Goal: Task Accomplishment & Management: Manage account settings

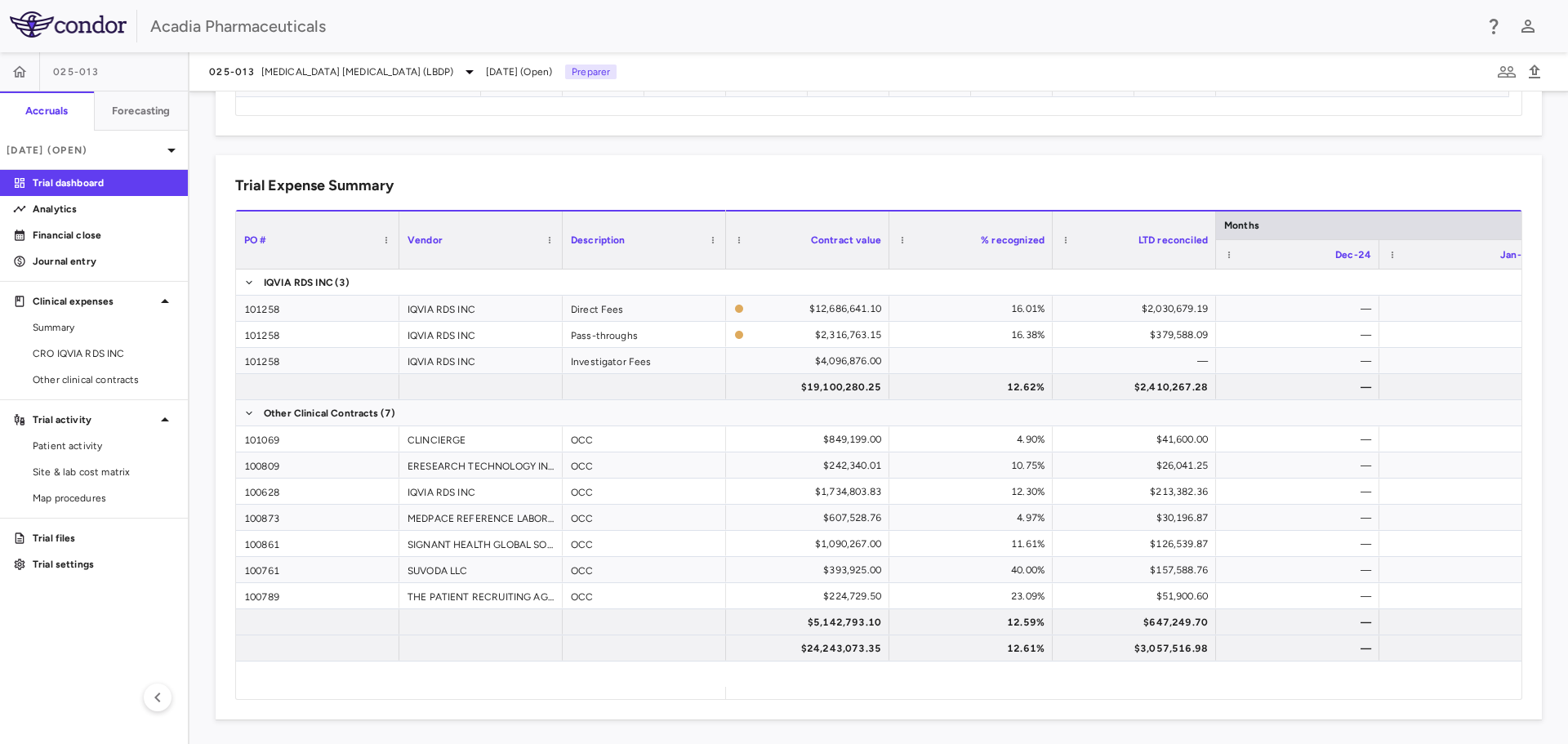
scroll to position [981, 0]
click at [35, 75] on button "button" at bounding box center [20, 72] width 39 height 39
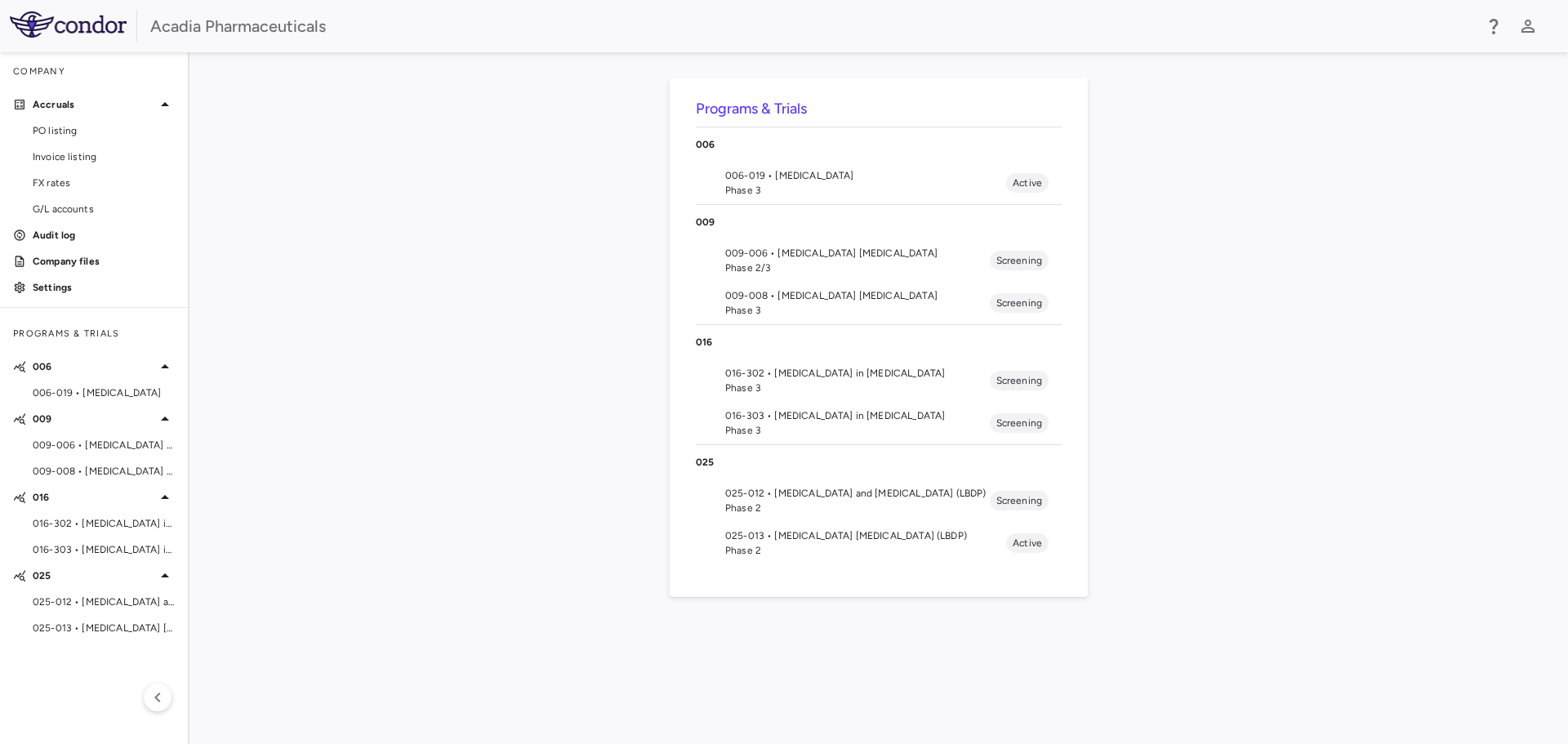
click at [733, 383] on span "Phase 3" at bounding box center [857, 387] width 264 height 15
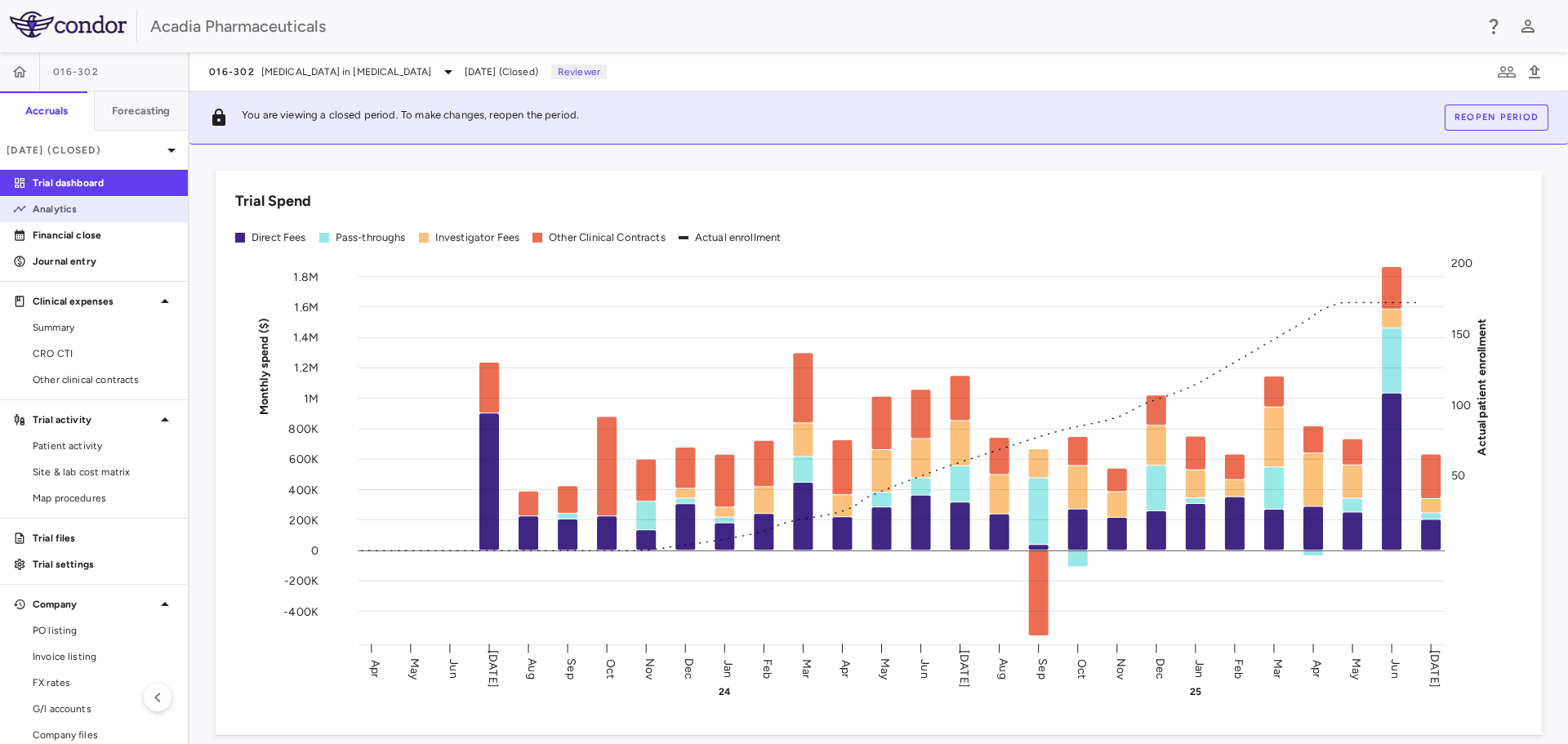
click at [92, 218] on link "Analytics" at bounding box center [94, 209] width 188 height 24
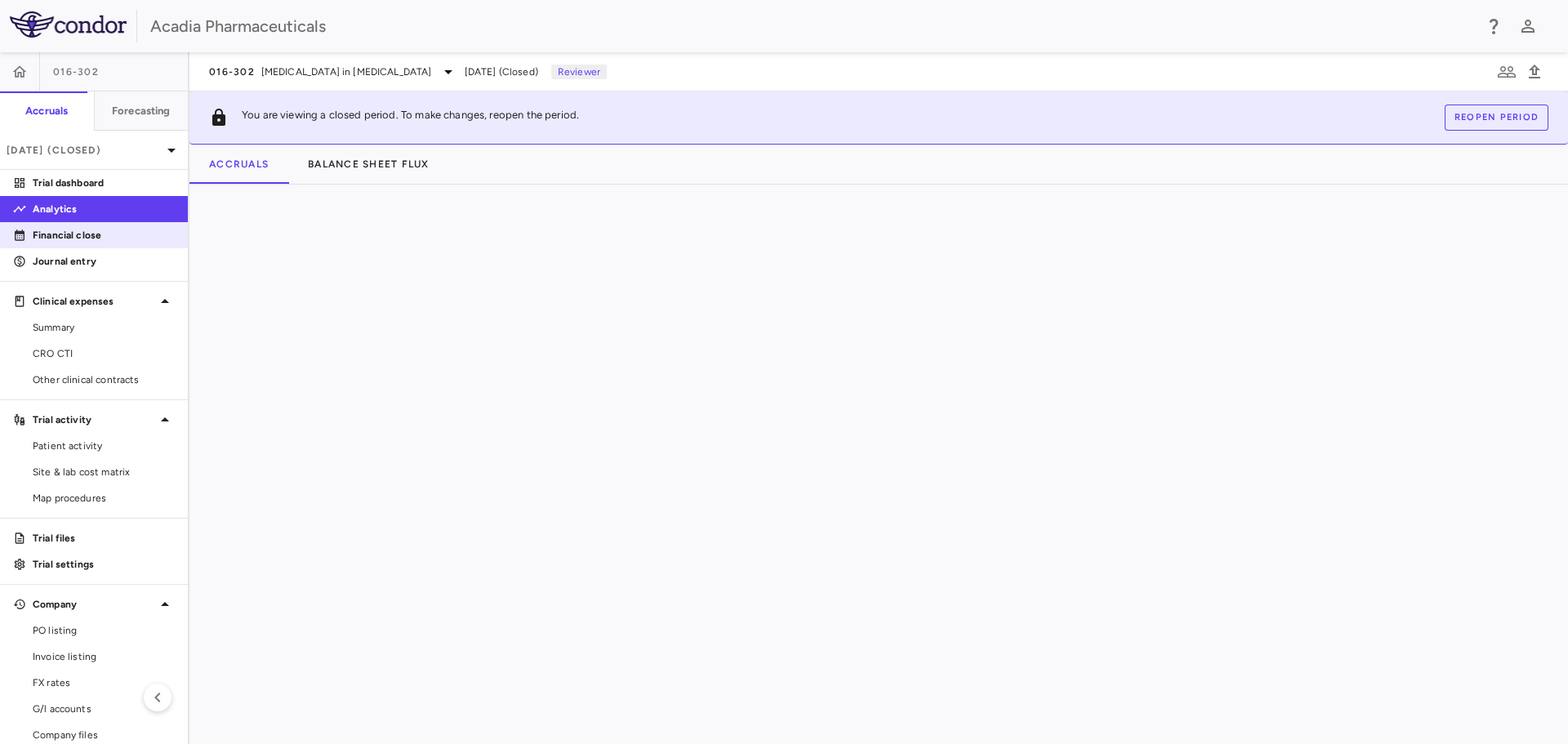
click at [89, 235] on p "Financial close" at bounding box center [103, 235] width 142 height 15
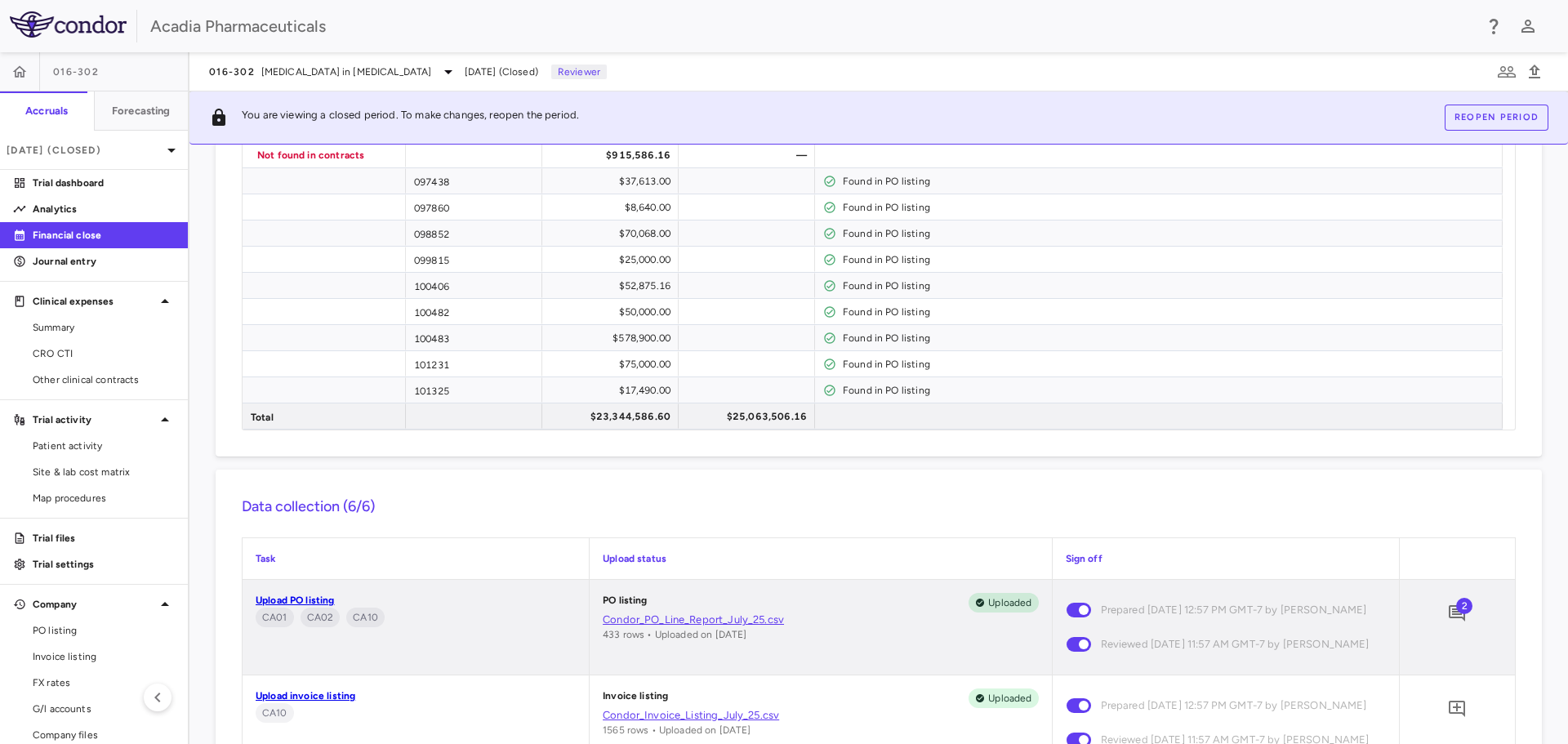
scroll to position [816, 0]
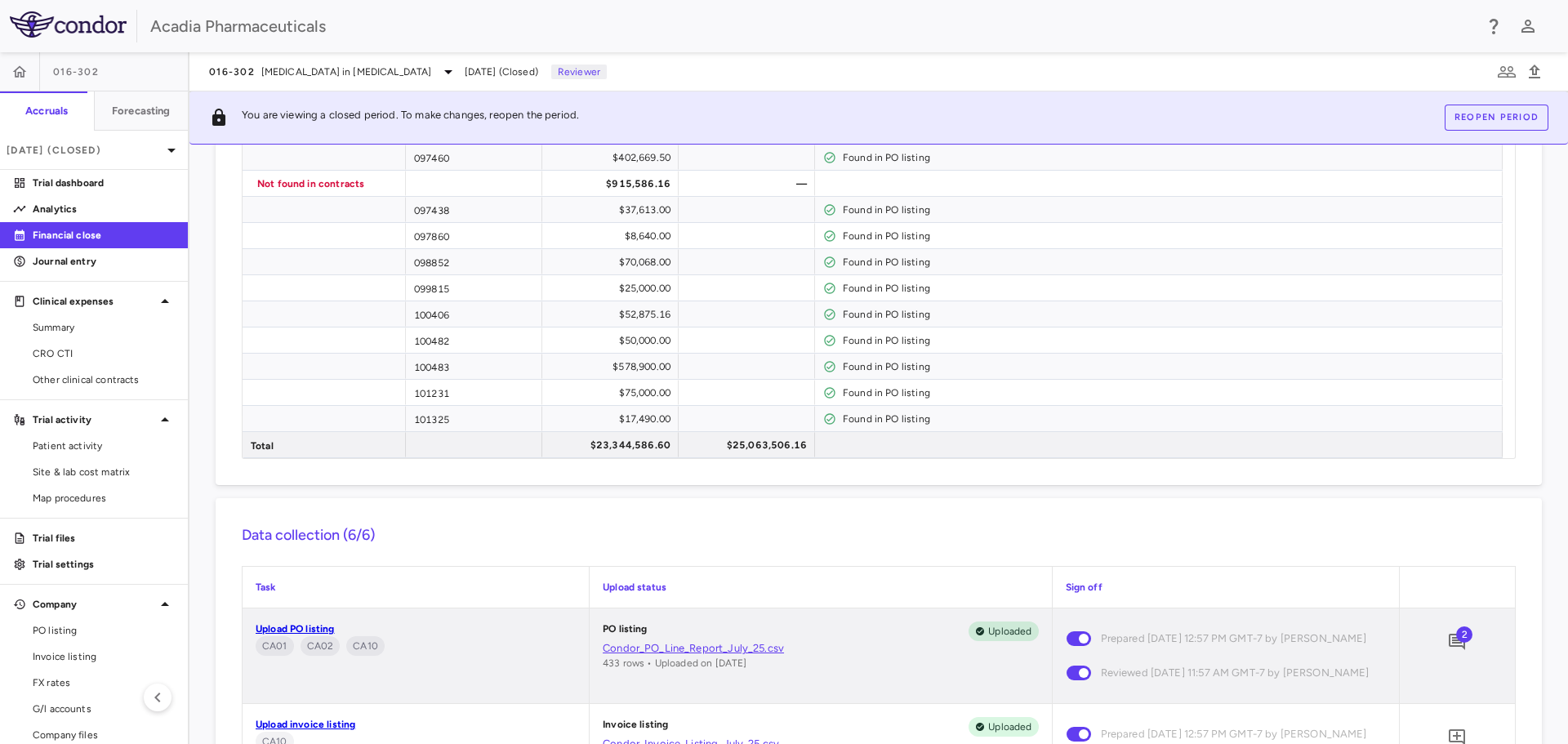
click at [1457, 632] on span "2" at bounding box center [1465, 634] width 17 height 17
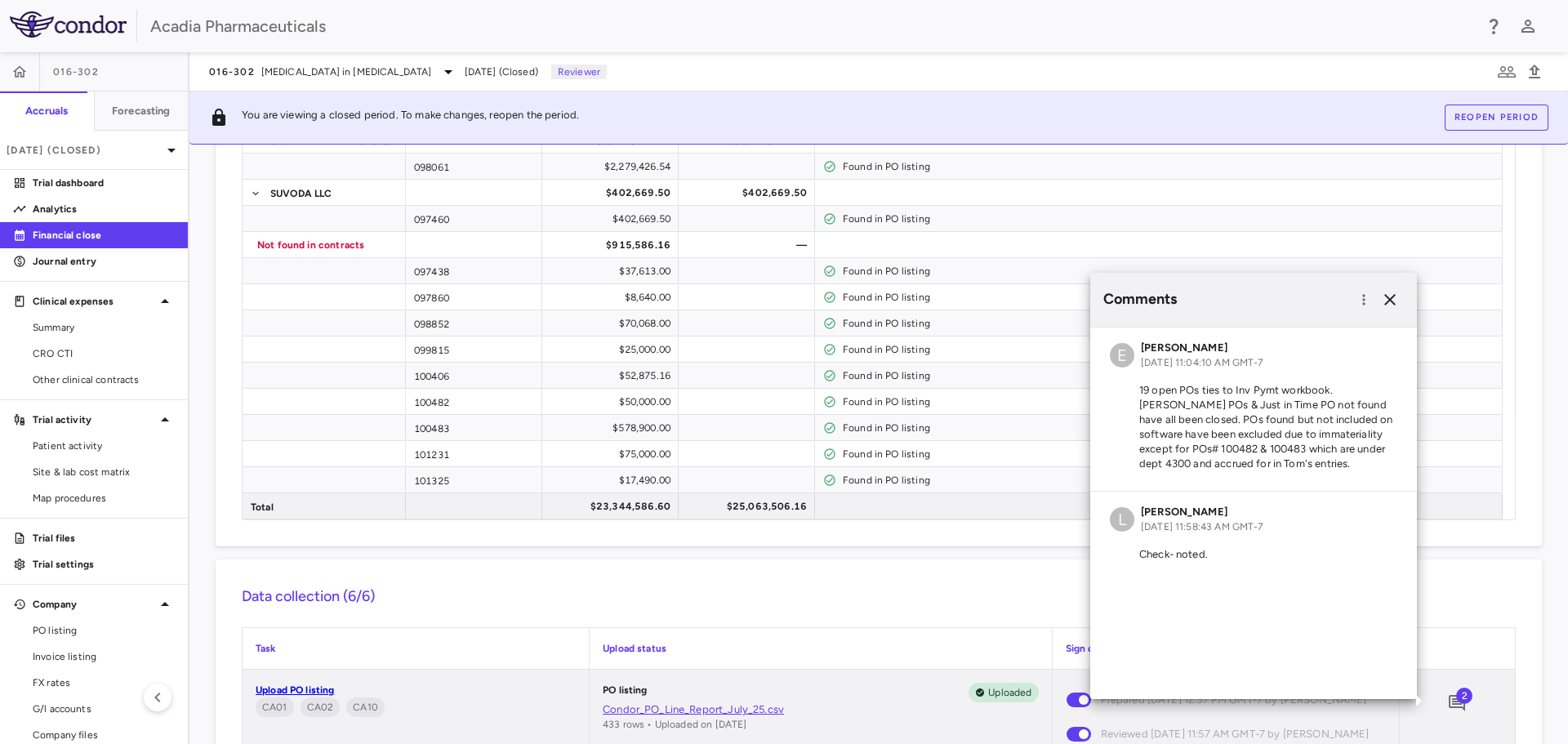
scroll to position [734, 0]
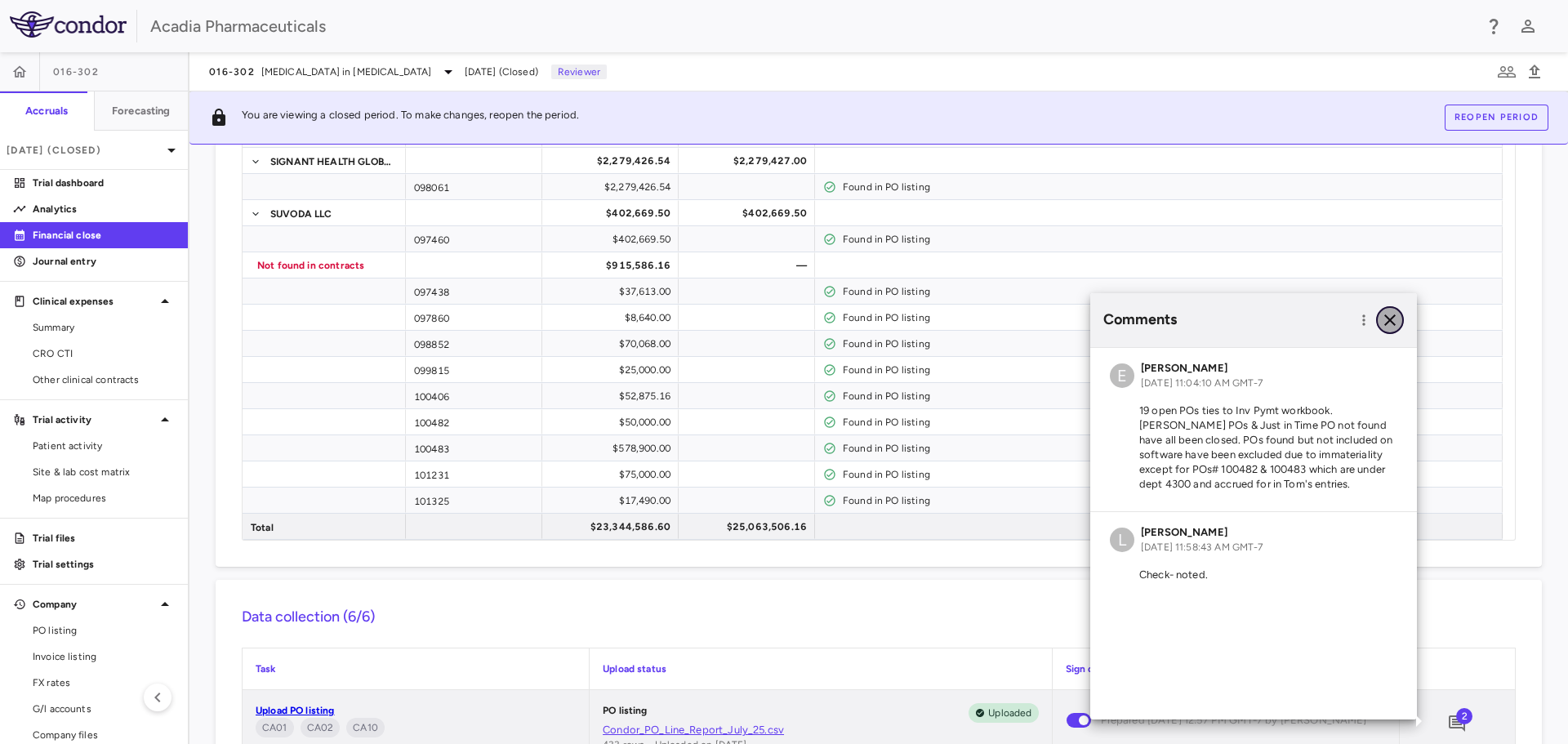
click at [1392, 315] on icon "button" at bounding box center [1390, 320] width 20 height 20
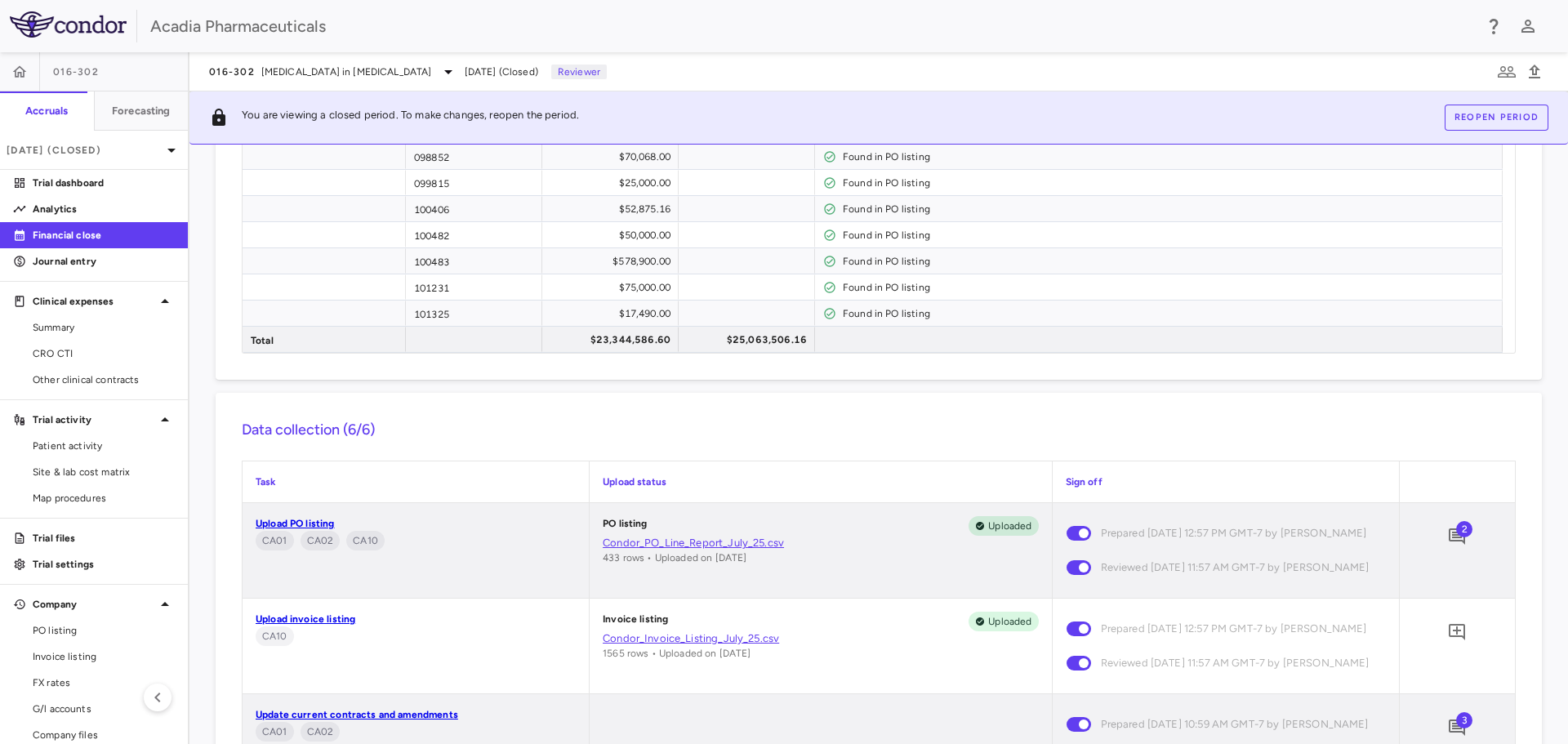
scroll to position [980, 0]
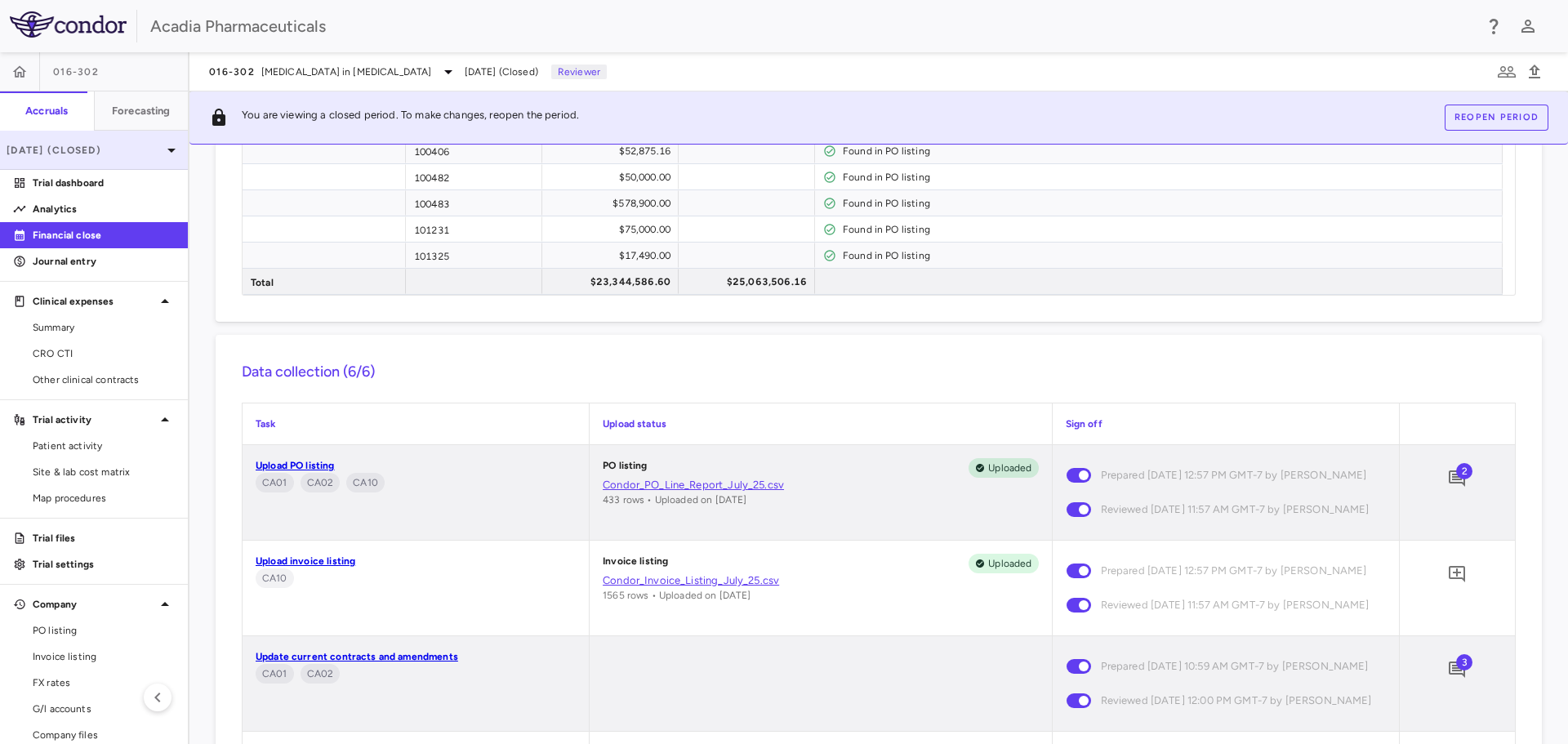
click at [162, 146] on icon at bounding box center [172, 150] width 20 height 20
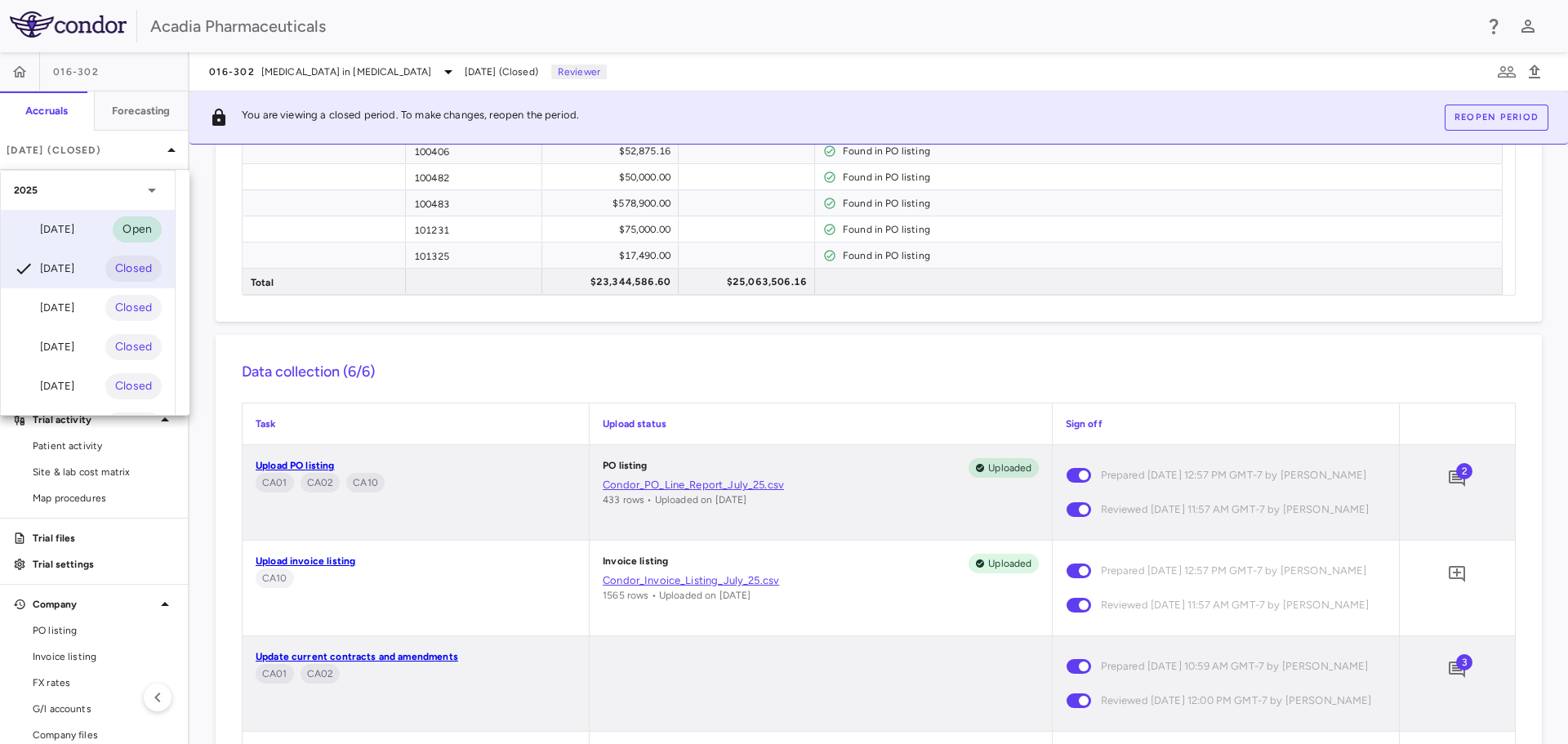
click at [70, 229] on div "Aug 2025" at bounding box center [44, 229] width 60 height 20
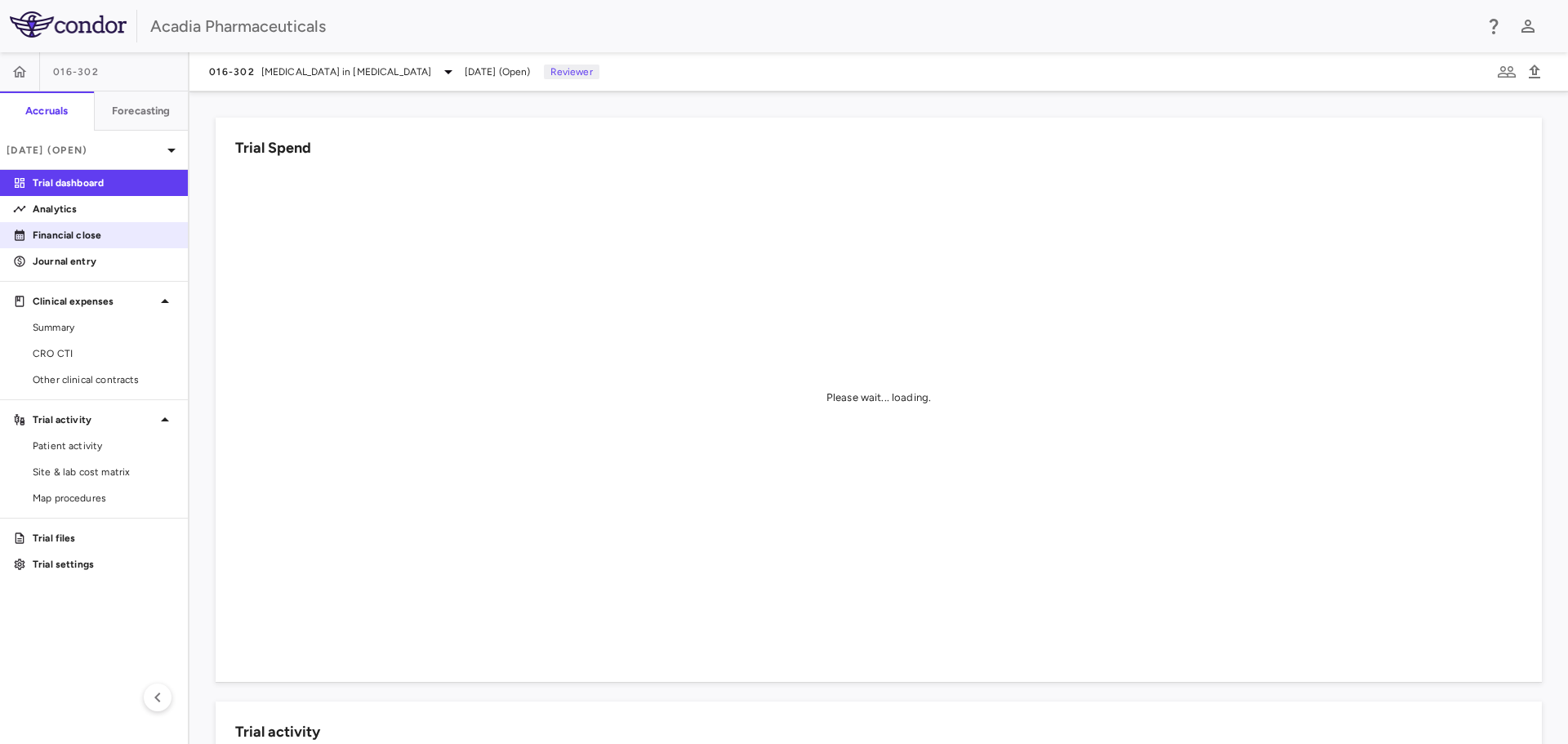
click at [127, 233] on p "Financial close" at bounding box center [103, 235] width 142 height 15
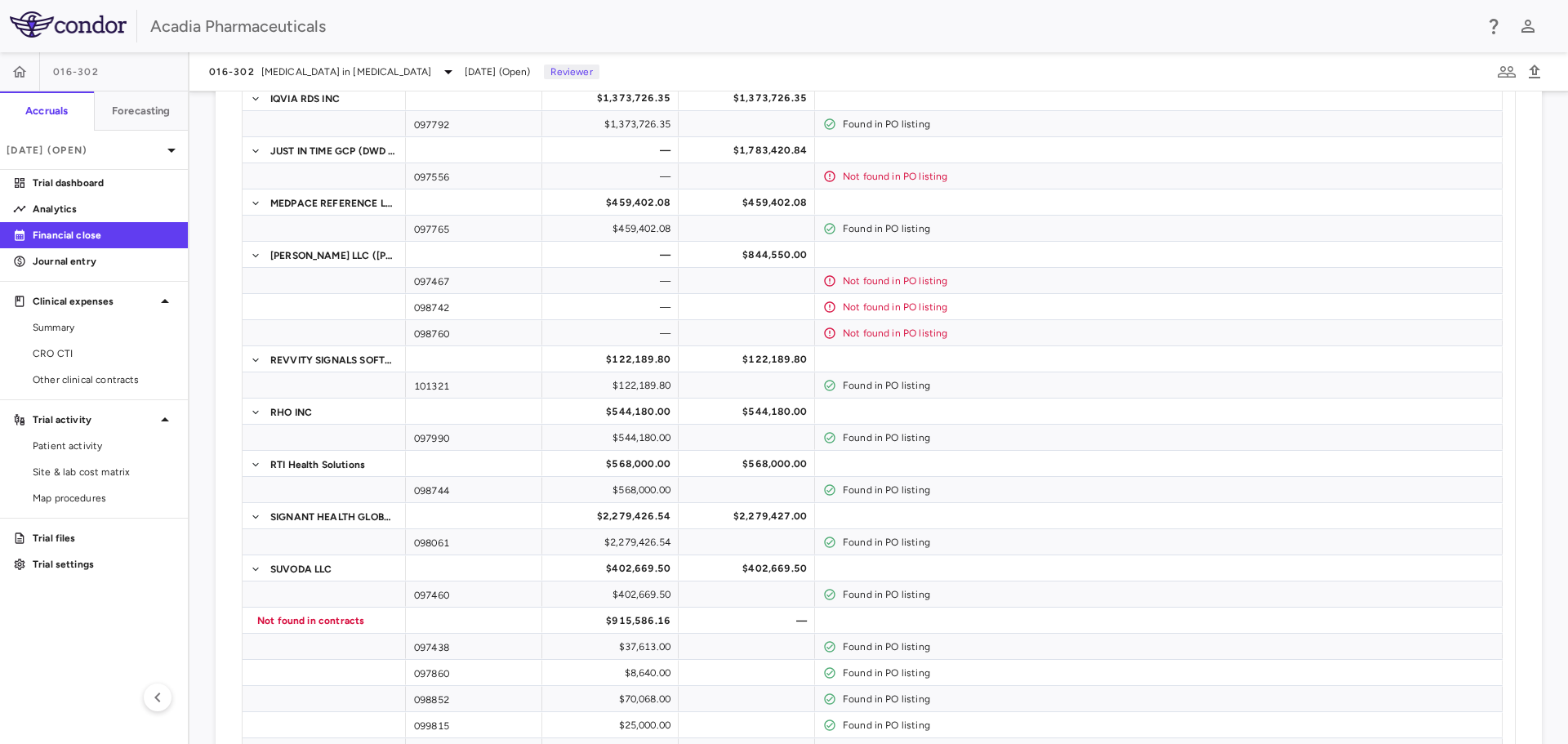
scroll to position [1171, 0]
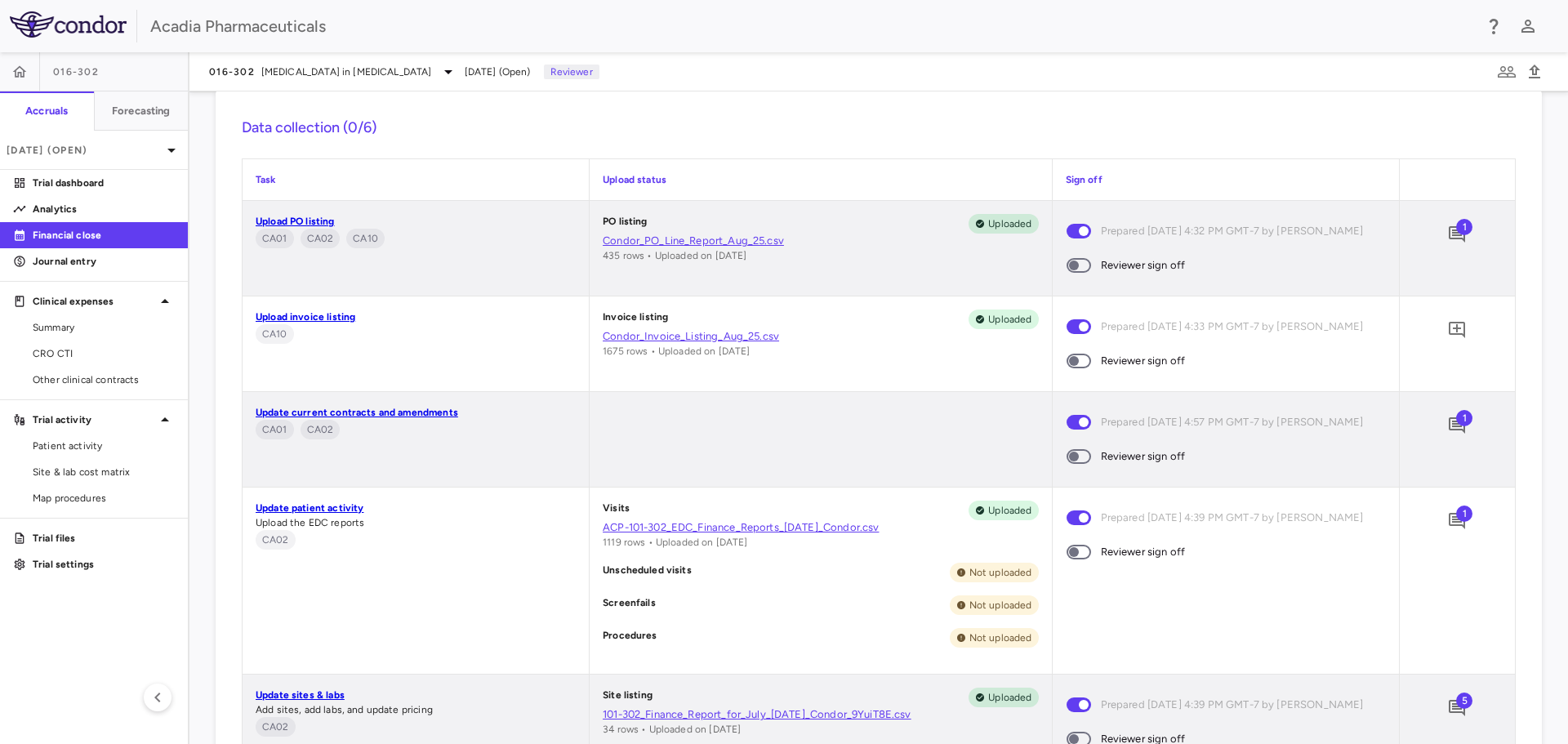
click at [1079, 542] on span at bounding box center [1078, 551] width 44 height 34
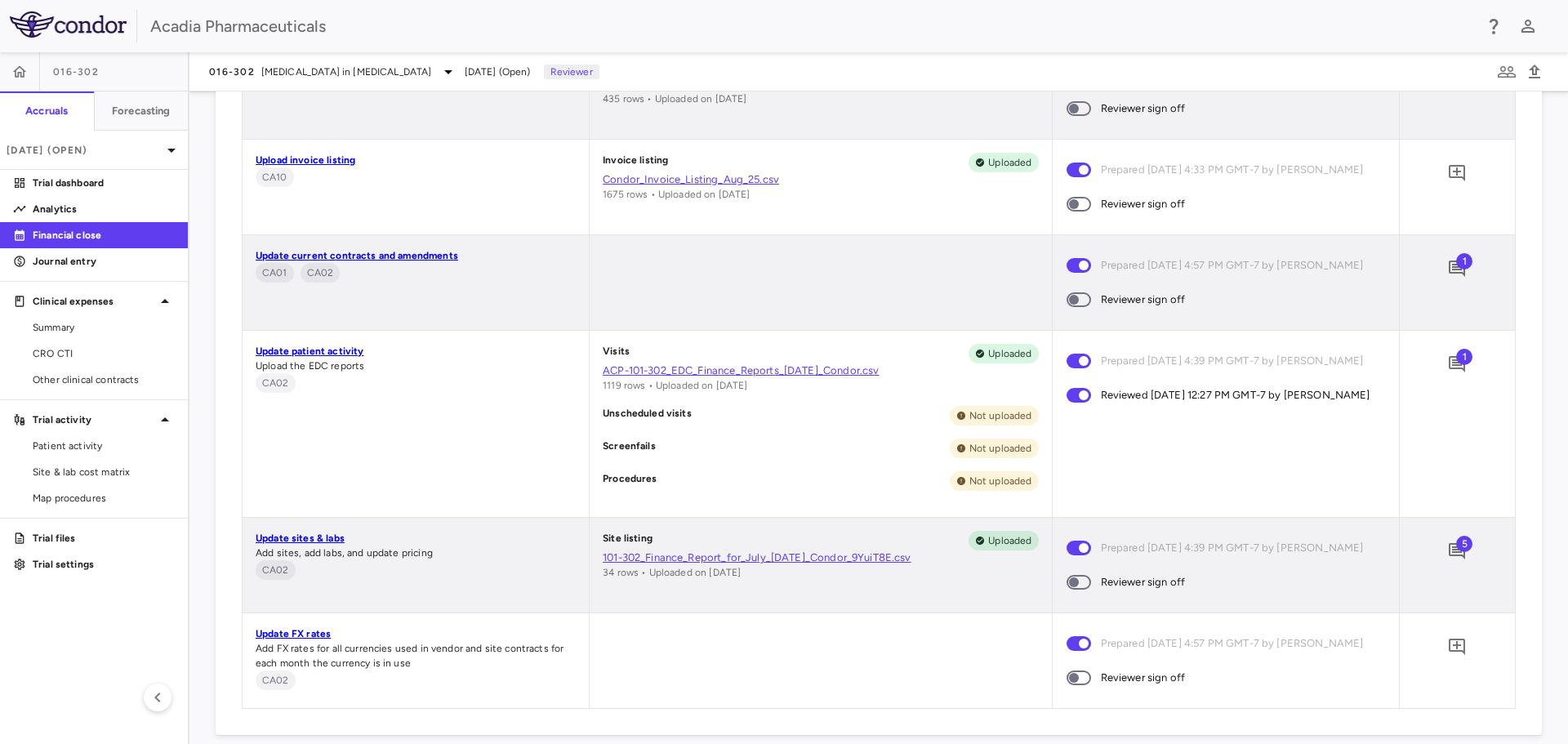
scroll to position [1334, 0]
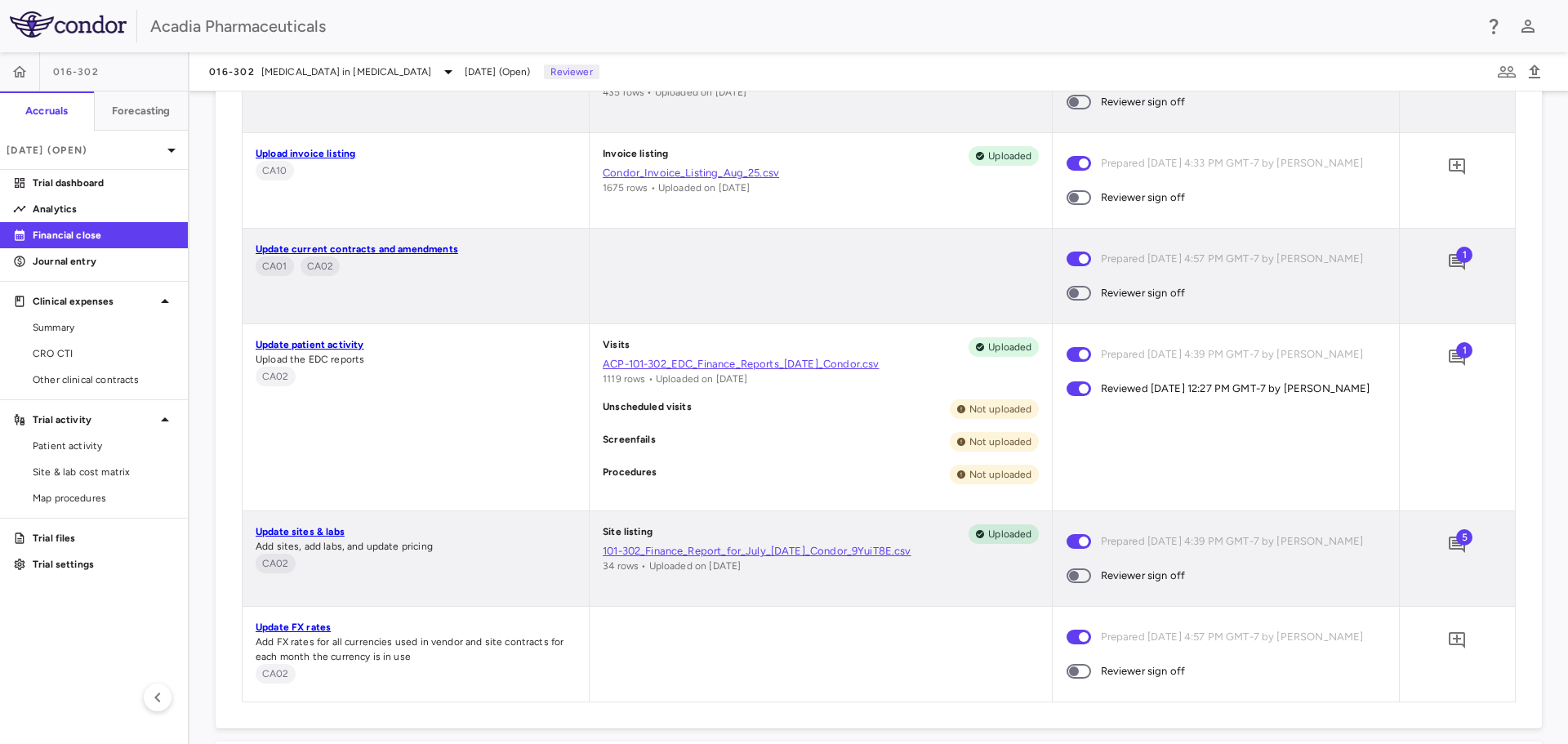
click at [1081, 573] on span at bounding box center [1078, 575] width 24 height 15
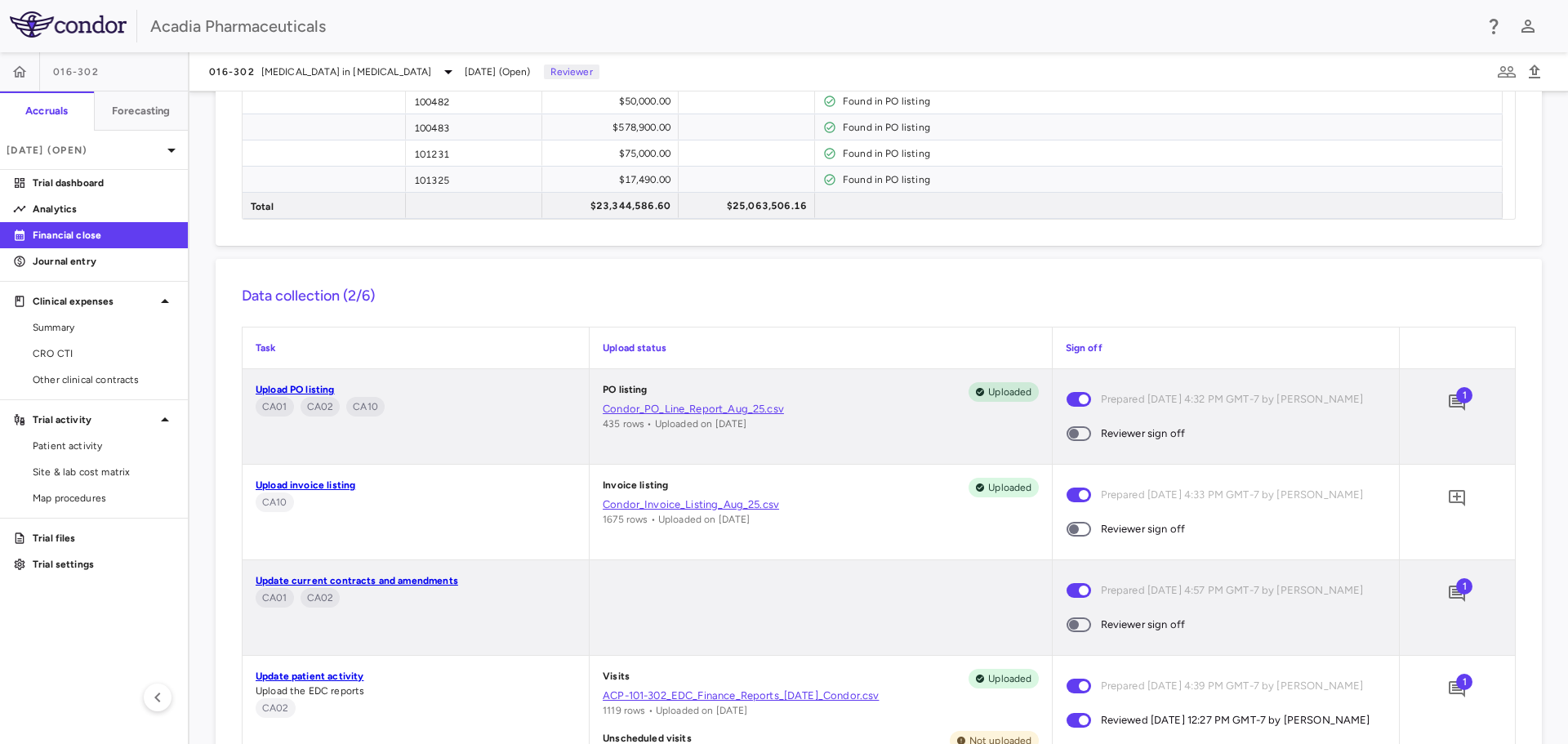
scroll to position [925, 0]
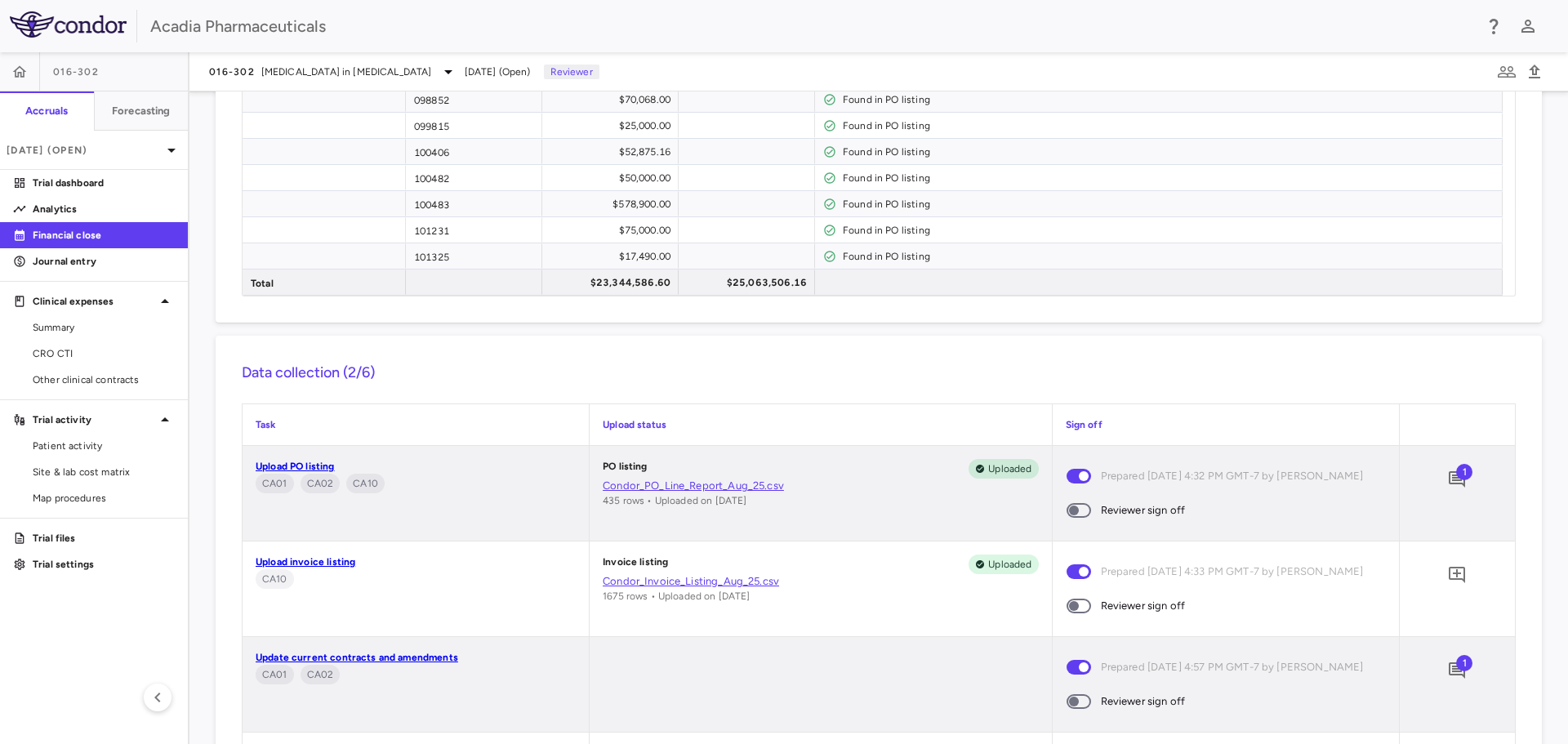
click at [1458, 475] on span "1" at bounding box center [1465, 472] width 17 height 17
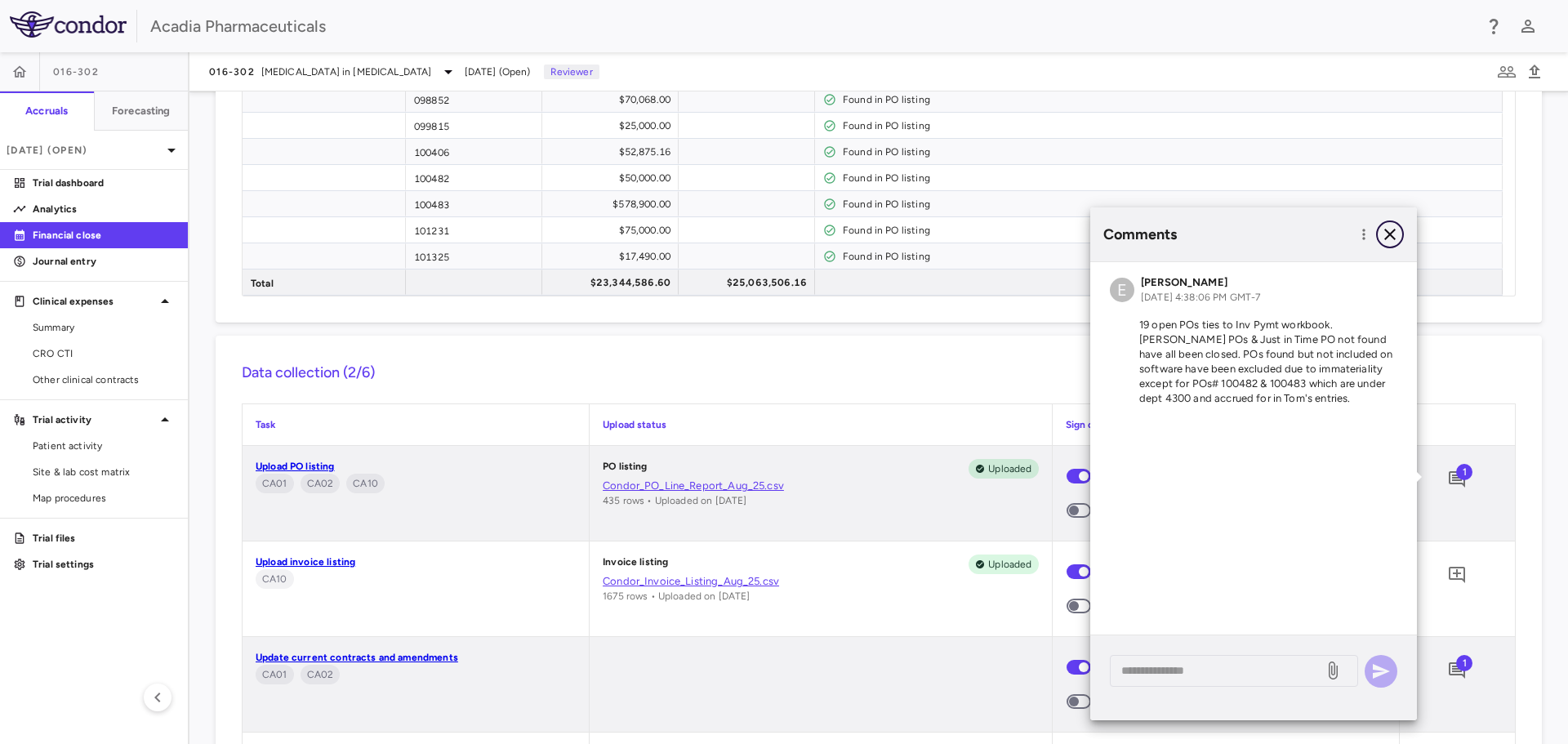
click at [1400, 231] on button "button" at bounding box center [1390, 234] width 27 height 27
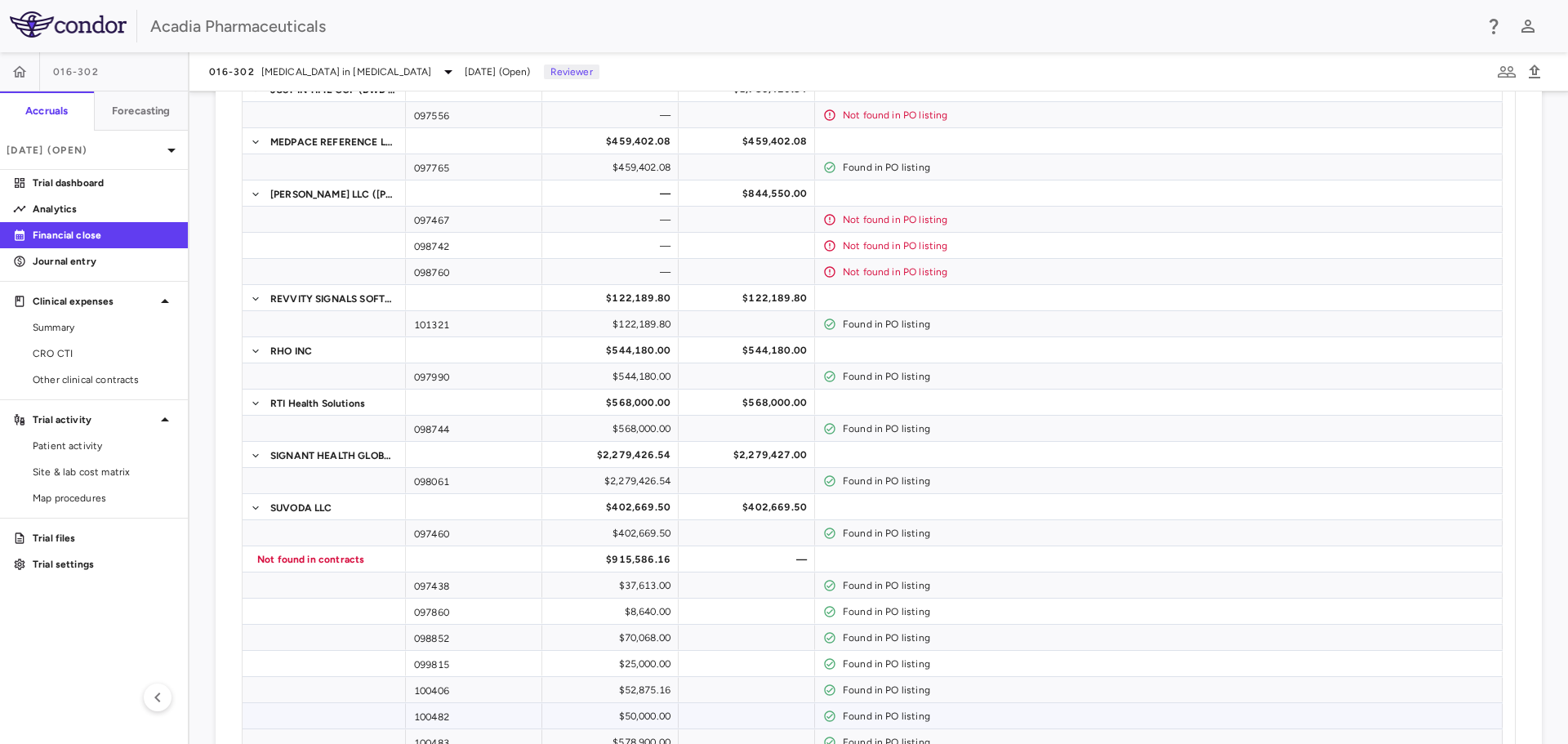
scroll to position [354, 0]
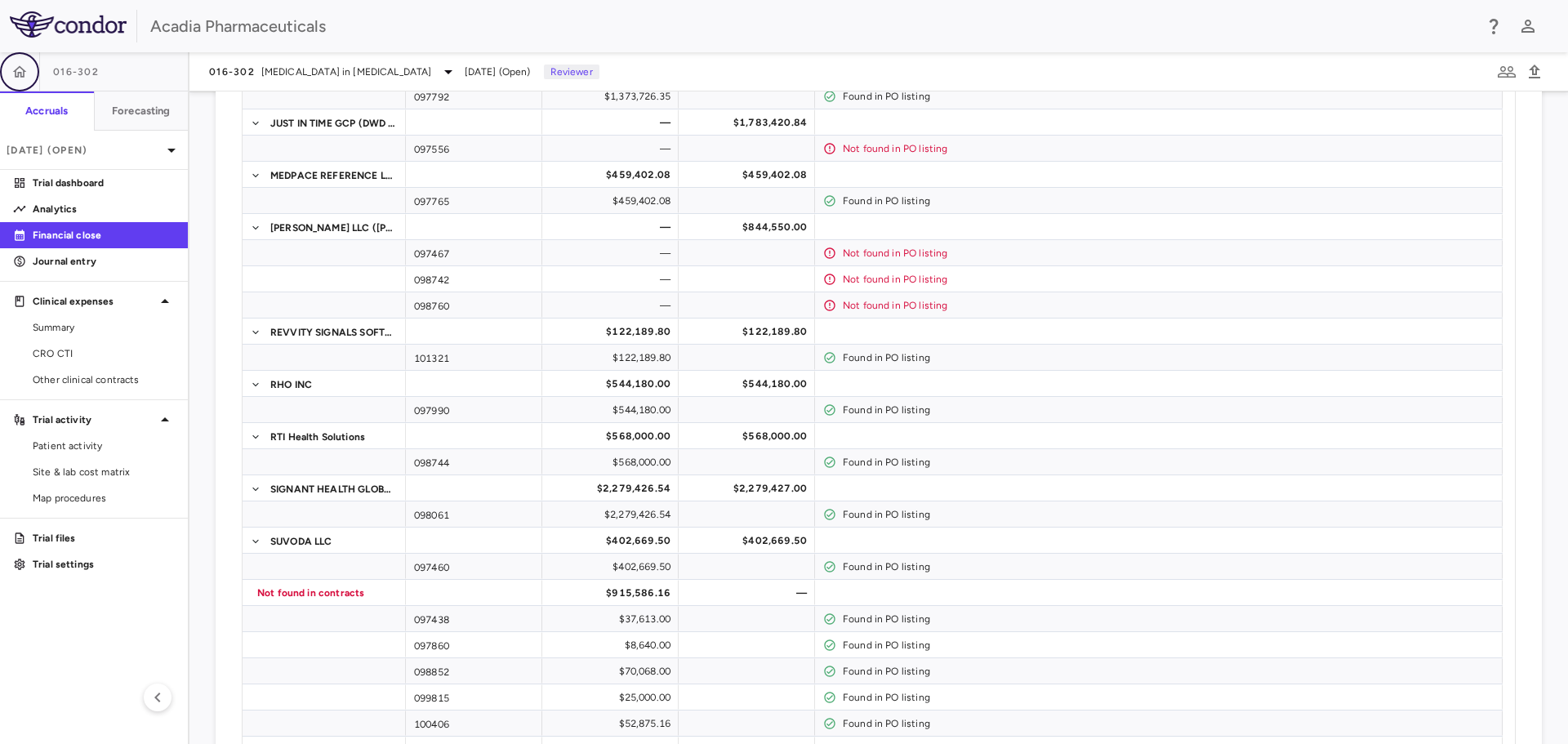
click at [18, 68] on icon "button" at bounding box center [20, 71] width 14 height 12
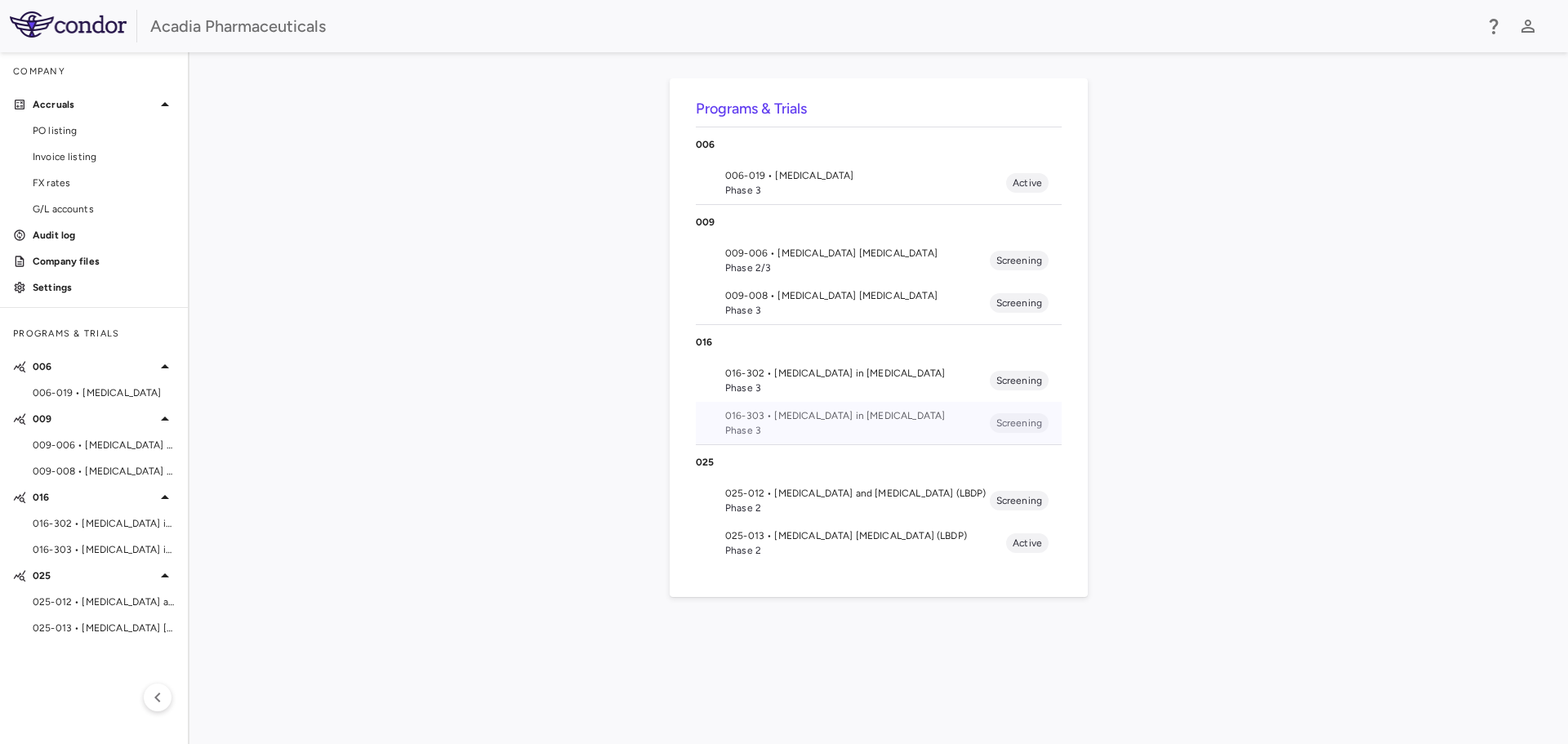
click at [829, 417] on span "016-303 • [MEDICAL_DATA] in [MEDICAL_DATA]" at bounding box center [857, 415] width 264 height 15
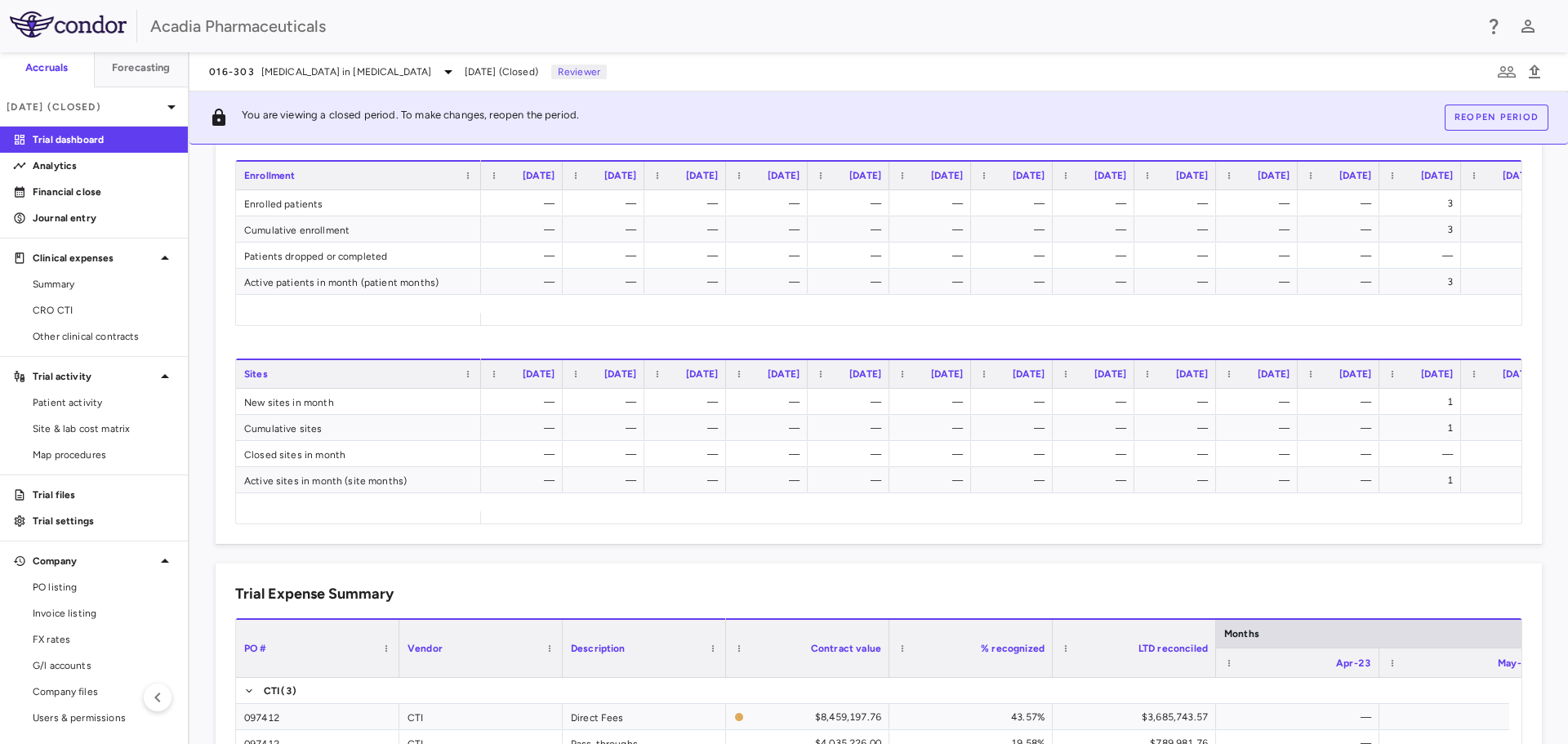
scroll to position [653, 0]
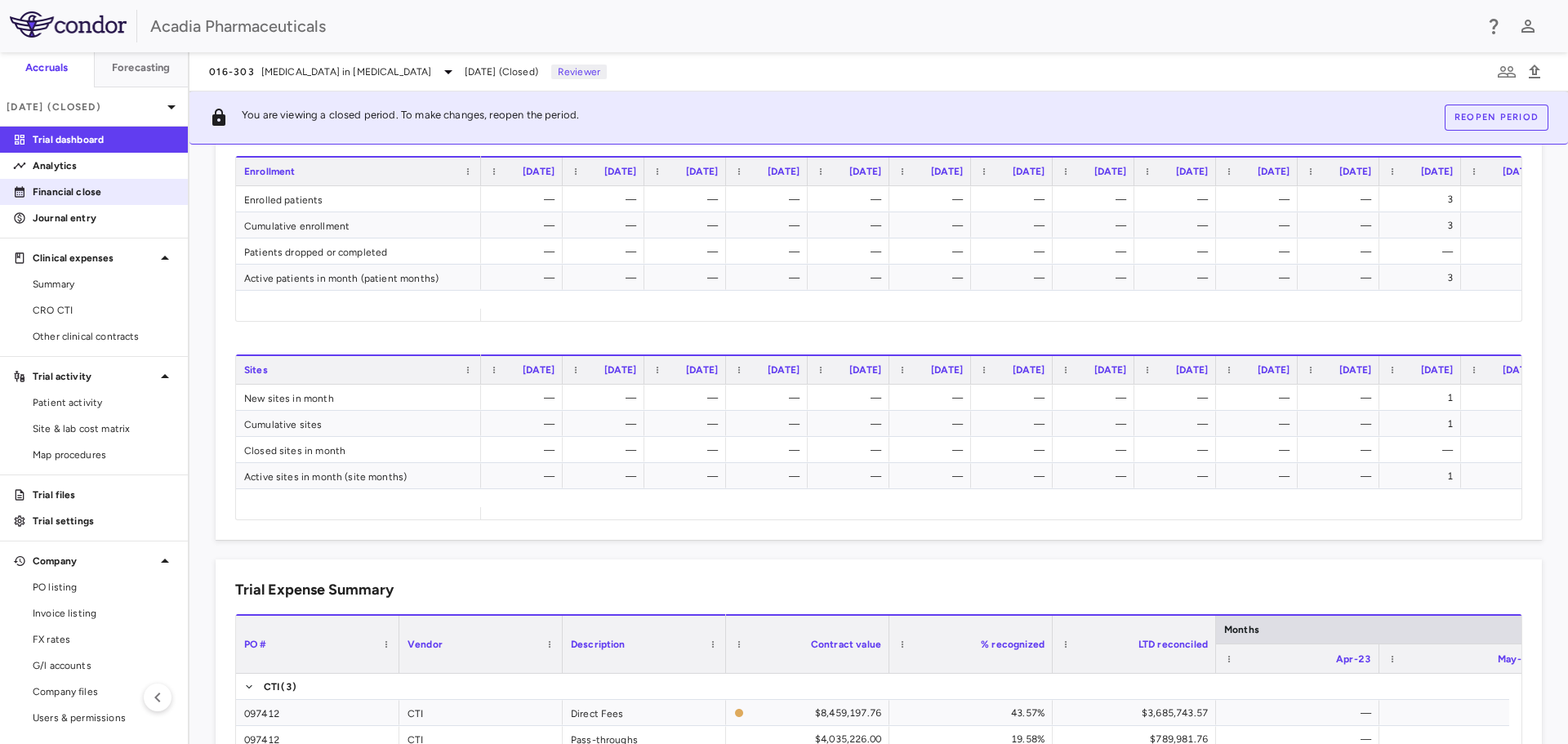
click at [62, 193] on p "Financial close" at bounding box center [103, 191] width 142 height 15
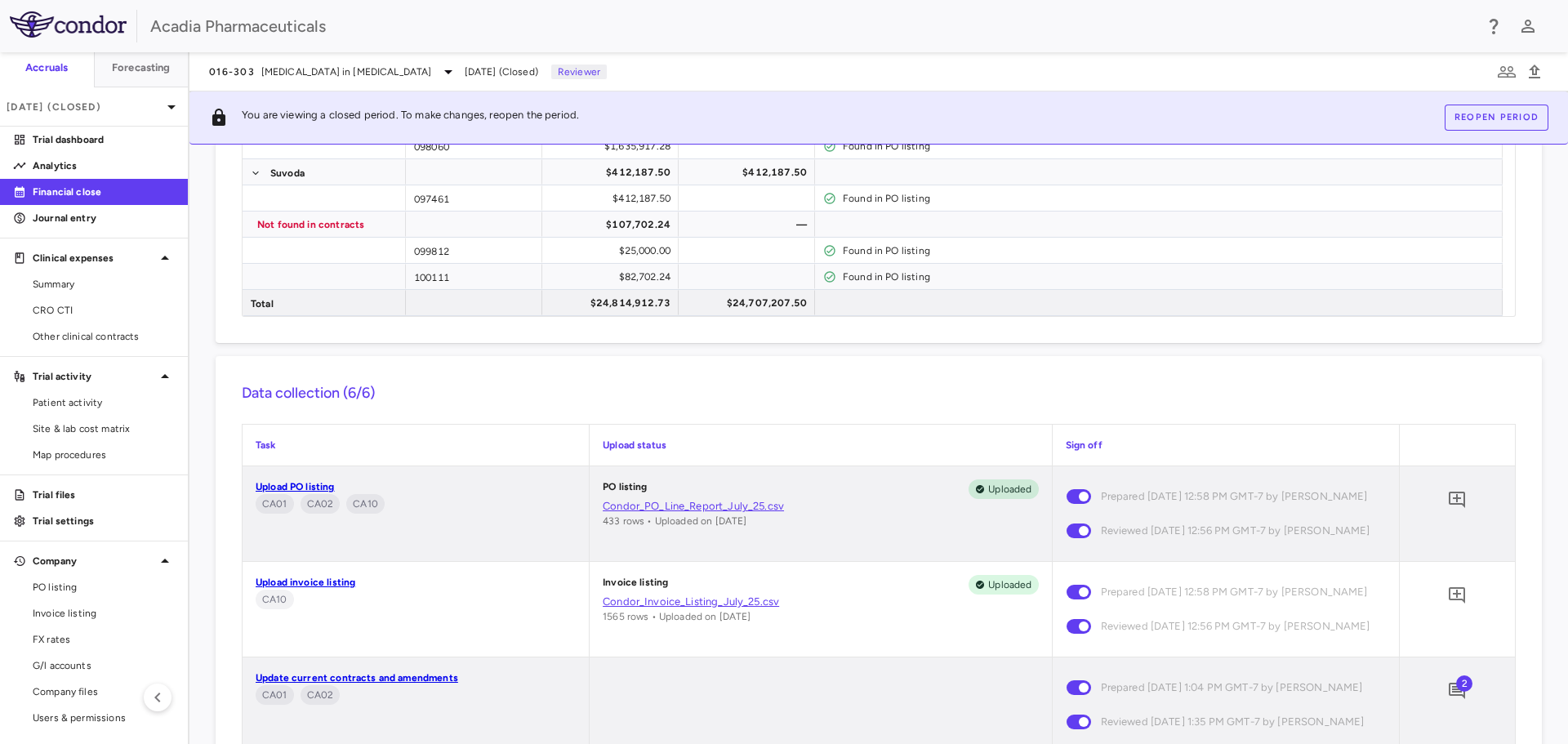
scroll to position [734, 0]
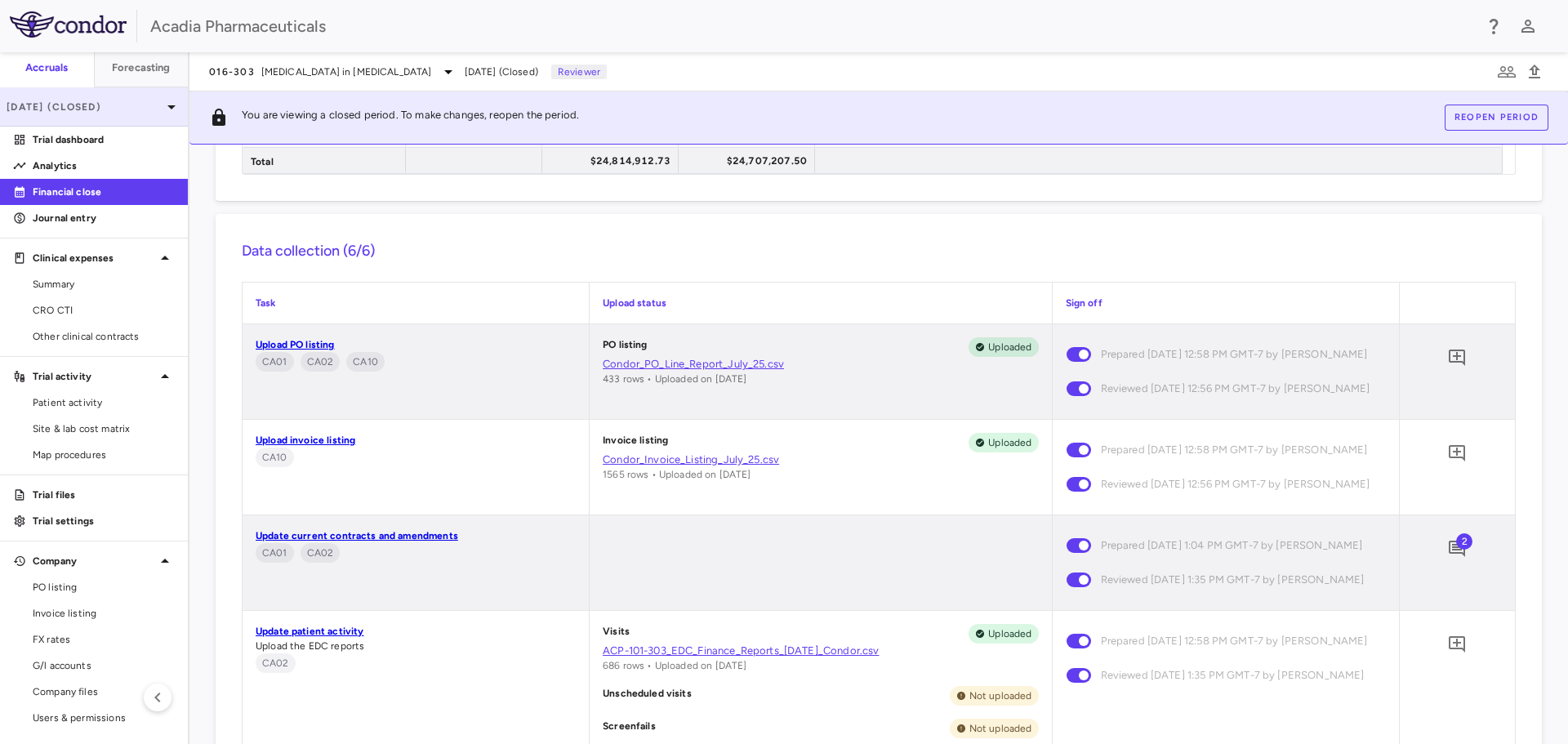
click at [120, 105] on p "Jul 2025 (Closed)" at bounding box center [84, 106] width 155 height 15
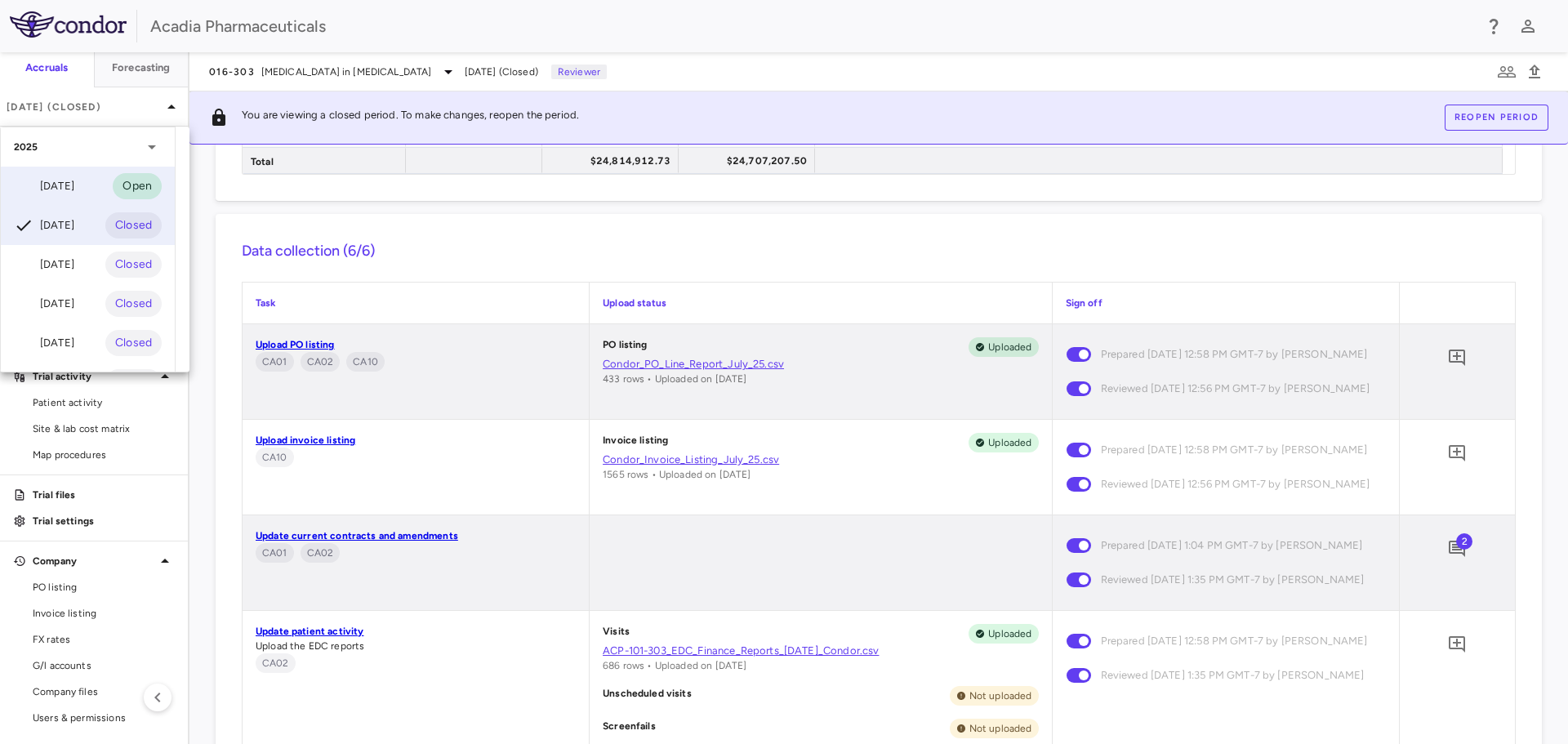
click at [84, 198] on div "Aug 2025 Open" at bounding box center [88, 186] width 174 height 39
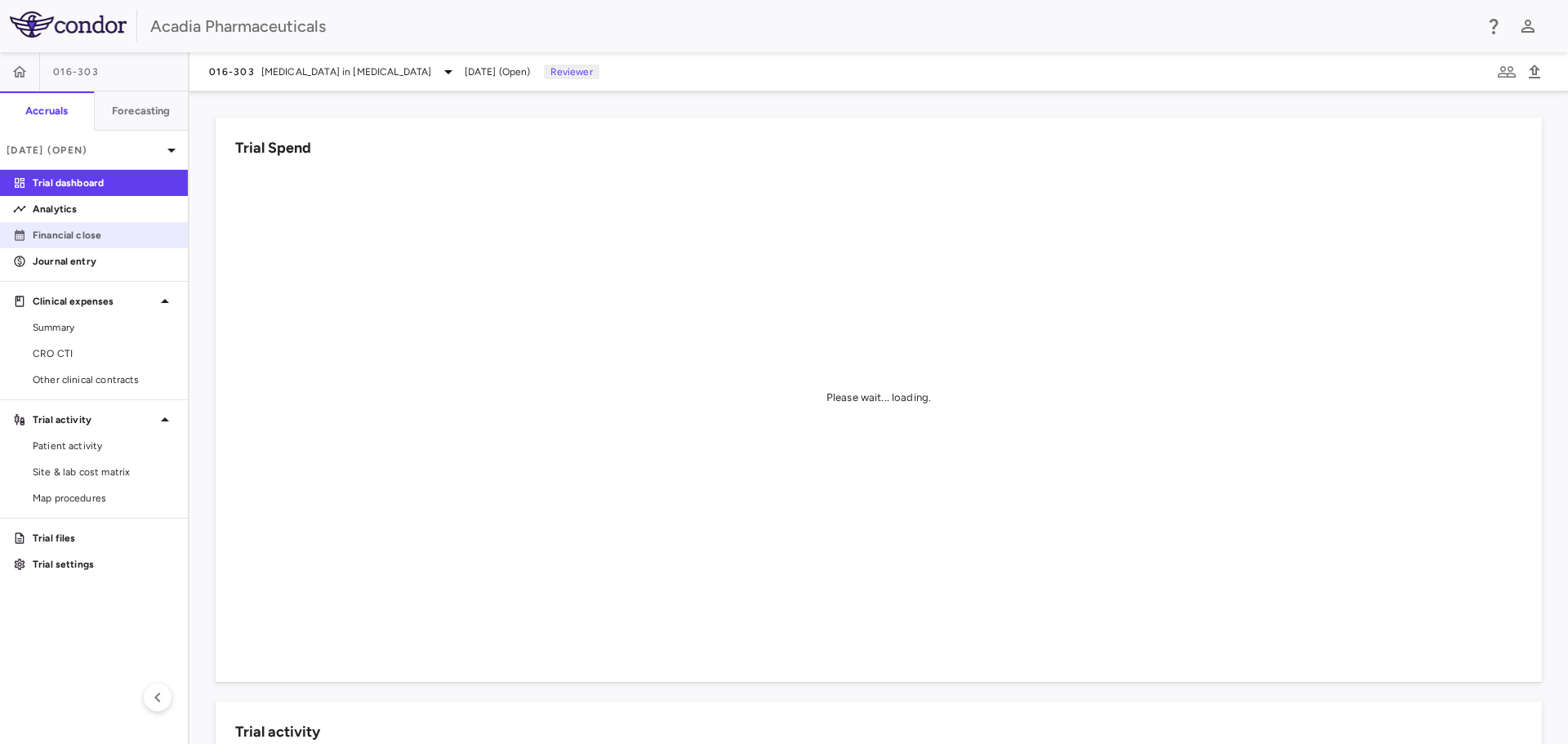
click at [104, 235] on p "Financial close" at bounding box center [103, 235] width 142 height 15
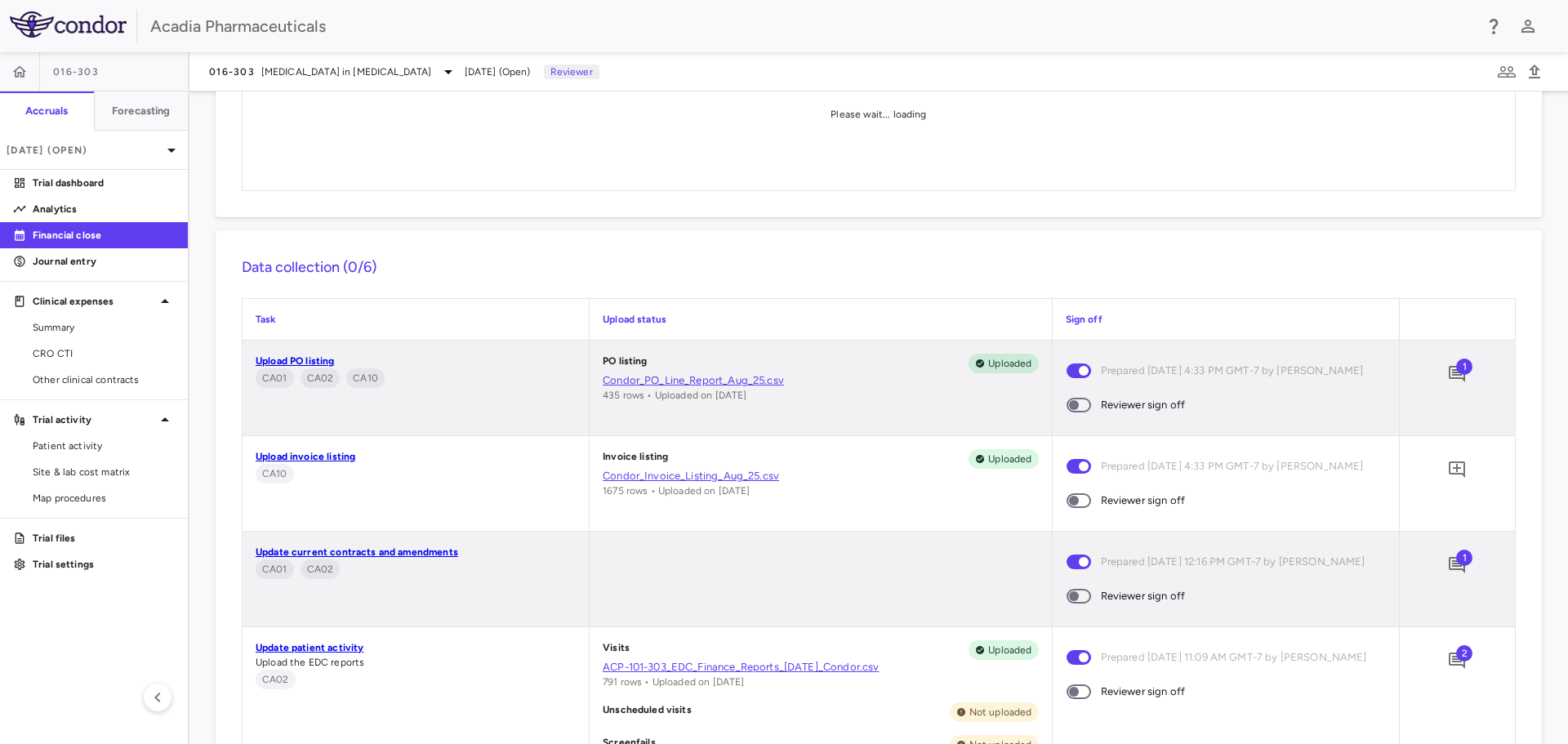
scroll to position [409, 0]
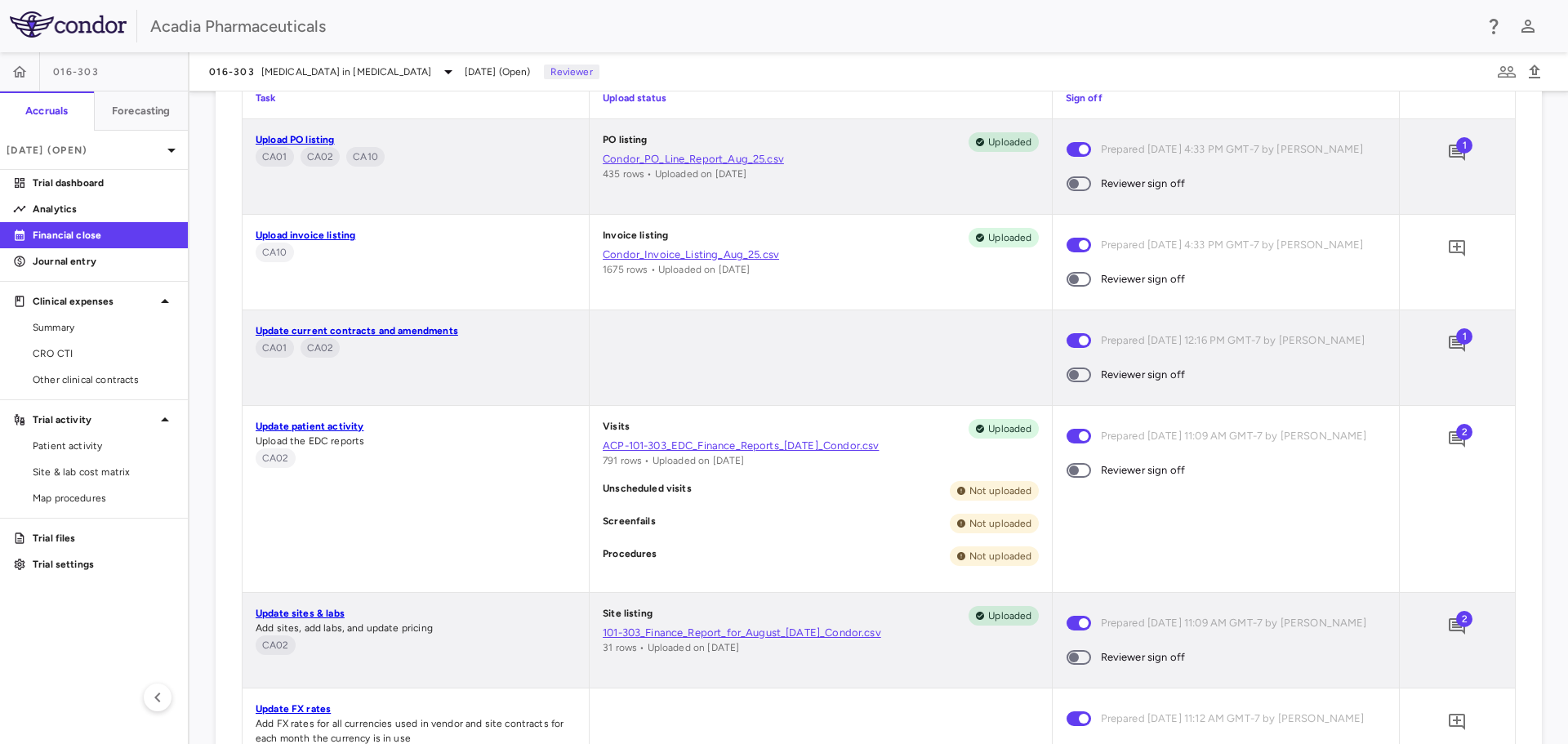
click at [1457, 148] on span "1" at bounding box center [1465, 145] width 17 height 17
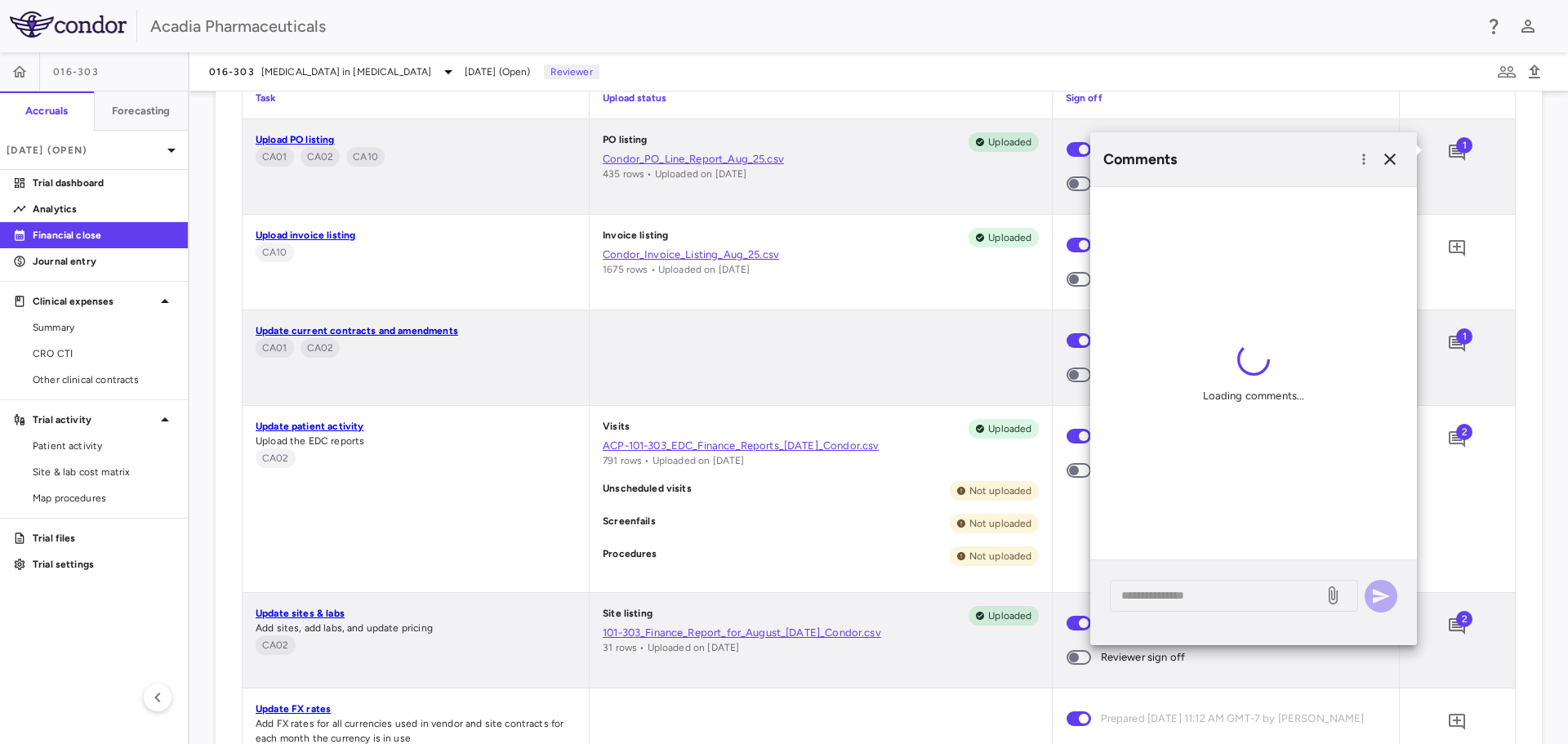
scroll to position [886, 0]
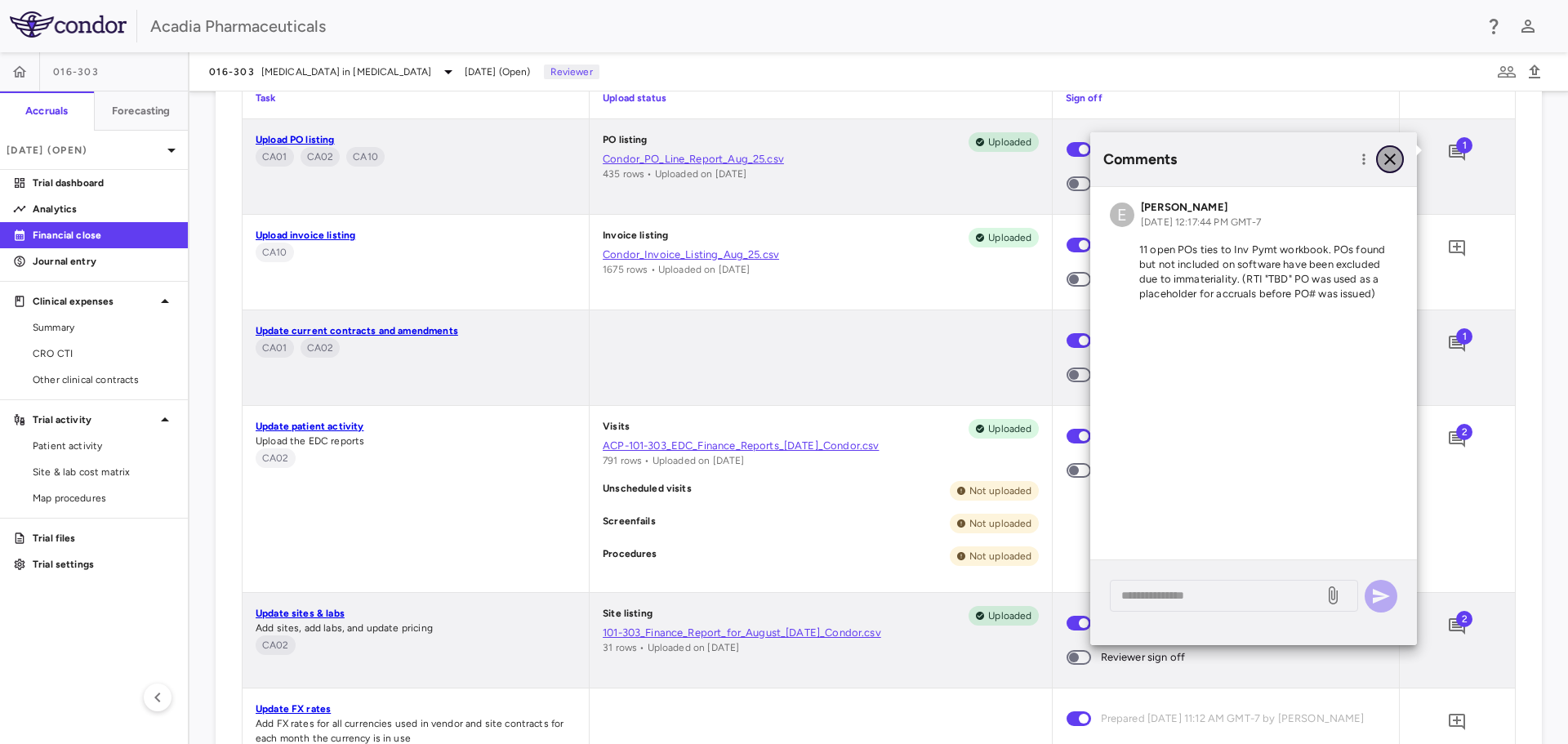
click at [1393, 157] on icon "button" at bounding box center [1390, 159] width 12 height 12
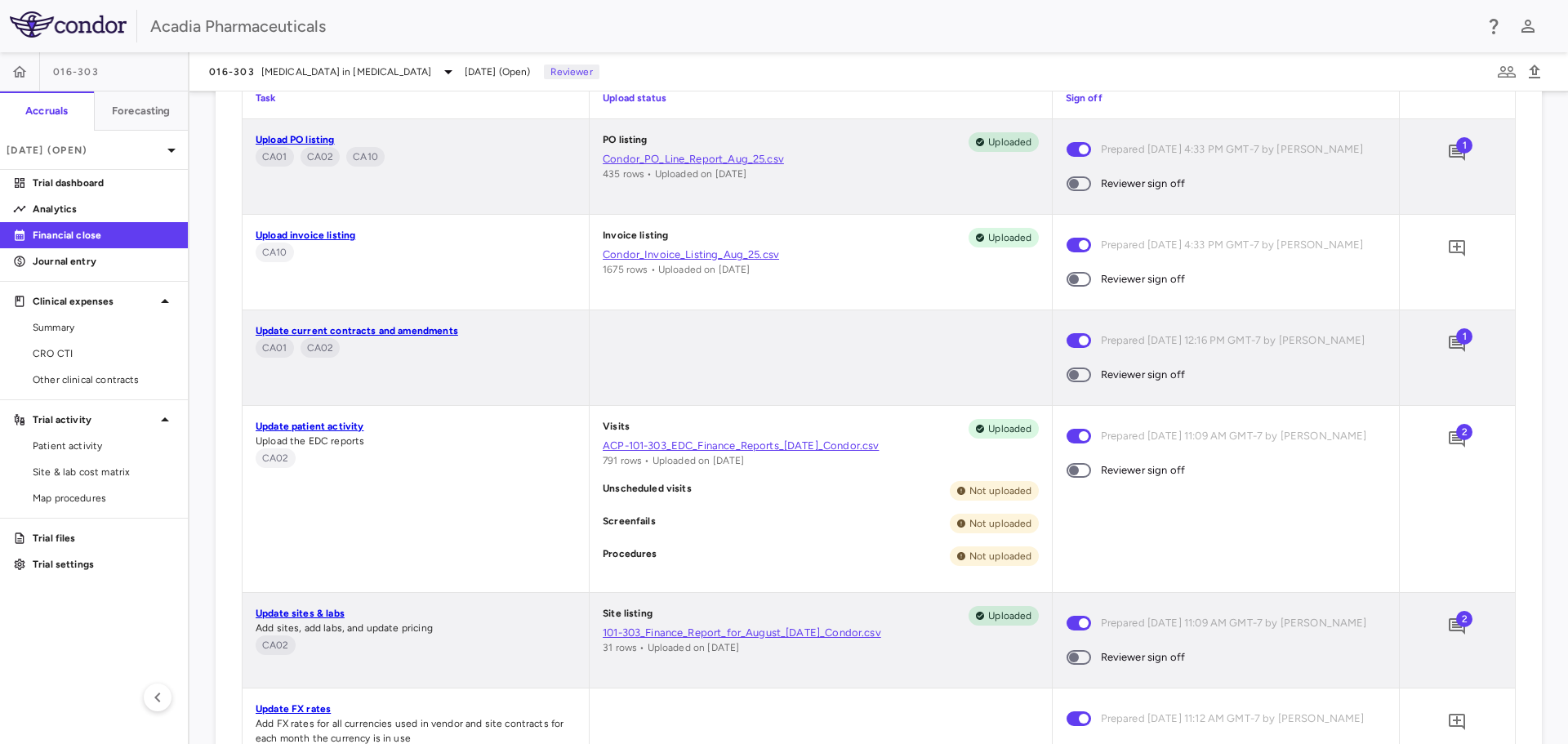
click at [1068, 189] on span at bounding box center [1078, 183] width 24 height 15
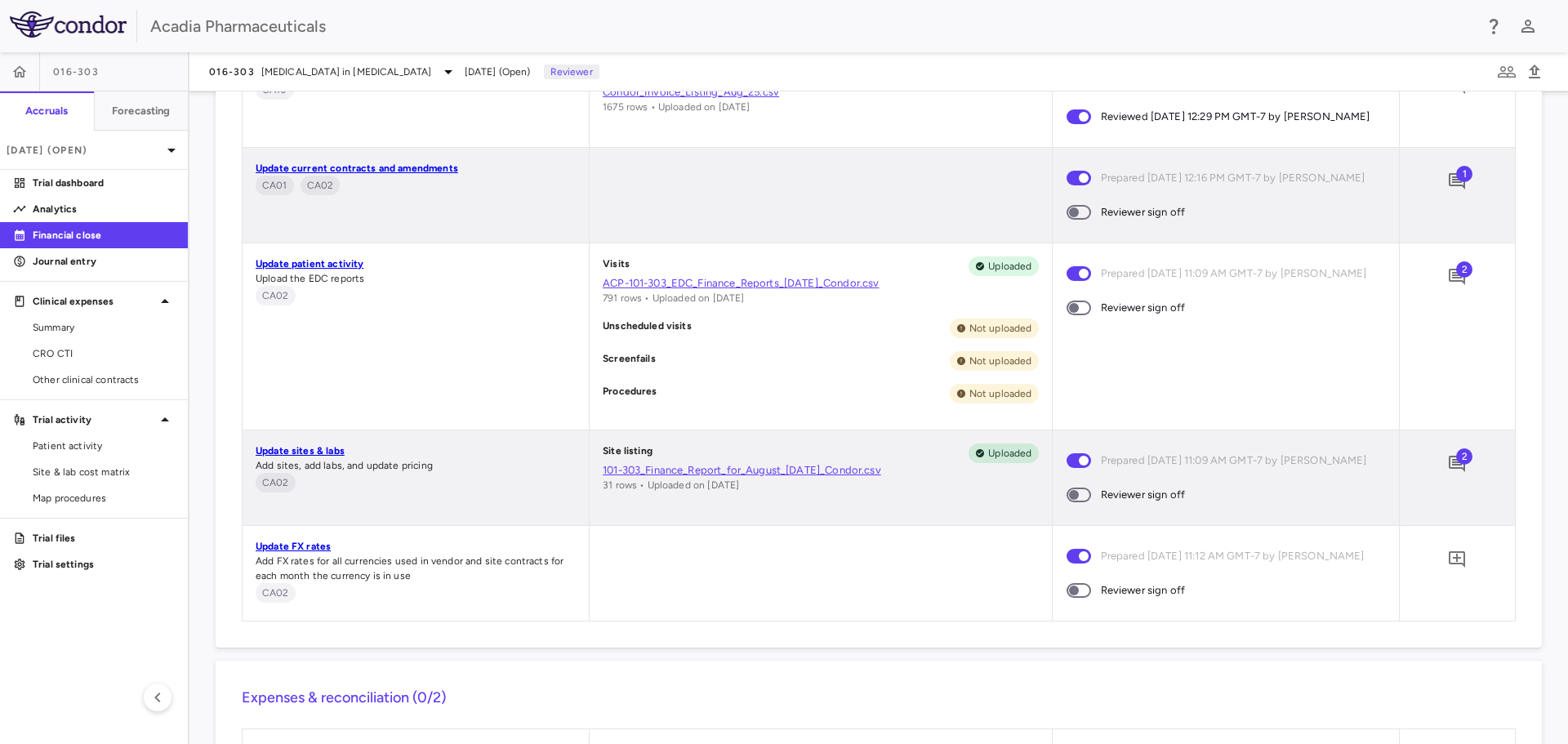
scroll to position [1050, 0]
click at [1457, 277] on span "2" at bounding box center [1465, 268] width 17 height 17
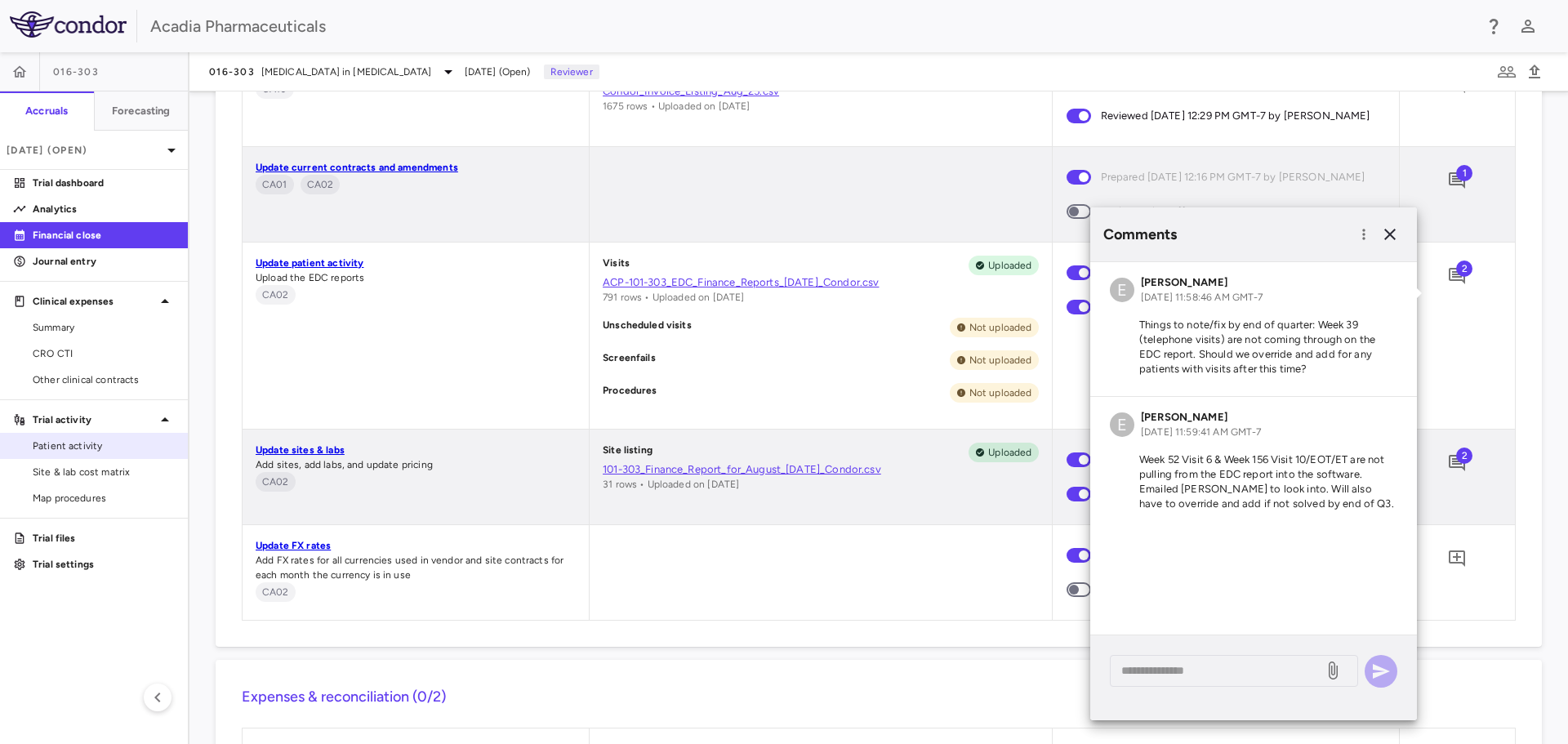
click at [129, 445] on span "Patient activity" at bounding box center [103, 446] width 142 height 15
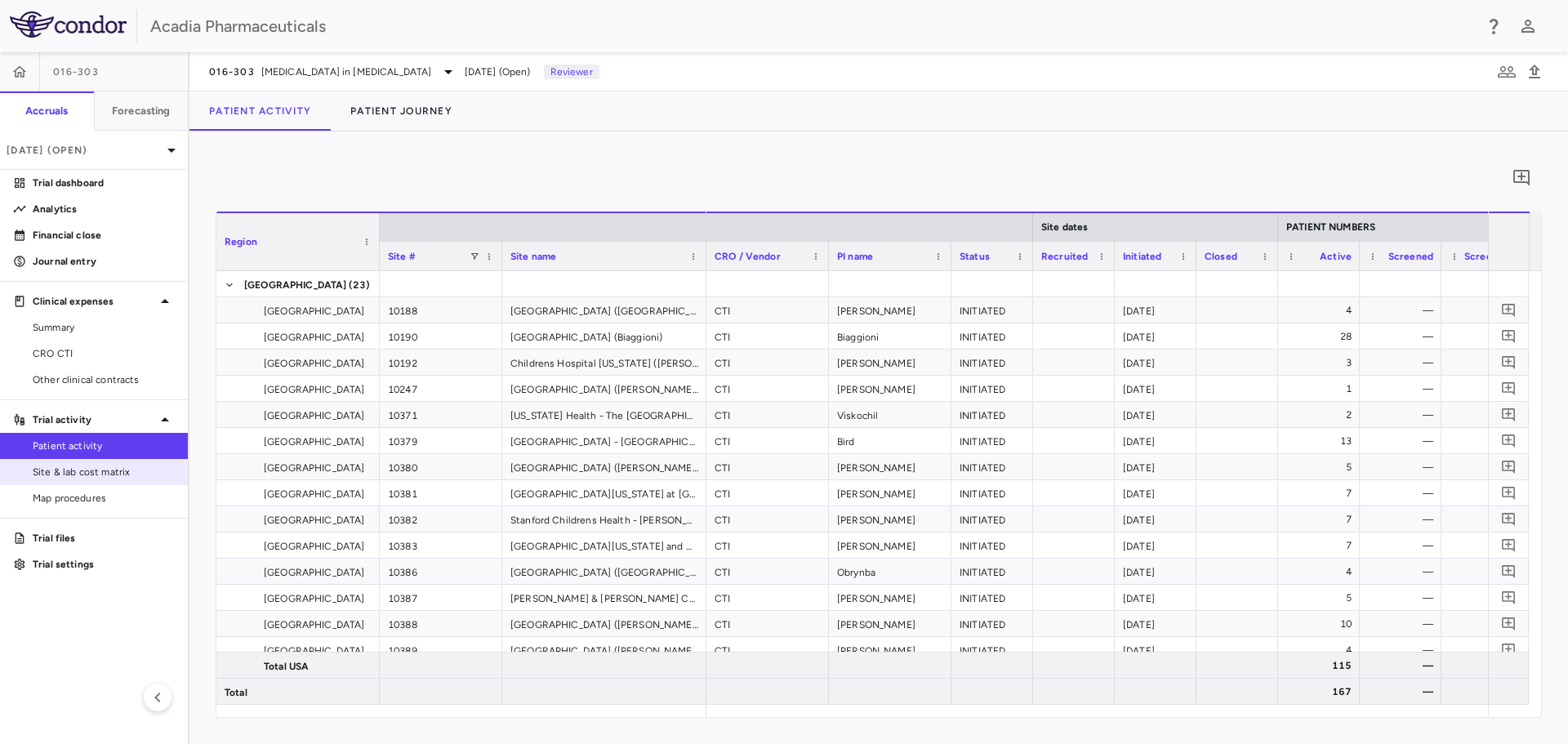
click at [130, 477] on span "Site & lab cost matrix" at bounding box center [103, 471] width 142 height 15
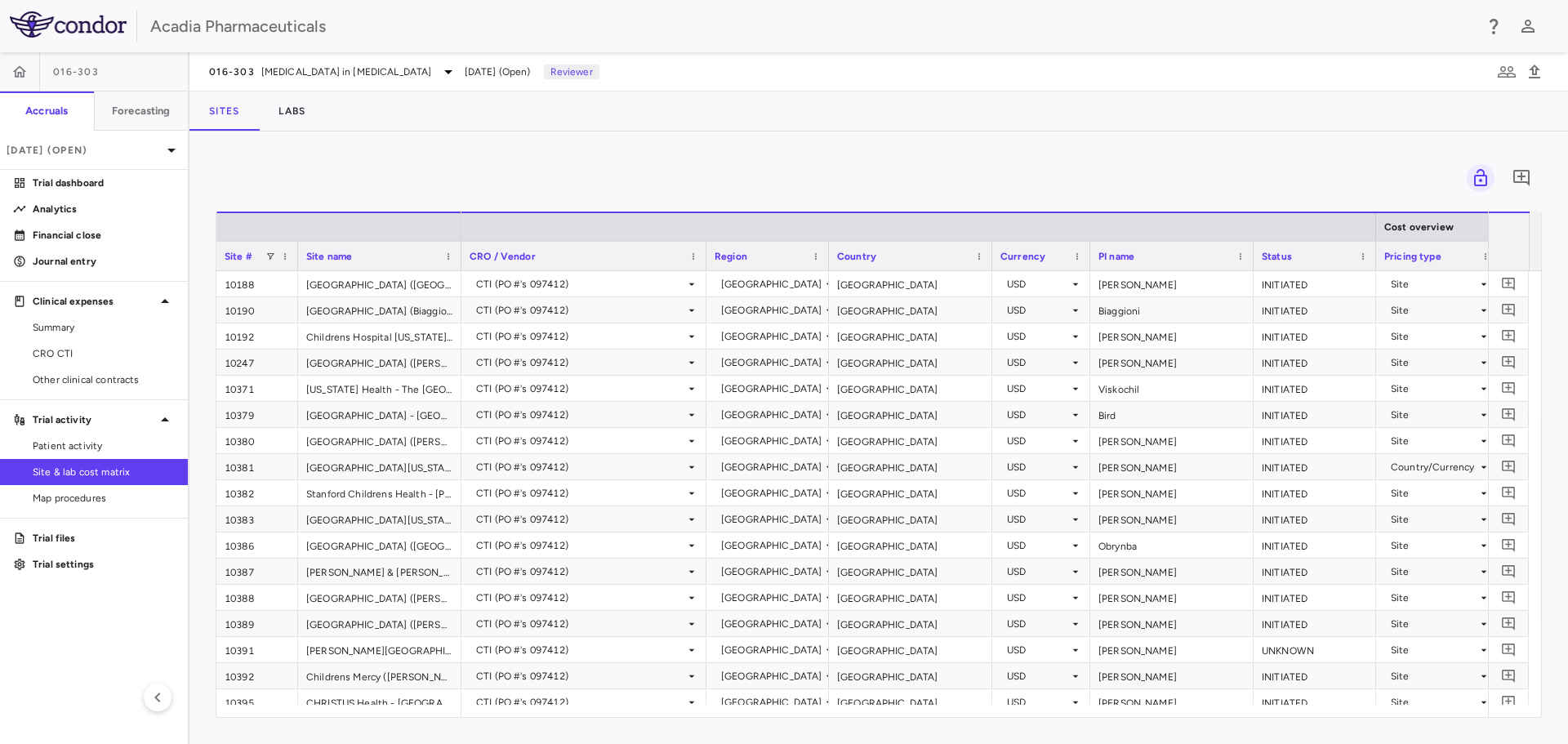
click at [319, 85] on div "016-303 Hyperphagia in Prader-Willi Syndrome Aug 2025 (Open) Reviewer" at bounding box center [878, 72] width 1379 height 39
click at [305, 105] on button "Labs" at bounding box center [292, 111] width 66 height 39
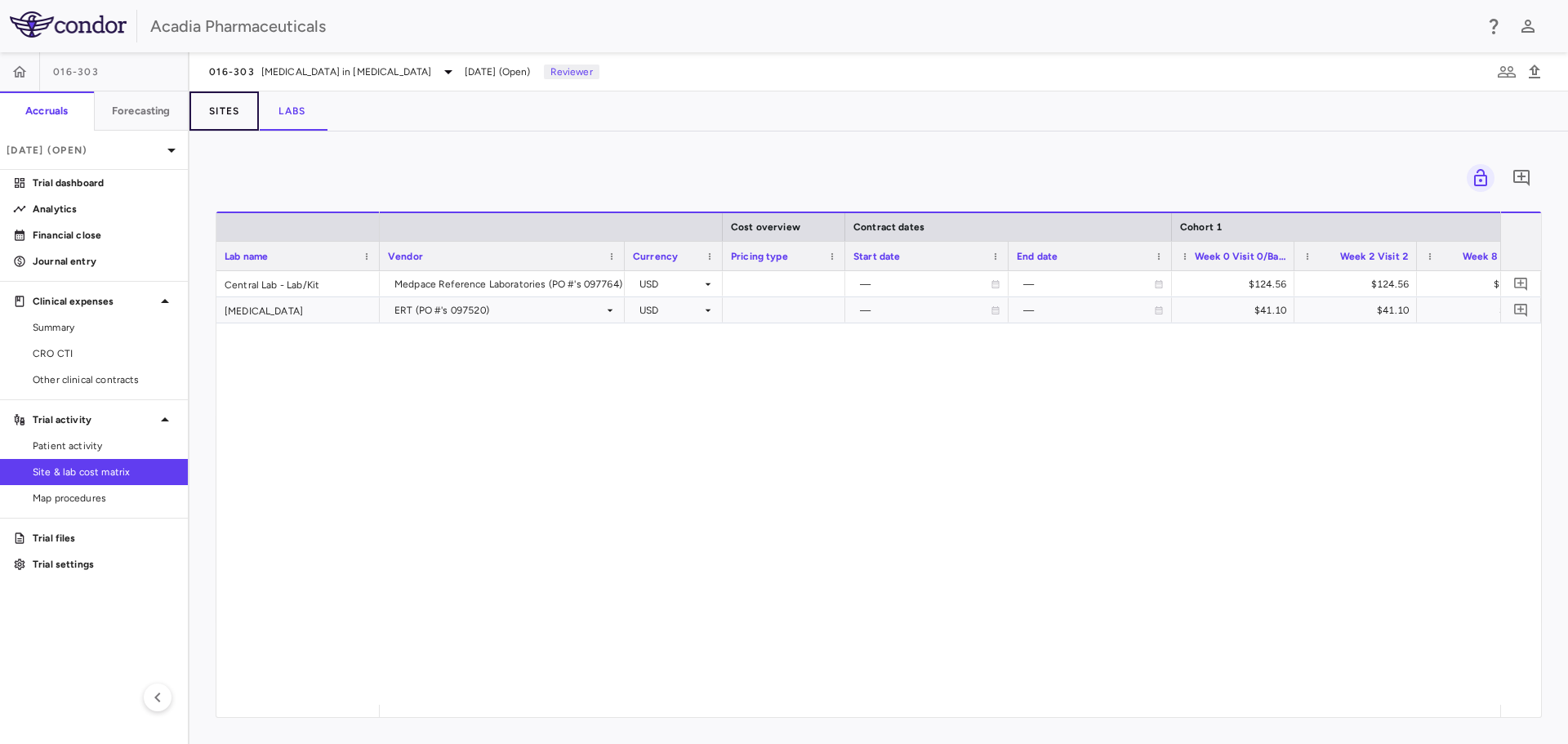
click at [238, 105] on button "Sites" at bounding box center [223, 111] width 69 height 39
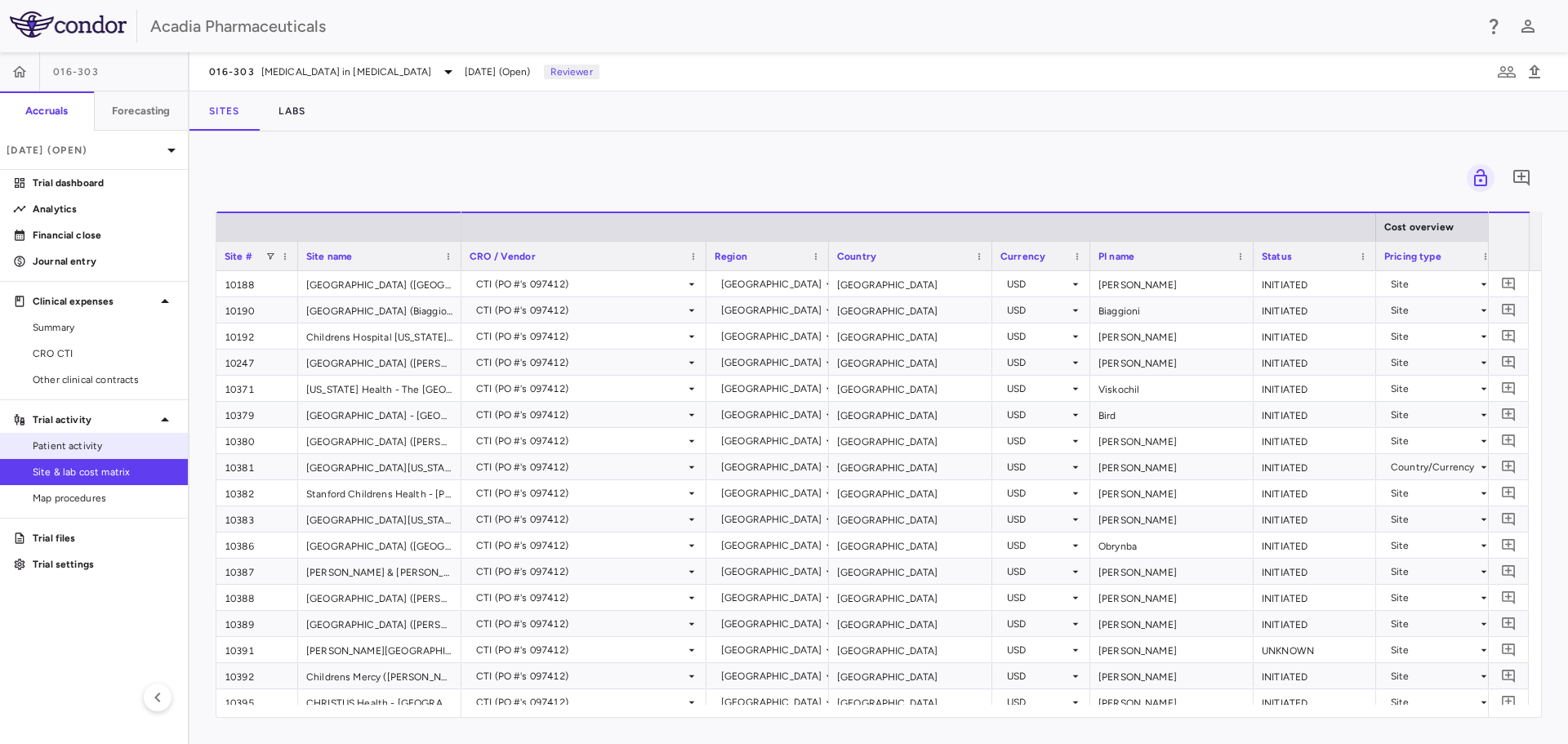
click at [60, 440] on span "Patient activity" at bounding box center [103, 446] width 142 height 15
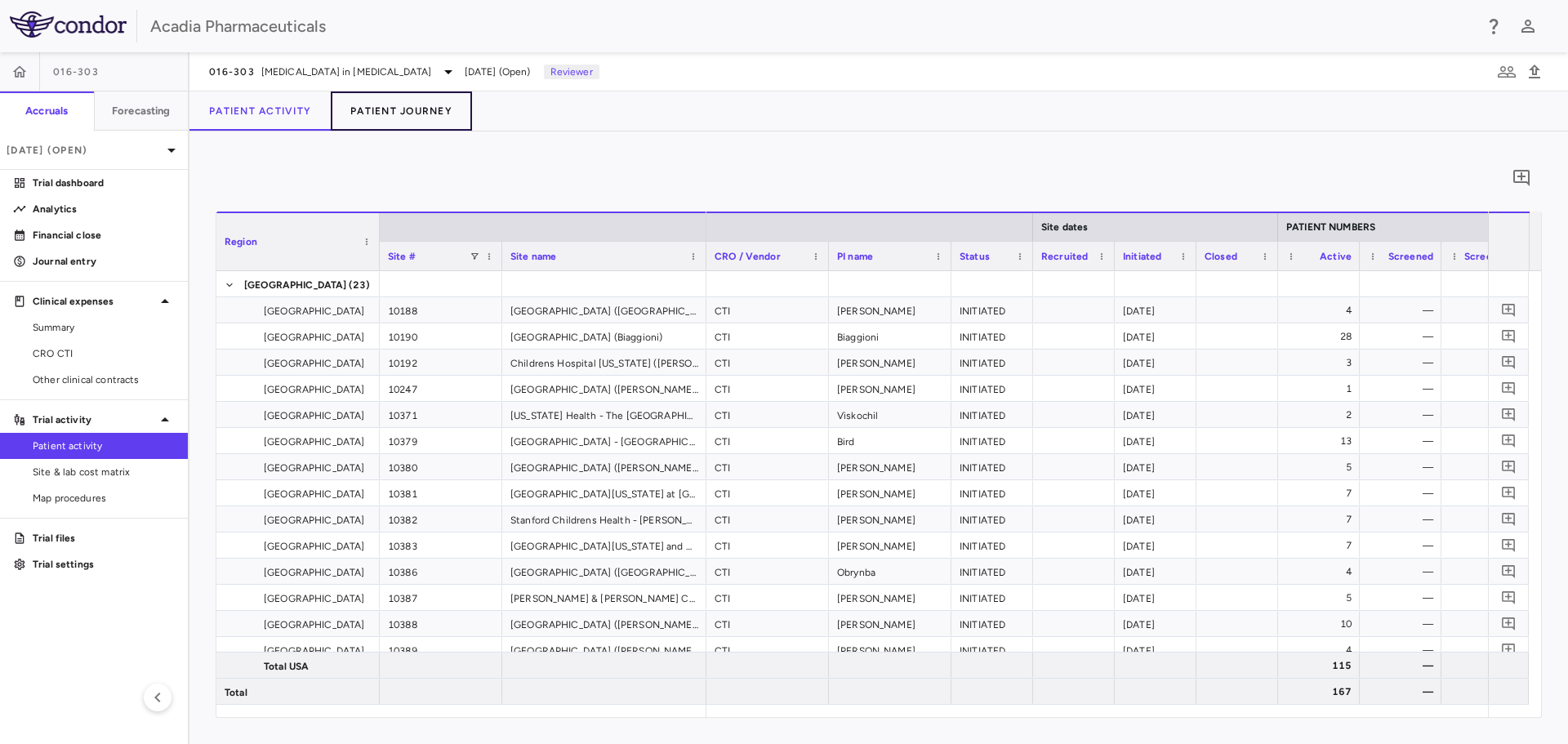
click at [419, 108] on button "Patient Journey" at bounding box center [401, 111] width 141 height 39
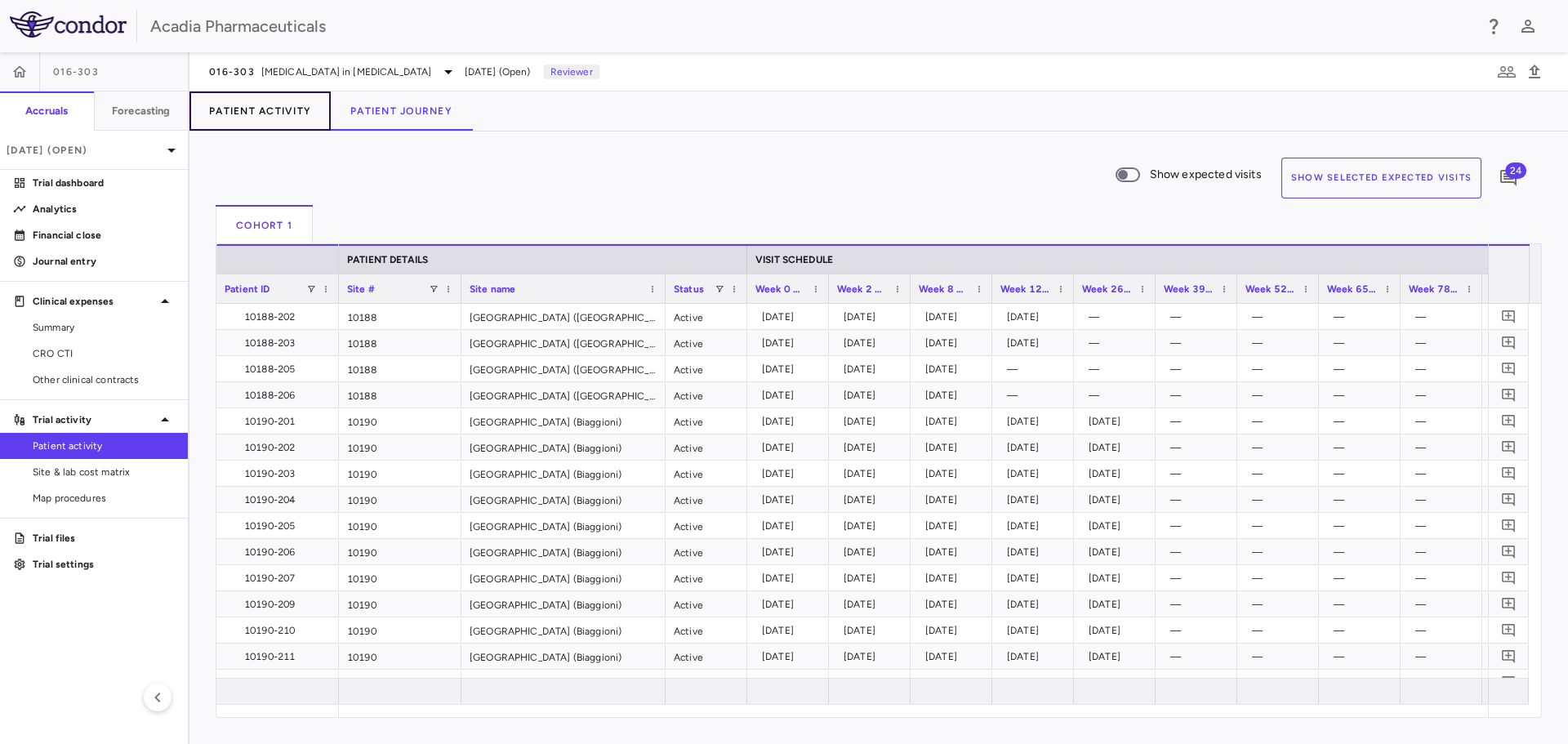
click at [284, 97] on button "Patient Activity" at bounding box center [260, 111] width 141 height 39
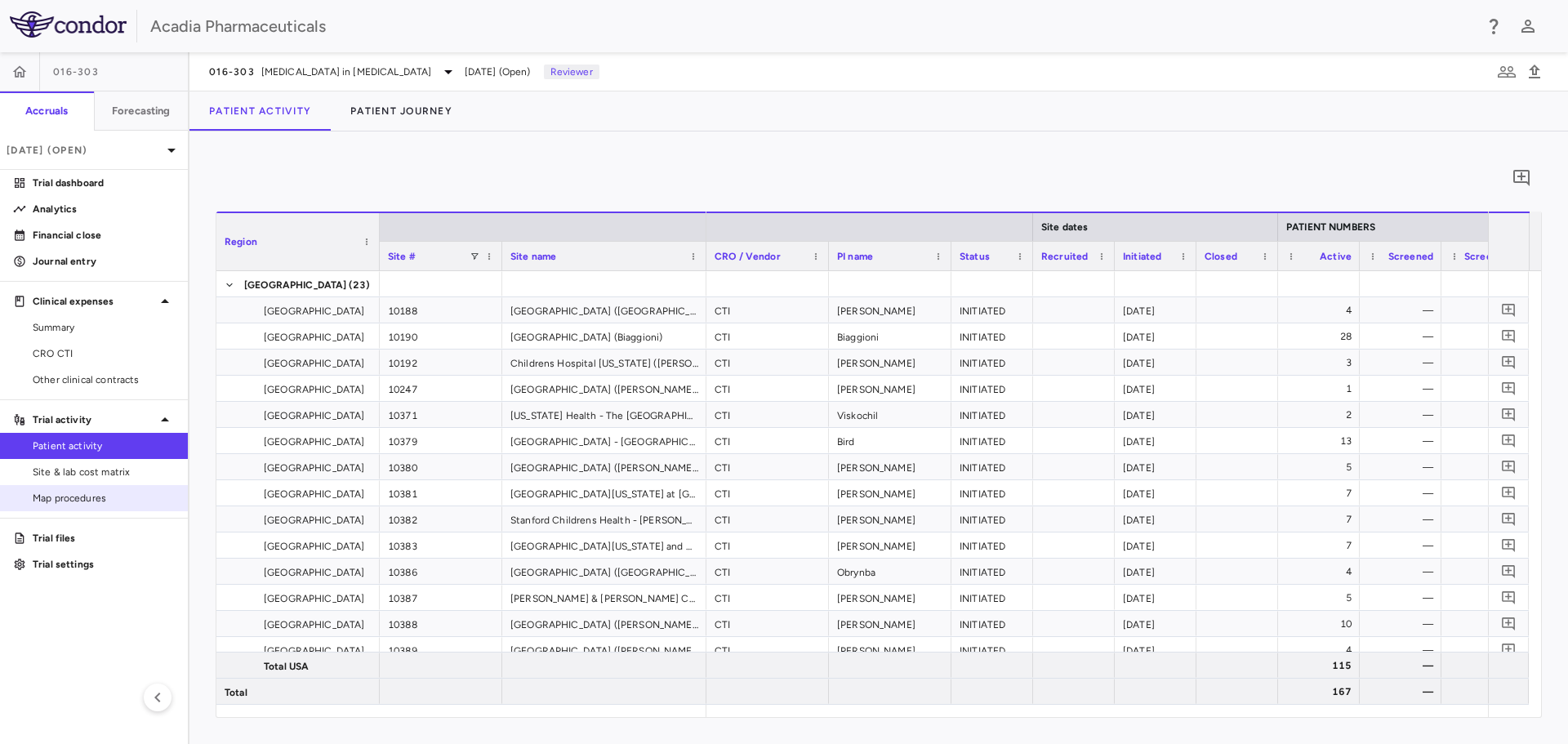
click at [94, 491] on ul "Patient activity Site & lab cost matrix Map procedures" at bounding box center [94, 472] width 188 height 78
click at [94, 492] on span "Map procedures" at bounding box center [103, 497] width 142 height 15
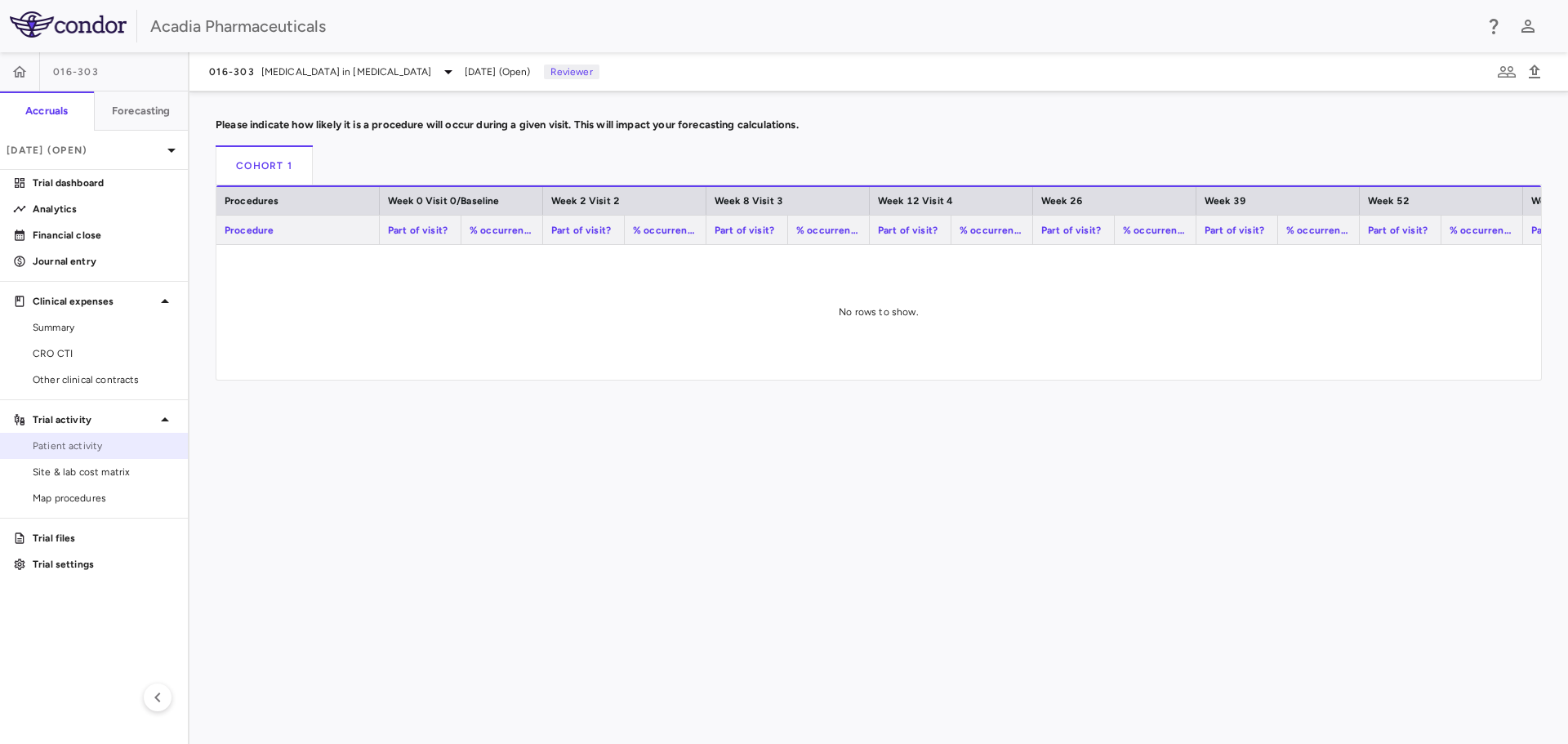
click at [114, 441] on span "Patient activity" at bounding box center [103, 446] width 142 height 15
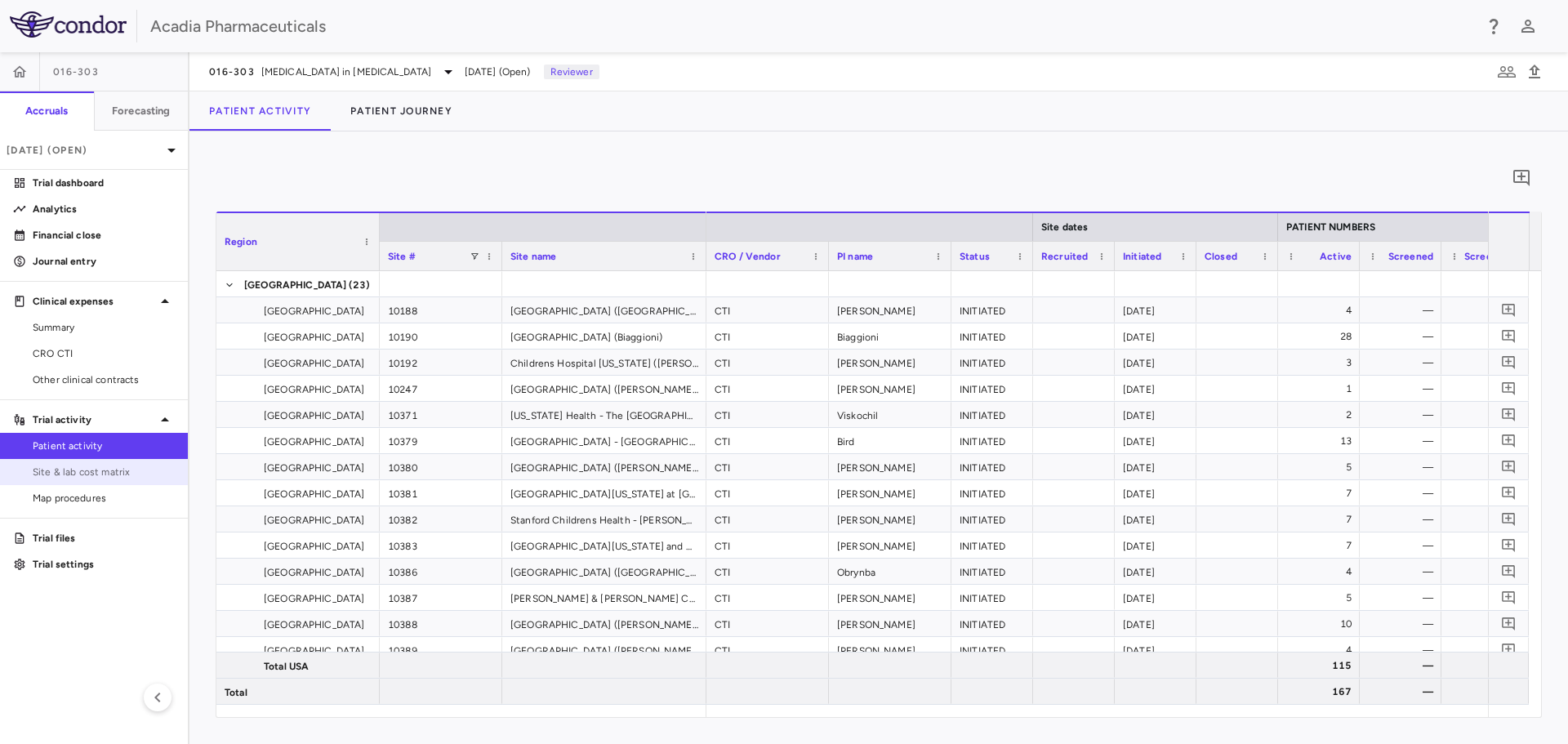
click at [143, 466] on span "Site & lab cost matrix" at bounding box center [103, 471] width 142 height 15
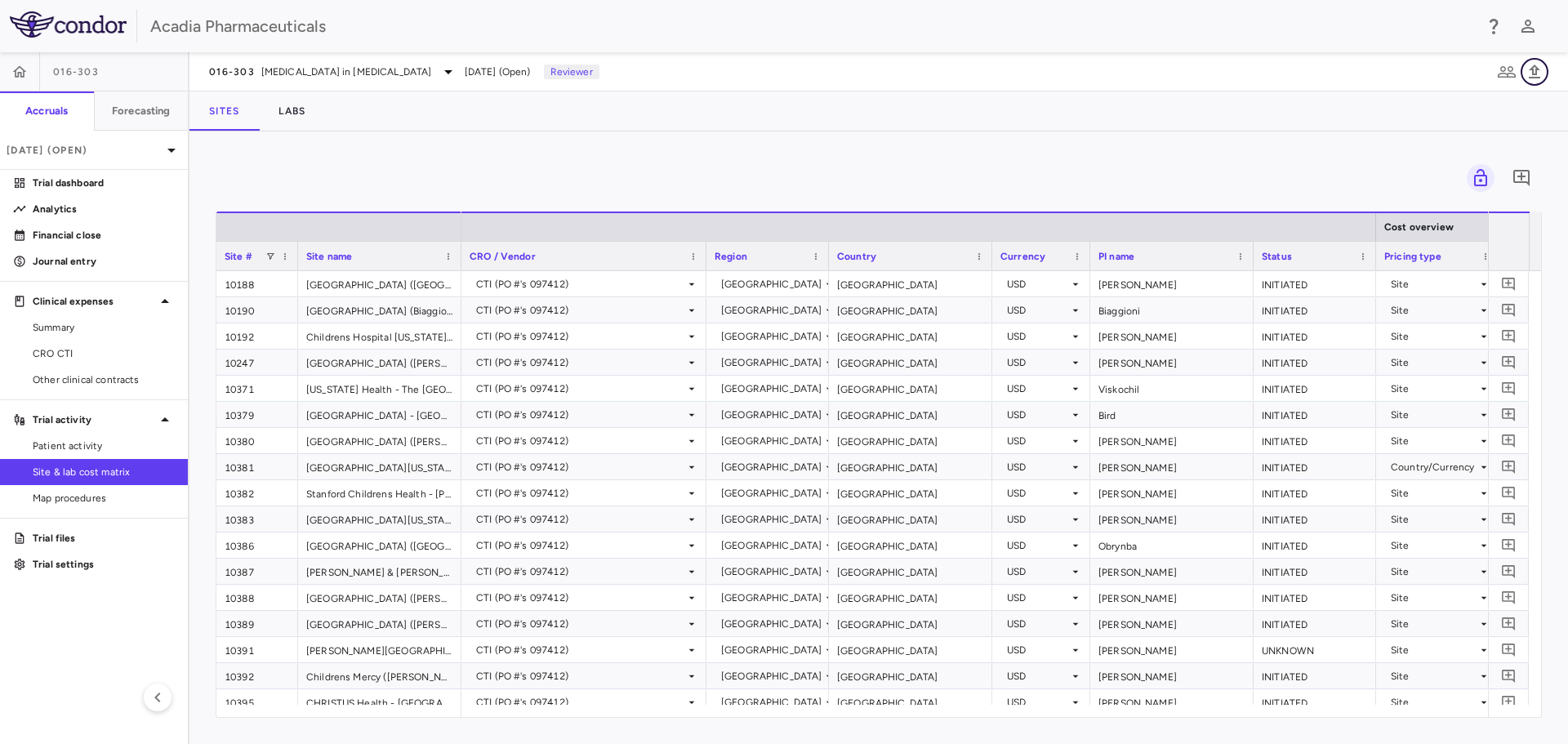
click at [1535, 69] on icon "button" at bounding box center [1535, 72] width 20 height 20
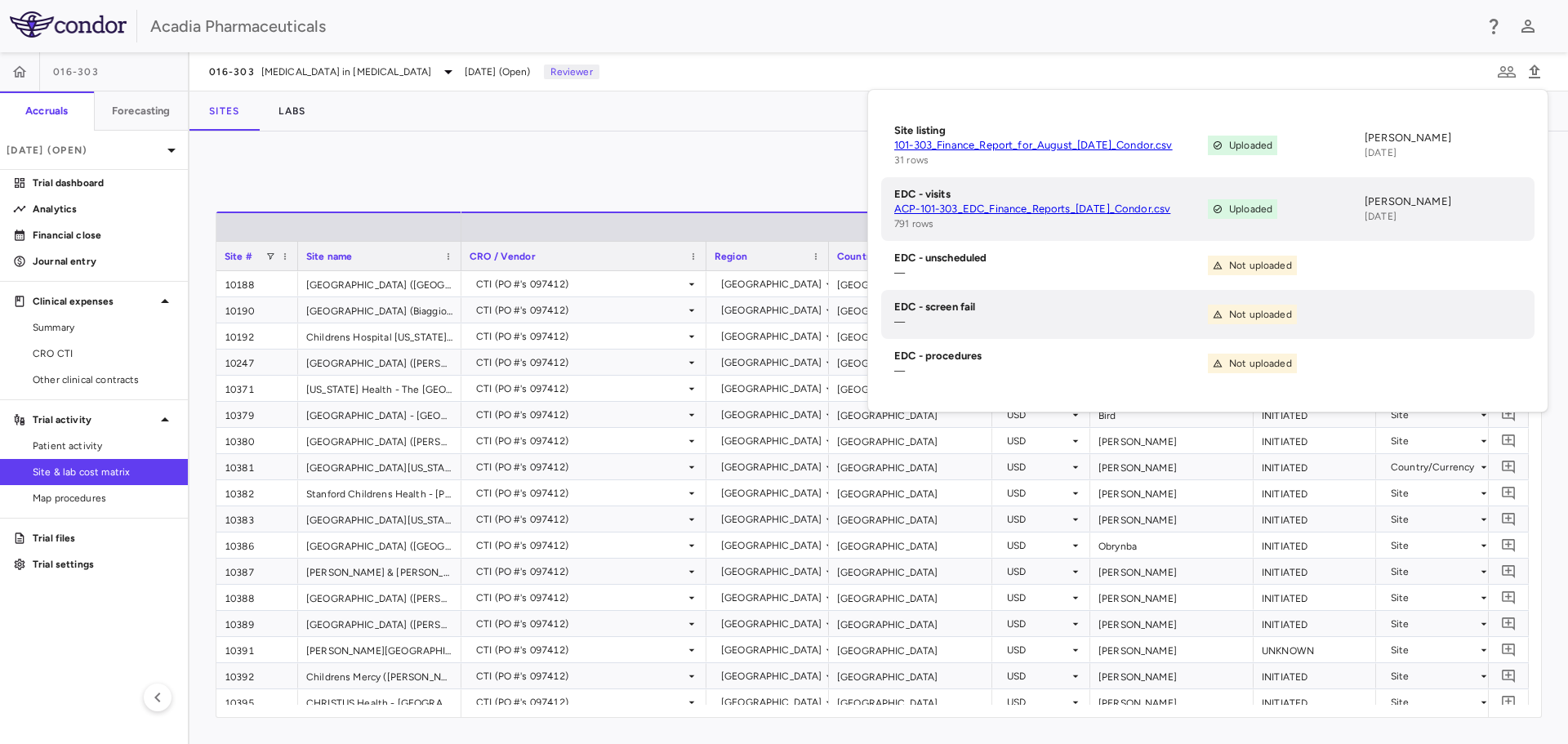
click at [1248, 84] on div "016-303 Hyperphagia in Prader-Willi Syndrome Aug 2025 (Open) Reviewer" at bounding box center [878, 72] width 1379 height 39
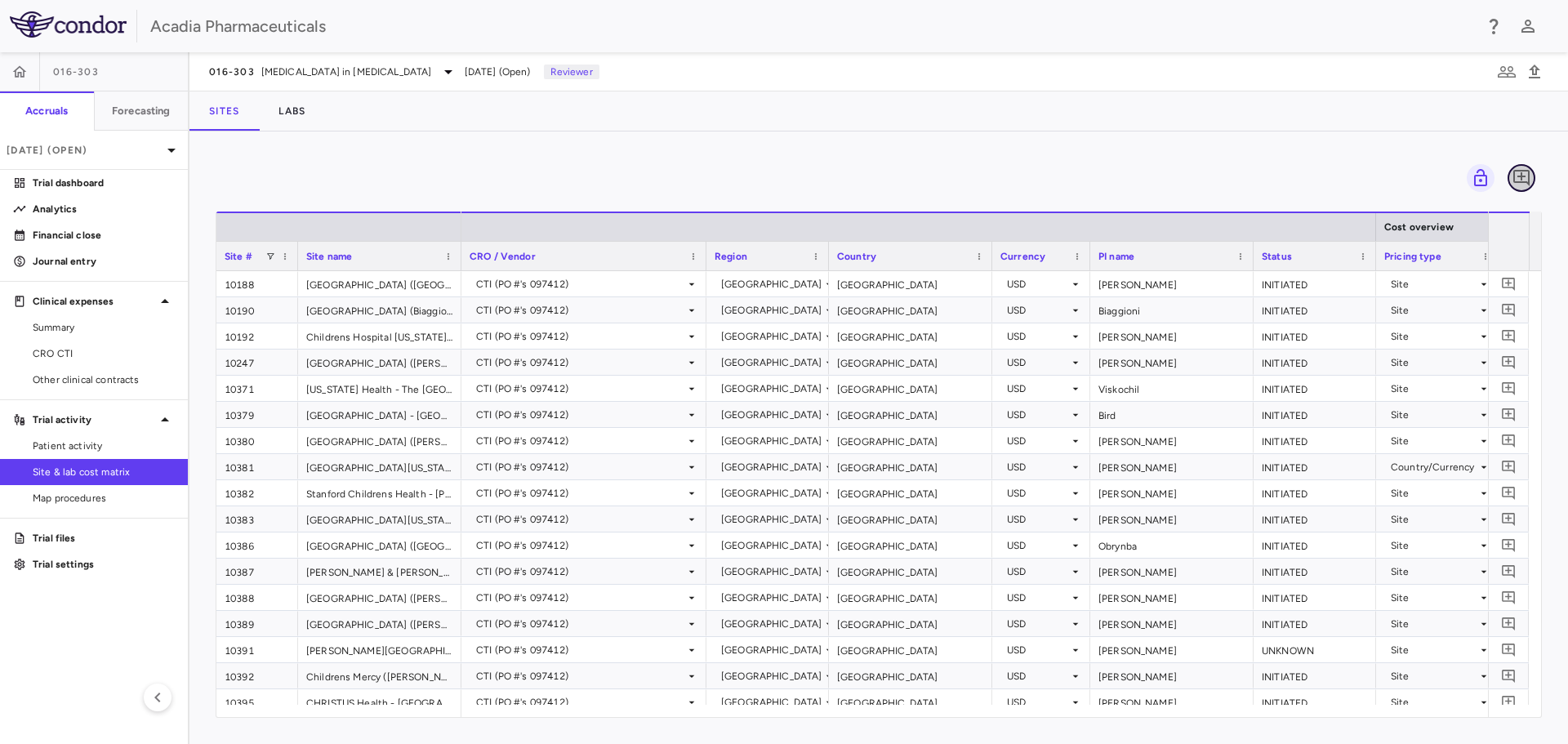
click at [1518, 188] on button "button" at bounding box center [1521, 177] width 27 height 27
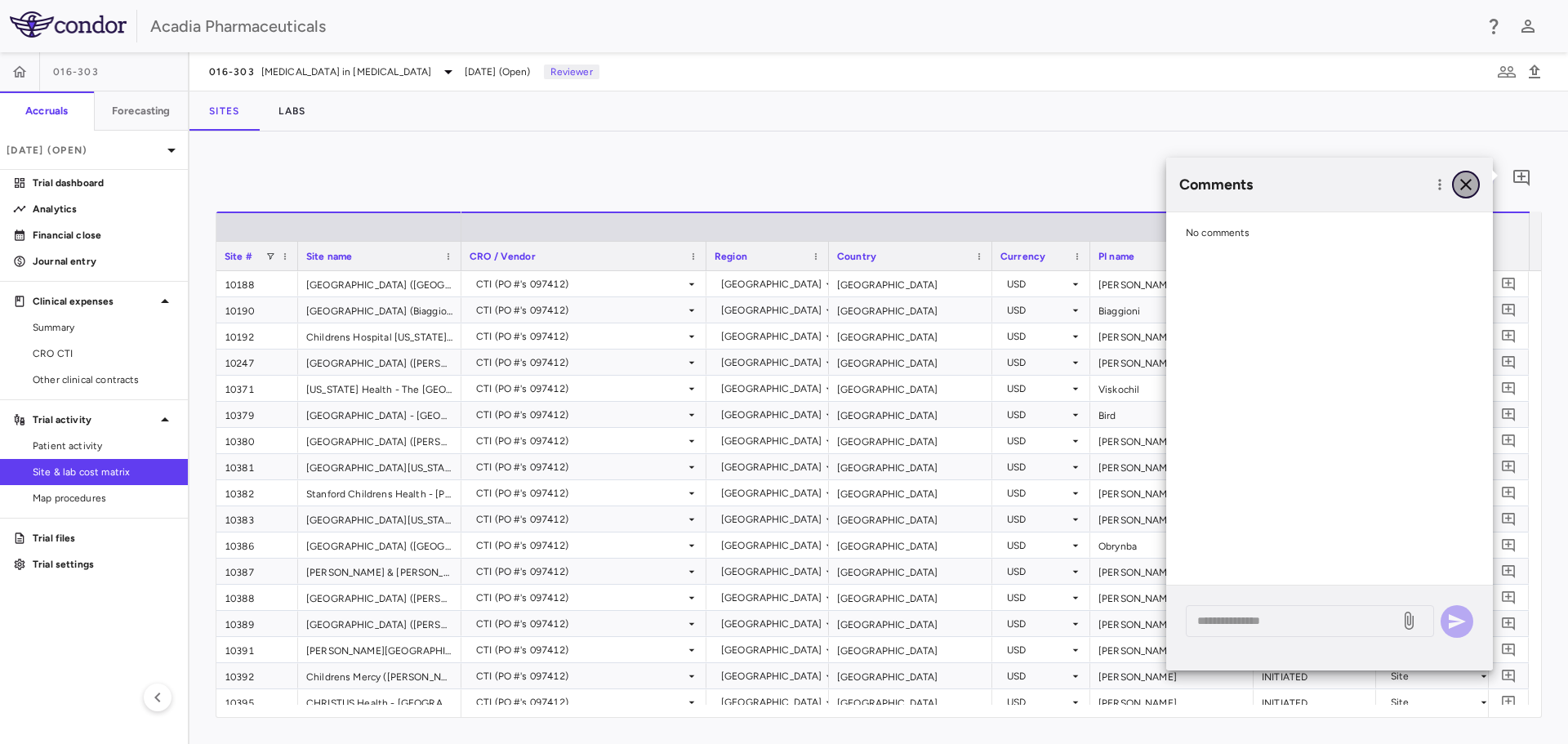
click at [1473, 183] on icon "button" at bounding box center [1467, 184] width 20 height 20
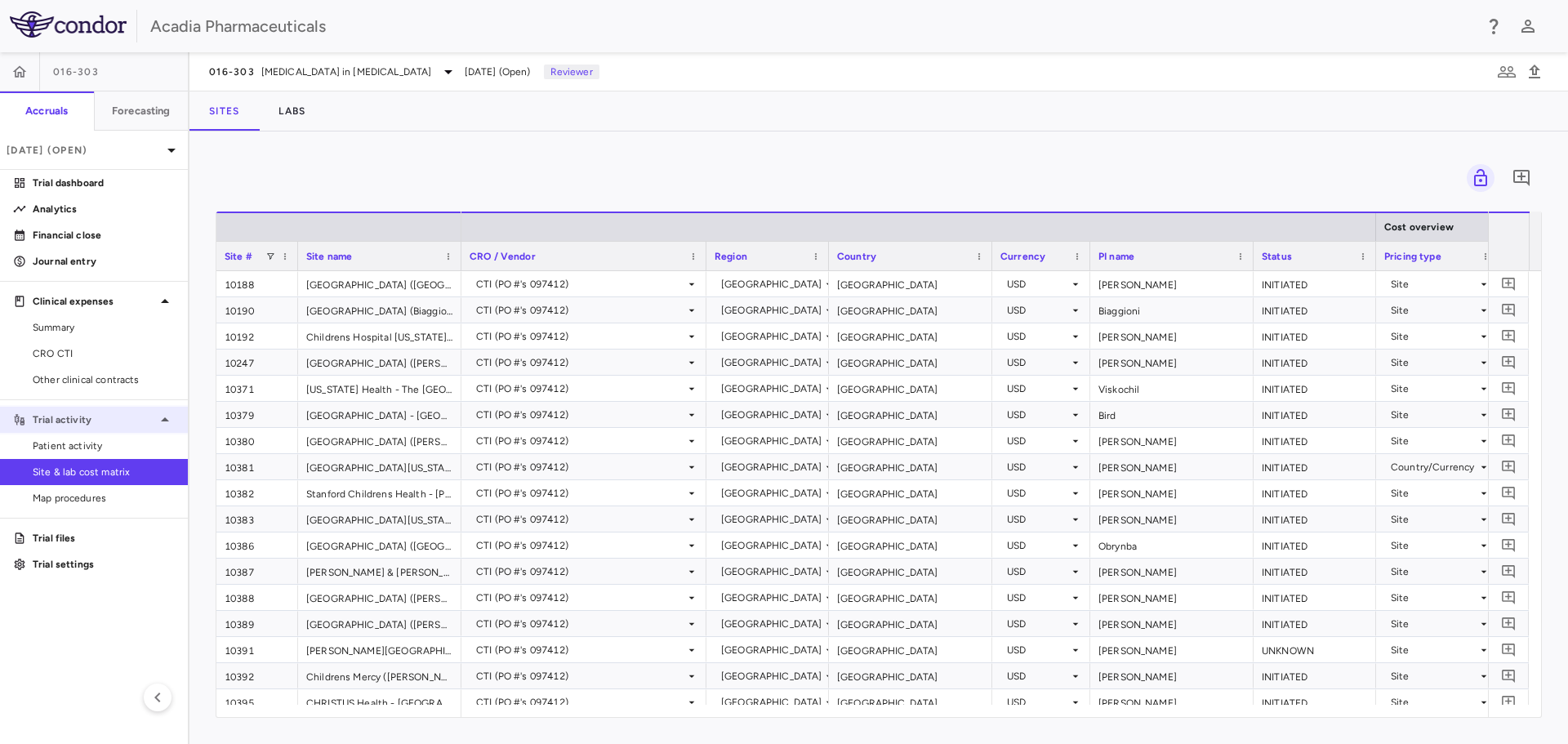
click at [118, 432] on div "Trial activity" at bounding box center [94, 419] width 188 height 29
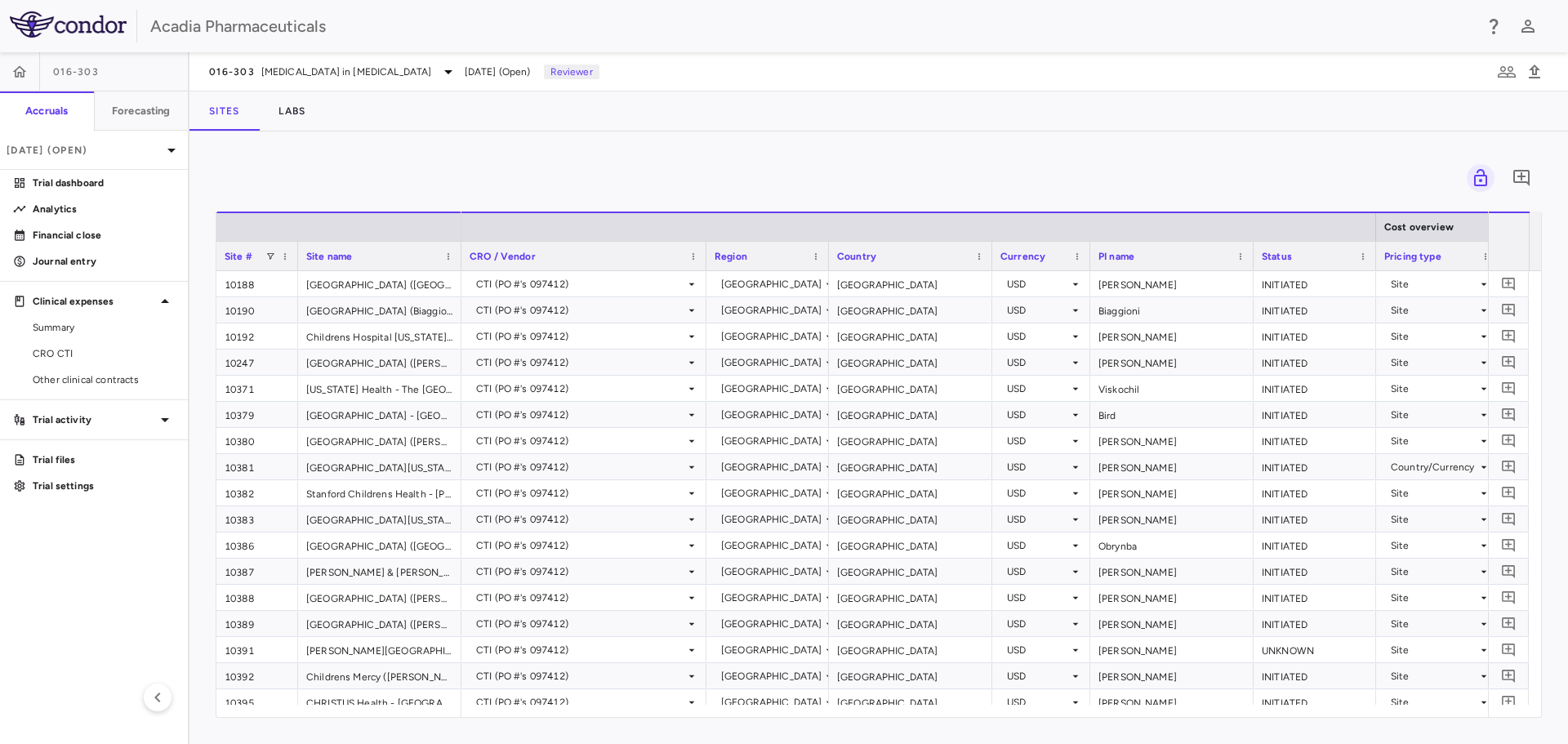
click at [117, 444] on aside "016-303 Accruals Forecasting Aug 2025 (Open) Trial dashboard Analytics Financia…" at bounding box center [95, 398] width 189 height 691
click at [124, 416] on p "Trial activity" at bounding box center [94, 419] width 123 height 15
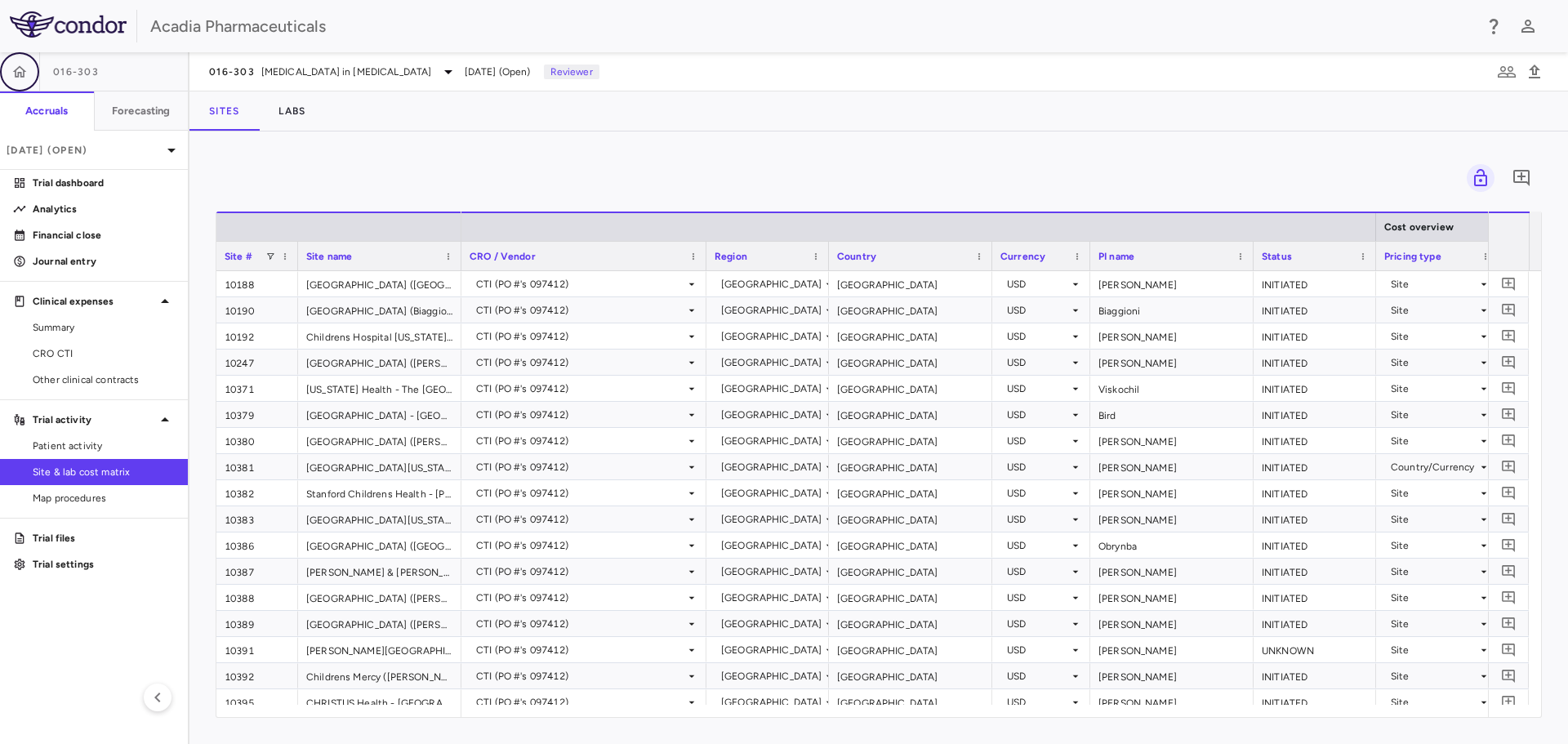
click at [29, 77] on button "button" at bounding box center [20, 72] width 39 height 39
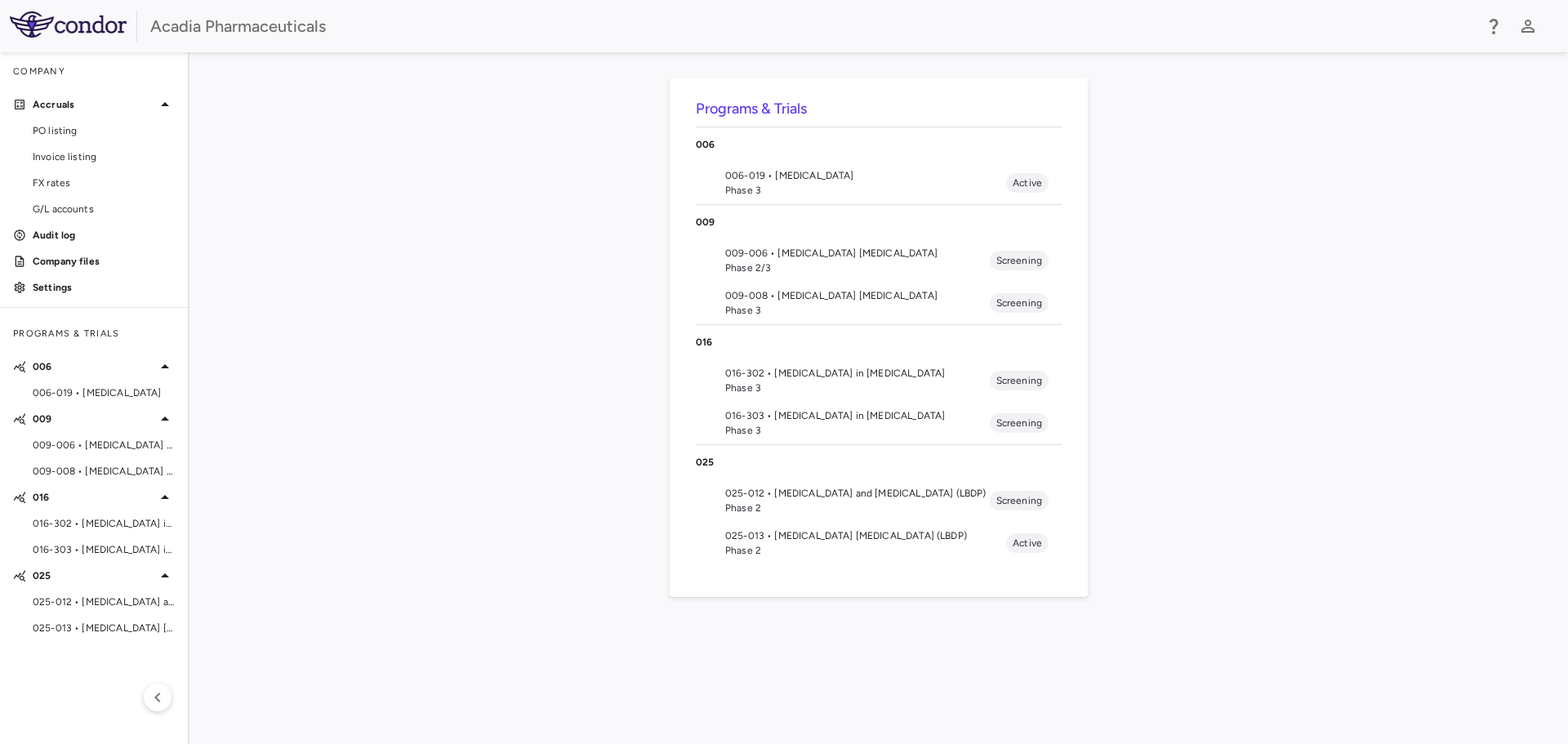
click at [826, 373] on span "016-302 • Hyperphagia in Prader-Willi Syndrome" at bounding box center [857, 372] width 264 height 15
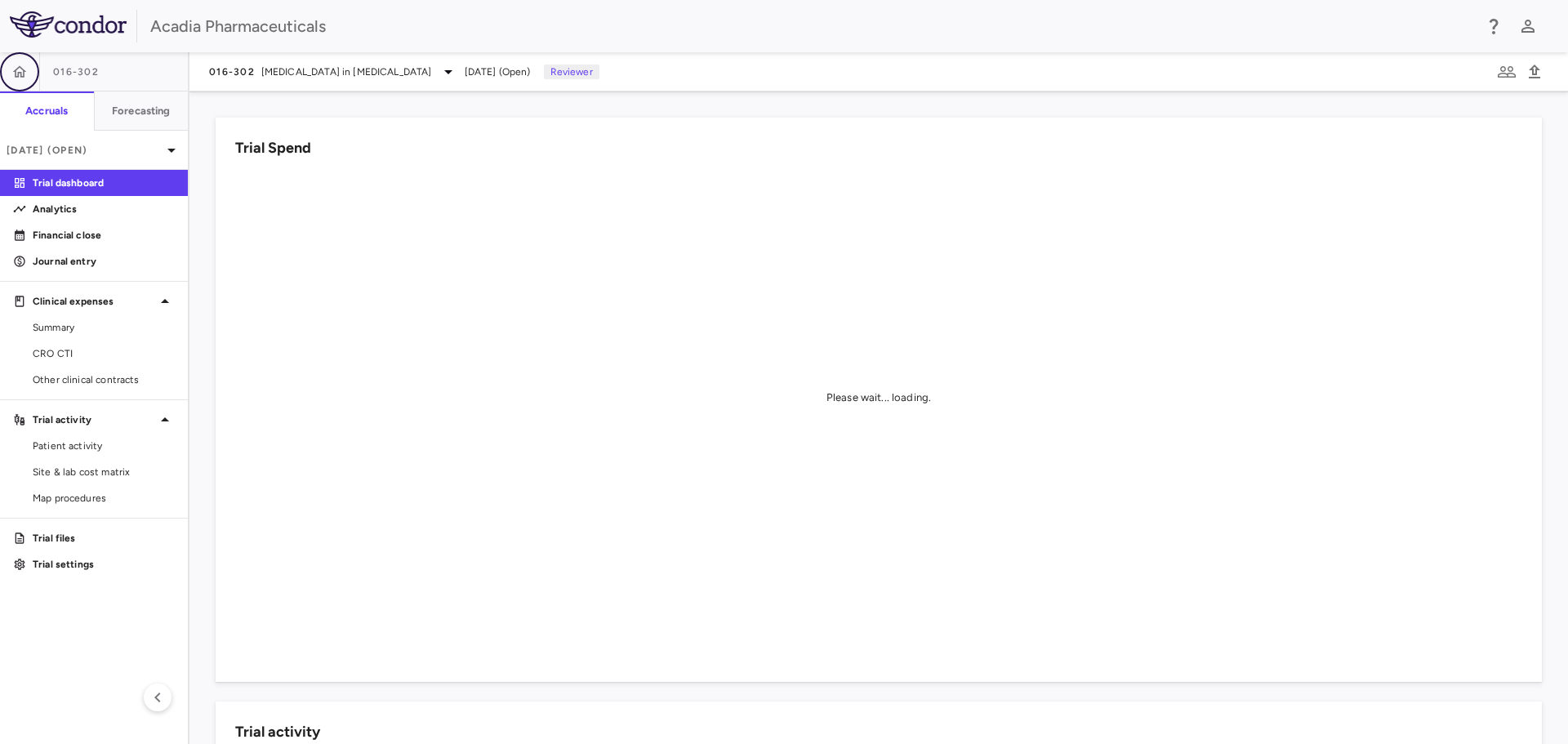
click at [27, 76] on button "button" at bounding box center [20, 72] width 39 height 39
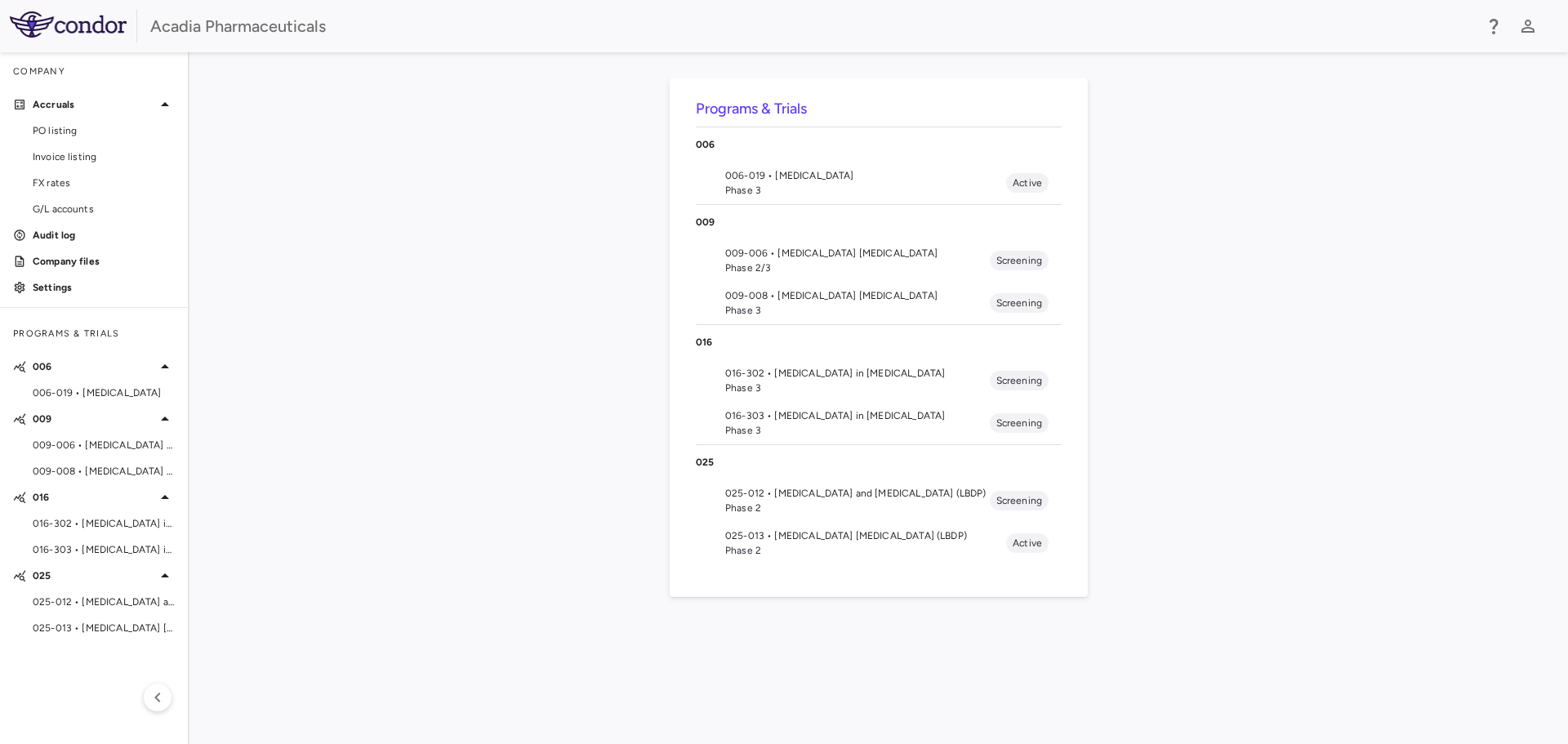
click at [818, 267] on span "Phase 2/3" at bounding box center [857, 267] width 264 height 15
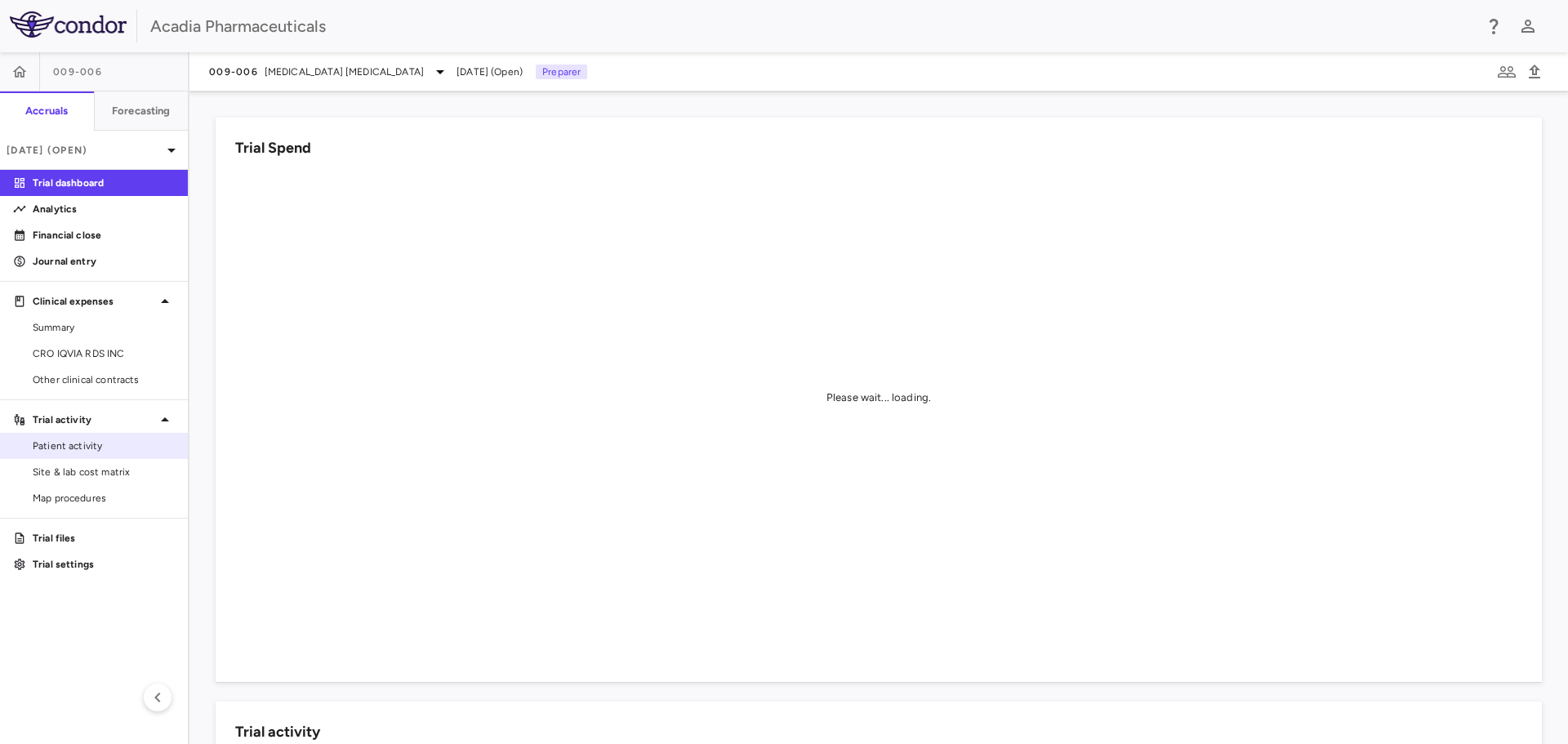
click at [108, 450] on span "Patient activity" at bounding box center [103, 446] width 142 height 15
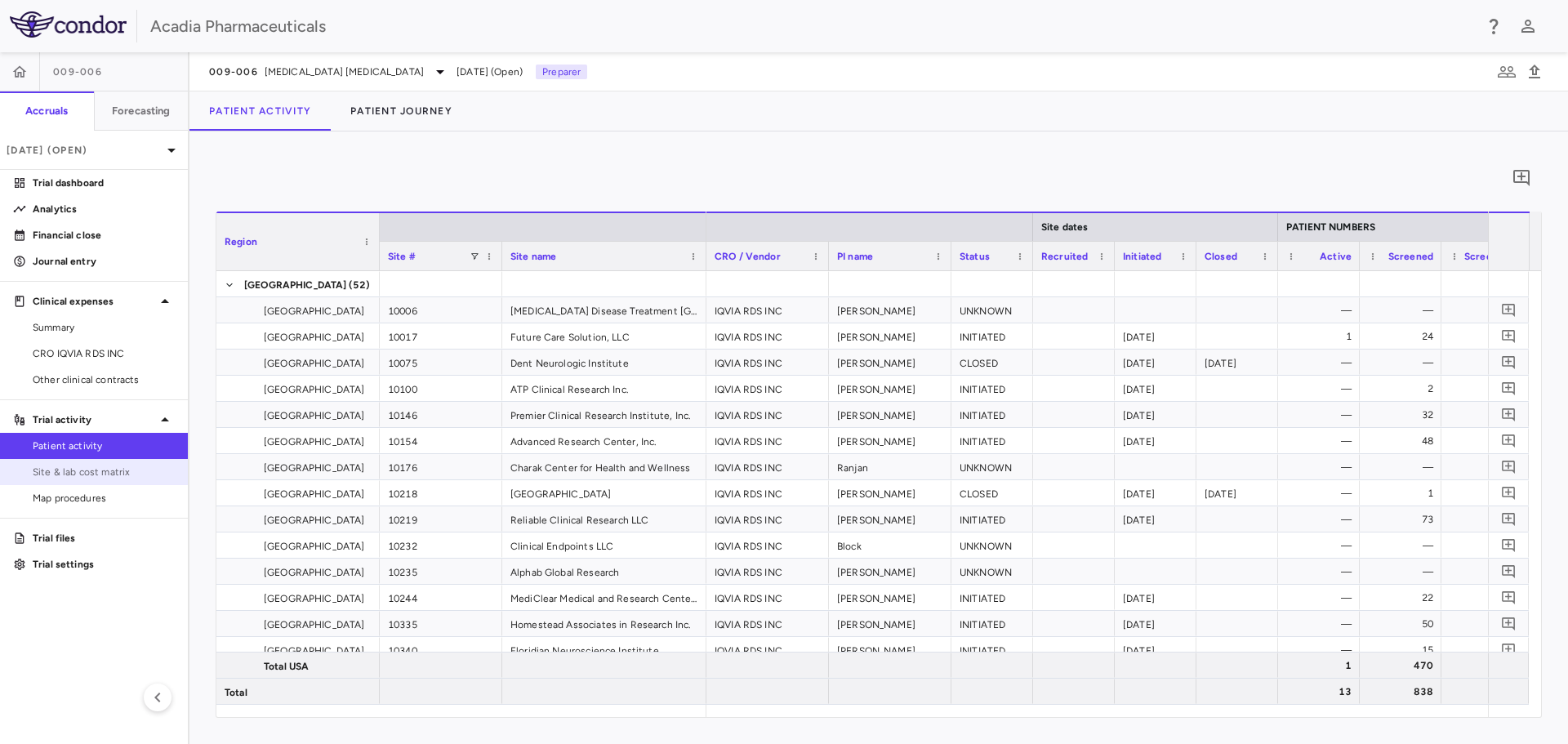
click at [119, 469] on span "Site & lab cost matrix" at bounding box center [103, 471] width 142 height 15
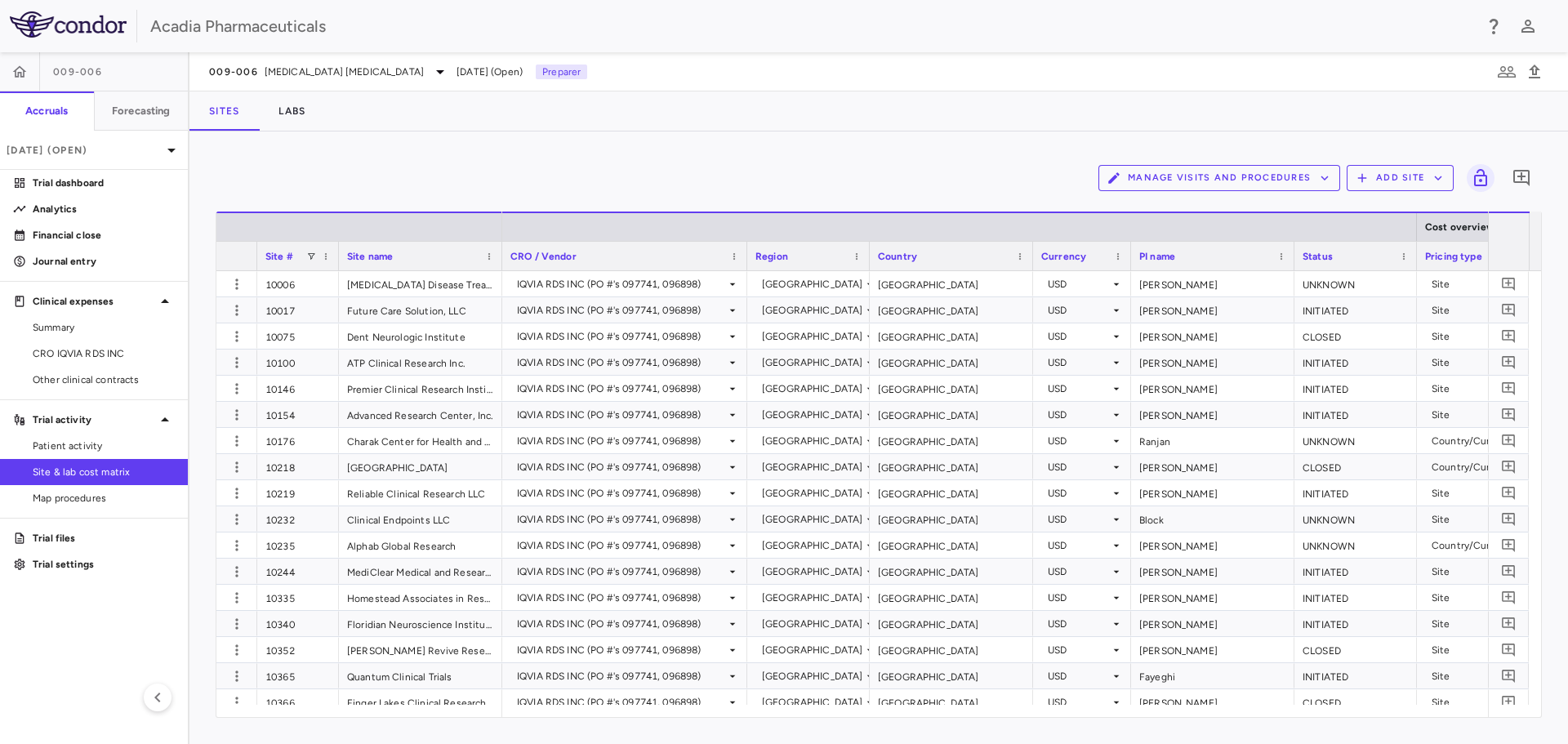
click at [1323, 176] on icon "button" at bounding box center [1324, 177] width 15 height 15
drag, startPoint x: 78, startPoint y: 444, endPoint x: 108, endPoint y: 439, distance: 30.4
click at [78, 443] on div at bounding box center [784, 372] width 1568 height 744
drag, startPoint x: 118, startPoint y: 454, endPoint x: 162, endPoint y: 450, distance: 44.2
click at [118, 454] on link "Patient activity" at bounding box center [94, 446] width 188 height 24
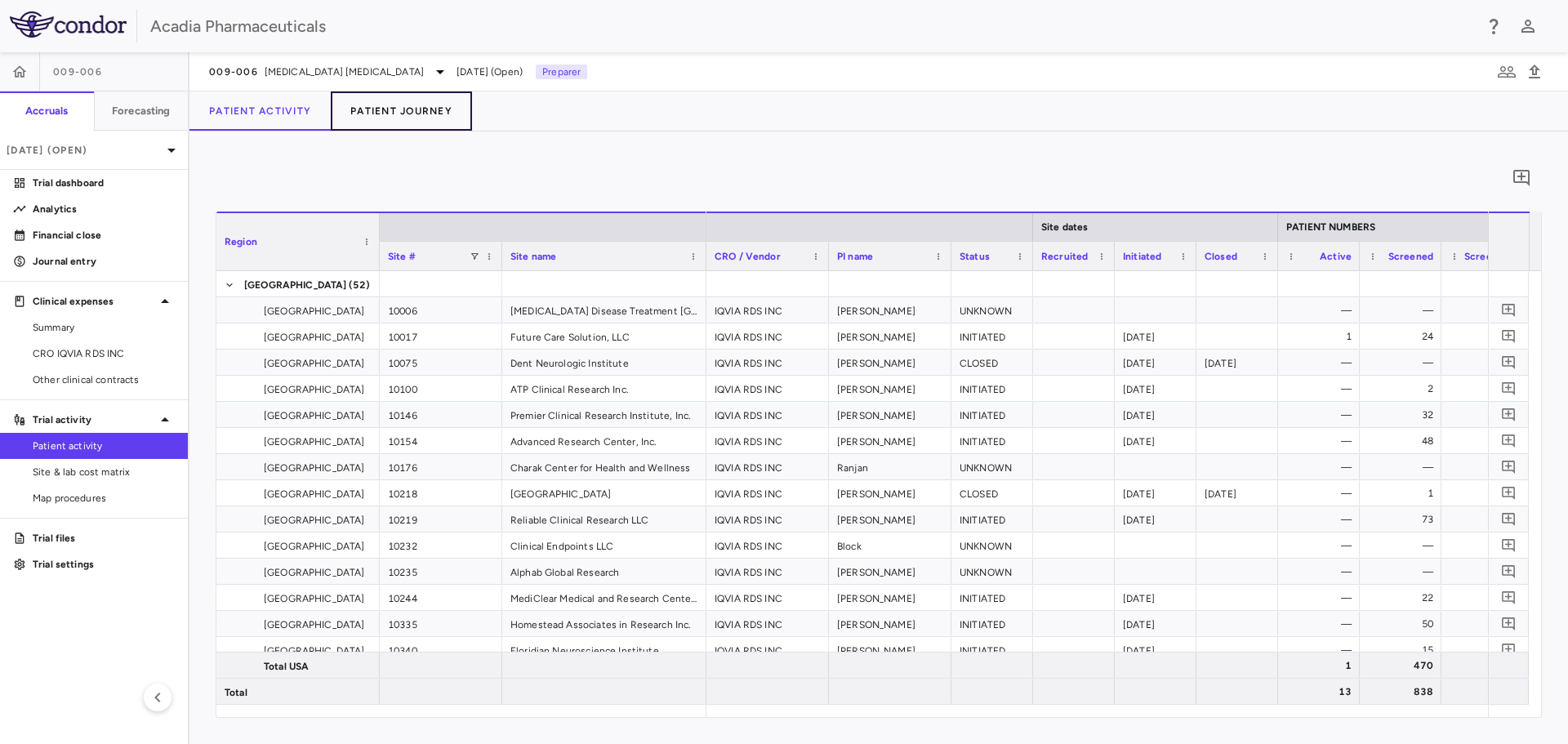
click at [422, 113] on button "Patient Journey" at bounding box center [401, 111] width 141 height 39
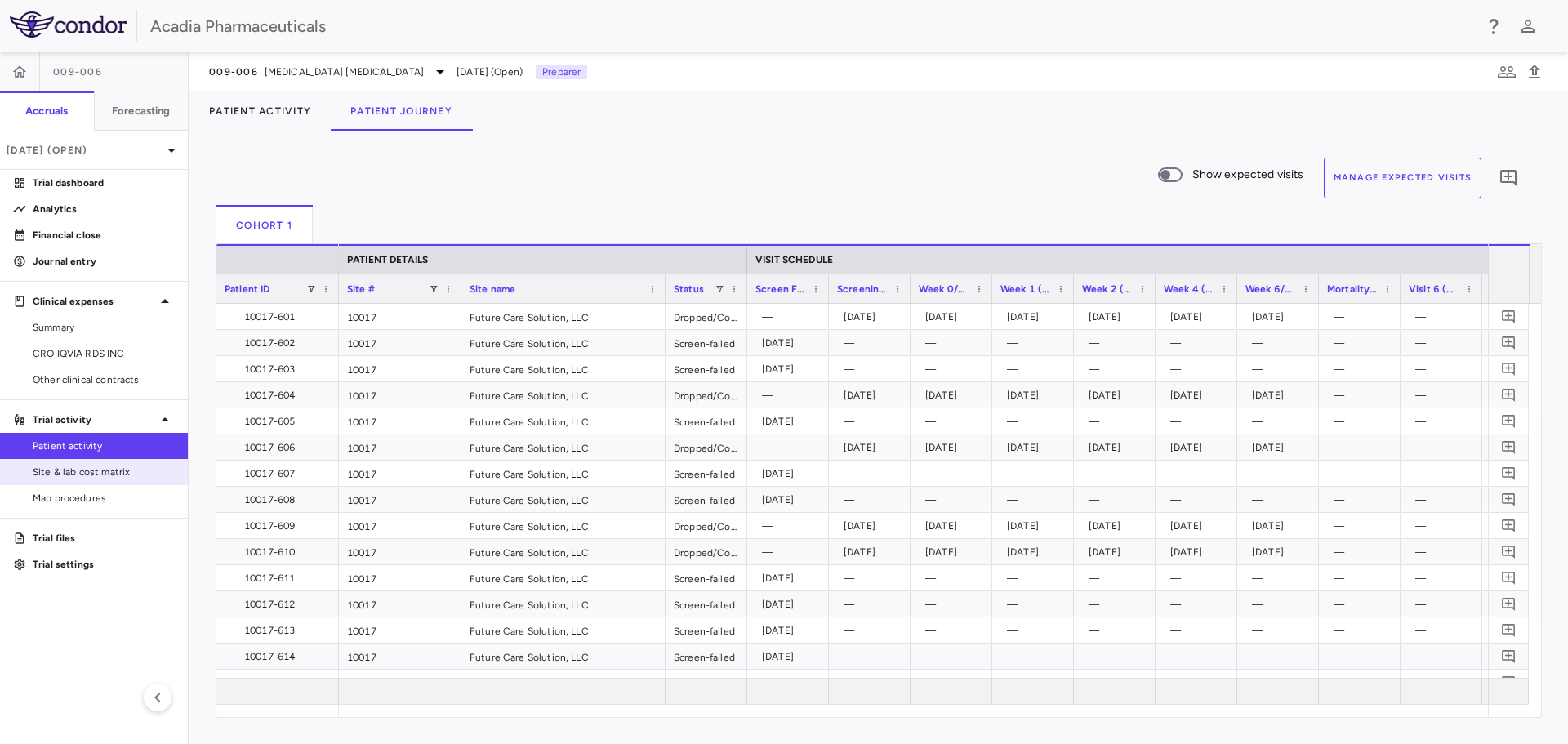
click at [113, 478] on span "Site & lab cost matrix" at bounding box center [103, 471] width 142 height 15
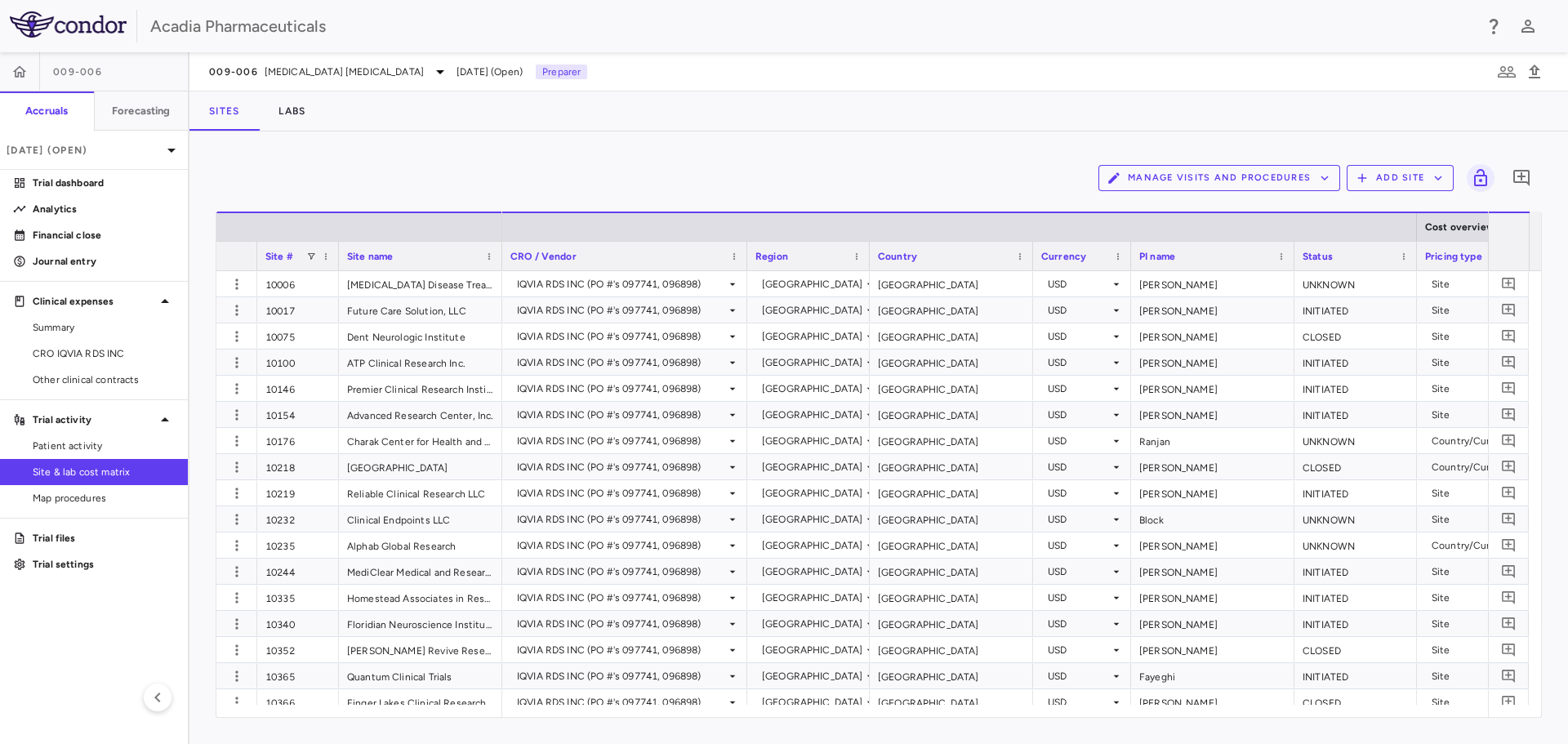
click at [1317, 178] on icon "button" at bounding box center [1324, 177] width 15 height 15
click at [1262, 238] on li "Manage Procedure Categories" at bounding box center [1202, 234] width 174 height 24
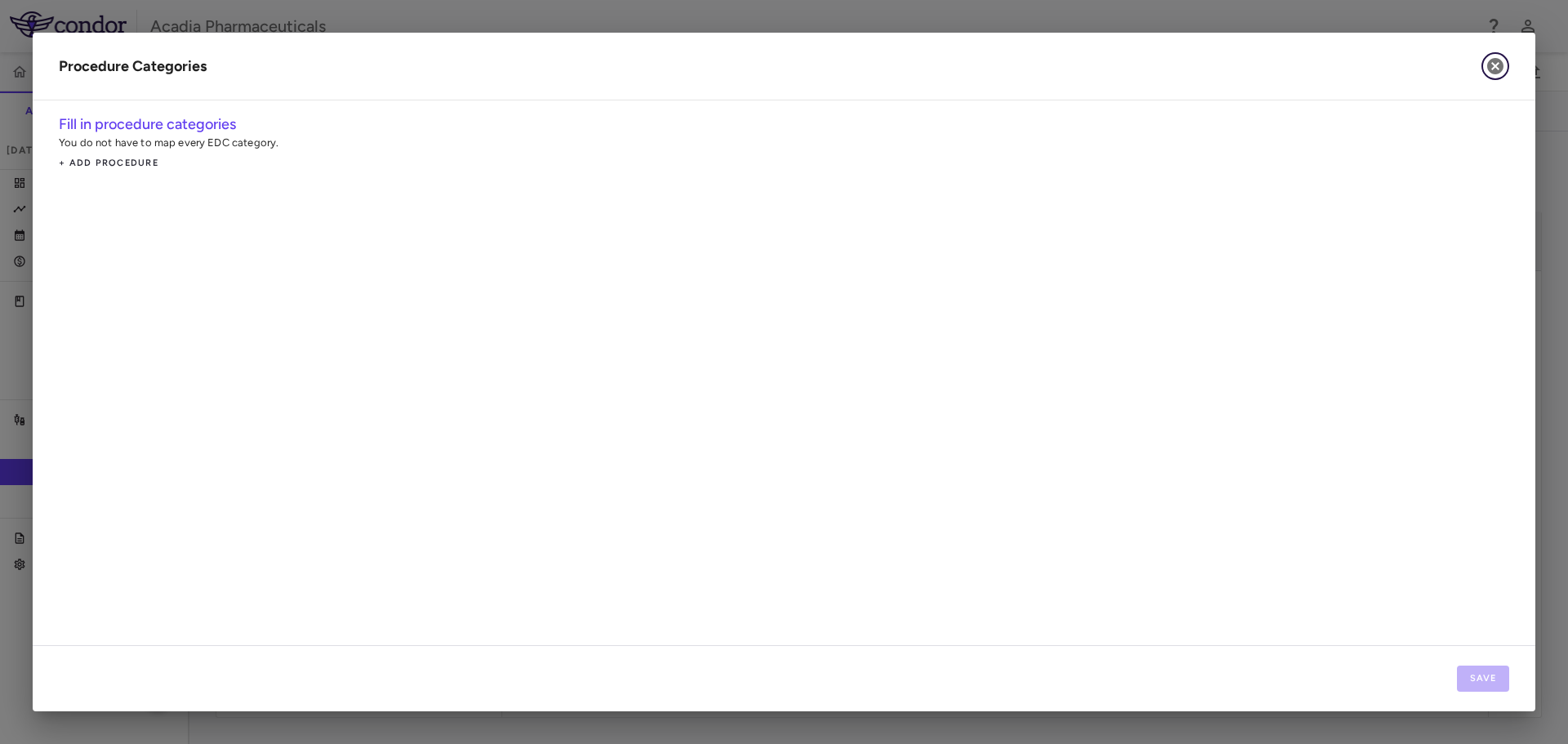
click at [1493, 67] on icon "button" at bounding box center [1496, 65] width 17 height 17
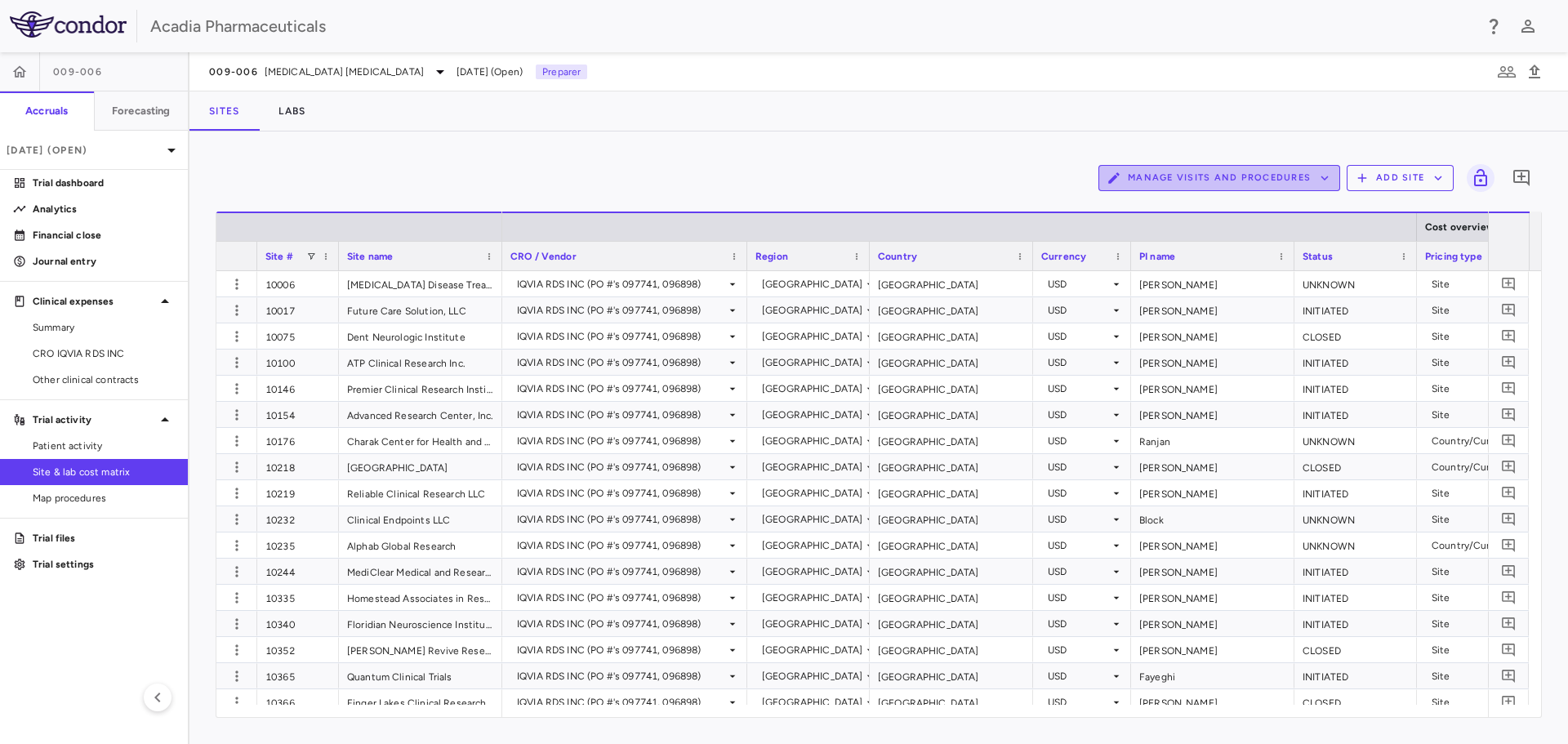
click at [1262, 182] on button "Manage Visits and Procedures" at bounding box center [1220, 177] width 242 height 26
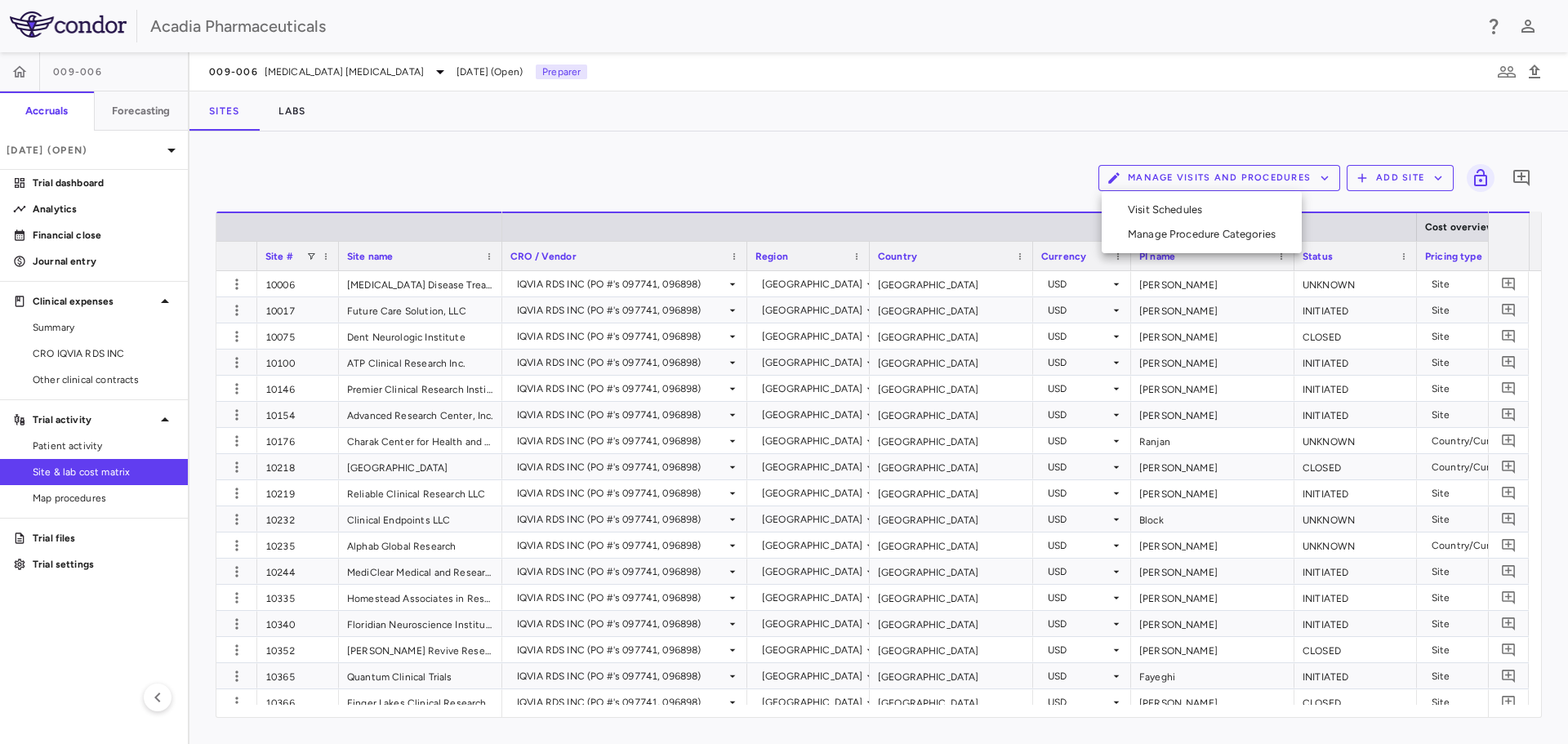
click at [1237, 208] on li "Visit Schedules" at bounding box center [1202, 210] width 174 height 24
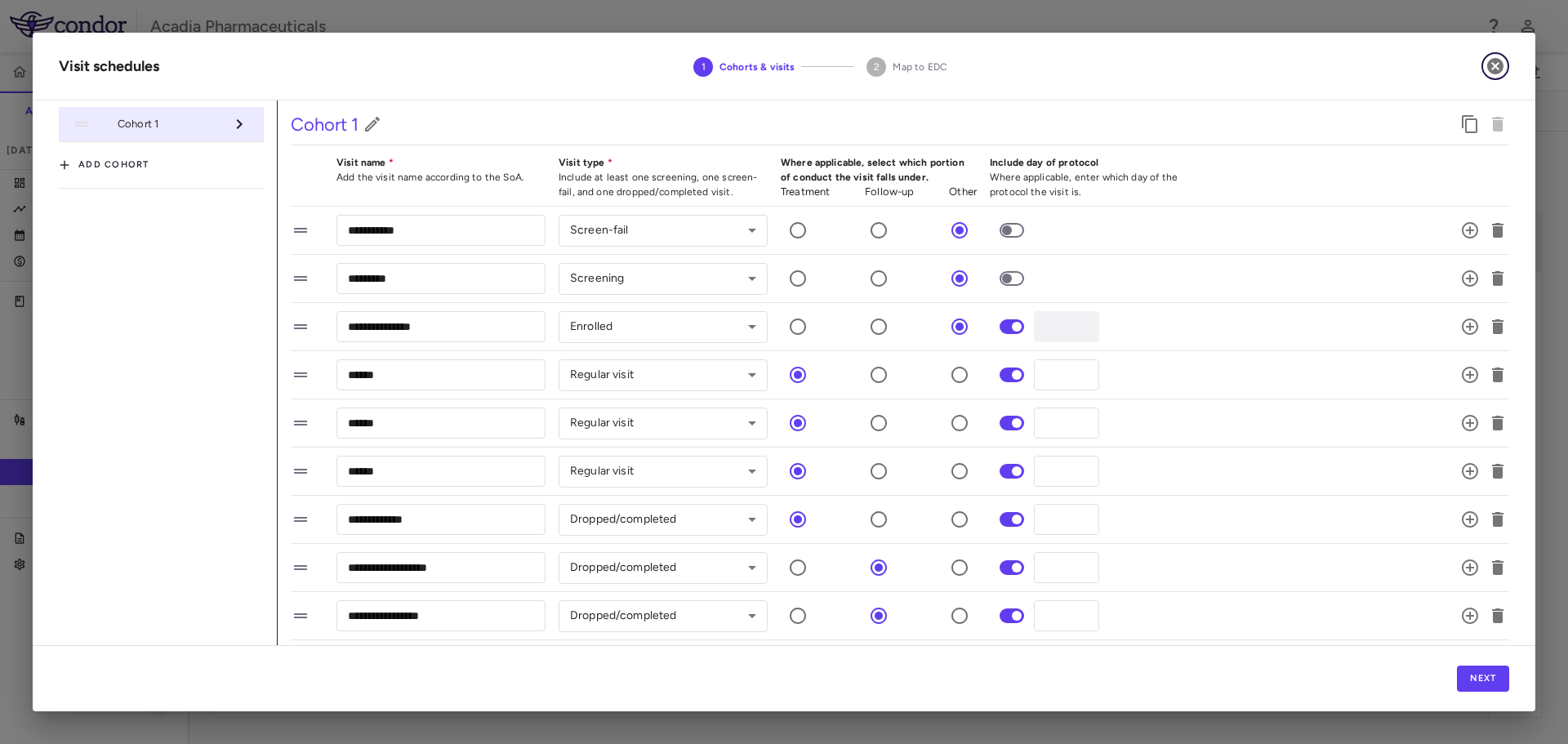
click at [1507, 59] on button "button" at bounding box center [1496, 66] width 27 height 27
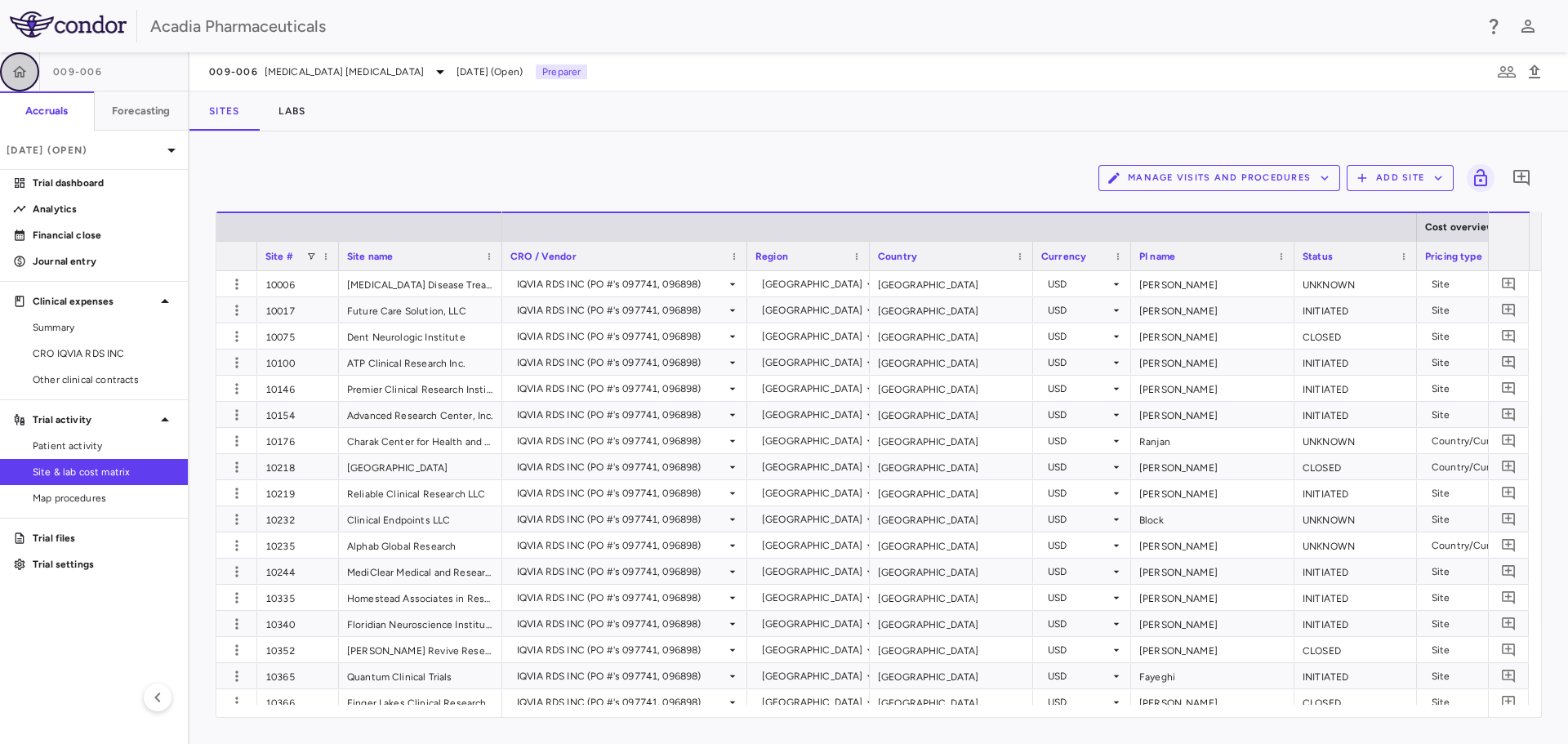
click at [24, 68] on icon "button" at bounding box center [20, 71] width 17 height 17
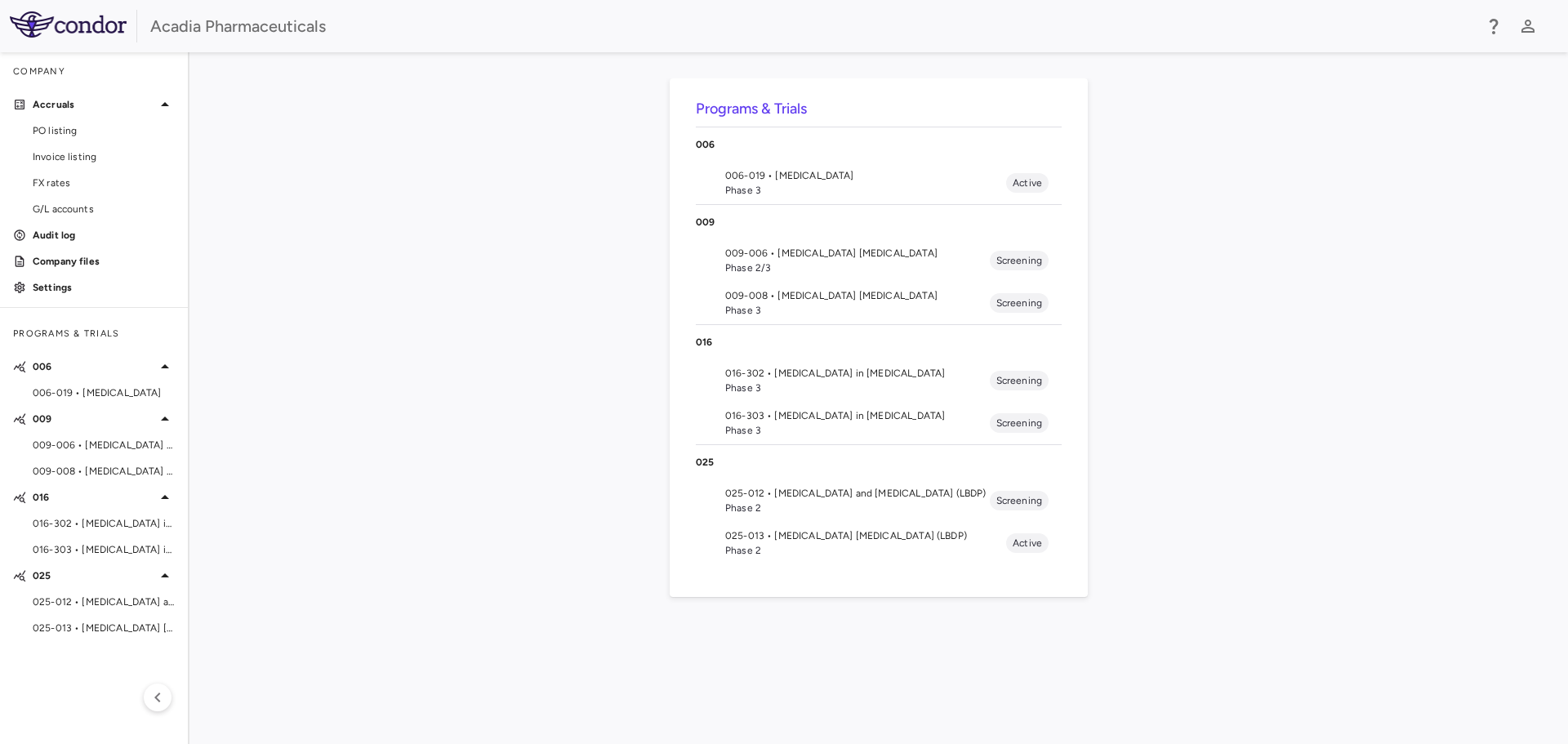
click at [815, 419] on span "016-303 • Hyperphagia in Prader-Willi Syndrome" at bounding box center [857, 415] width 264 height 15
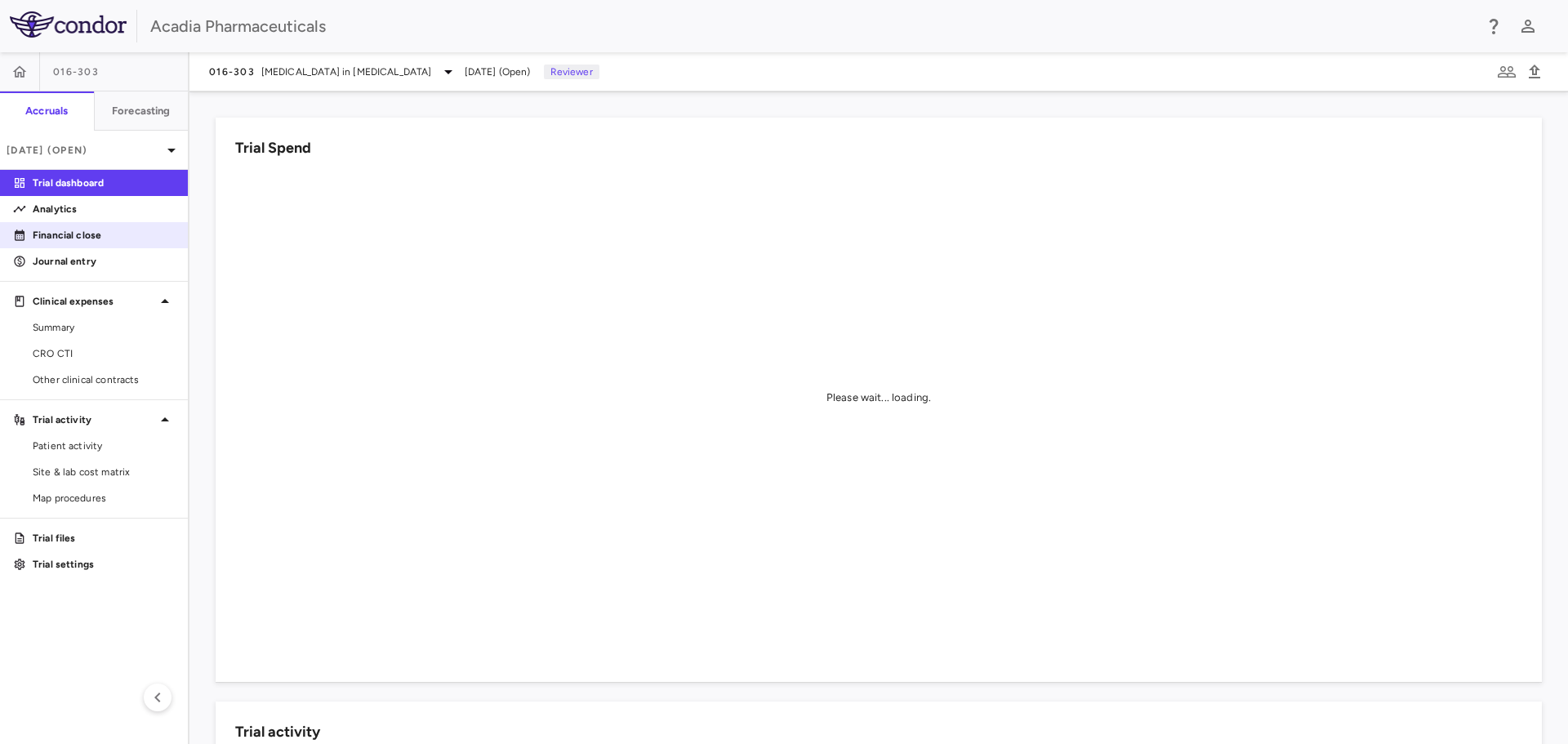
click at [78, 240] on p "Financial close" at bounding box center [103, 235] width 142 height 15
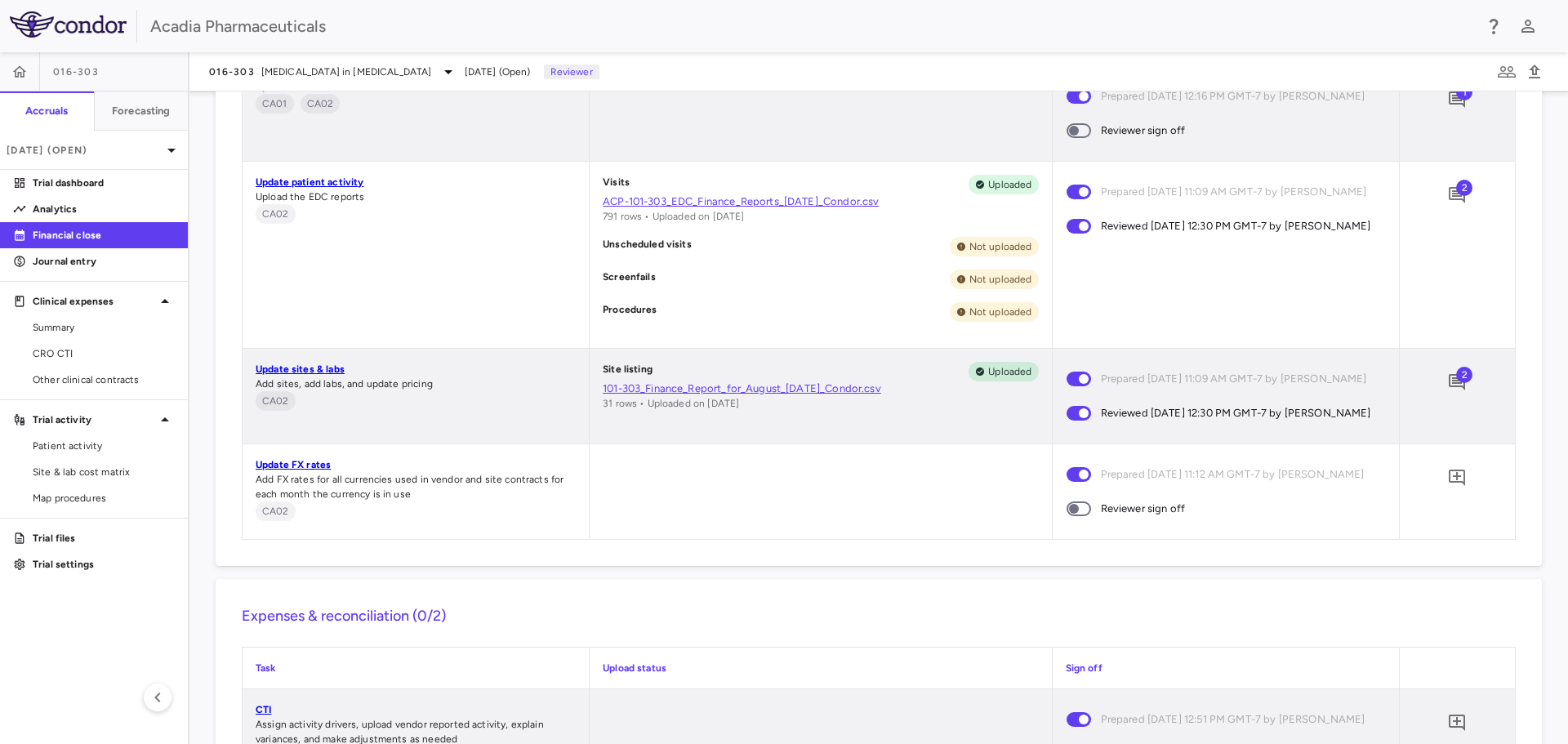
scroll to position [1131, 0]
click at [1079, 515] on span at bounding box center [1078, 507] width 24 height 15
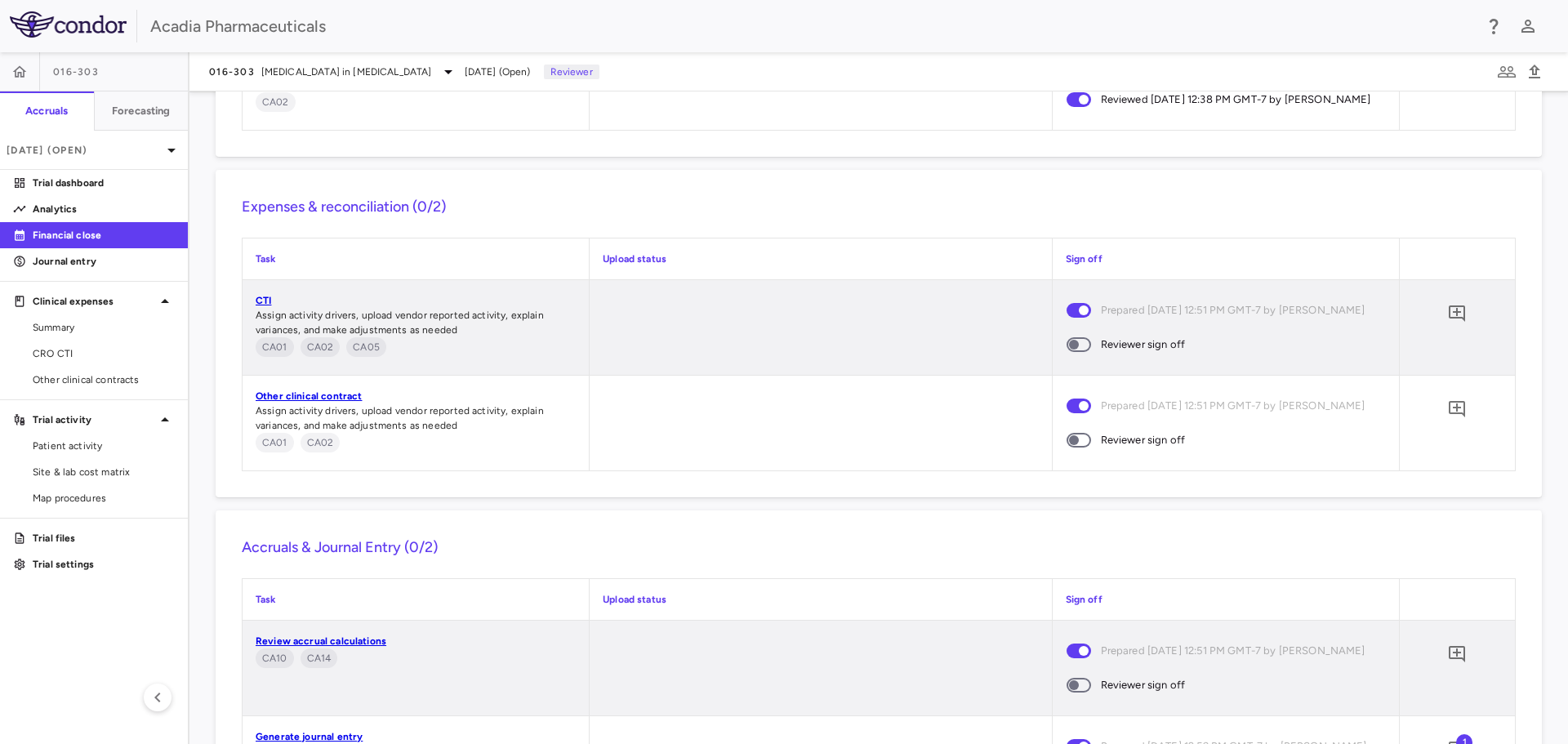
scroll to position [1699, 0]
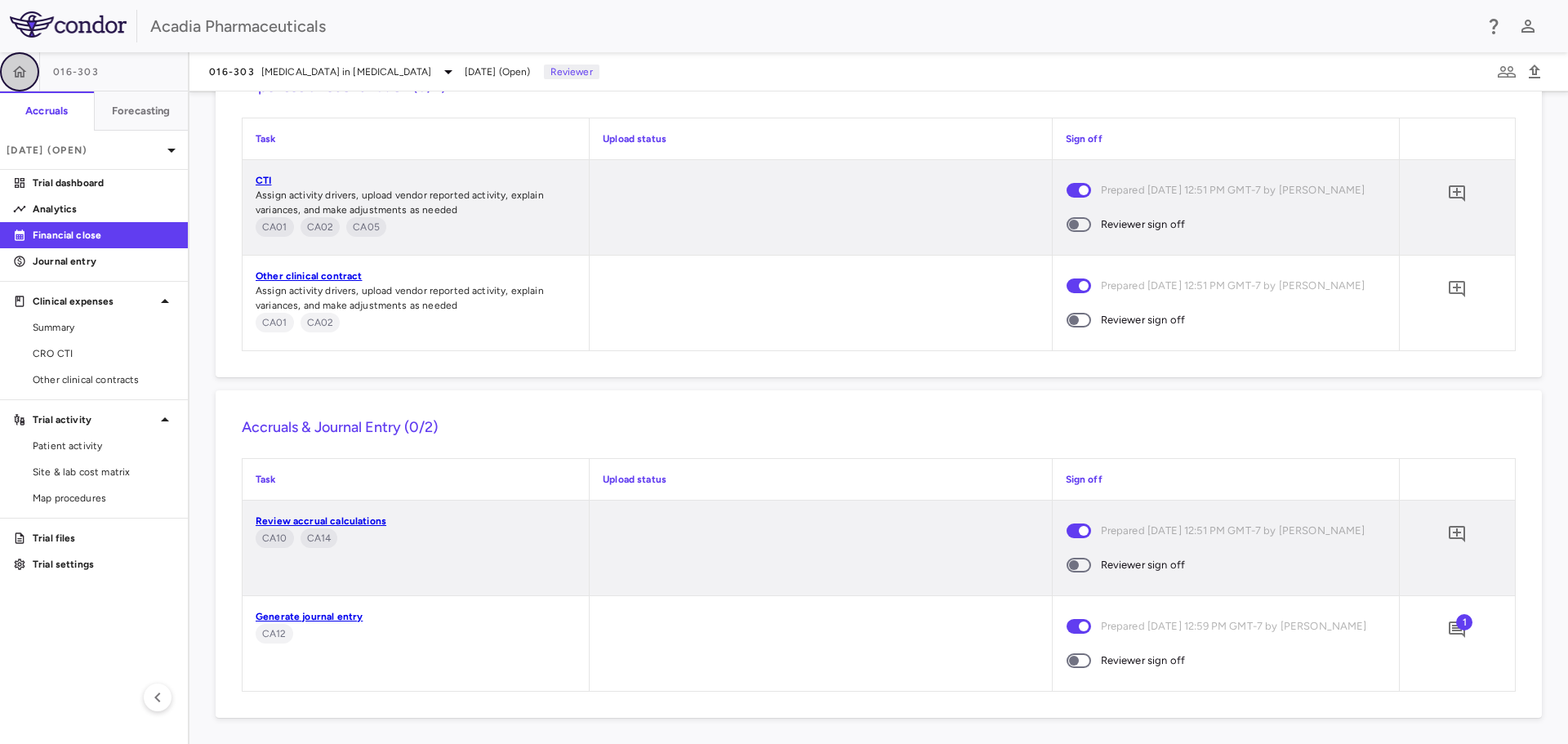
click at [25, 68] on icon "button" at bounding box center [20, 71] width 17 height 17
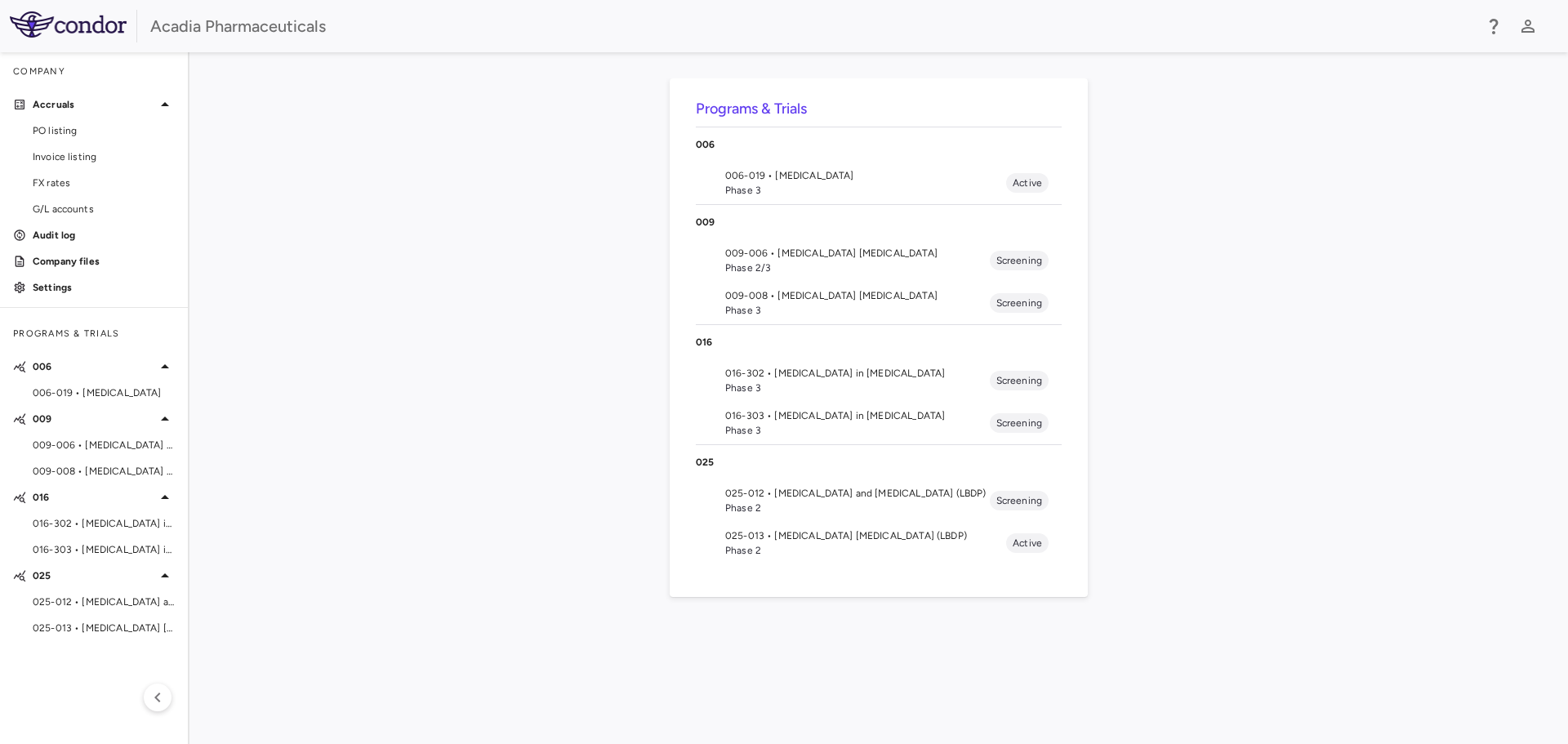
click at [778, 543] on span "Phase 2" at bounding box center [865, 550] width 281 height 15
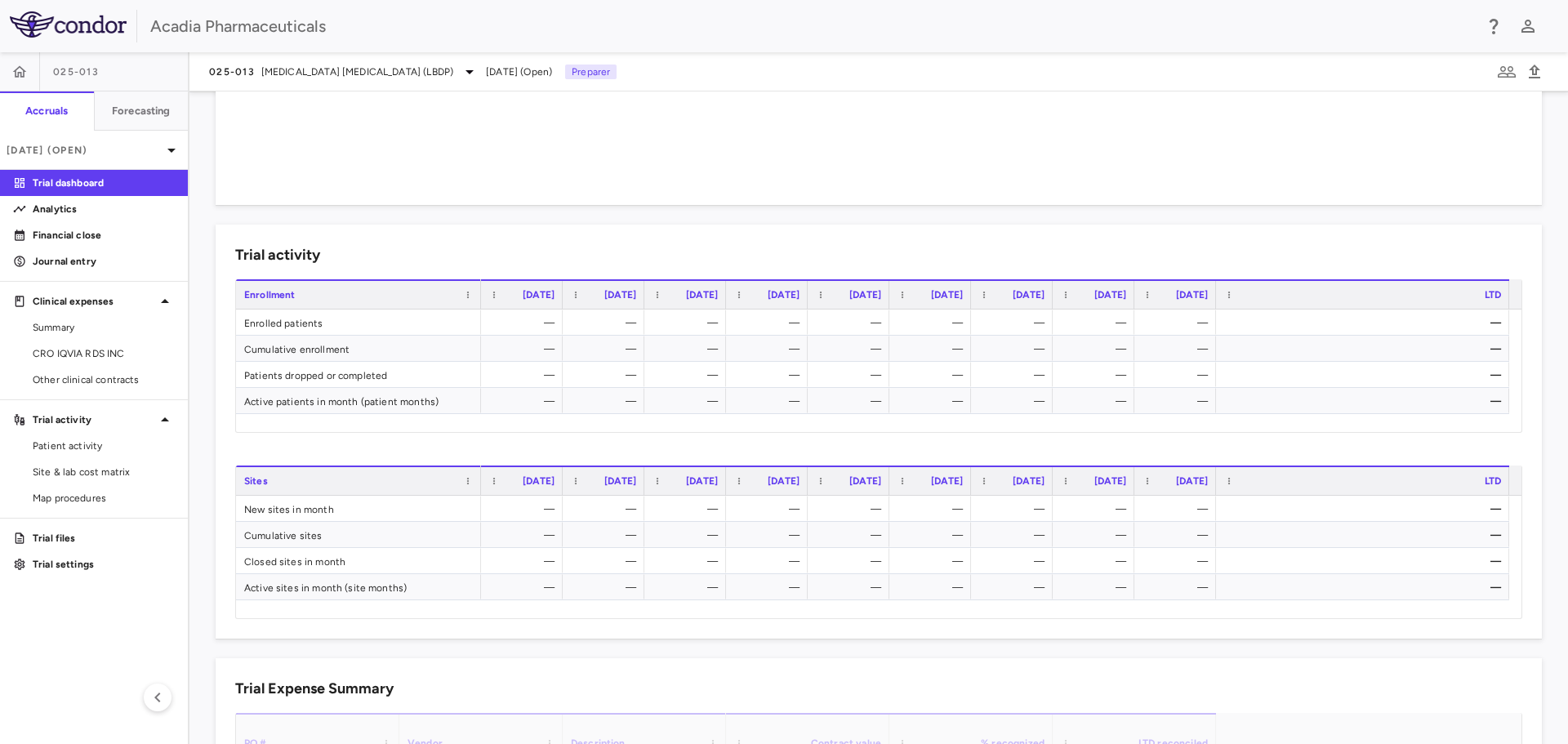
scroll to position [489, 0]
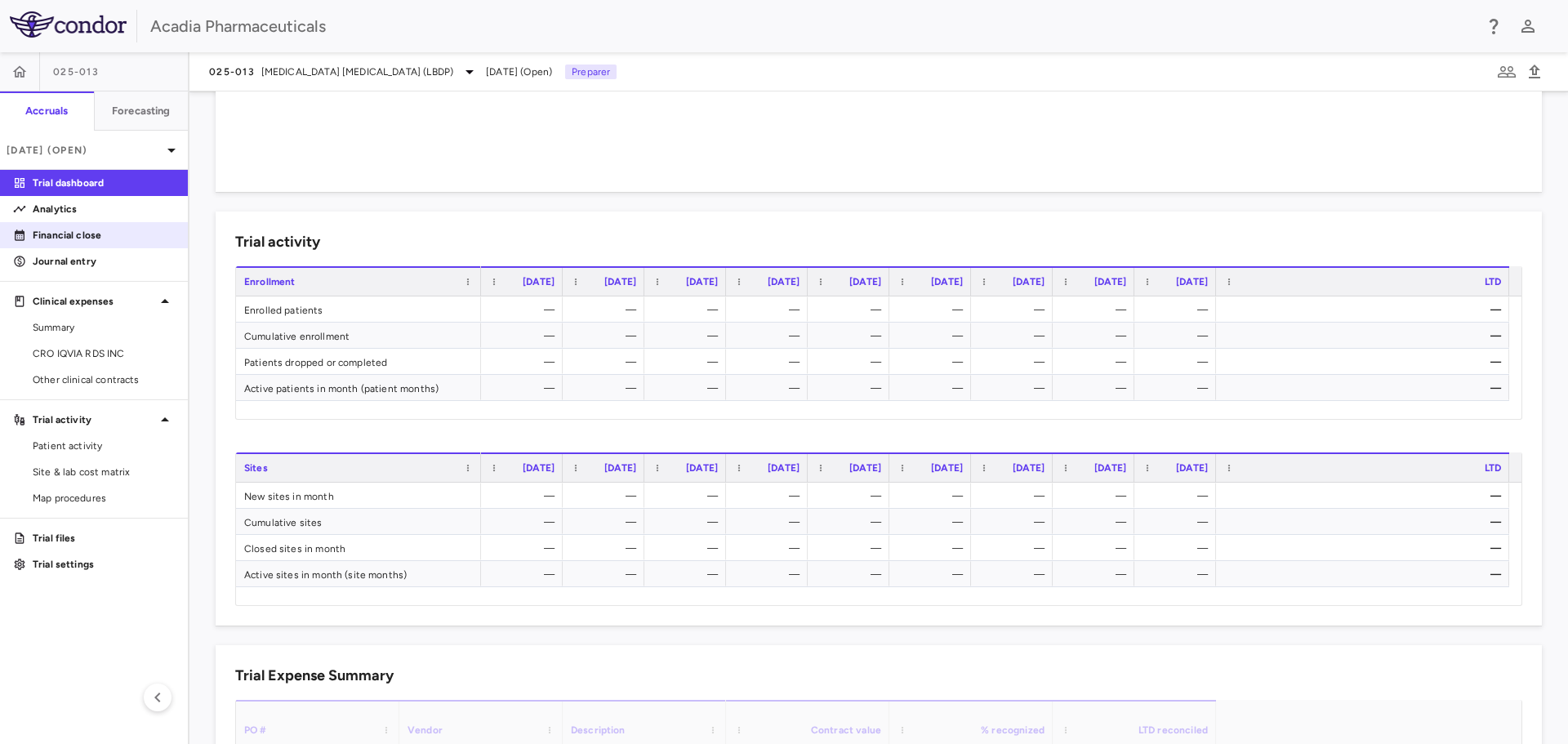
drag, startPoint x: 79, startPoint y: 238, endPoint x: 137, endPoint y: 233, distance: 58.2
click at [79, 237] on p "Financial close" at bounding box center [103, 235] width 142 height 15
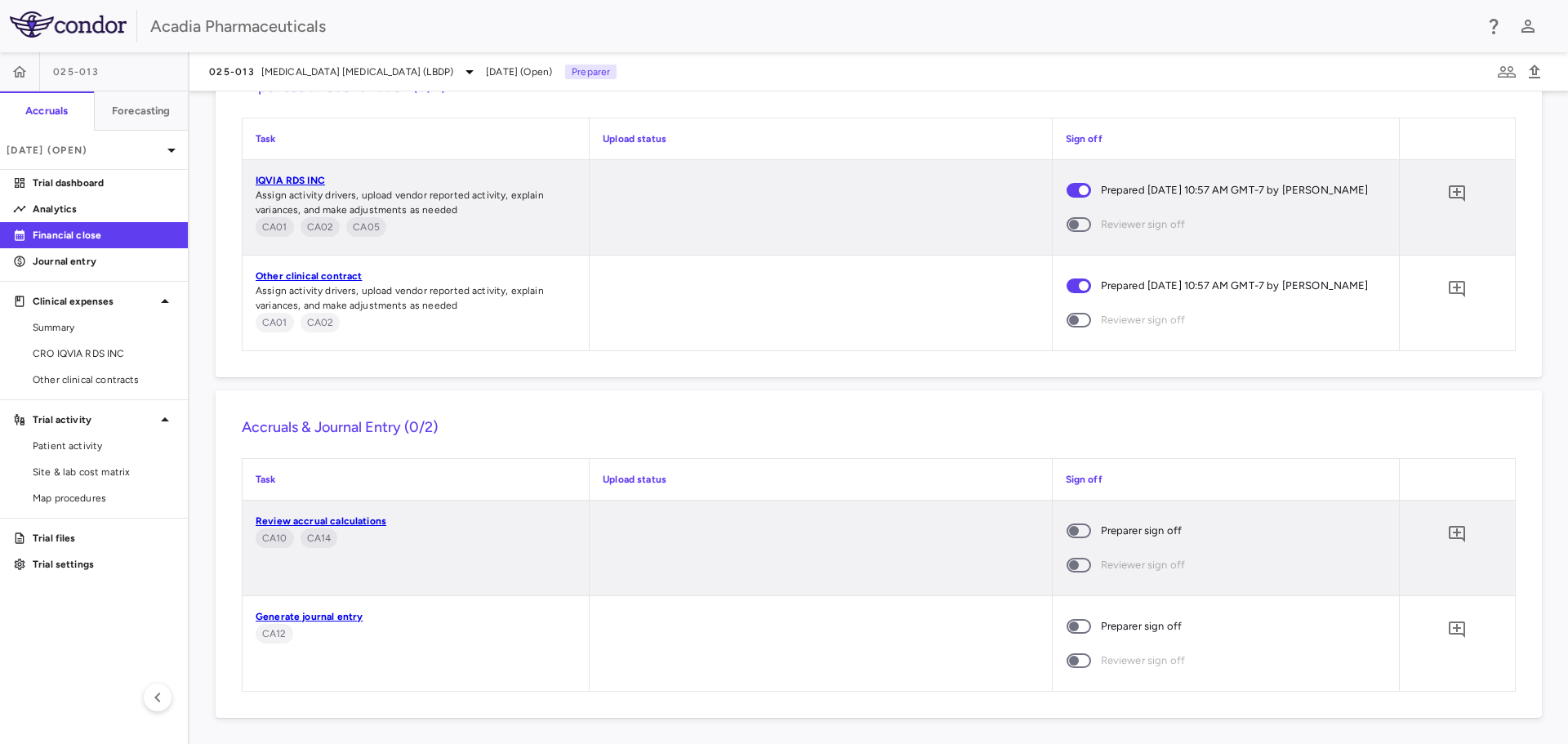
scroll to position [1541, 0]
click at [1072, 519] on span at bounding box center [1078, 530] width 44 height 34
click at [1448, 539] on icon "Add comment" at bounding box center [1458, 533] width 20 height 20
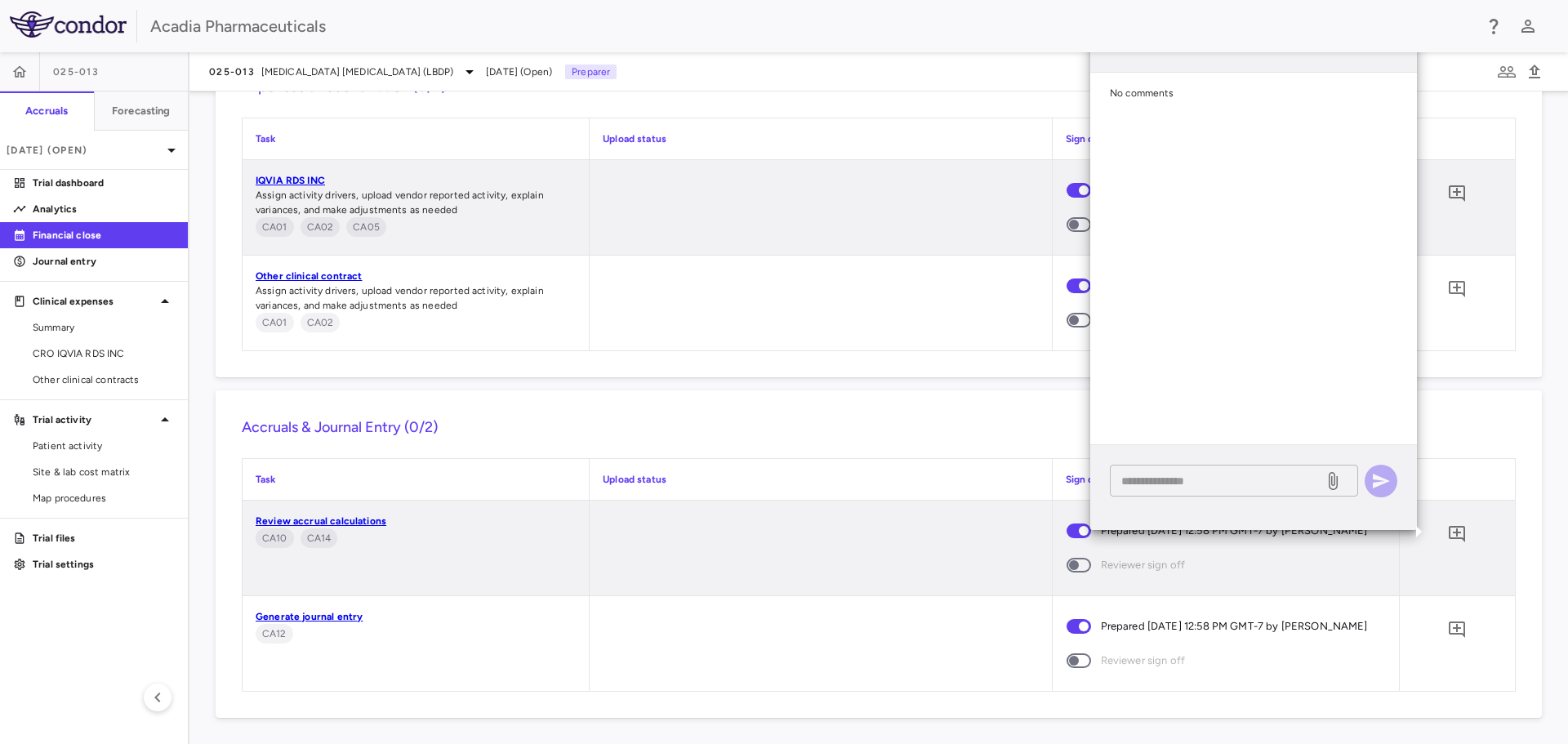
click at [1193, 484] on textarea at bounding box center [1217, 481] width 191 height 18
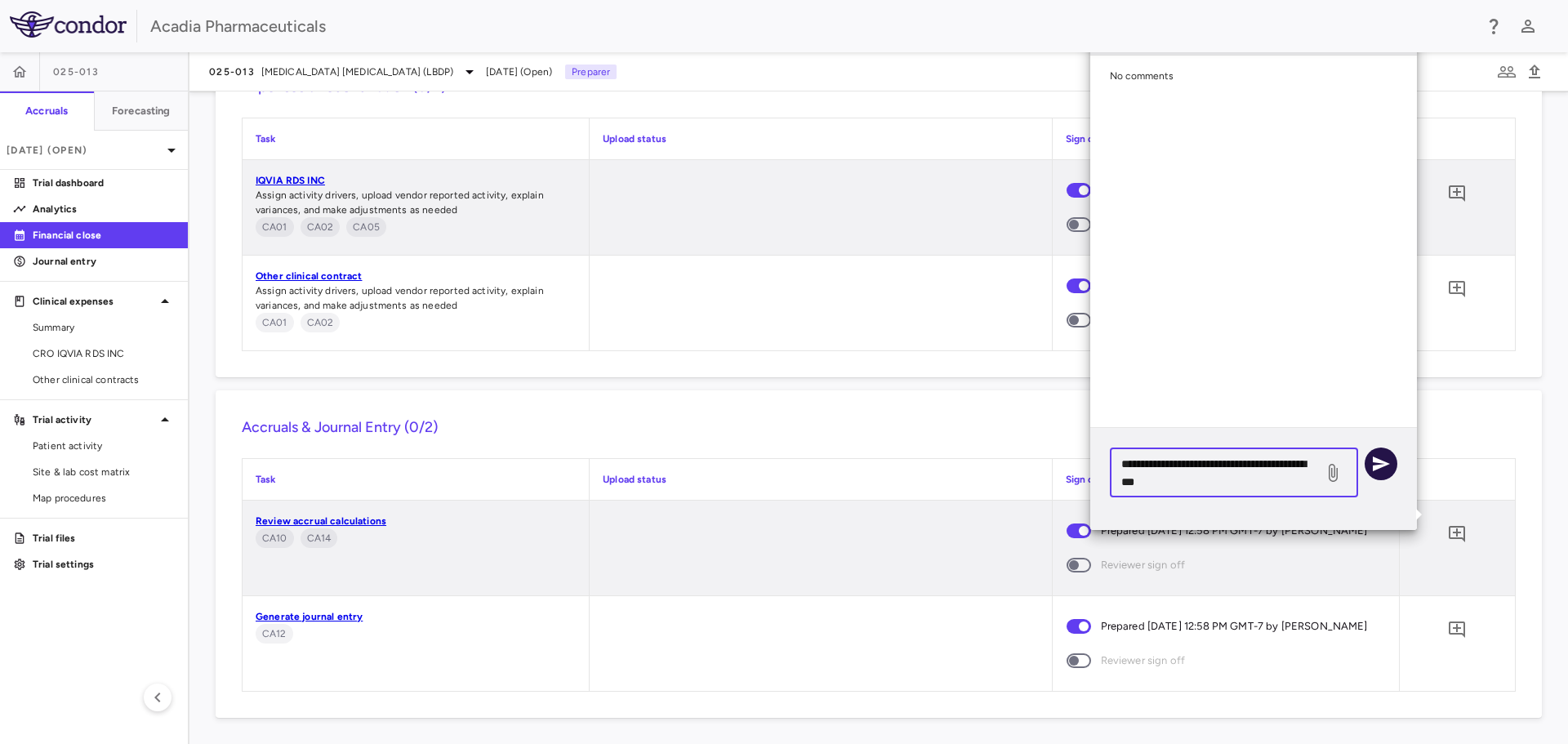
type textarea "**********"
click at [1370, 470] on button "button" at bounding box center [1381, 463] width 32 height 32
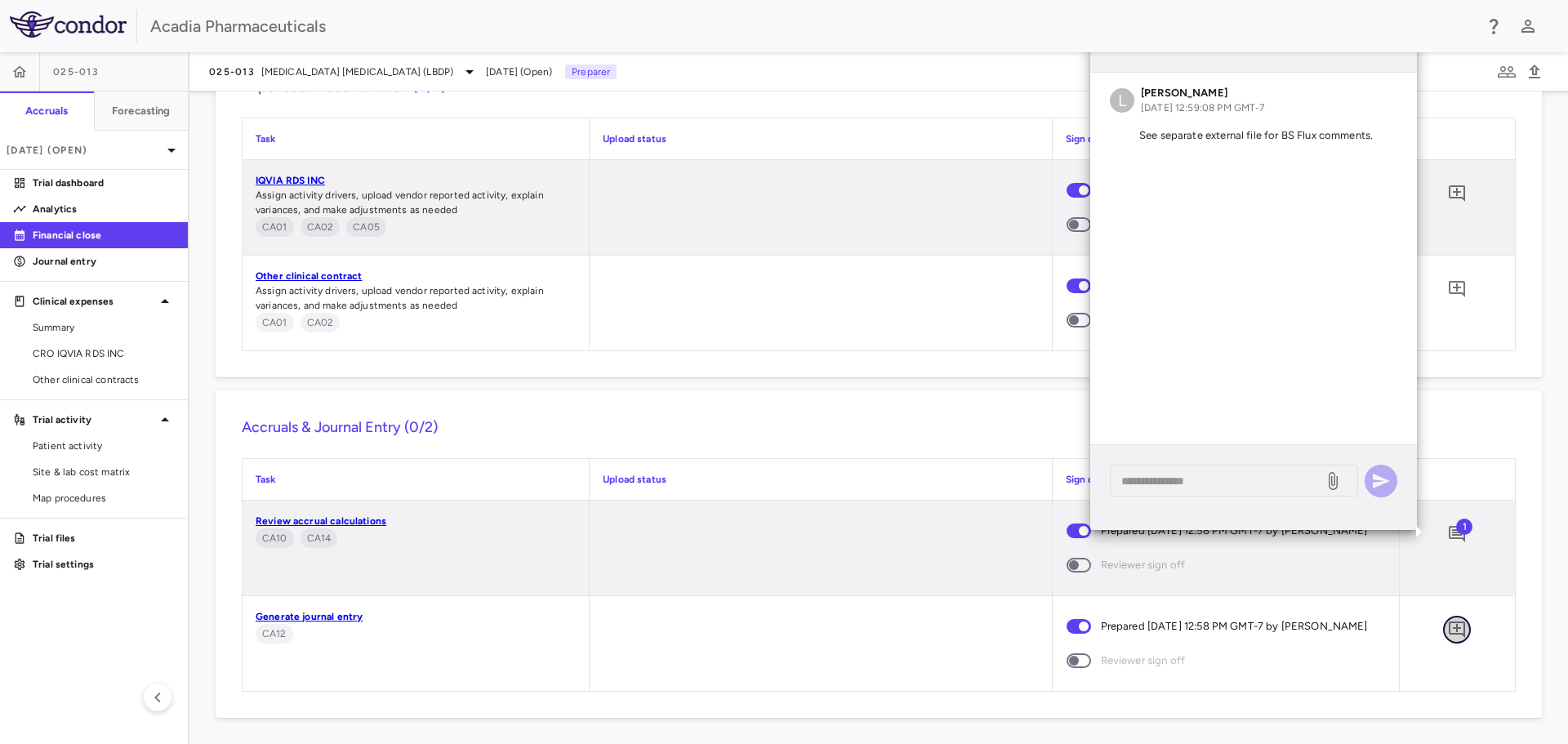
click at [1453, 640] on icon "Add comment" at bounding box center [1458, 629] width 20 height 20
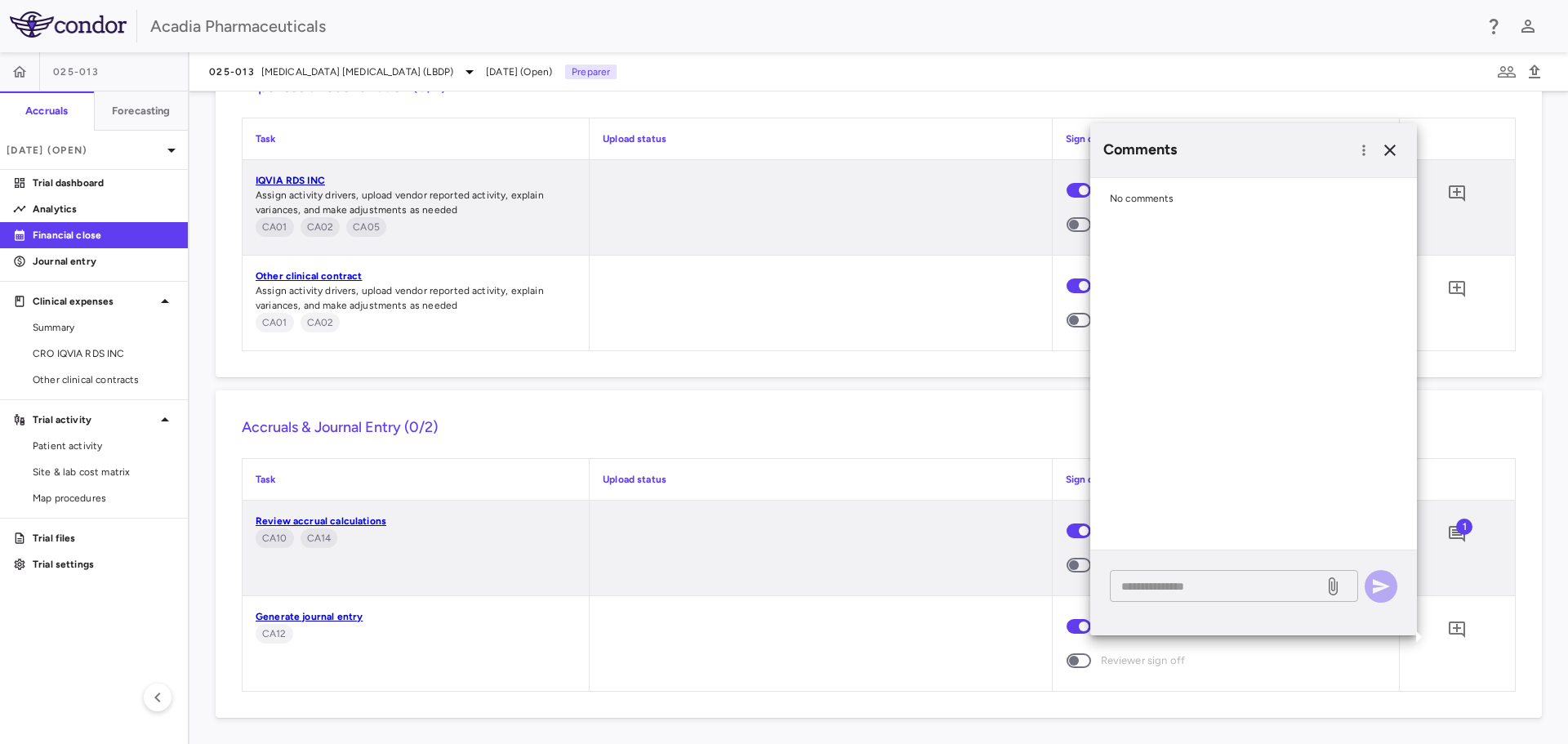
click at [1297, 575] on div "* ​" at bounding box center [1234, 585] width 249 height 32
type textarea "**********"
click at [1384, 588] on icon "button" at bounding box center [1382, 586] width 18 height 15
click at [1387, 150] on icon "button" at bounding box center [1390, 150] width 20 height 20
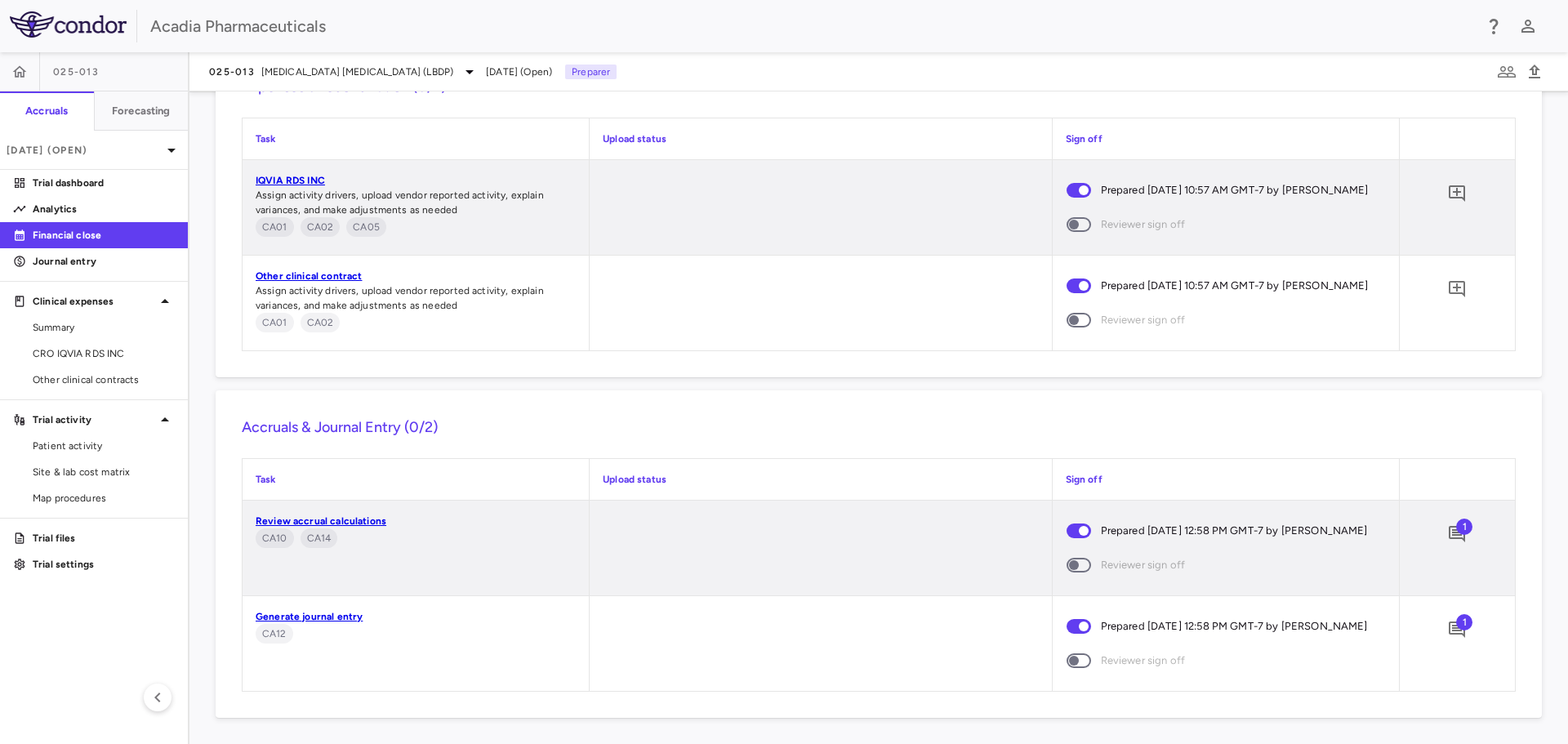
scroll to position [1560, 0]
click at [78, 372] on link "Other clinical contracts" at bounding box center [94, 379] width 188 height 24
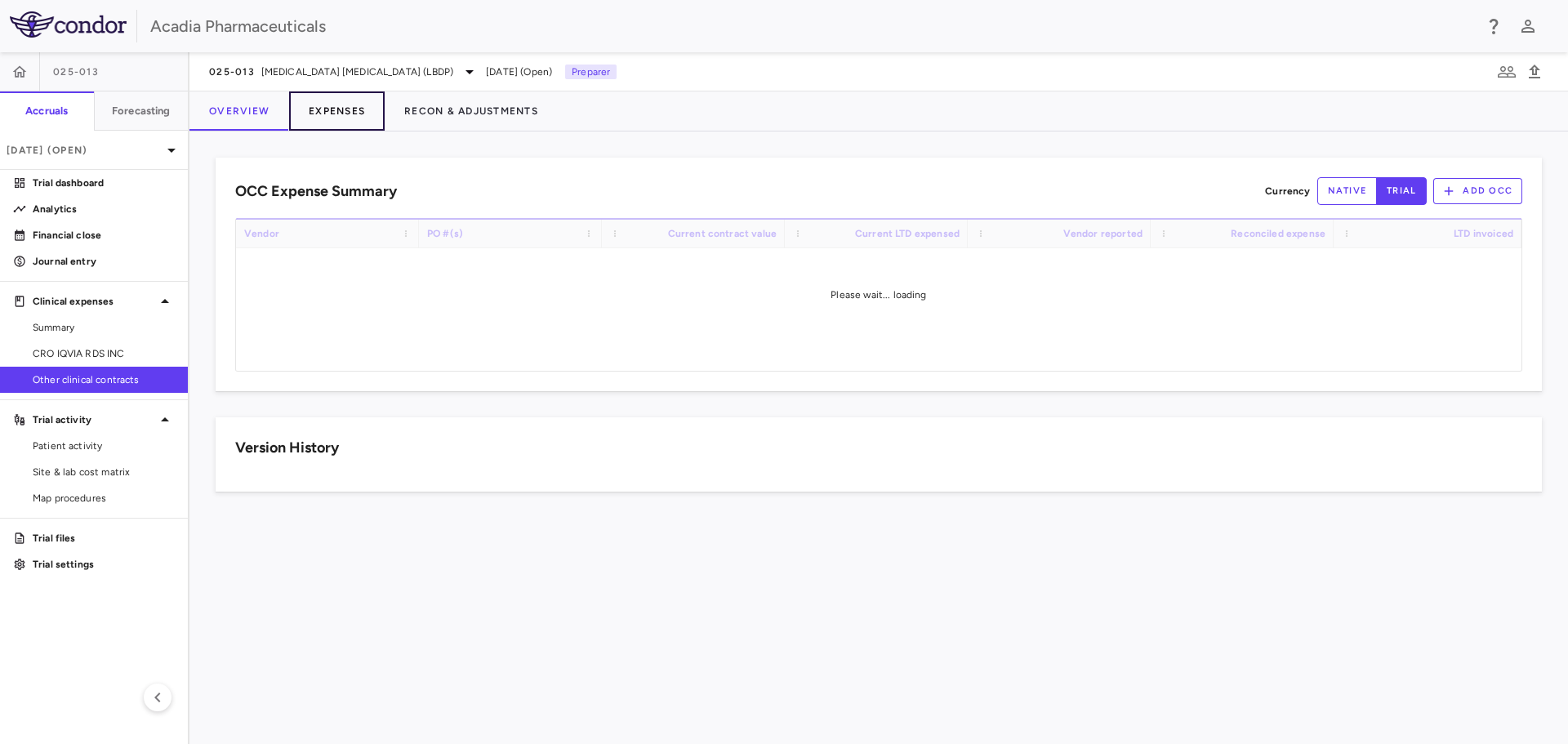
click at [333, 108] on button "Expenses" at bounding box center [337, 111] width 96 height 39
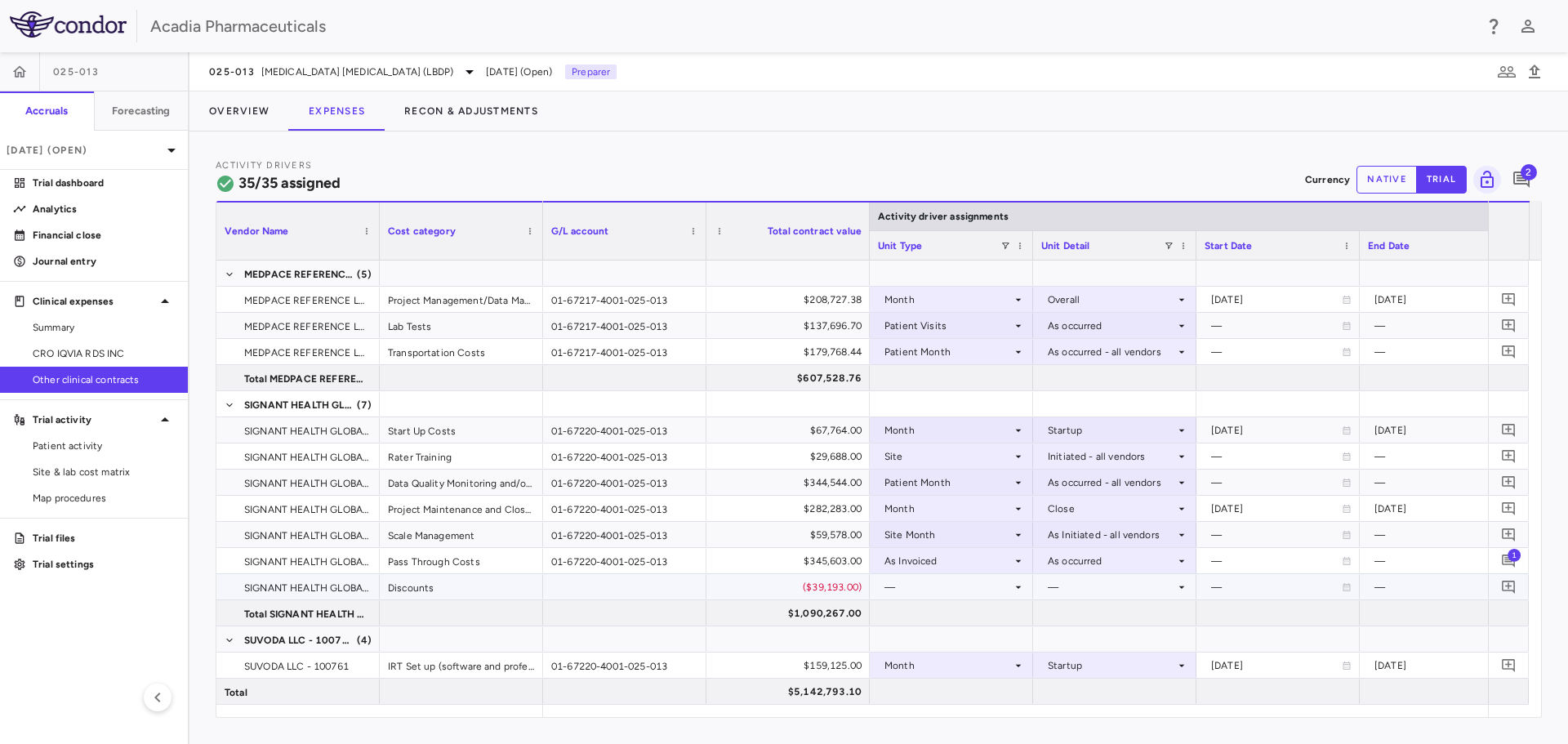
scroll to position [915, 0]
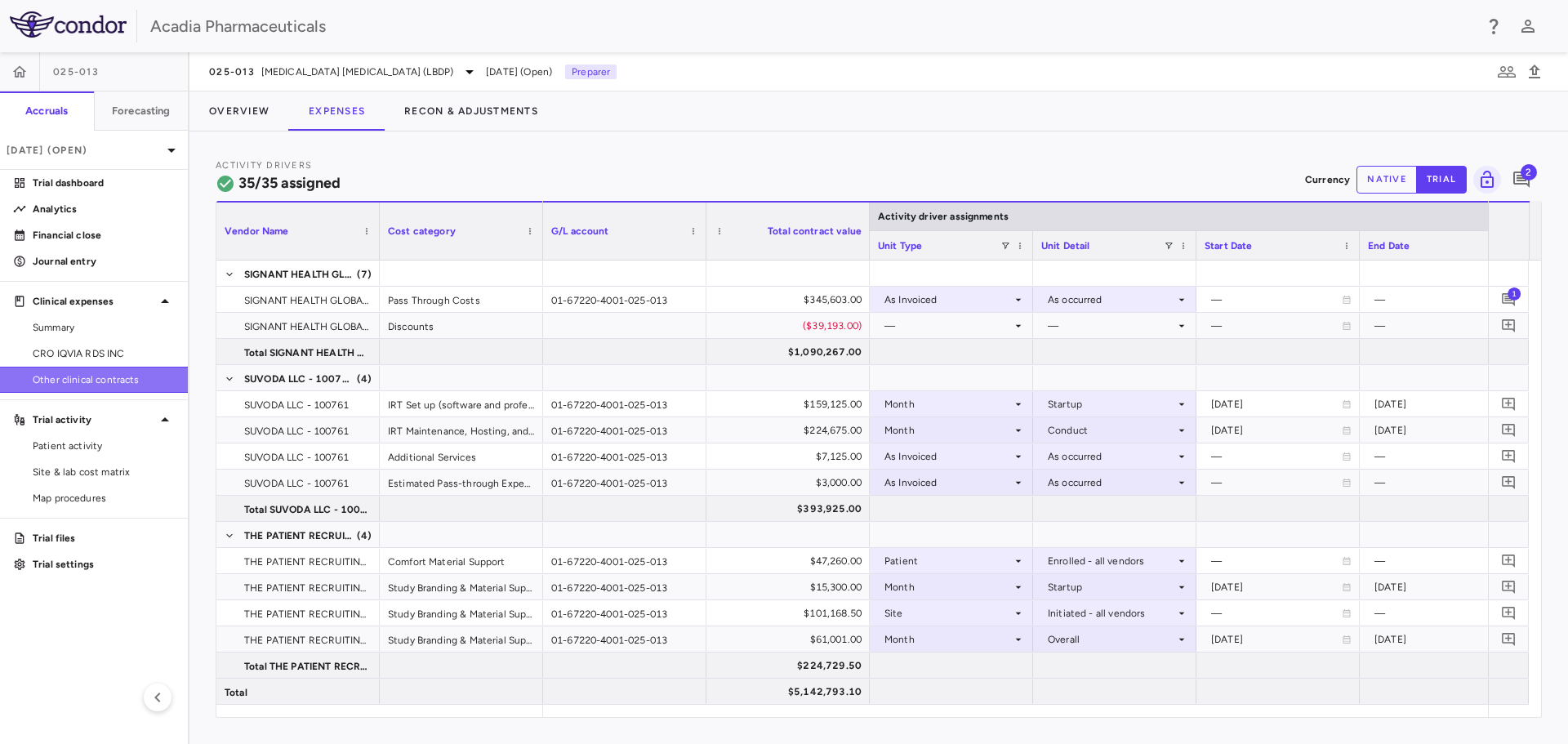
click at [75, 386] on span "Other clinical contracts" at bounding box center [103, 379] width 142 height 15
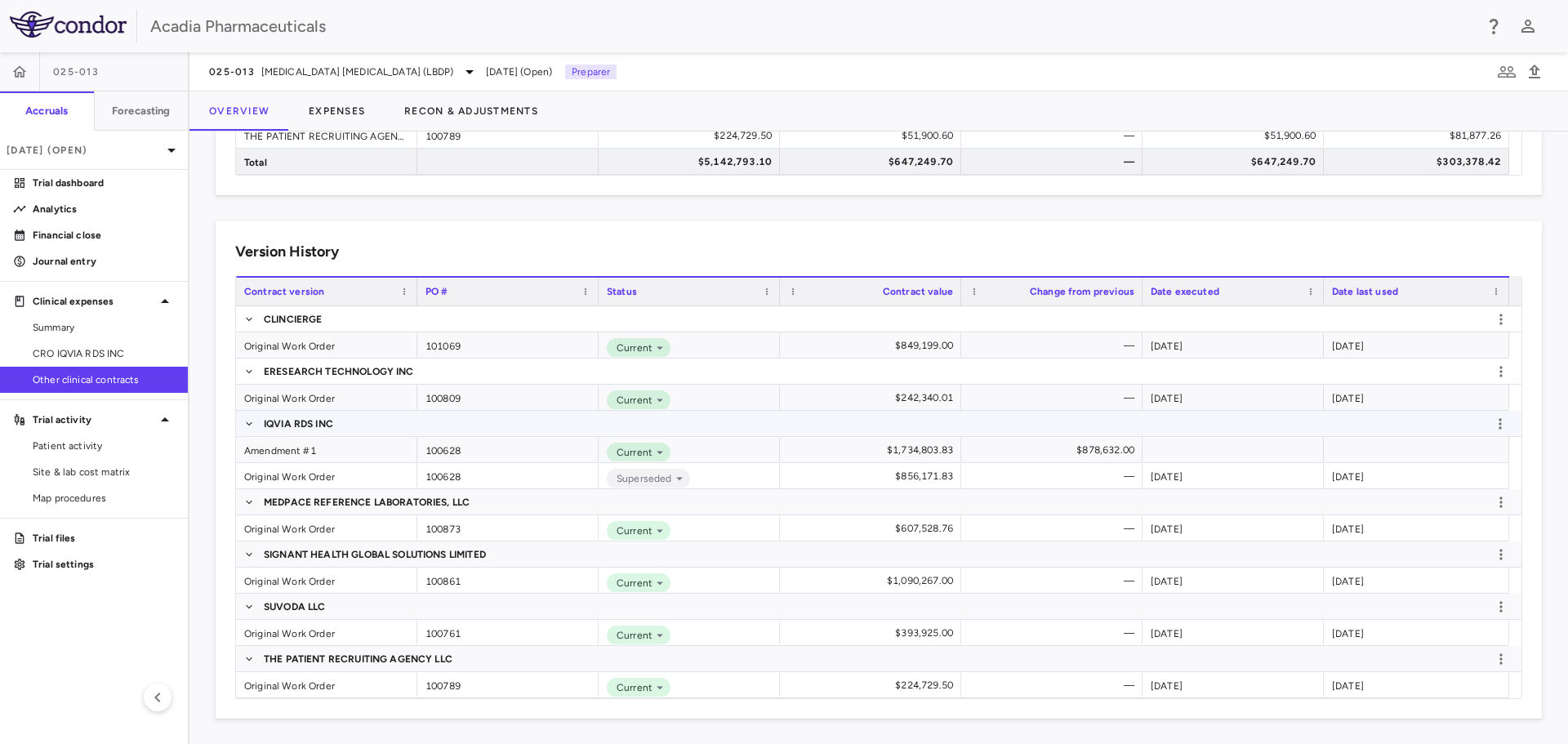
scroll to position [284, 0]
click at [1409, 583] on div "[DATE]" at bounding box center [1417, 579] width 185 height 25
click at [350, 574] on div "Original Work Order" at bounding box center [327, 579] width 181 height 25
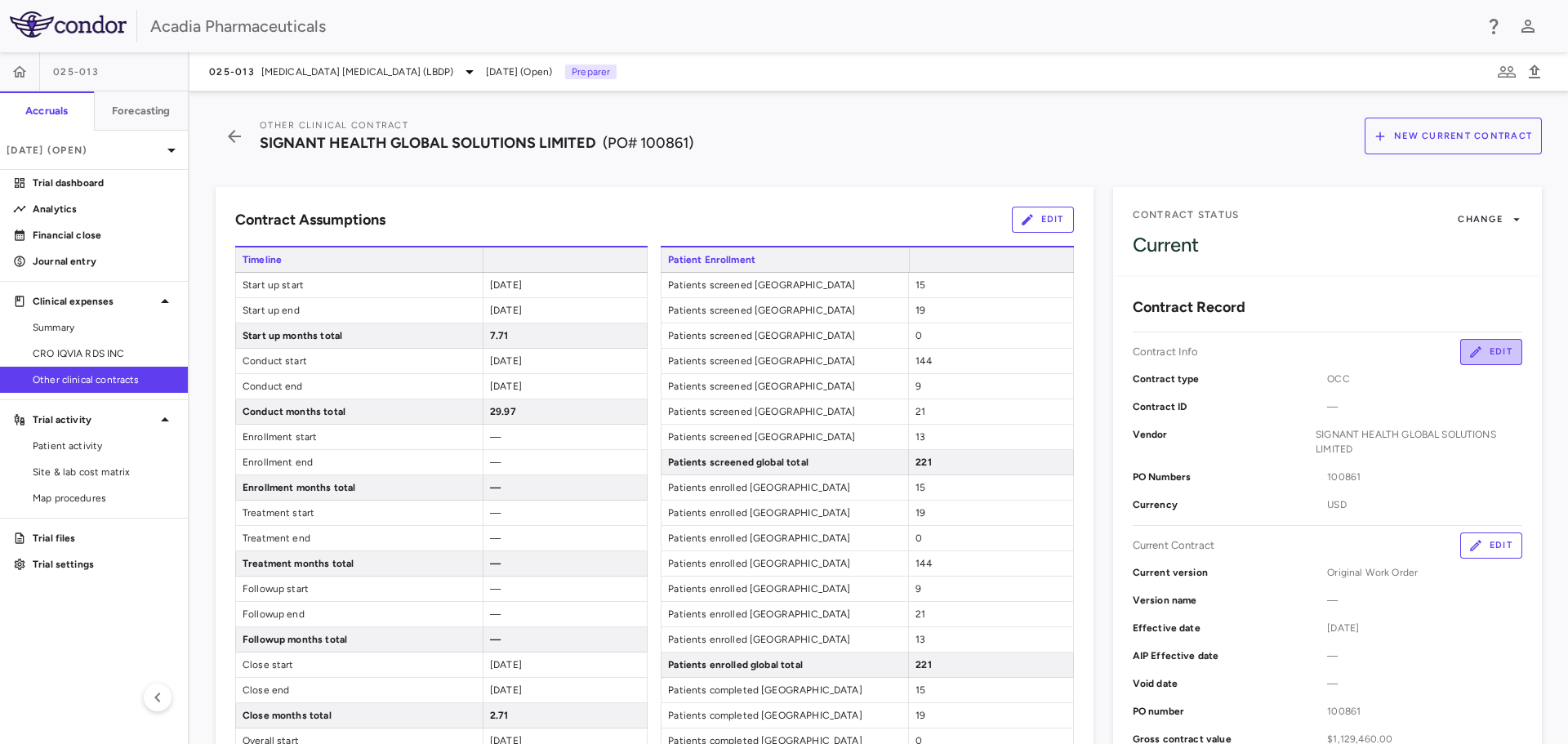
click at [1507, 344] on button "Edit" at bounding box center [1492, 351] width 62 height 26
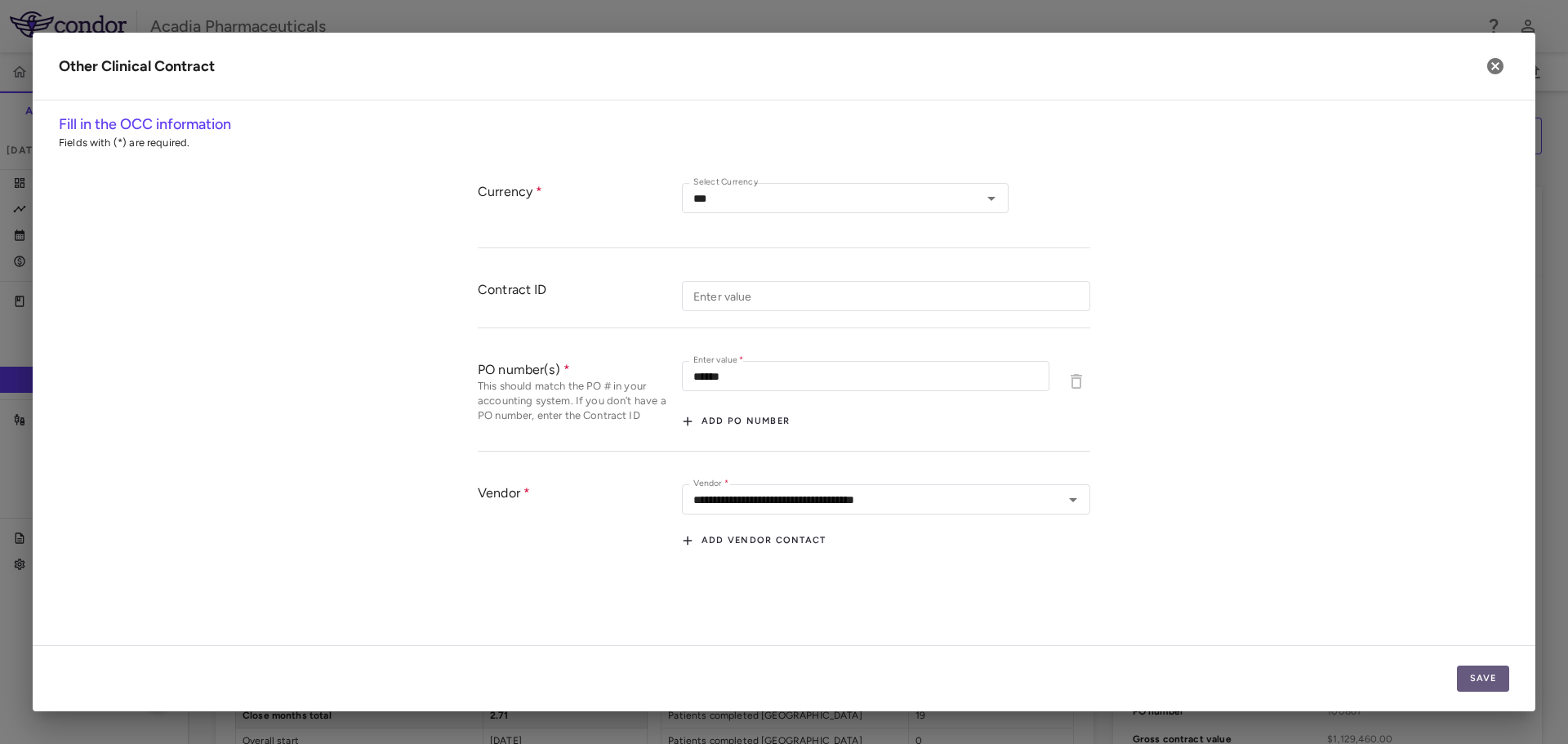
click at [1494, 683] on button "Save" at bounding box center [1484, 678] width 53 height 26
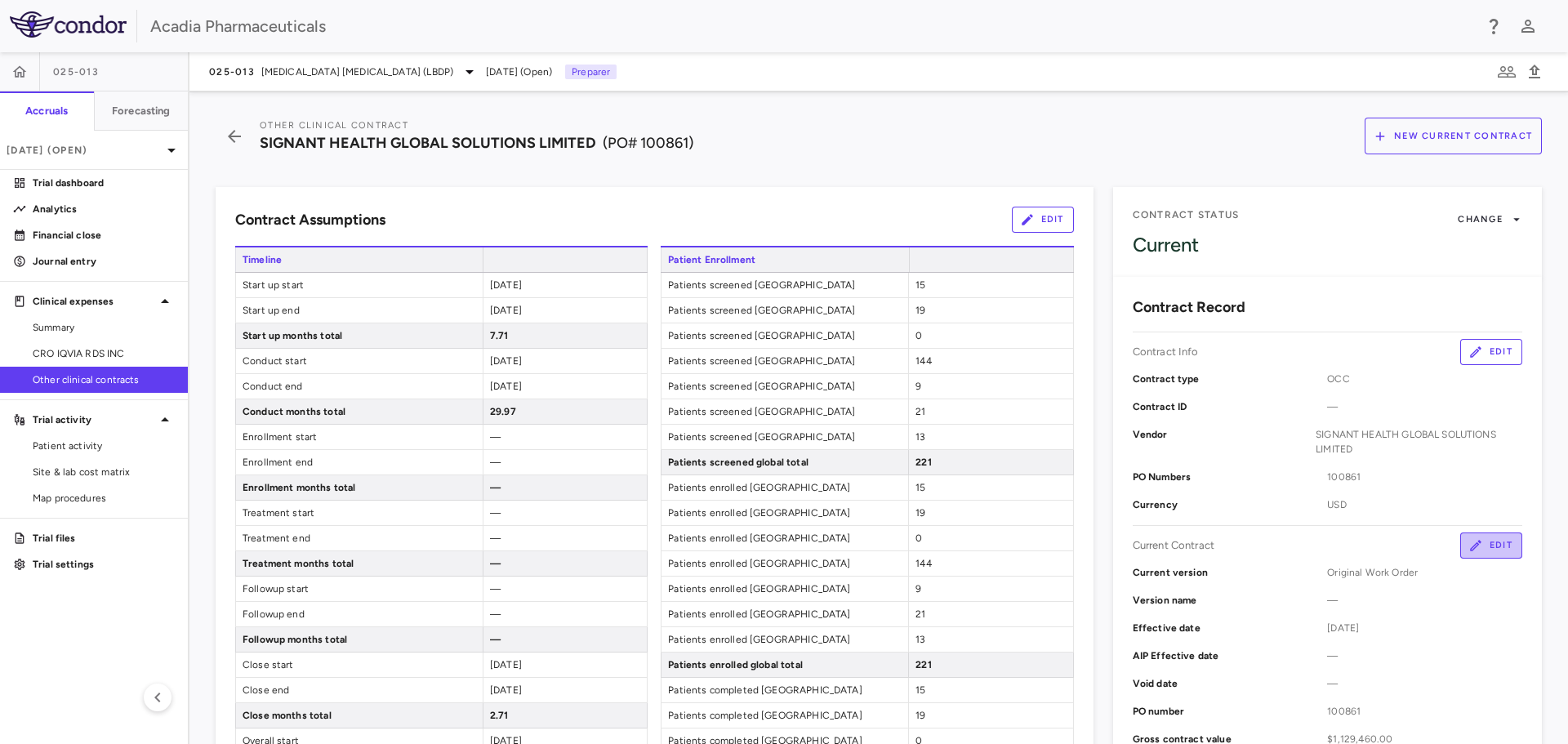
click at [1500, 542] on button "Edit" at bounding box center [1492, 545] width 62 height 26
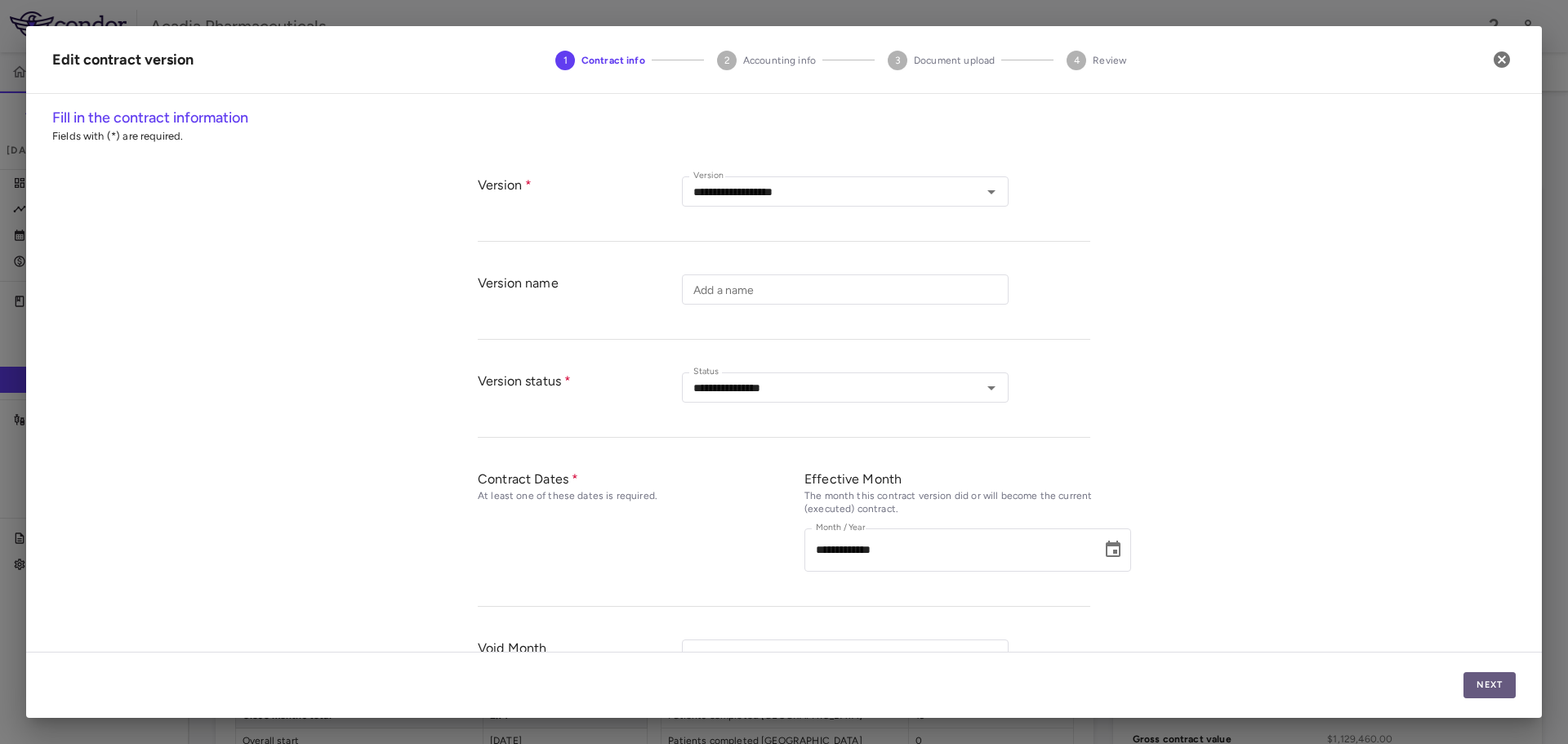
click at [1489, 683] on button "Next" at bounding box center [1490, 685] width 53 height 26
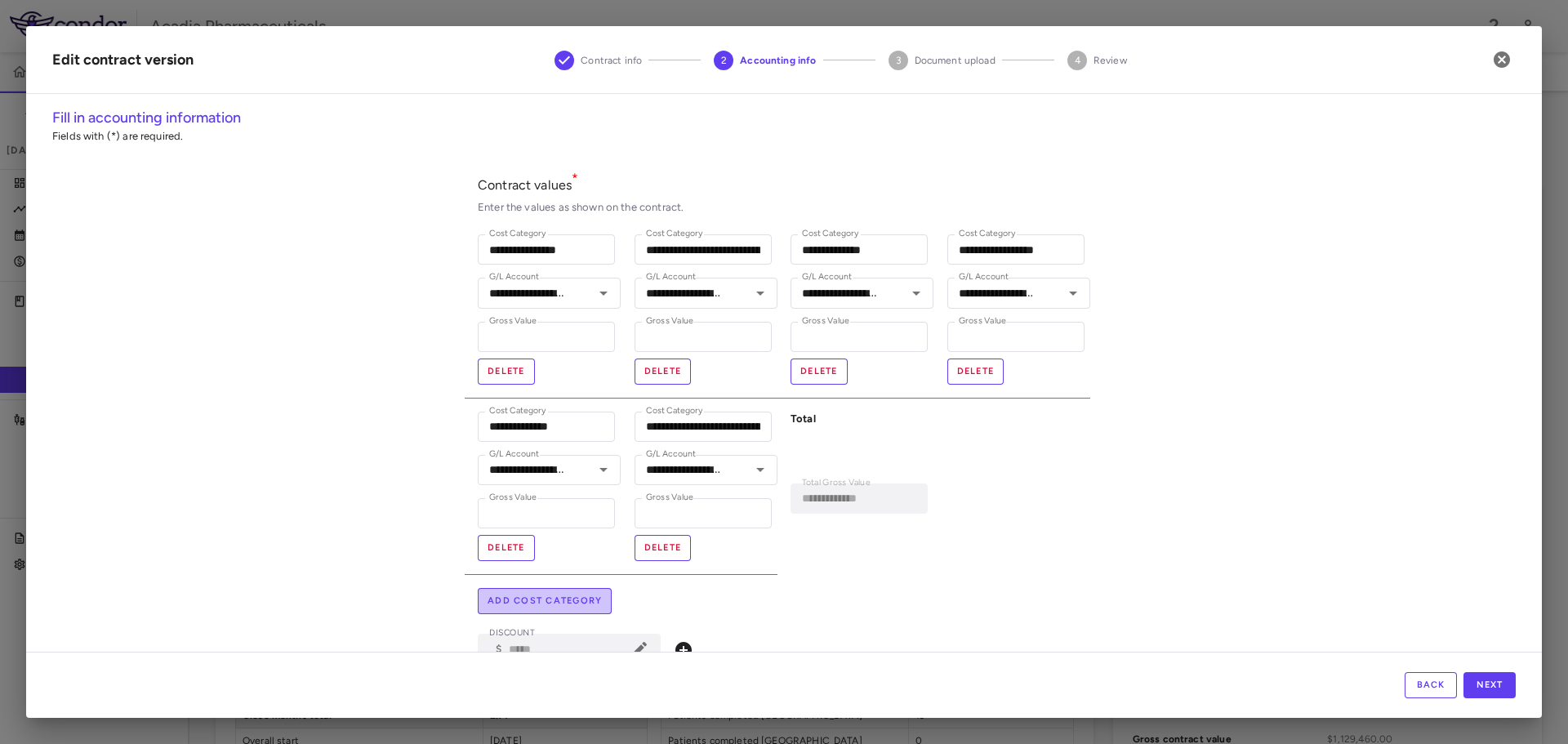
click at [524, 602] on button "Add cost category" at bounding box center [544, 601] width 134 height 26
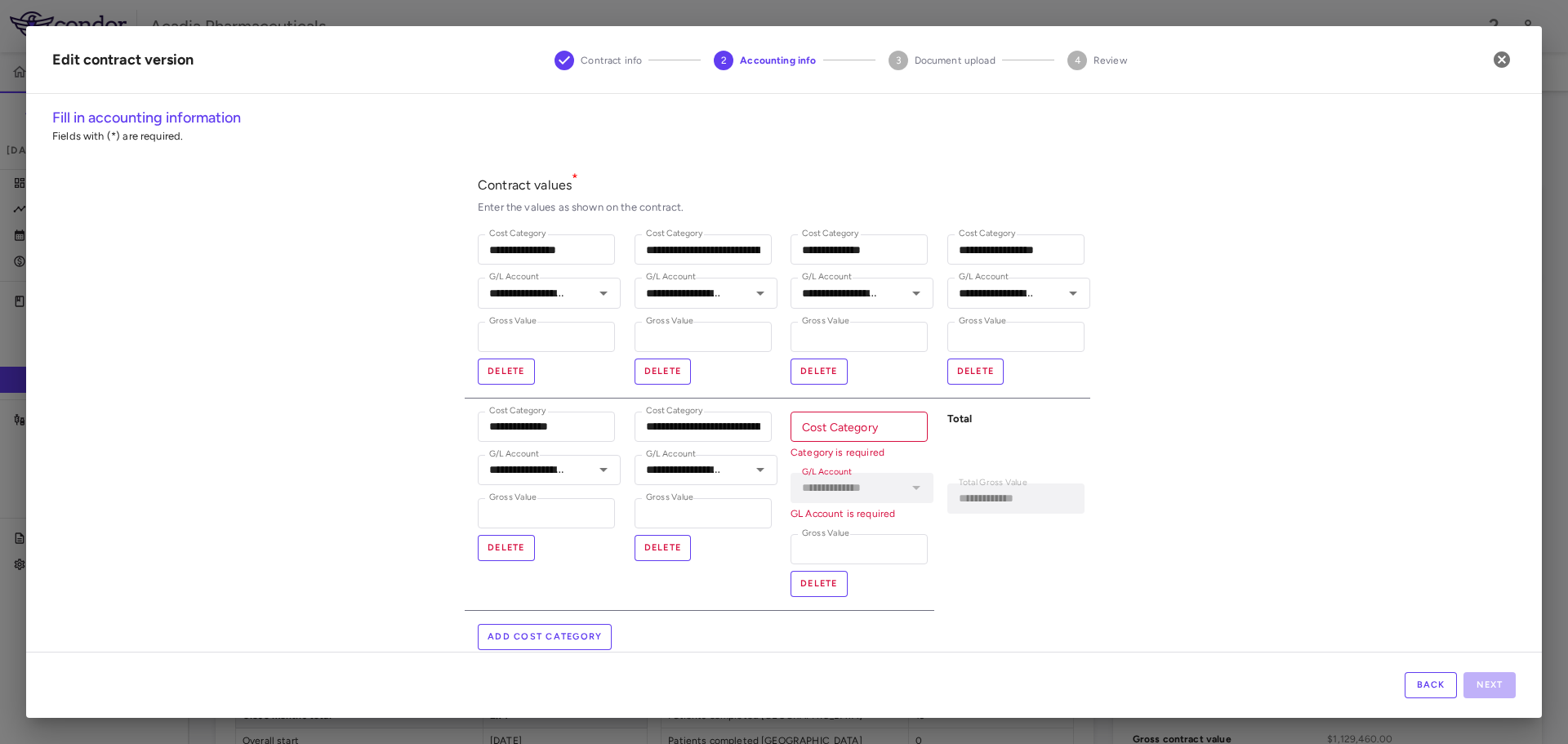
click at [875, 430] on input "Cost Category" at bounding box center [859, 426] width 138 height 30
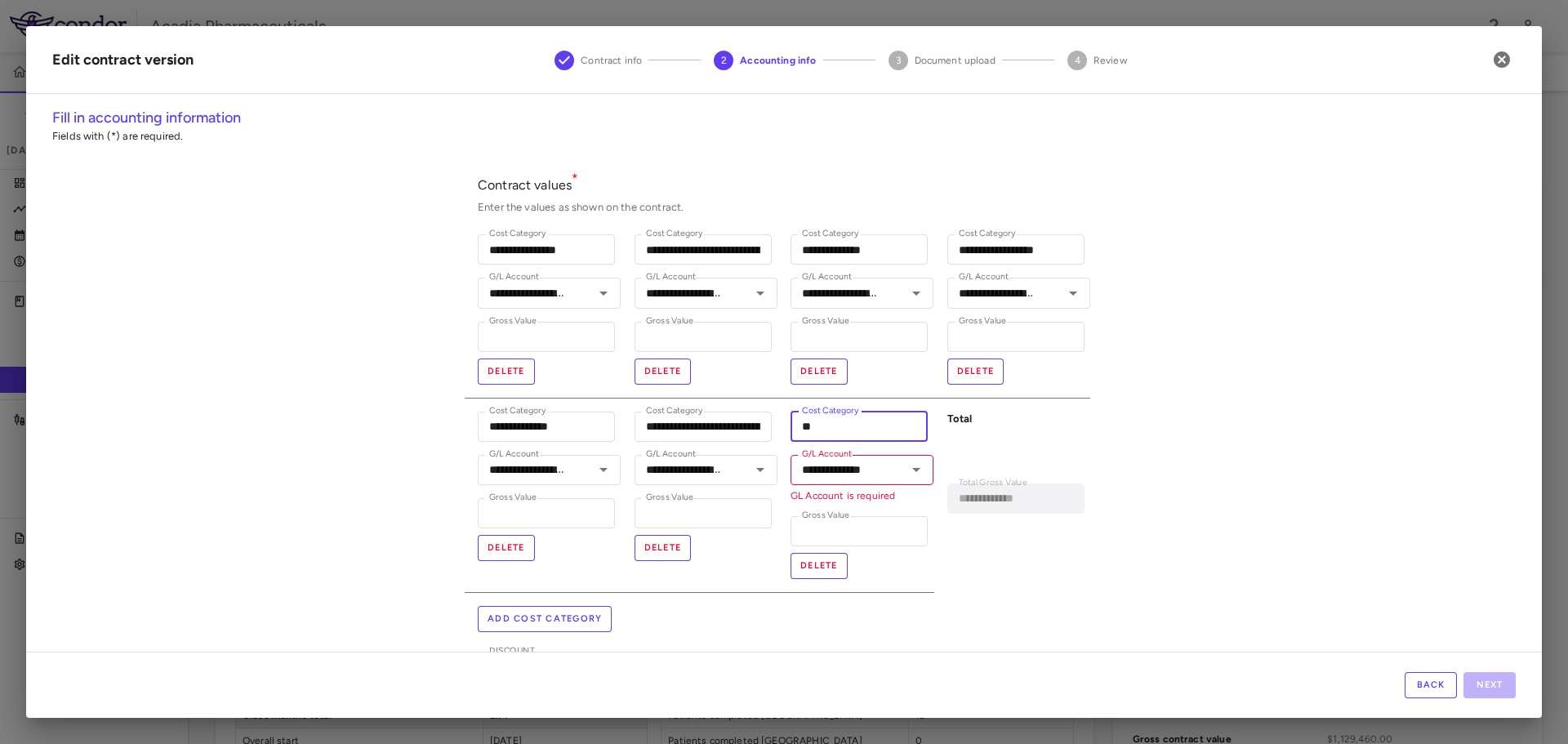
type input "*"
type input "**********"
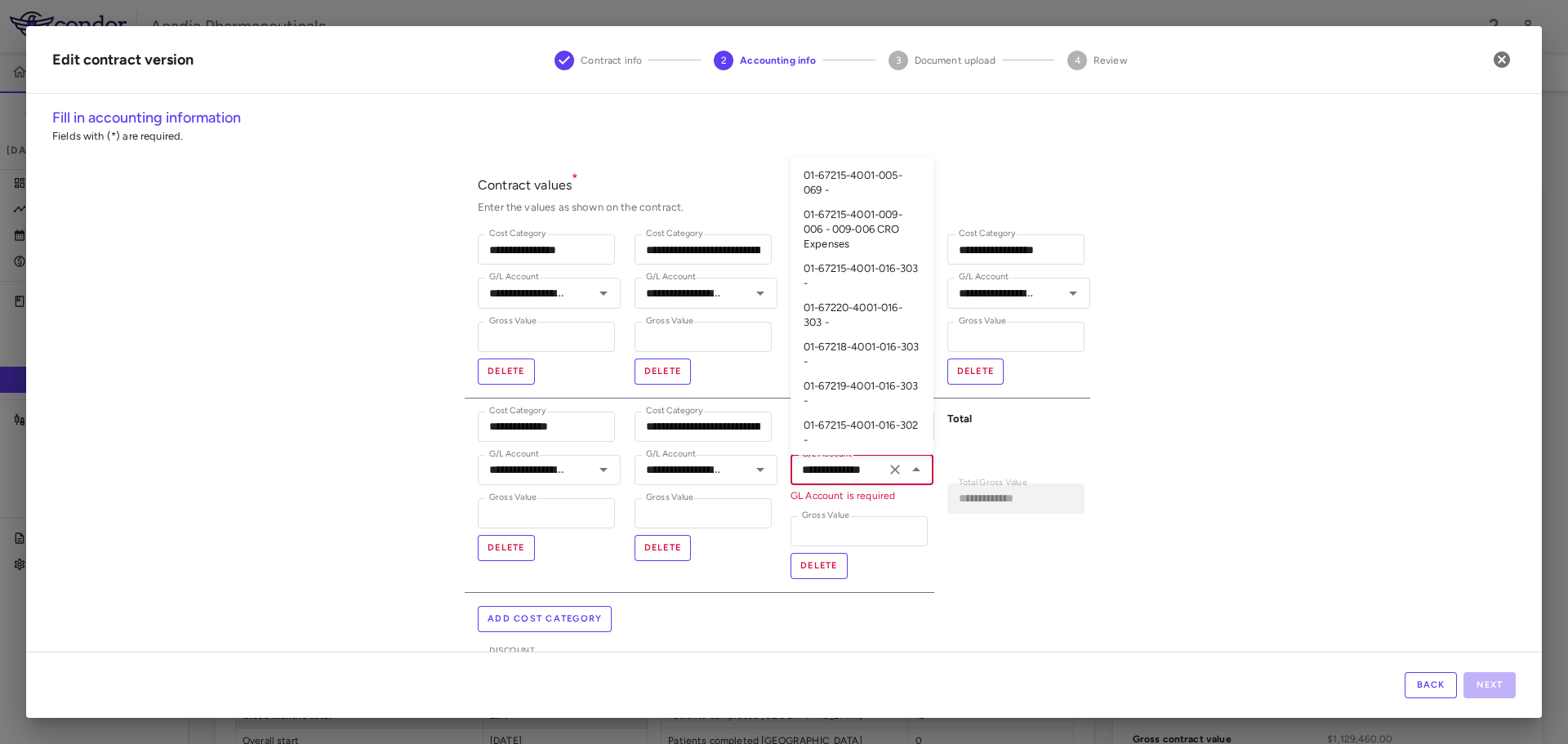
click at [852, 469] on input "**********" at bounding box center [837, 469] width 85 height 20
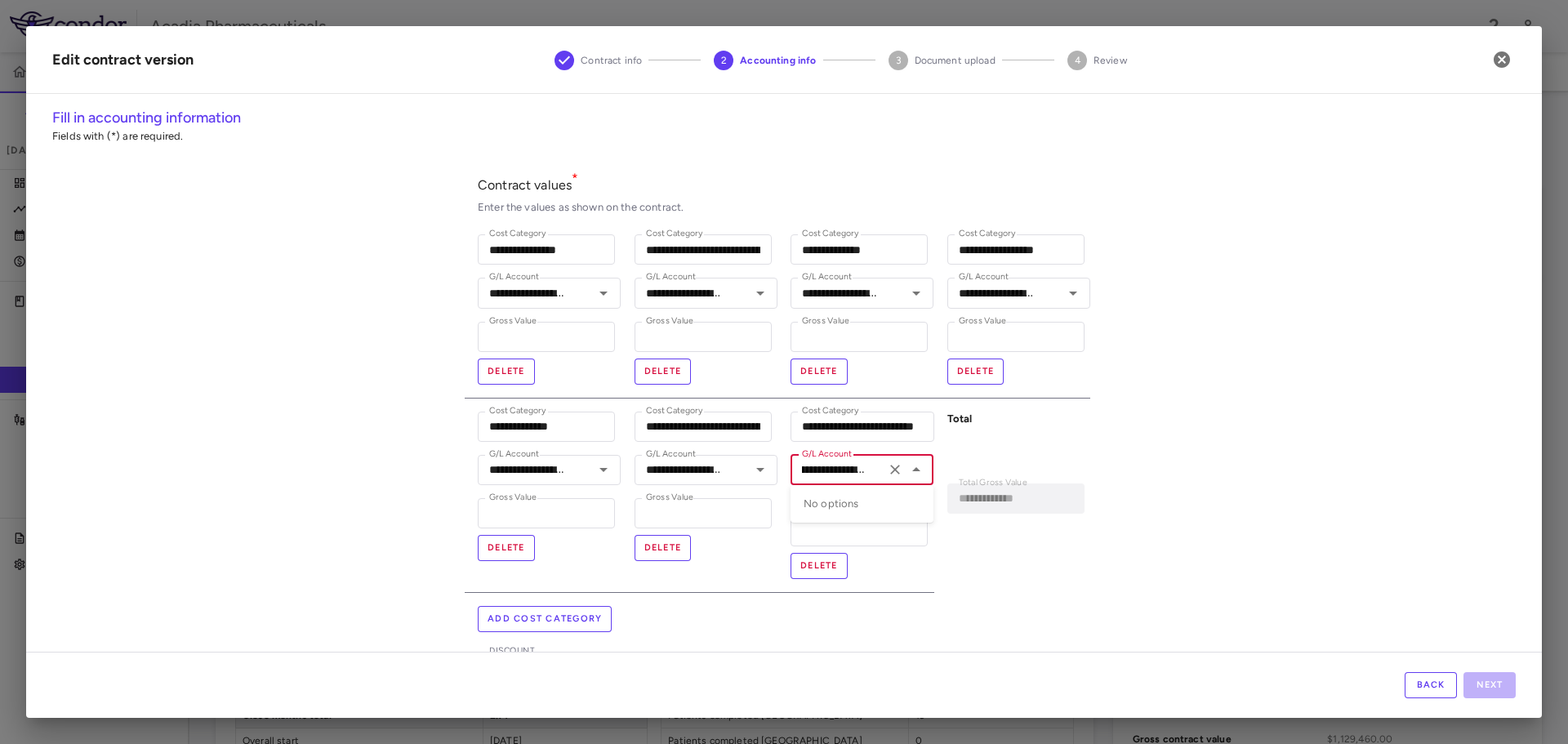
scroll to position [0, 58]
type input "**********"
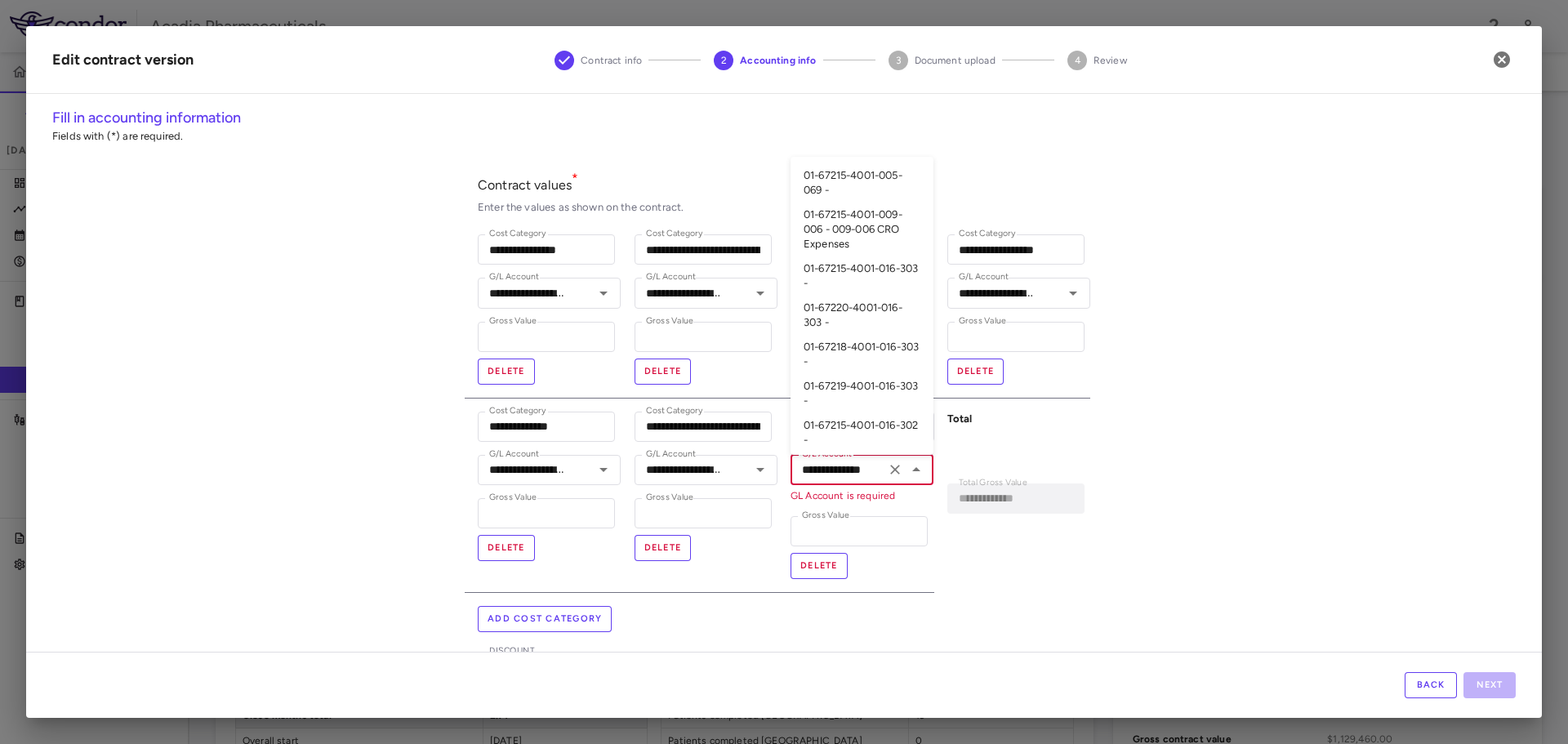
click at [865, 469] on input "**********" at bounding box center [837, 469] width 85 height 20
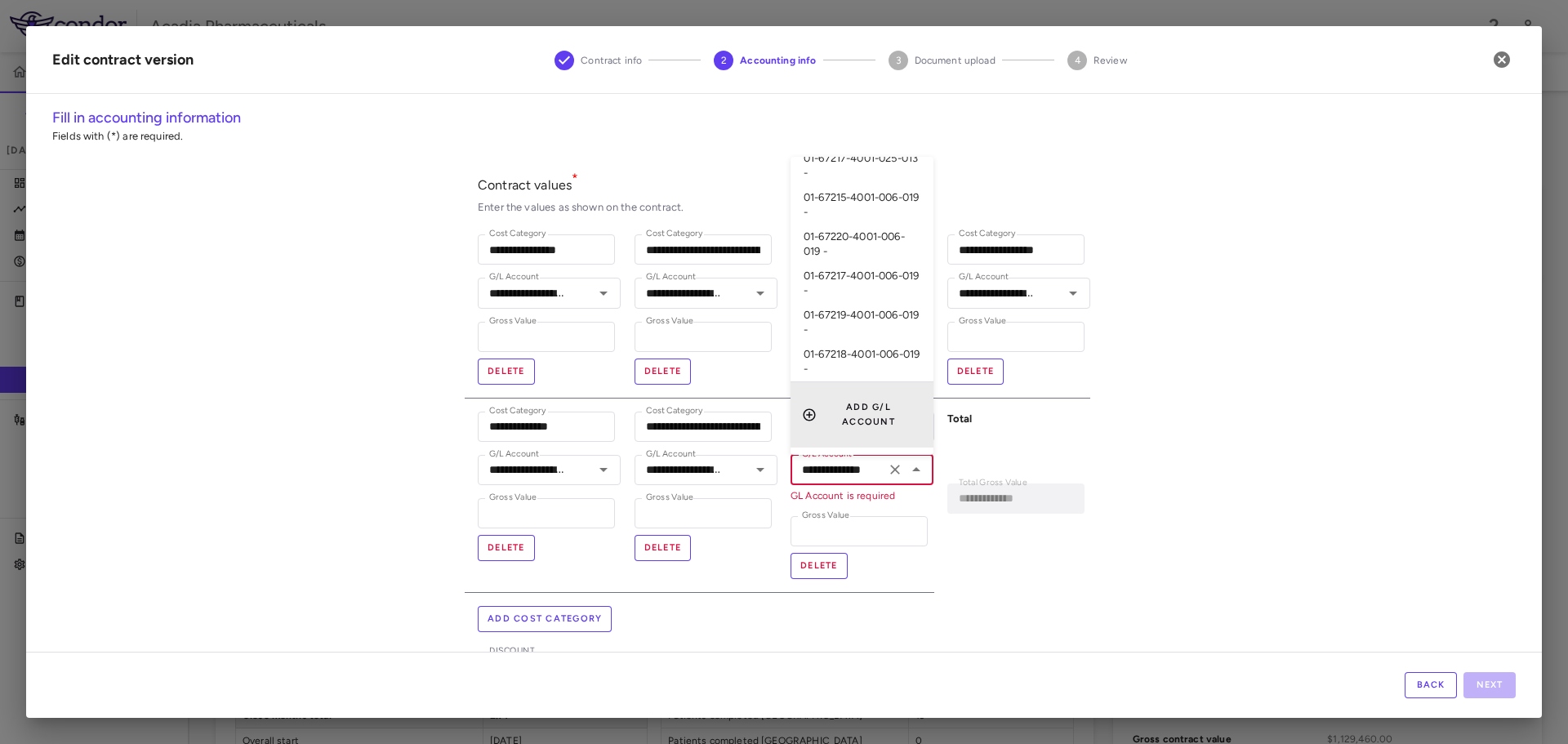
click at [836, 424] on button "Add G/L account" at bounding box center [859, 414] width 123 height 56
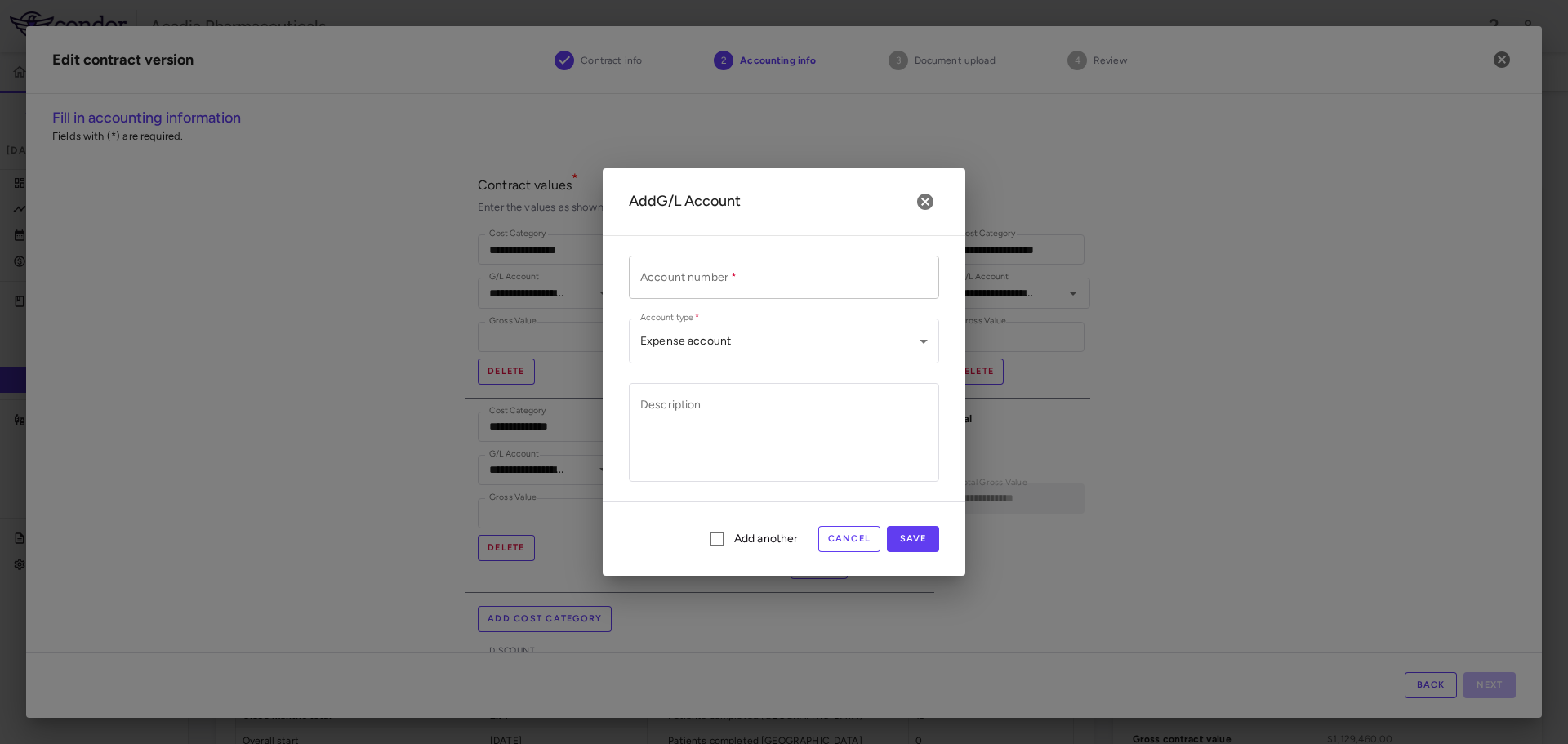
click at [742, 278] on input "Account number   *" at bounding box center [784, 277] width 310 height 43
type input "**********"
click at [723, 352] on body "Skip to sidebar Skip to main content Acadia Pharmaceuticals 025-013 Accruals Fo…" at bounding box center [784, 372] width 1568 height 744
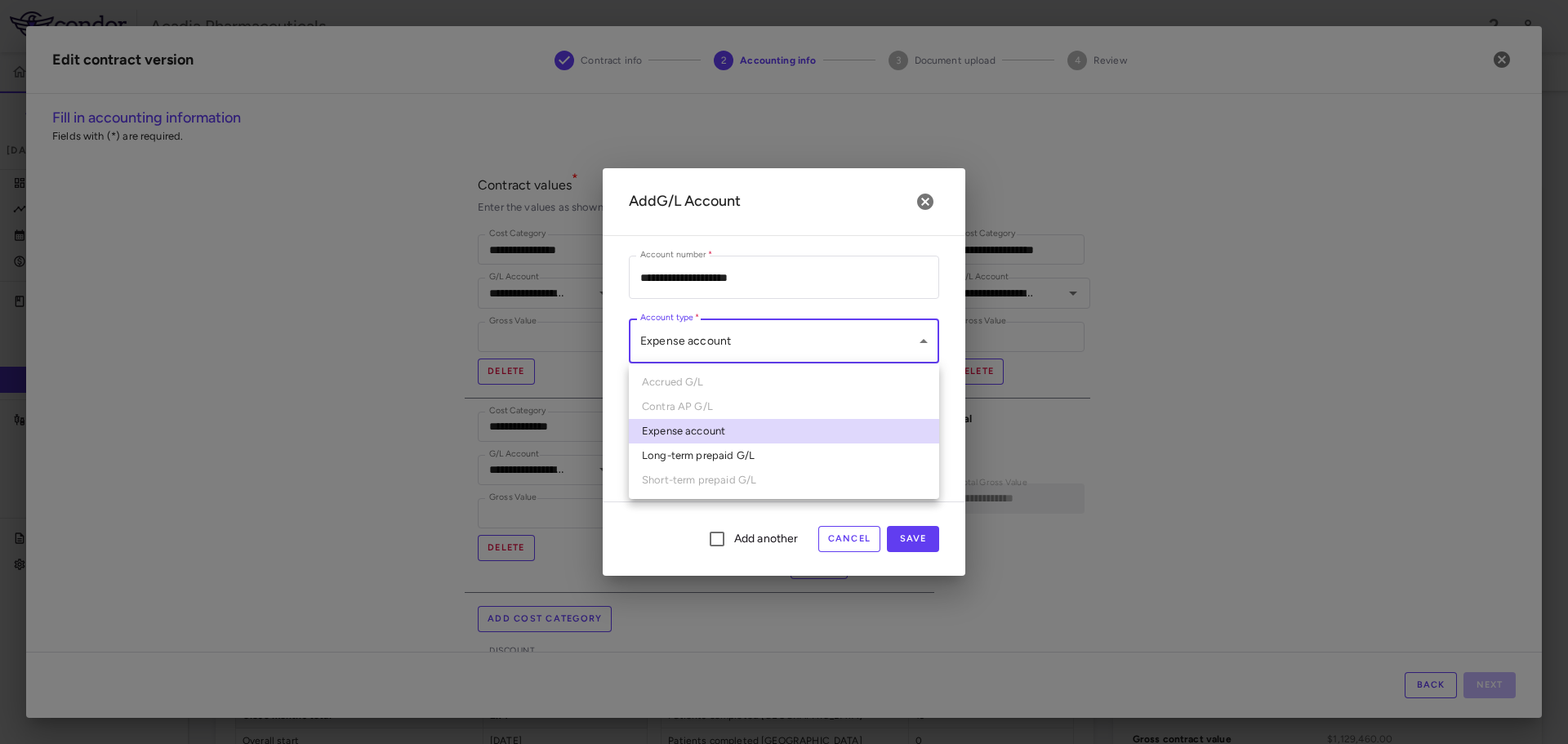
click at [723, 353] on div at bounding box center [784, 372] width 1568 height 744
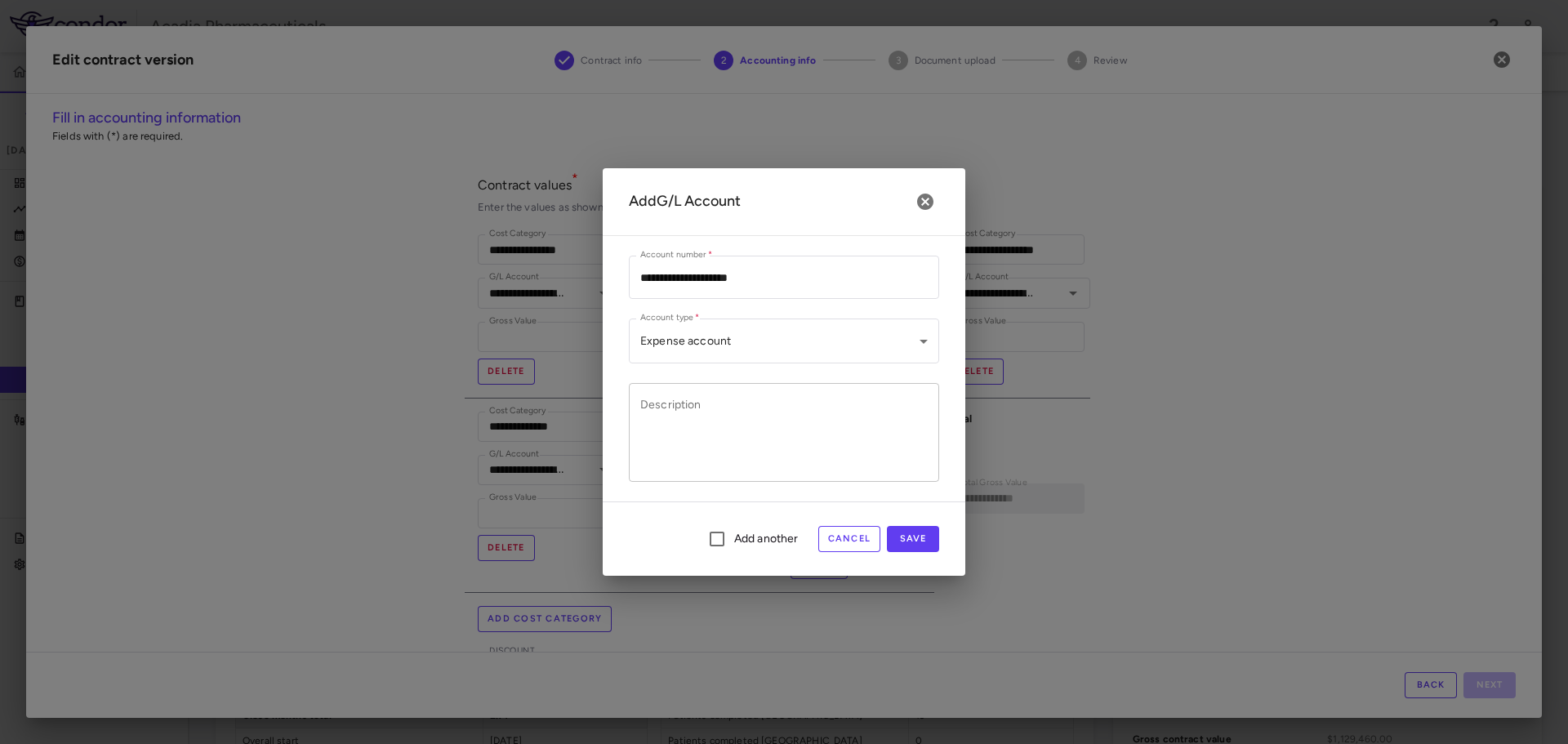
click at [845, 394] on div "* Description" at bounding box center [784, 432] width 310 height 98
click at [905, 544] on button "Save" at bounding box center [913, 538] width 53 height 26
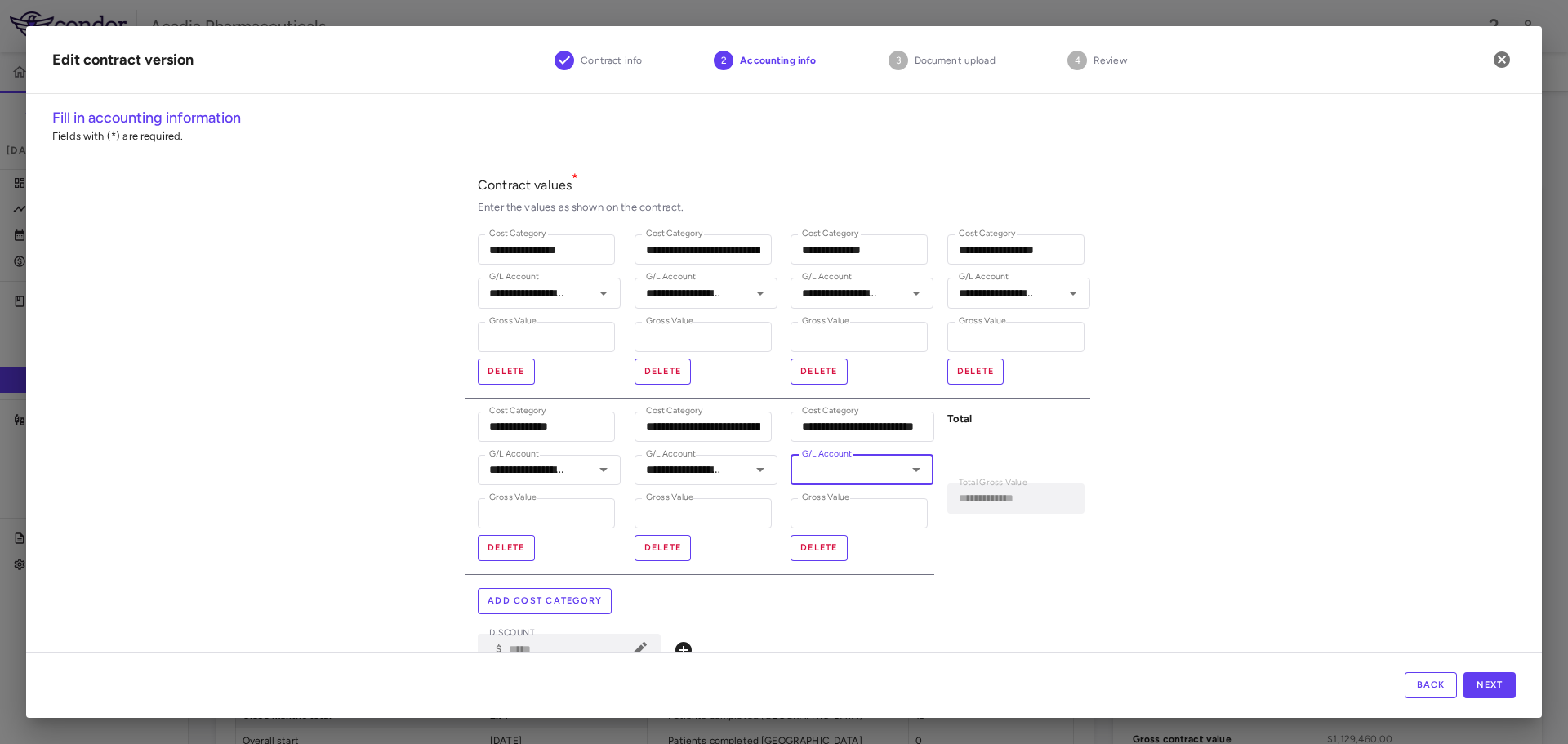
type input "**********"
click at [851, 520] on input "*" at bounding box center [859, 513] width 138 height 30
click at [851, 521] on input "*" at bounding box center [859, 513] width 138 height 30
click at [880, 520] on input "*" at bounding box center [859, 513] width 138 height 30
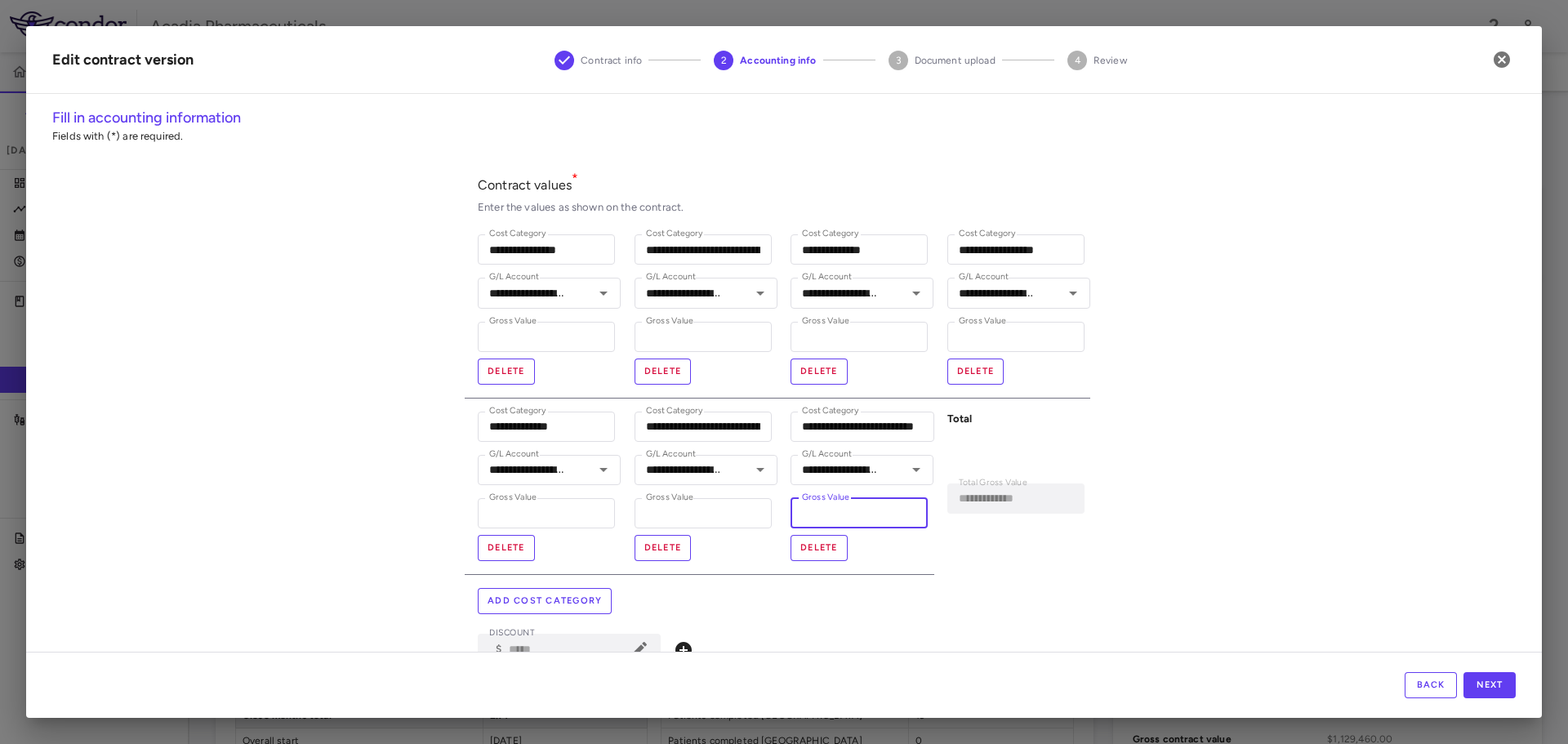
click at [880, 520] on input "*" at bounding box center [859, 513] width 138 height 30
type input "****"
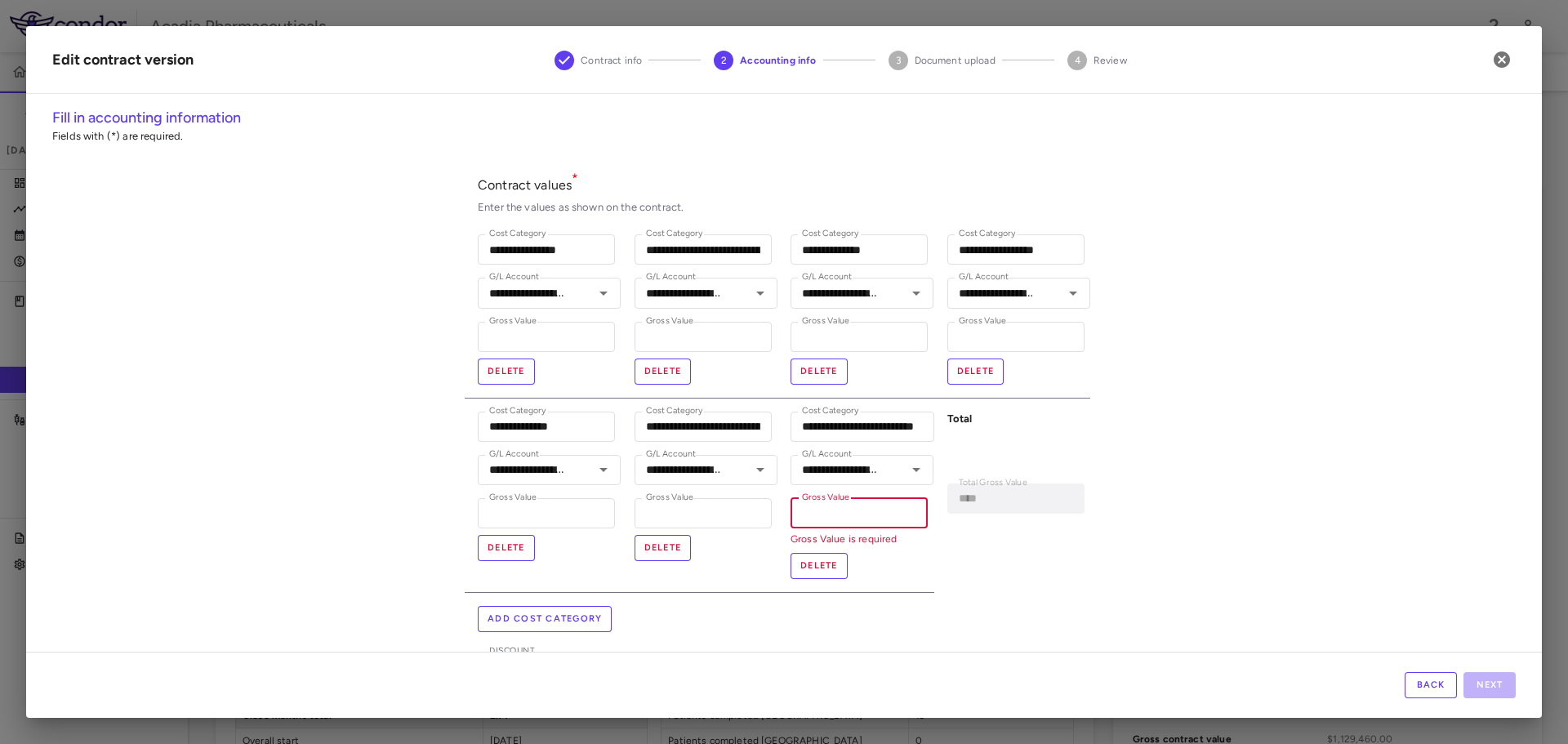
type input "**********"
type input "*"
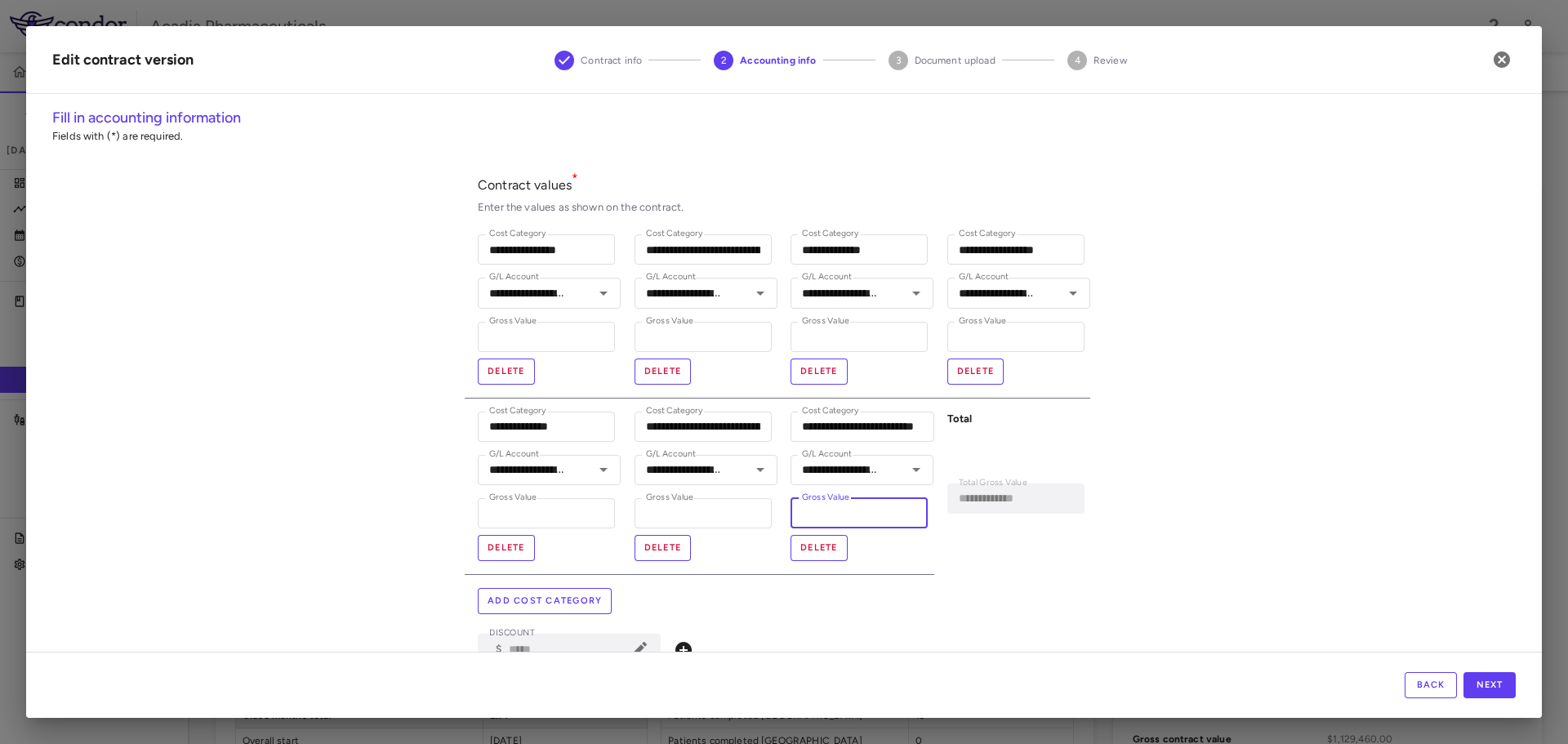
type input "**********"
type input "**"
type input "**********"
type input "***"
type input "**********"
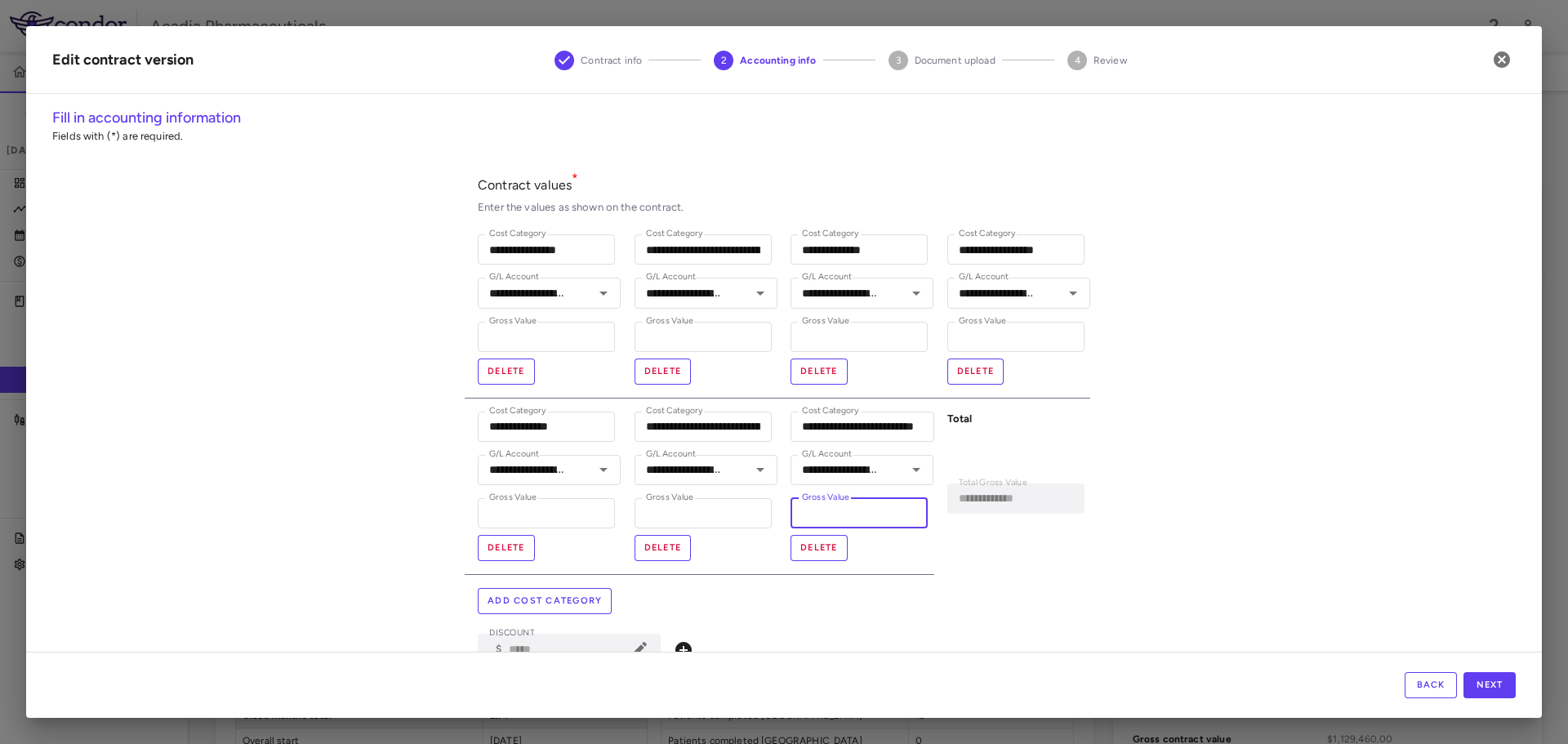
type input "****"
type input "**********"
type input "*****"
type input "**********"
type input "******"
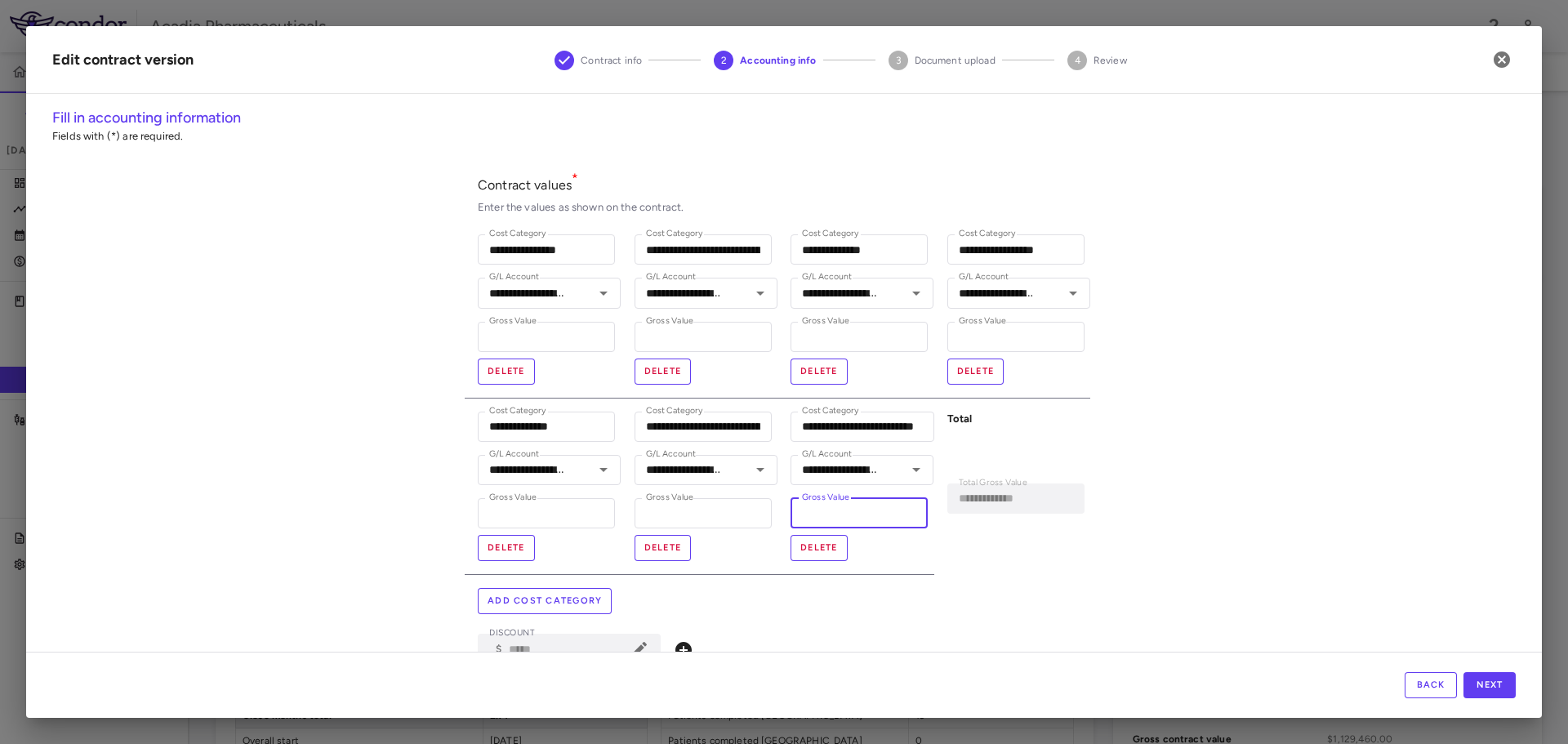
type input "**********"
type input "********"
type input "**********"
type input "*********"
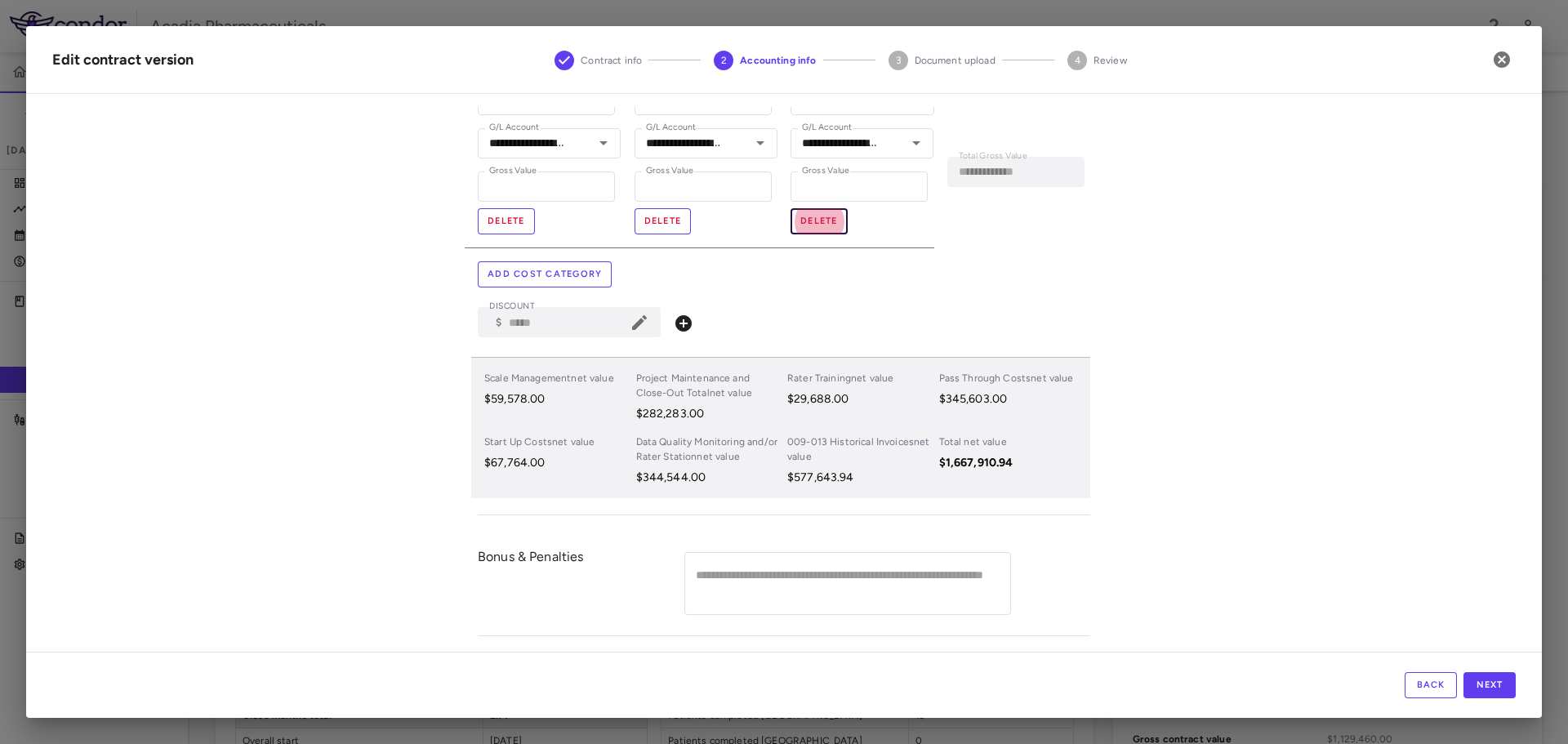
scroll to position [0, 0]
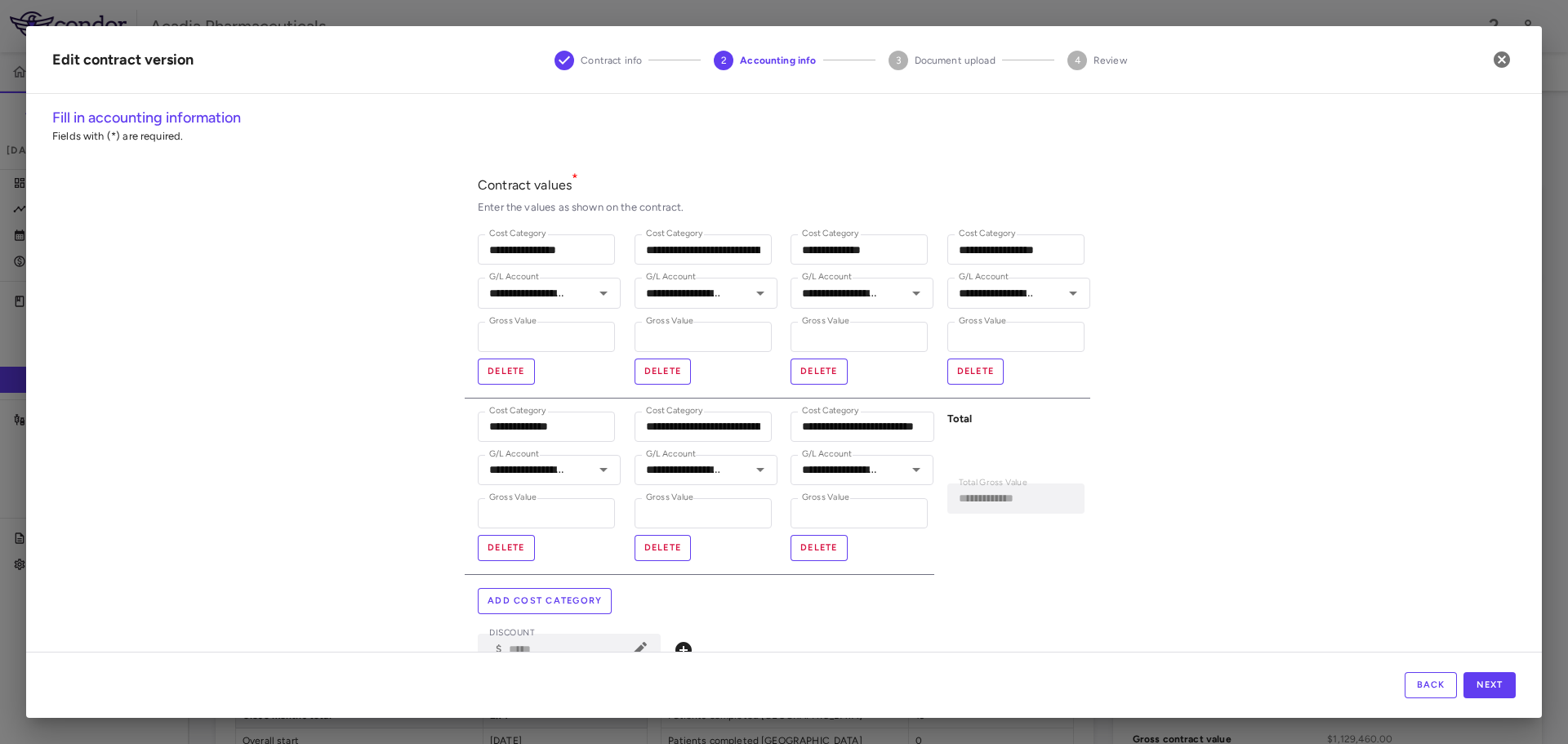
click at [931, 576] on div "**********" at bounding box center [784, 500] width 613 height 682
drag, startPoint x: 691, startPoint y: 516, endPoint x: 530, endPoint y: 540, distance: 162.8
click at [530, 540] on div "**********" at bounding box center [777, 398] width 625 height 354
type input "*"
type input "**********"
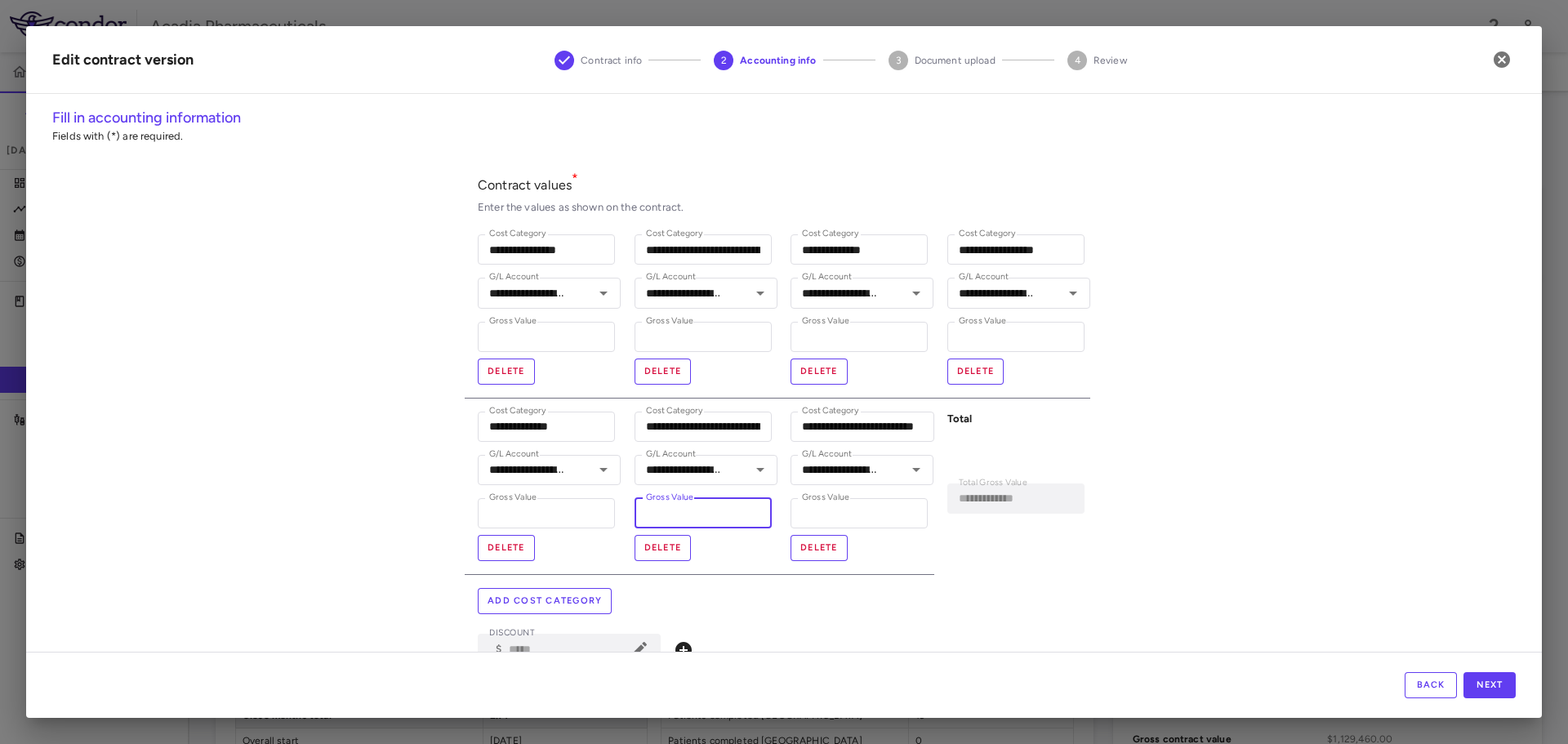
type input "*"
drag, startPoint x: 714, startPoint y: 333, endPoint x: 620, endPoint y: 311, distance: 96.5
click at [622, 323] on div "**********" at bounding box center [700, 309] width 157 height 176
type input "*"
type input "**********"
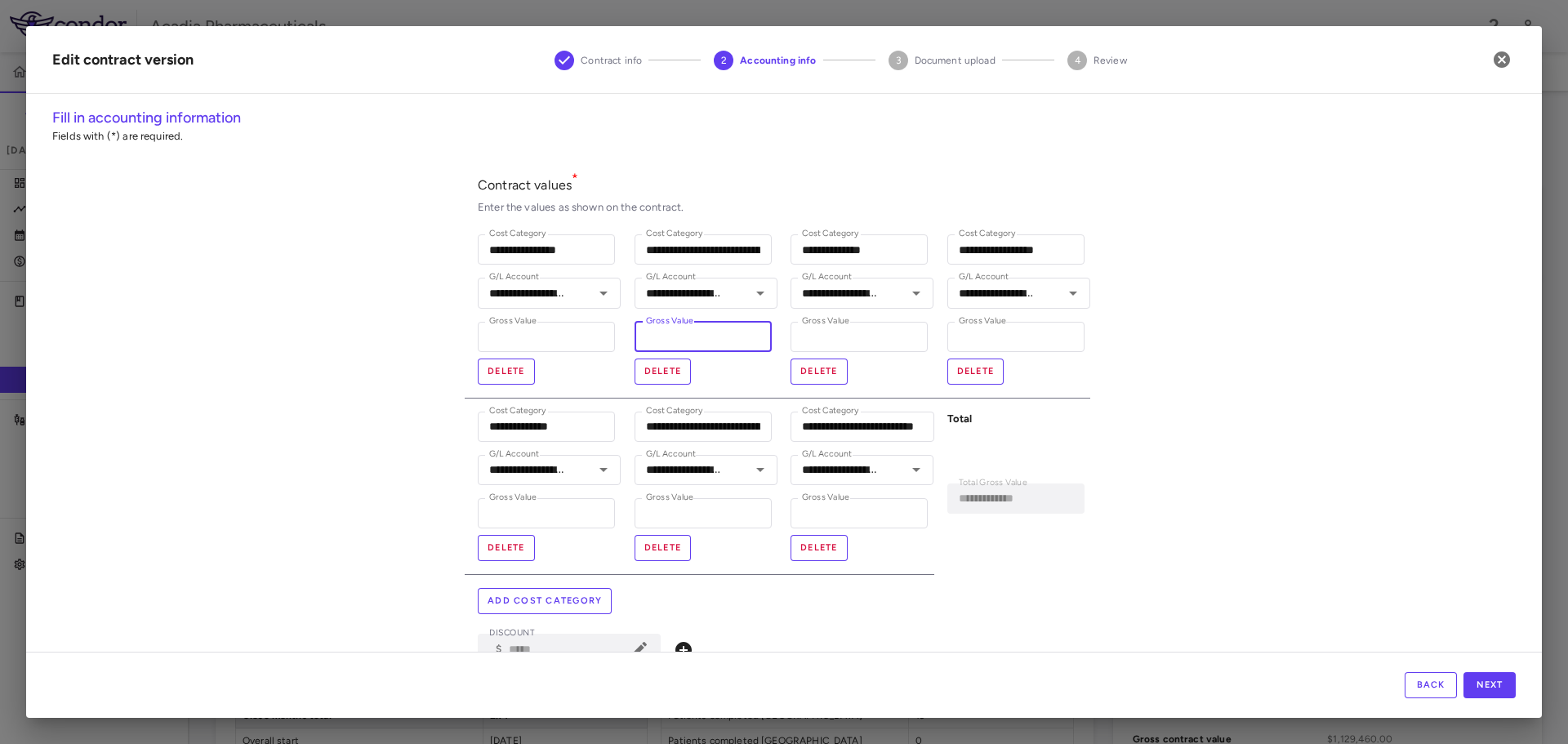
type input "**"
type input "**********"
type input "***"
type input "**********"
type input "****"
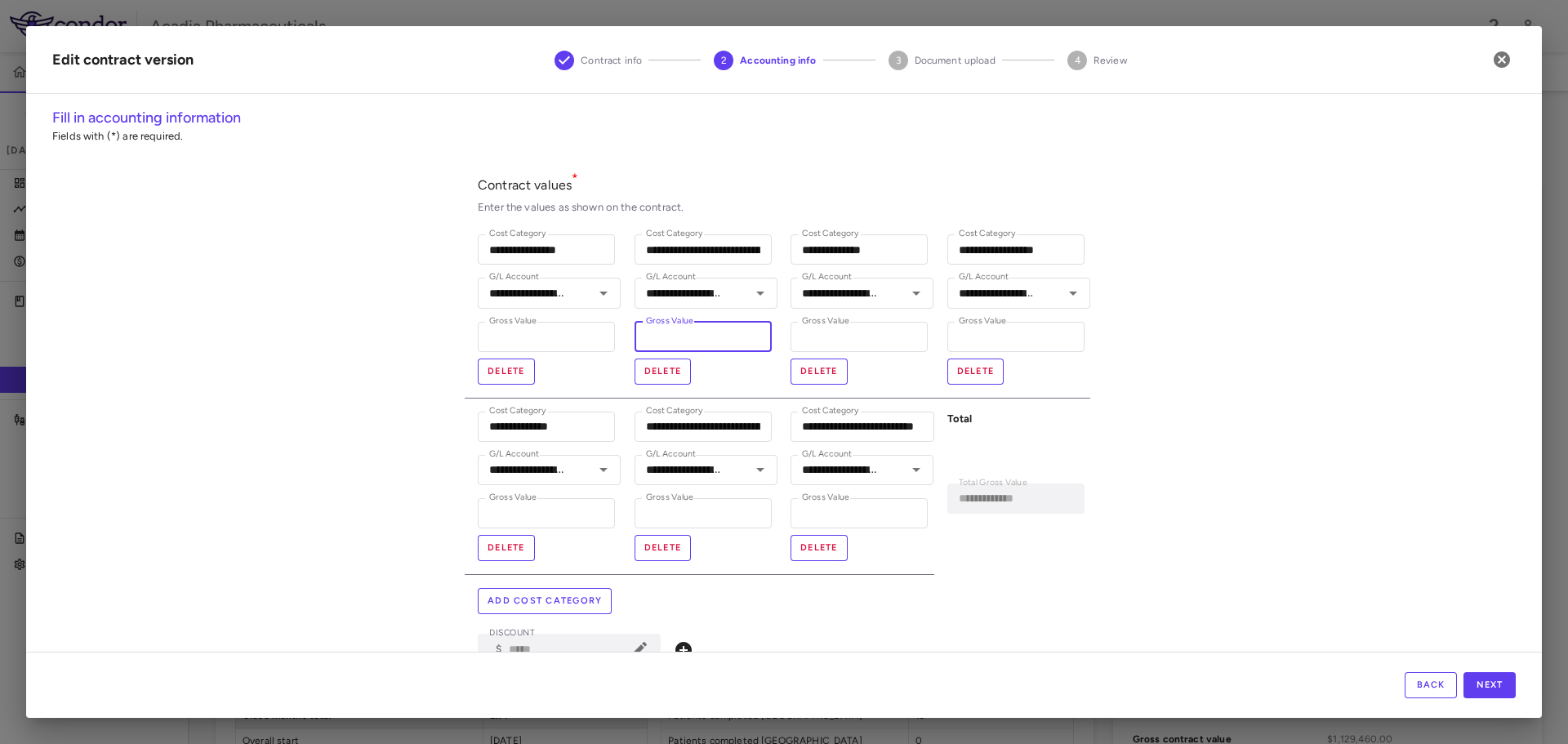
type input "**********"
type input "*****"
type input "**********"
type input "********"
type input "**********"
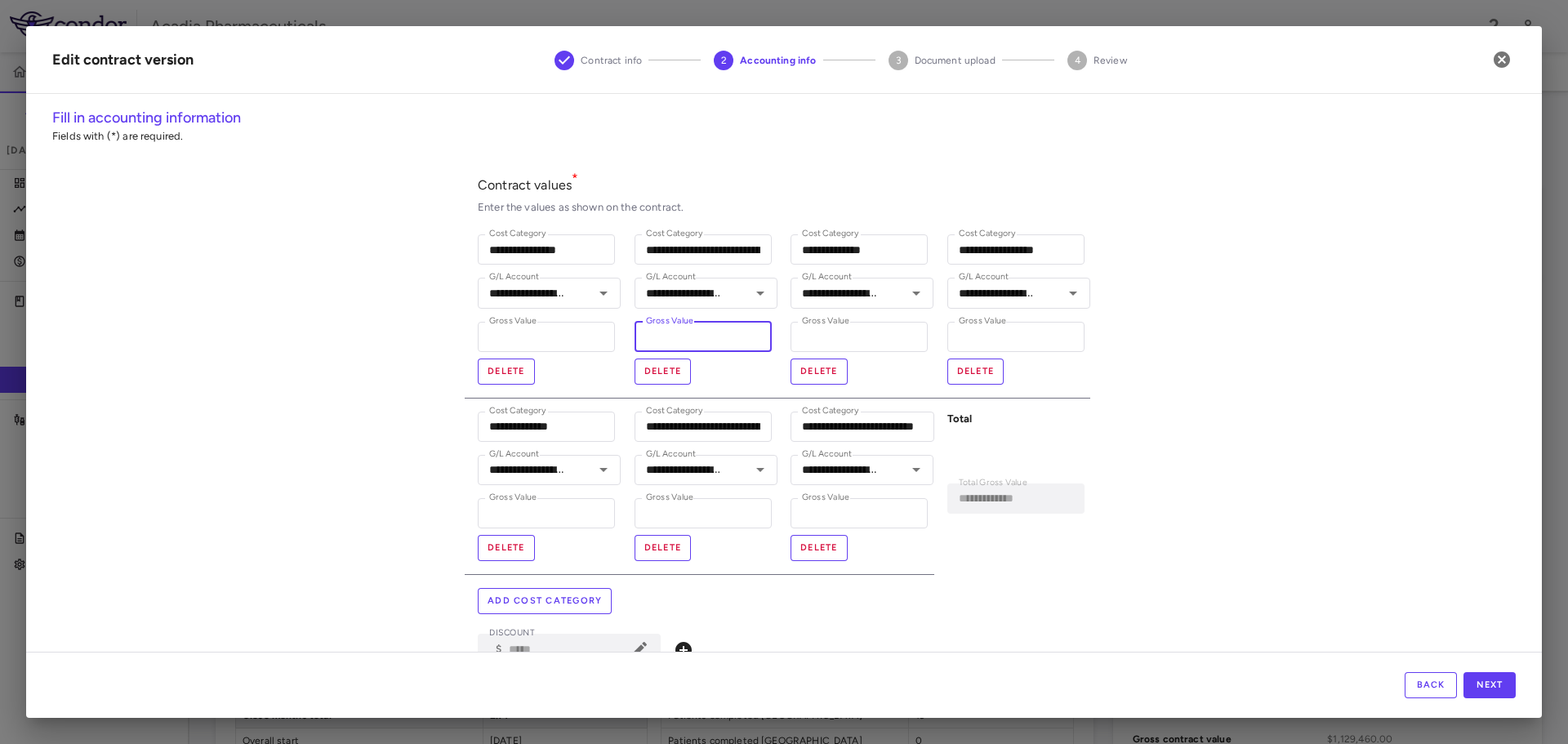
type input "********"
click at [1211, 446] on div "**********" at bounding box center [784, 379] width 1516 height 544
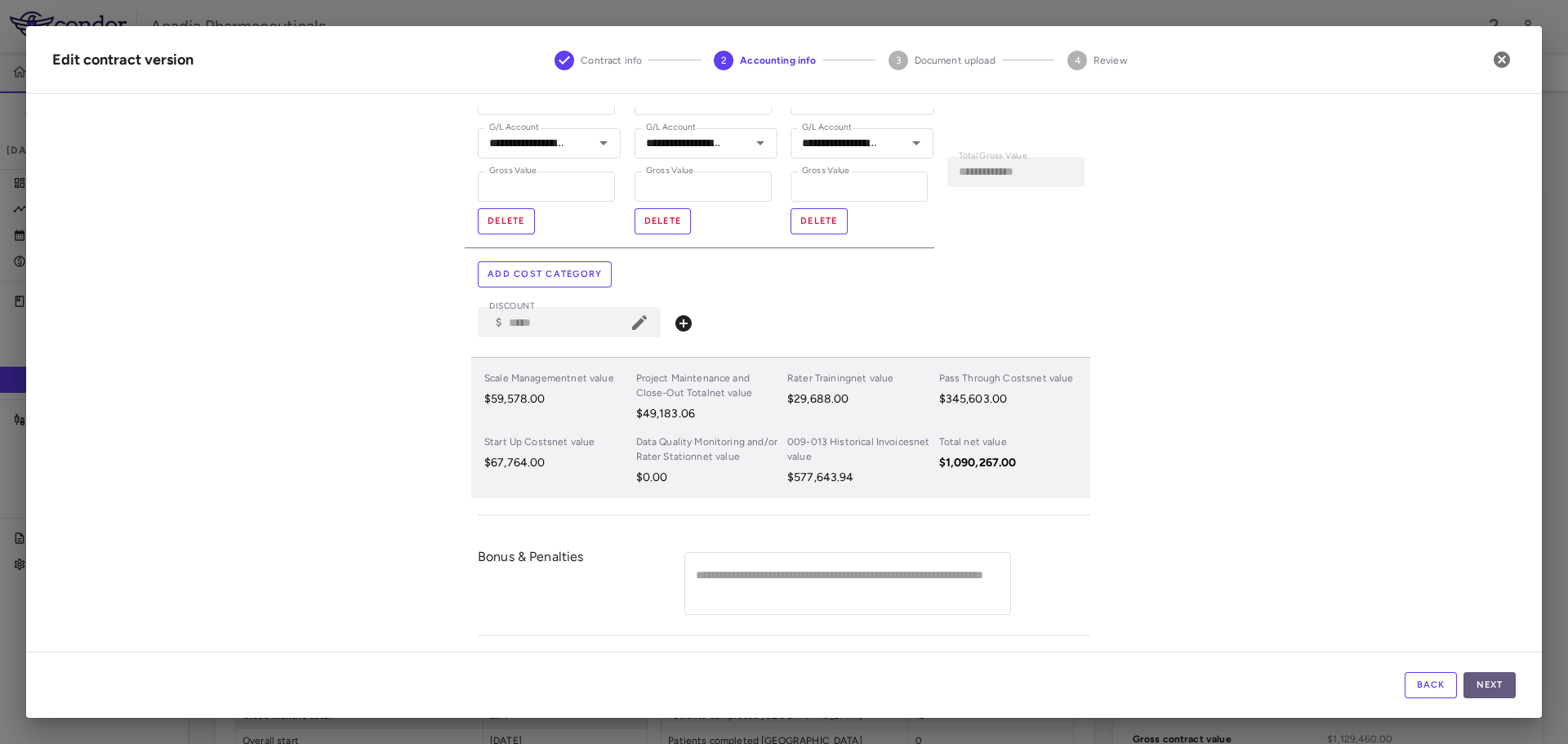
click at [1500, 677] on button "Next" at bounding box center [1490, 685] width 53 height 26
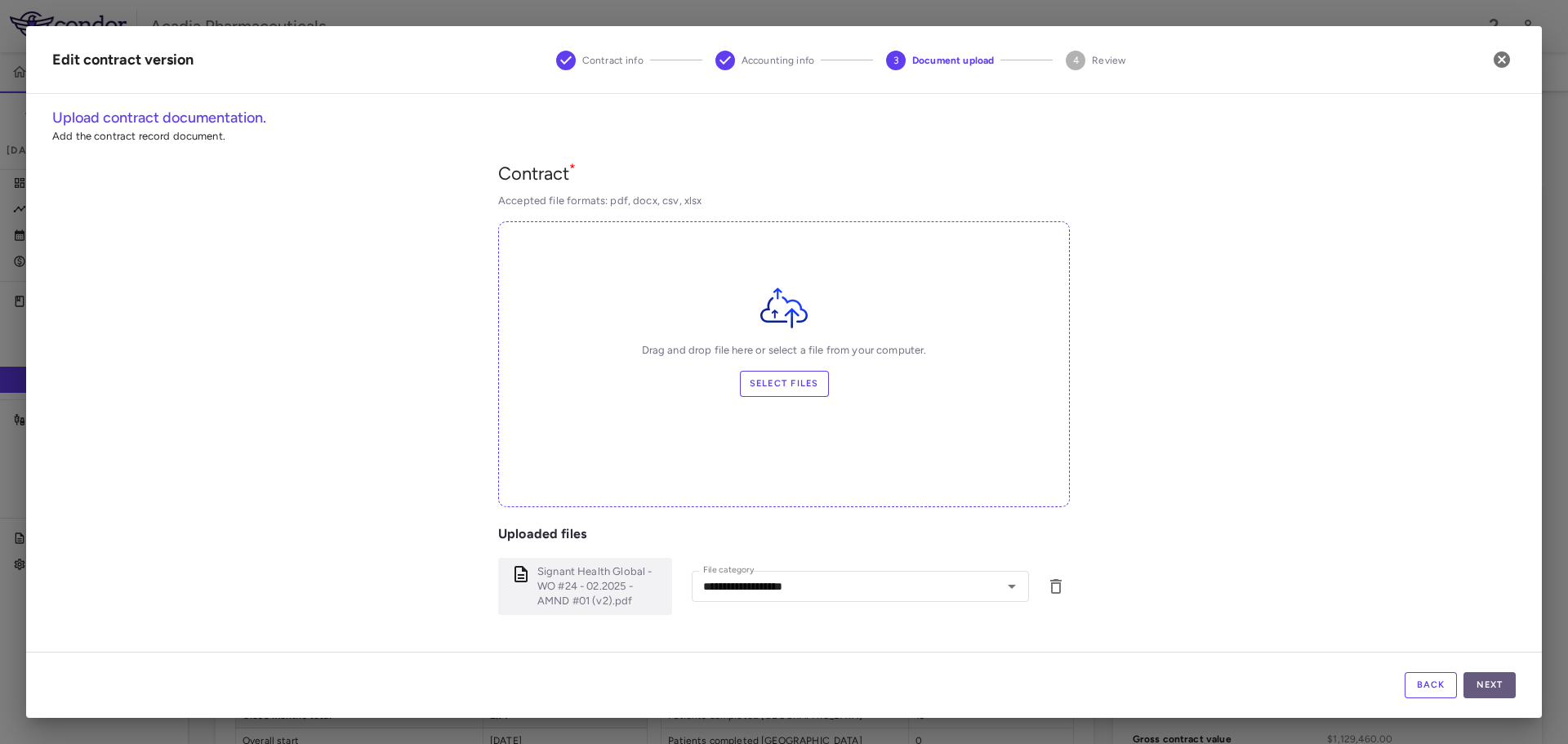
click at [1497, 685] on button "Next" at bounding box center [1490, 685] width 53 height 26
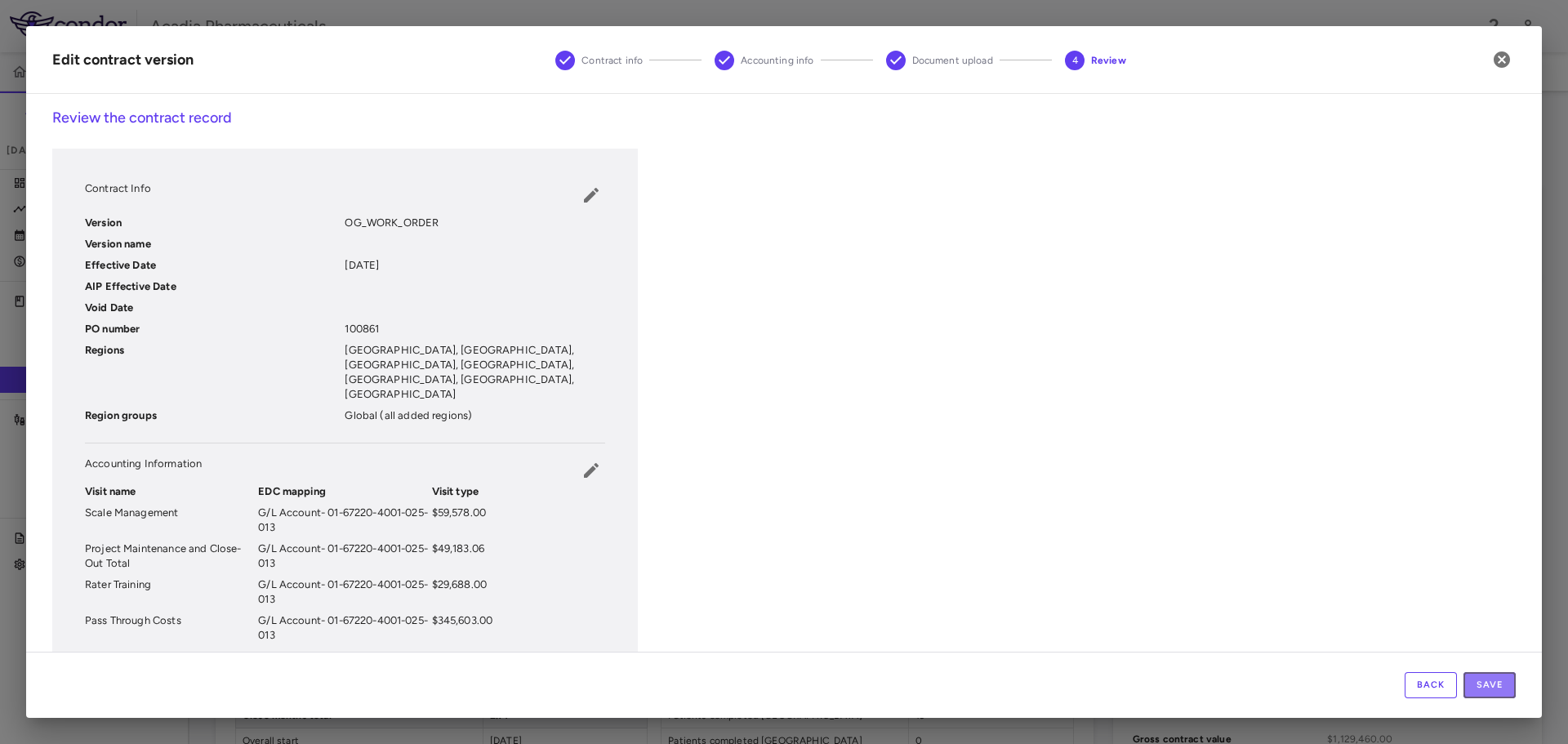
click at [1497, 685] on button "Save" at bounding box center [1490, 685] width 53 height 26
drag, startPoint x: 1511, startPoint y: 680, endPoint x: 1501, endPoint y: 678, distance: 10.2
click at [1511, 676] on button "Save" at bounding box center [1490, 685] width 53 height 26
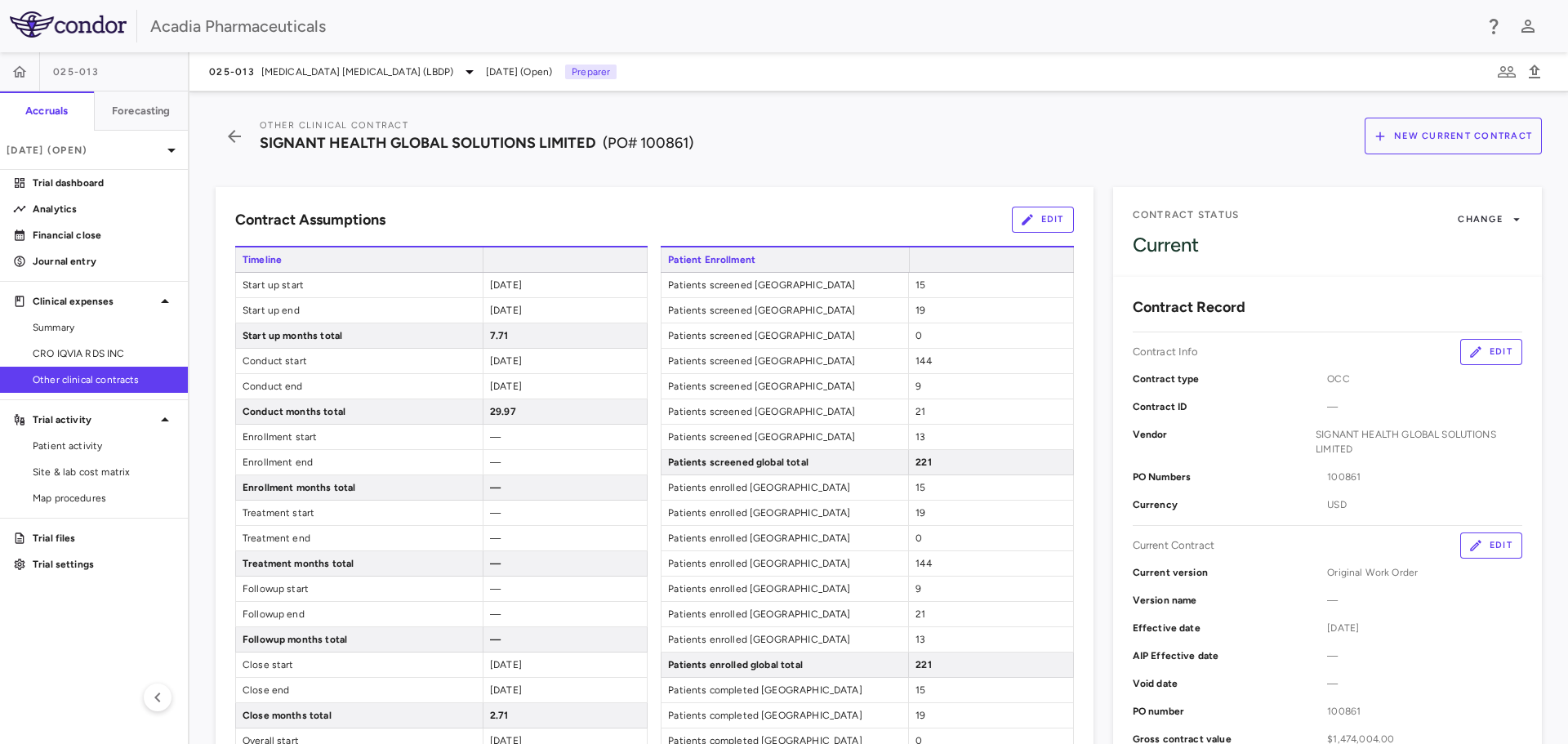
click at [91, 382] on span "Other clinical contracts" at bounding box center [103, 379] width 142 height 15
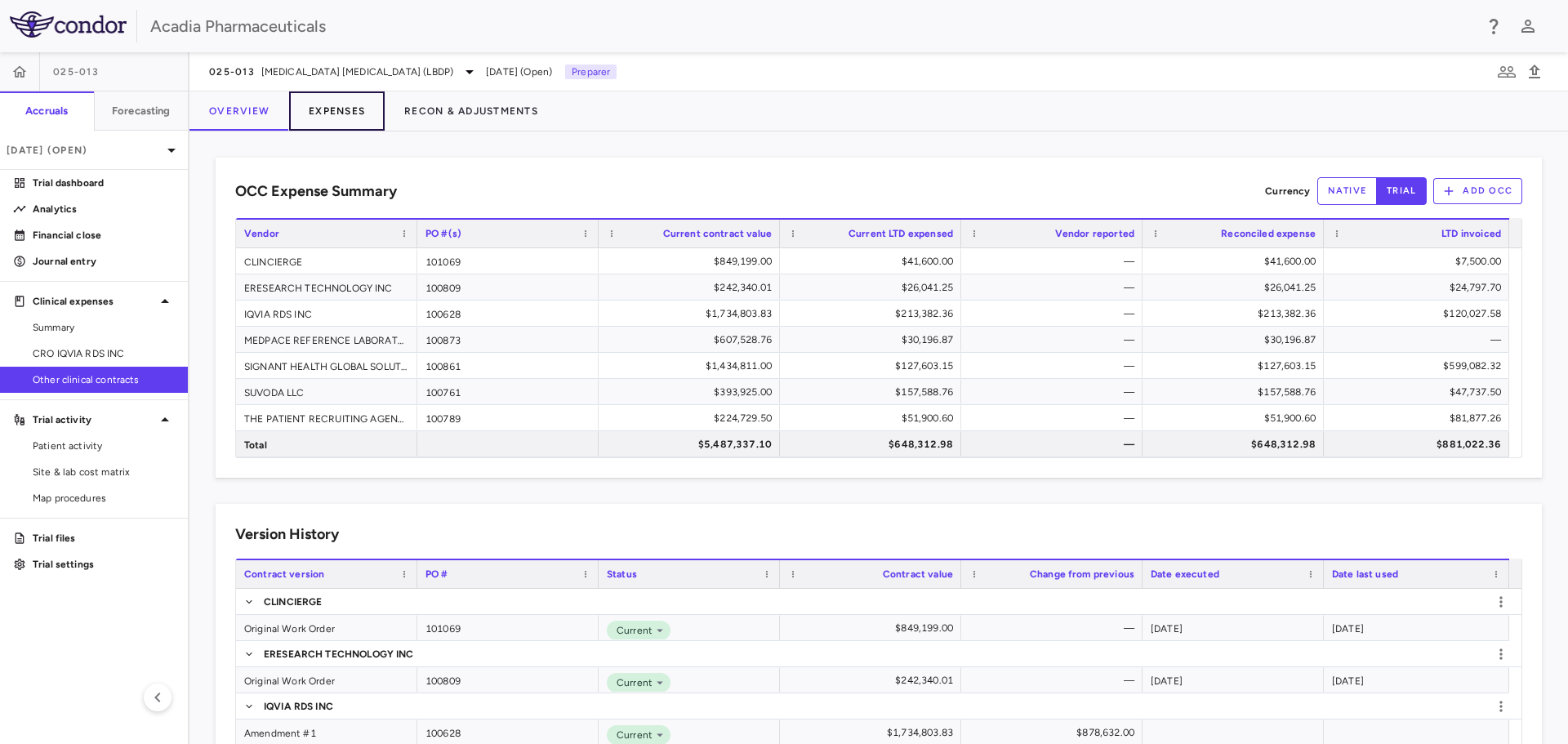
click at [354, 108] on button "Expenses" at bounding box center [337, 111] width 96 height 39
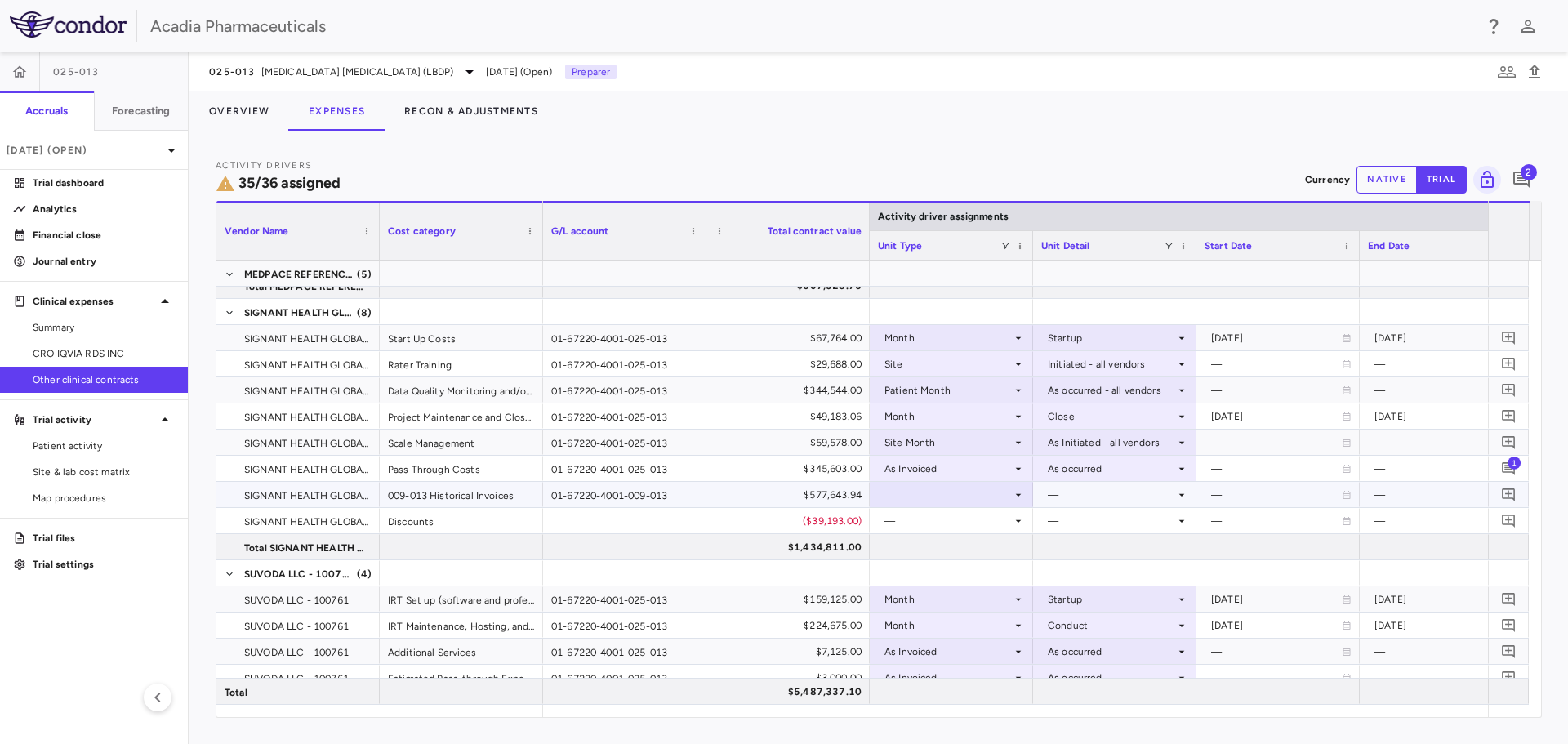
scroll to position [734, 0]
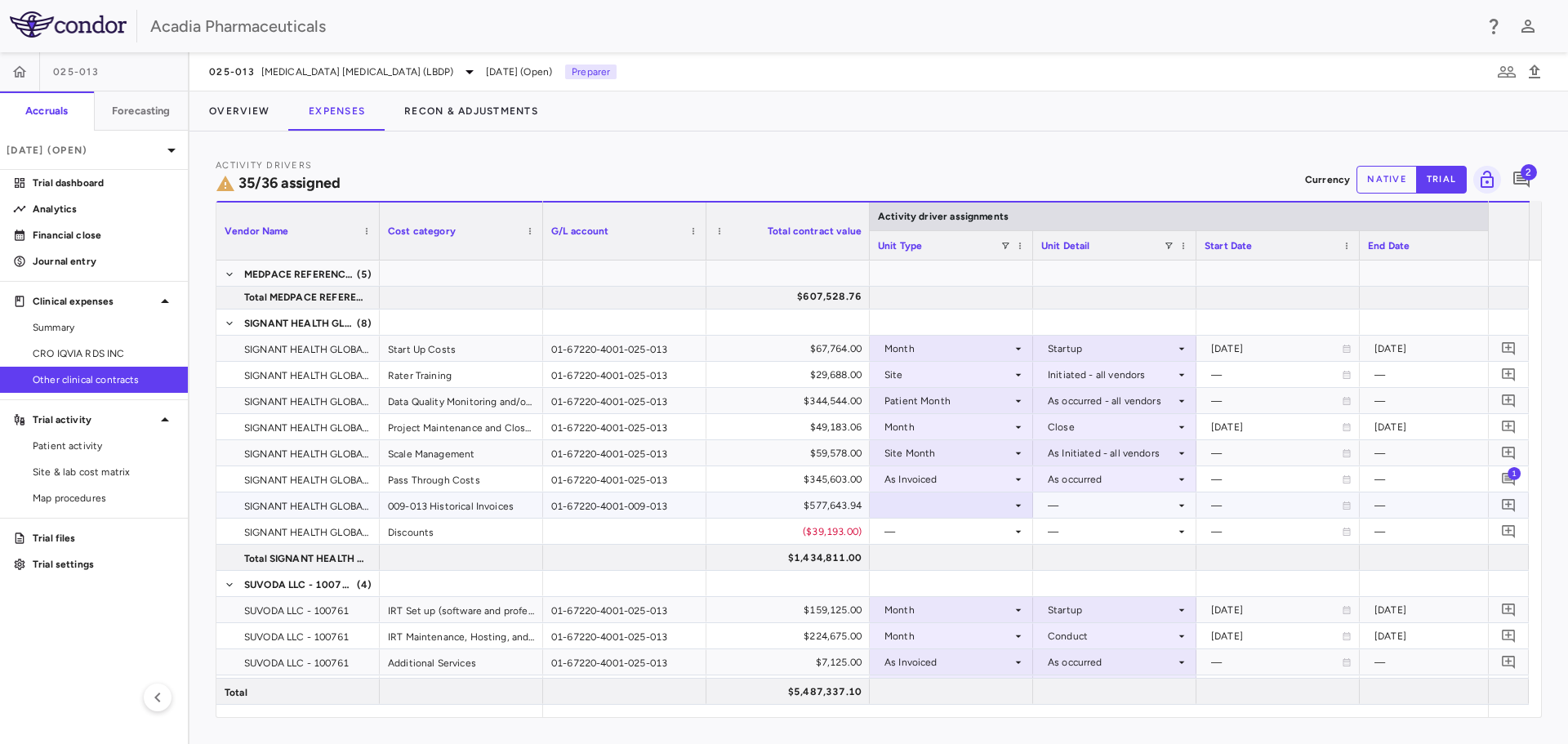
click at [1017, 502] on icon at bounding box center [1018, 505] width 13 height 13
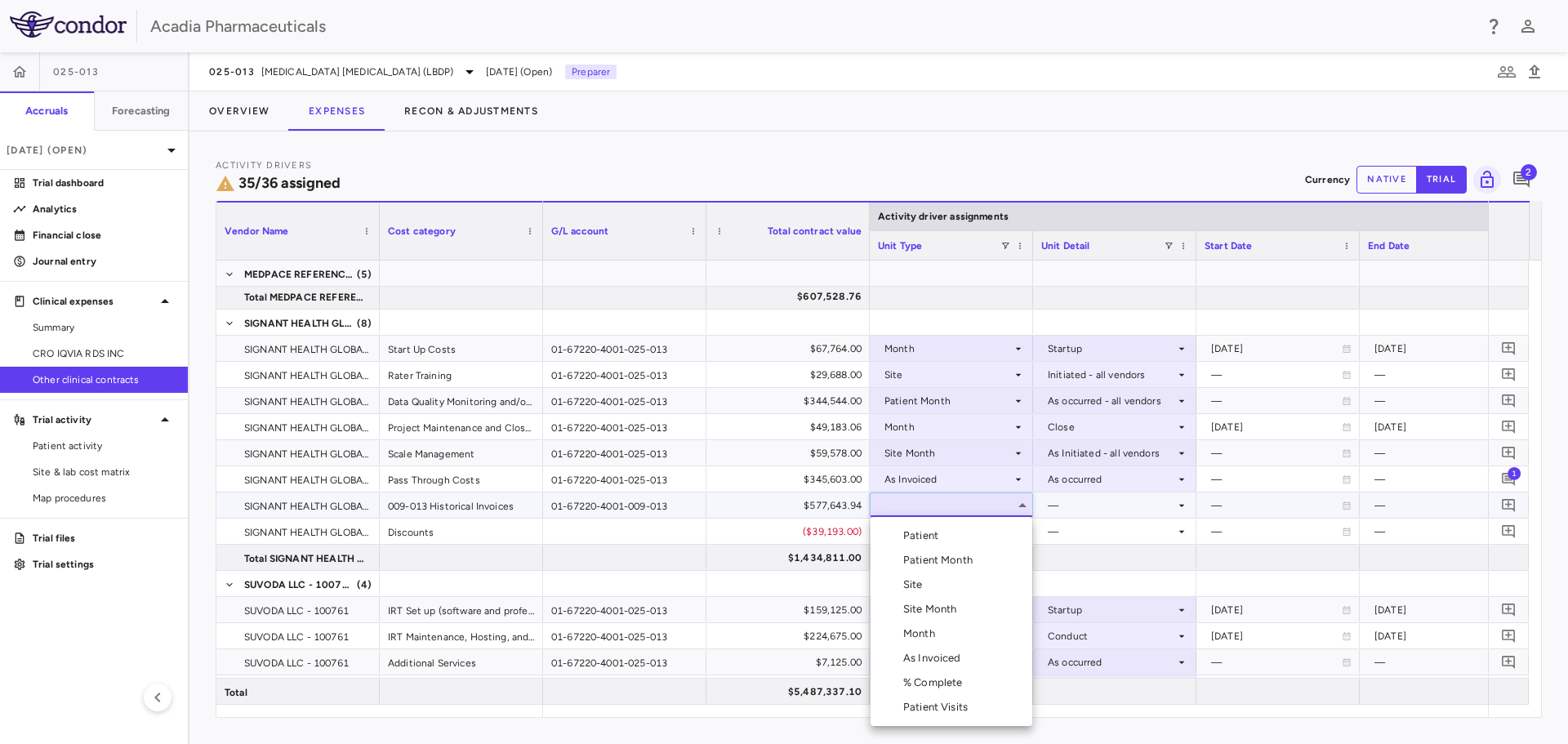
click at [982, 659] on li "As Invoiced" at bounding box center [951, 657] width 162 height 24
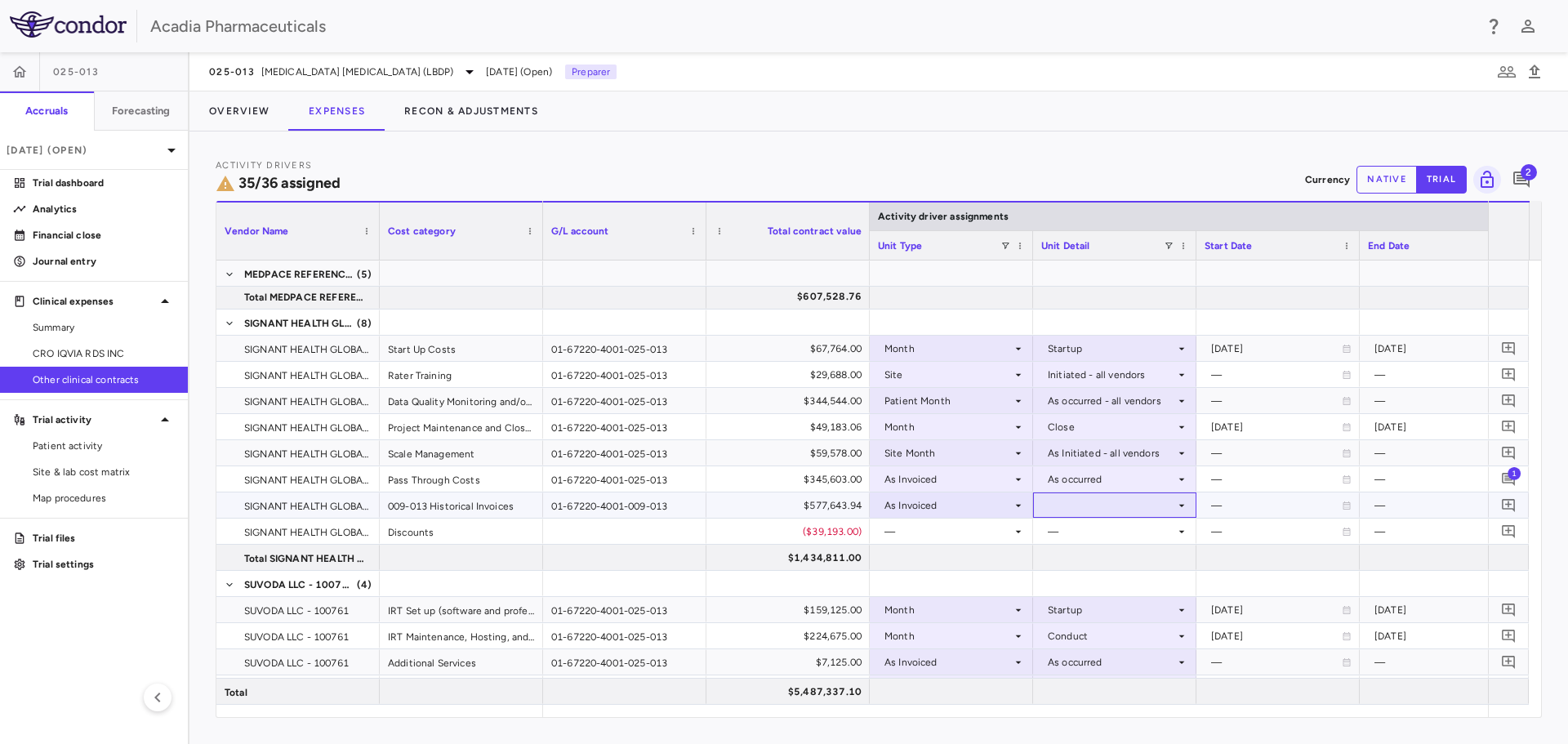
click at [1165, 500] on div at bounding box center [1114, 505] width 147 height 23
click at [1154, 534] on li "As occurred" at bounding box center [1115, 535] width 162 height 24
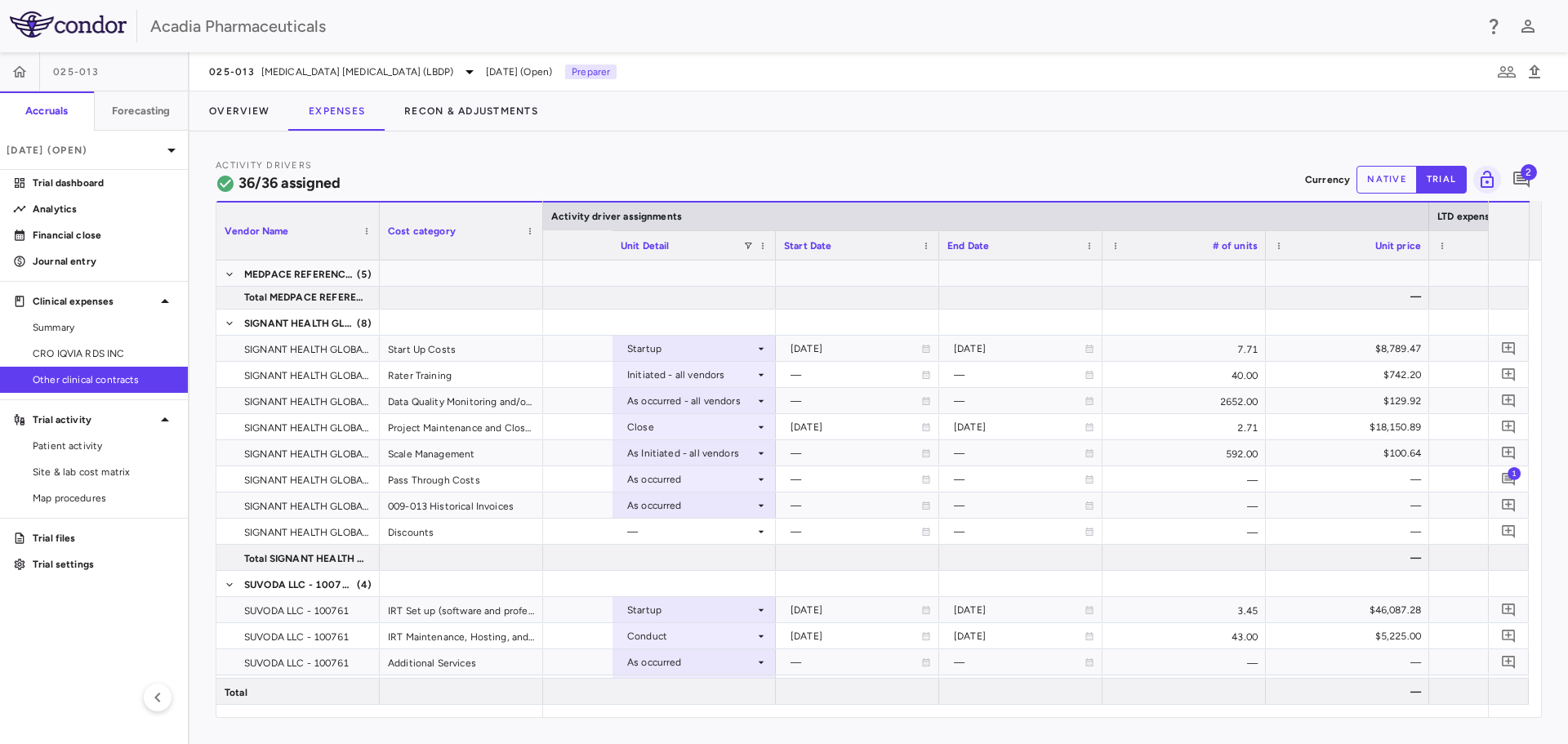
scroll to position [0, 1594]
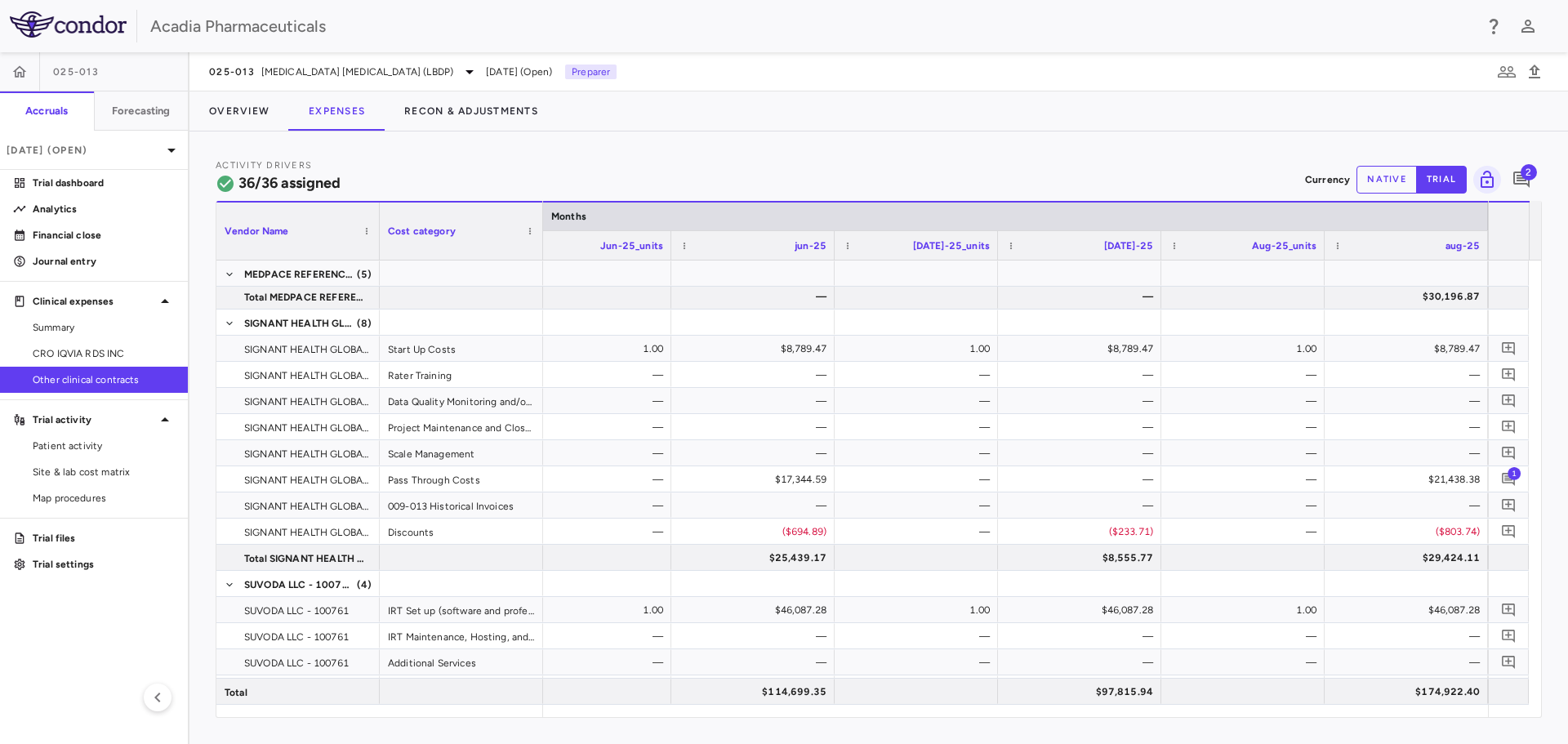
click at [1396, 178] on button "native" at bounding box center [1387, 179] width 60 height 27
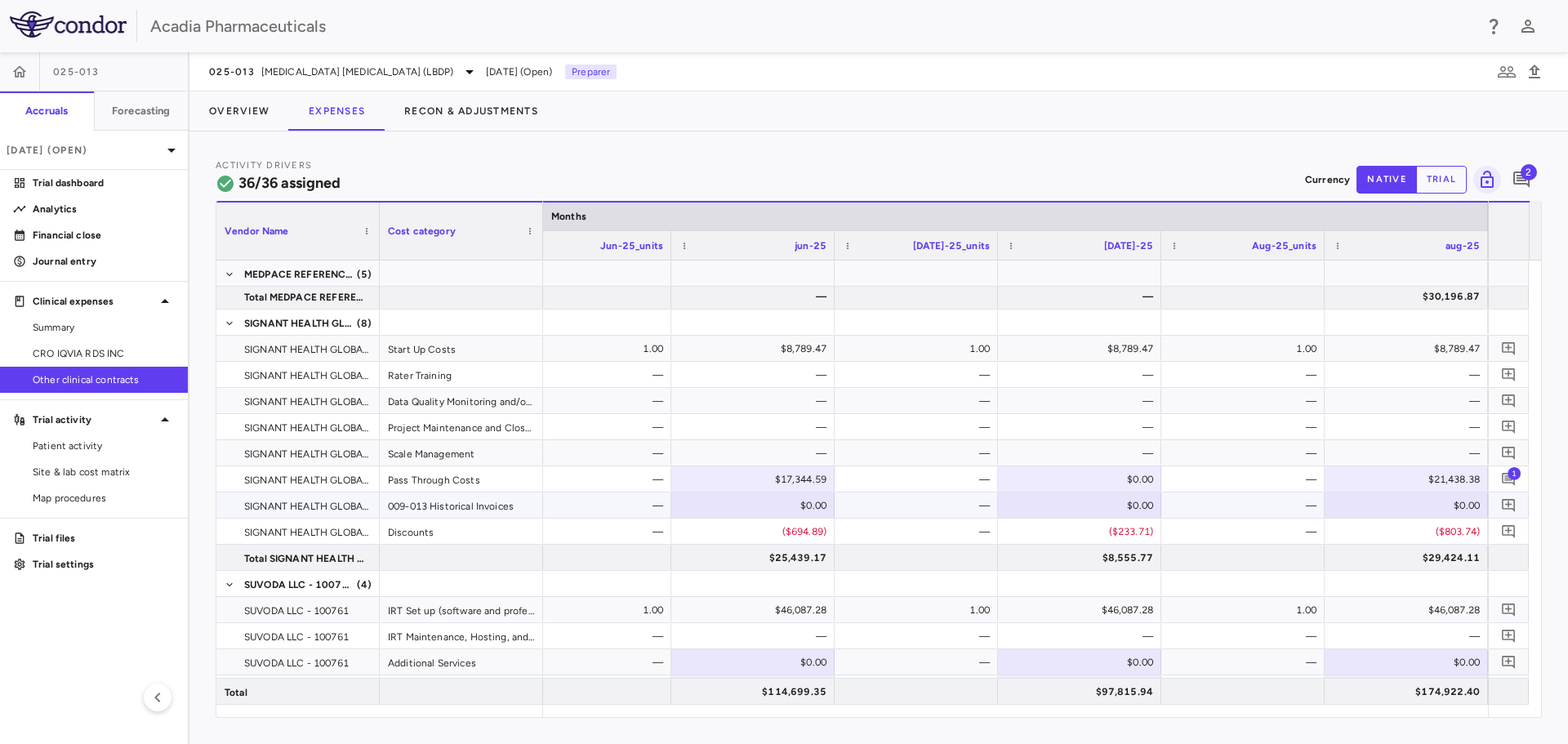
click at [1418, 512] on div "$0.00" at bounding box center [1410, 505] width 141 height 26
type input "*********"
click at [79, 231] on p "Financial close" at bounding box center [103, 235] width 142 height 15
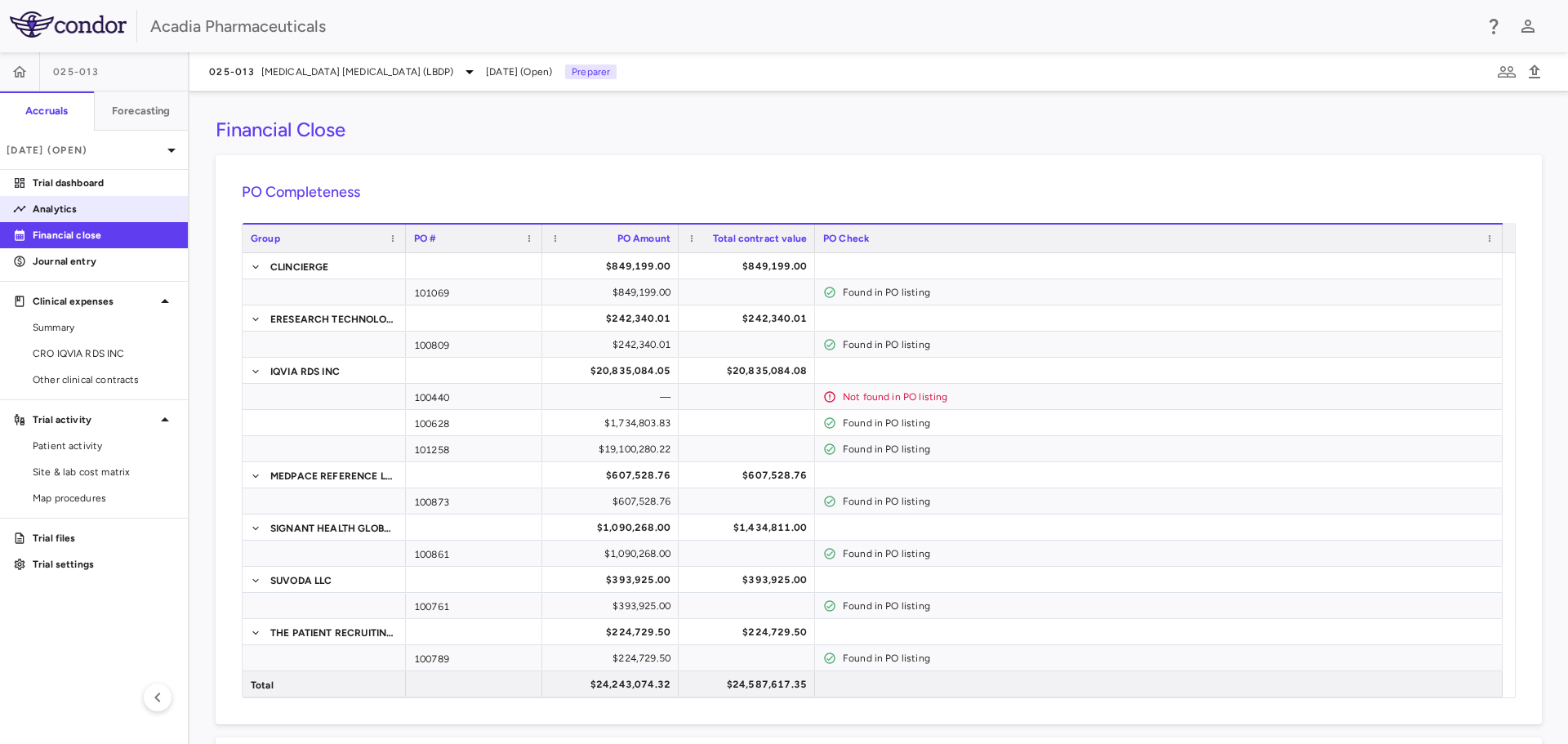
click at [93, 200] on link "Analytics" at bounding box center [94, 209] width 188 height 24
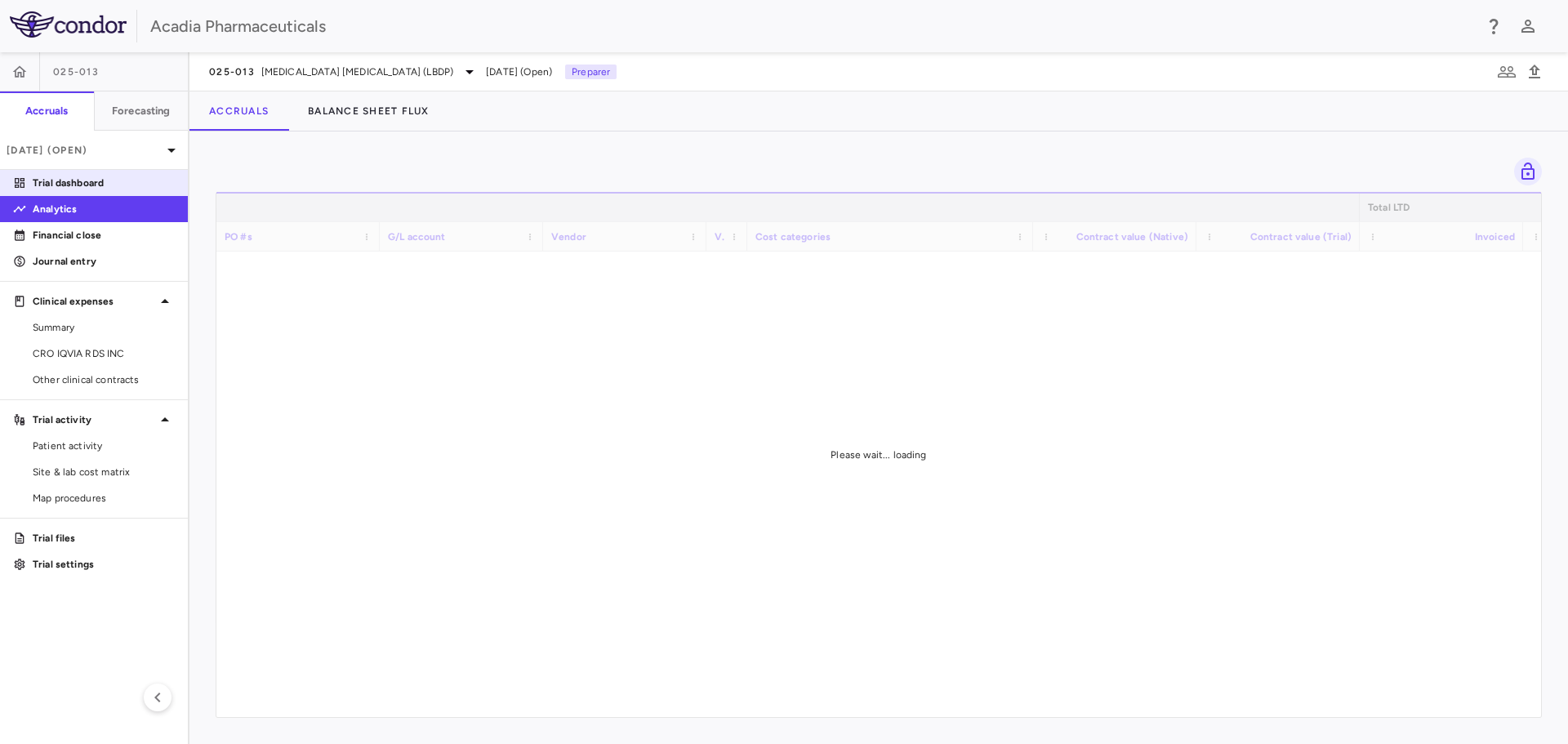
click at [102, 185] on p "Trial dashboard" at bounding box center [103, 182] width 142 height 15
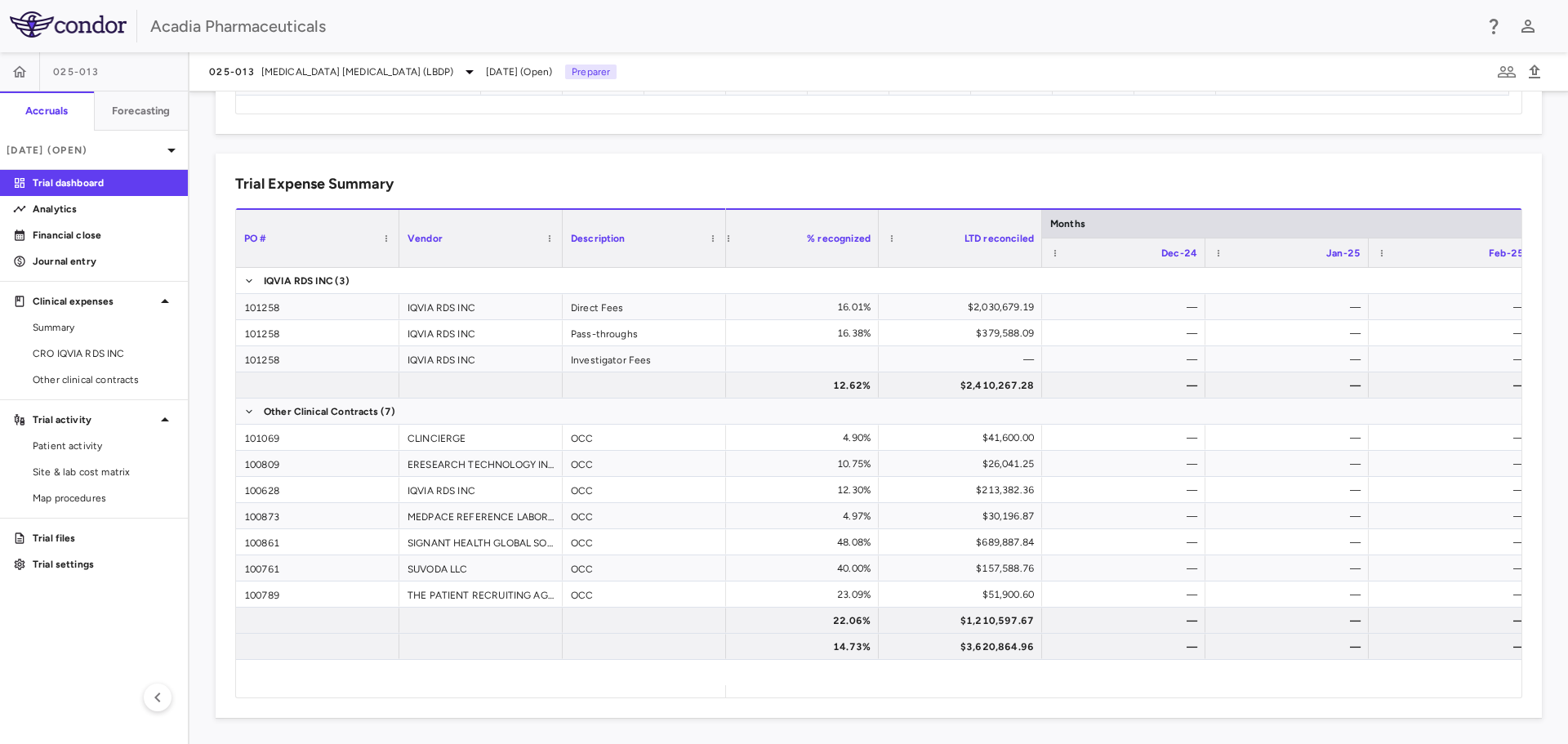
scroll to position [0, 228]
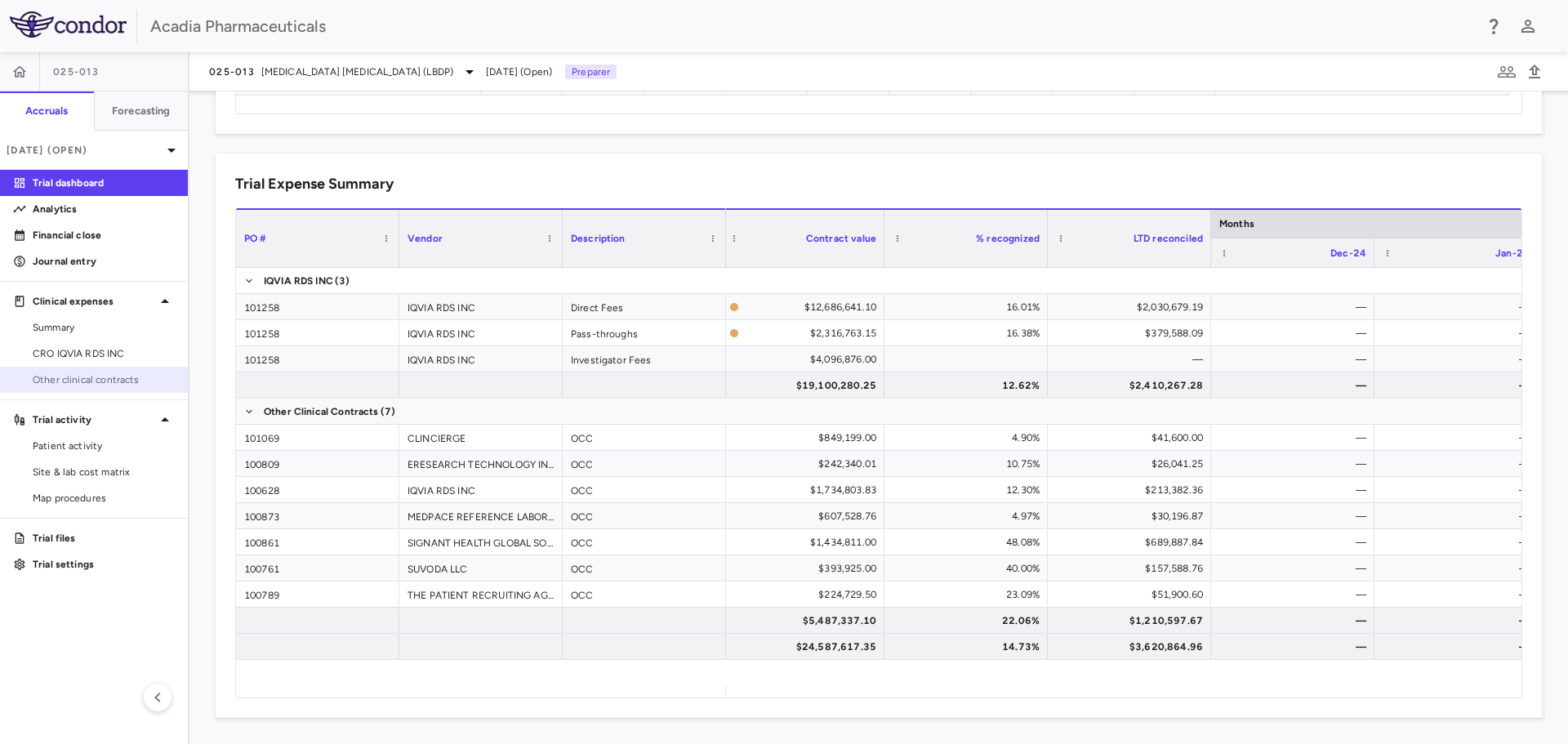
click at [86, 386] on span "Other clinical contracts" at bounding box center [103, 379] width 142 height 15
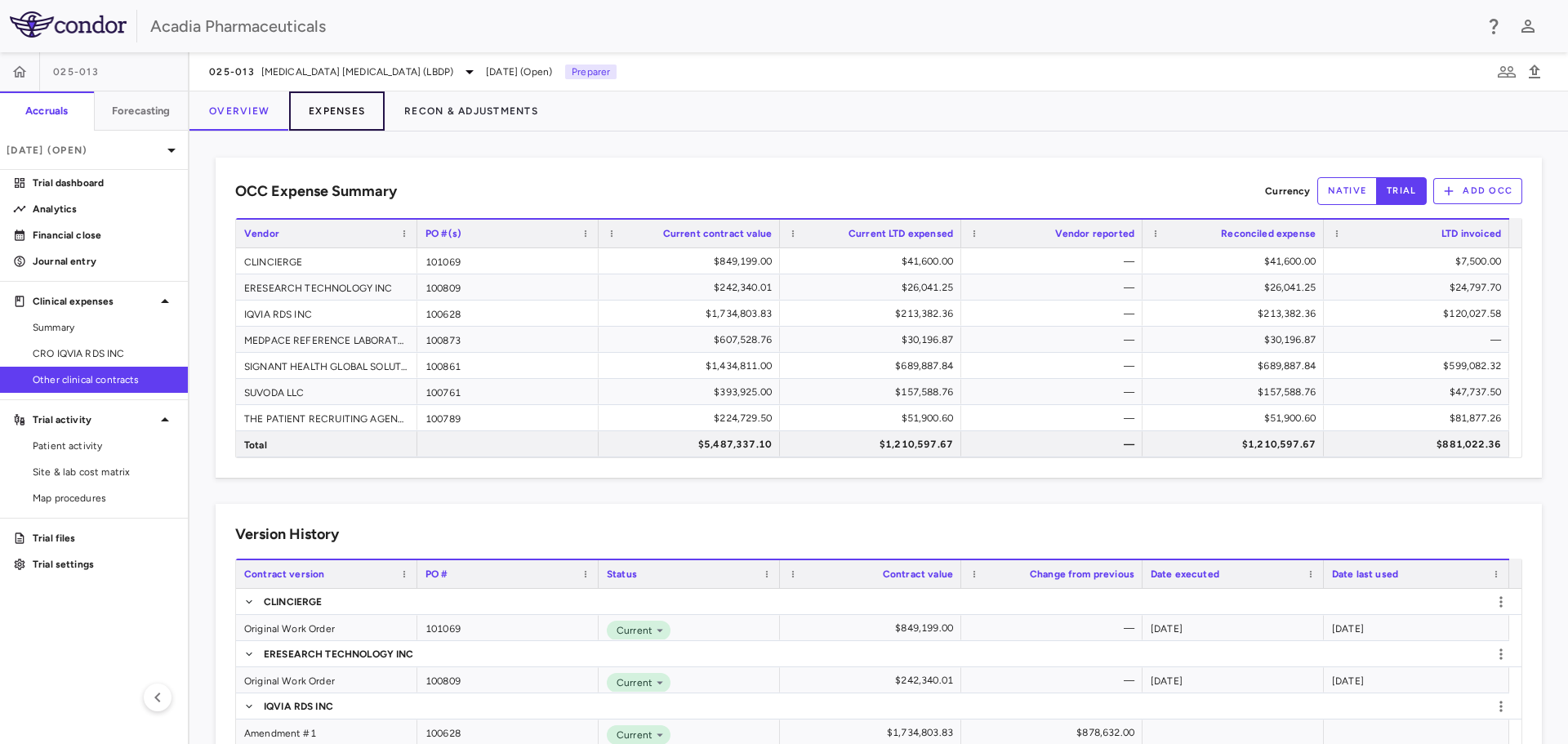
click at [357, 95] on button "Expenses" at bounding box center [337, 111] width 96 height 39
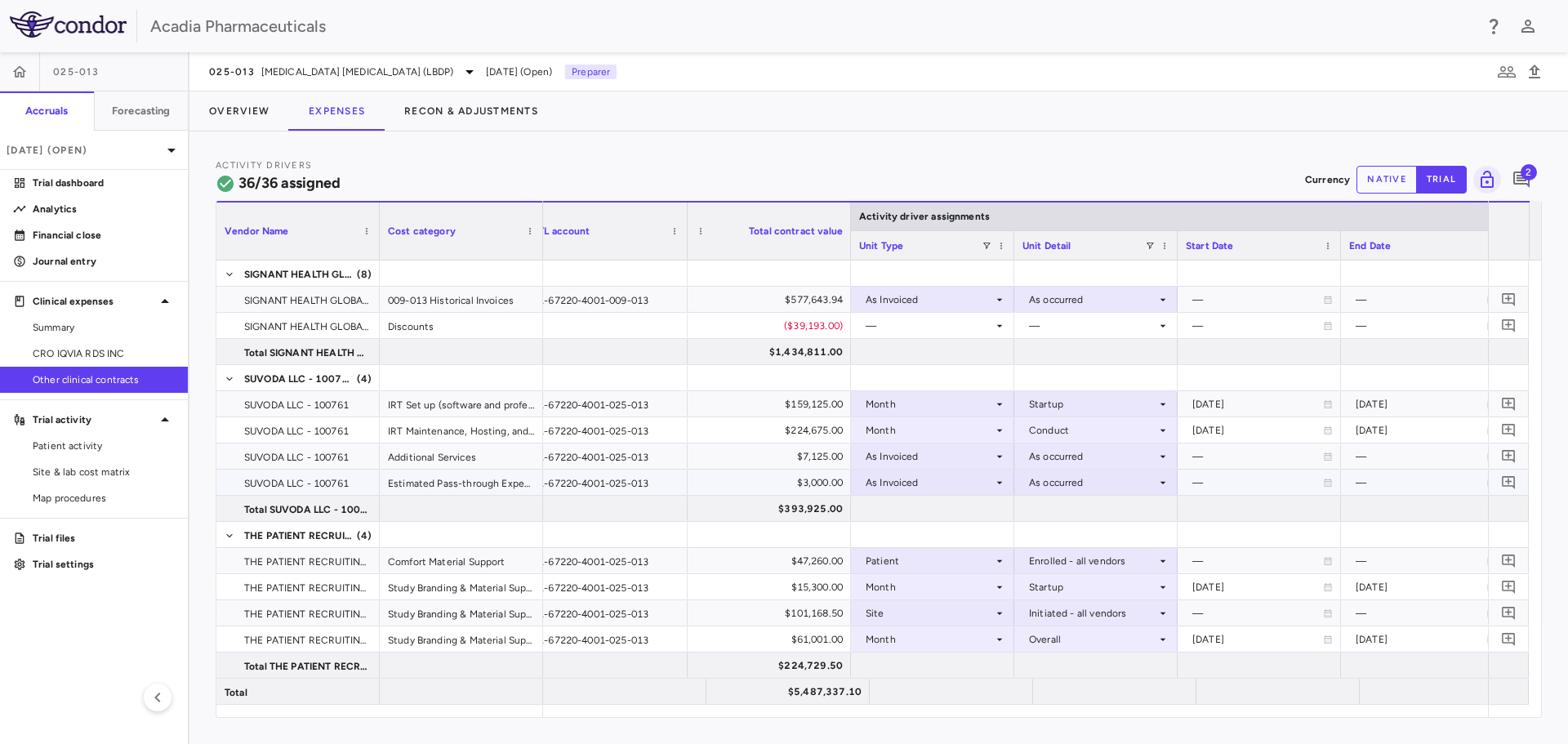
scroll to position [800, 0]
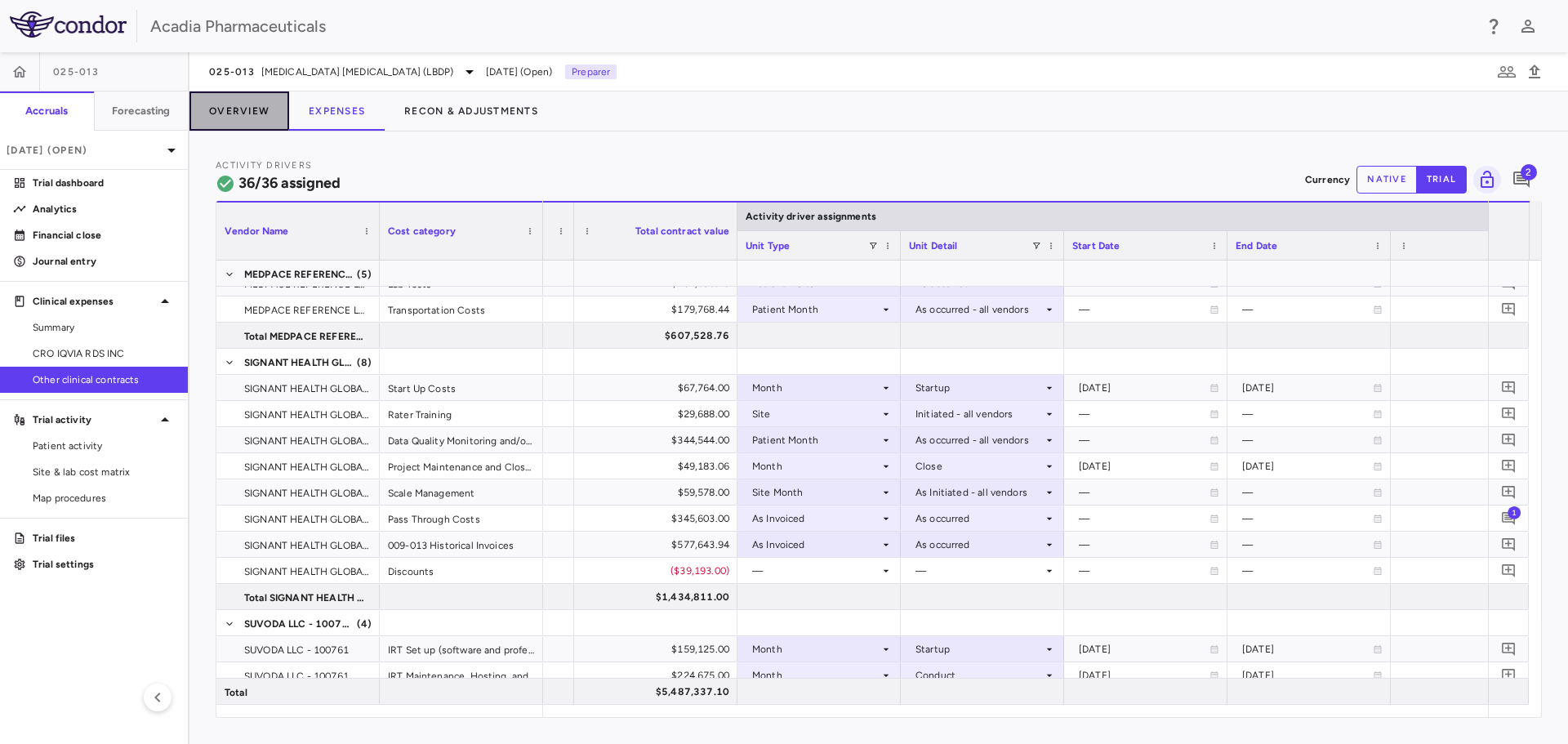
click at [226, 110] on button "Overview" at bounding box center [239, 111] width 100 height 39
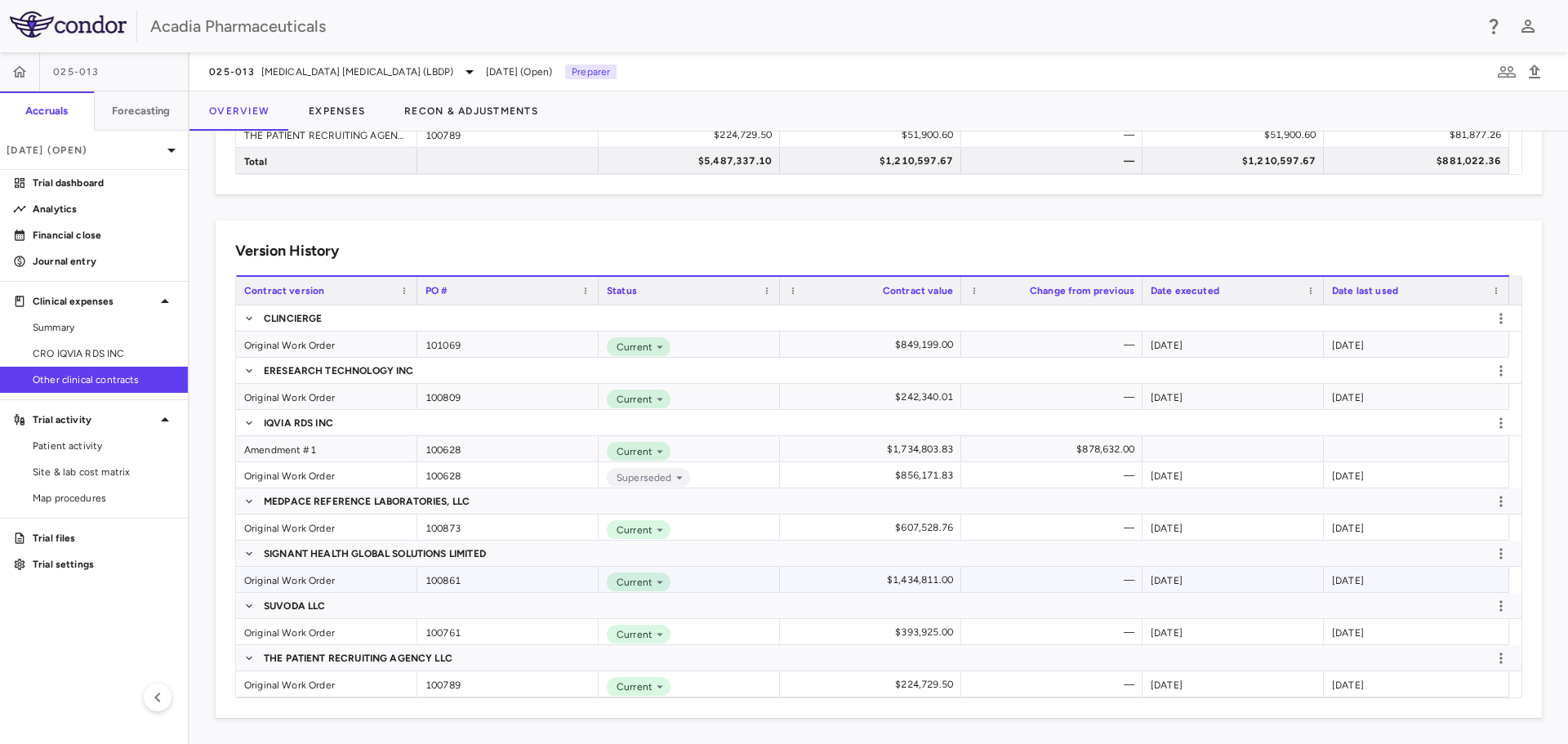
click at [359, 582] on div "Original Work Order" at bounding box center [327, 579] width 181 height 25
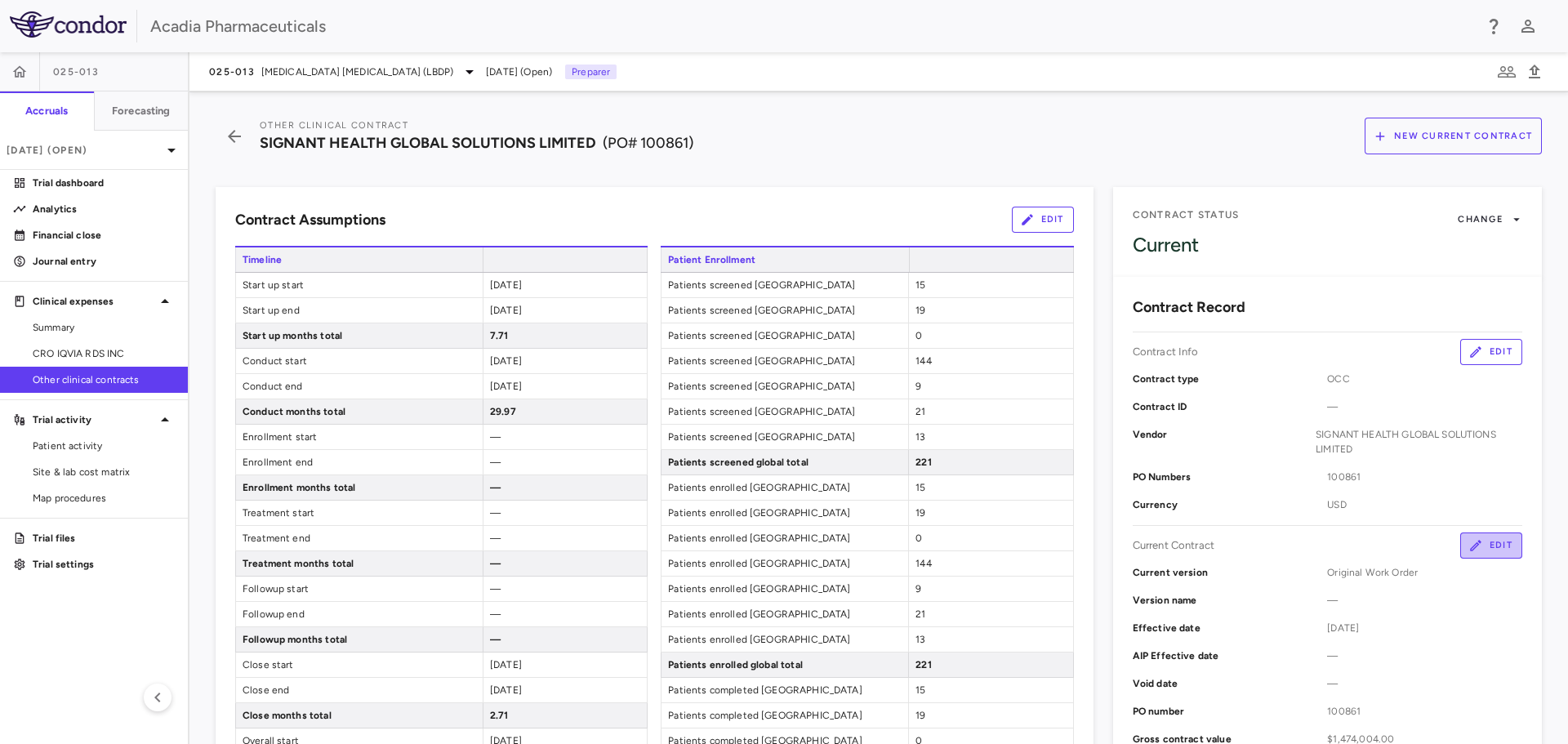
click at [1468, 543] on icon "button" at bounding box center [1475, 545] width 15 height 15
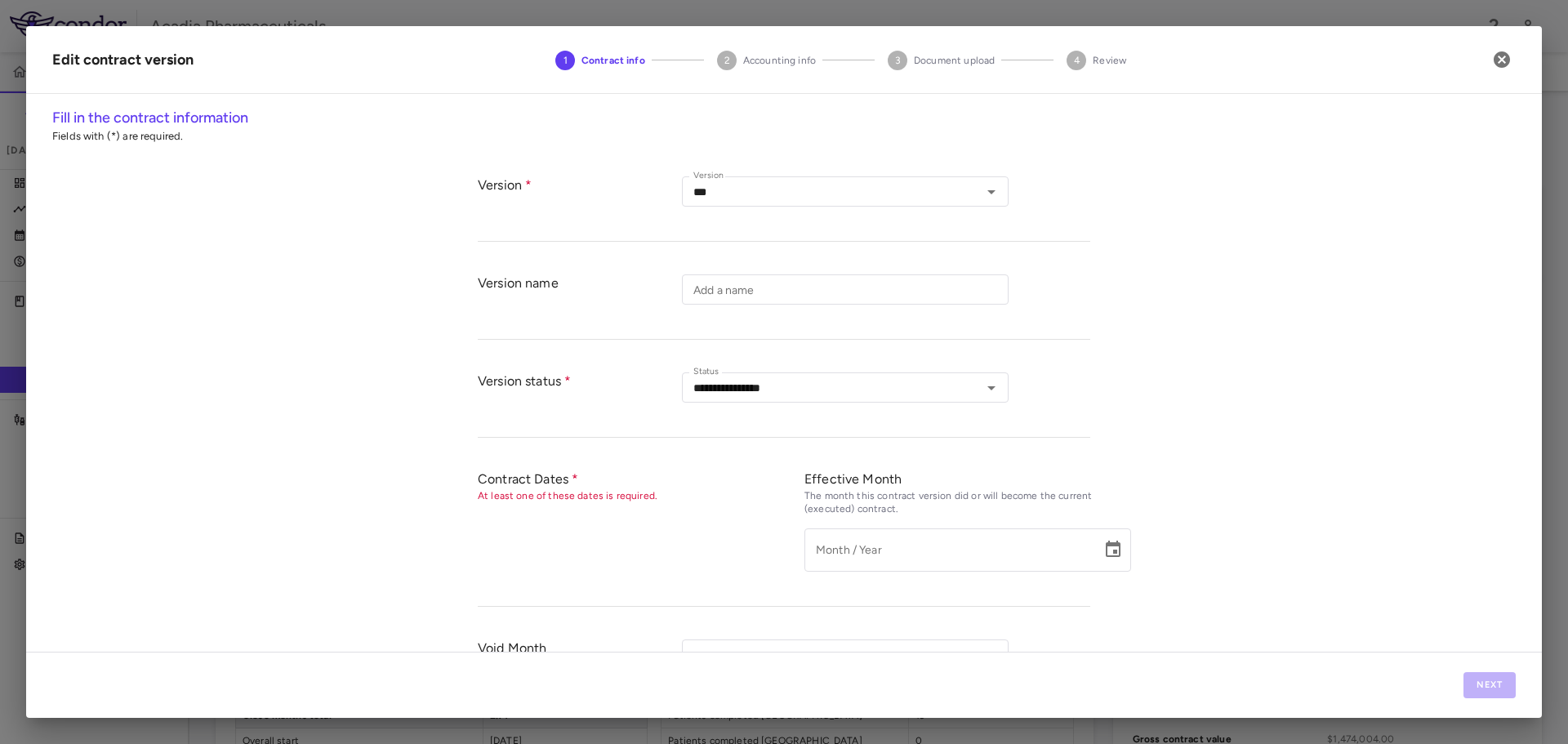
type input "**********"
type input "******"
click at [1506, 696] on button "Next" at bounding box center [1490, 685] width 53 height 26
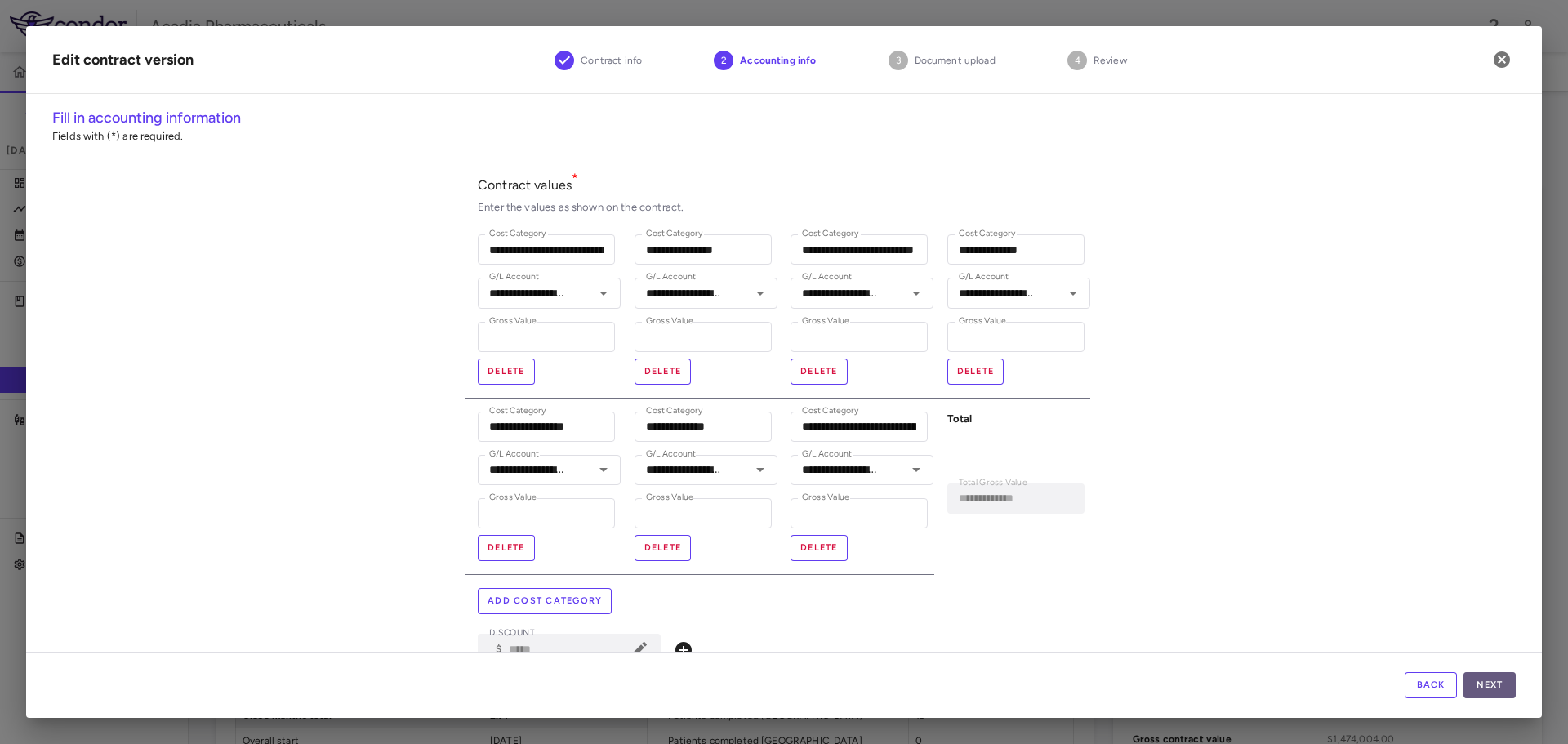
click at [1506, 694] on button "Next" at bounding box center [1490, 685] width 53 height 26
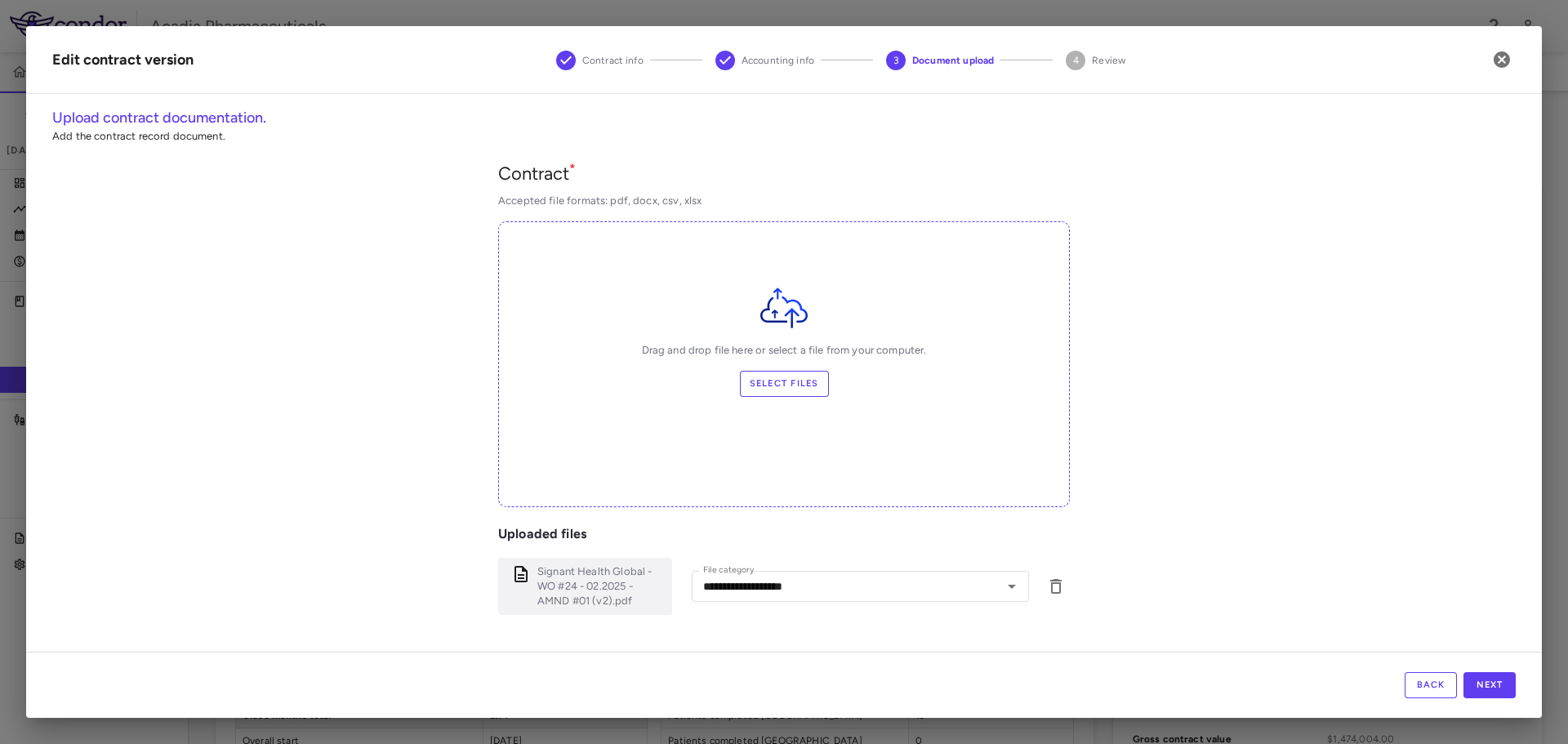
click at [1420, 694] on button "Back" at bounding box center [1431, 685] width 53 height 26
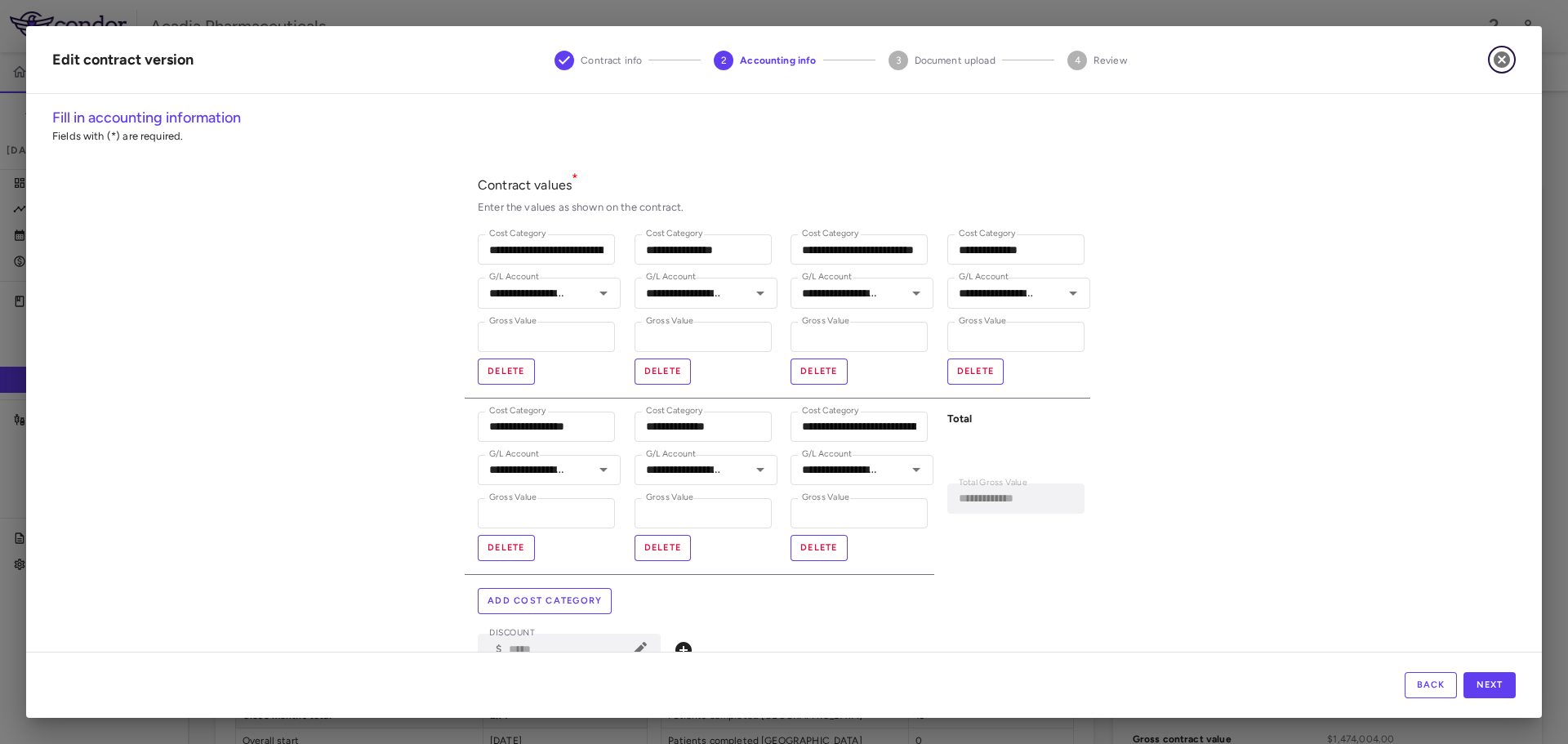
click at [1503, 62] on icon "button" at bounding box center [1502, 59] width 17 height 17
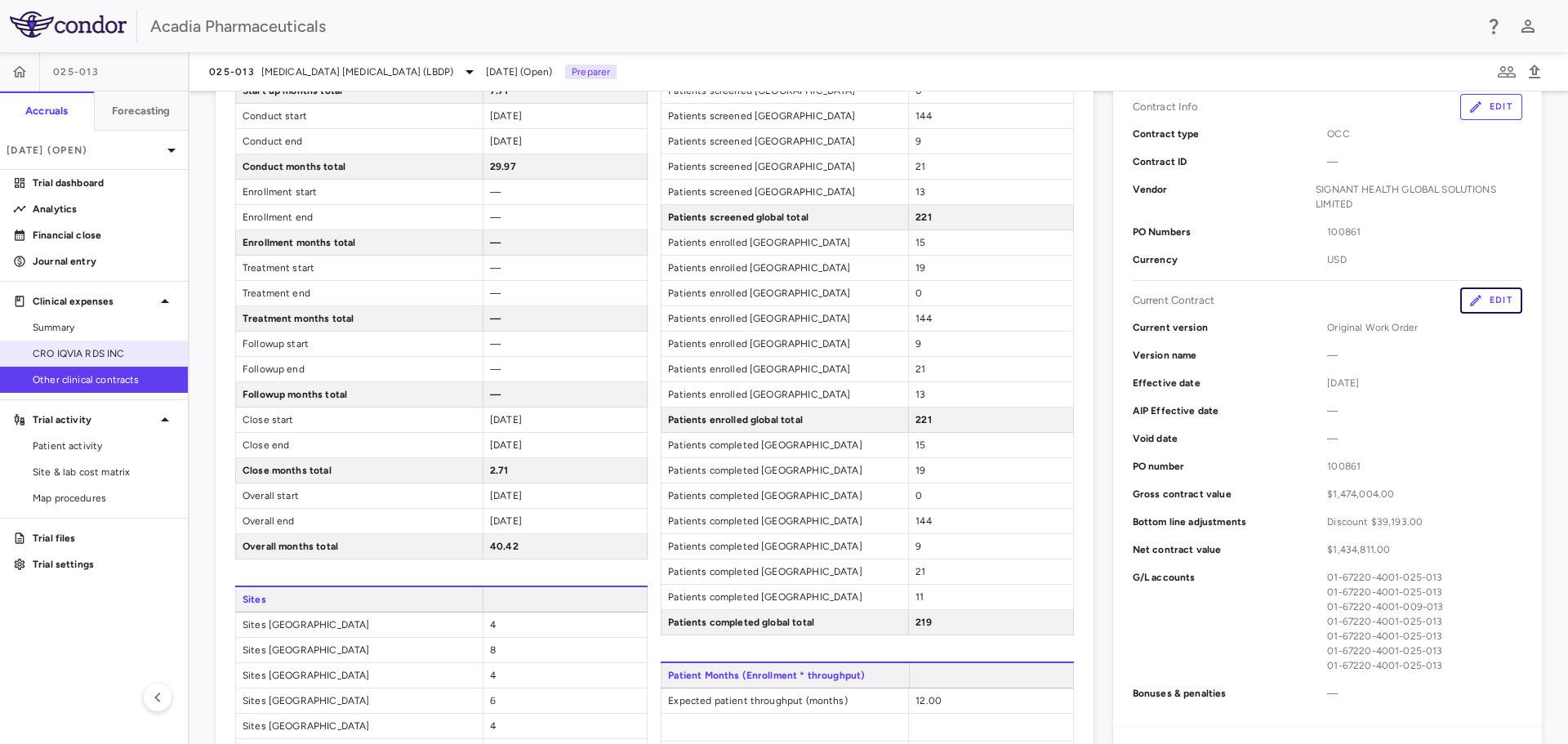
scroll to position [163, 0]
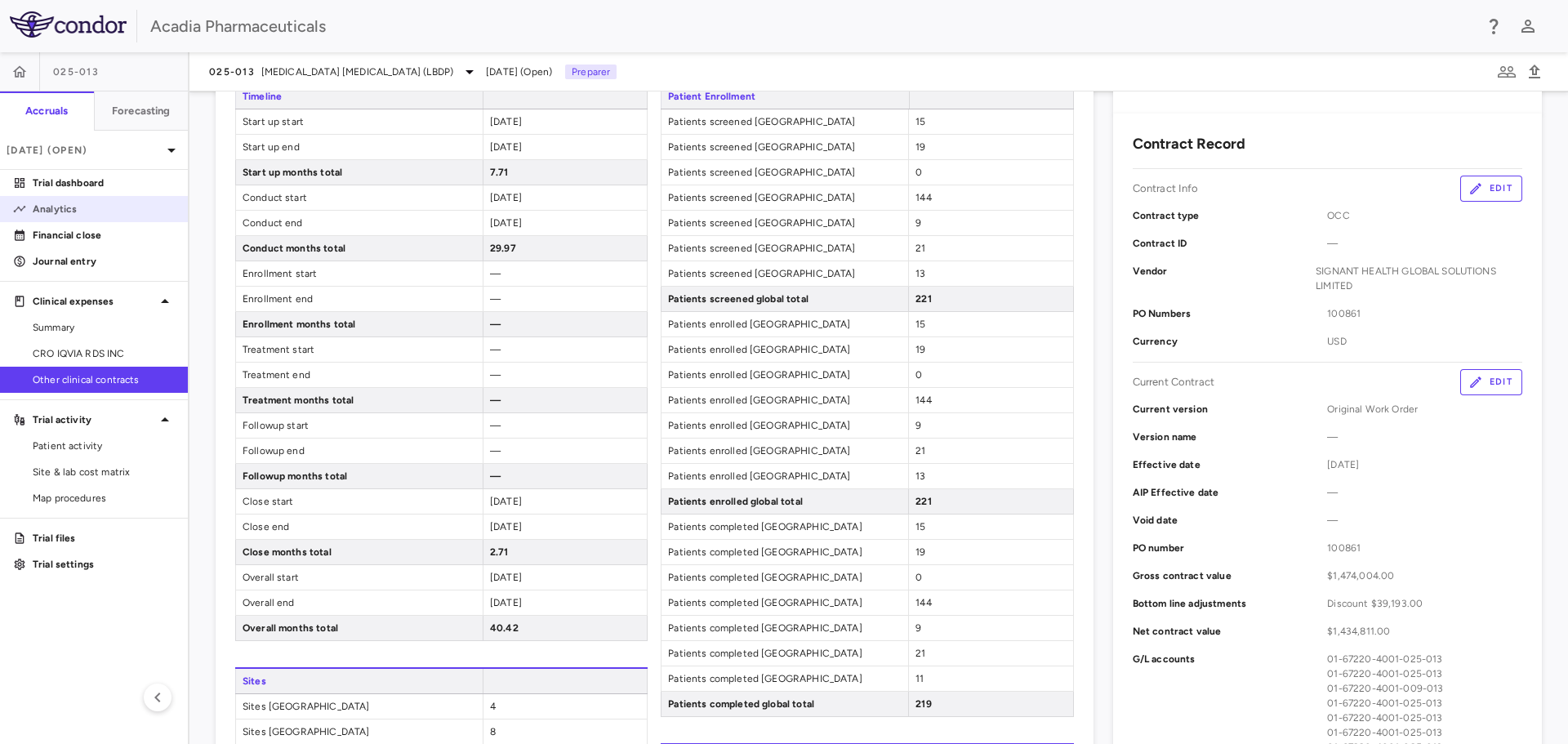
click at [101, 203] on p "Analytics" at bounding box center [103, 209] width 142 height 15
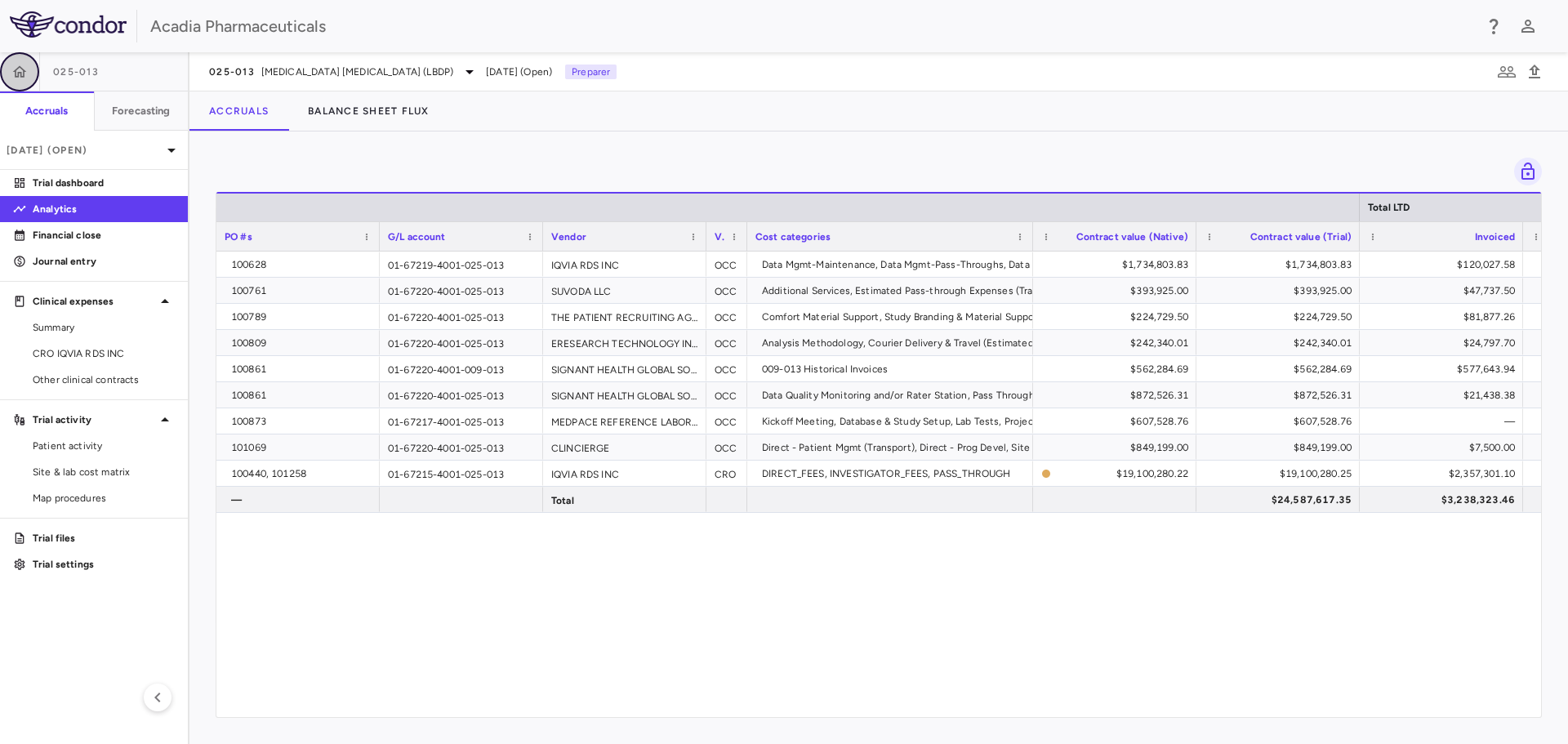
click at [19, 70] on icon "button" at bounding box center [20, 71] width 17 height 17
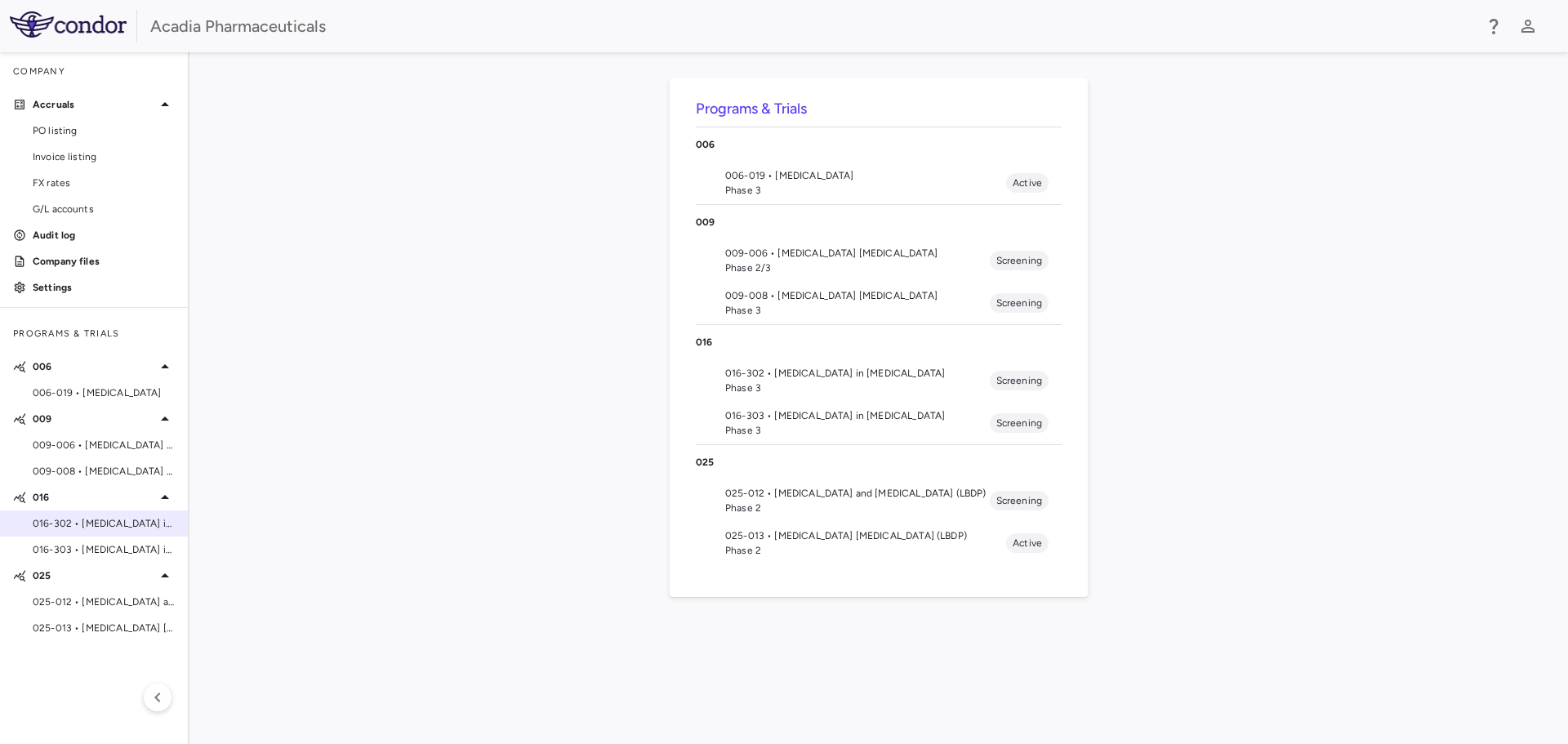
click at [73, 527] on span "016-302 • [MEDICAL_DATA] in [MEDICAL_DATA]" at bounding box center [103, 523] width 142 height 15
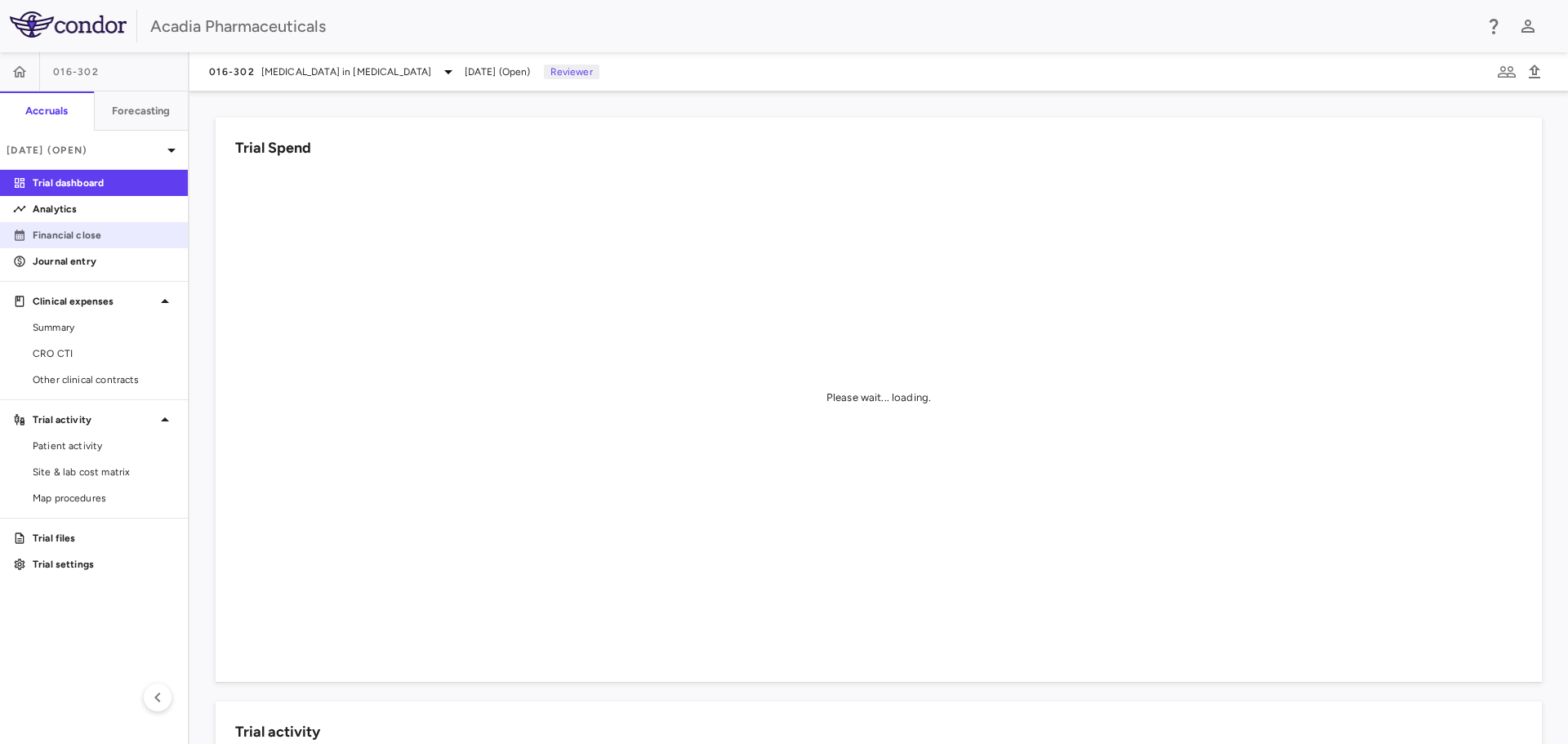
click at [78, 242] on p "Financial close" at bounding box center [103, 235] width 142 height 15
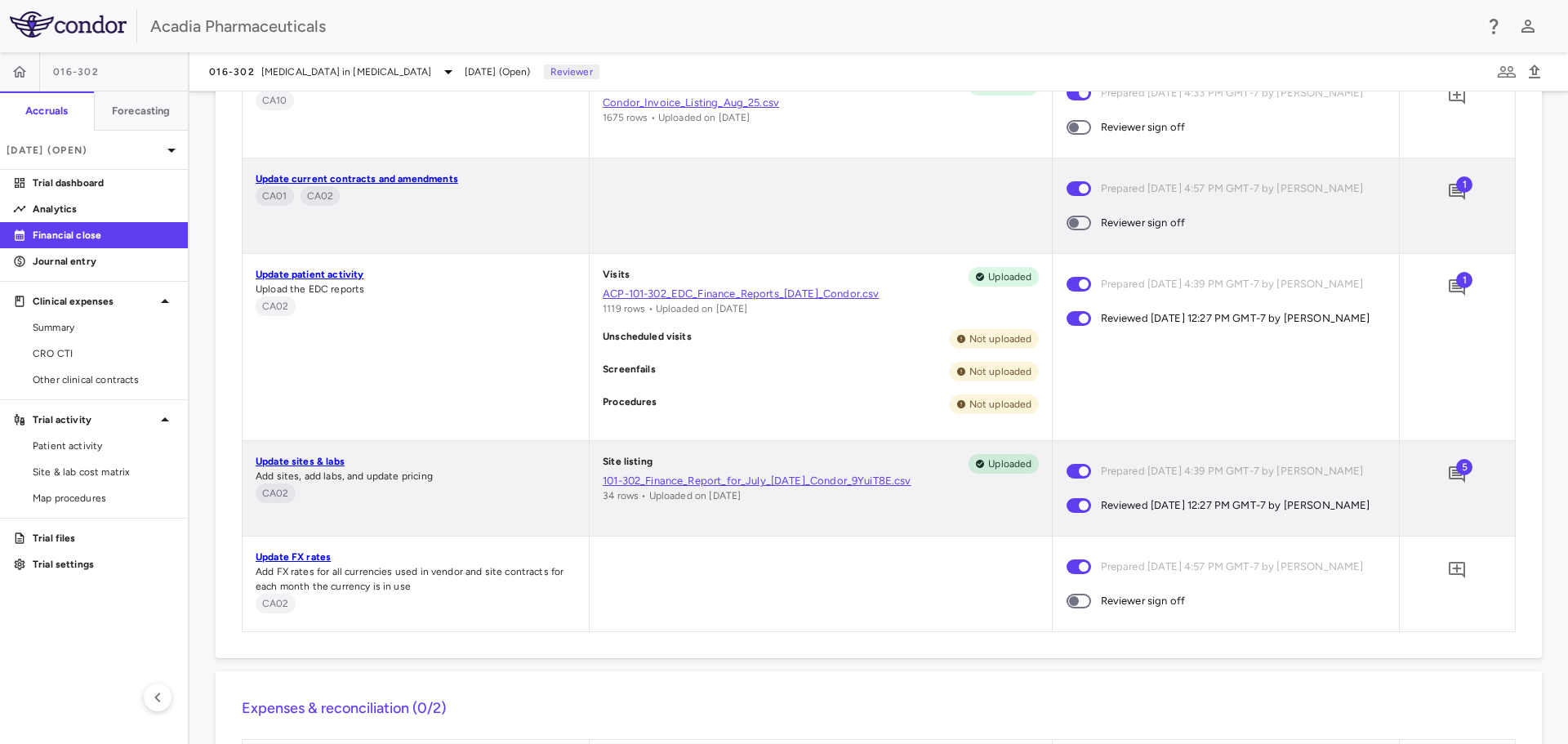
scroll to position [1416, 0]
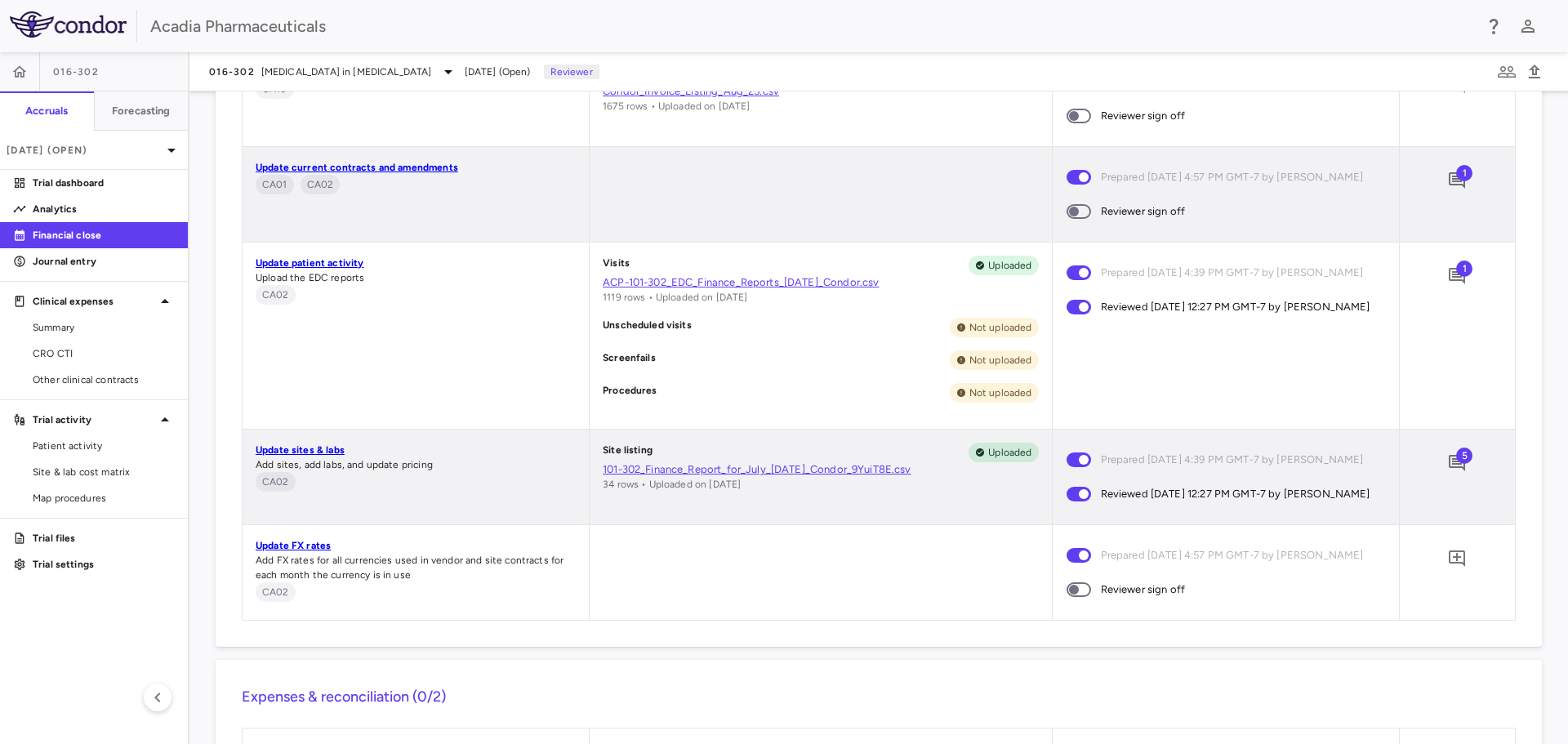
click at [1457, 460] on span "5" at bounding box center [1465, 455] width 17 height 17
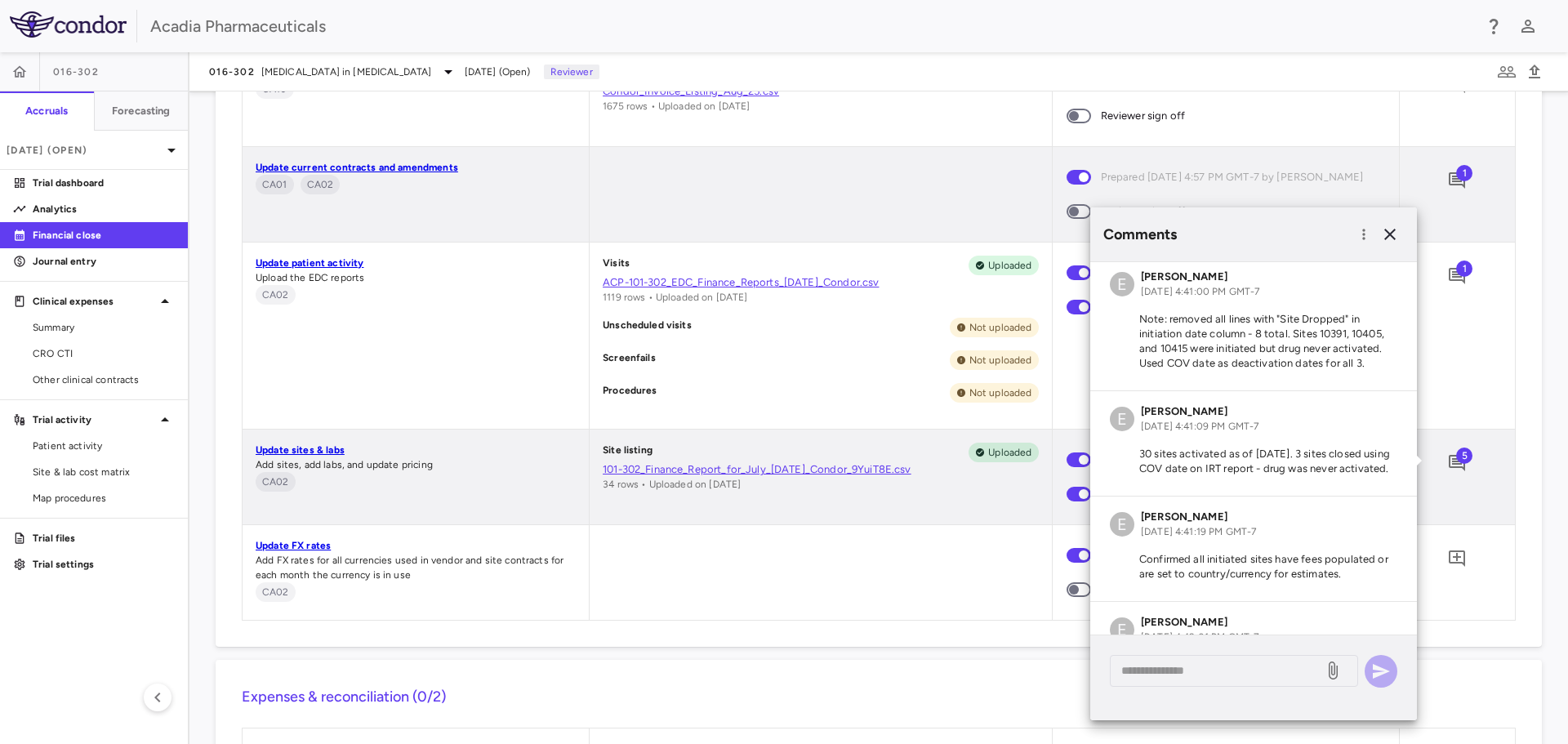
scroll to position [227, 0]
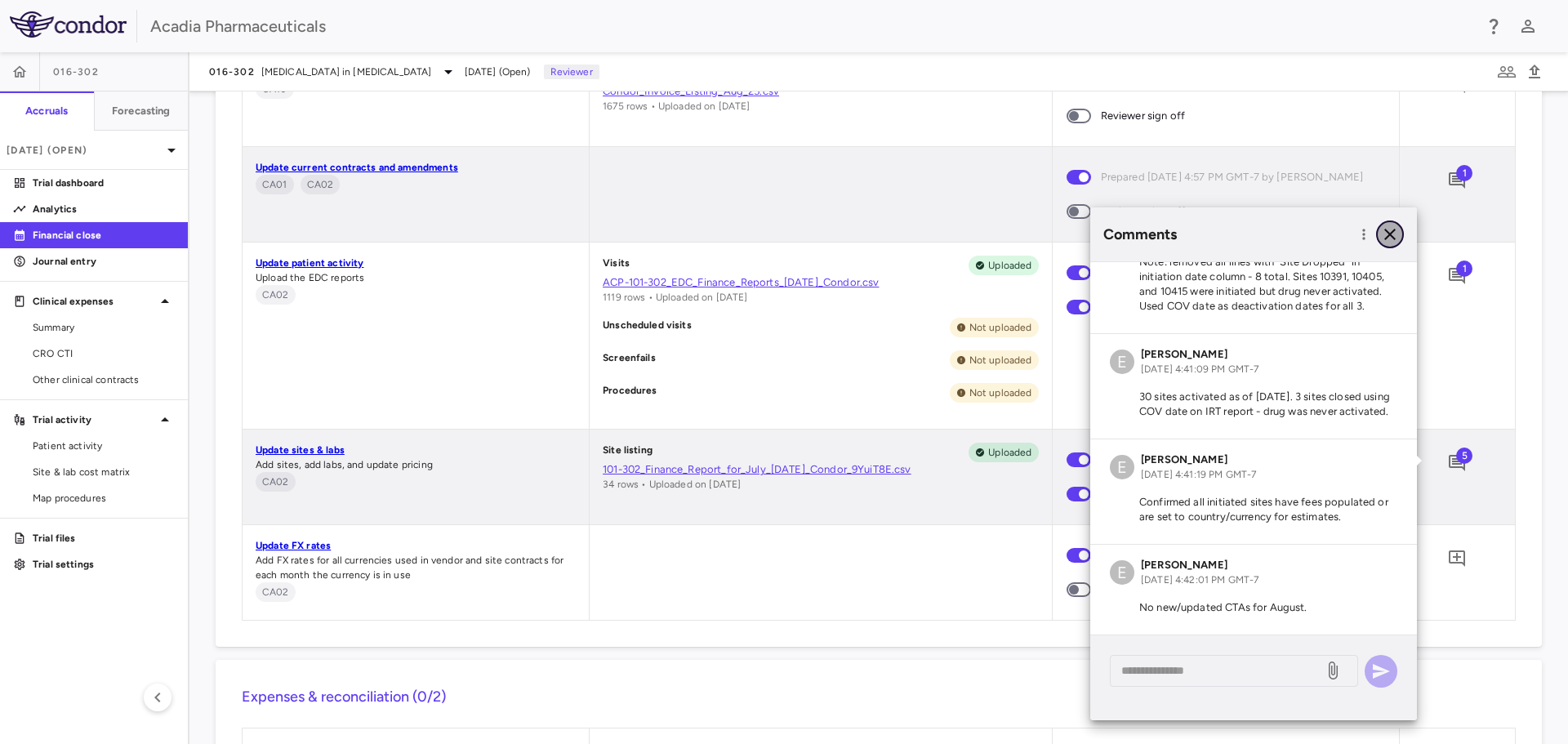
click at [1388, 238] on icon "button" at bounding box center [1390, 234] width 20 height 20
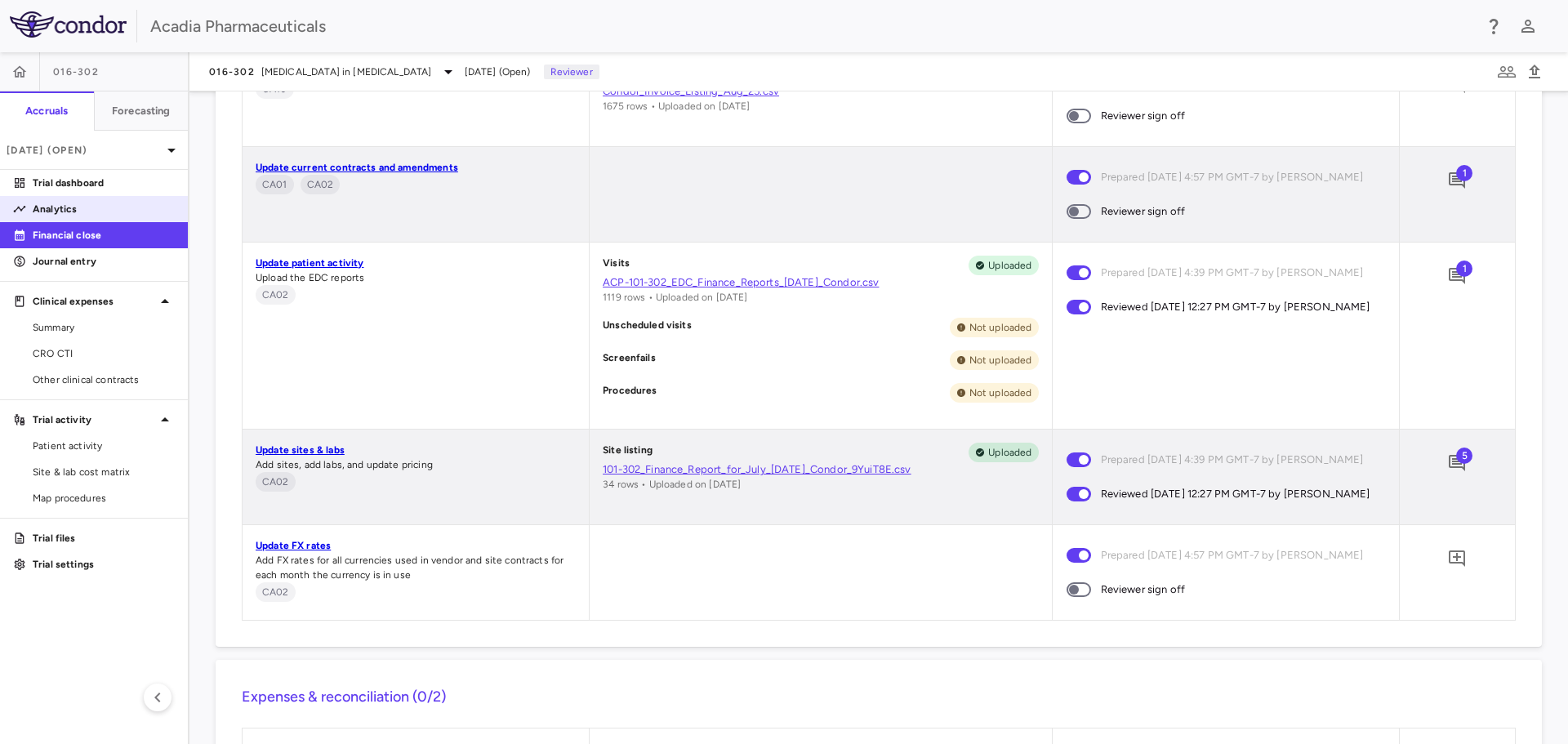
drag, startPoint x: 89, startPoint y: 188, endPoint x: 67, endPoint y: 210, distance: 31.1
click at [89, 187] on p "Trial dashboard" at bounding box center [103, 182] width 142 height 15
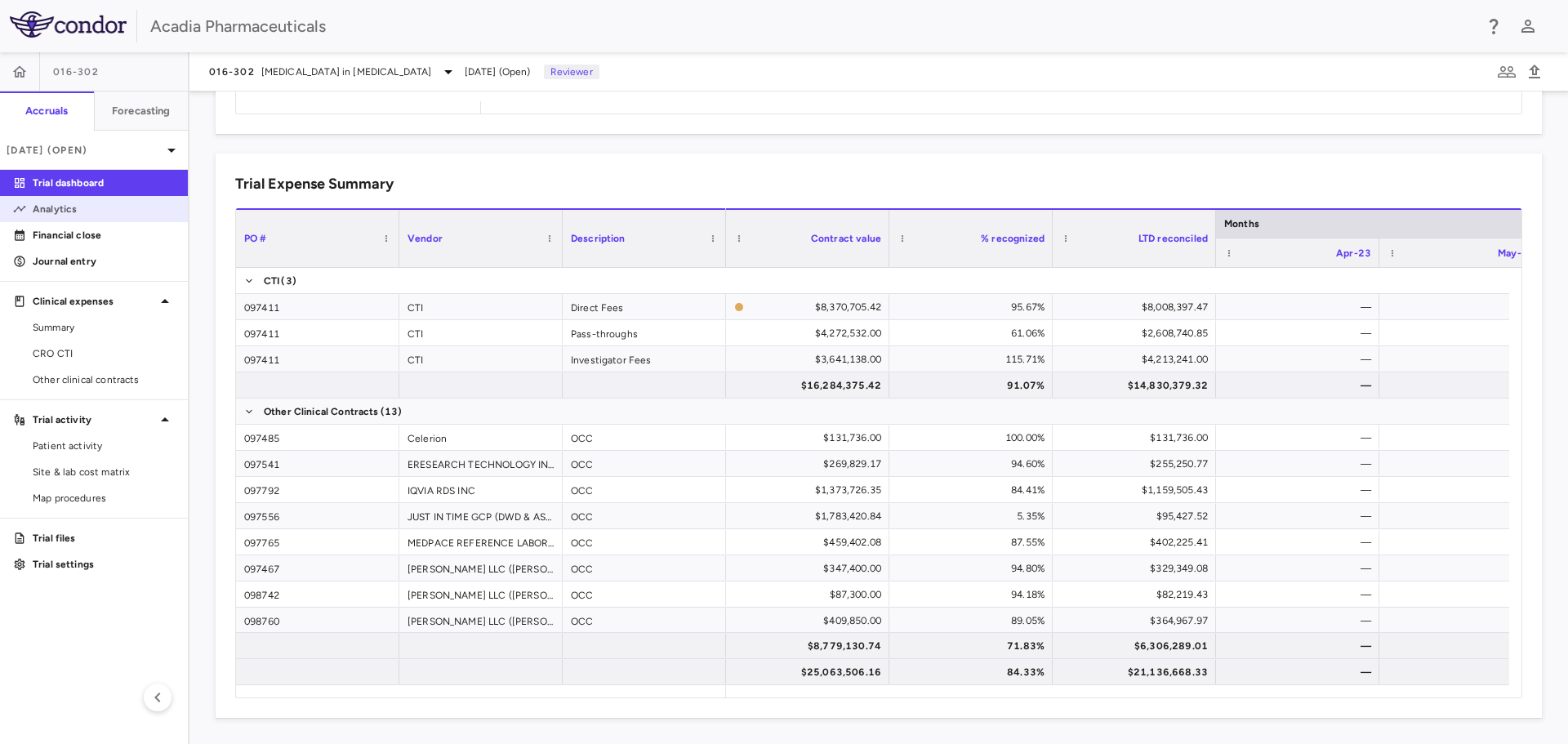
click at [103, 215] on link "Analytics" at bounding box center [94, 209] width 188 height 24
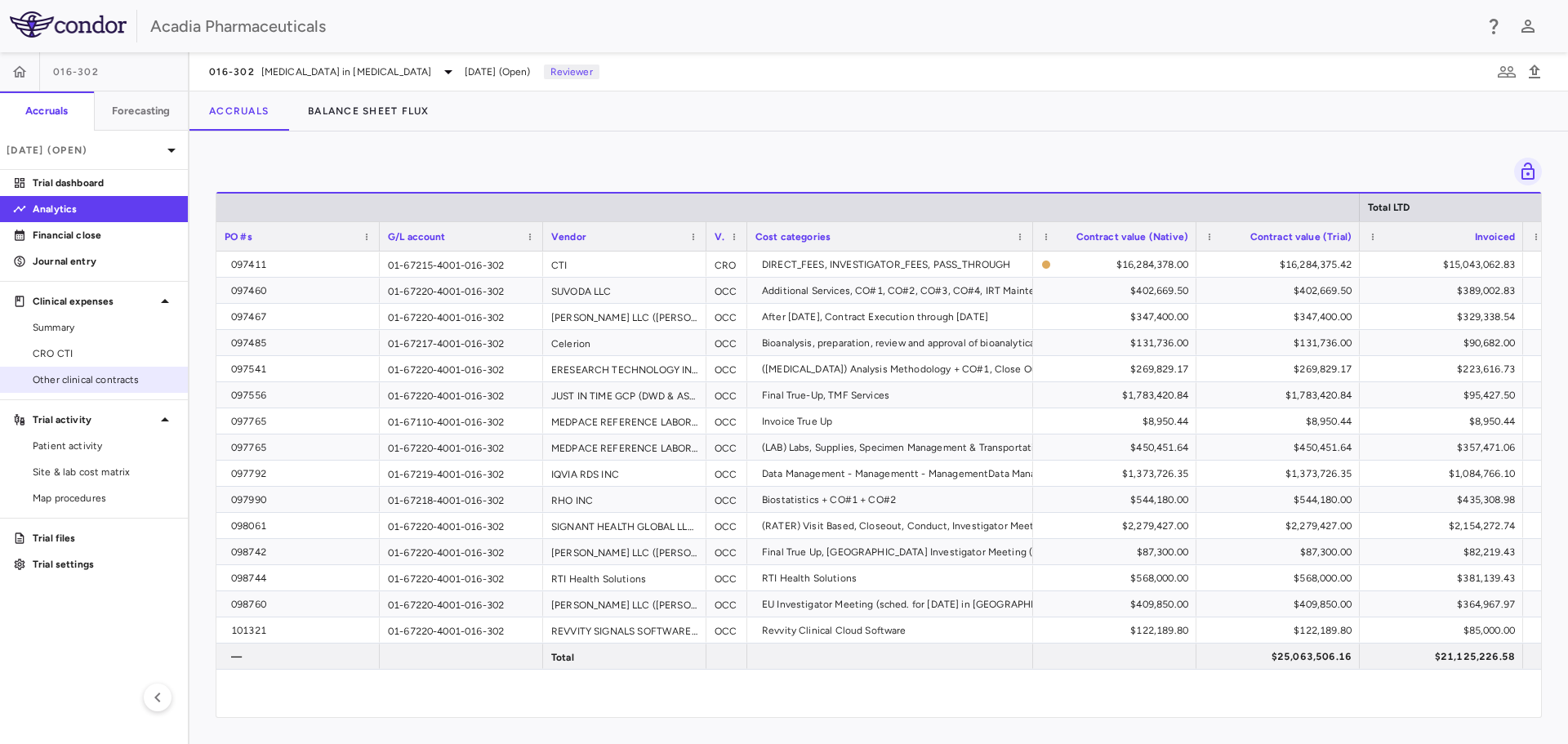
click at [71, 384] on span "Other clinical contracts" at bounding box center [103, 379] width 142 height 15
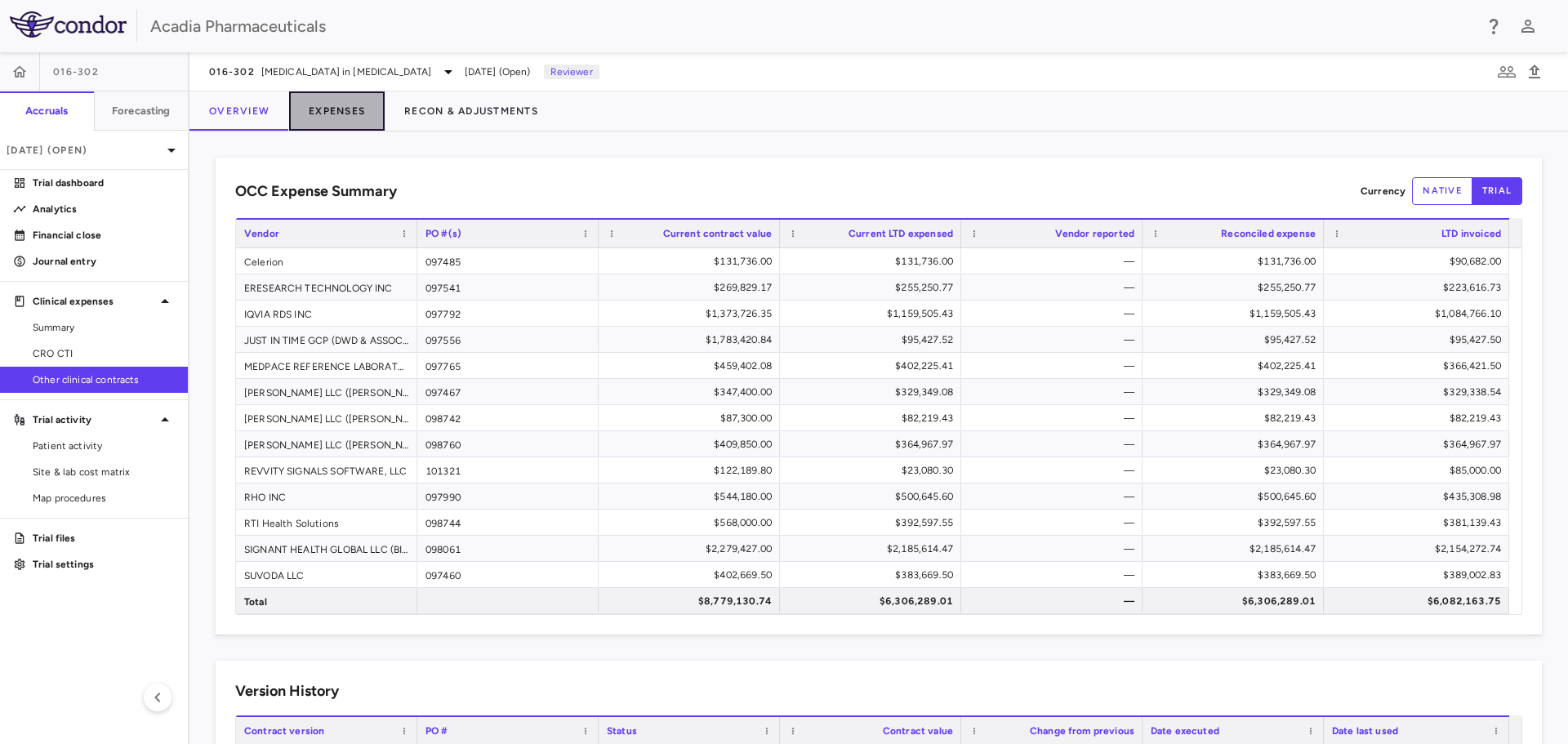
click at [319, 108] on button "Expenses" at bounding box center [337, 111] width 96 height 39
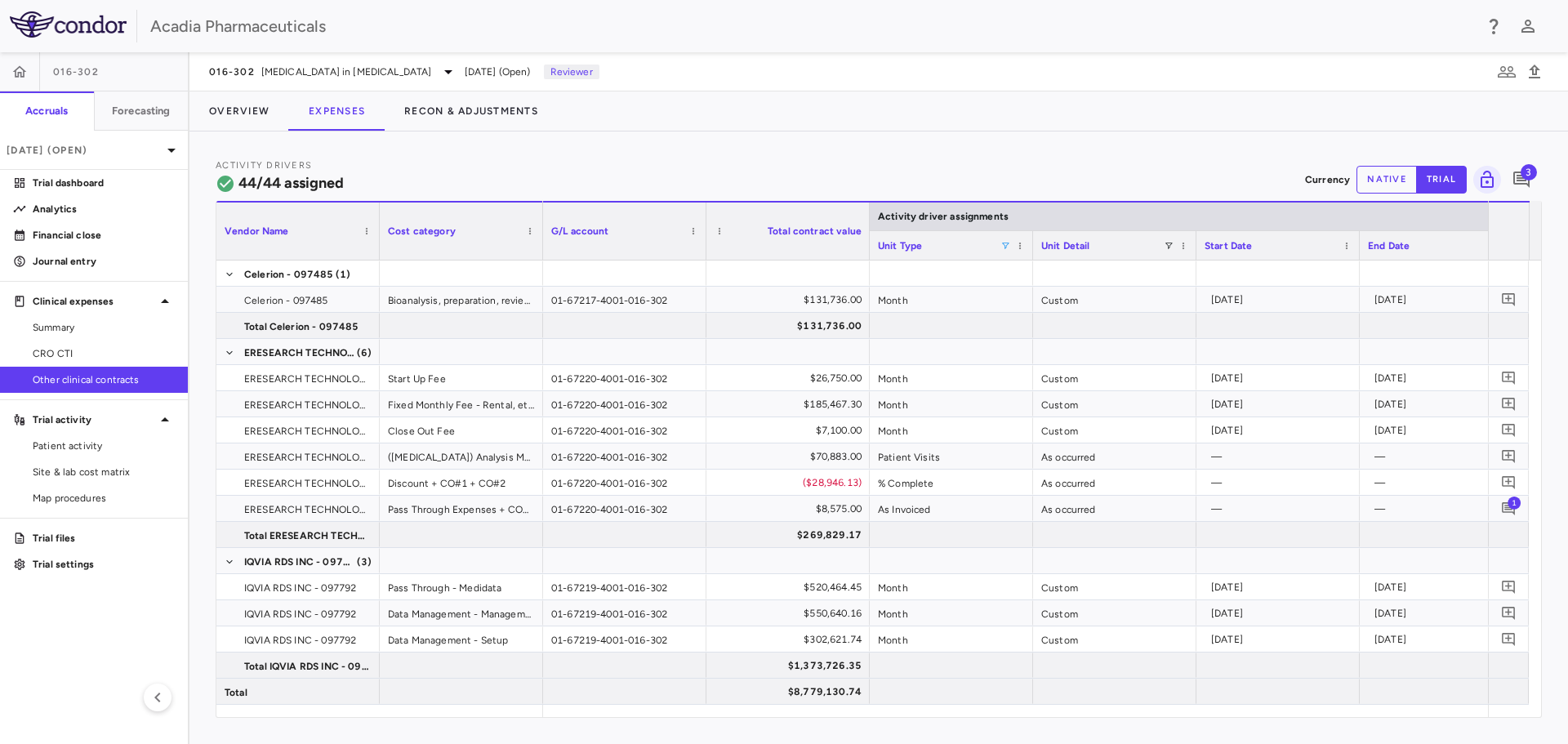
click at [1002, 244] on span at bounding box center [1006, 246] width 10 height 10
click at [1054, 303] on div "(Select All)" at bounding box center [1089, 306] width 134 height 12
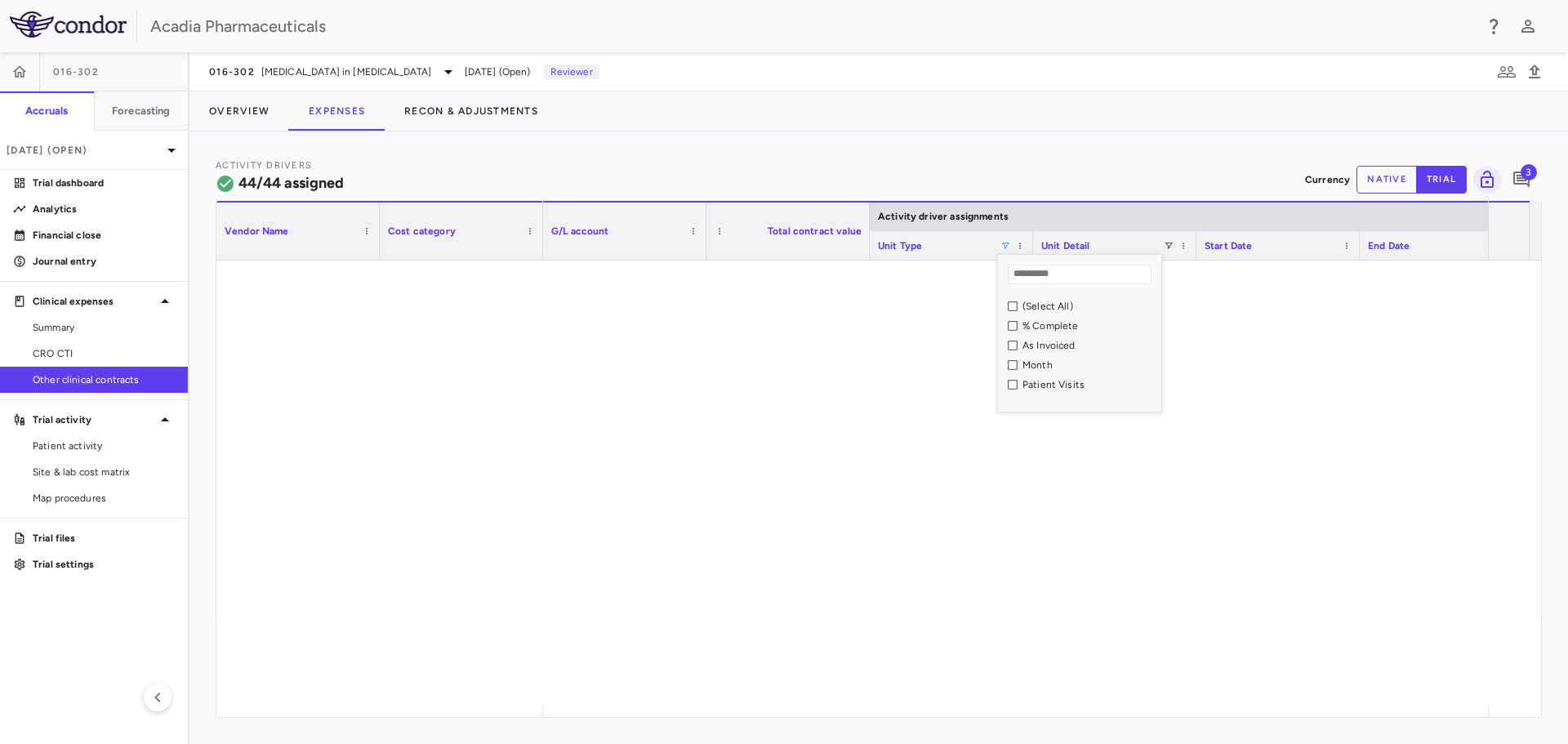
click at [1038, 347] on div "As Invoiced" at bounding box center [1089, 345] width 134 height 12
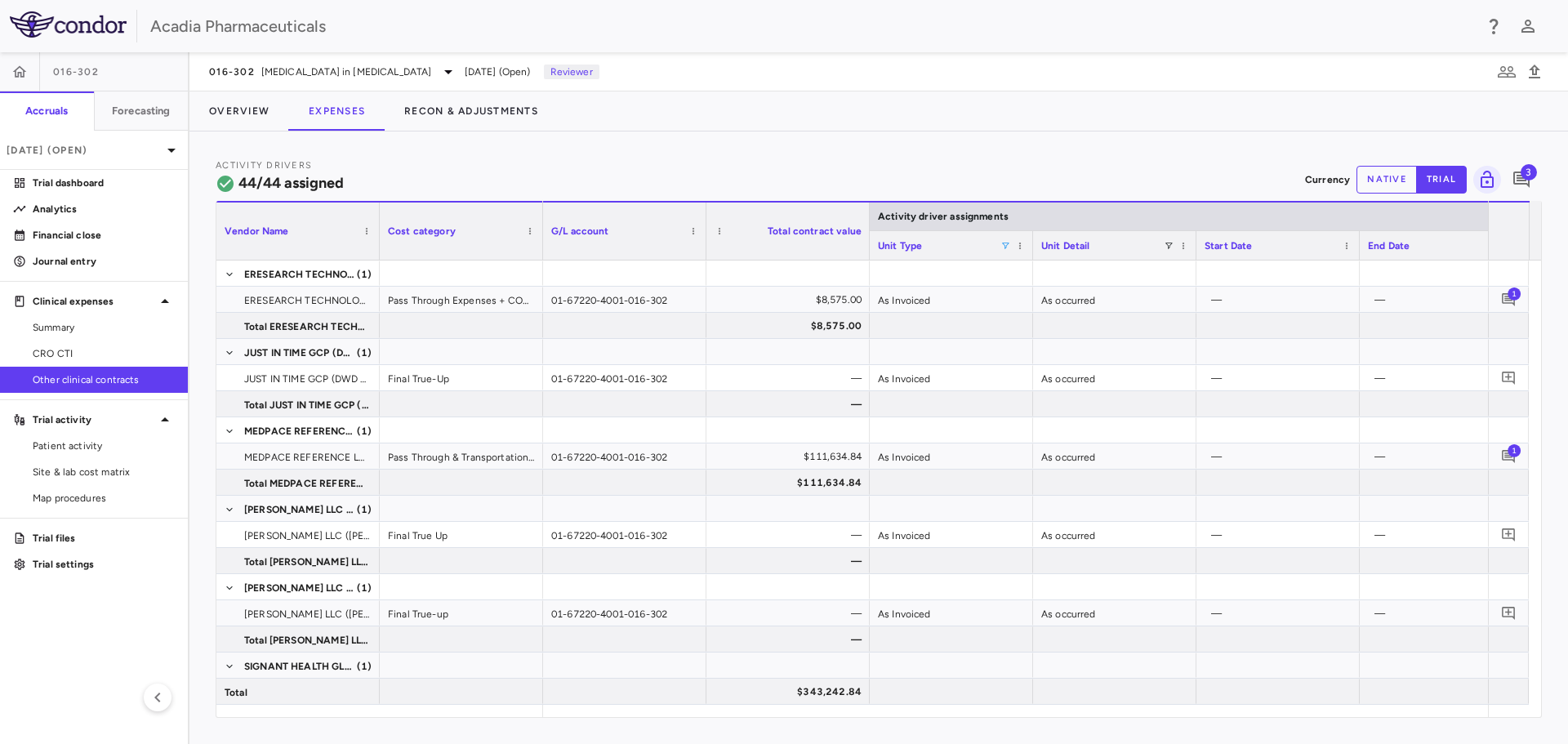
click at [961, 111] on div "Overview Expenses Recon & Adjustments" at bounding box center [878, 111] width 1379 height 39
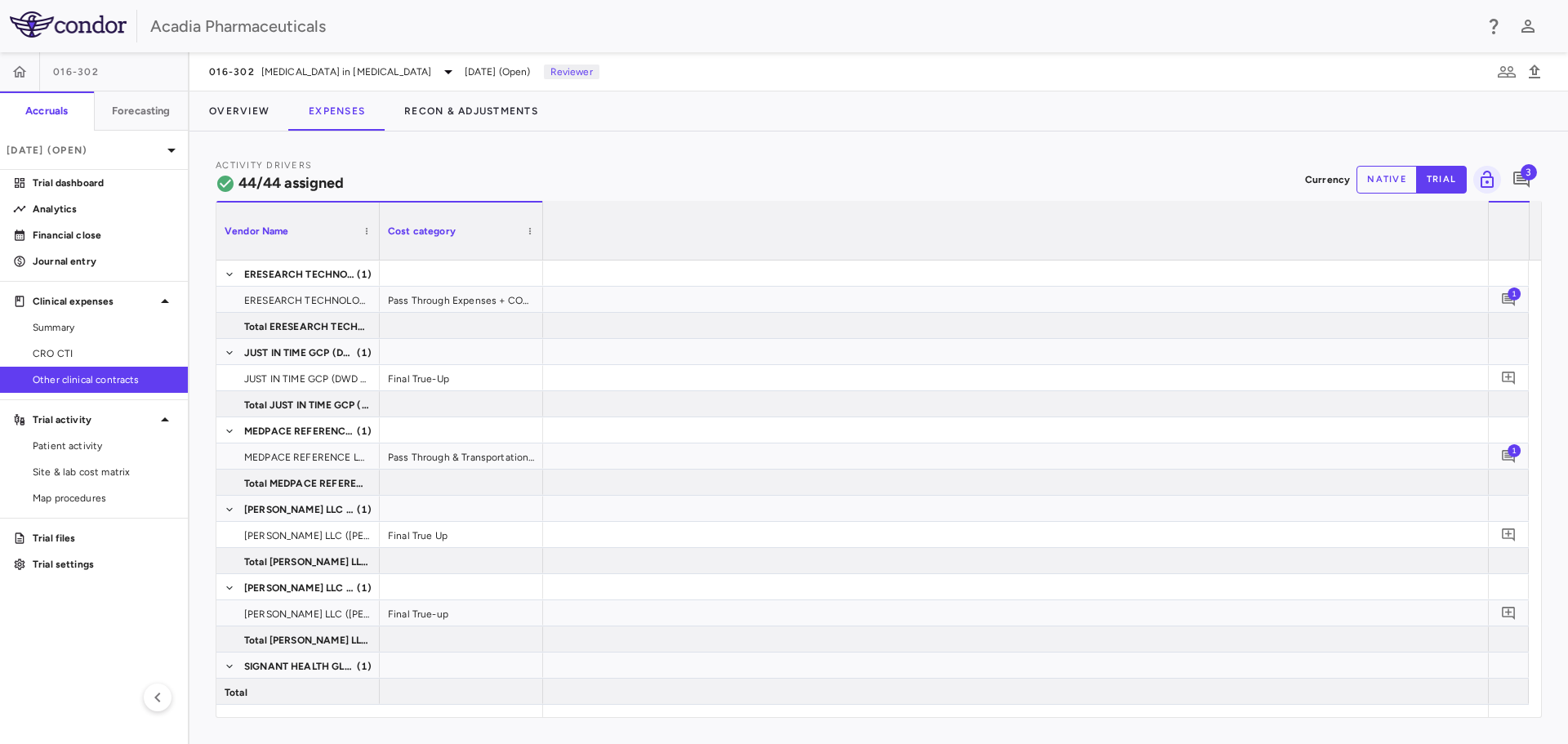
scroll to position [0, 10164]
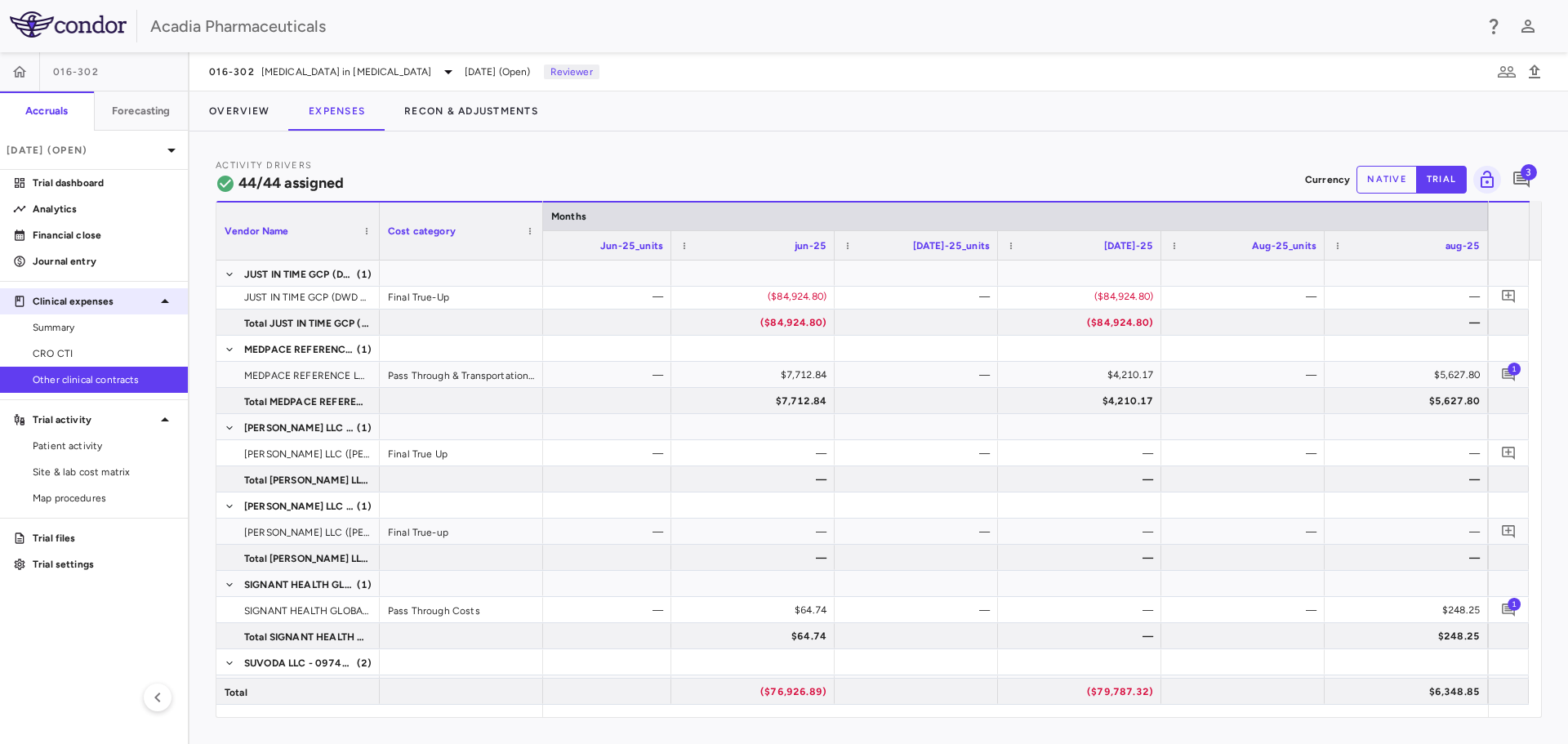
drag, startPoint x: 98, startPoint y: 347, endPoint x: 183, endPoint y: 298, distance: 98.1
click at [98, 345] on link "CRO CTI" at bounding box center [94, 353] width 188 height 24
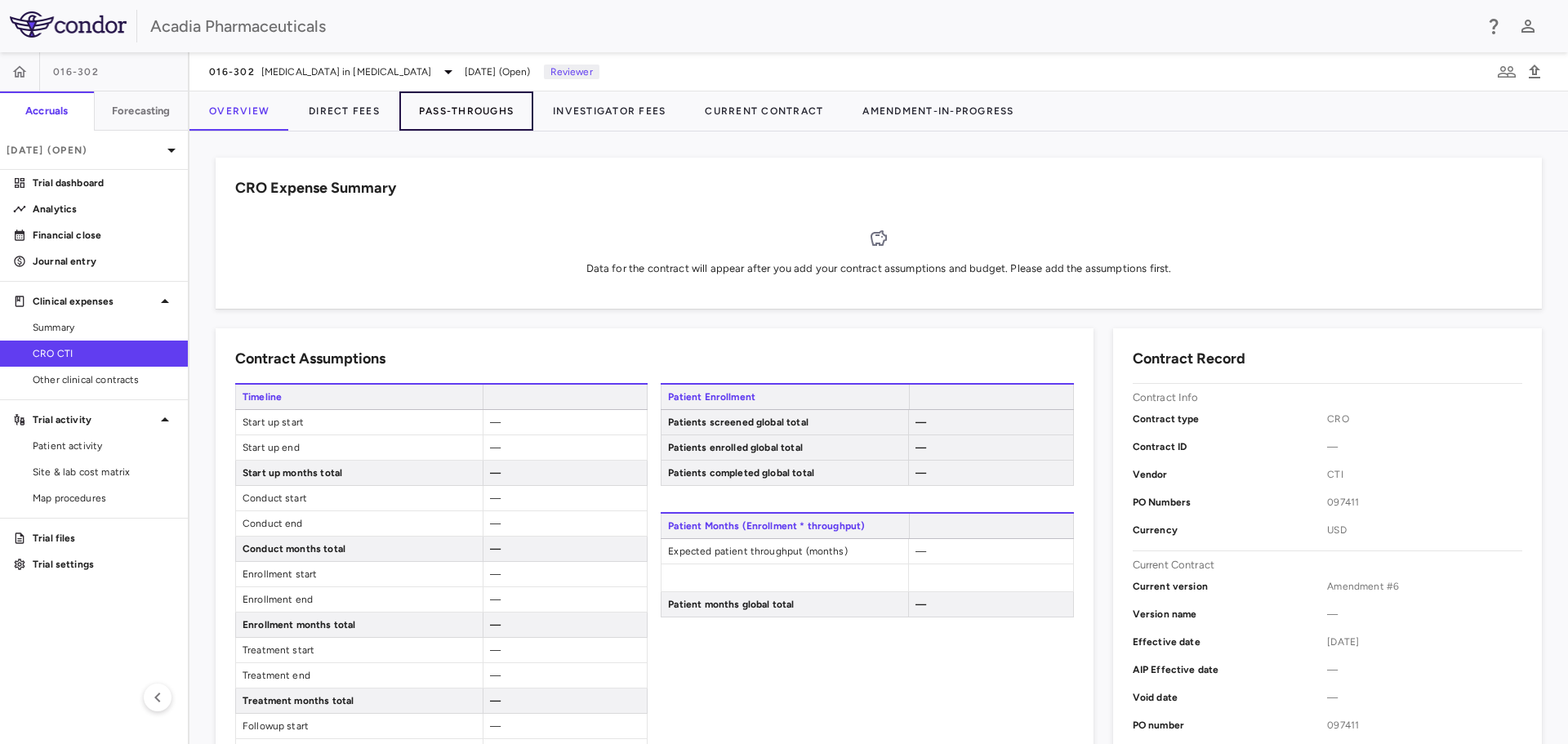
click at [439, 115] on button "Pass-Throughs" at bounding box center [465, 111] width 134 height 39
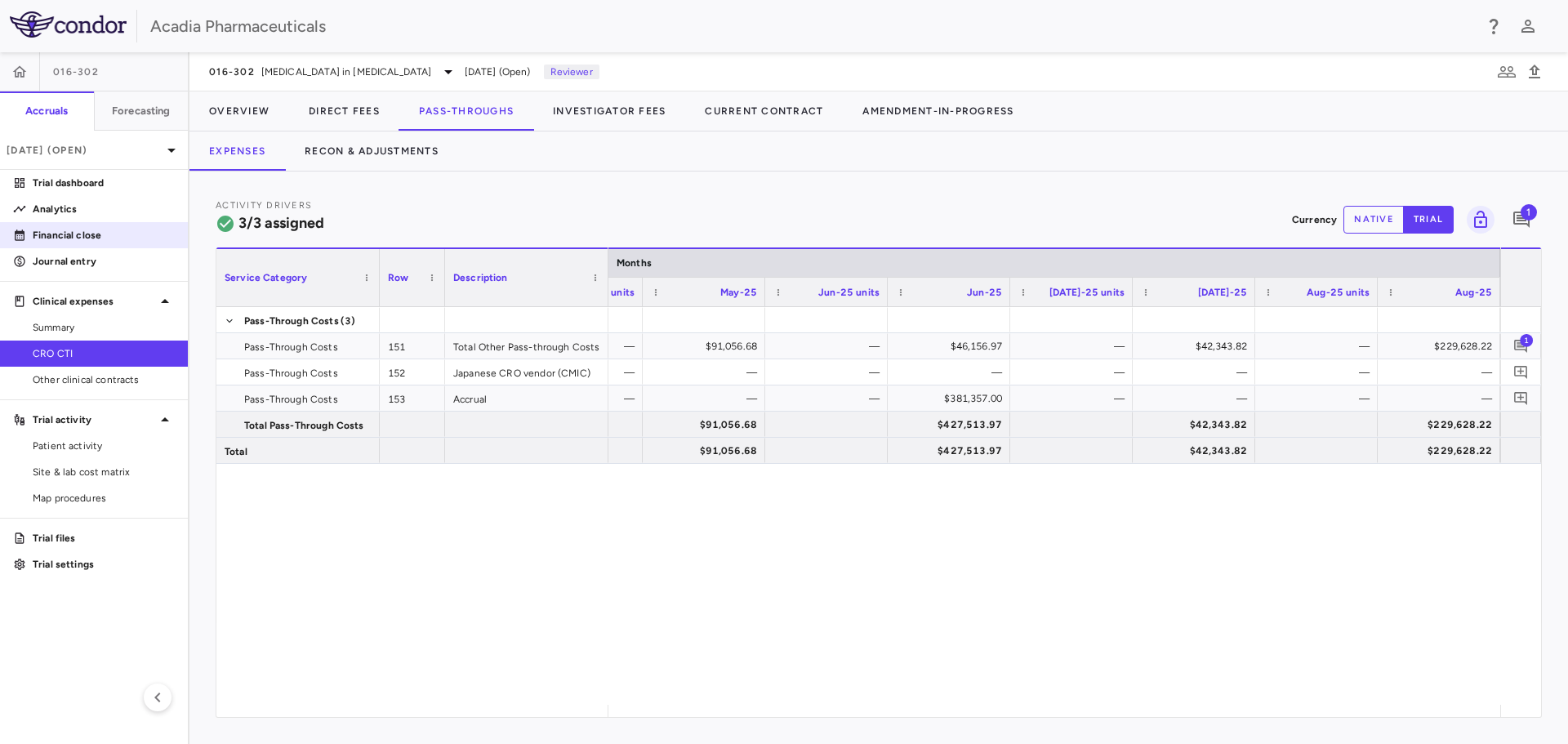
click at [103, 228] on p "Financial close" at bounding box center [103, 235] width 142 height 15
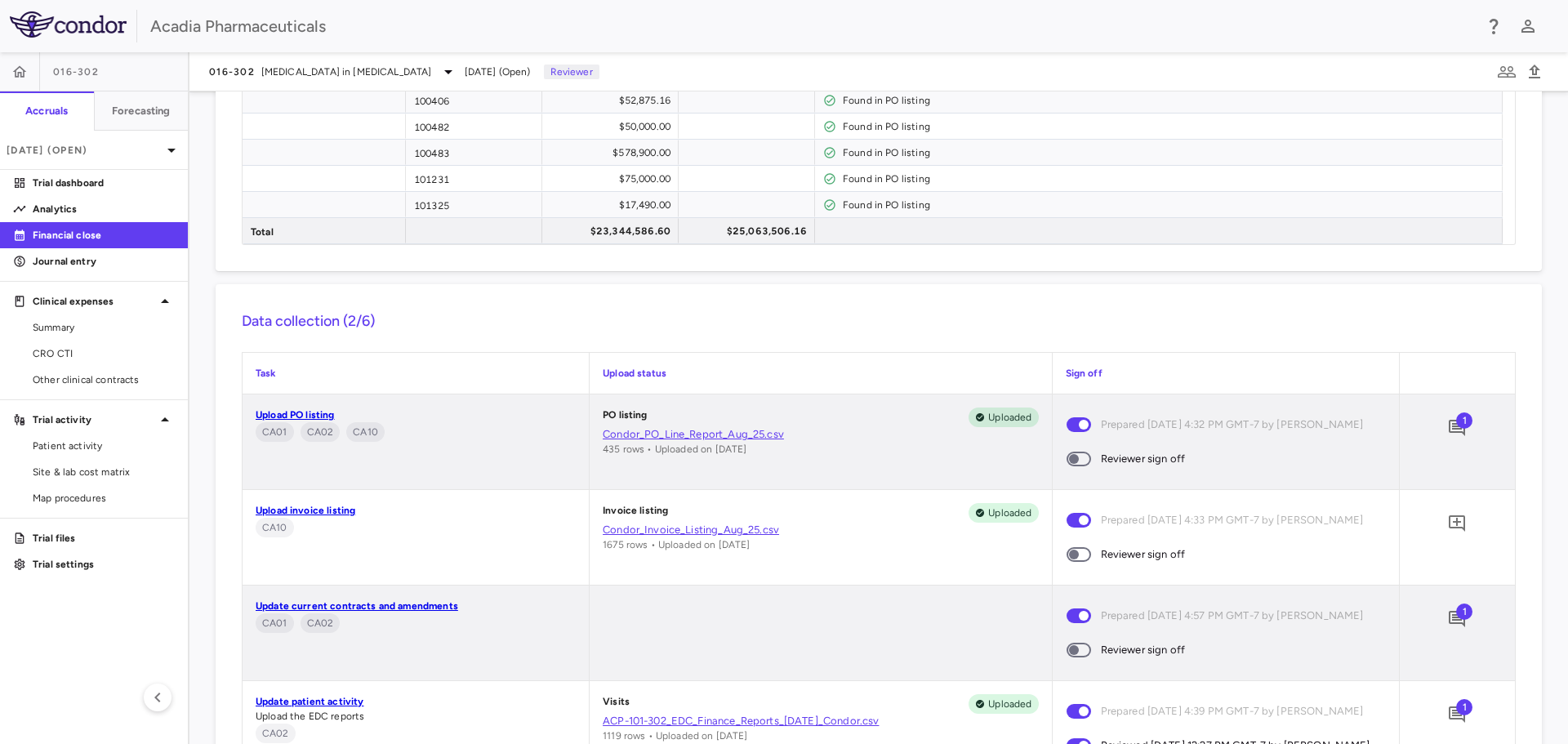
scroll to position [1225, 0]
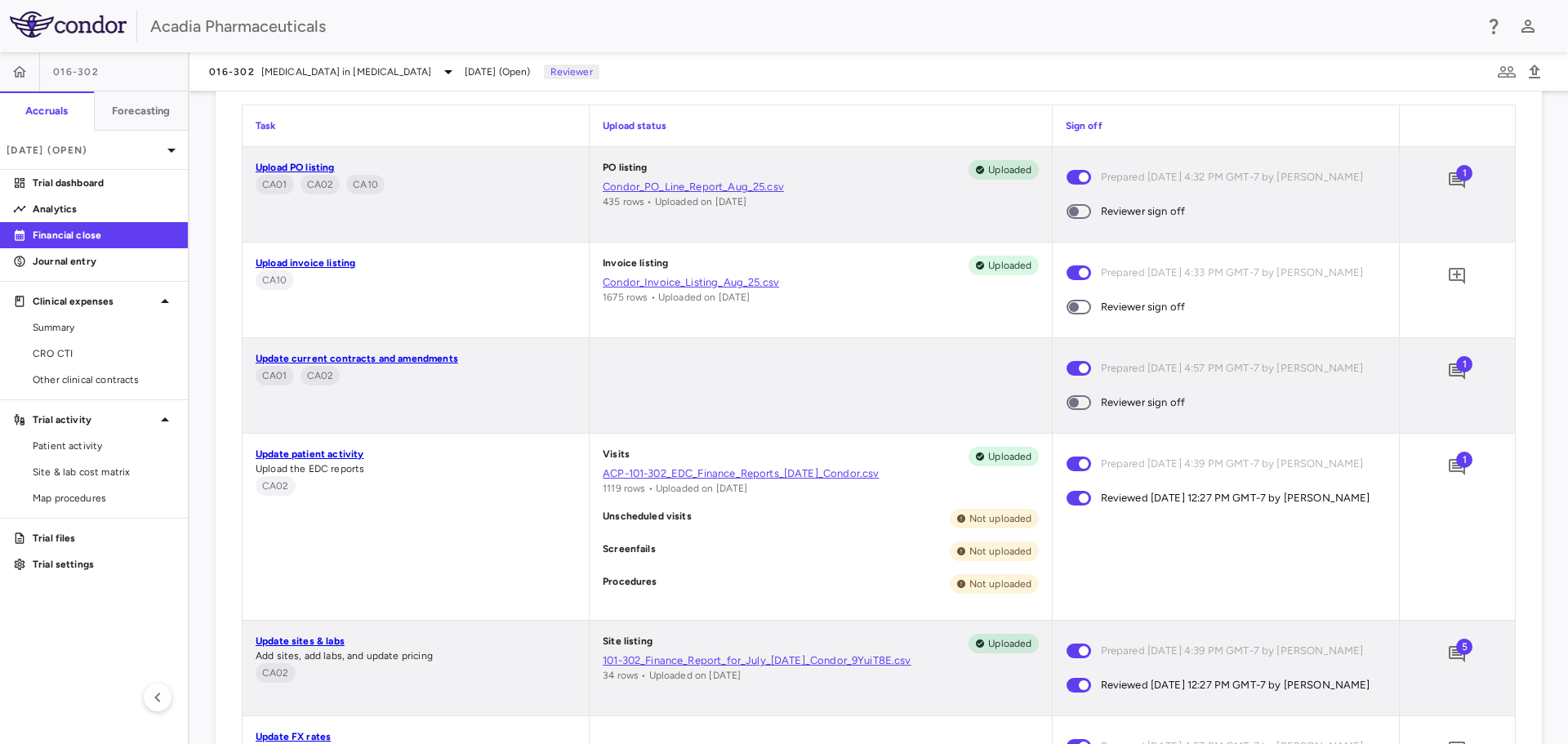
click at [1457, 176] on span "1" at bounding box center [1465, 173] width 17 height 17
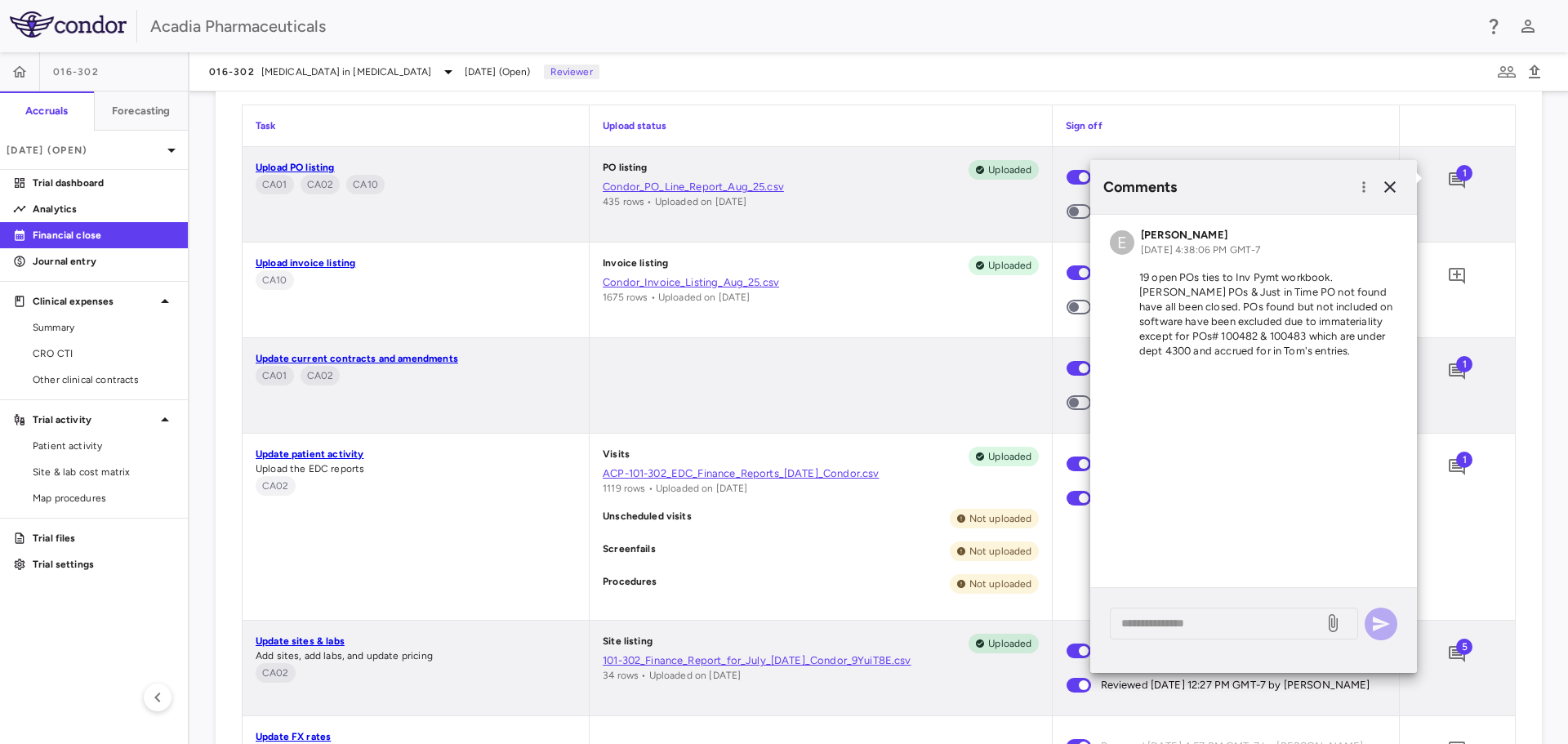
click at [1511, 475] on div "Data collection (2/6) Task Upload status Sign off Upload PO listing CA01 CA02 C…" at bounding box center [879, 437] width 1327 height 801
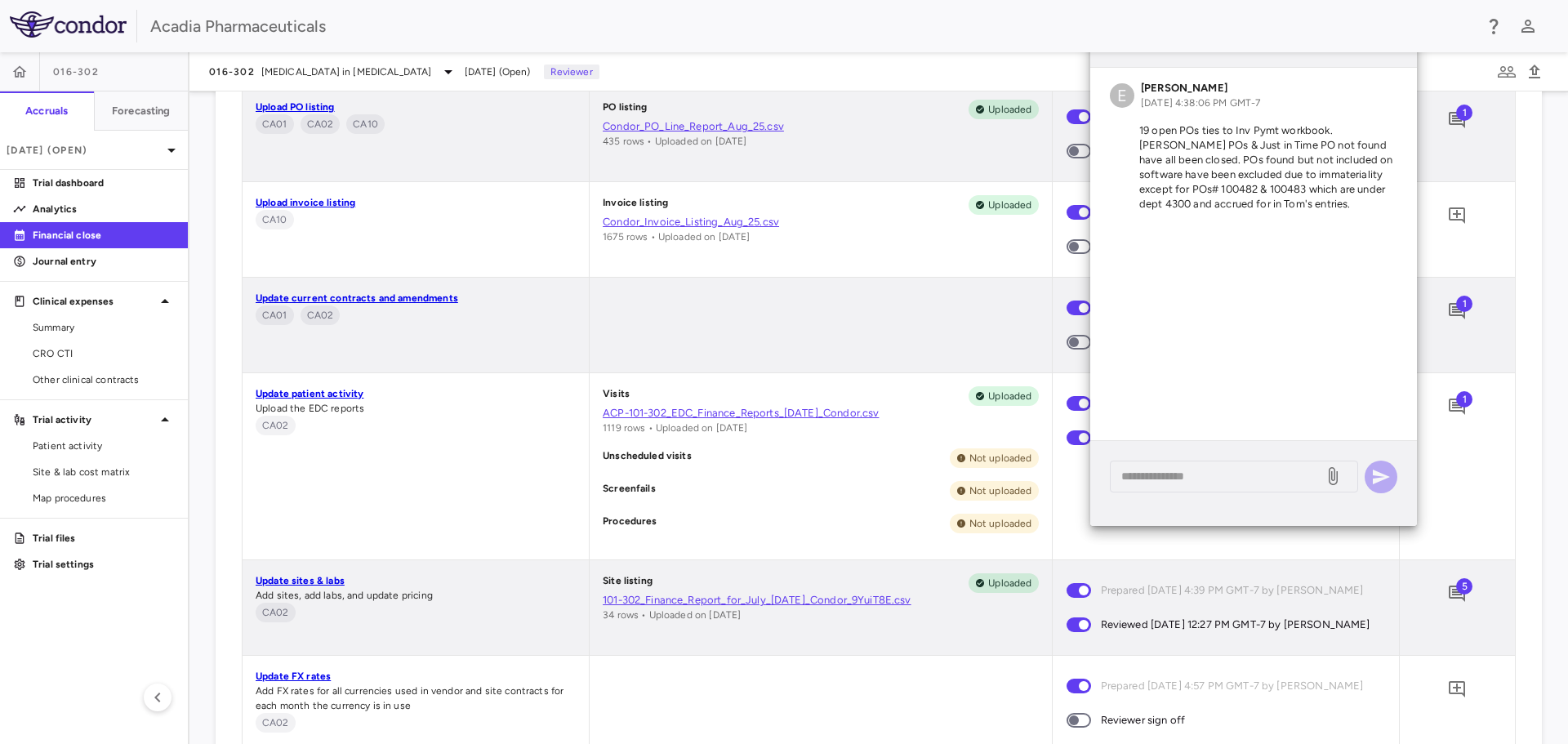
scroll to position [1388, 0]
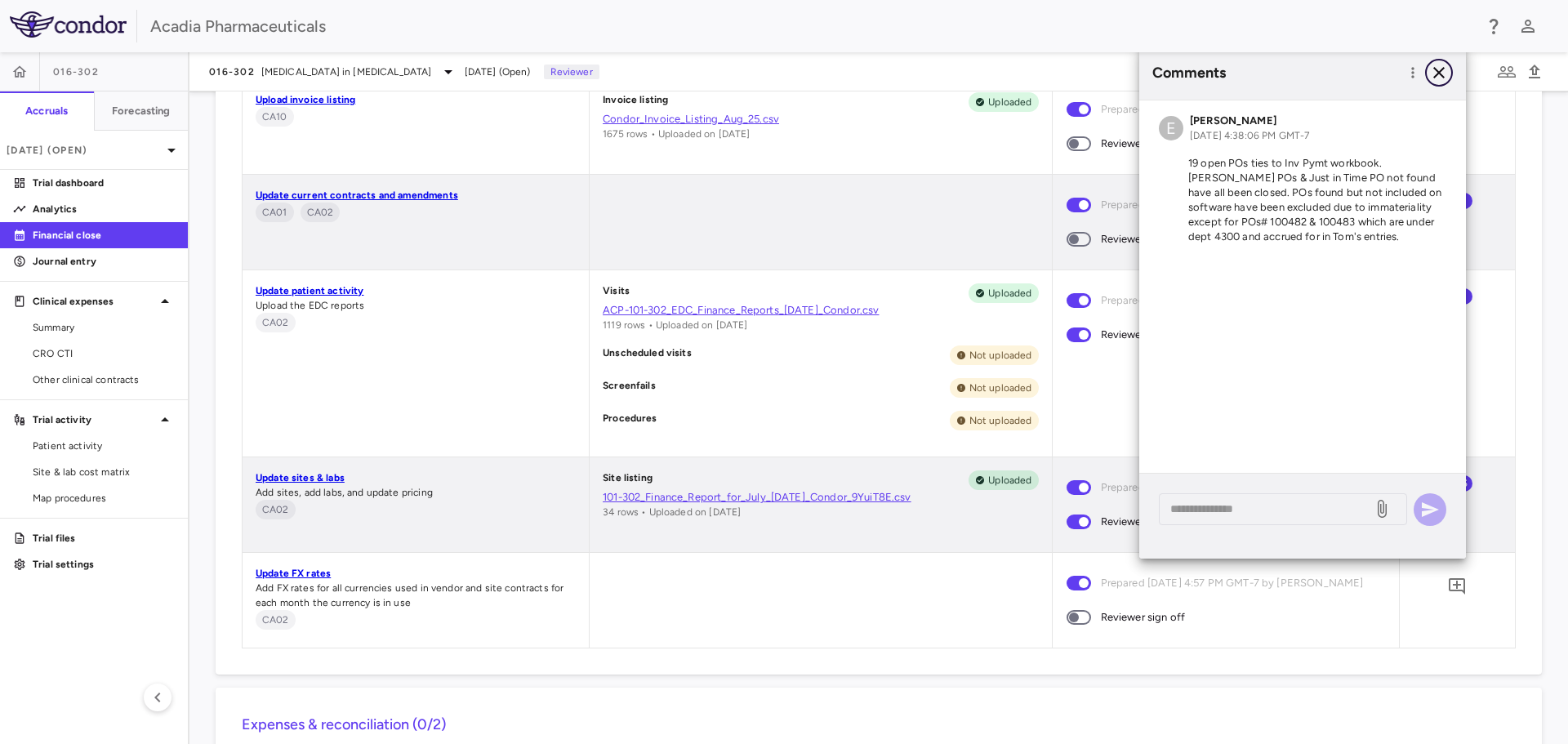
click at [1444, 73] on icon "button" at bounding box center [1439, 72] width 20 height 20
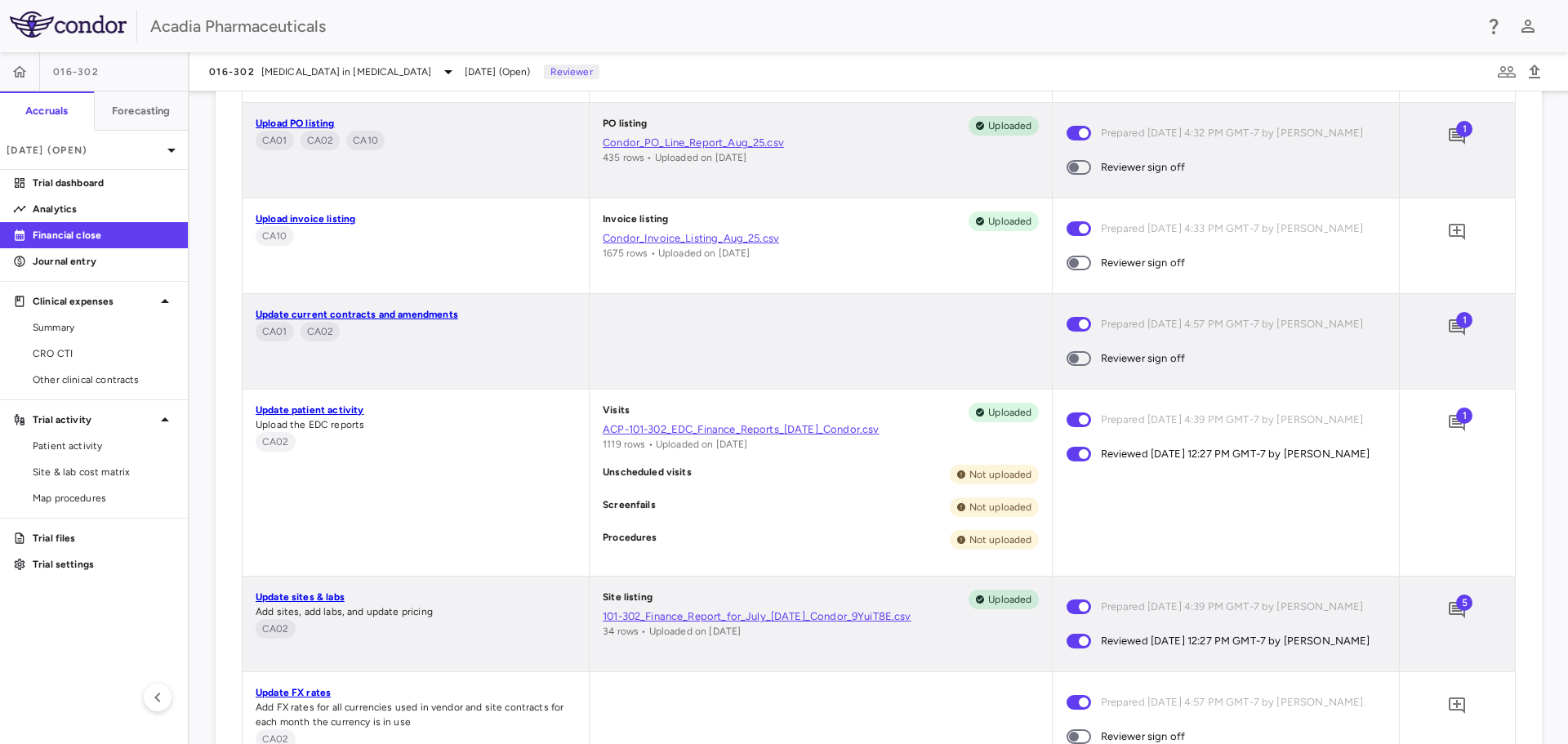
scroll to position [1143, 0]
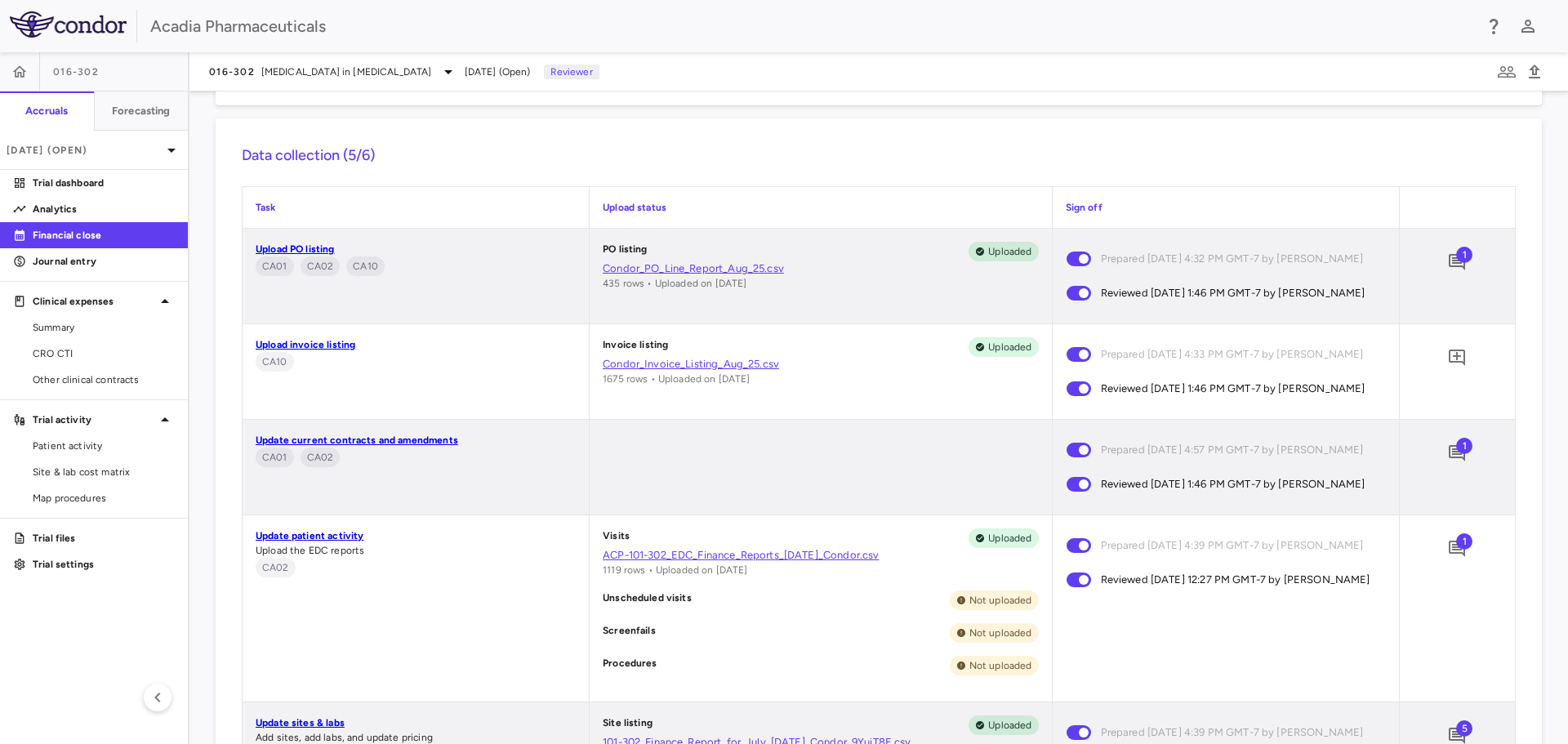
click at [1457, 453] on span "1" at bounding box center [1465, 446] width 17 height 17
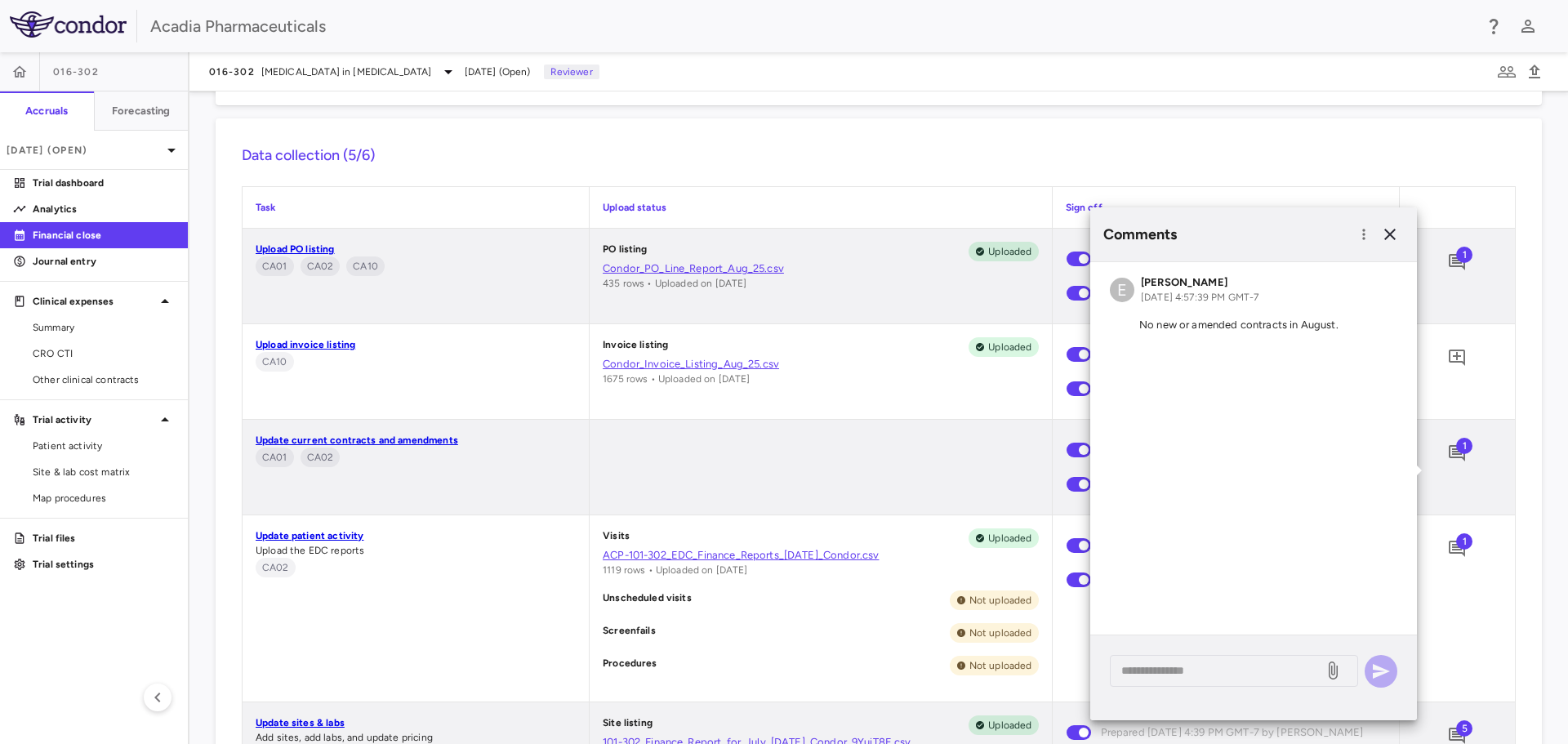
click at [1487, 472] on div "1" at bounding box center [1457, 453] width 89 height 41
click at [1388, 238] on icon "button" at bounding box center [1390, 234] width 20 height 20
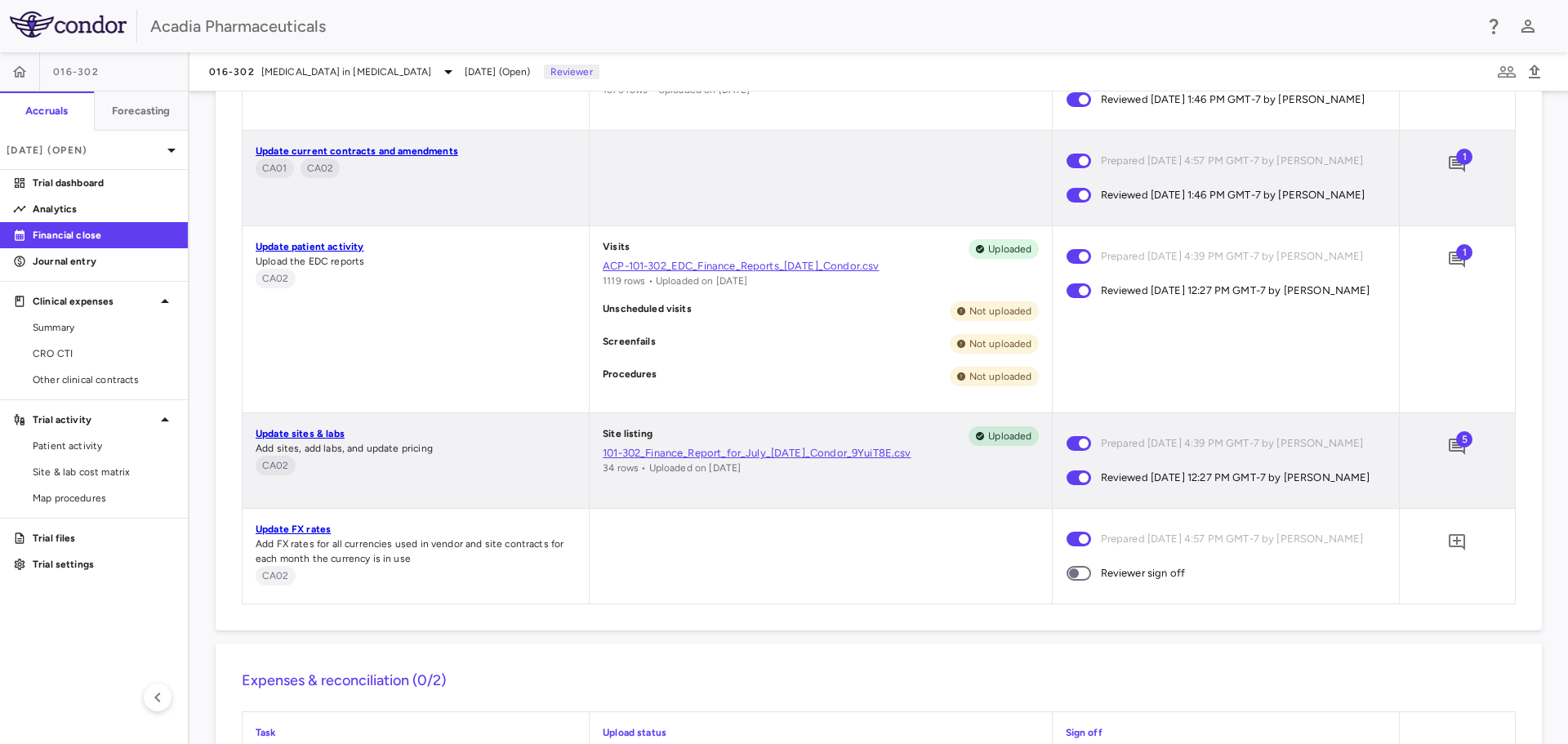
scroll to position [1469, 0]
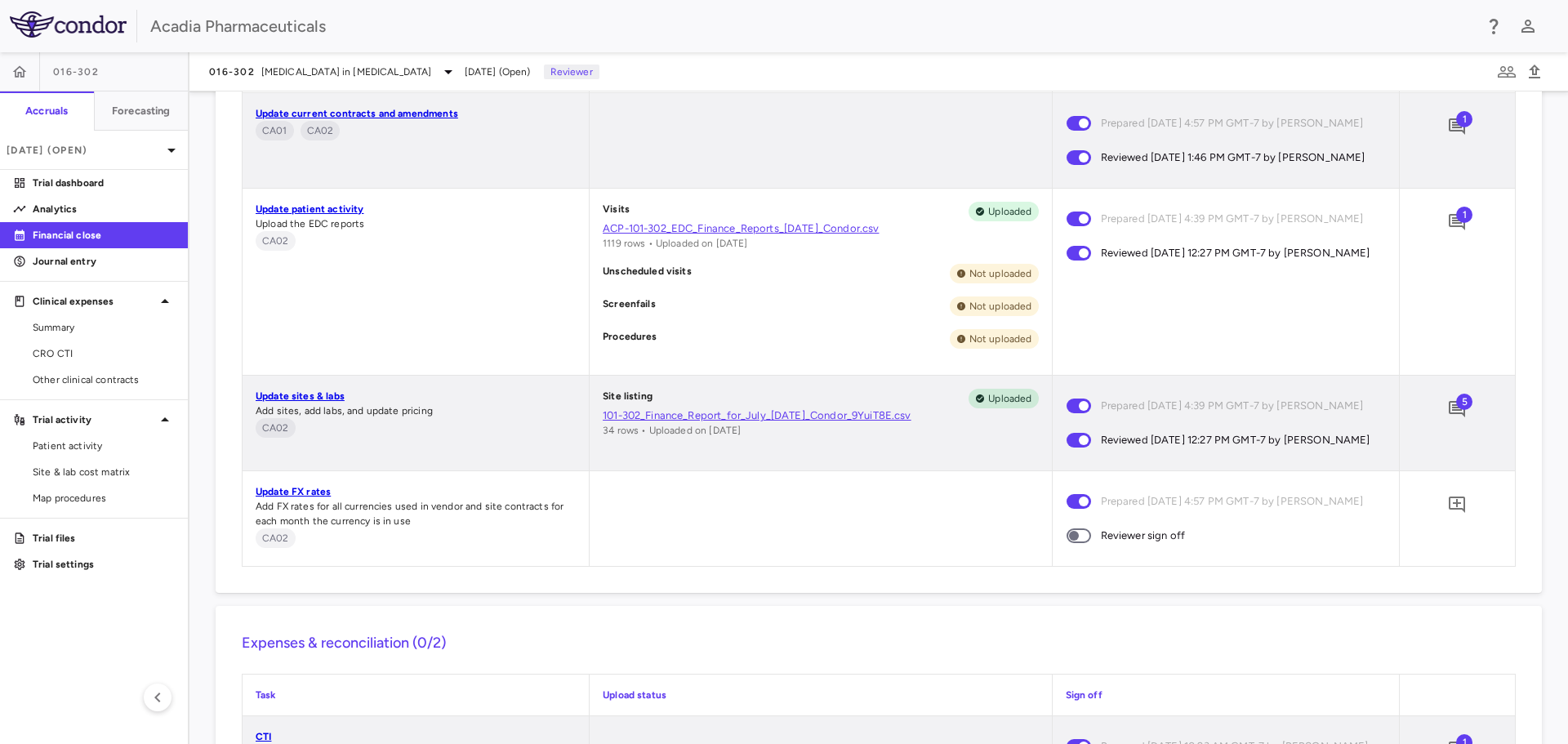
click at [1077, 553] on span at bounding box center [1078, 535] width 44 height 34
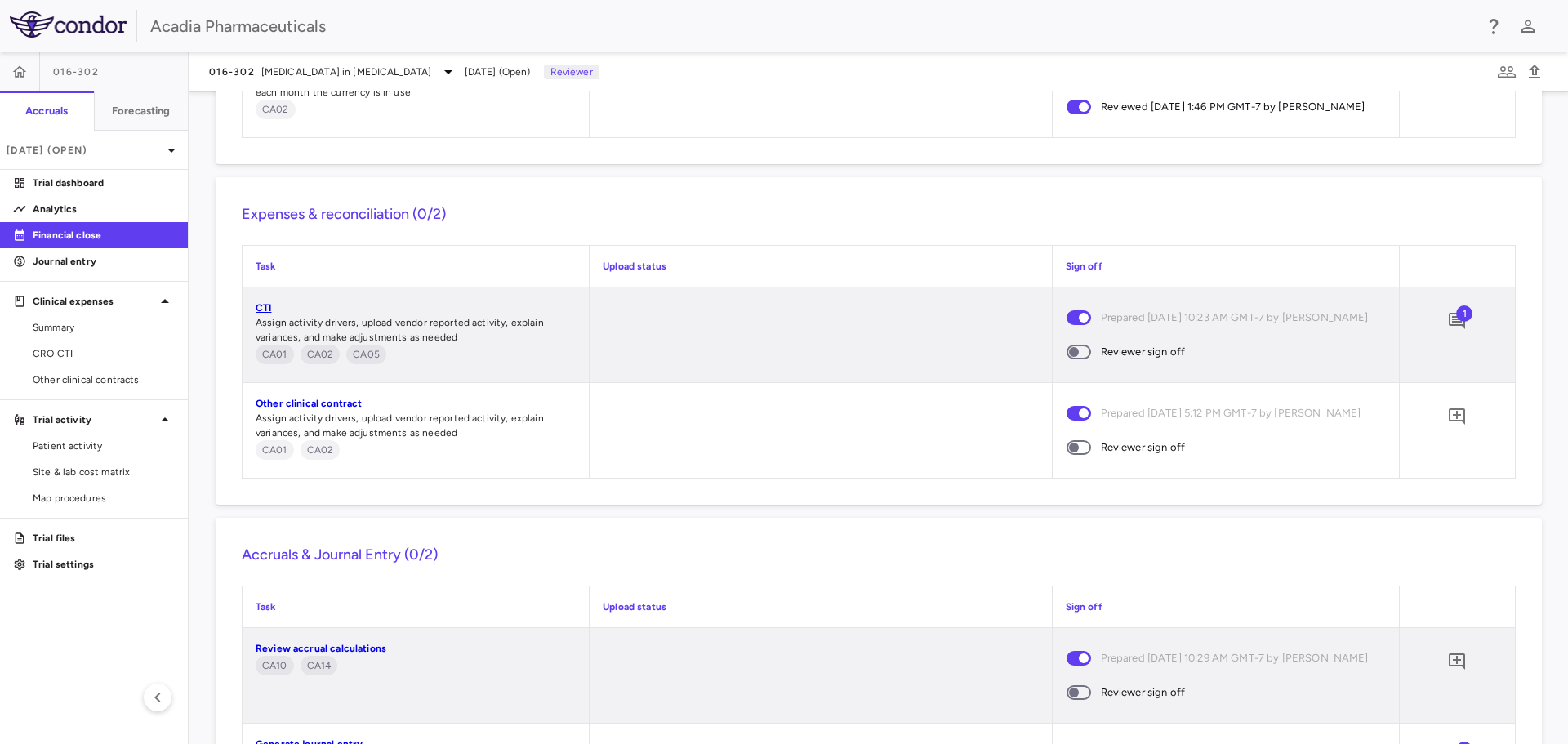
scroll to position [2041, 0]
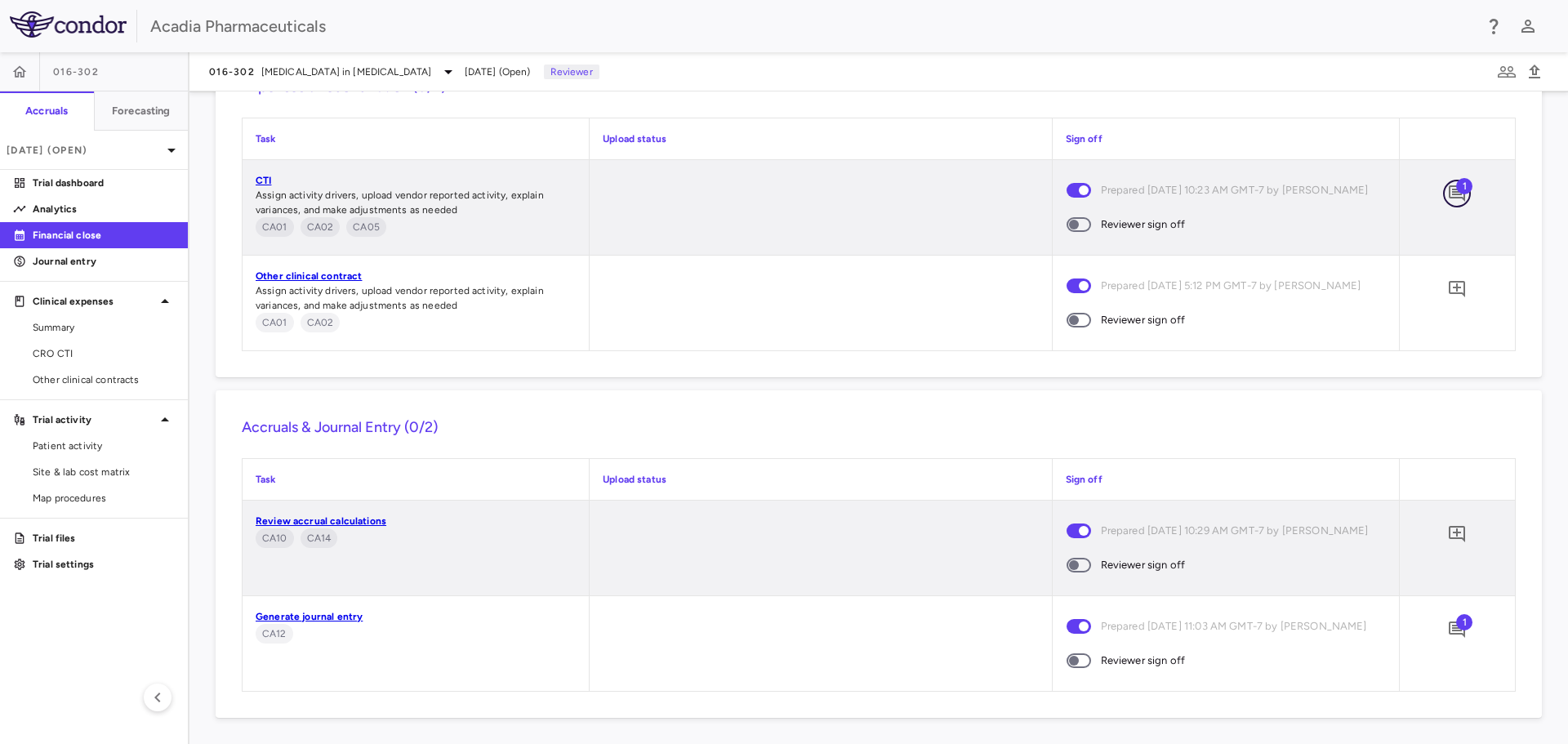
click at [1448, 203] on icon "Add comment" at bounding box center [1458, 193] width 20 height 20
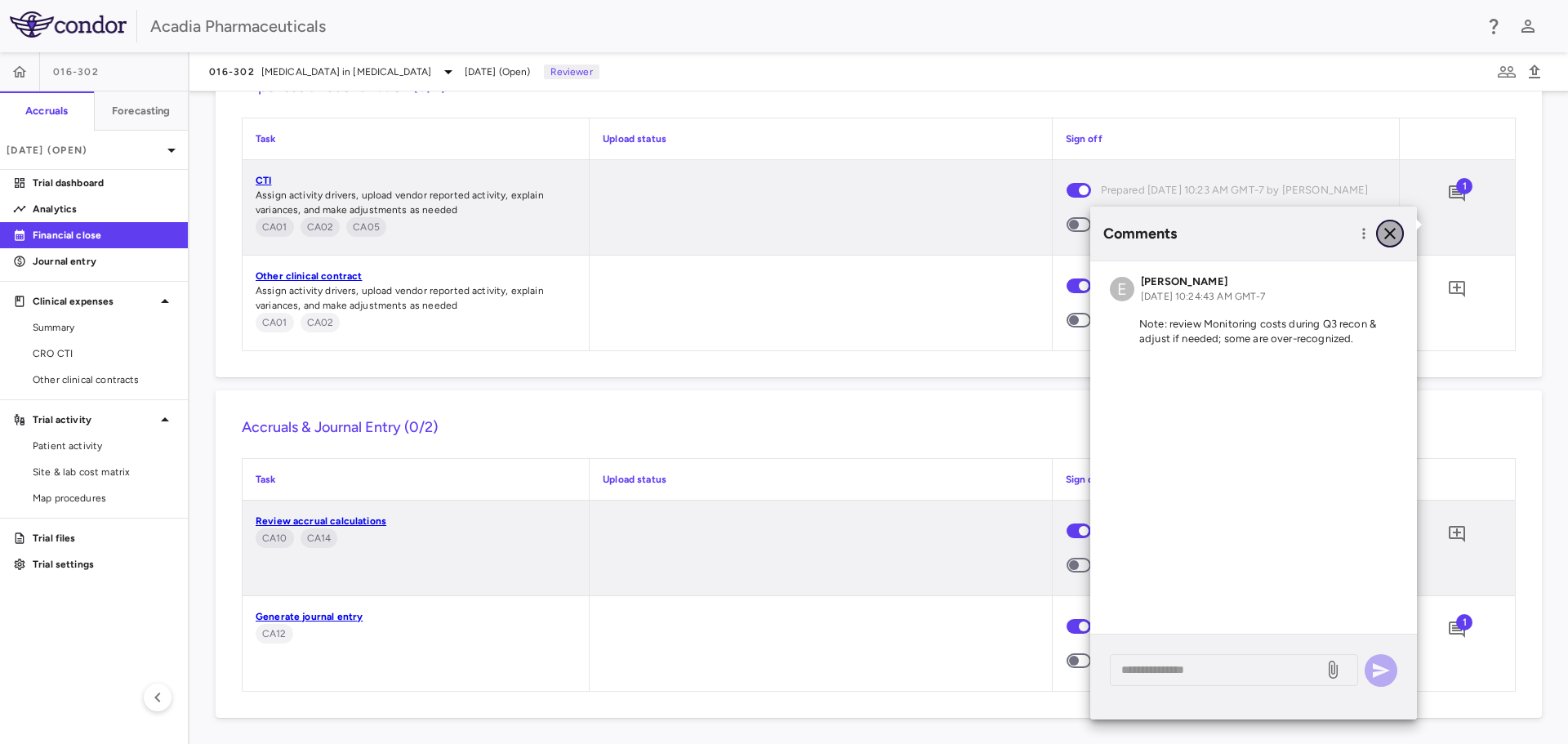
click at [1387, 234] on icon "button" at bounding box center [1390, 233] width 20 height 20
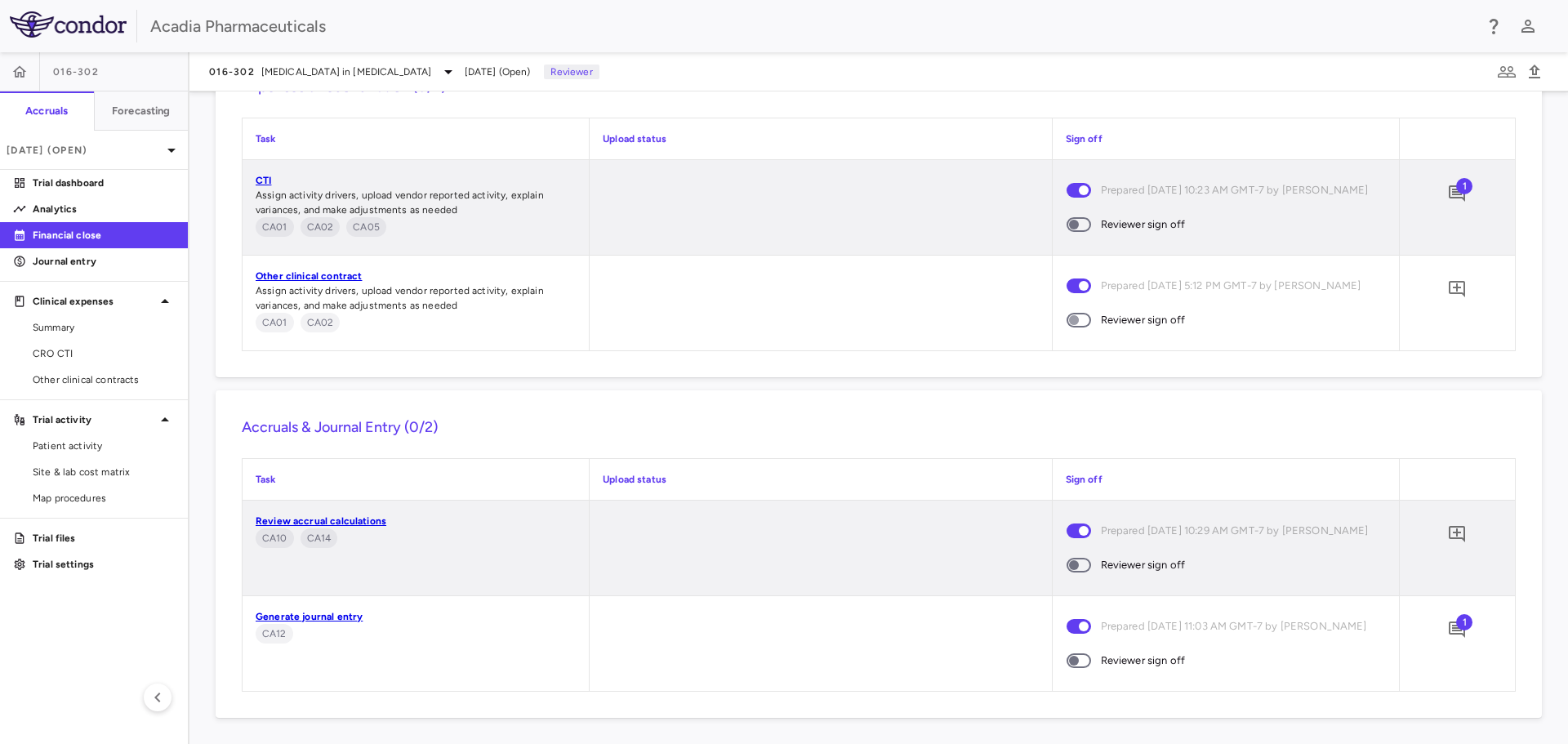
click at [1077, 337] on span at bounding box center [1078, 320] width 44 height 34
click at [1449, 202] on icon "Add comment" at bounding box center [1457, 193] width 17 height 17
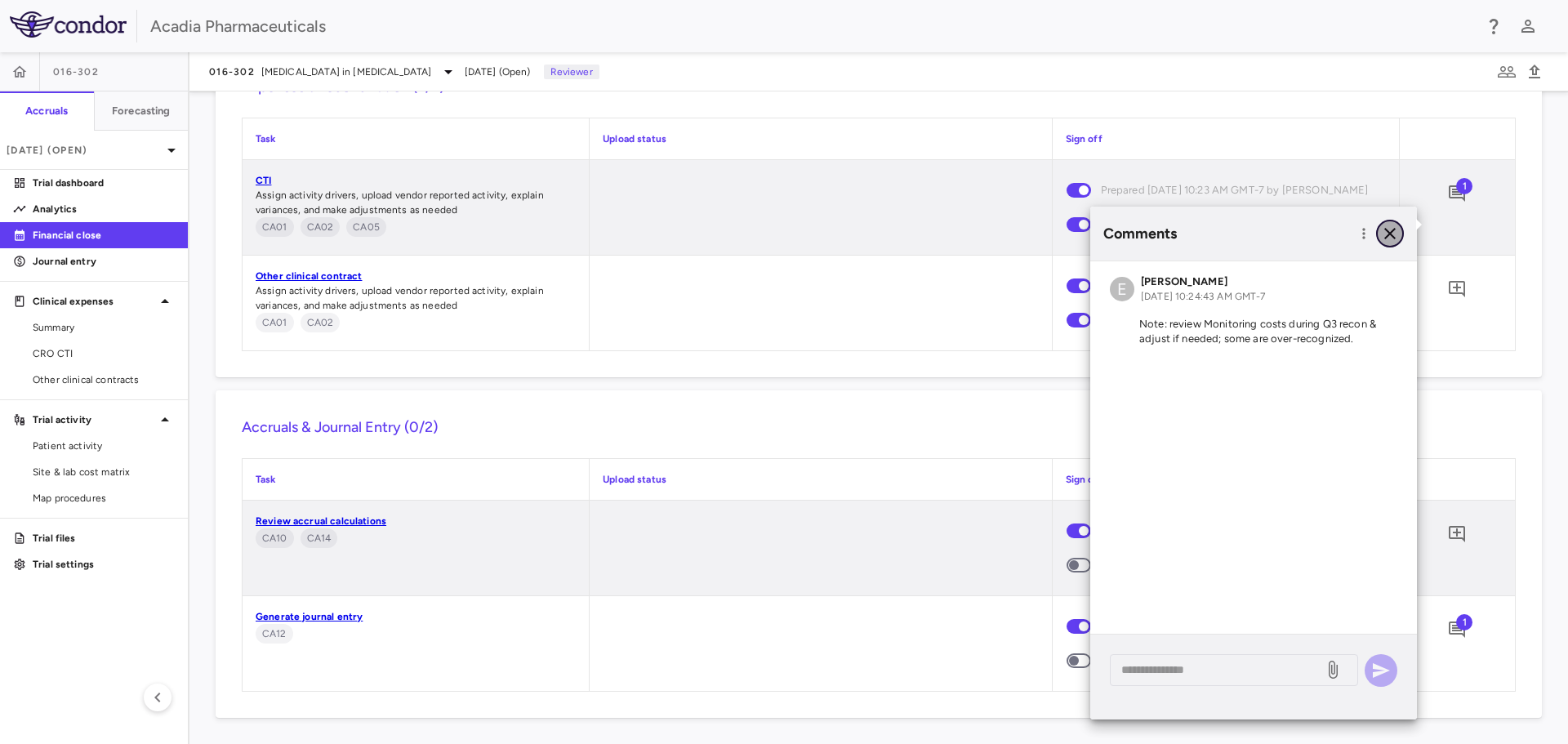
click at [1392, 228] on icon "button" at bounding box center [1390, 233] width 20 height 20
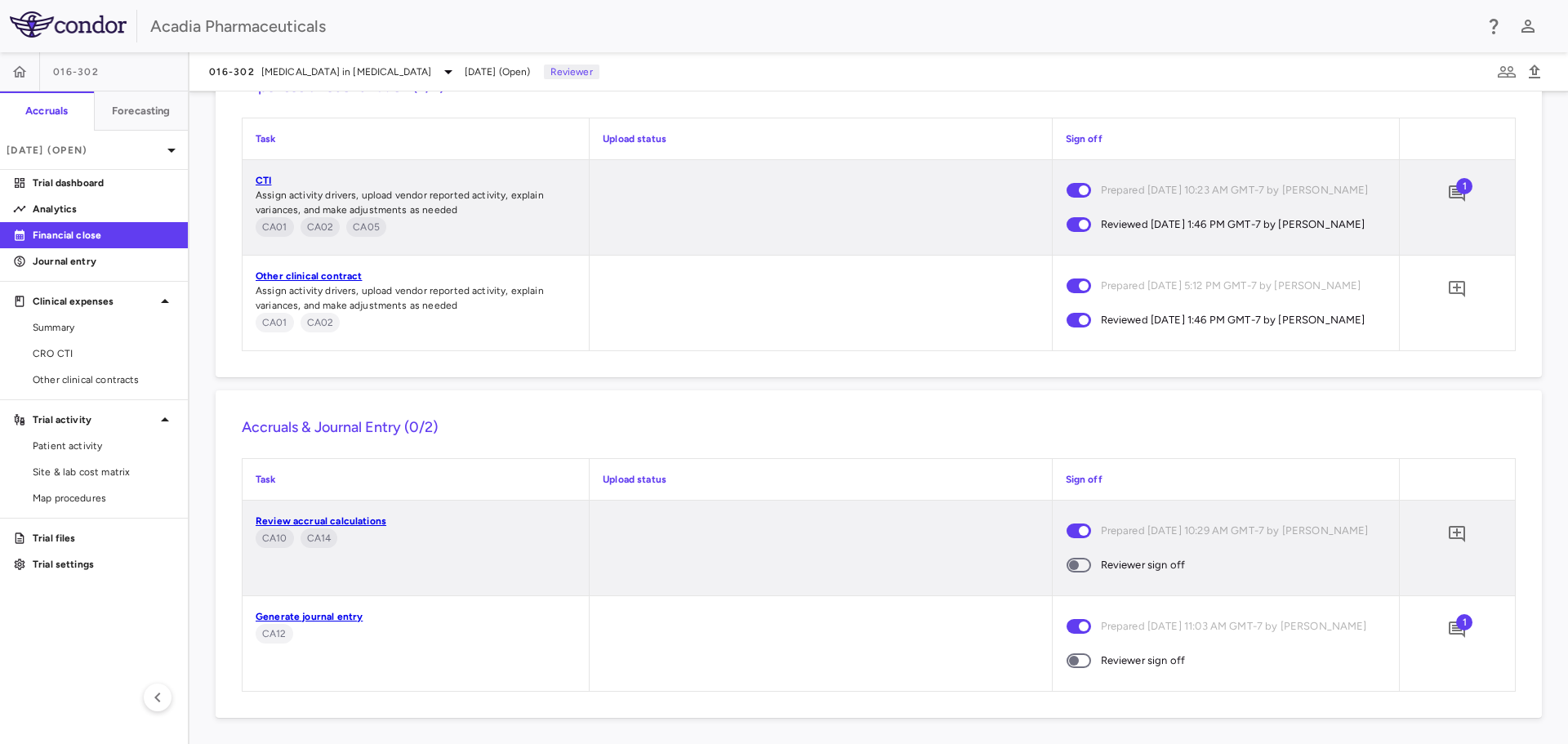
scroll to position [2094, 0]
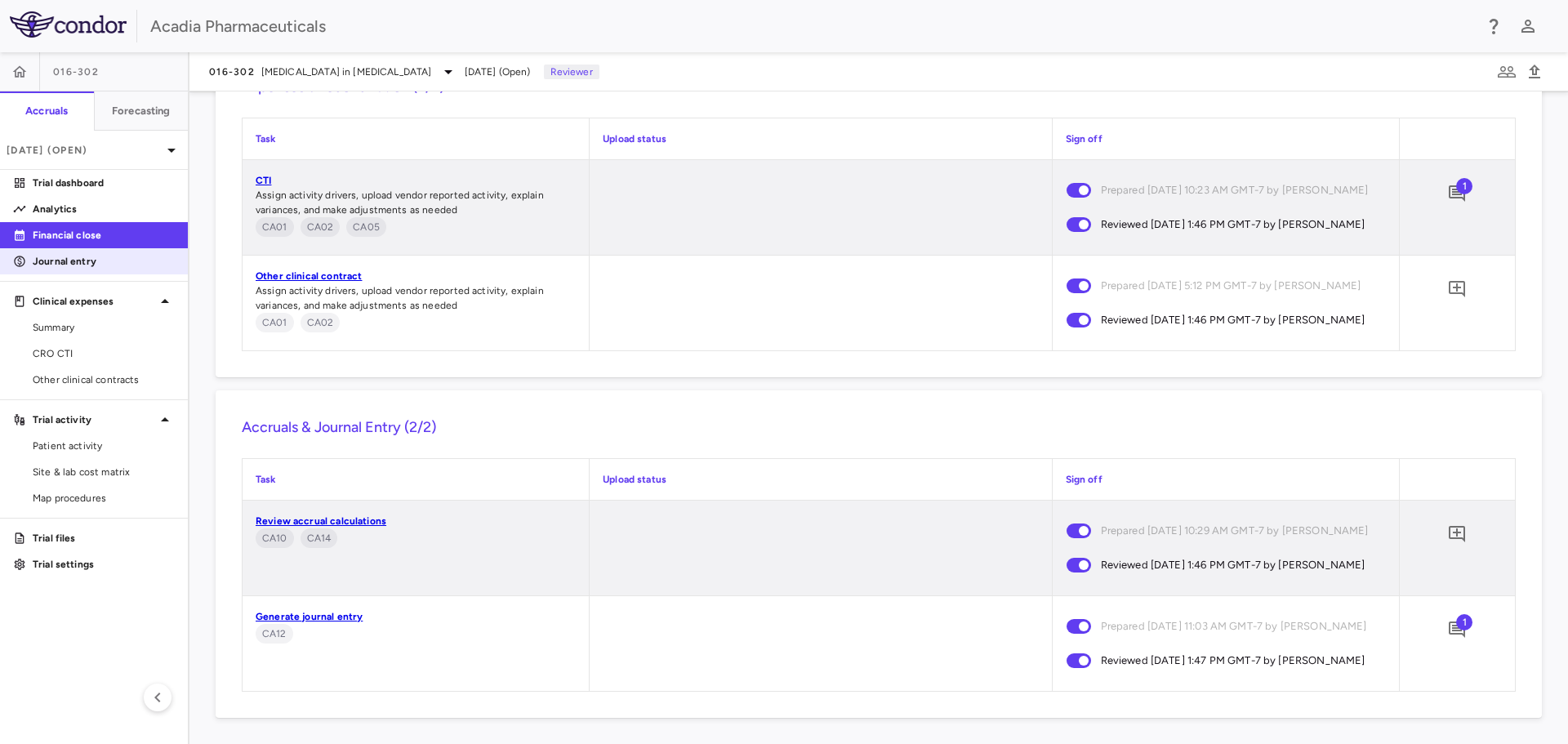
drag, startPoint x: 78, startPoint y: 259, endPoint x: 173, endPoint y: 252, distance: 95.3
click at [81, 257] on p "Journal entry" at bounding box center [103, 260] width 142 height 15
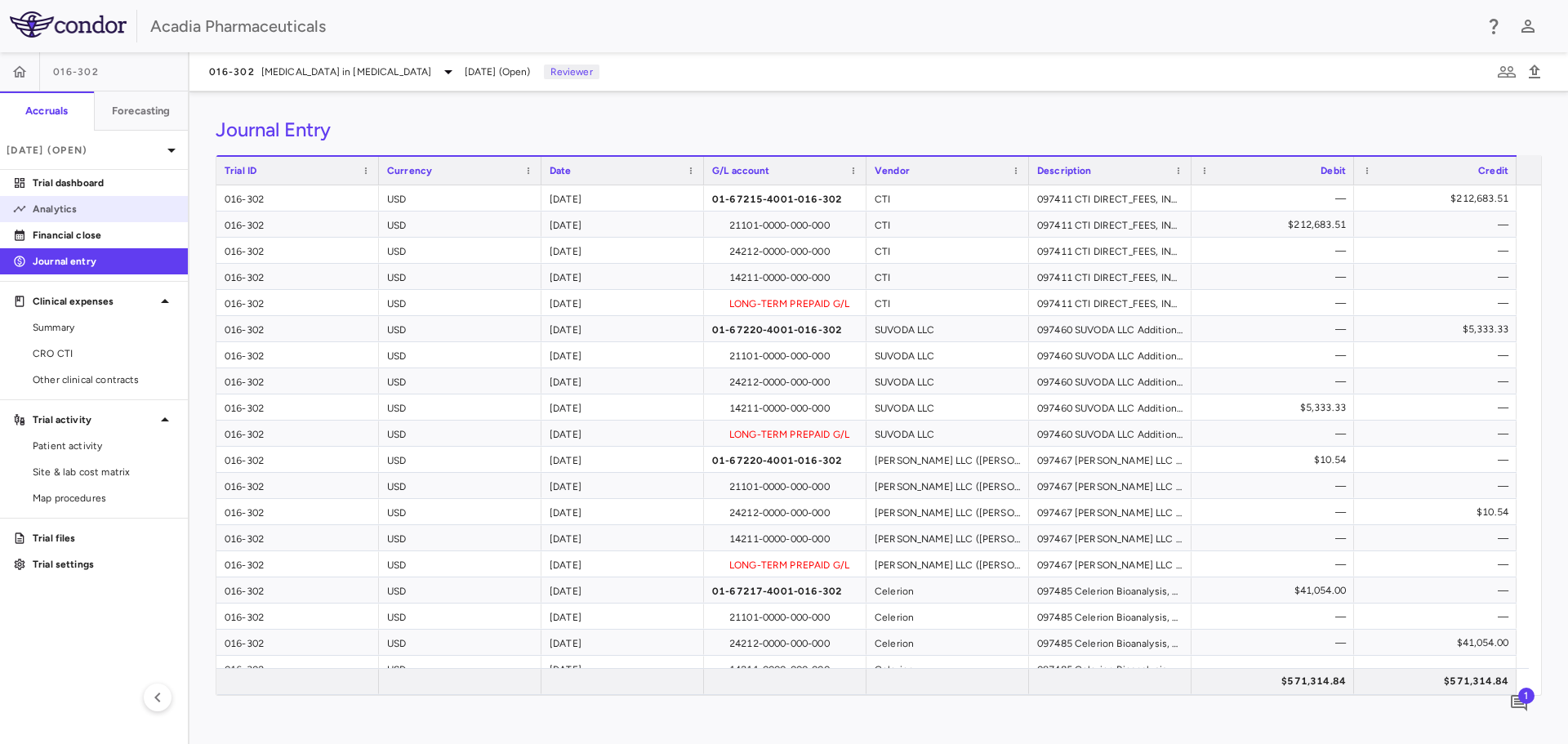
click at [106, 208] on p "Analytics" at bounding box center [103, 209] width 142 height 15
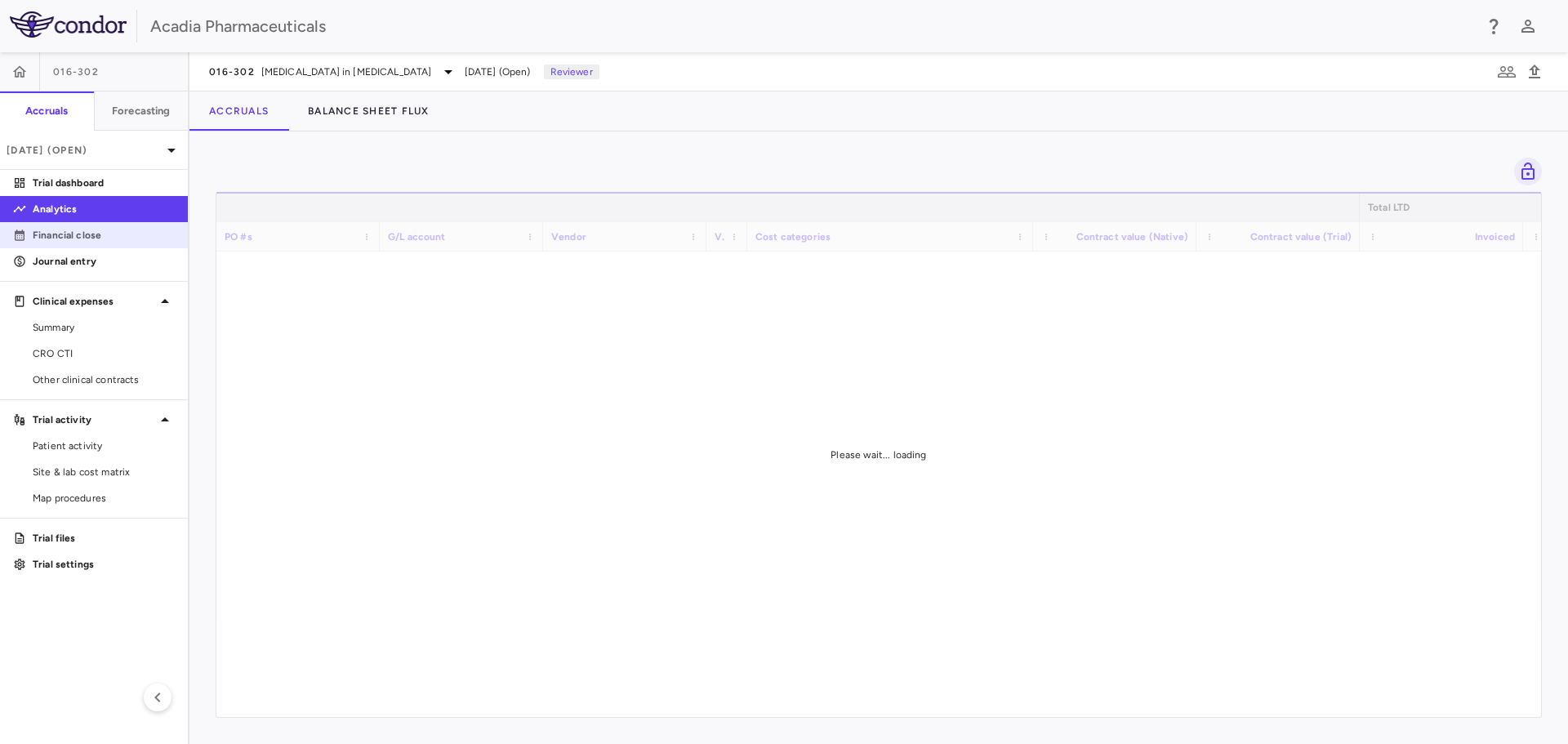
click at [103, 230] on p "Financial close" at bounding box center [103, 235] width 142 height 15
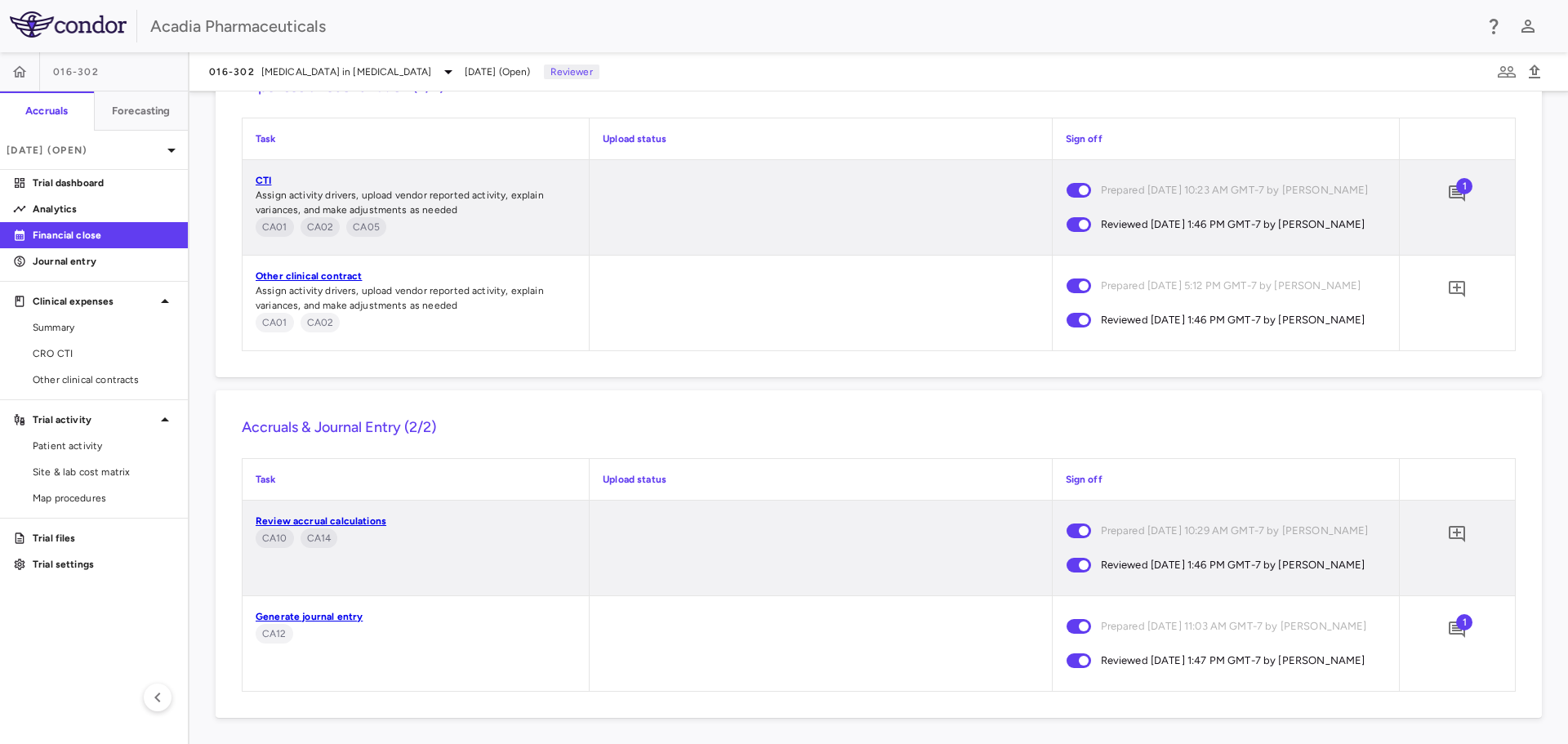
scroll to position [2114, 0]
click at [166, 145] on icon at bounding box center [172, 150] width 20 height 20
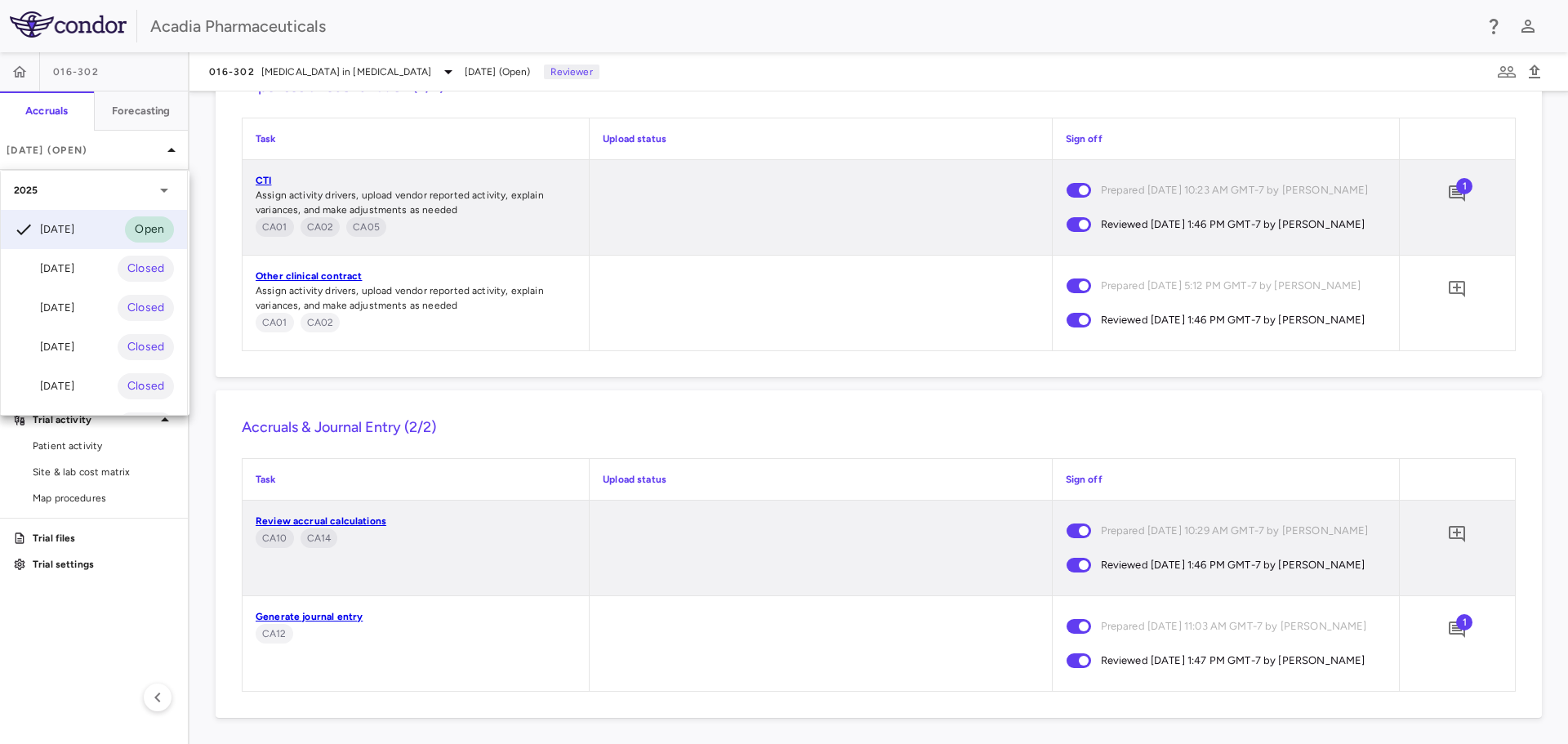
drag, startPoint x: 1127, startPoint y: 461, endPoint x: 1127, endPoint y: 450, distance: 11.0
click at [1127, 457] on div at bounding box center [784, 372] width 1568 height 744
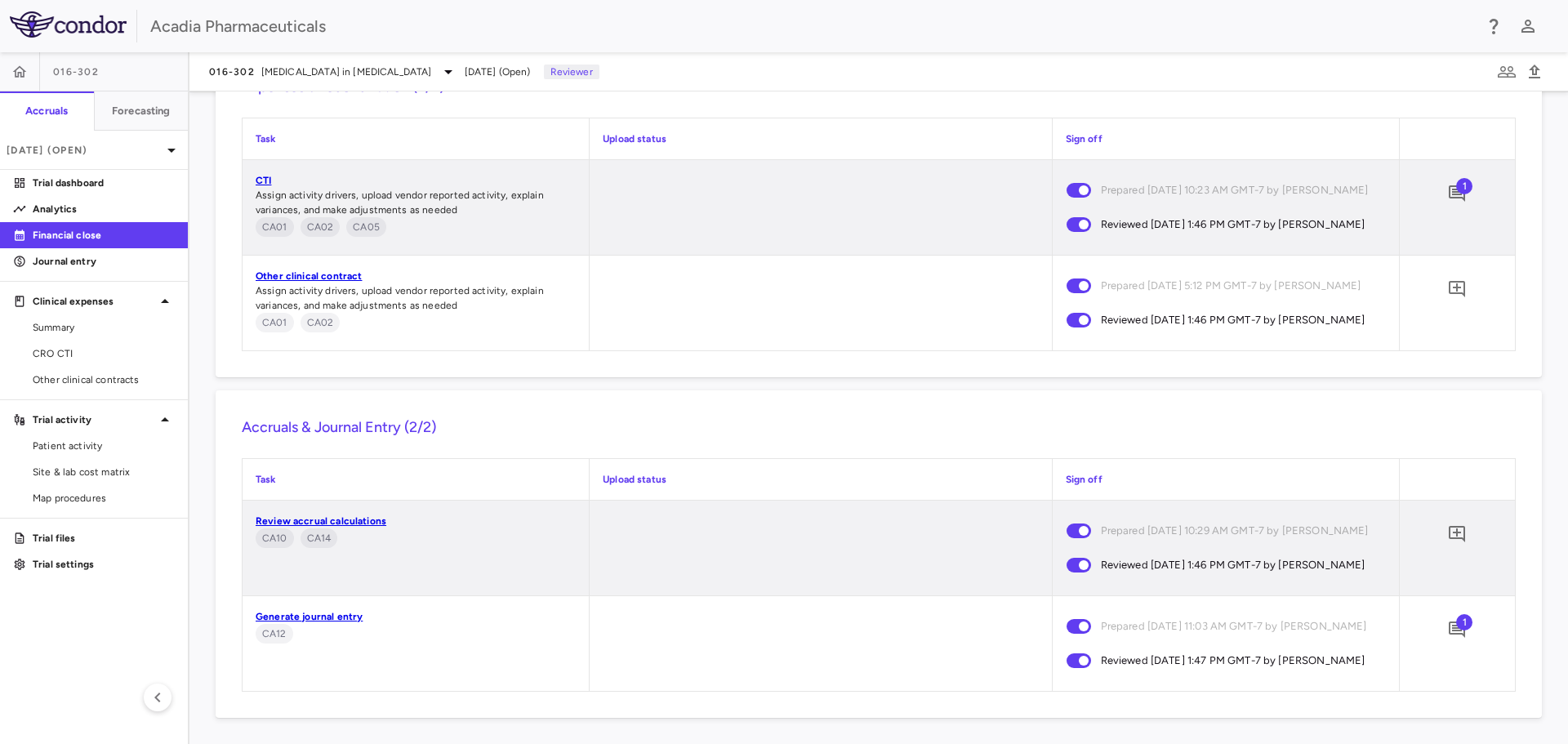
click at [1129, 459] on div "Sign off" at bounding box center [1226, 480] width 346 height 41
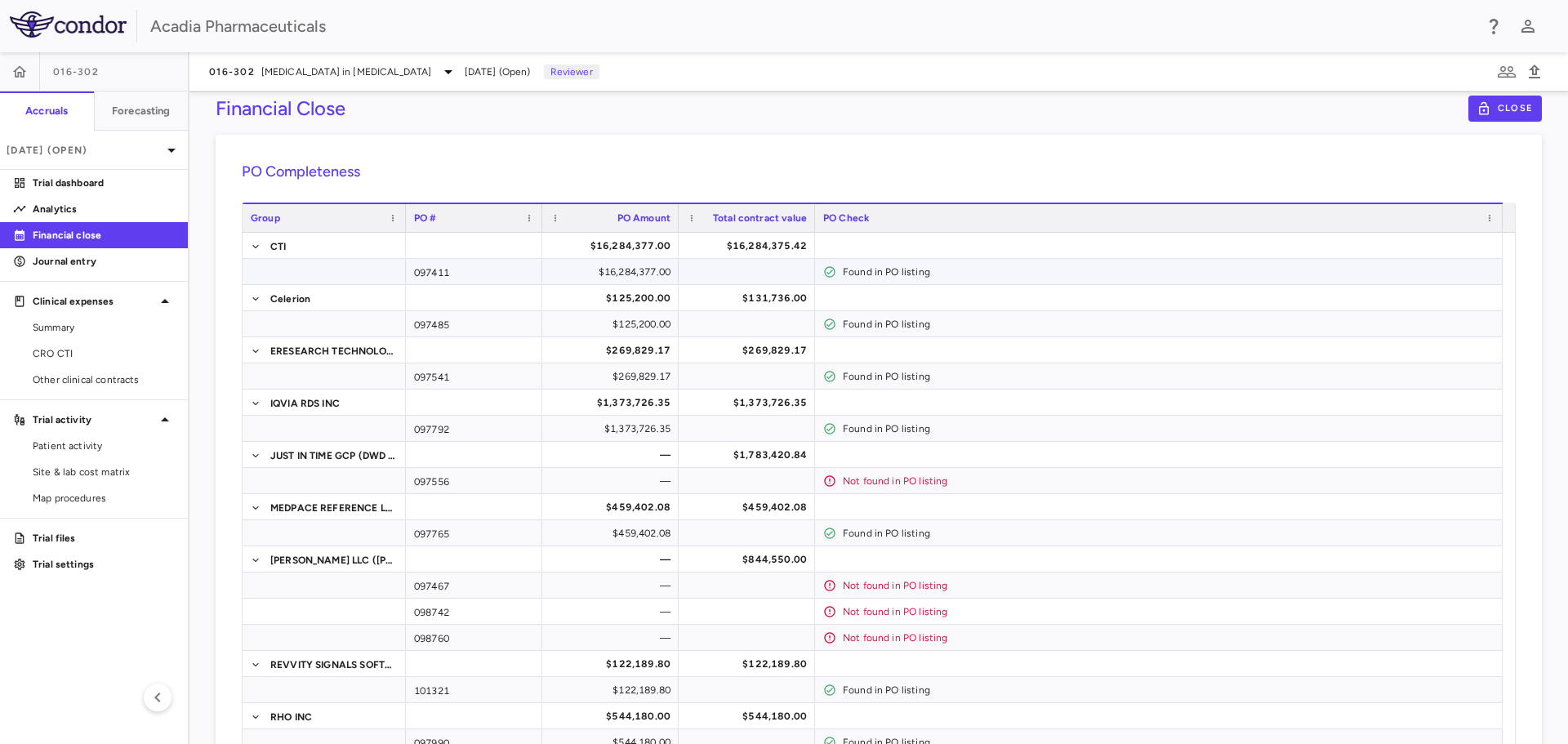
scroll to position [0, 0]
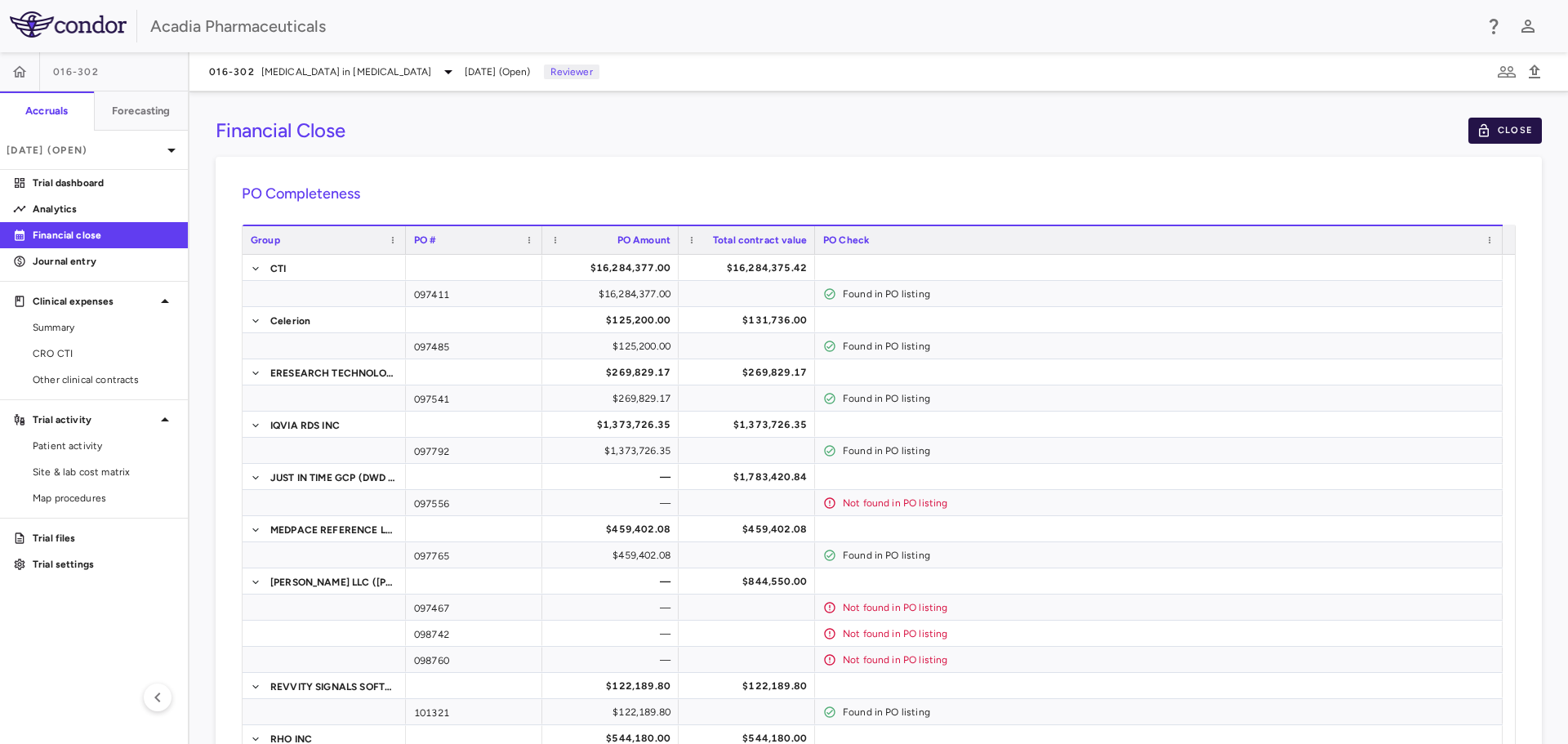
click at [1472, 119] on button "Close" at bounding box center [1505, 131] width 73 height 26
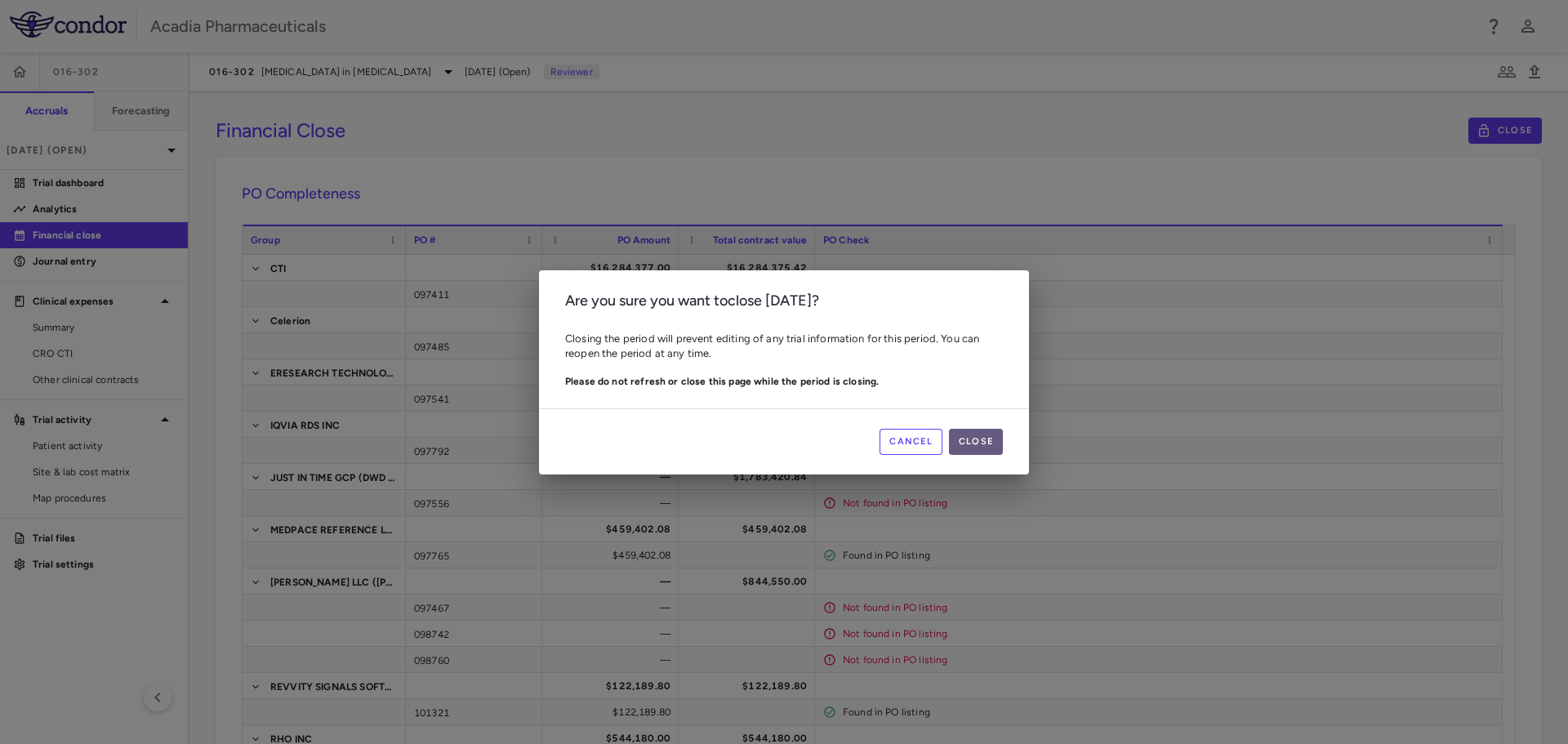
click at [964, 435] on button "Close" at bounding box center [976, 442] width 54 height 26
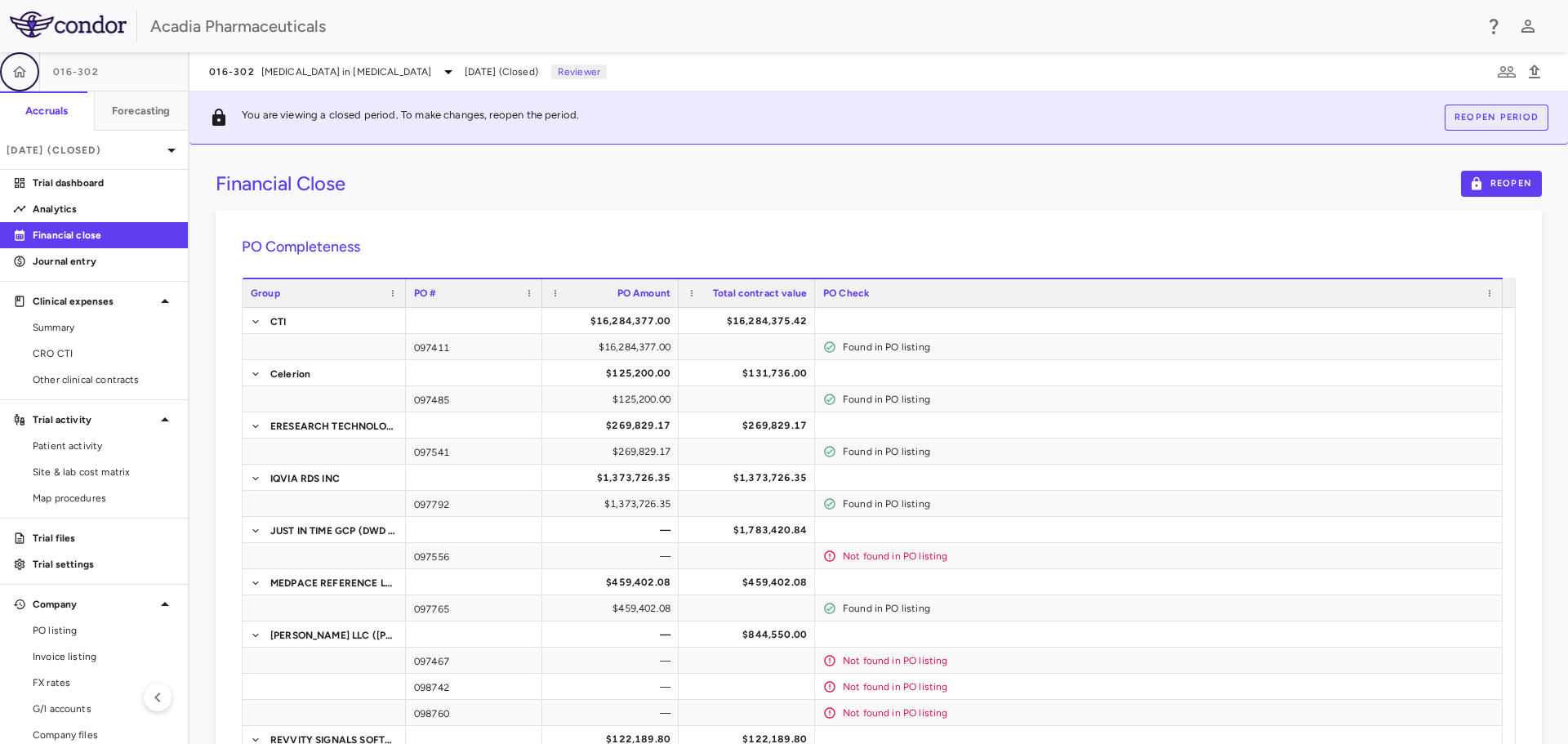
click at [5, 78] on button "button" at bounding box center [20, 72] width 39 height 39
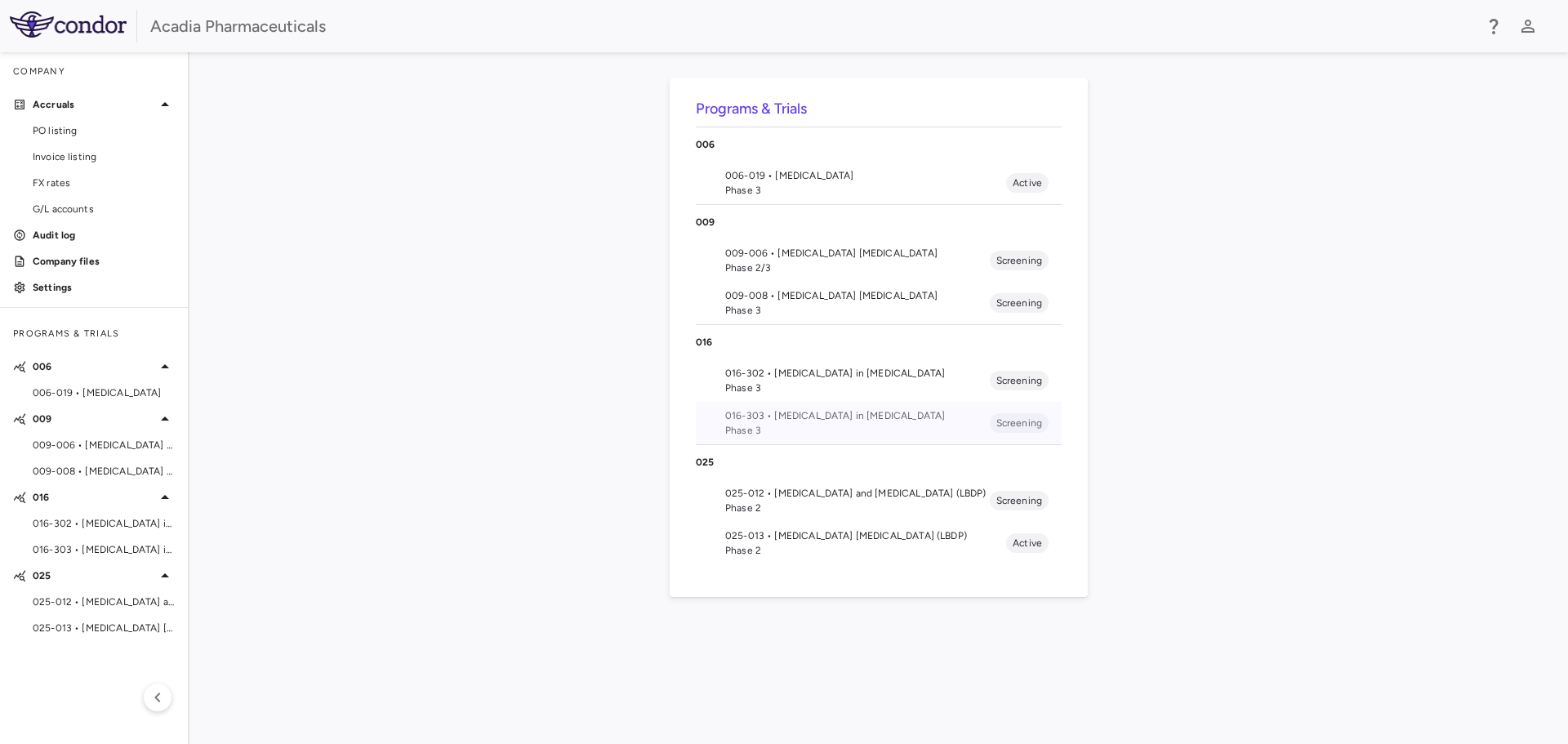
click at [785, 417] on span "016-303 • [MEDICAL_DATA] in [MEDICAL_DATA]" at bounding box center [857, 415] width 264 height 15
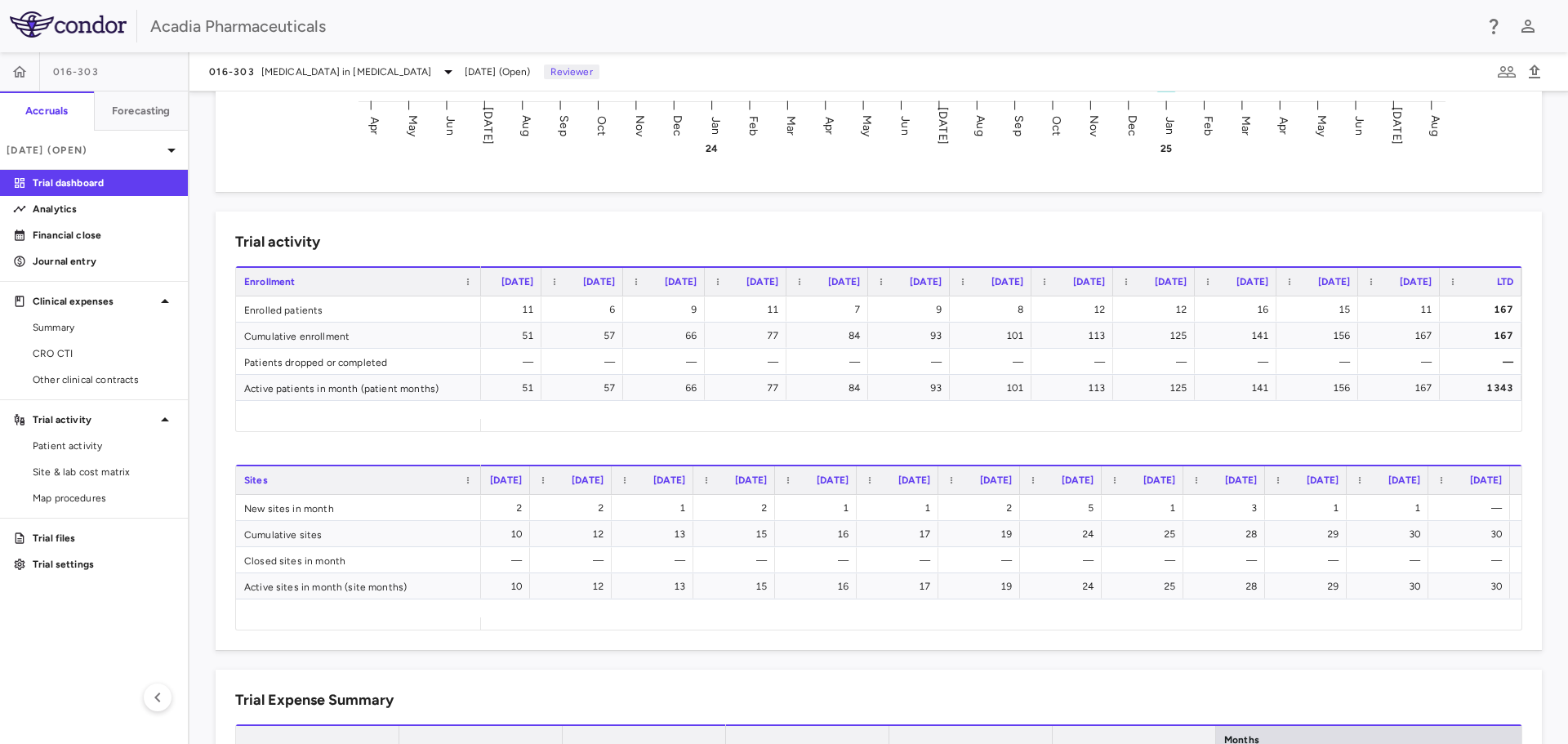
scroll to position [0, 1423]
click at [42, 241] on p "Financial close" at bounding box center [103, 235] width 142 height 15
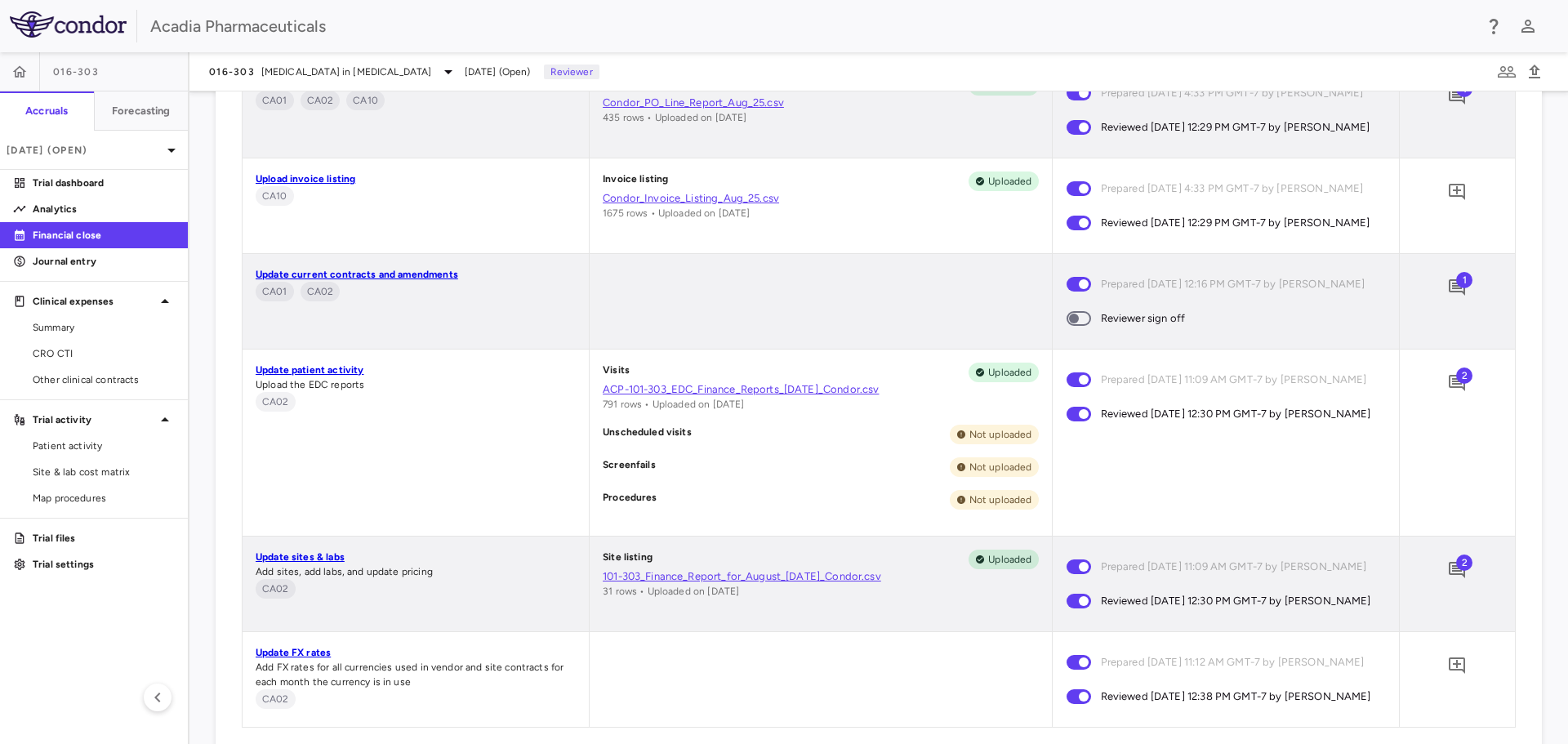
scroll to position [968, 0]
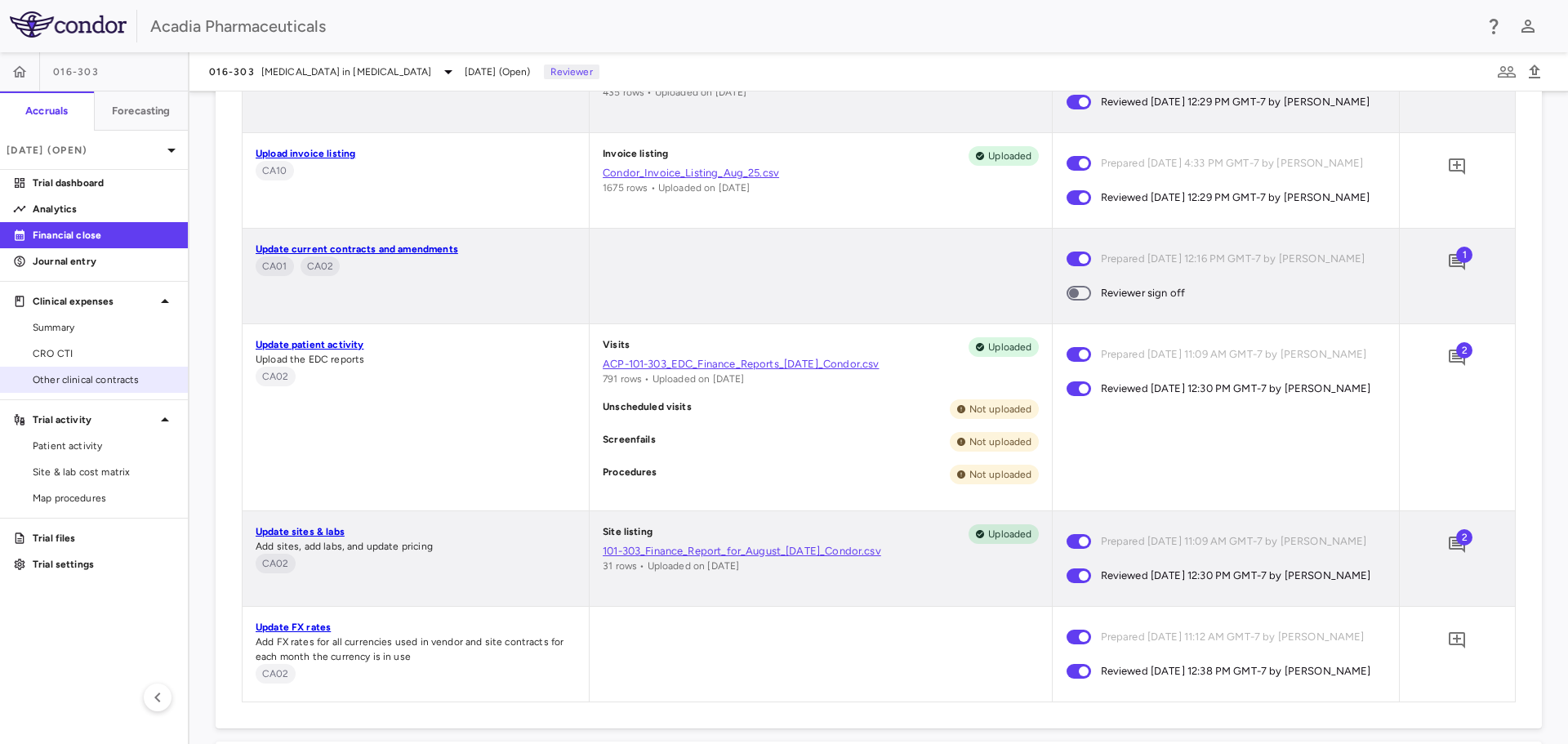
click at [89, 374] on span "Other clinical contracts" at bounding box center [103, 379] width 142 height 15
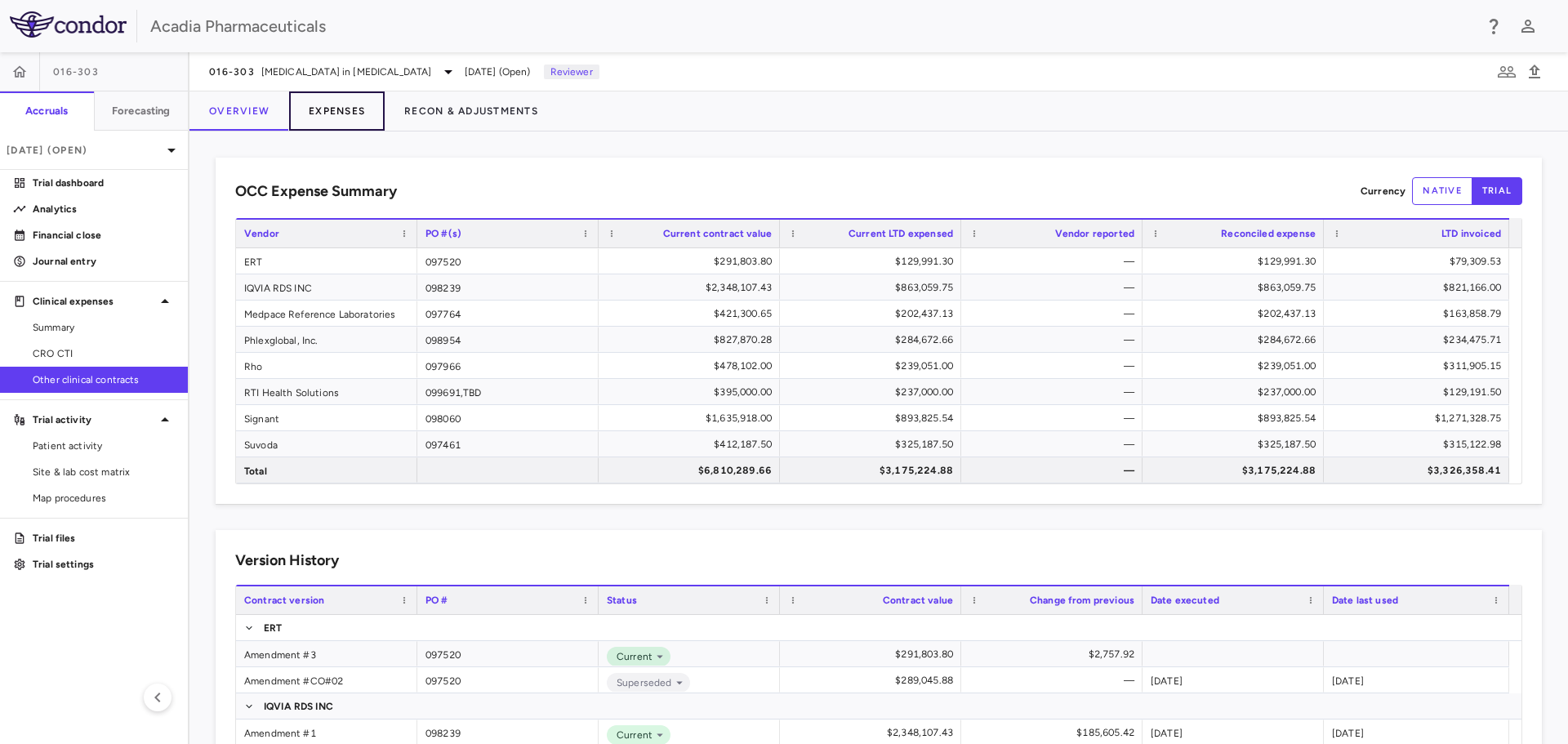
click at [354, 113] on button "Expenses" at bounding box center [337, 111] width 96 height 39
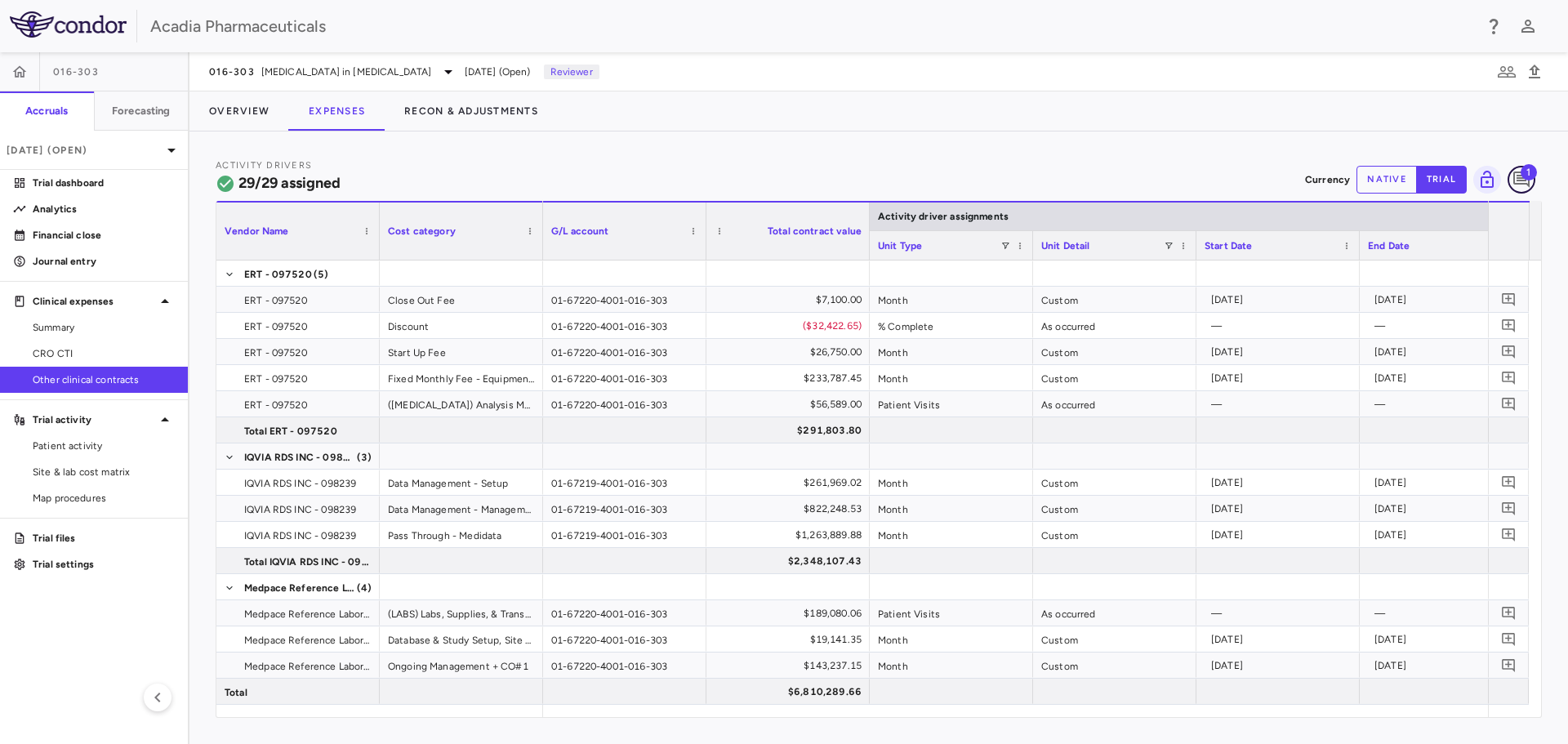
click at [1528, 183] on icon "Add comment" at bounding box center [1521, 179] width 17 height 17
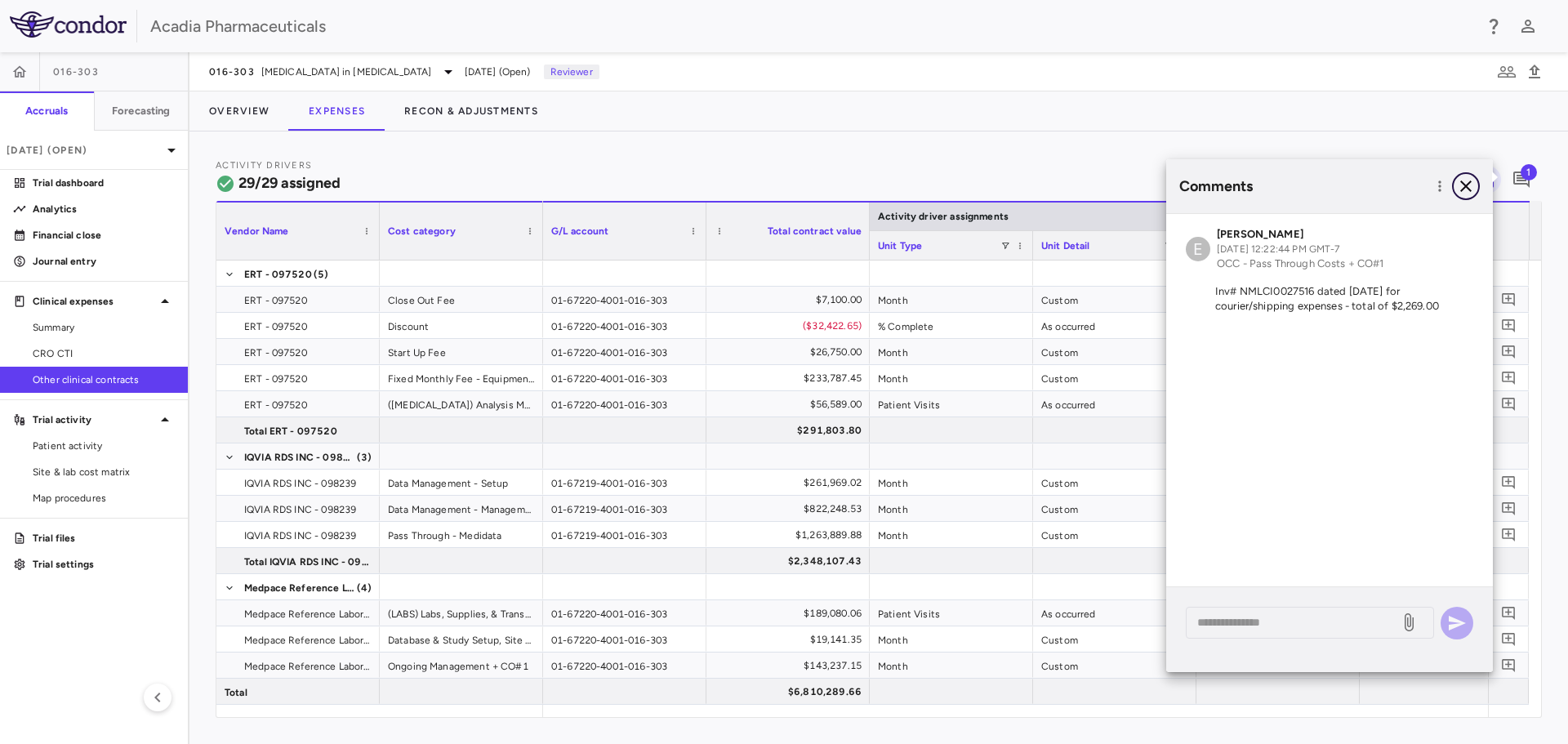
click at [1464, 182] on icon "button" at bounding box center [1467, 186] width 20 height 20
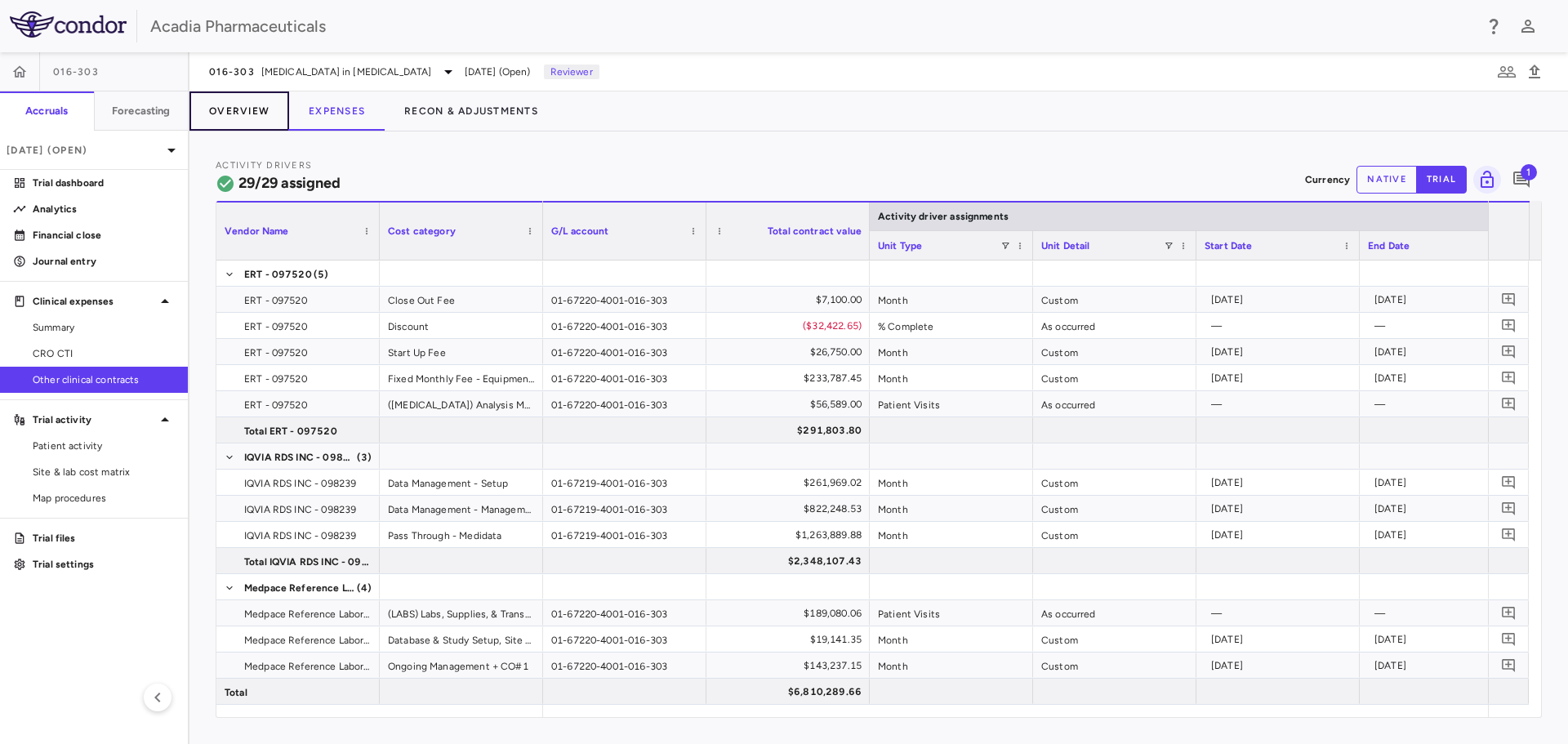
click at [259, 105] on button "Overview" at bounding box center [239, 111] width 100 height 39
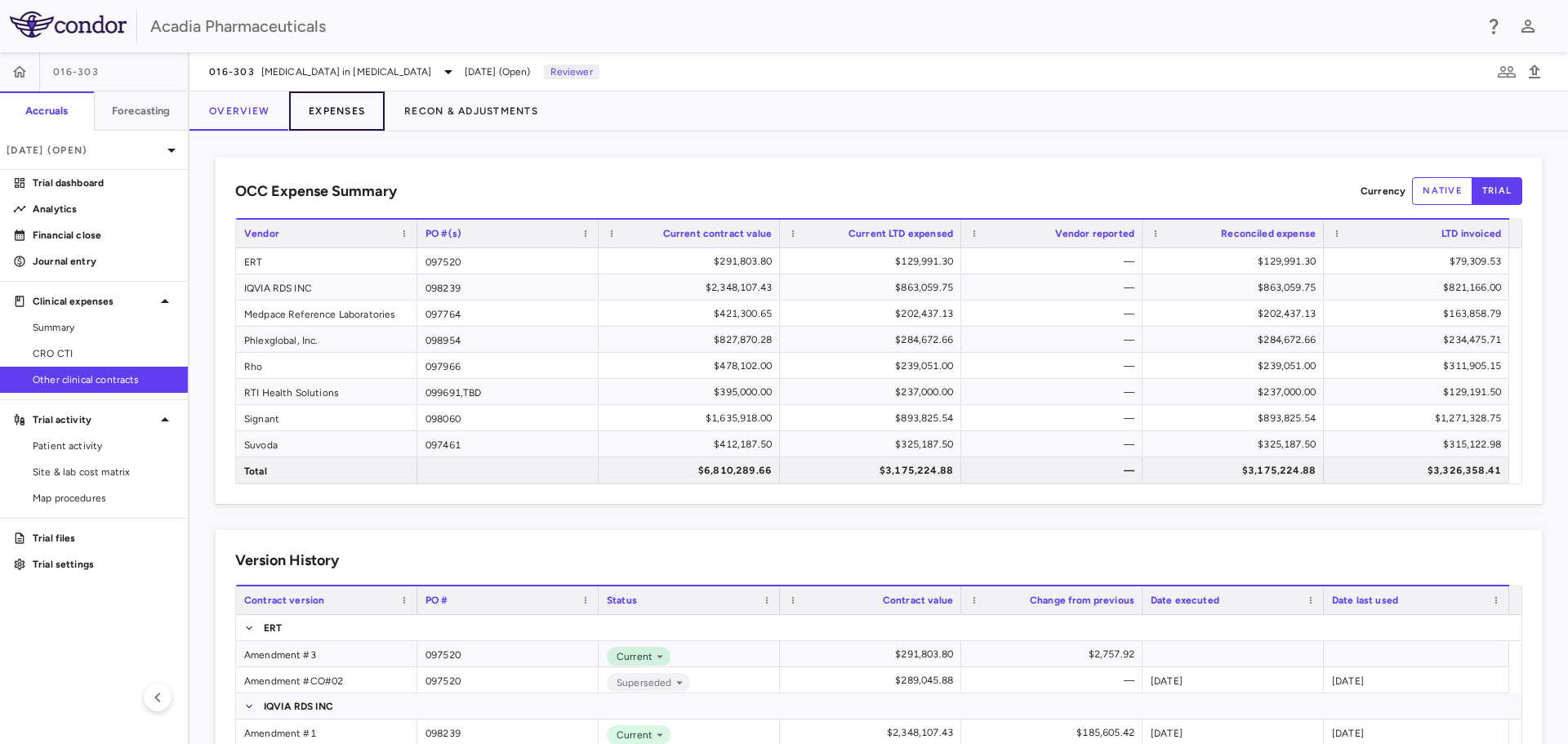
click at [339, 108] on button "Expenses" at bounding box center [337, 111] width 96 height 39
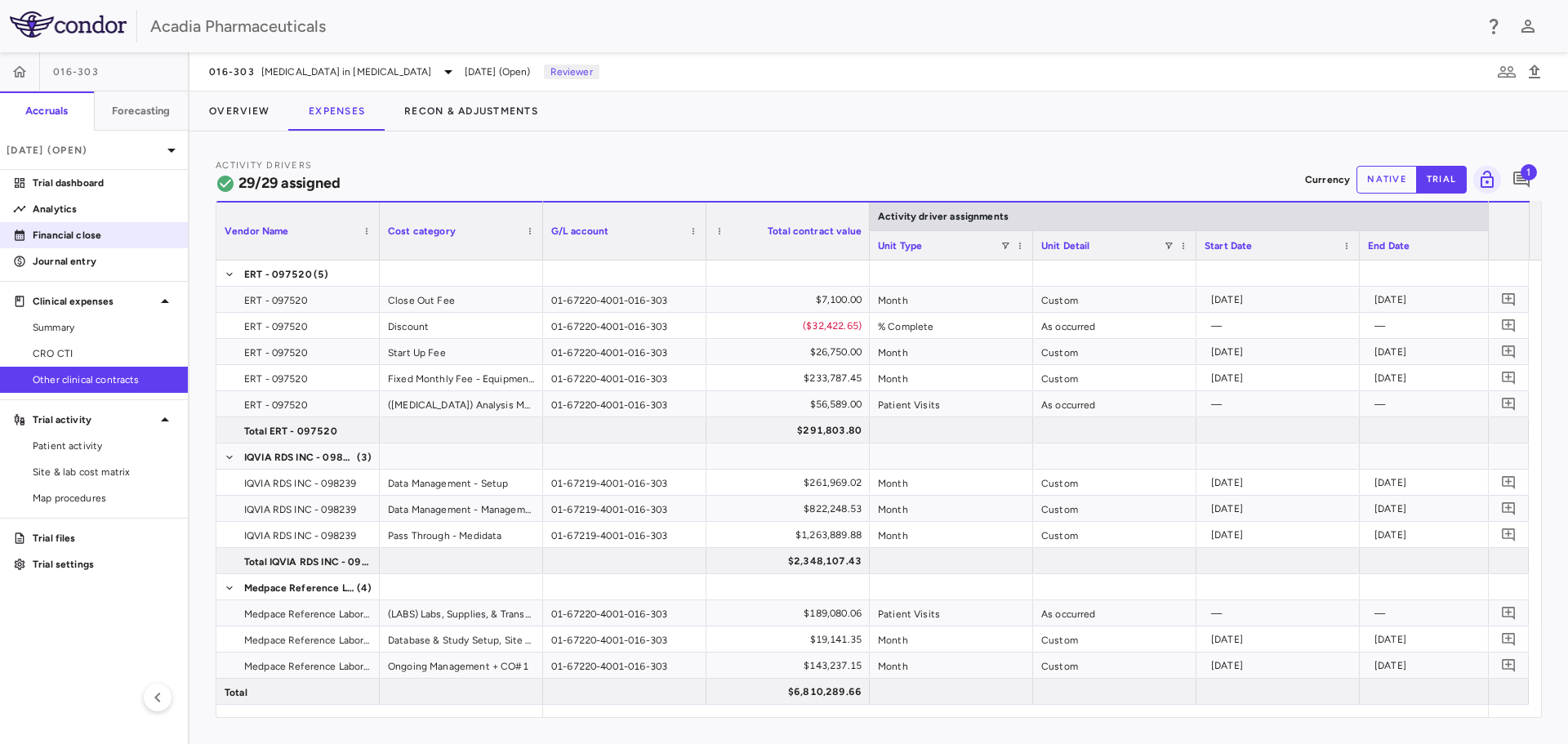
click at [96, 231] on p "Financial close" at bounding box center [103, 235] width 142 height 15
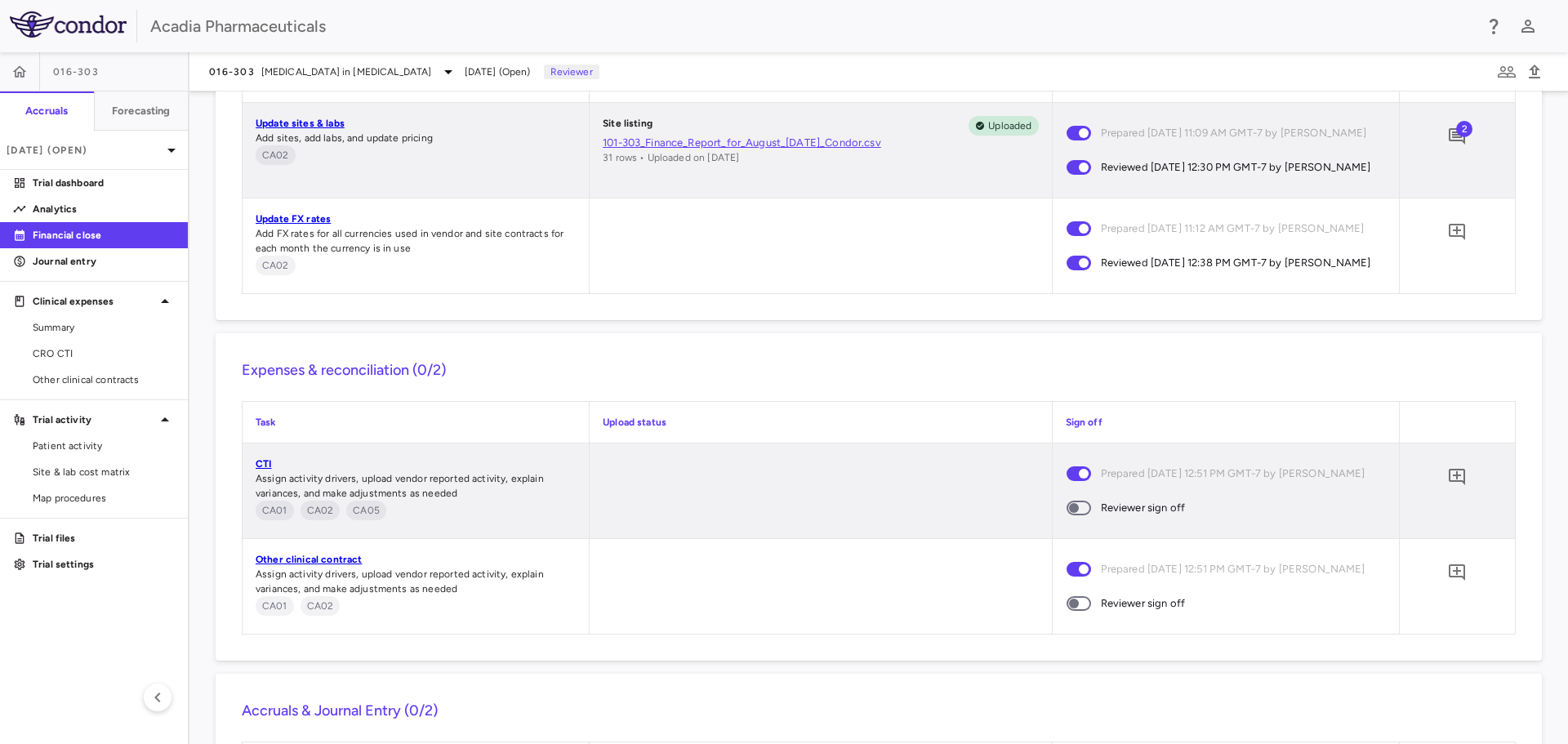
scroll to position [1622, 0]
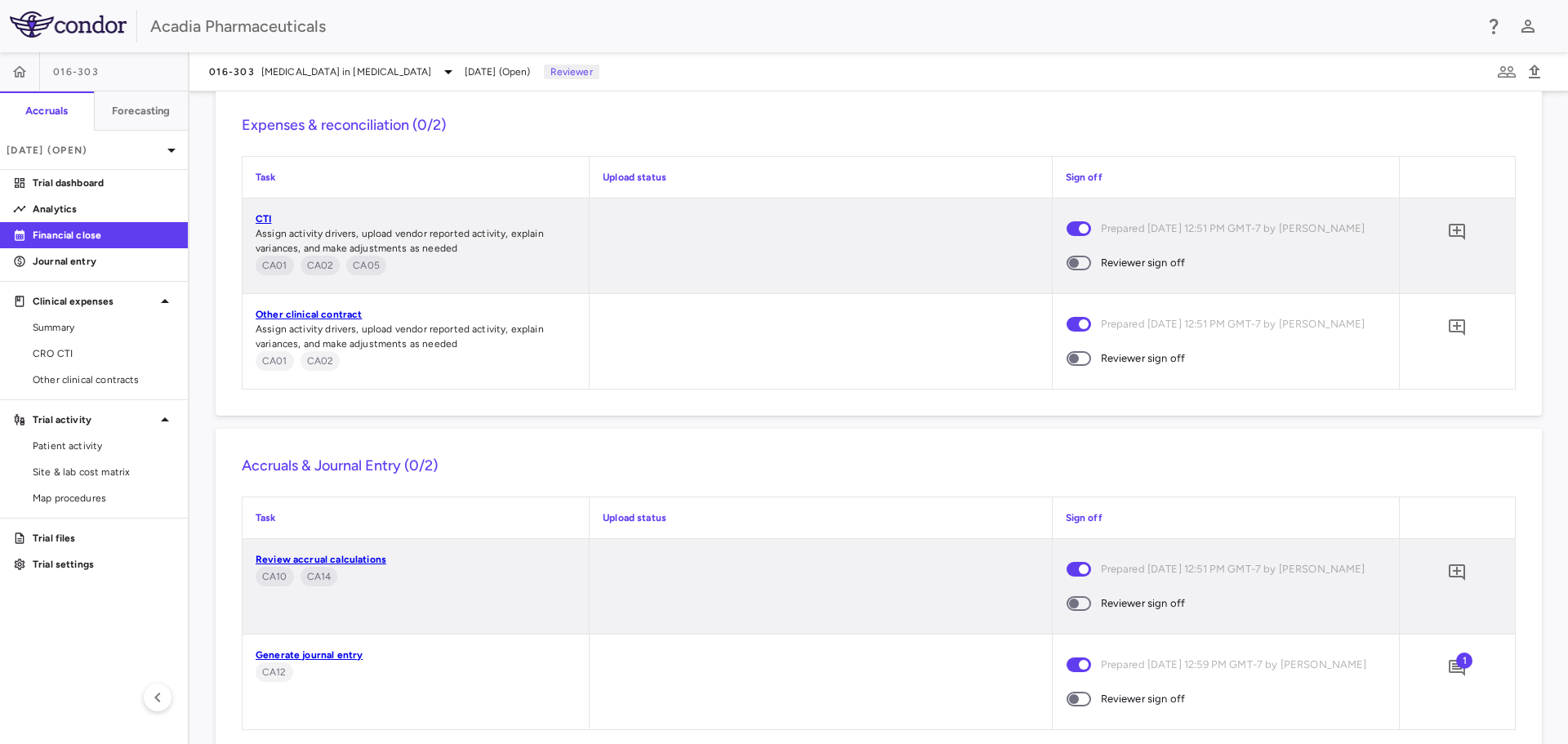
click at [1073, 280] on span at bounding box center [1078, 262] width 44 height 34
click at [1071, 366] on span at bounding box center [1078, 358] width 24 height 15
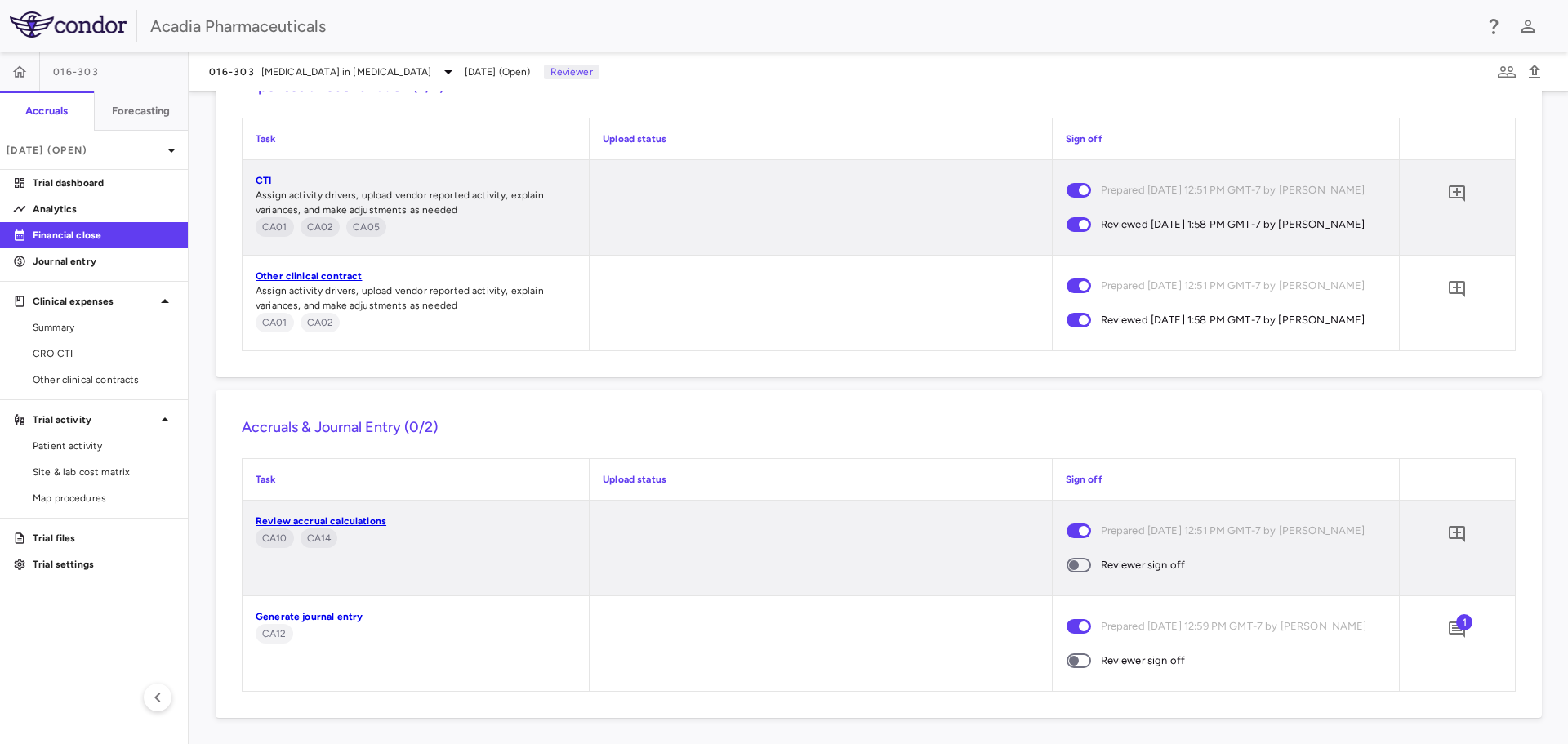
scroll to position [1401, 0]
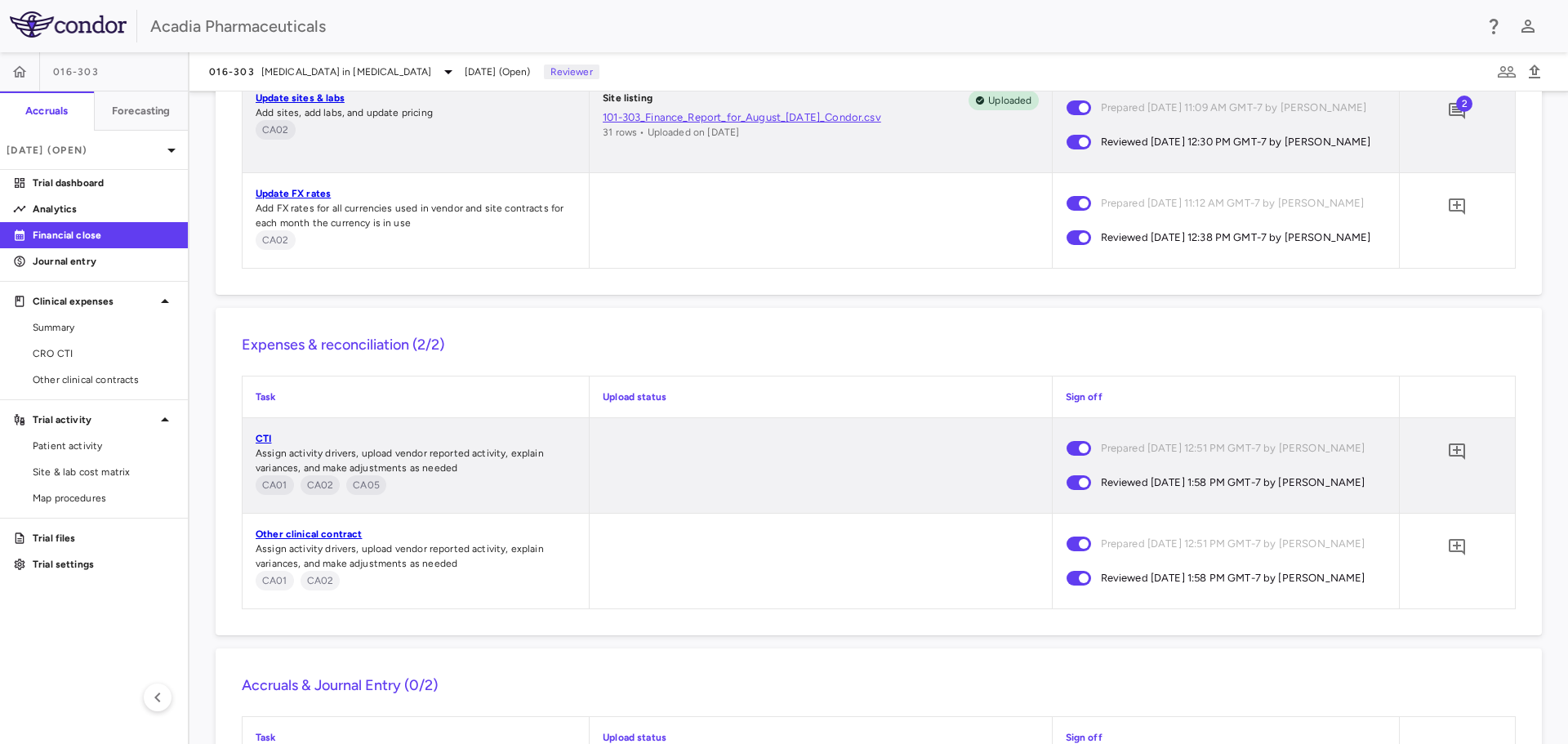
click at [1457, 112] on span "2" at bounding box center [1465, 103] width 17 height 17
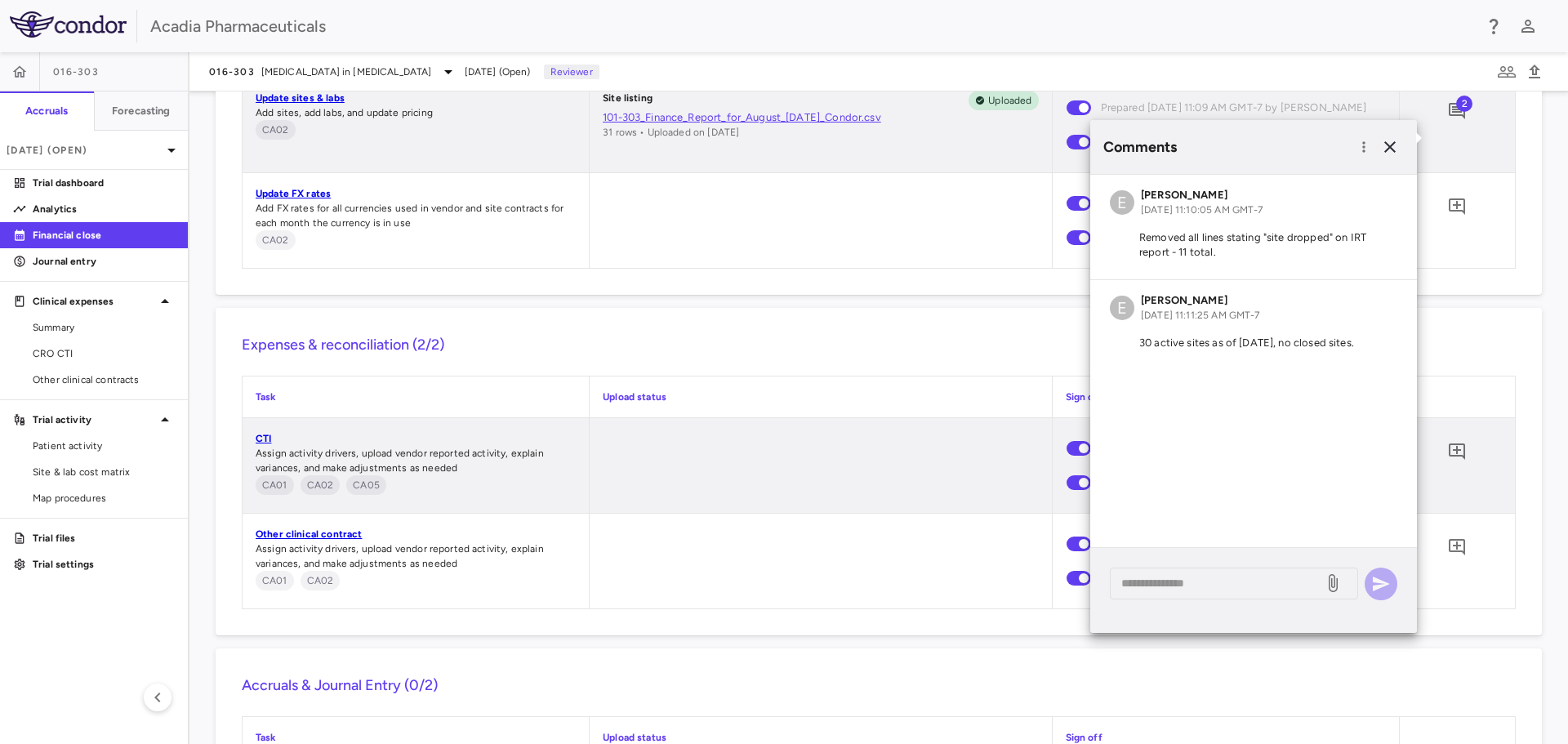
click at [844, 421] on div "Expenses & reconciliation (2/2) Task Upload status Sign off CTI Assign activity…" at bounding box center [879, 472] width 1327 height 328
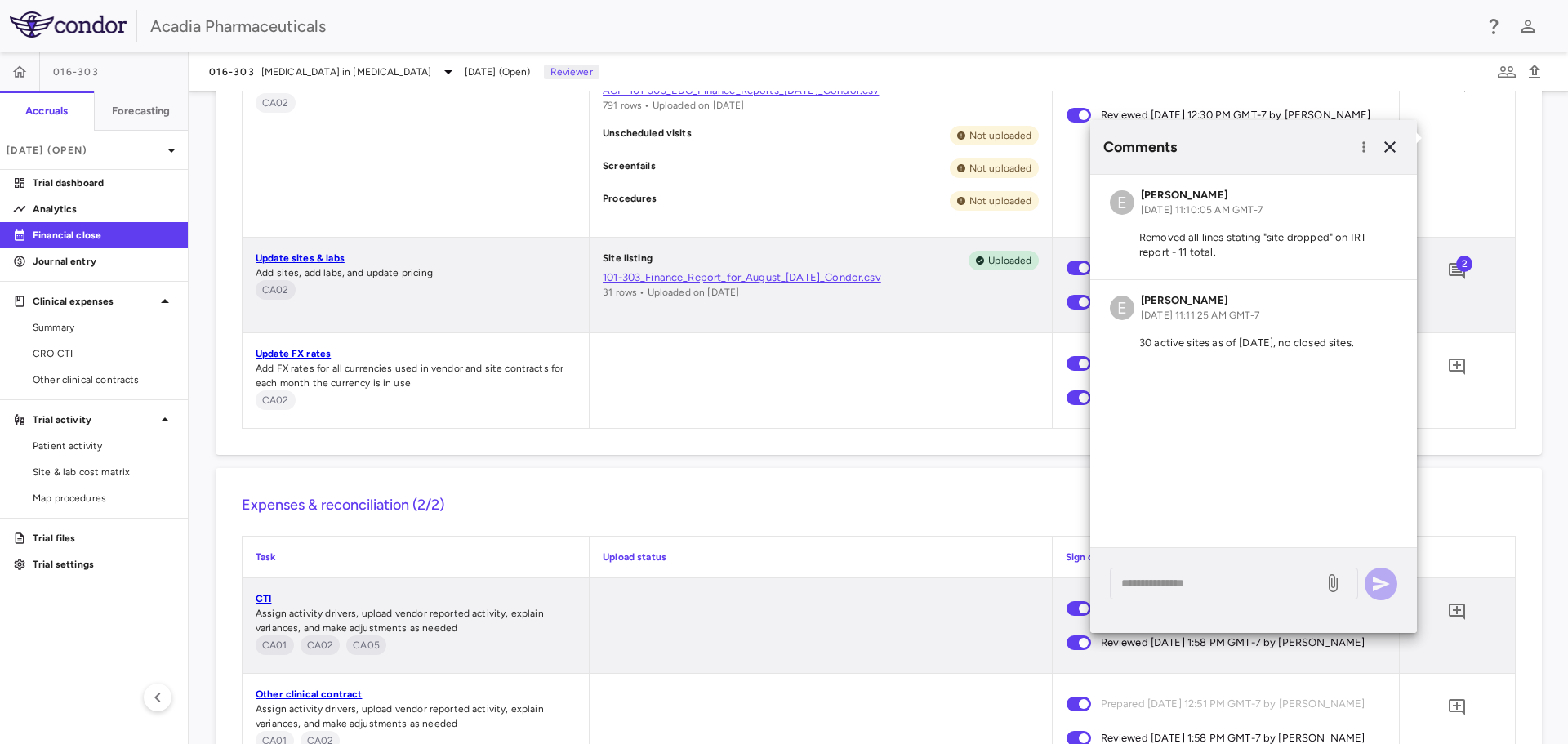
scroll to position [1076, 0]
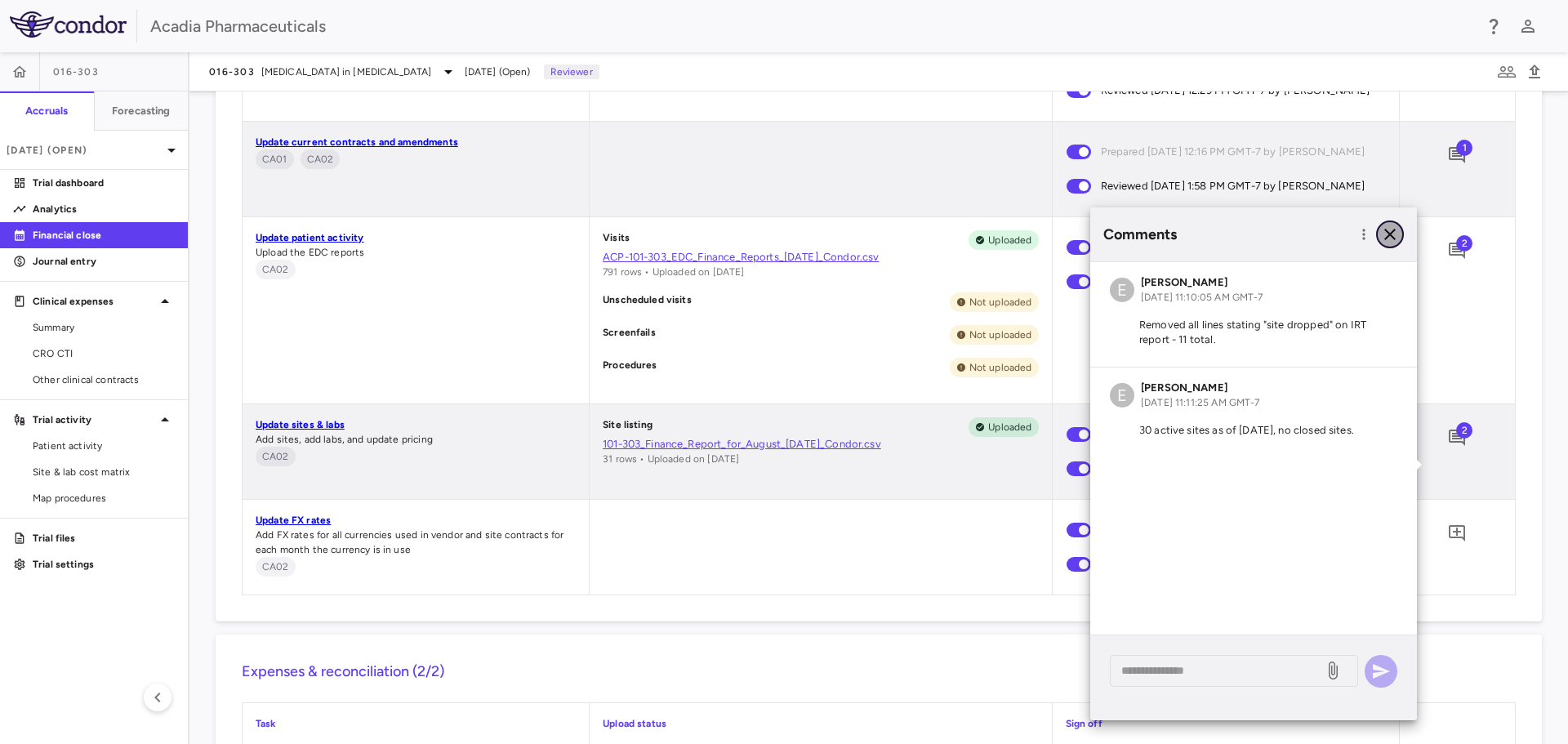
click at [1387, 238] on icon "button" at bounding box center [1390, 234] width 12 height 12
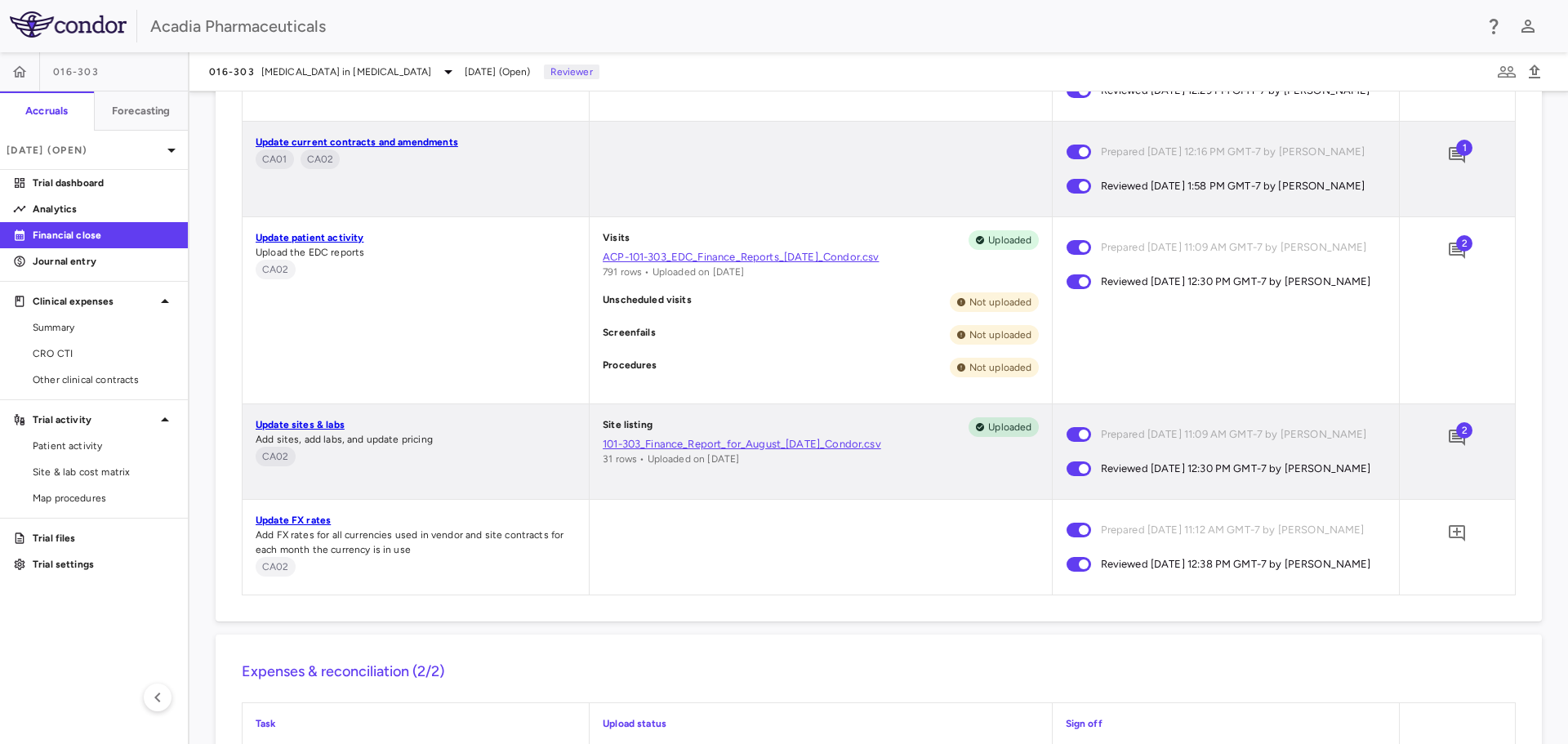
scroll to position [1483, 0]
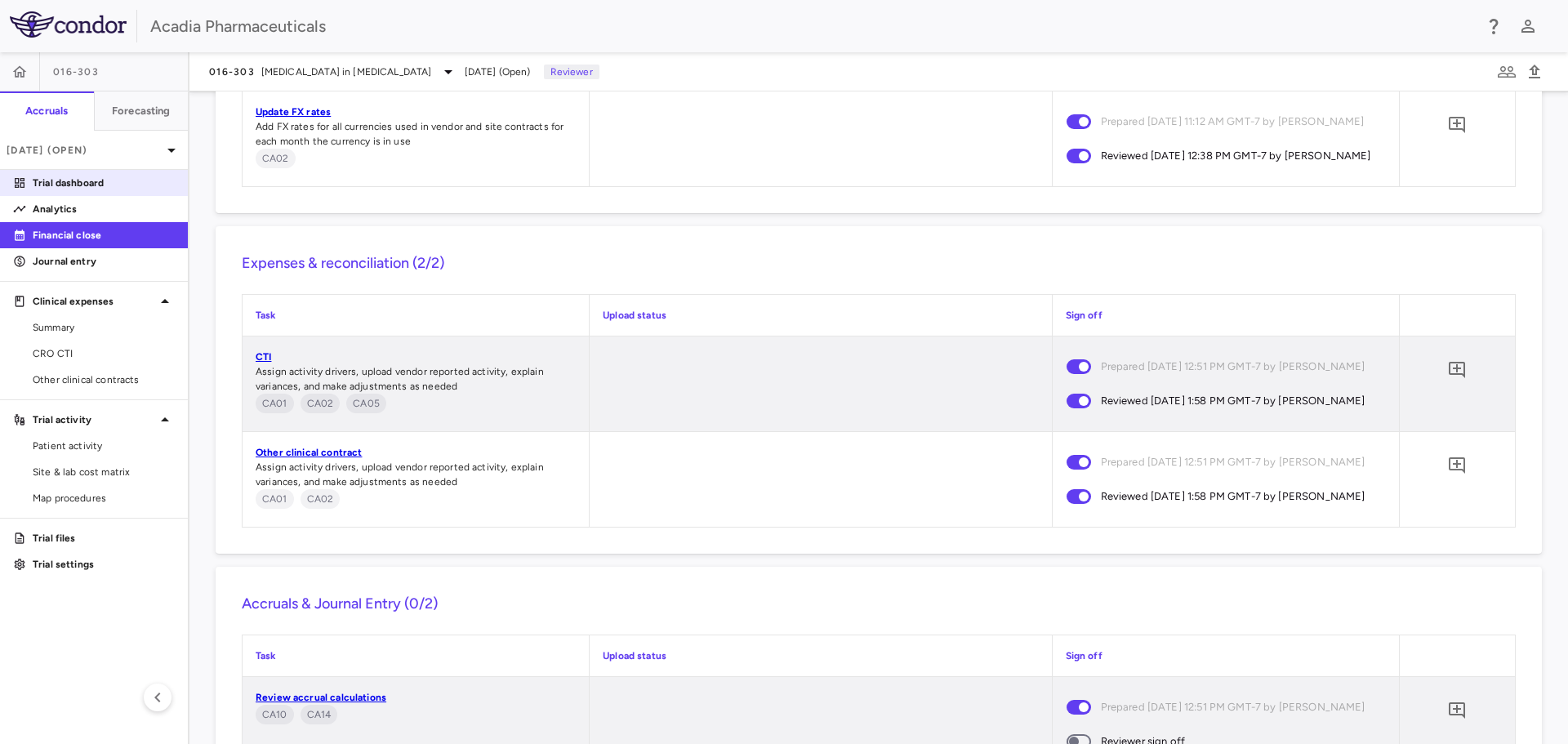
click at [66, 186] on p "Trial dashboard" at bounding box center [103, 182] width 142 height 15
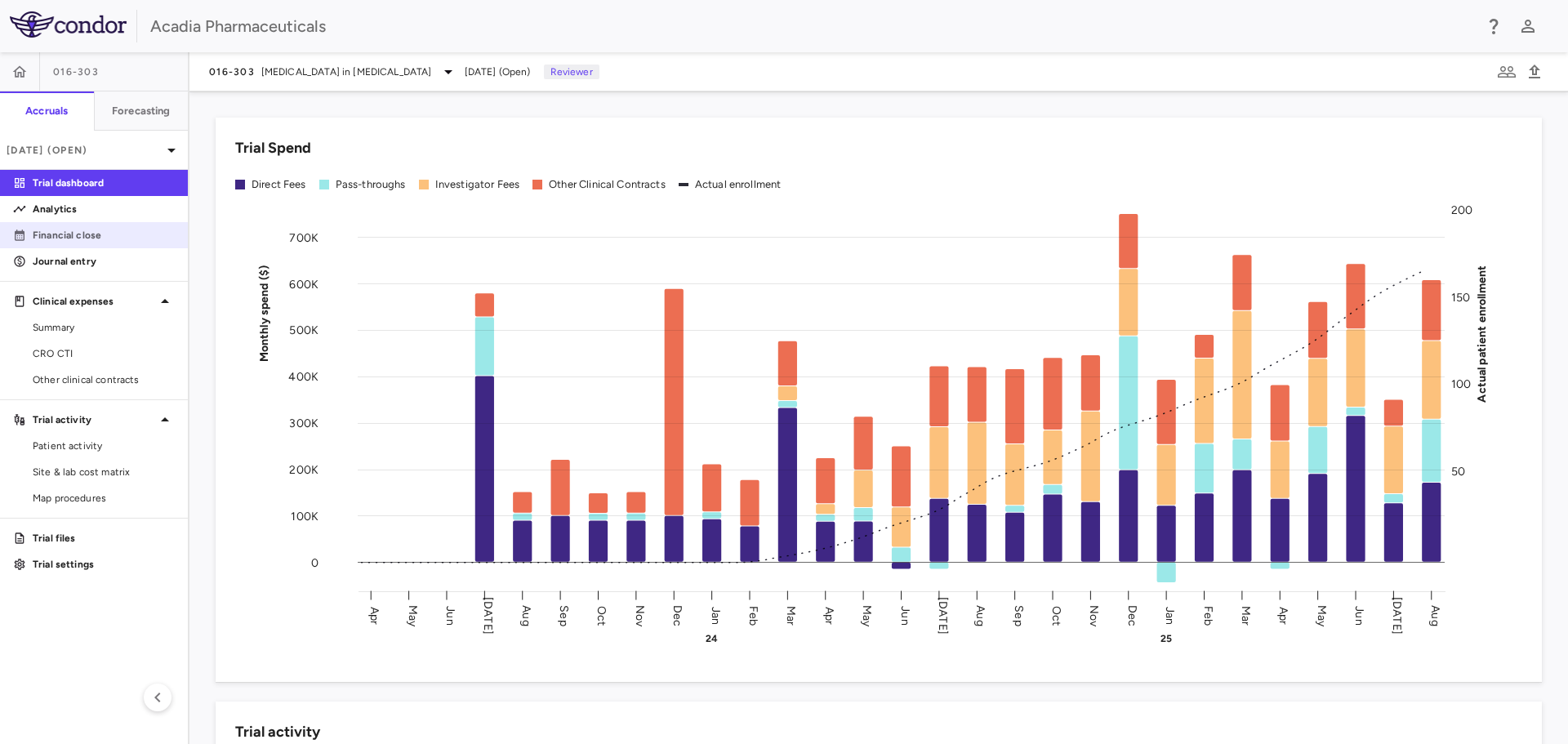
click at [153, 234] on p "Financial close" at bounding box center [103, 235] width 142 height 15
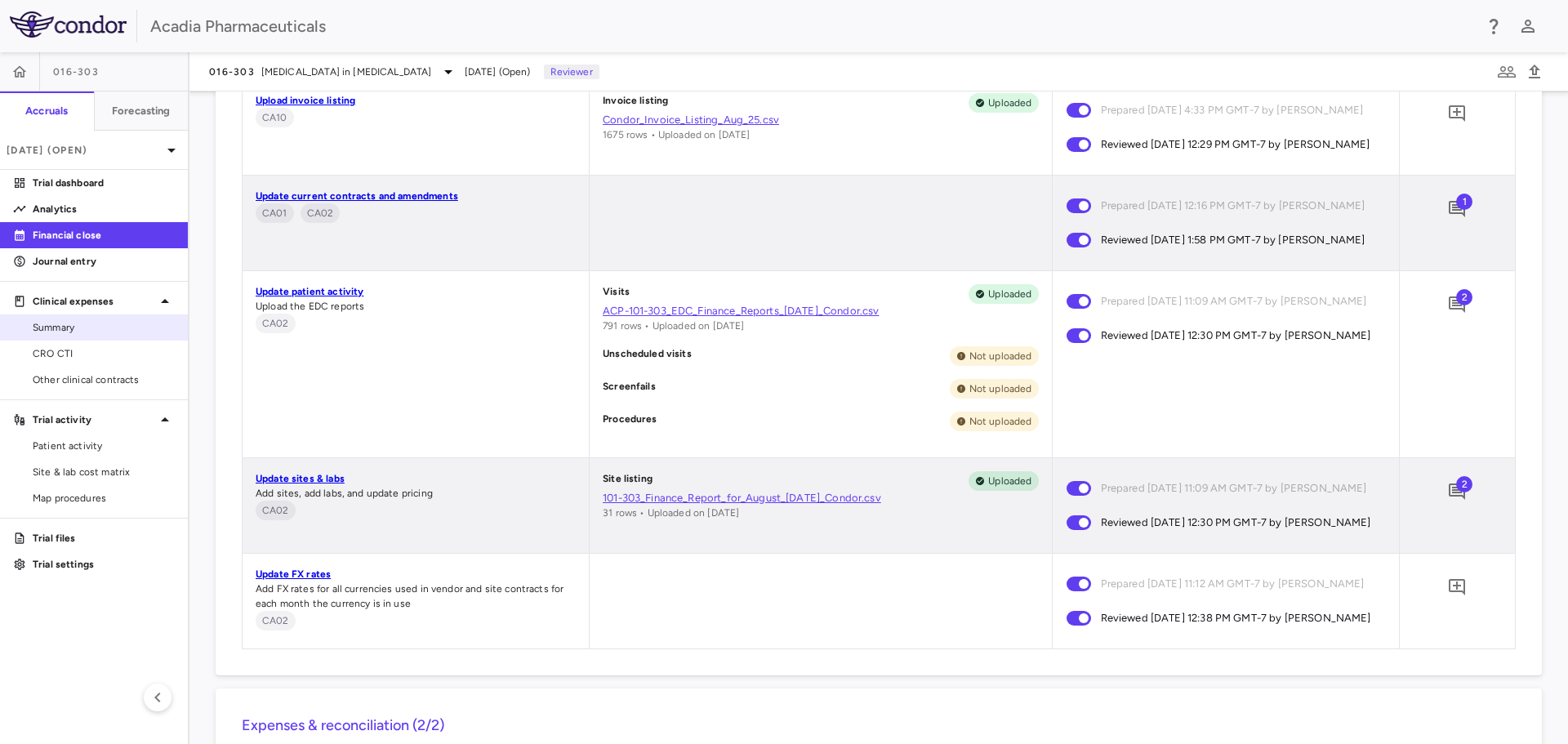
scroll to position [1021, 0]
click at [53, 185] on p "Trial dashboard" at bounding box center [103, 182] width 142 height 15
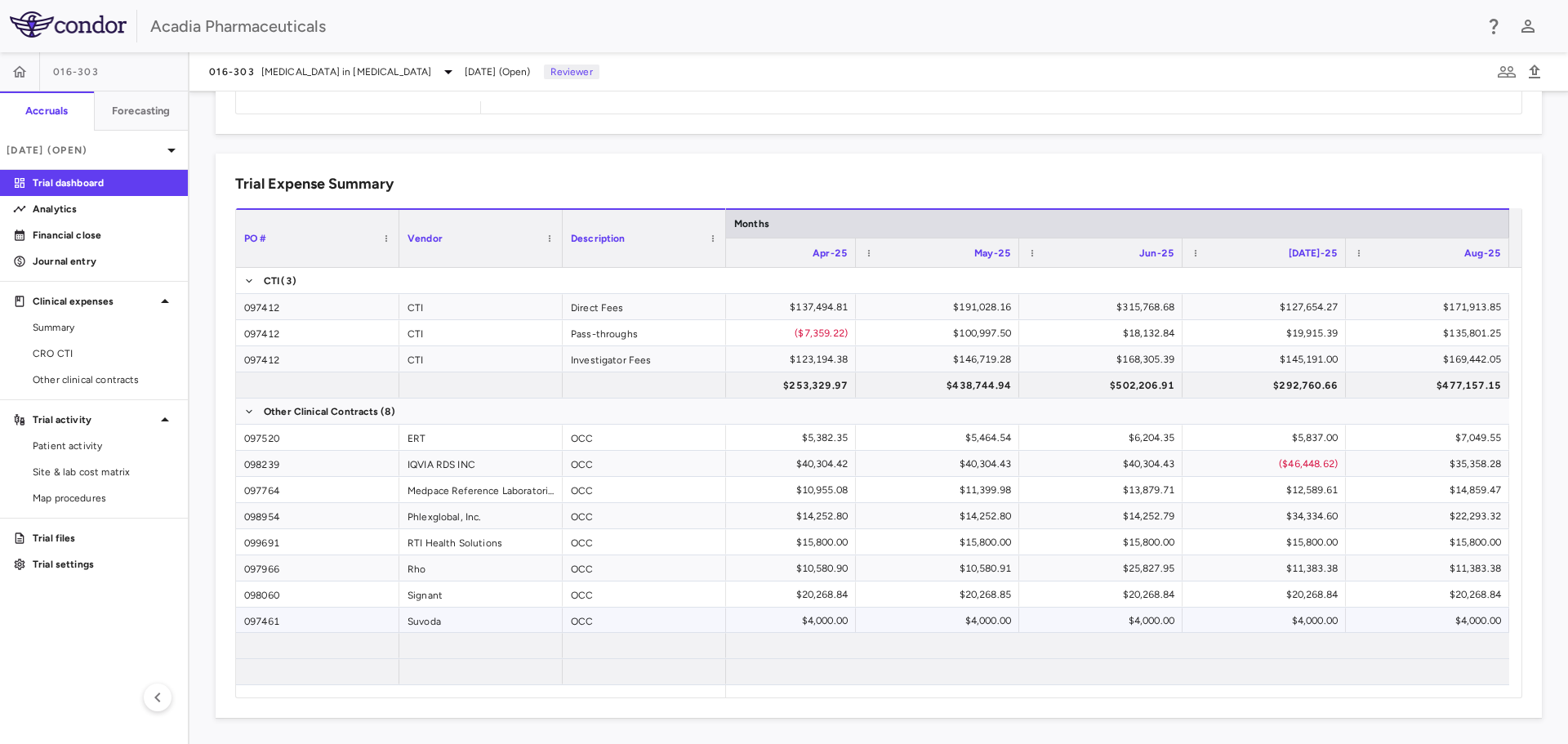
scroll to position [1, 0]
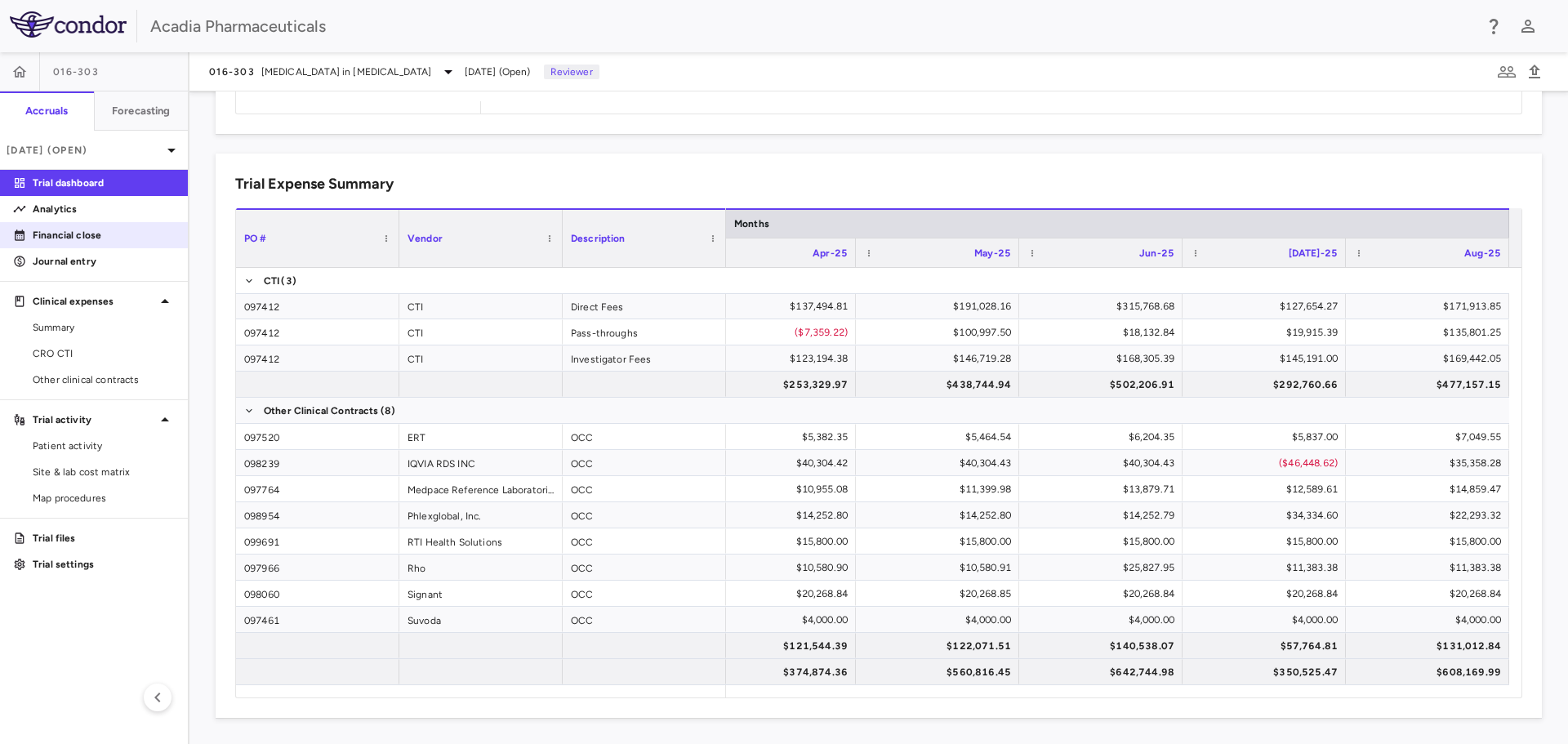
click at [35, 248] on div "Financial close" at bounding box center [94, 235] width 188 height 26
click at [164, 235] on p "Financial close" at bounding box center [103, 235] width 142 height 15
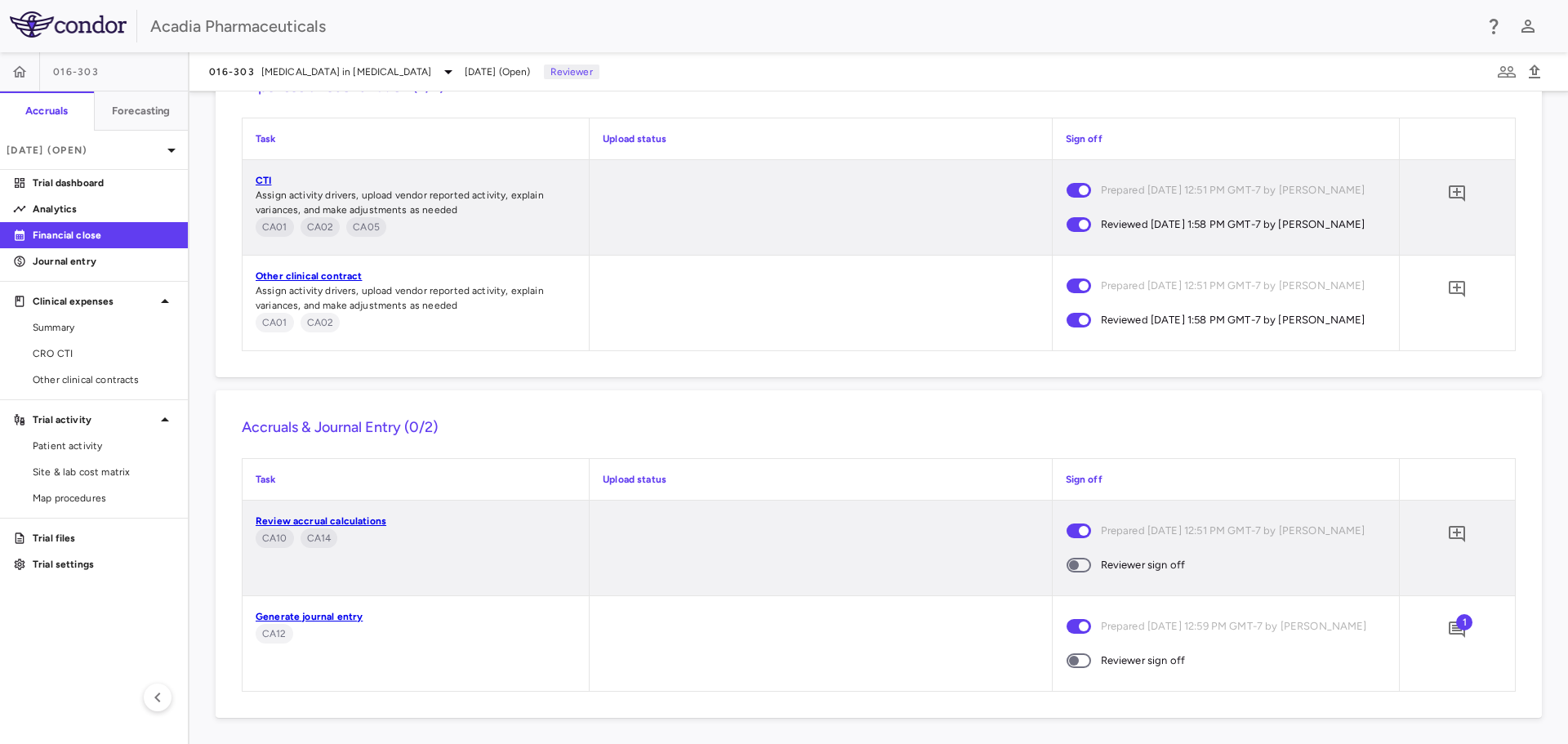
scroll to position [1728, 0]
click at [1457, 625] on span "1" at bounding box center [1465, 622] width 17 height 17
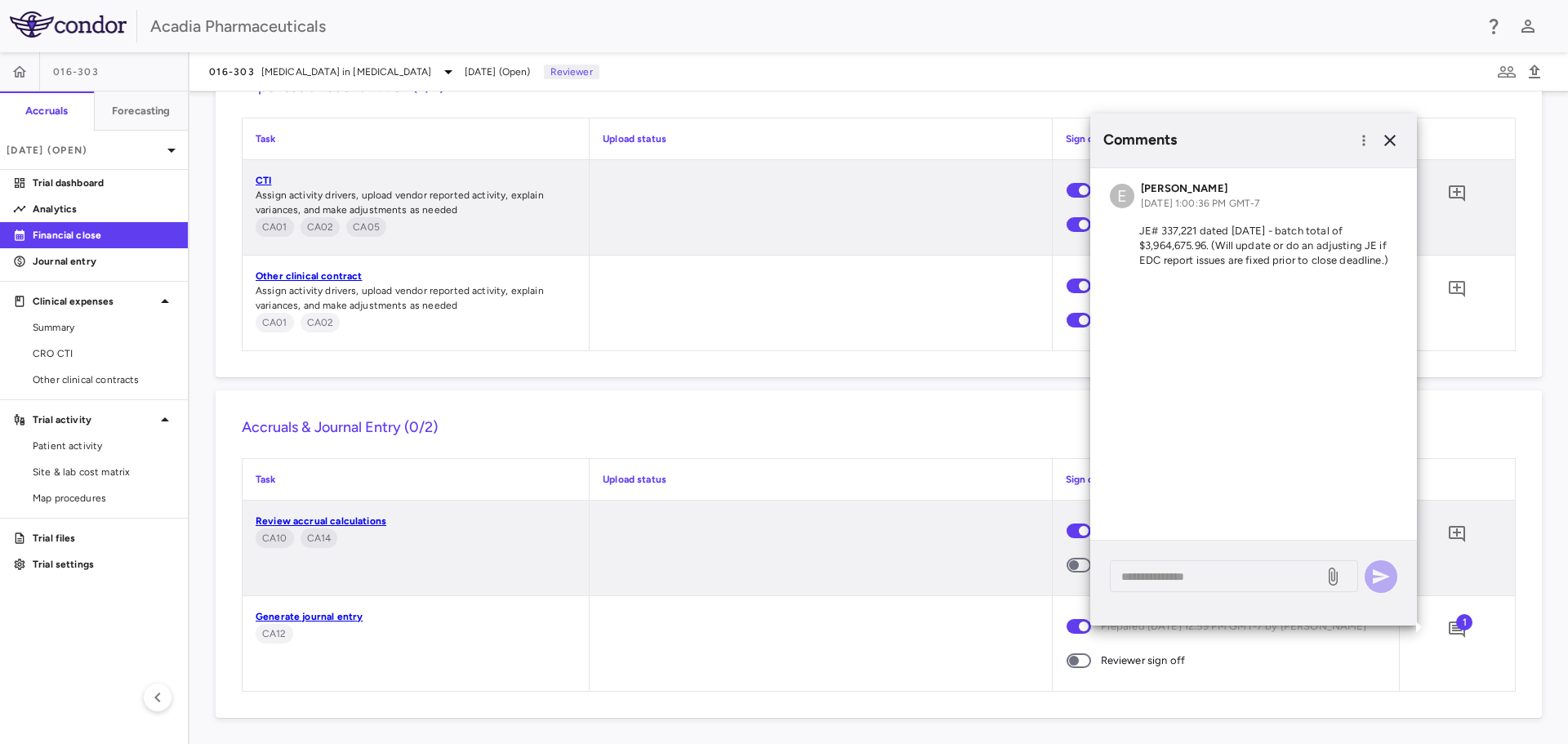
drag, startPoint x: 887, startPoint y: 402, endPoint x: 892, endPoint y: 392, distance: 11.2
click at [890, 397] on div "Accruals & Journal Entry (0/2) Task Upload status Sign off Review accrual calcu…" at bounding box center [879, 554] width 1327 height 328
click at [833, 434] on h6 "Accruals & Journal Entry (0/2)" at bounding box center [879, 427] width 1274 height 22
click at [1393, 141] on icon "button" at bounding box center [1390, 140] width 20 height 20
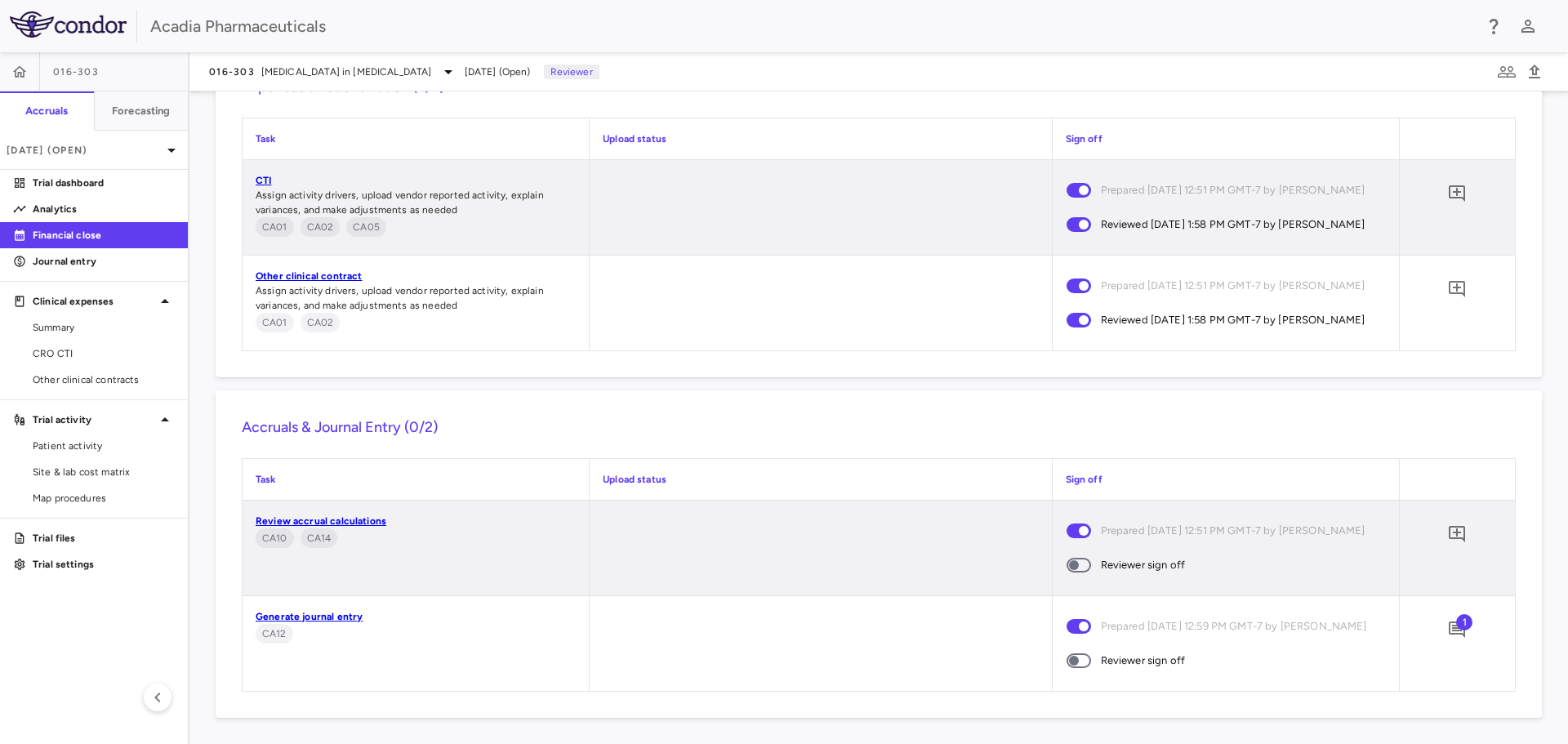
click at [1302, 453] on div "Accruals & Journal Entry (0/2) Task Upload status Sign off Review accrual calcu…" at bounding box center [879, 554] width 1327 height 328
click at [1076, 668] on span at bounding box center [1078, 660] width 24 height 15
click at [23, 73] on icon "button" at bounding box center [20, 71] width 14 height 12
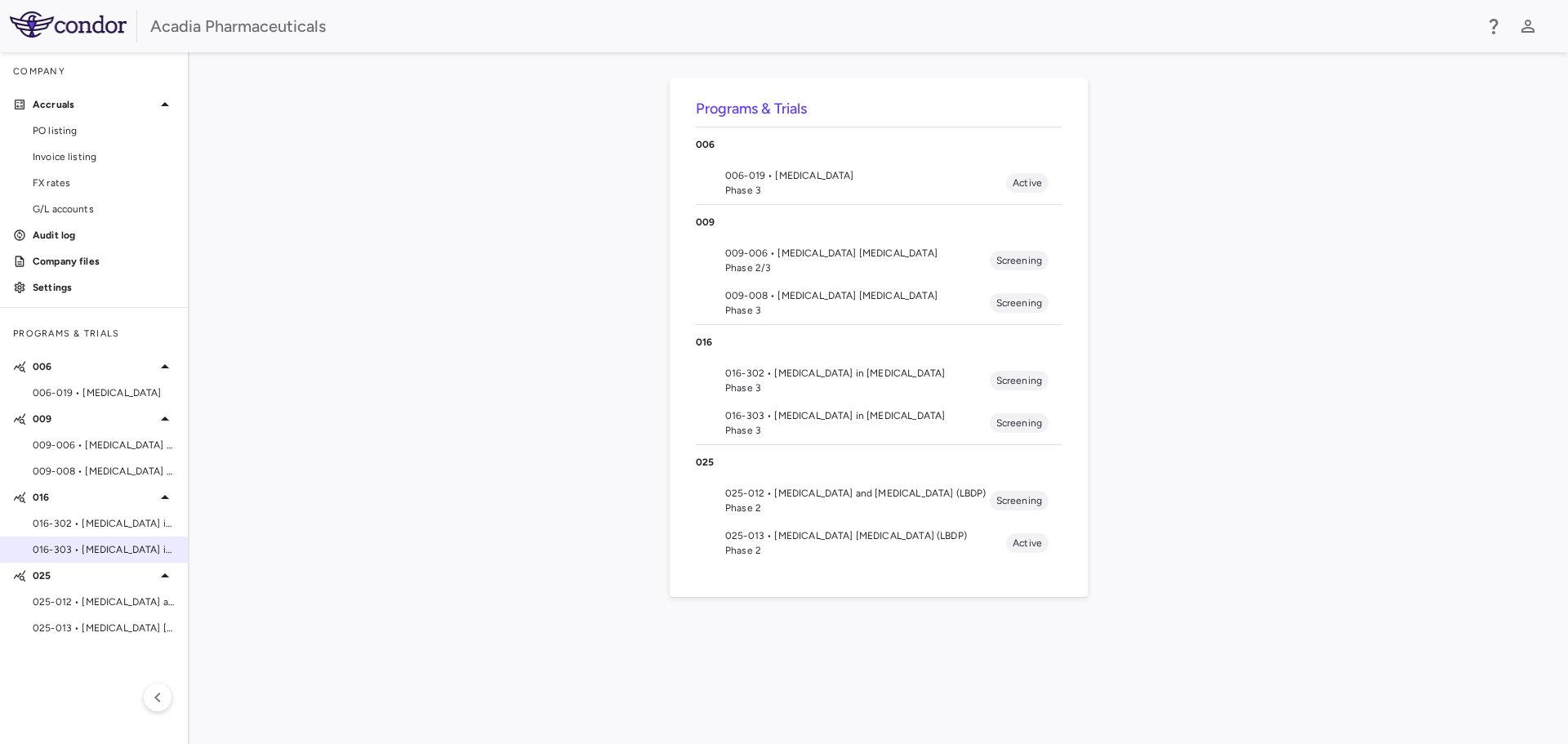
click at [118, 551] on span "016-303 • [MEDICAL_DATA] in [MEDICAL_DATA]" at bounding box center [103, 549] width 142 height 15
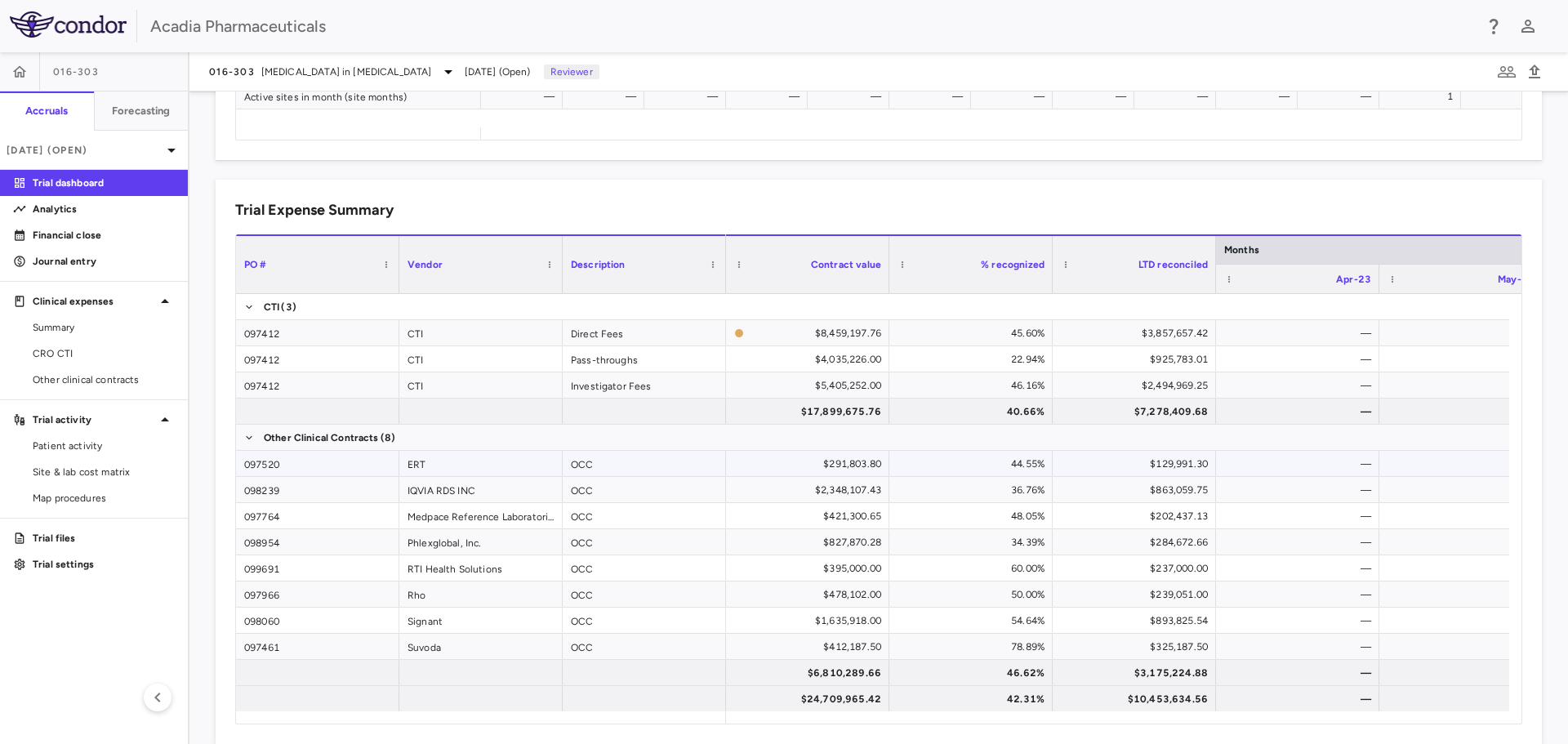
scroll to position [1, 0]
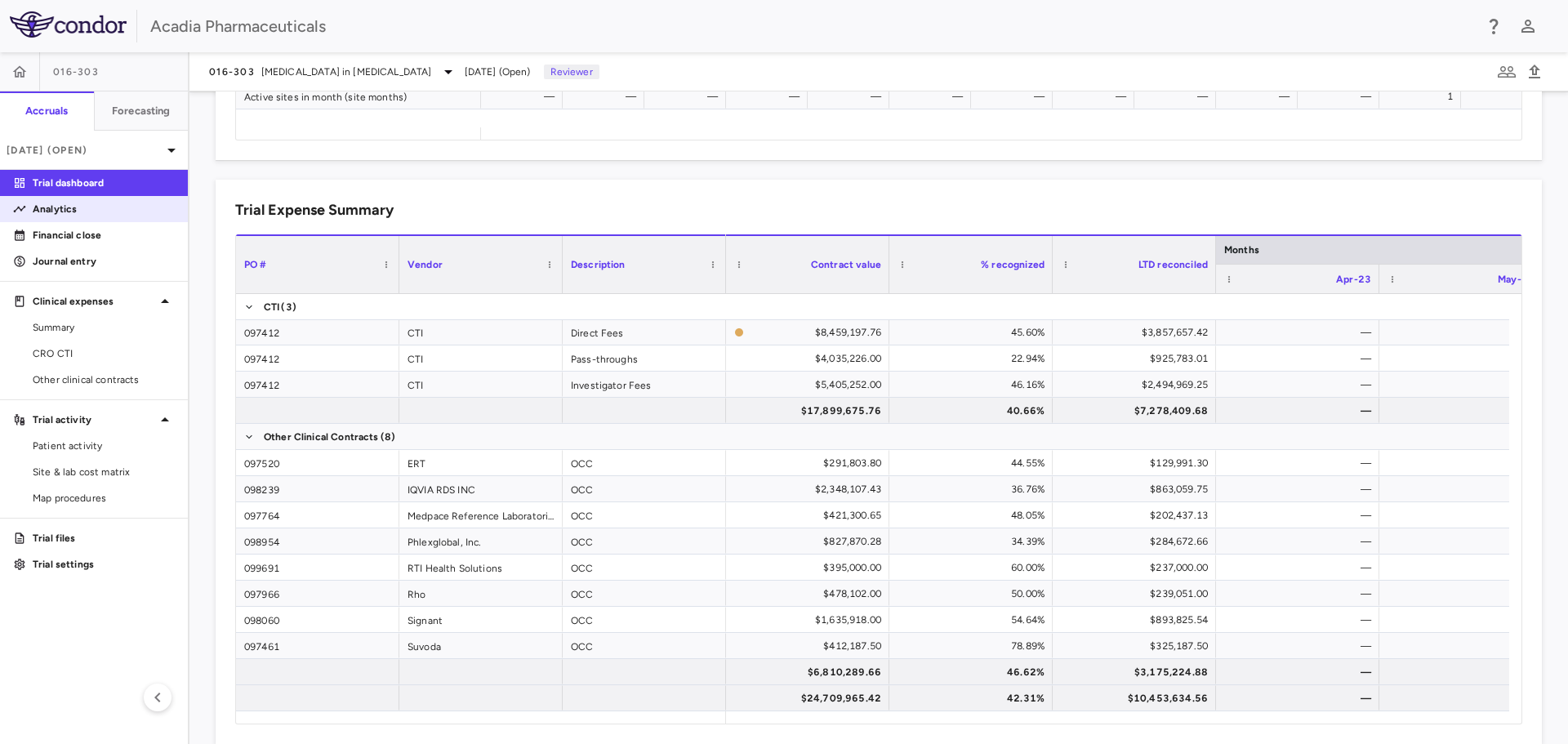
click at [108, 218] on link "Analytics" at bounding box center [94, 209] width 188 height 24
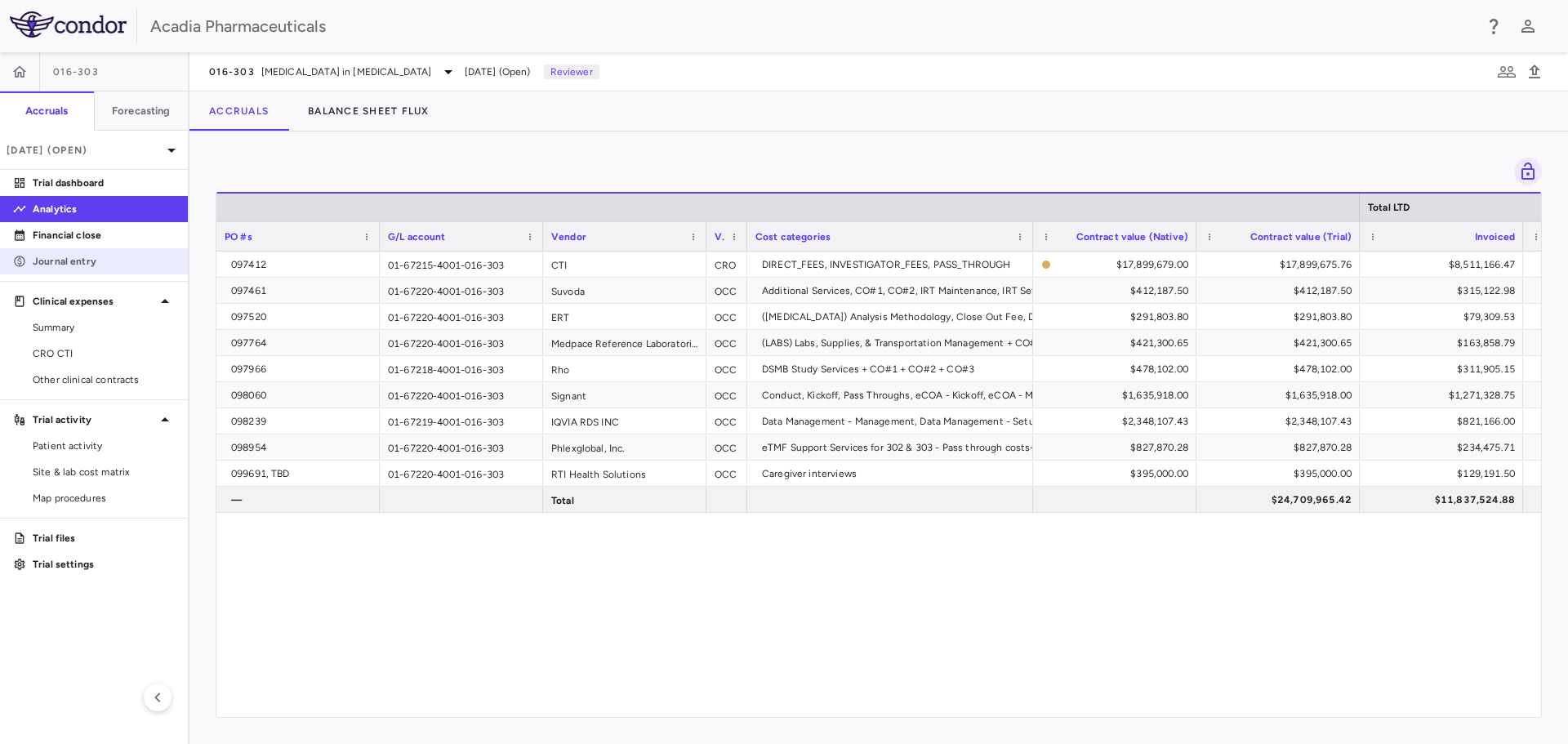
click at [81, 273] on link "Journal entry" at bounding box center [94, 260] width 188 height 24
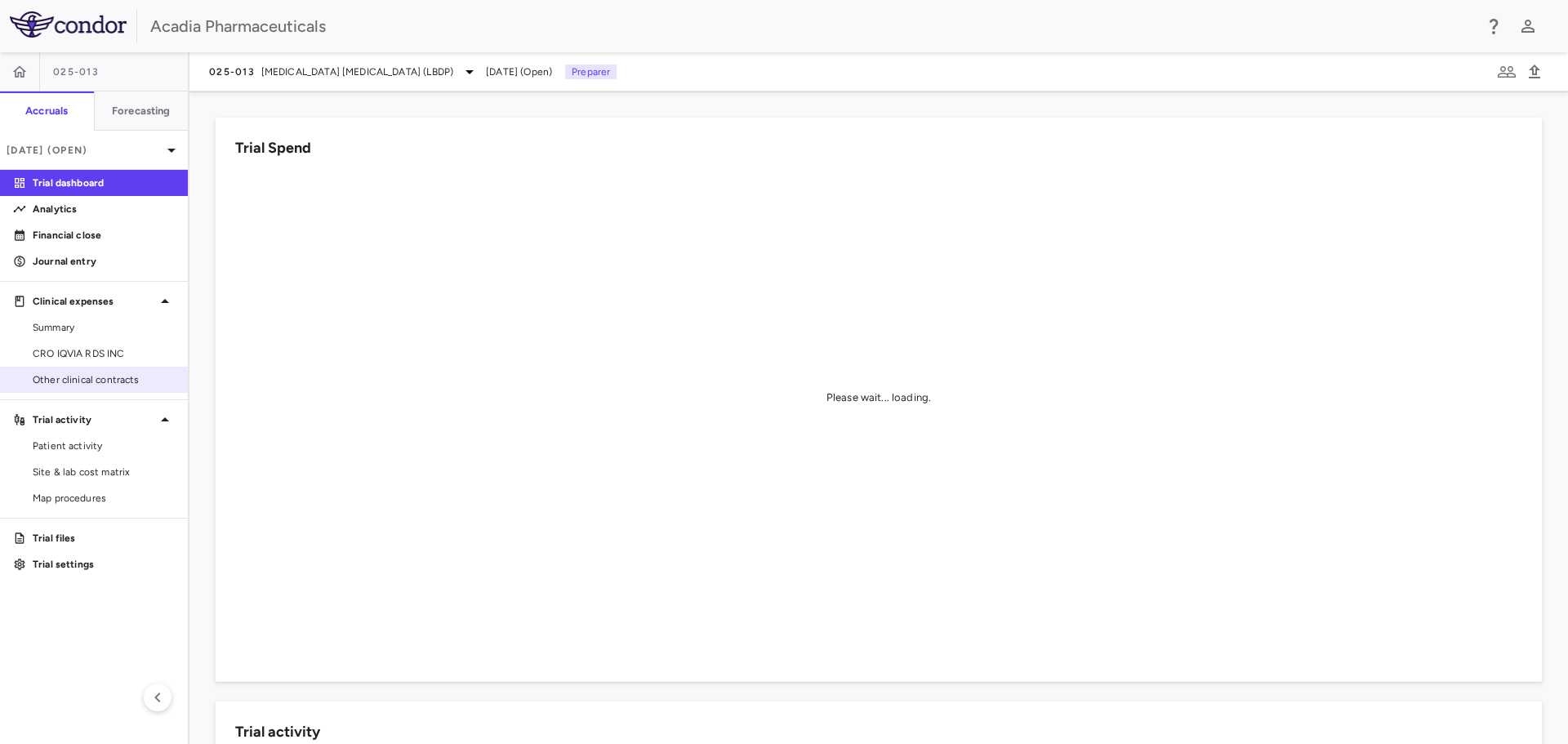
click at [85, 372] on span "Other clinical contracts" at bounding box center [103, 379] width 142 height 15
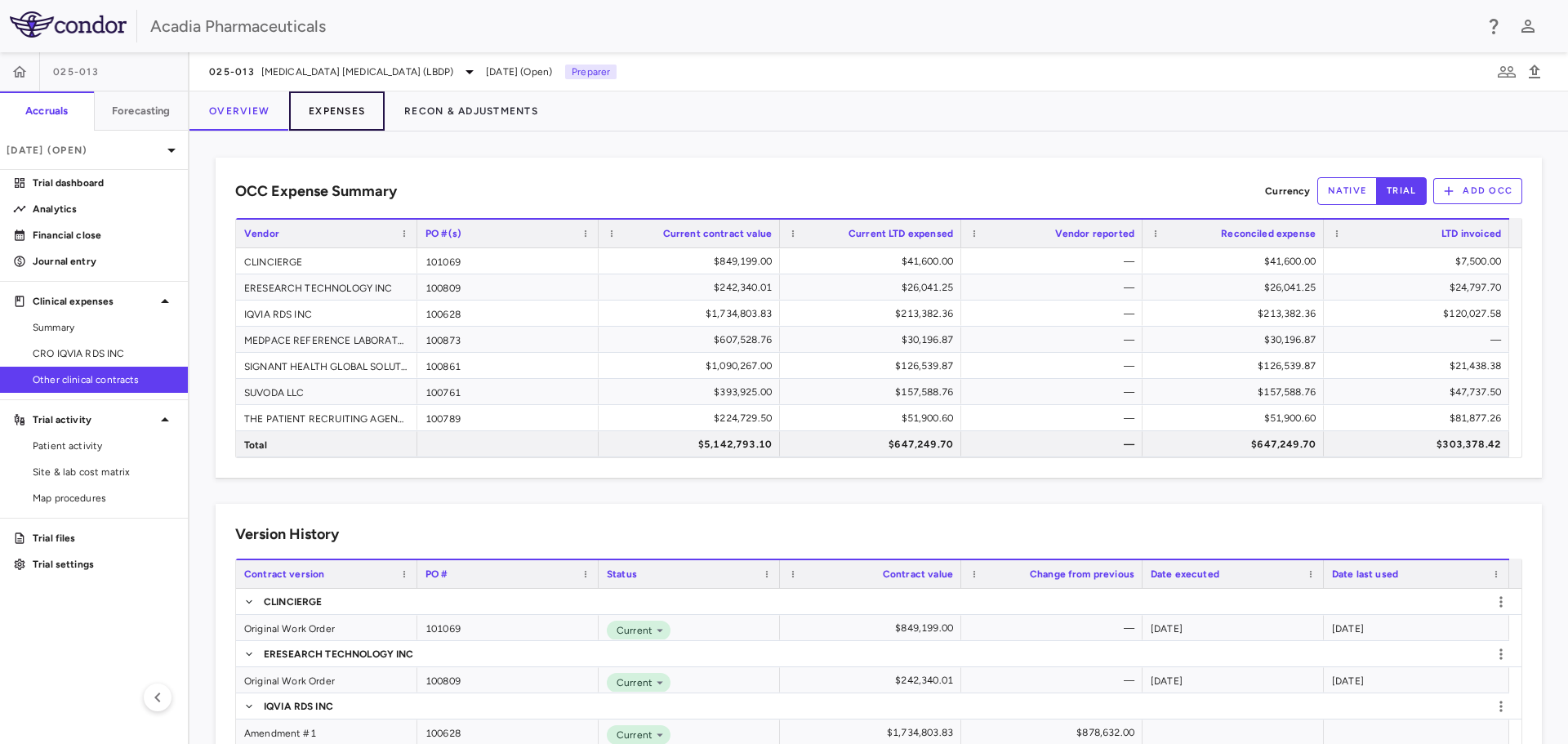
click at [345, 113] on button "Expenses" at bounding box center [337, 111] width 96 height 39
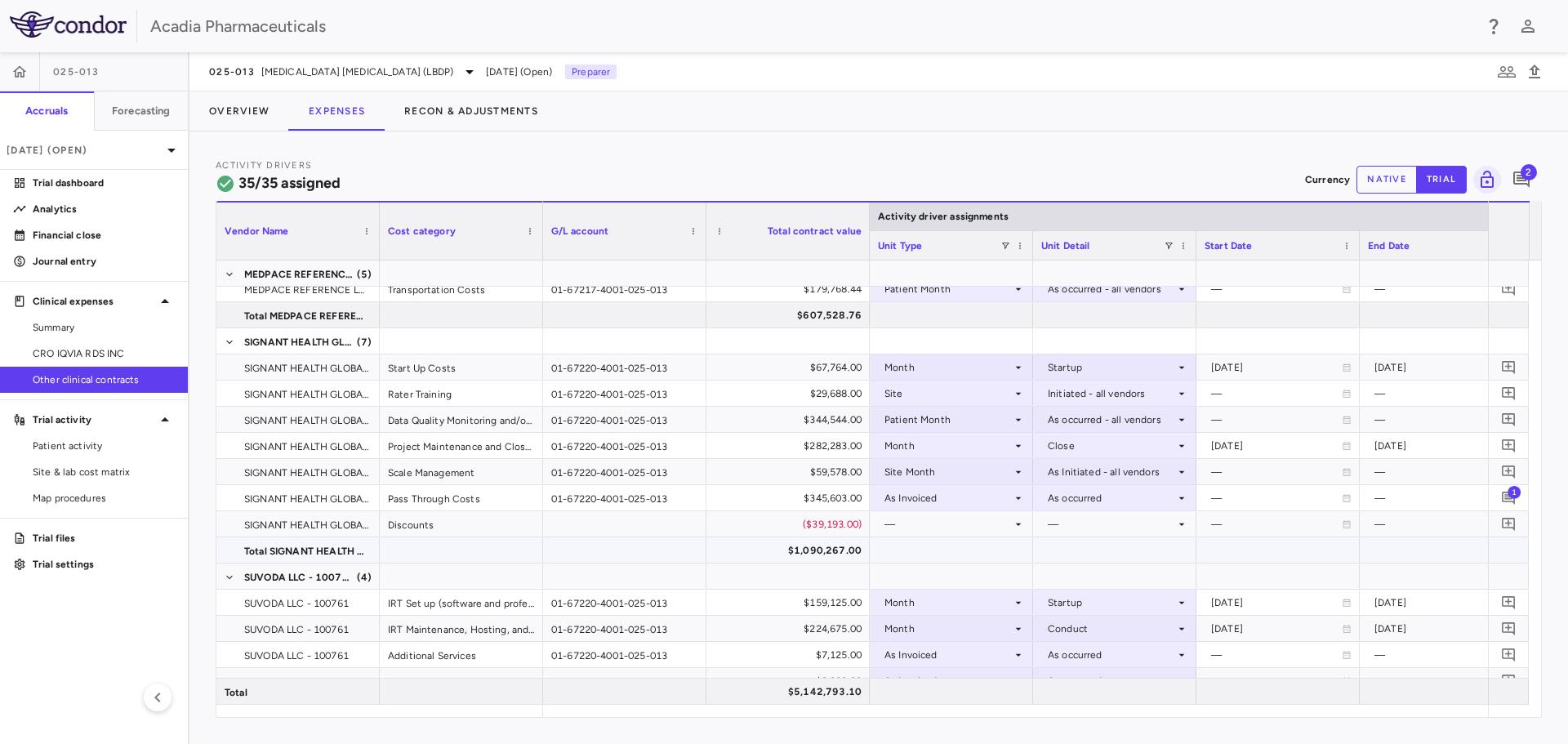
scroll to position [734, 0]
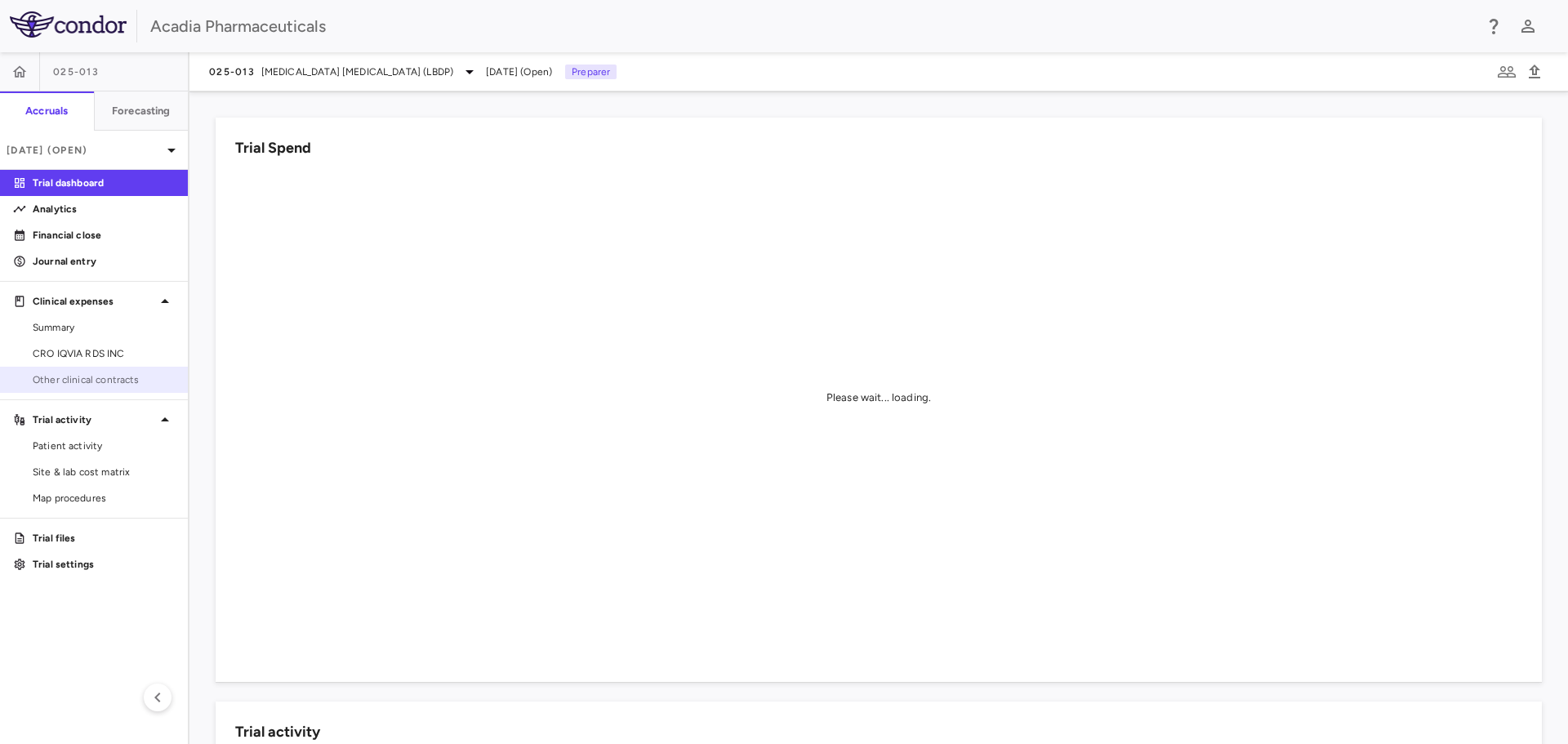
click at [148, 372] on span "Other clinical contracts" at bounding box center [103, 379] width 142 height 15
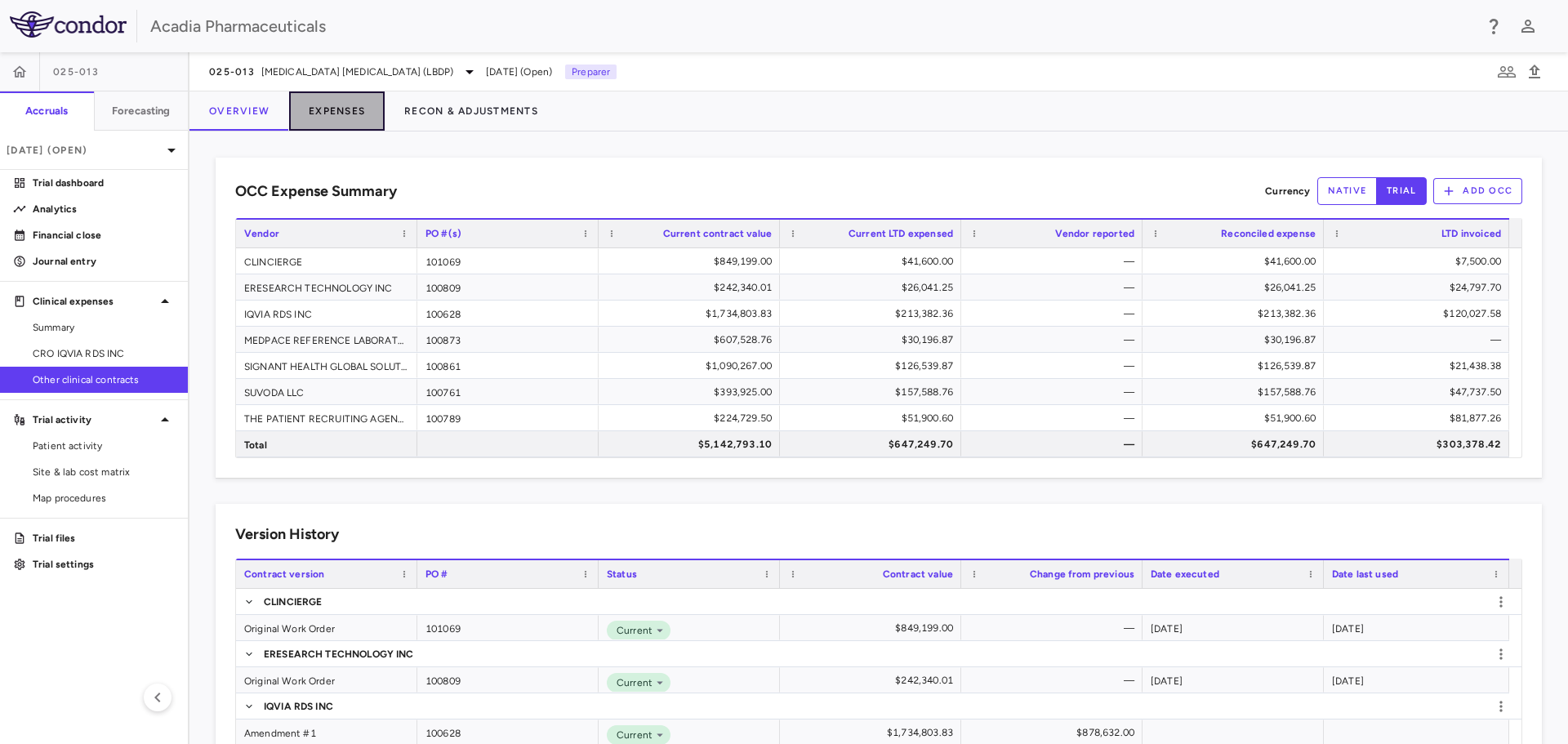
click at [357, 108] on button "Expenses" at bounding box center [337, 111] width 96 height 39
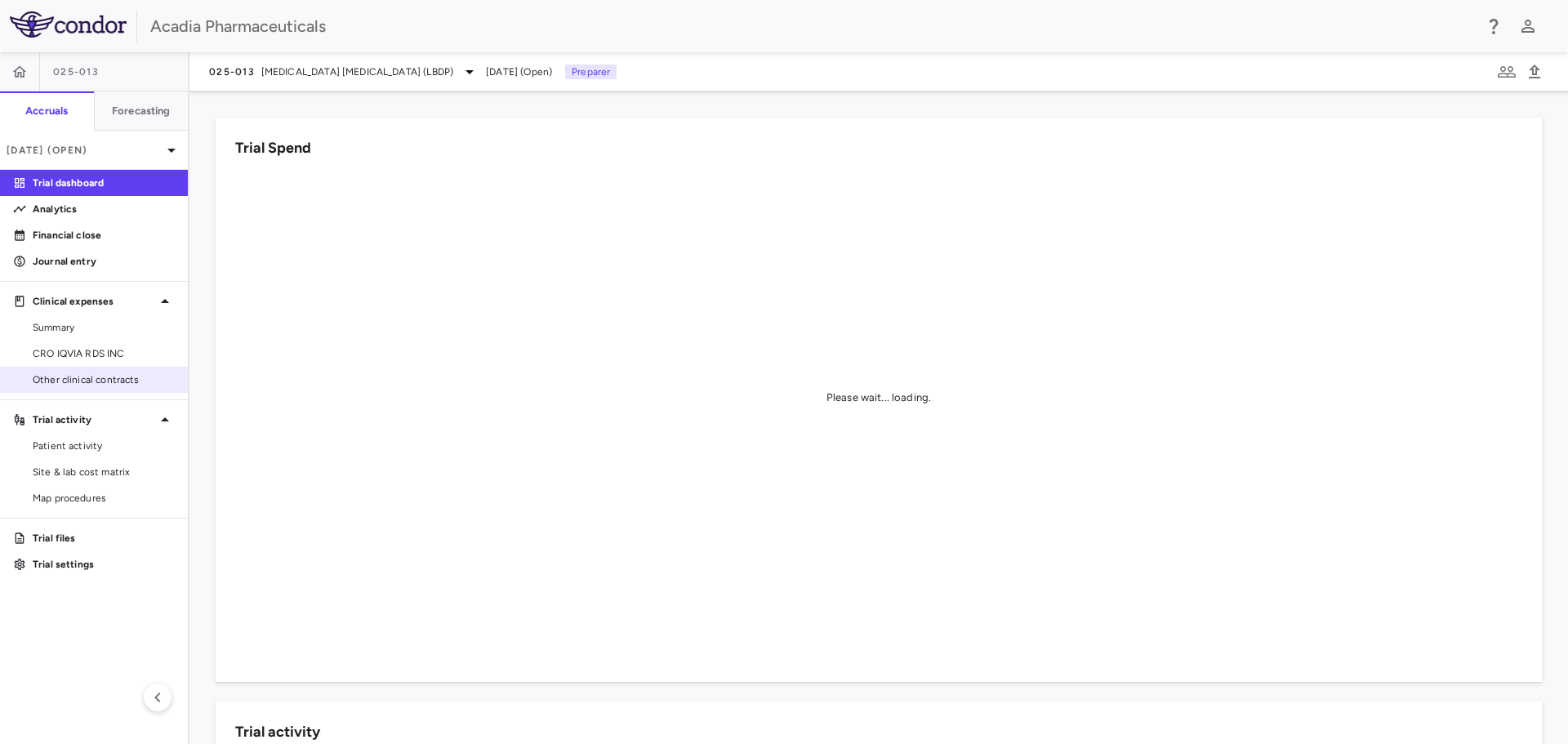
click at [127, 378] on span "Other clinical contracts" at bounding box center [103, 379] width 142 height 15
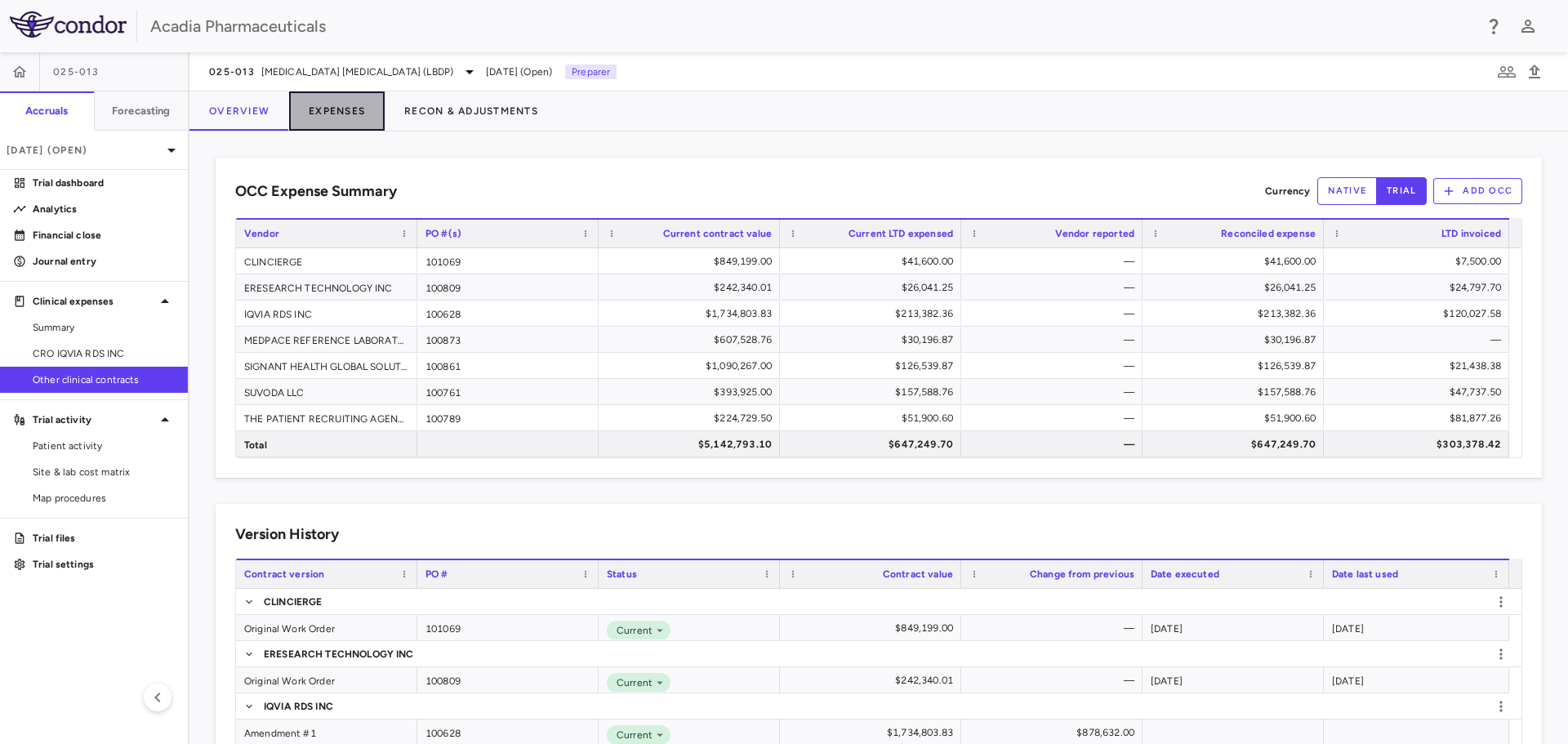
click at [342, 107] on button "Expenses" at bounding box center [337, 111] width 96 height 39
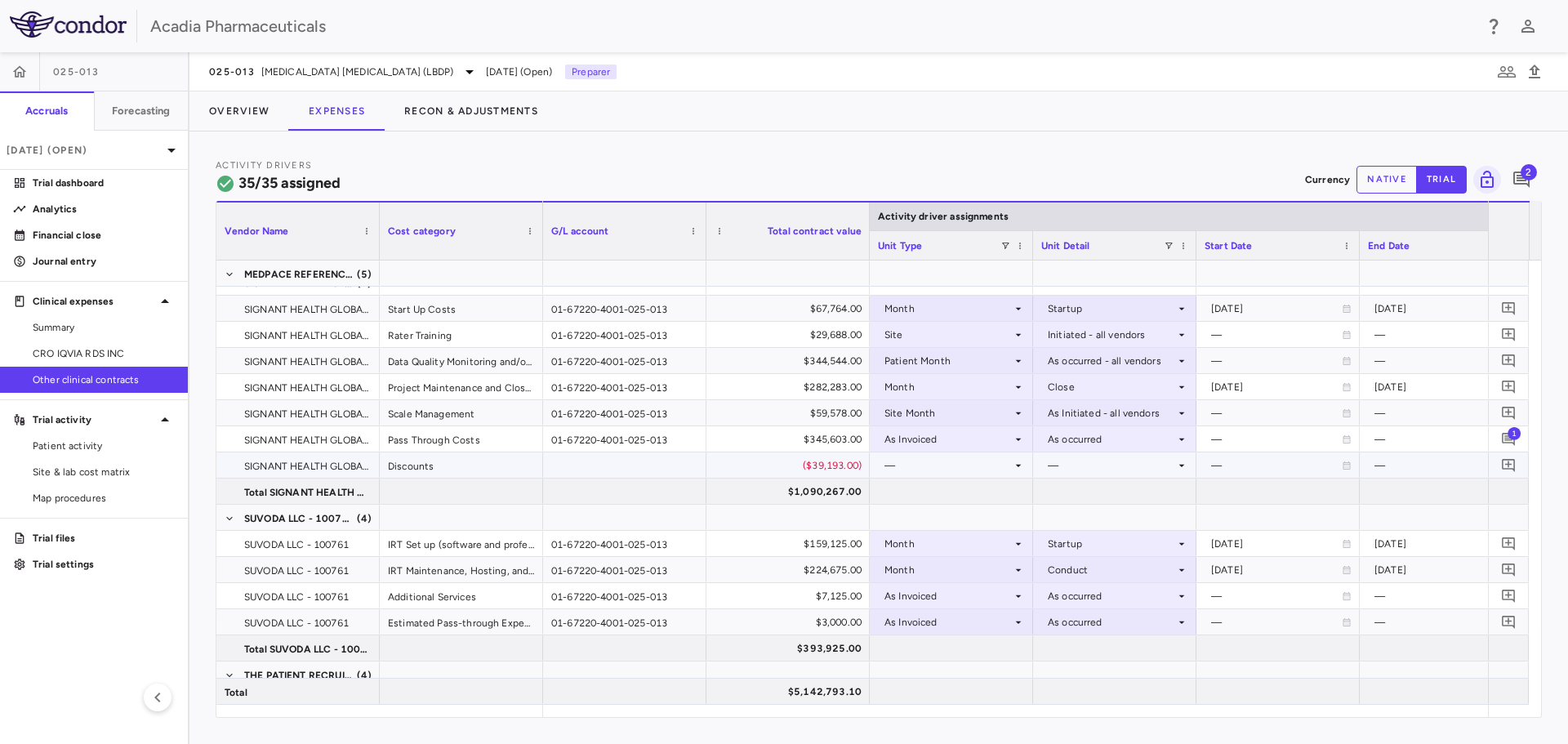
scroll to position [670, 0]
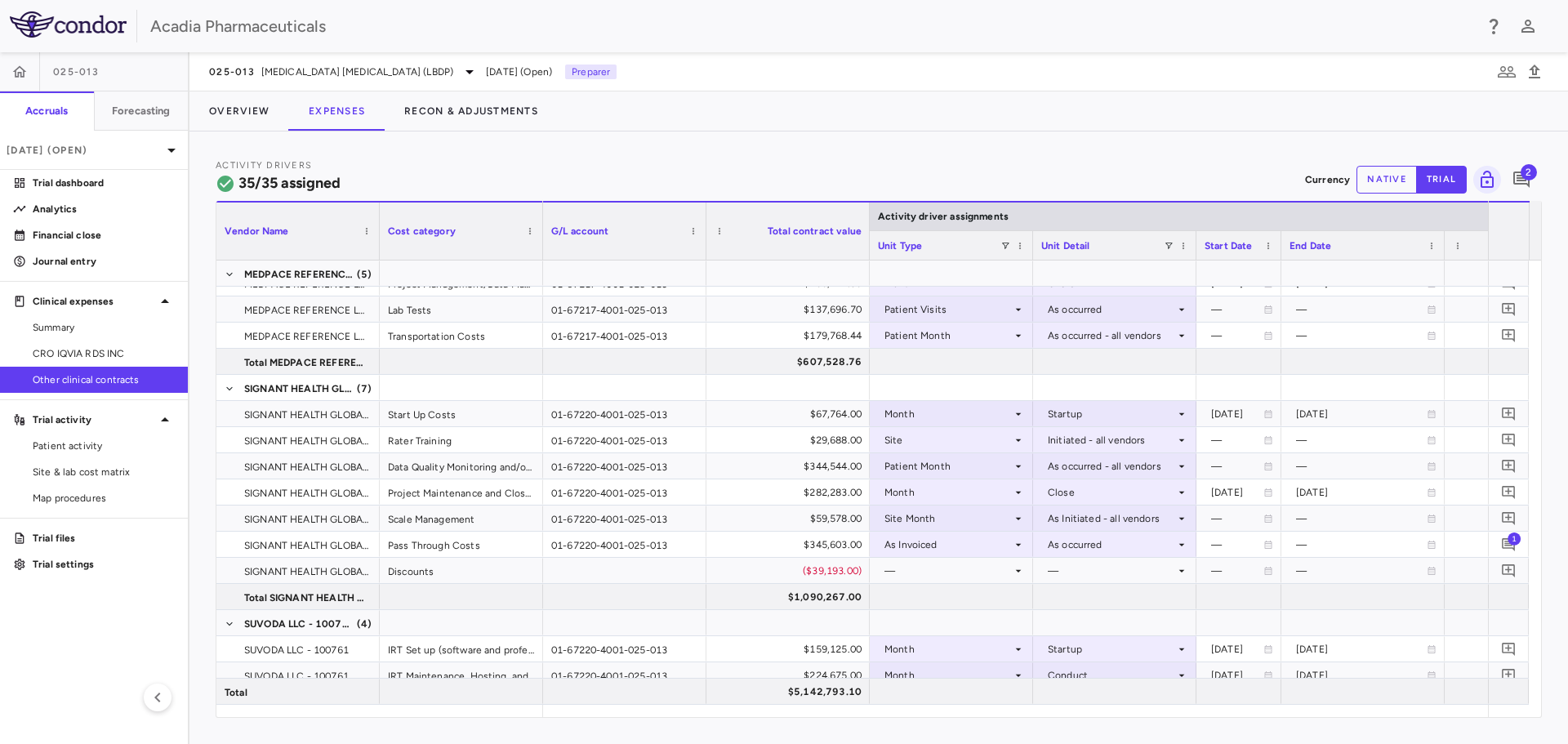
drag, startPoint x: 1359, startPoint y: 248, endPoint x: 1281, endPoint y: 268, distance: 80.5
click at [1281, 268] on div "Vendor Name Cost category Activity driver assignments G/L account 1" at bounding box center [879, 458] width 1325 height 516
click at [1445, 249] on div "# of units" at bounding box center [1526, 245] width 163 height 29
click at [1440, 254] on div "End Date" at bounding box center [1363, 245] width 163 height 29
click at [1445, 252] on div "# of units" at bounding box center [1526, 245] width 163 height 29
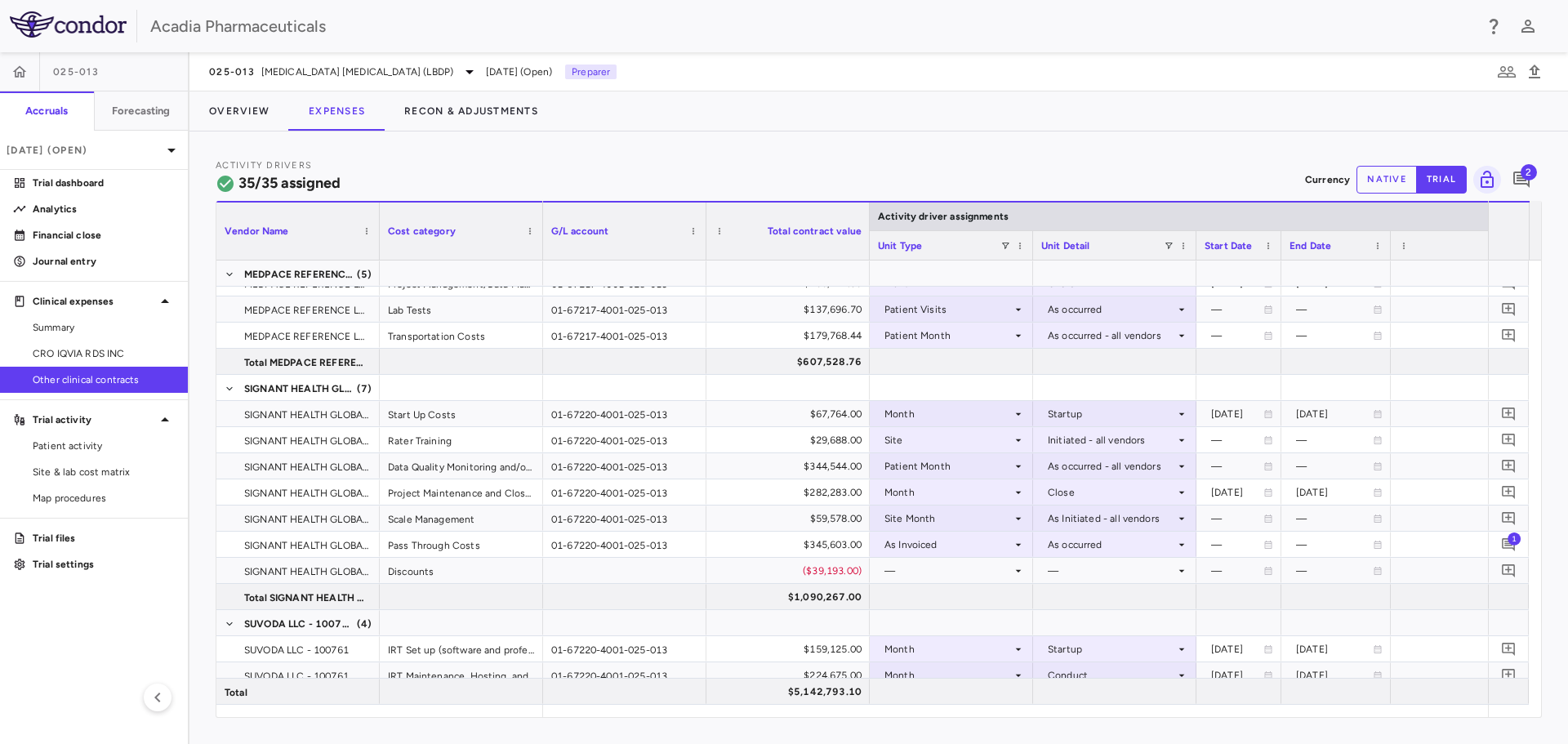
drag, startPoint x: 1443, startPoint y: 252, endPoint x: 1389, endPoint y: 268, distance: 56.3
click at [1389, 268] on div "Vendor Name Cost category Activity driver assignments G/L account 1" at bounding box center [879, 458] width 1325 height 516
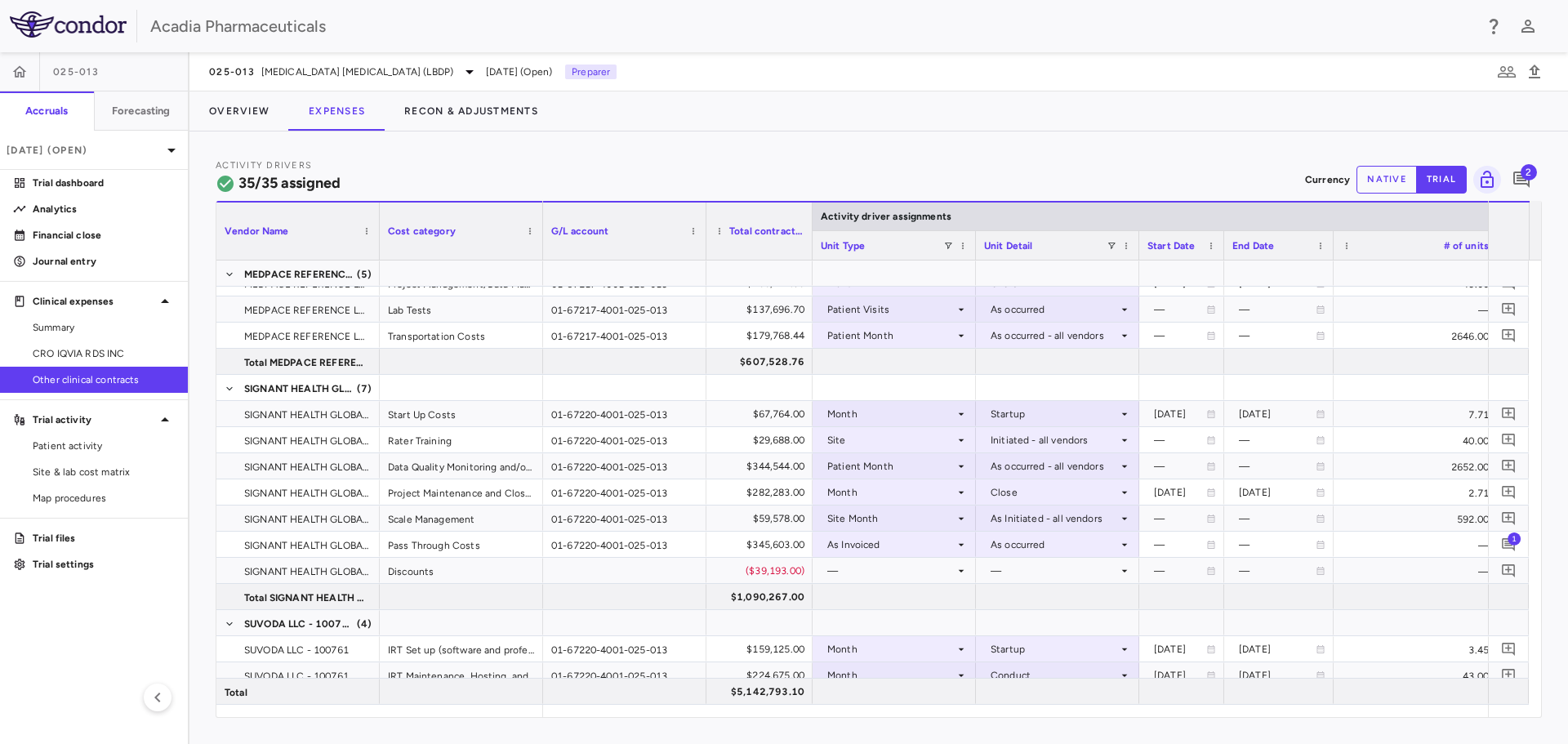
drag, startPoint x: 868, startPoint y: 242, endPoint x: 811, endPoint y: 257, distance: 58.9
click at [811, 257] on div at bounding box center [812, 231] width 7 height 58
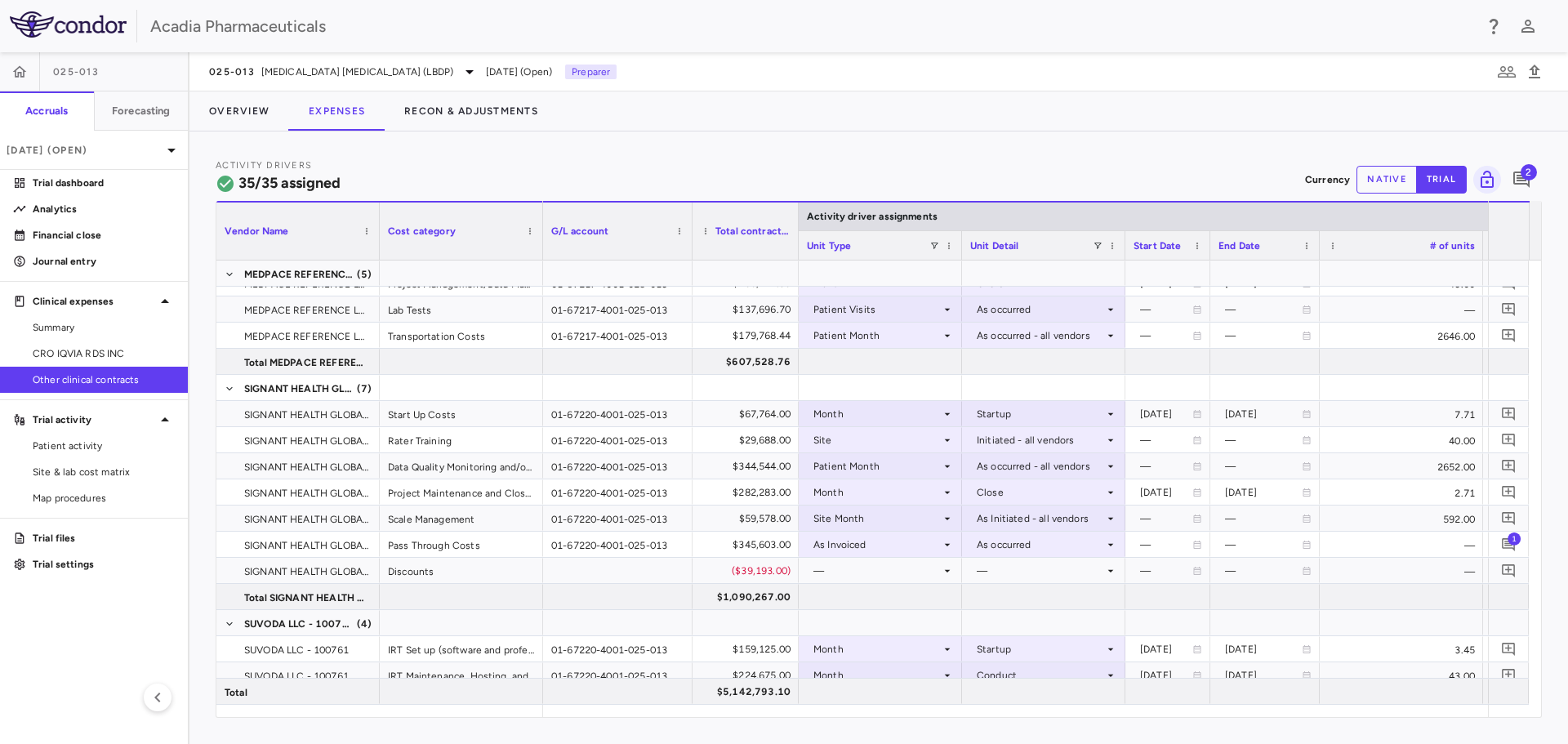
drag, startPoint x: 703, startPoint y: 248, endPoint x: 689, endPoint y: 253, distance: 14.9
click at [689, 252] on div at bounding box center [692, 231] width 7 height 58
drag, startPoint x: 1482, startPoint y: 238, endPoint x: 1402, endPoint y: 257, distance: 82.2
click at [1402, 257] on div at bounding box center [1403, 245] width 7 height 28
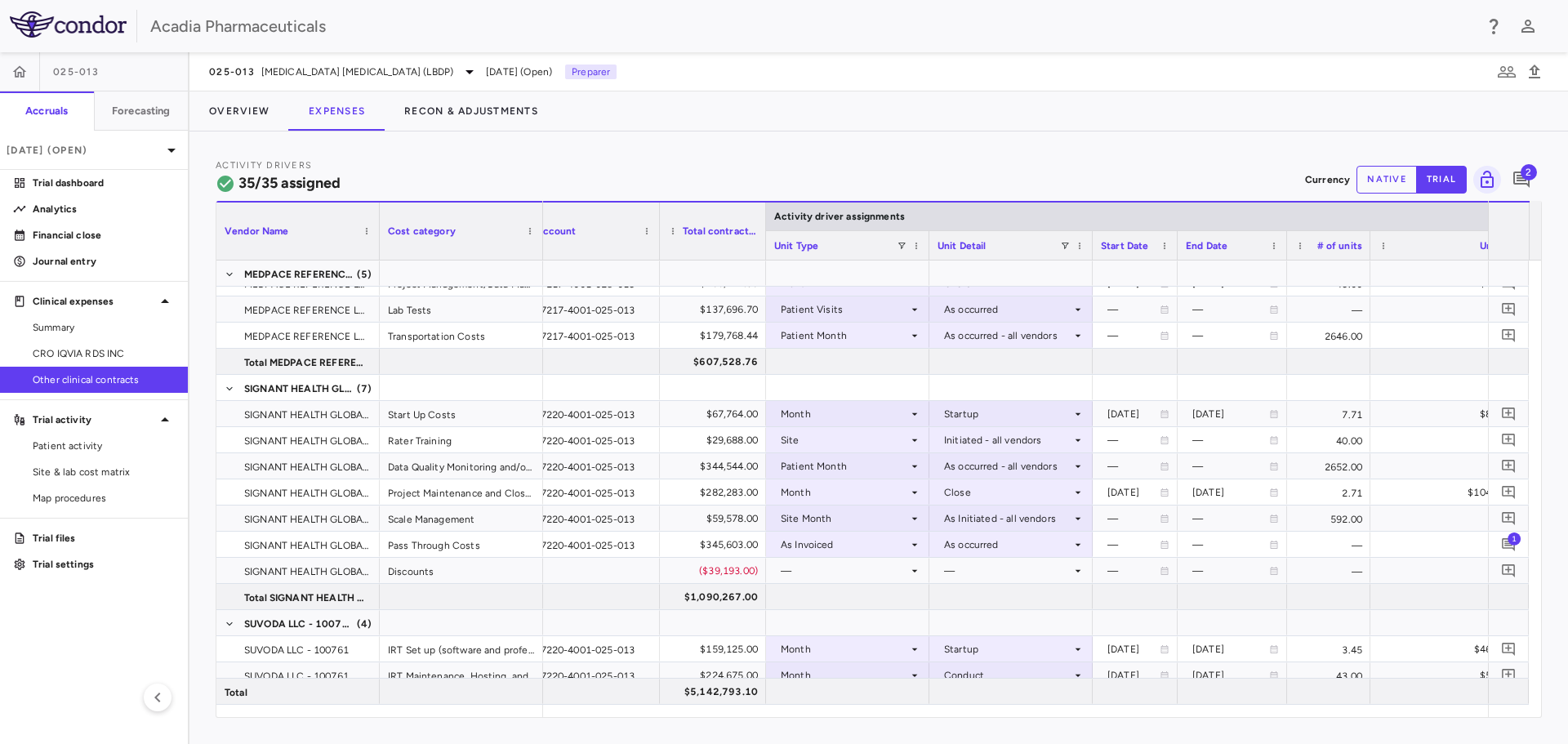
scroll to position [0, 0]
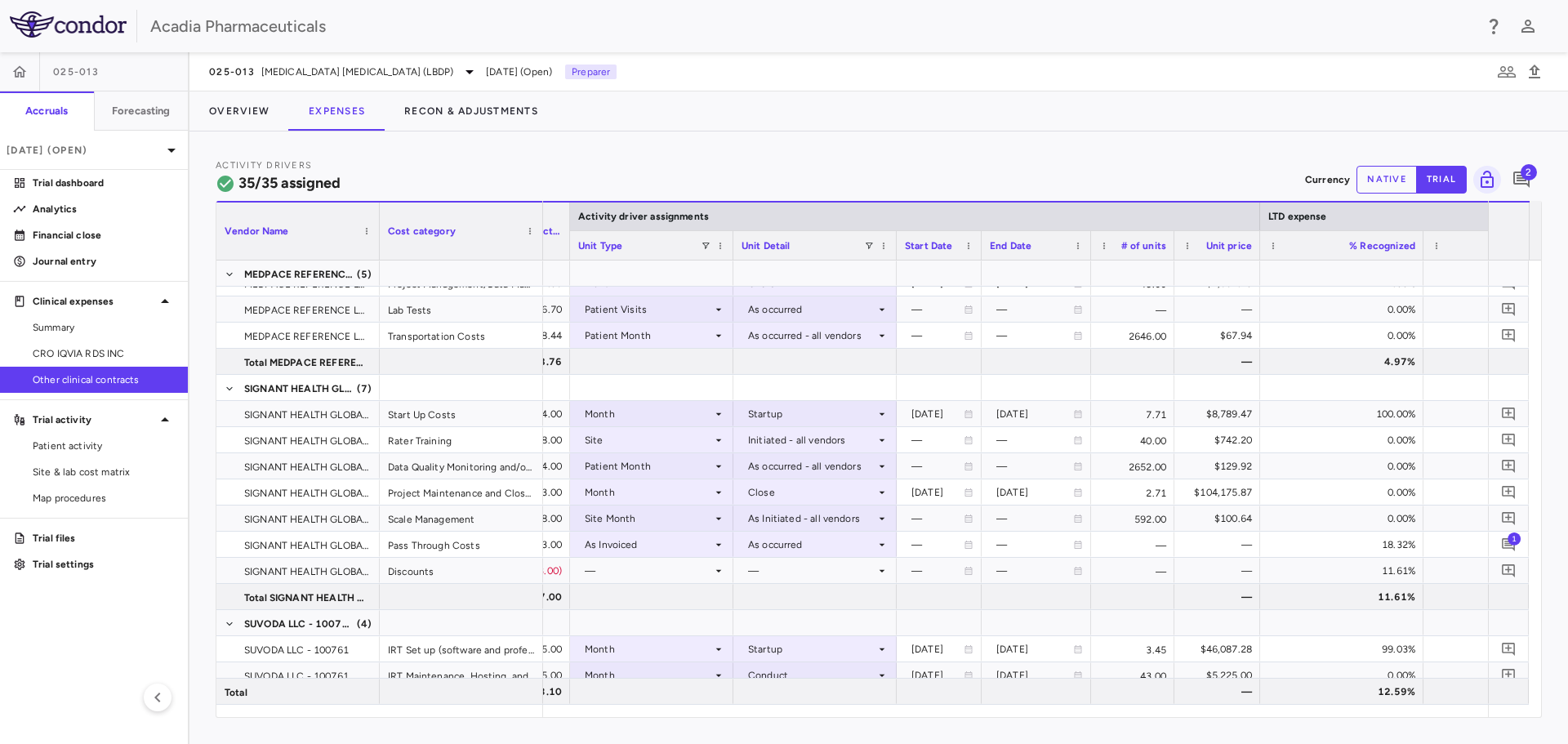
drag, startPoint x: 1337, startPoint y: 255, endPoint x: 1287, endPoint y: 278, distance: 55.0
click at [1259, 282] on div "Vendor Name Cost category Activity driver assignments LTD expense Months" at bounding box center [879, 458] width 1325 height 516
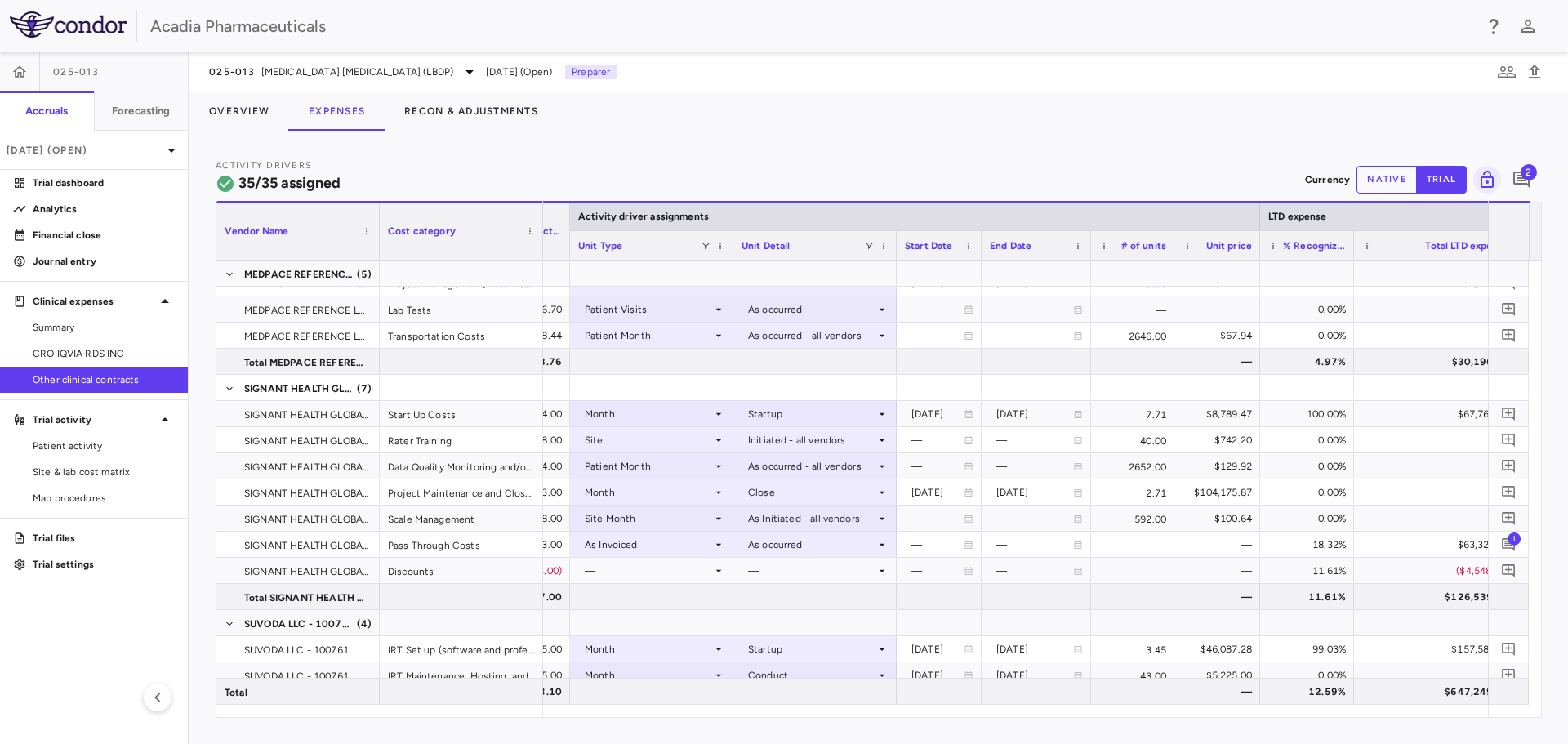
drag, startPoint x: 1421, startPoint y: 254, endPoint x: 1358, endPoint y: 281, distance: 68.5
click at [1351, 276] on div "Vendor Name Cost category Activity driver assignments LTD expense Months" at bounding box center [879, 458] width 1325 height 516
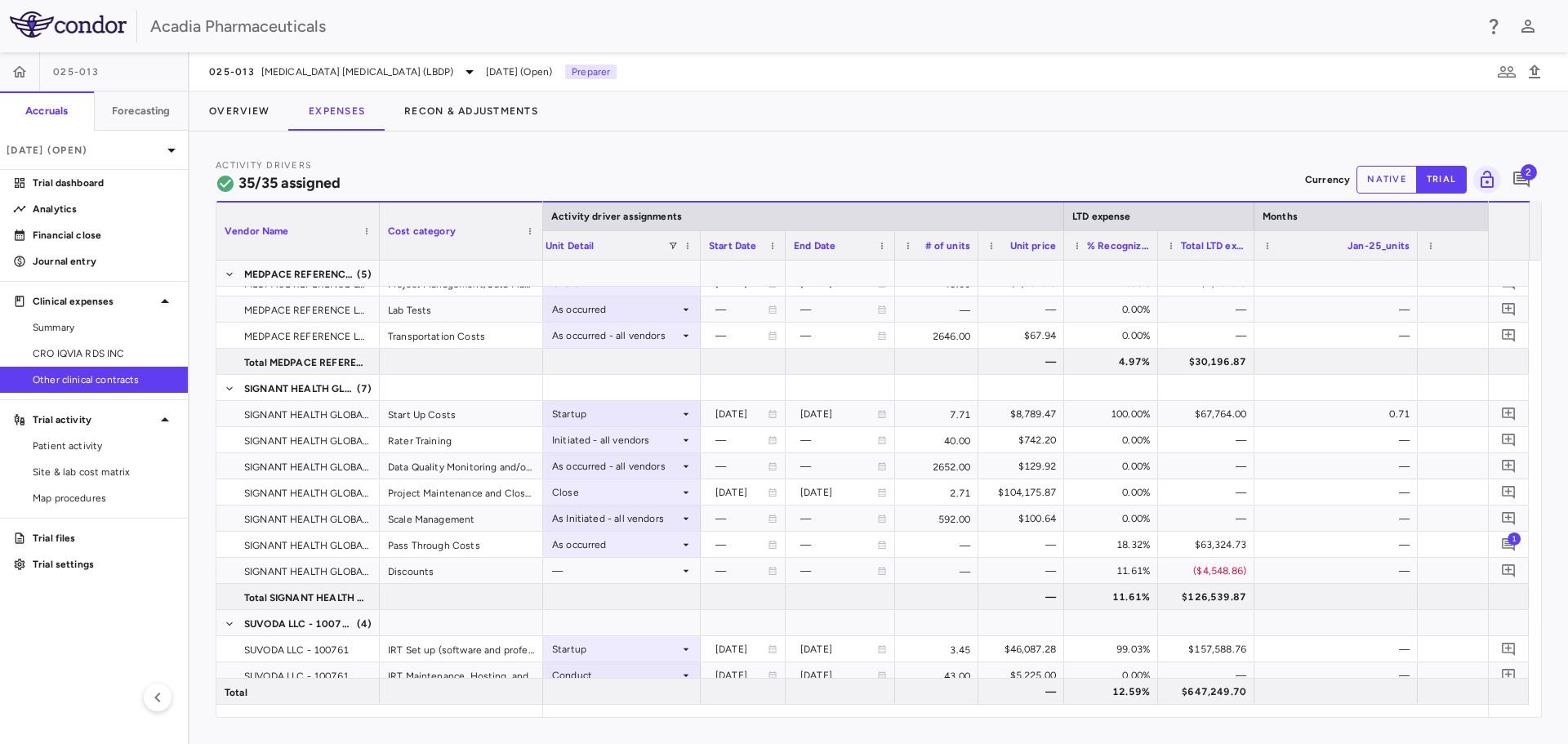
drag, startPoint x: 1319, startPoint y: 255, endPoint x: 1252, endPoint y: 267, distance: 68.1
click at [1252, 267] on div "Vendor Name Cost category Activity driver assignments LTD expense Months Unit T…" at bounding box center [879, 458] width 1325 height 516
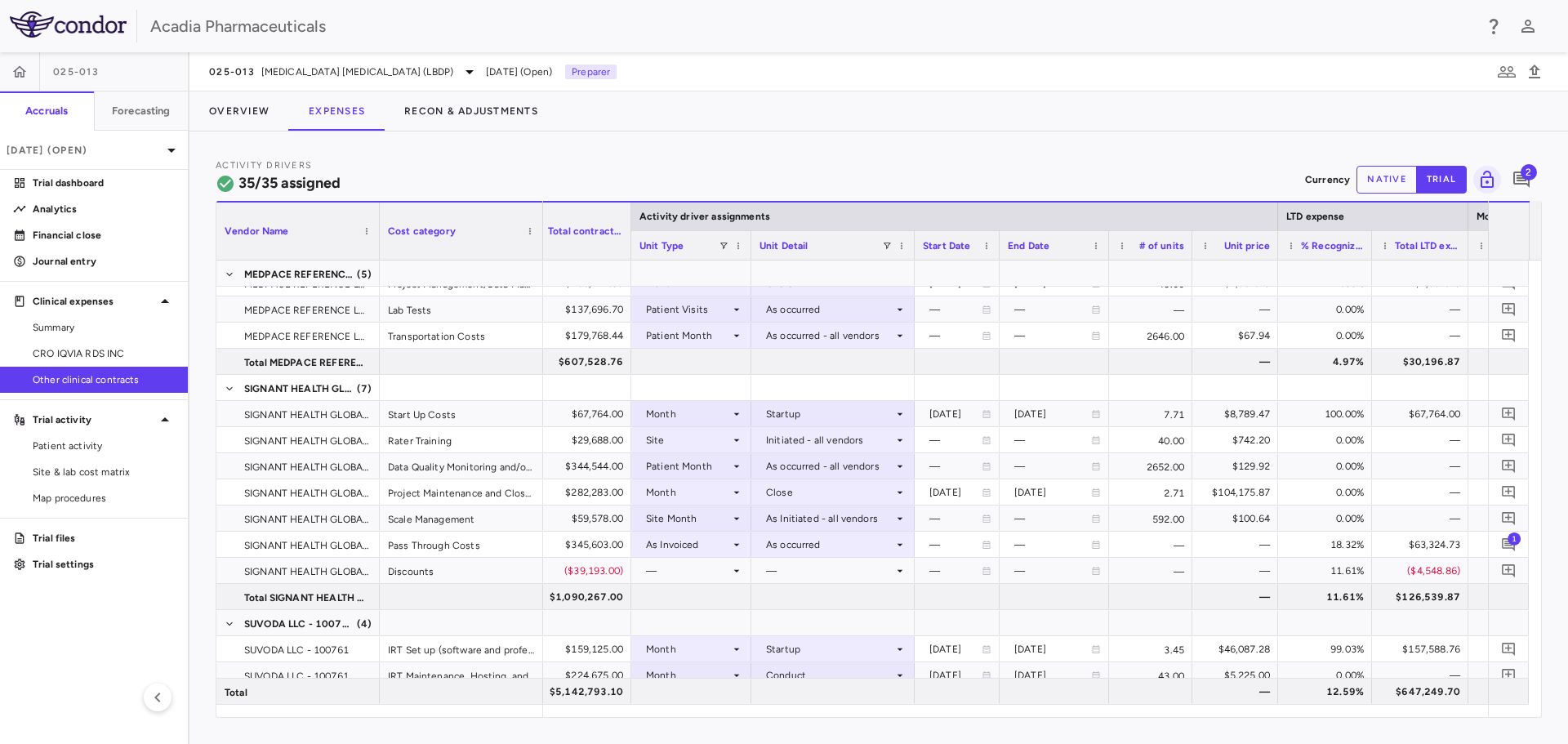
drag, startPoint x: 793, startPoint y: 255, endPoint x: 750, endPoint y: 264, distance: 43.9
click at [750, 264] on div "Vendor Name Cost category Activity driver assignments LTD expense Months" at bounding box center [879, 458] width 1325 height 516
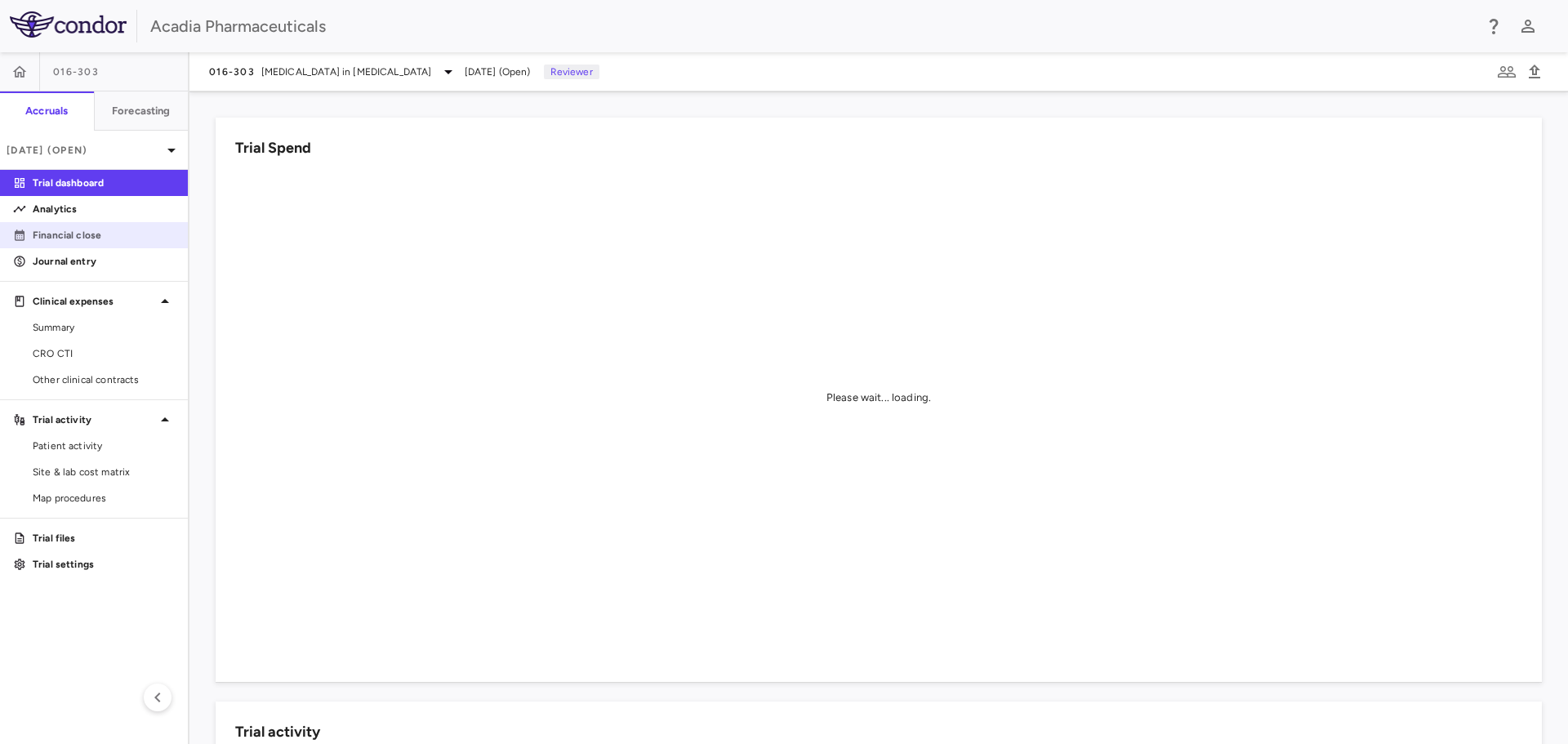
click at [93, 230] on p "Financial close" at bounding box center [103, 235] width 142 height 15
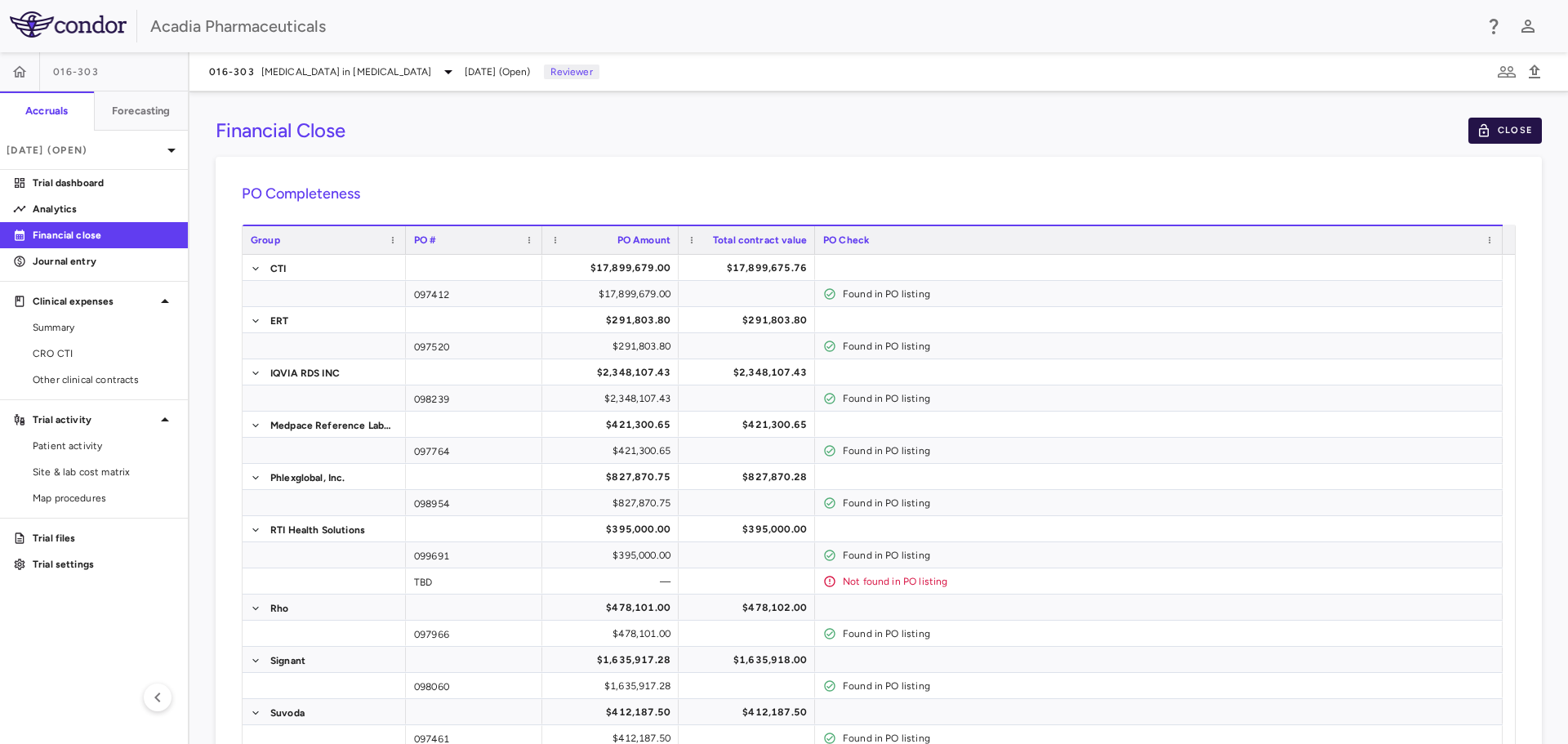
click at [1494, 133] on button "Close" at bounding box center [1505, 131] width 73 height 26
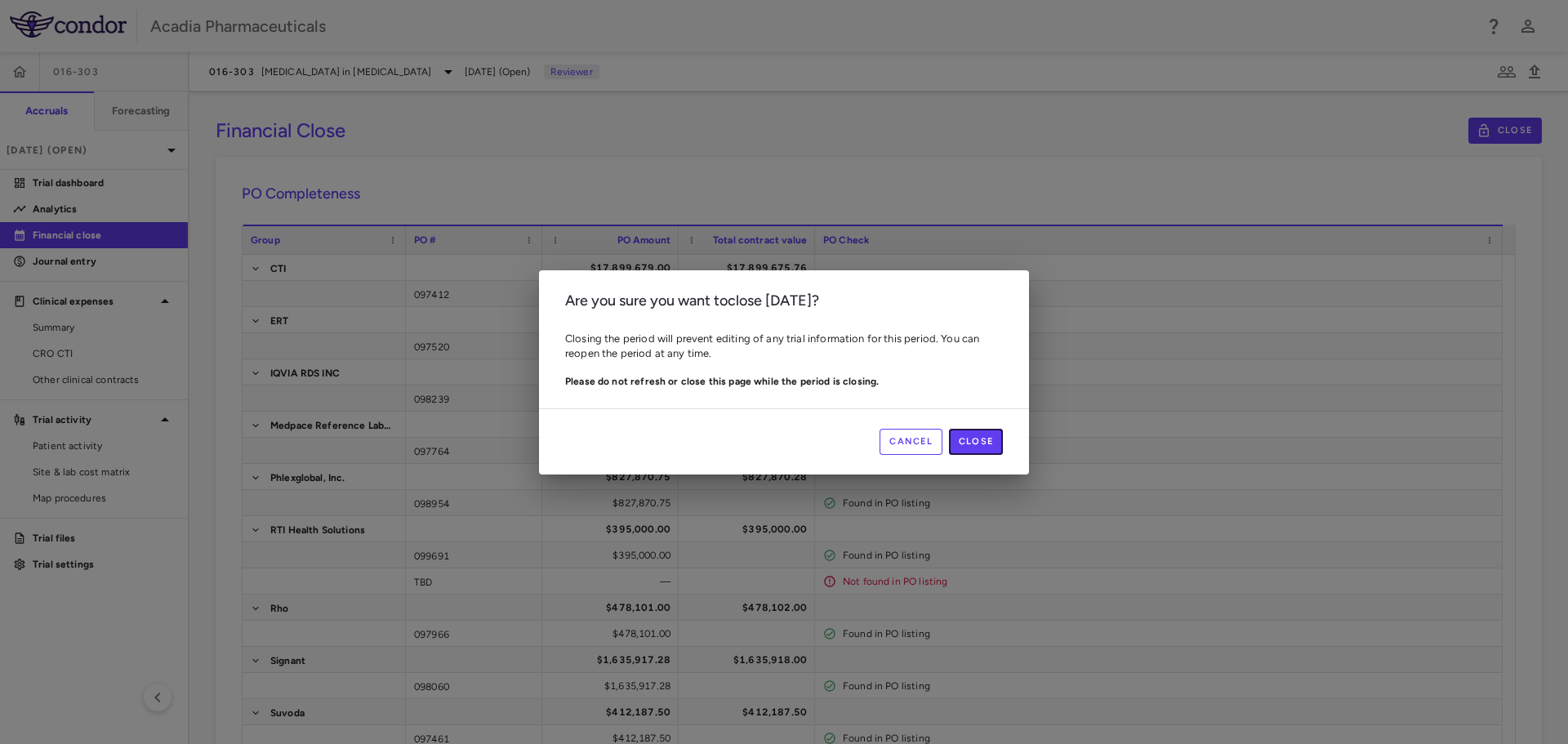
click at [982, 444] on button "Close" at bounding box center [976, 442] width 54 height 26
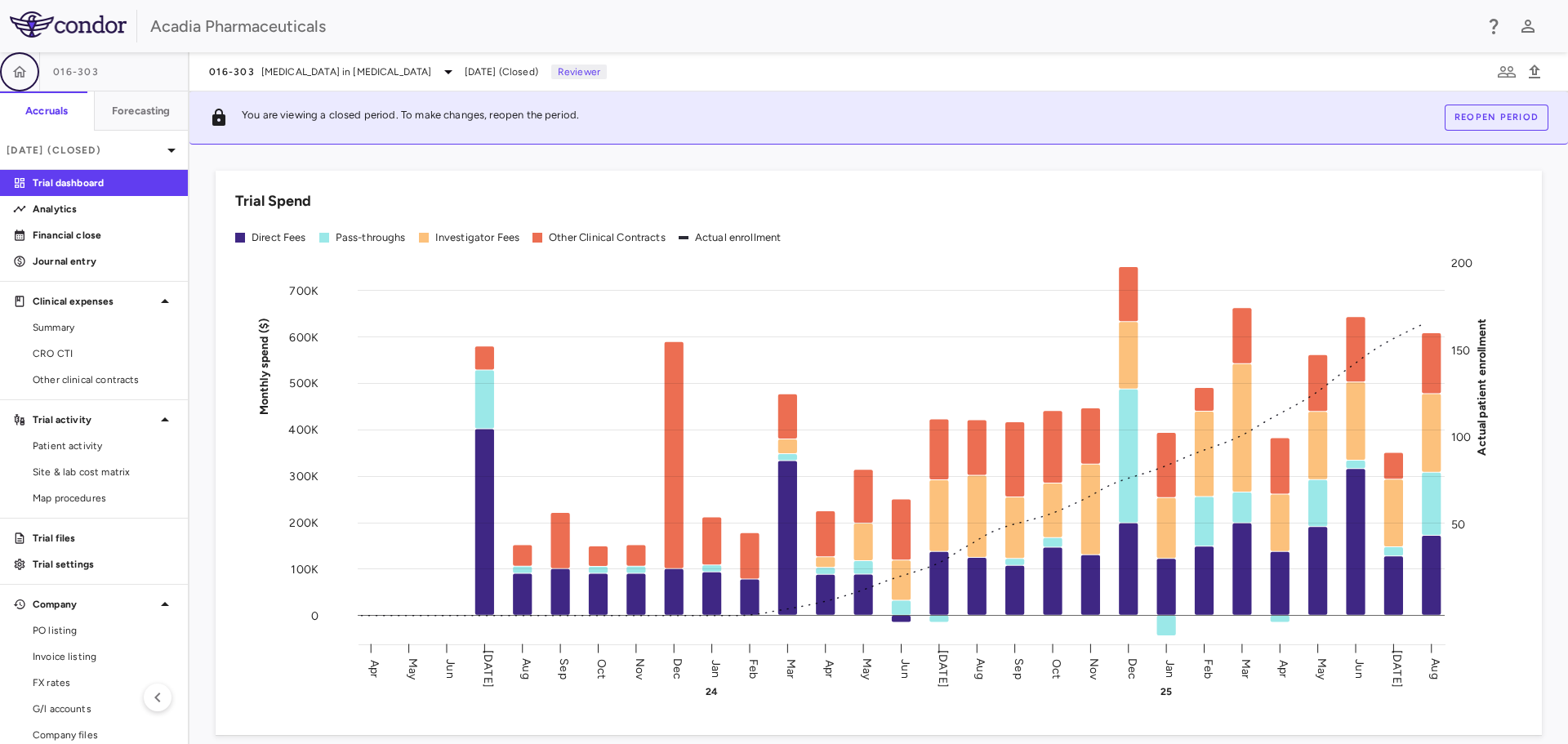
click at [27, 82] on button "button" at bounding box center [20, 72] width 39 height 39
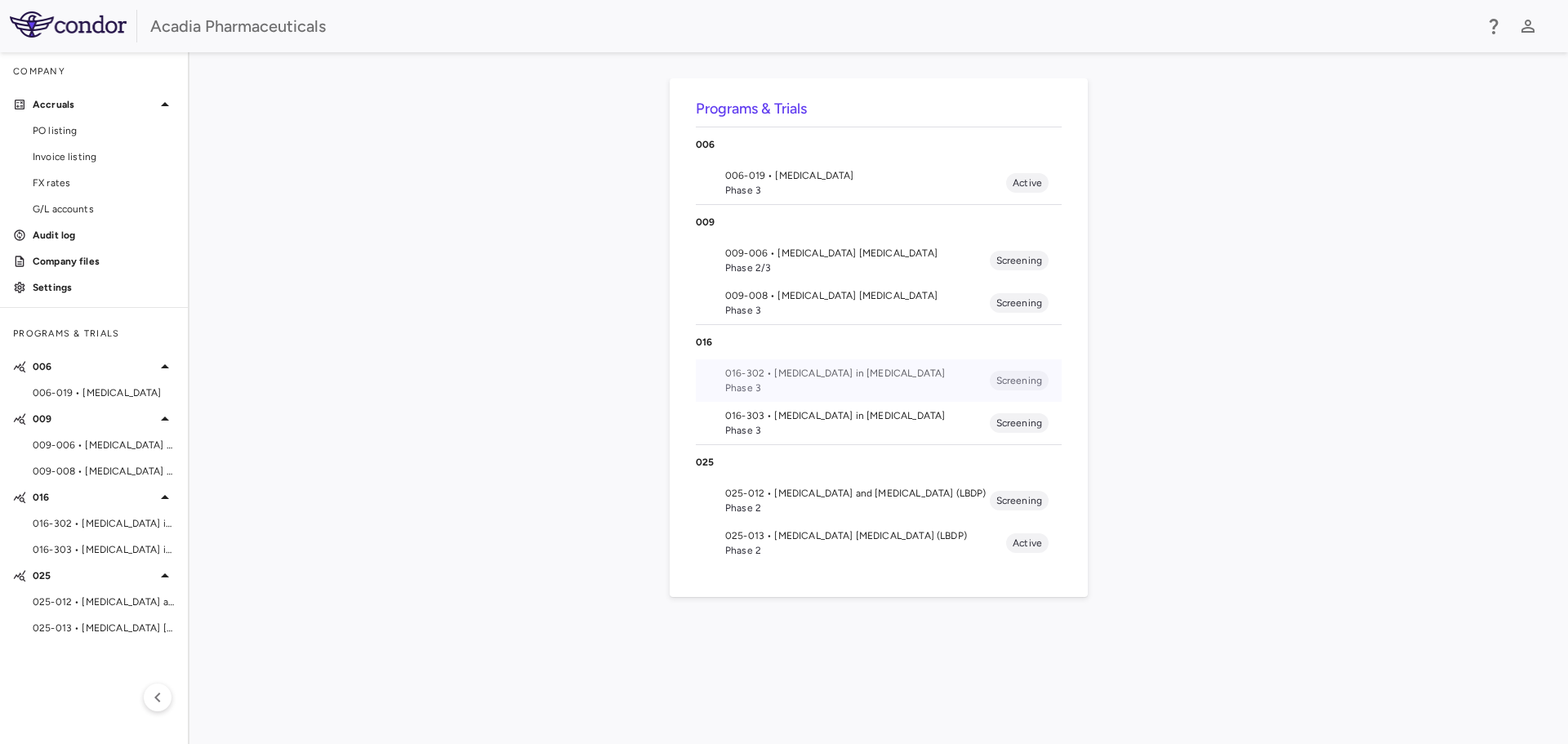
click at [789, 378] on span "016-302 • Hyperphagia in Prader-Willi Syndrome" at bounding box center [857, 372] width 264 height 15
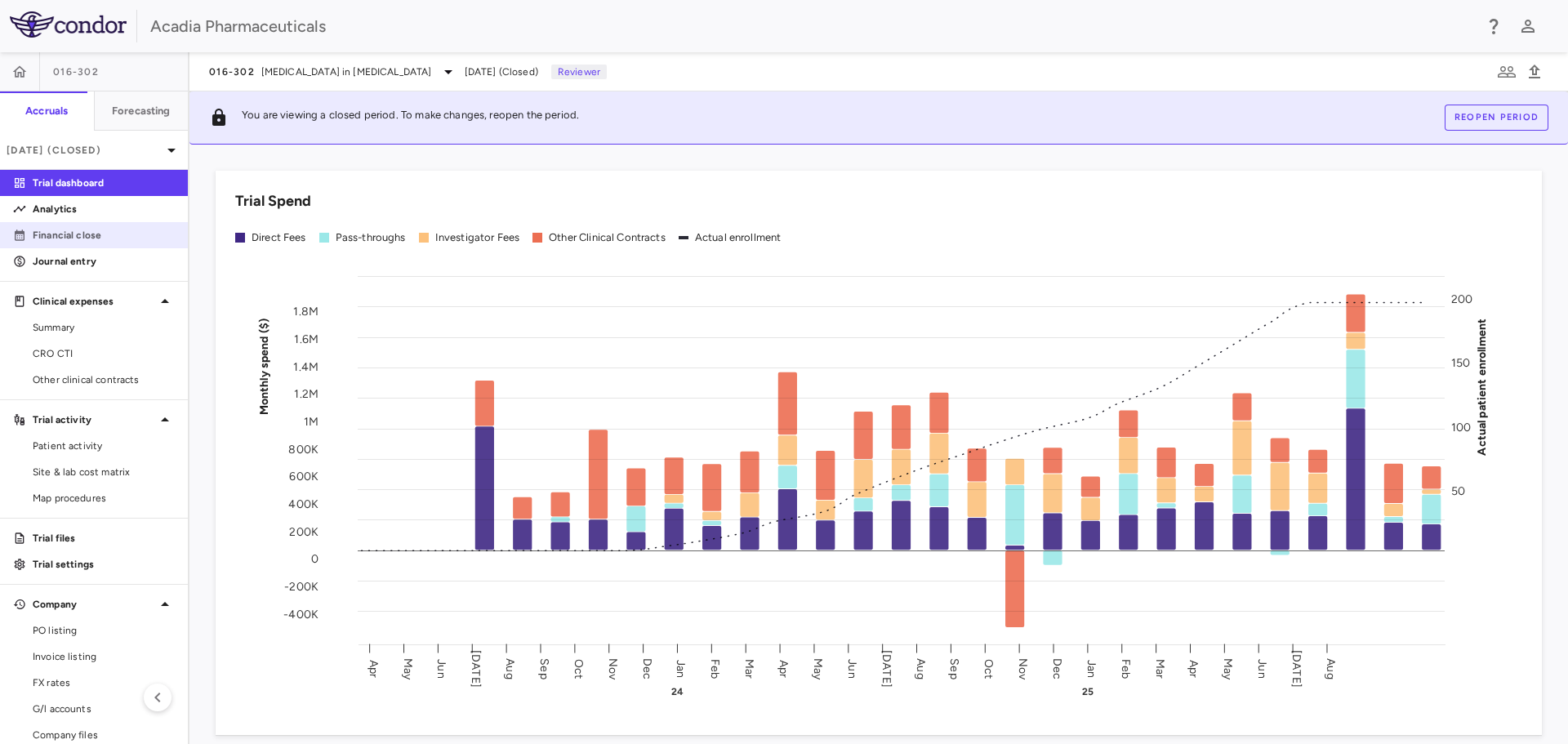
click at [119, 238] on p "Financial close" at bounding box center [103, 235] width 142 height 15
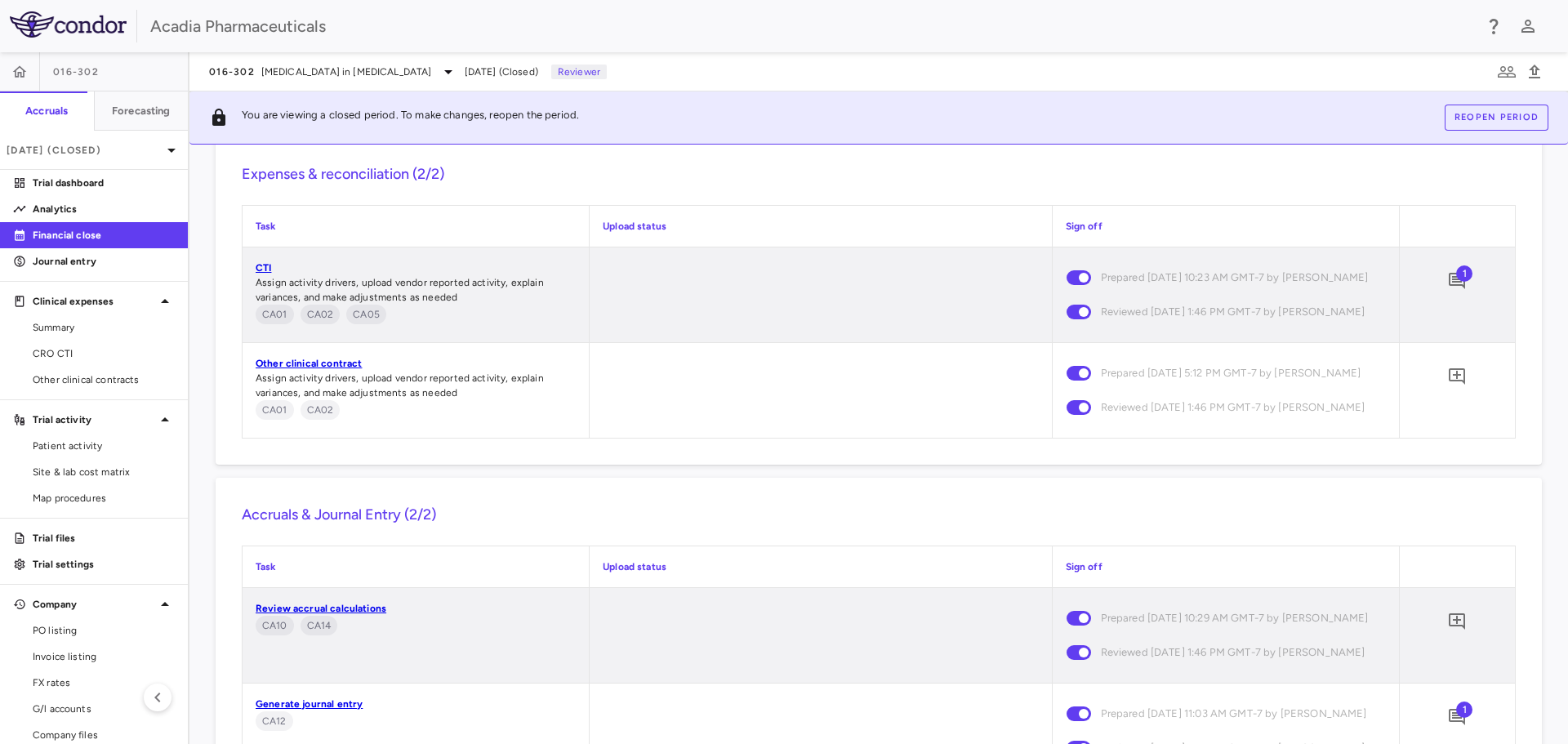
scroll to position [2167, 0]
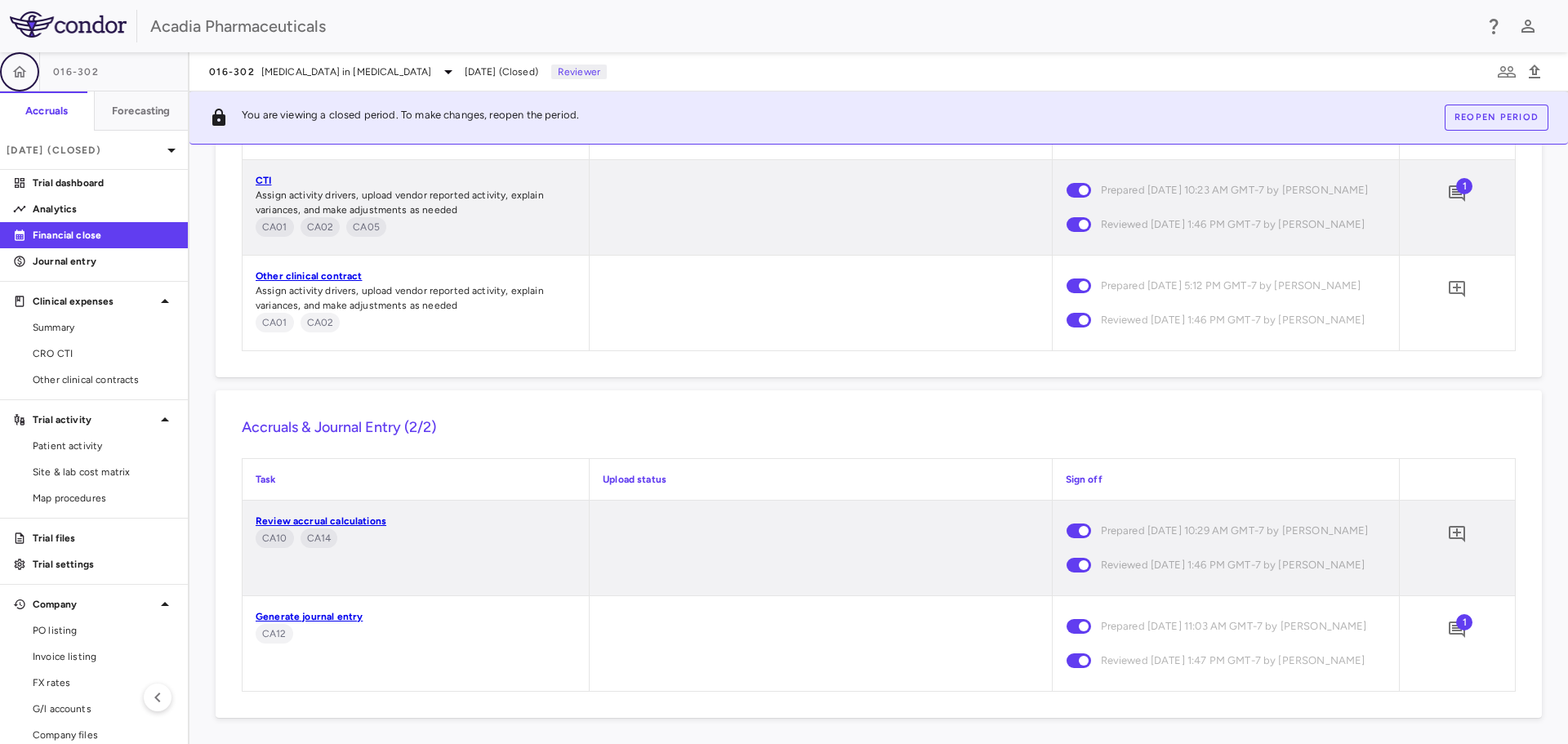
click at [25, 78] on icon "button" at bounding box center [20, 71] width 17 height 17
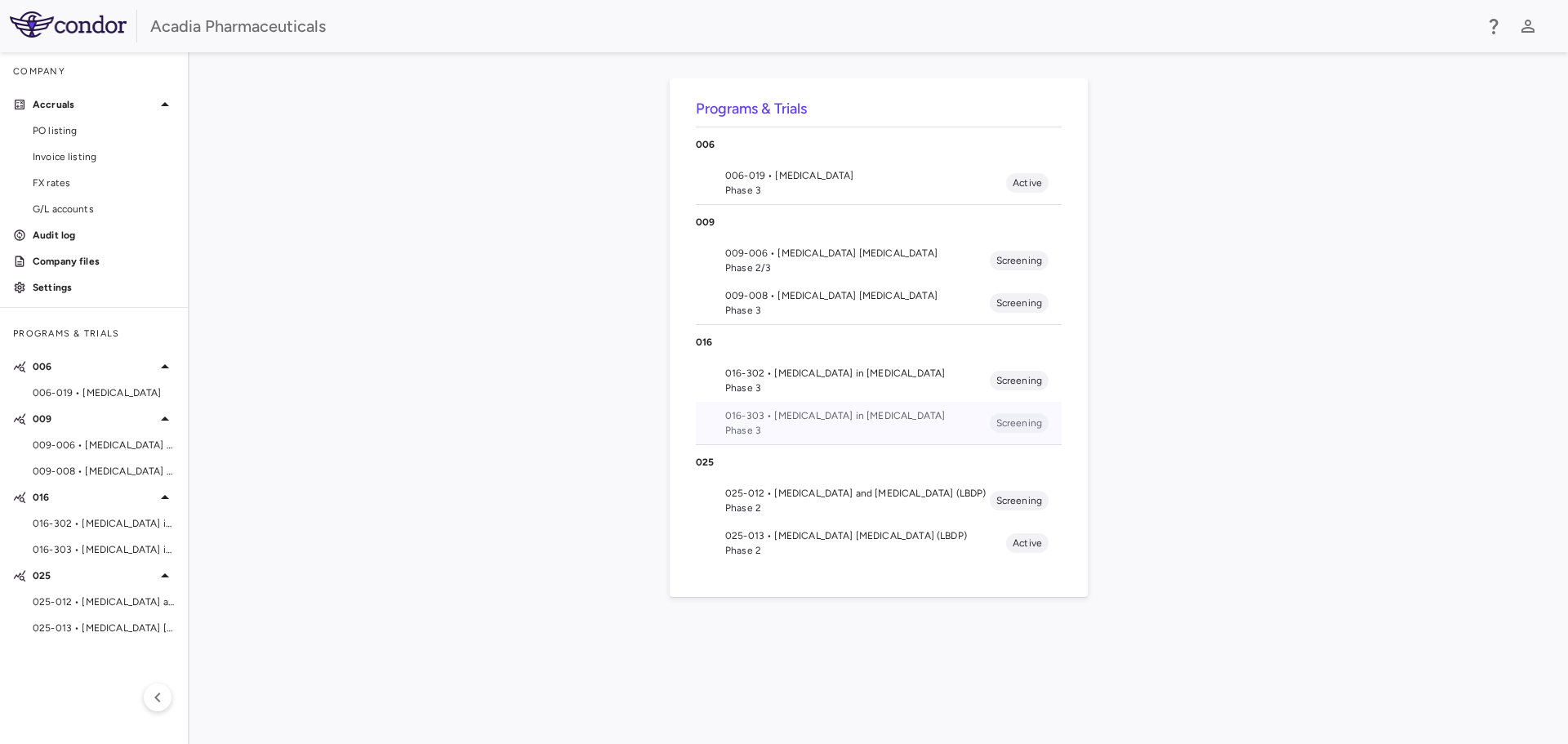
click at [815, 415] on span "016-303 • Hyperphagia in Prader-Willi Syndrome" at bounding box center [857, 415] width 264 height 15
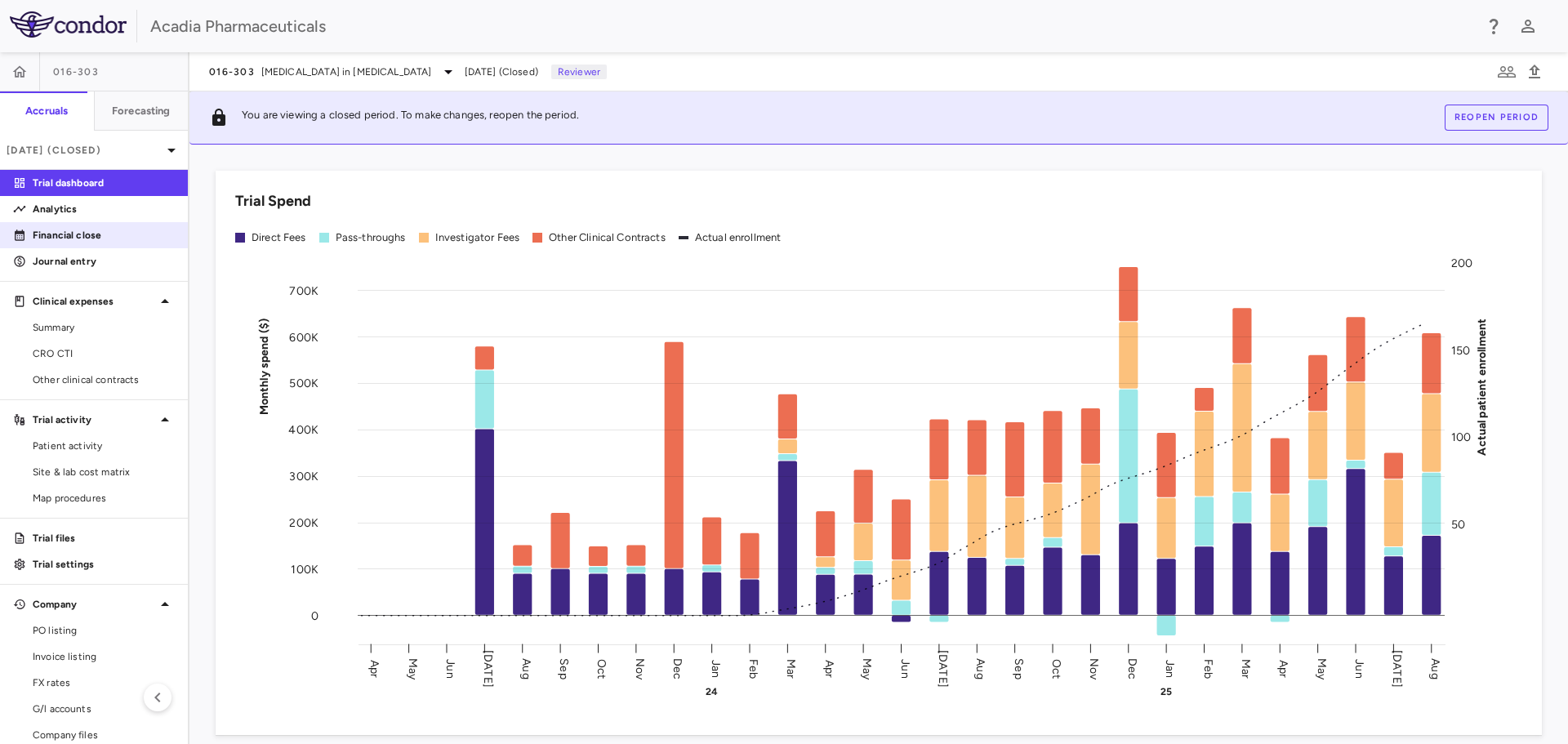
scroll to position [82, 0]
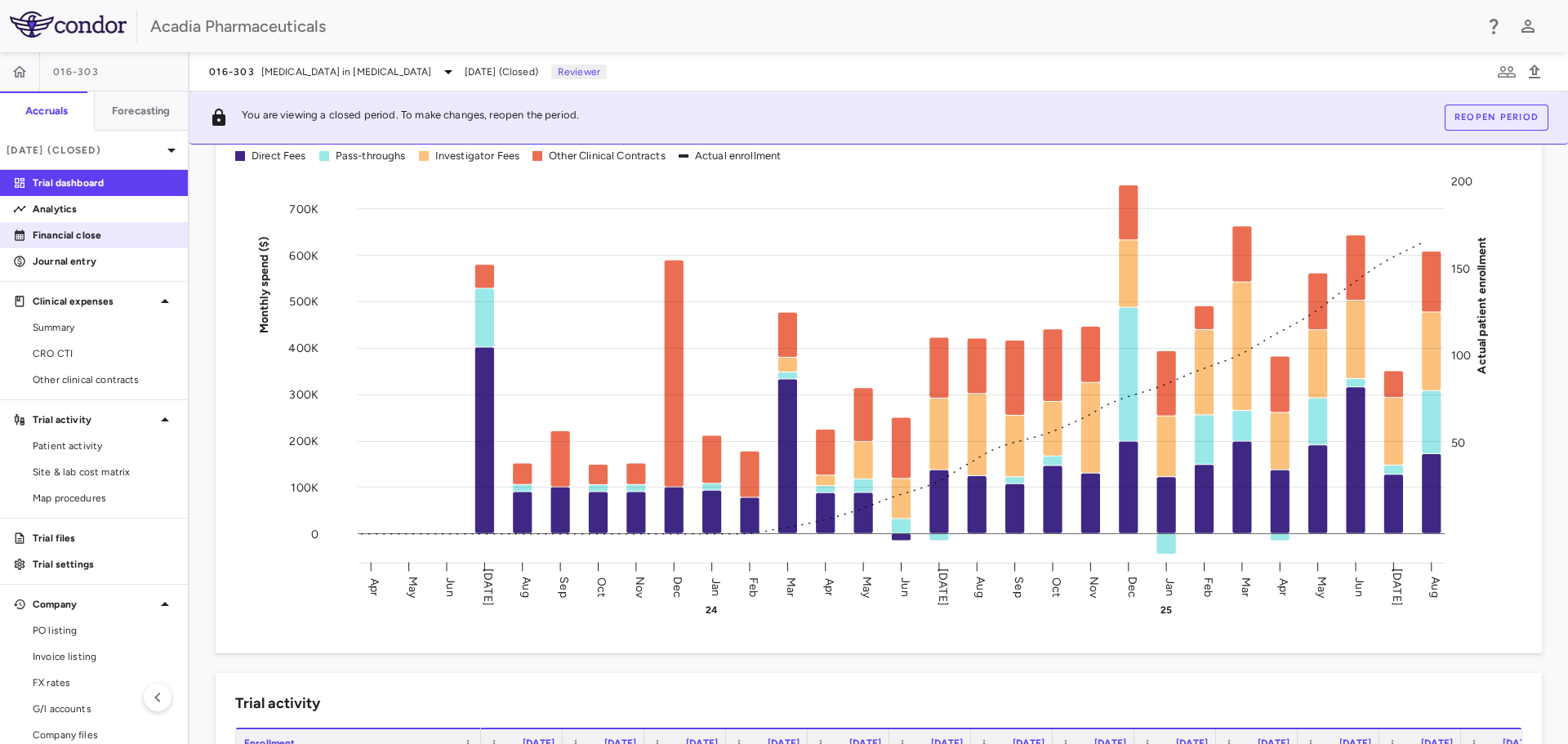
click at [144, 239] on p "Financial close" at bounding box center [103, 235] width 142 height 15
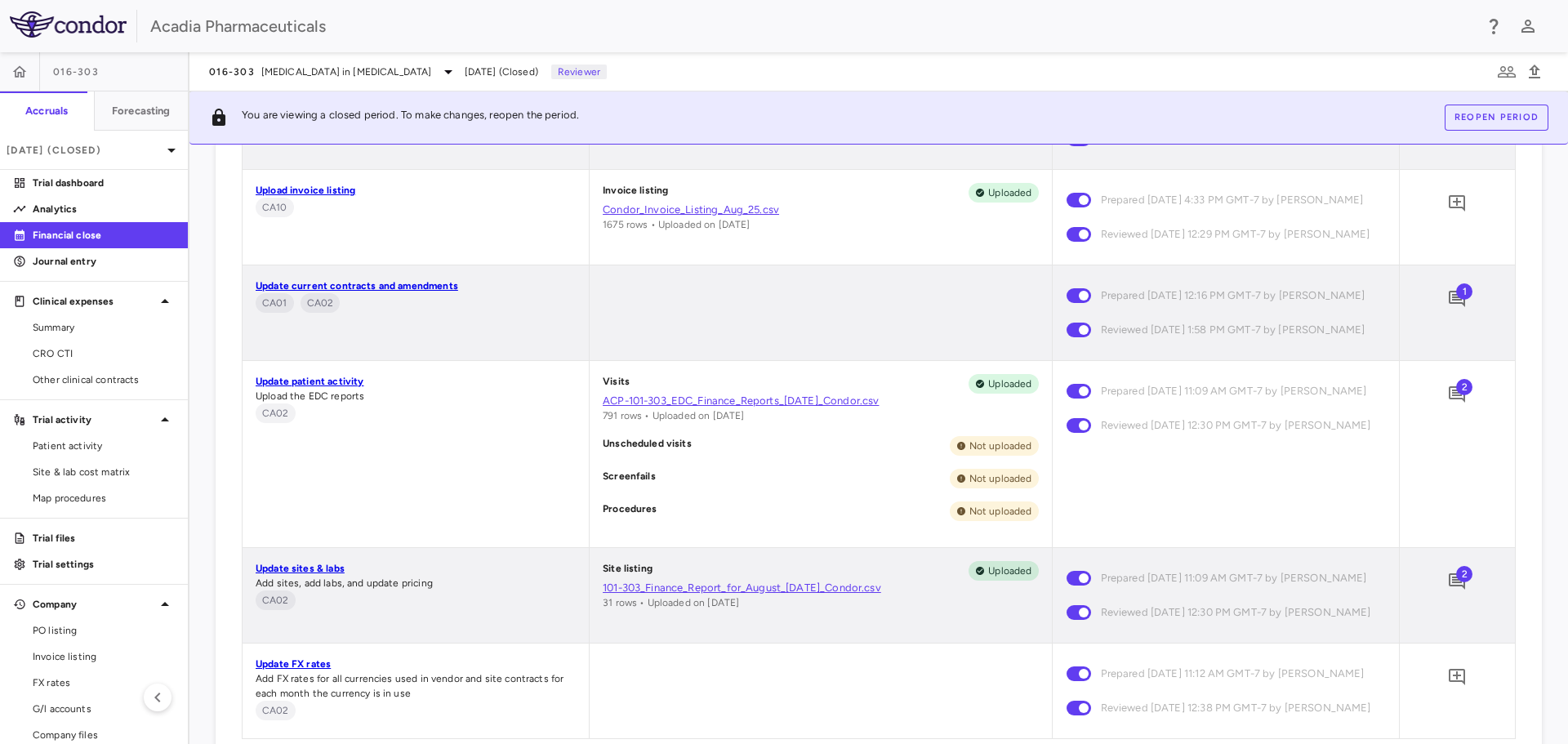
scroll to position [576, 0]
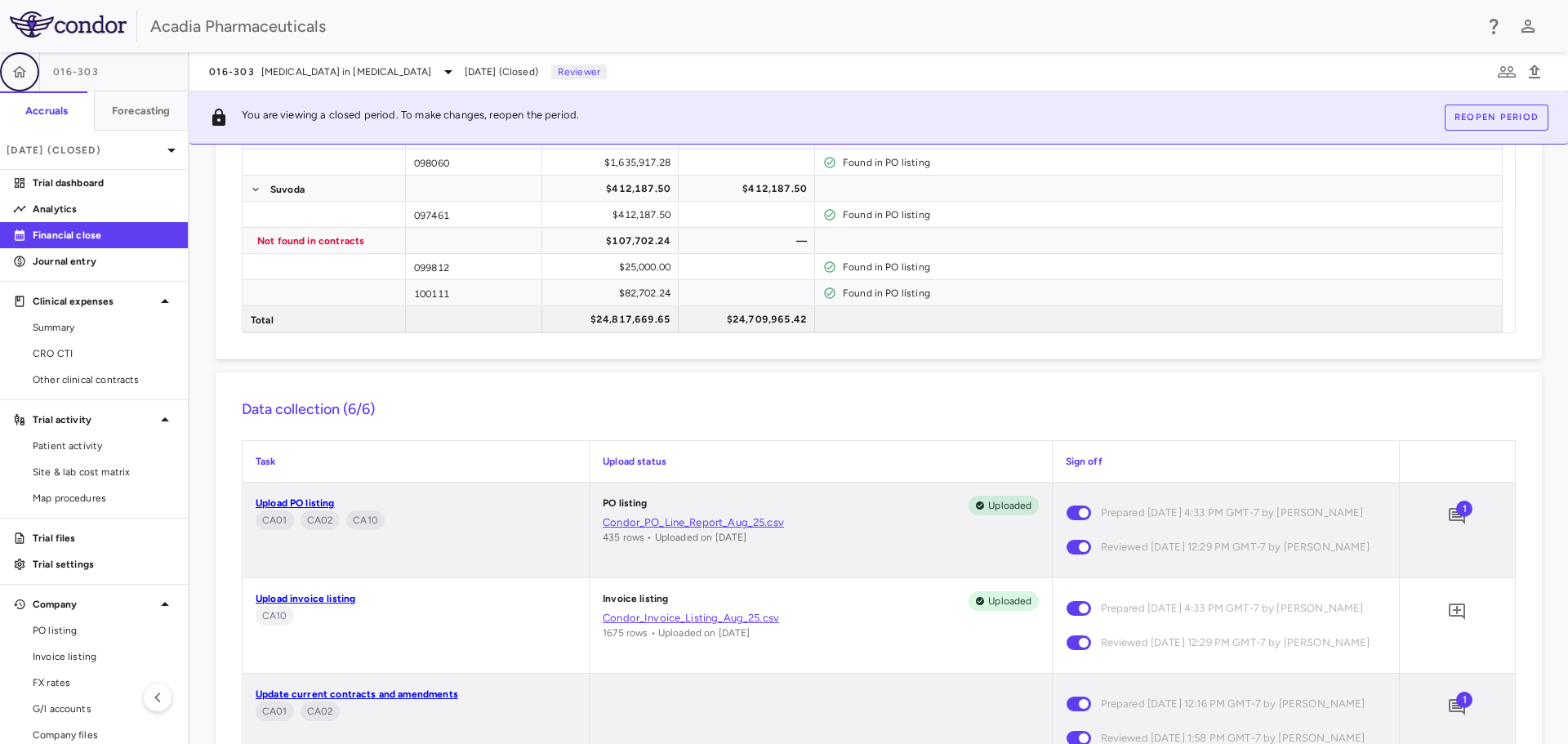
click at [29, 70] on button "button" at bounding box center [20, 72] width 39 height 39
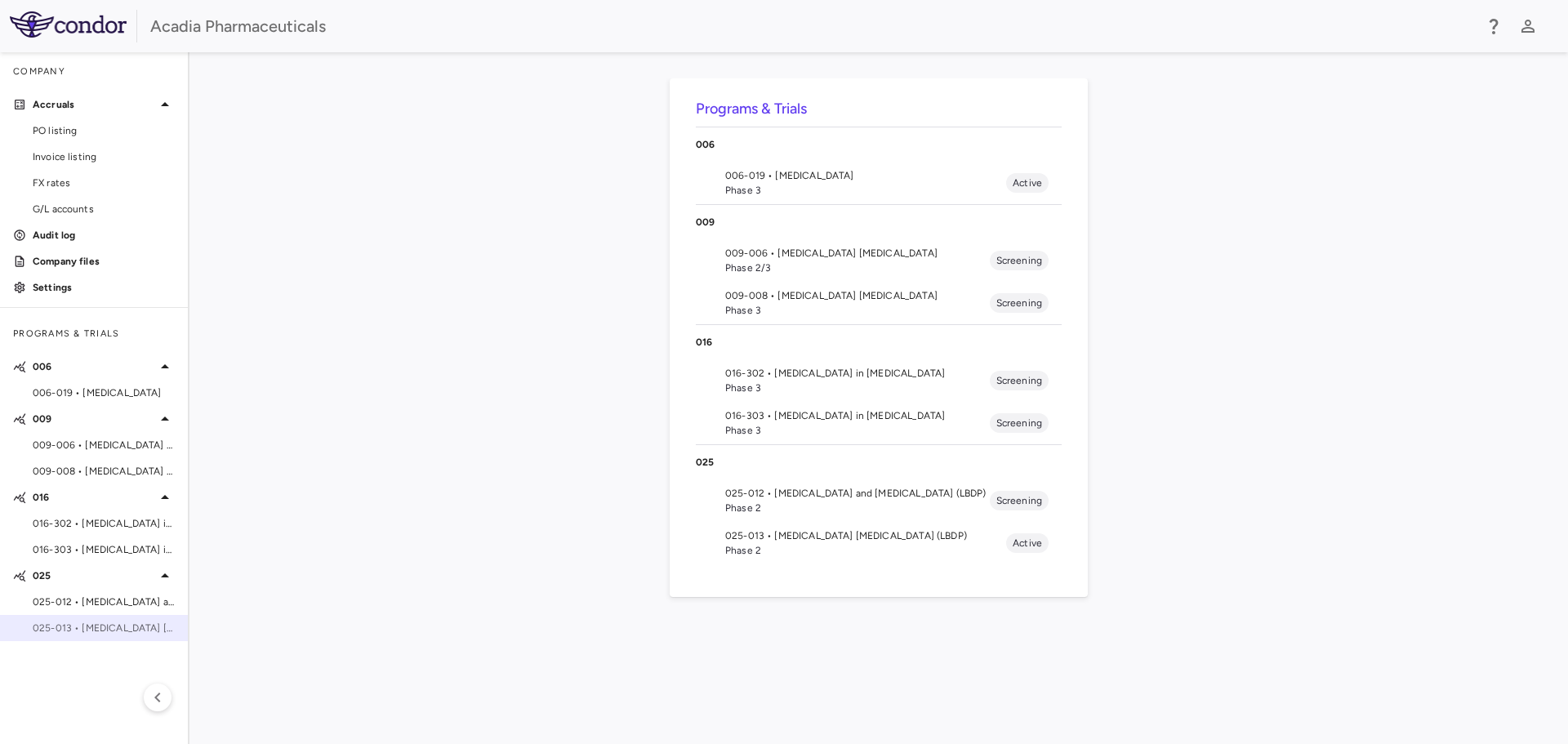
click at [93, 623] on span "025-013 • Lewy Body Dementia Psychosis (LBDP)" at bounding box center [103, 627] width 142 height 15
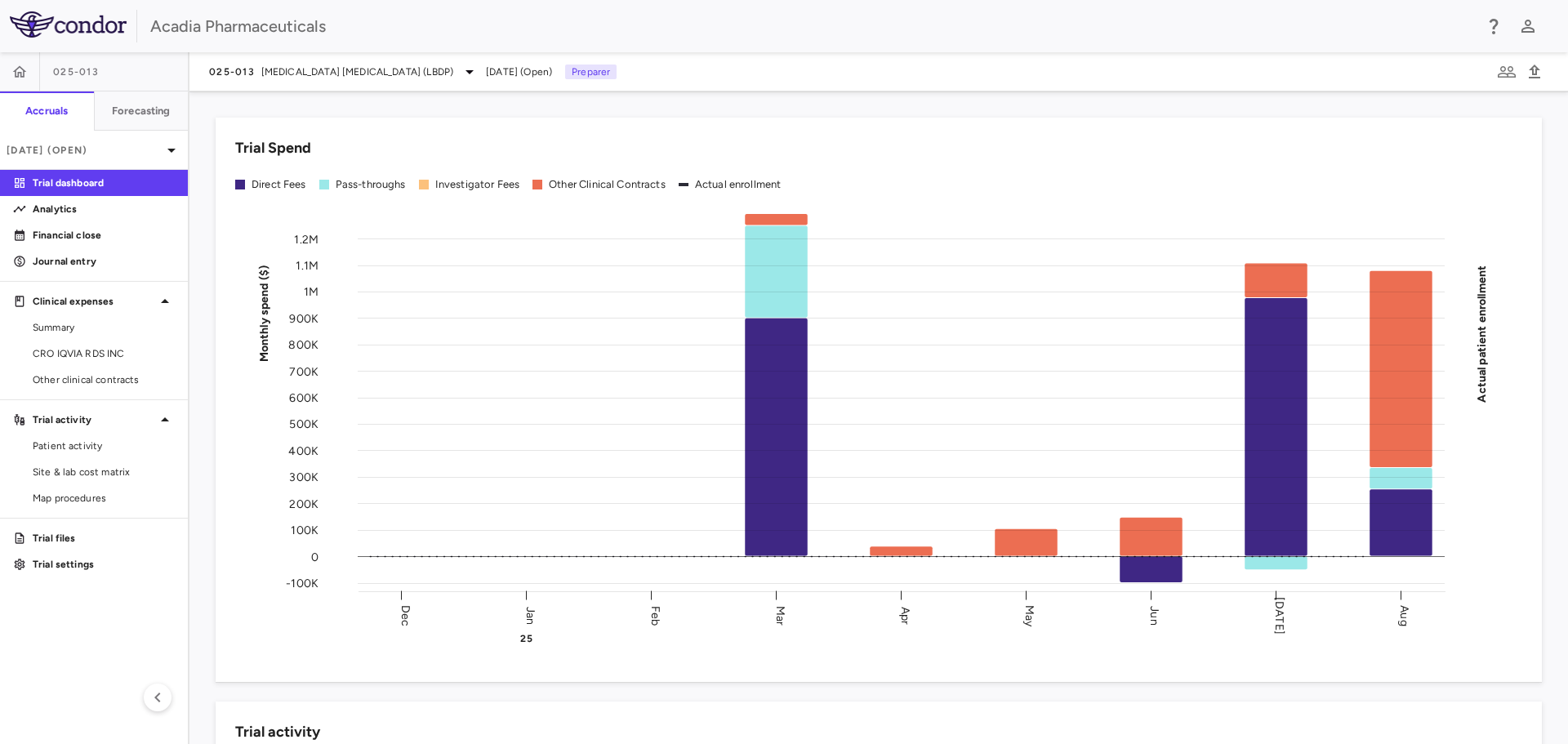
click at [589, 113] on div "Trial Spend Direct Fees Pass-throughs Investigator Fees Other Clinical Contract…" at bounding box center [869, 389] width 1347 height 584
click at [94, 377] on span "Other clinical contracts" at bounding box center [103, 379] width 142 height 15
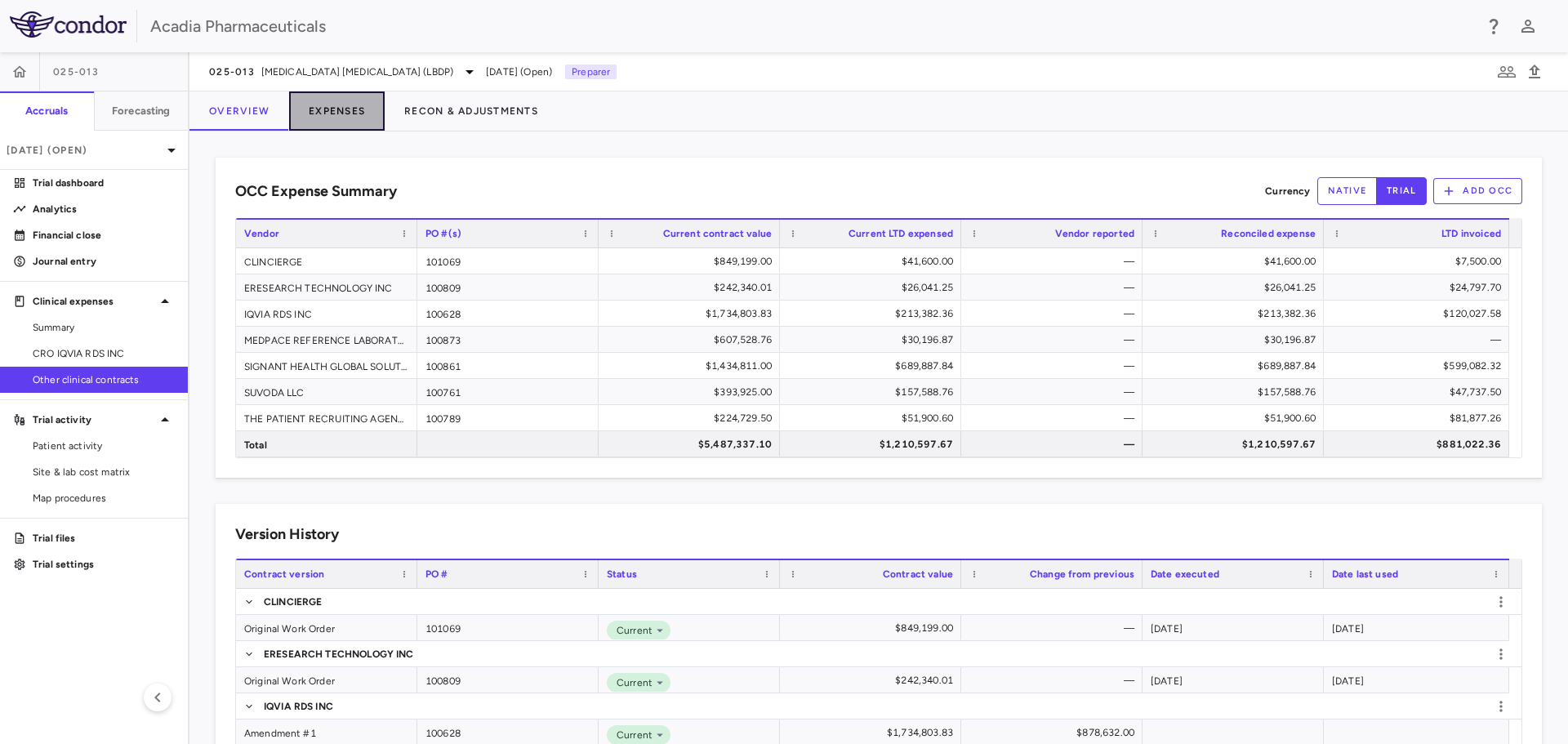
click at [346, 111] on button "Expenses" at bounding box center [337, 111] width 96 height 39
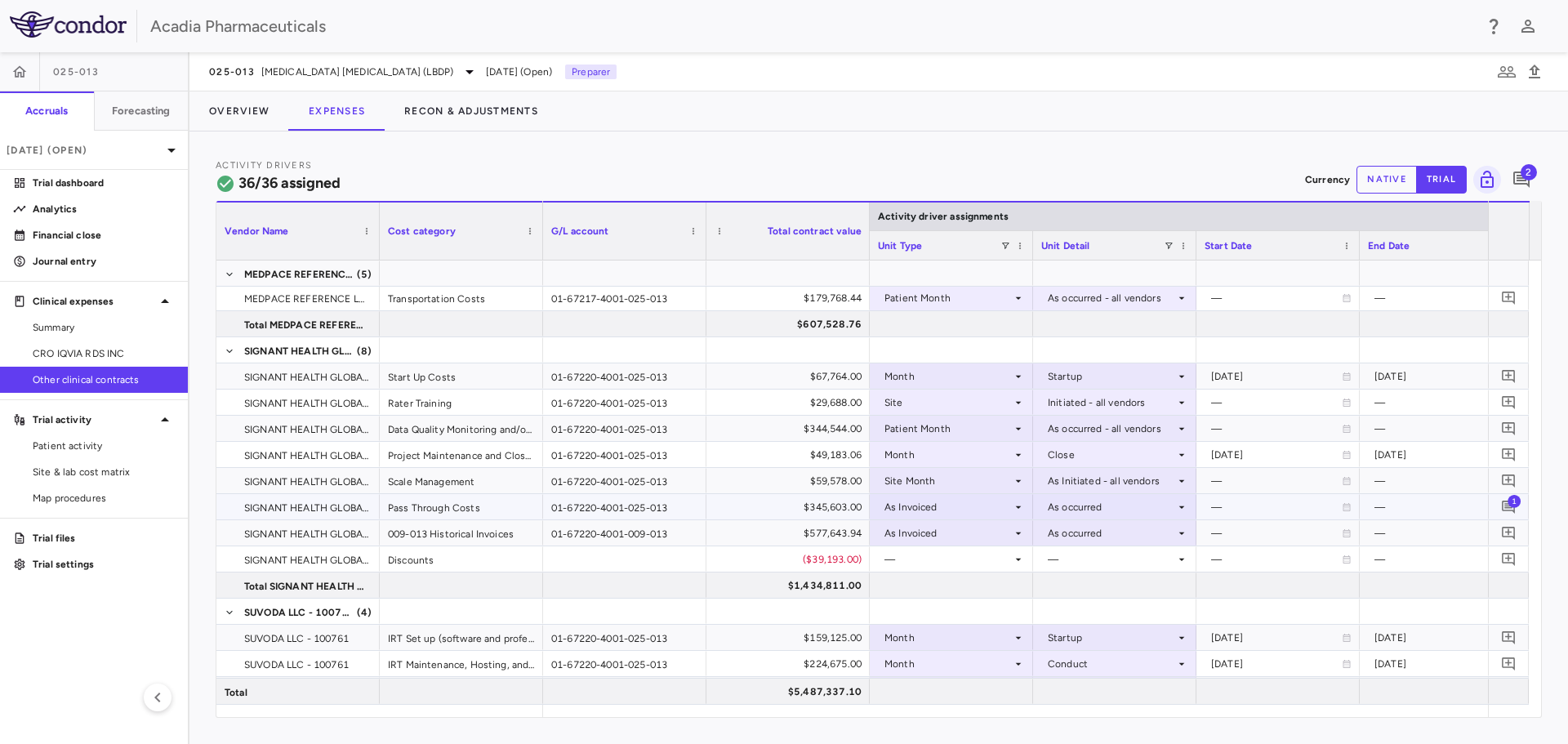
scroll to position [734, 0]
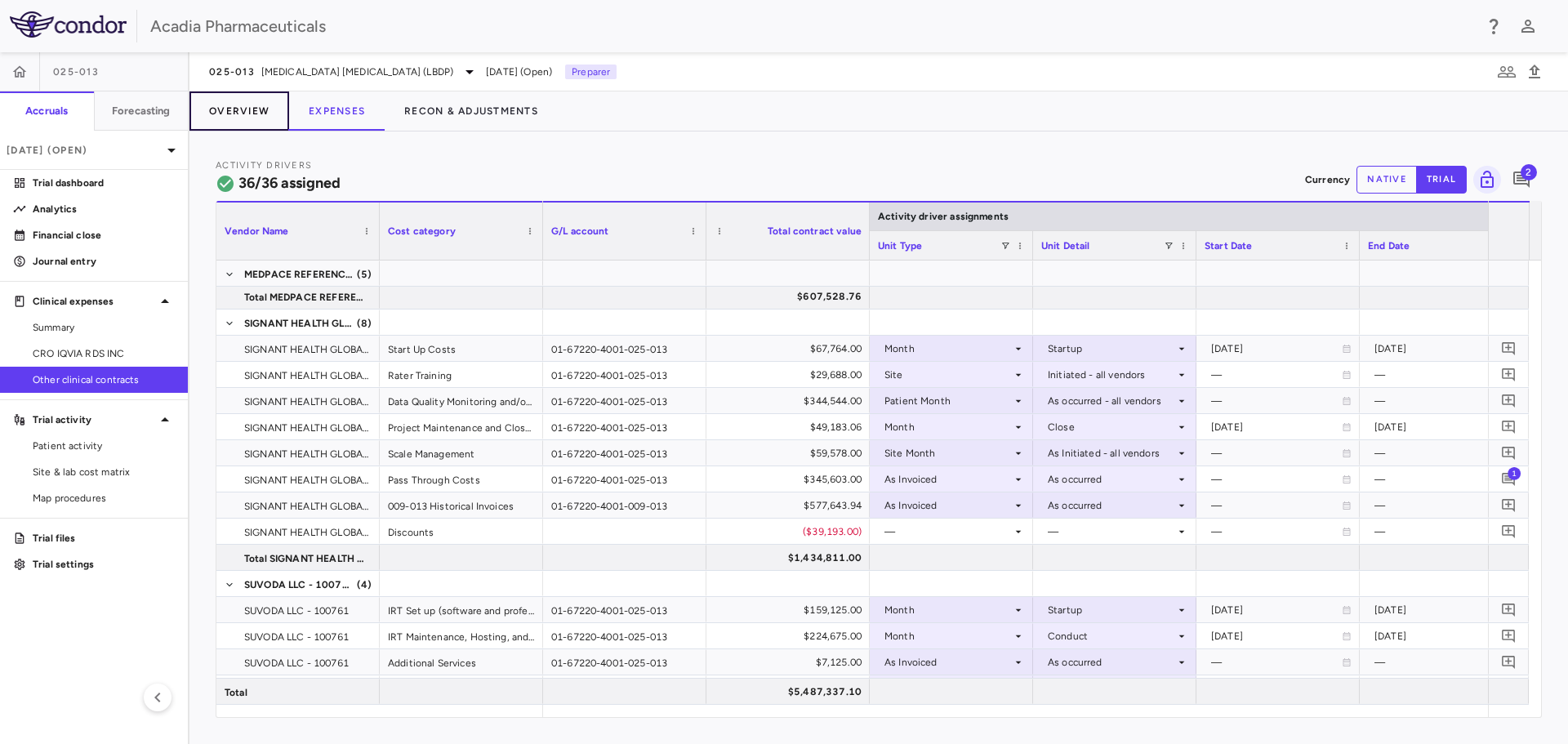
click at [269, 118] on button "Overview" at bounding box center [239, 111] width 100 height 39
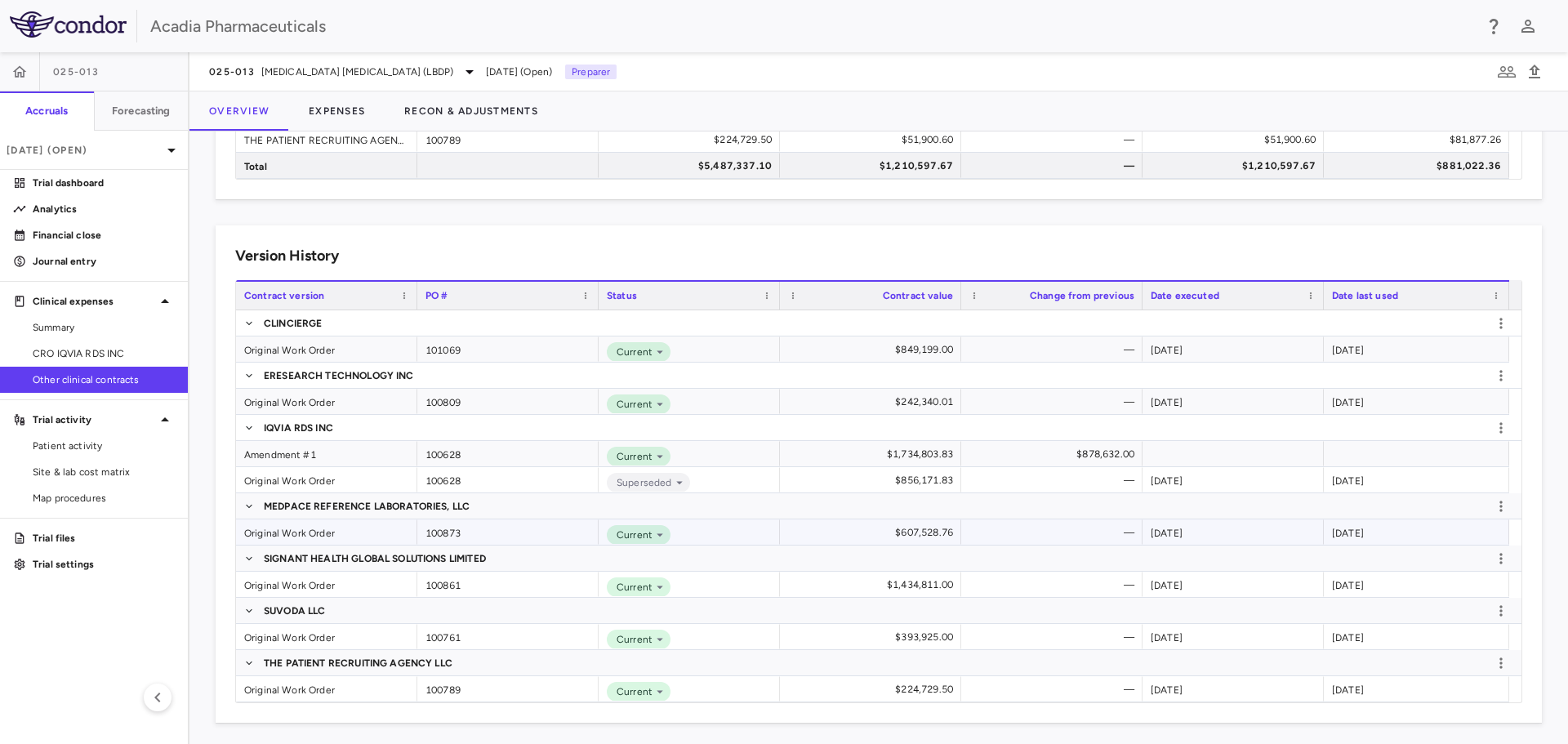
scroll to position [284, 0]
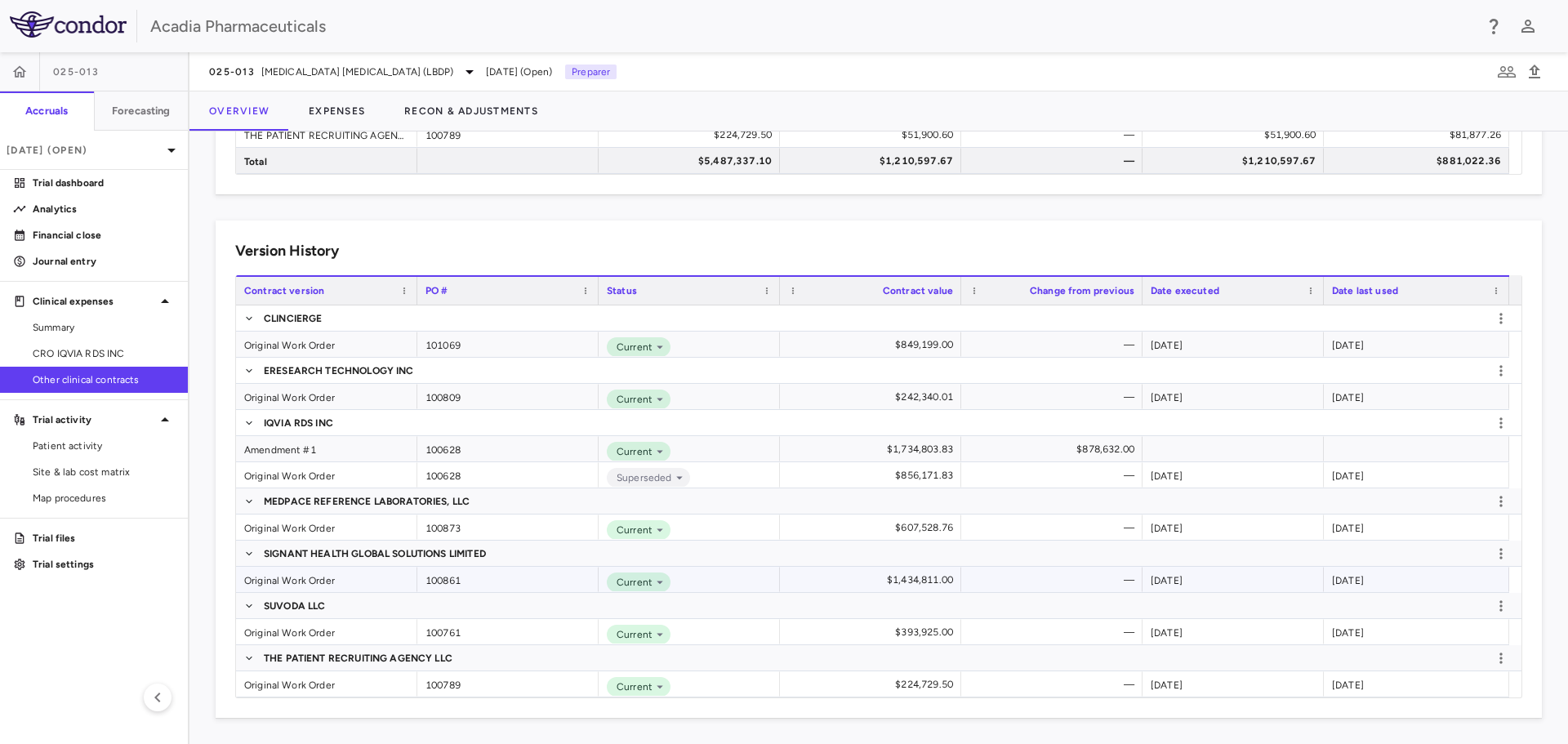
click at [322, 577] on div "Original Work Order" at bounding box center [327, 579] width 181 height 25
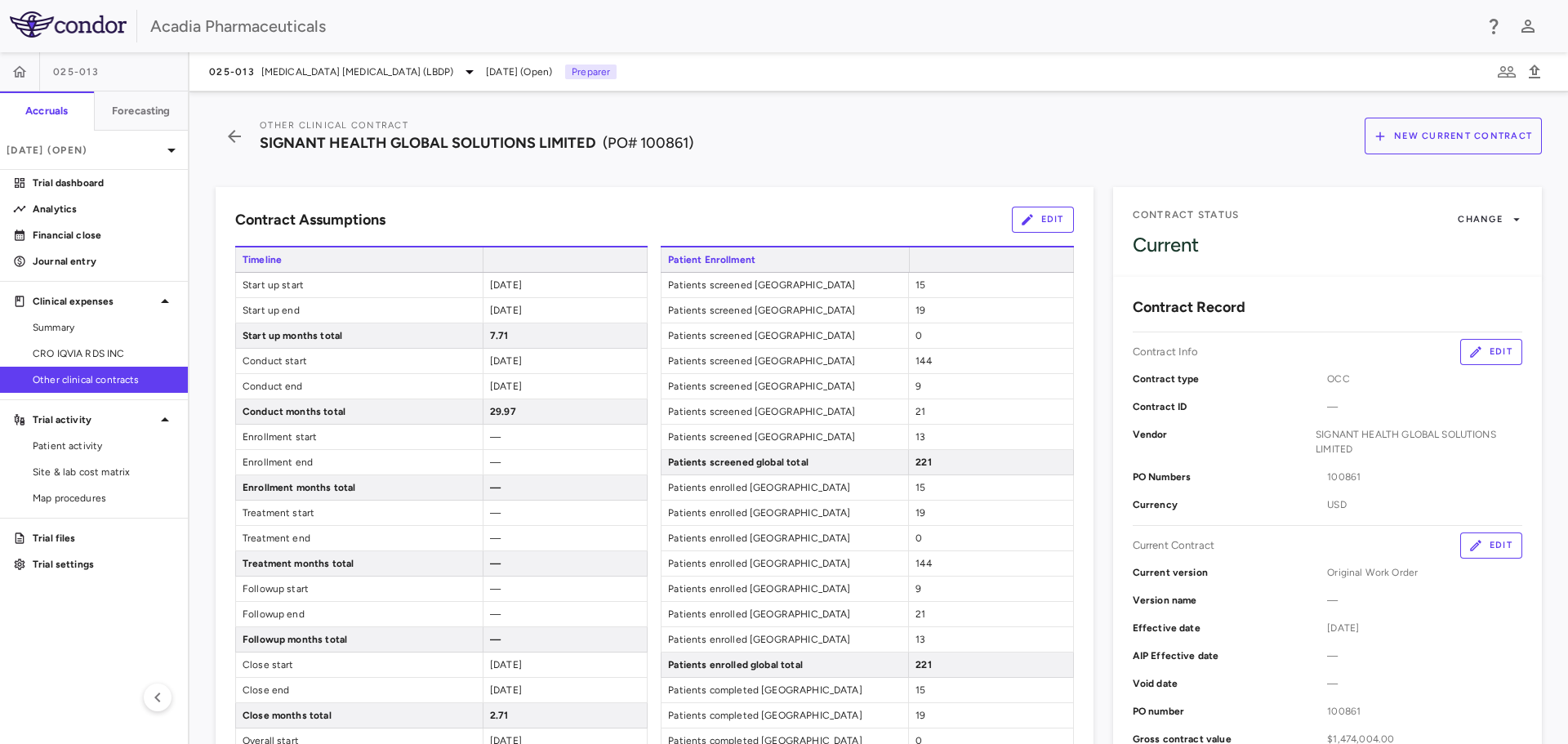
click at [1467, 535] on button "Edit" at bounding box center [1492, 545] width 62 height 26
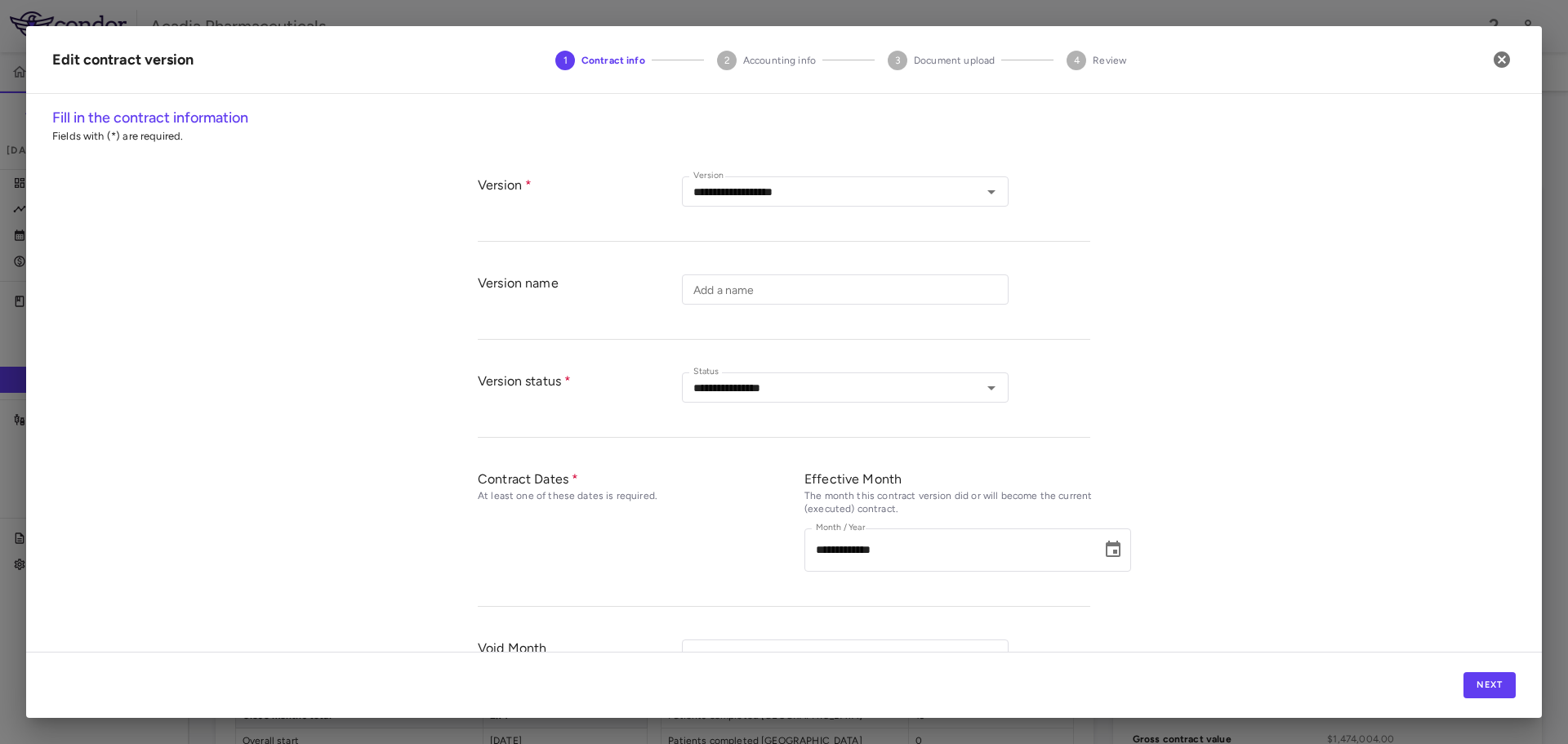
type input "**********"
type input "******"
click at [1492, 673] on button "Next" at bounding box center [1490, 685] width 53 height 26
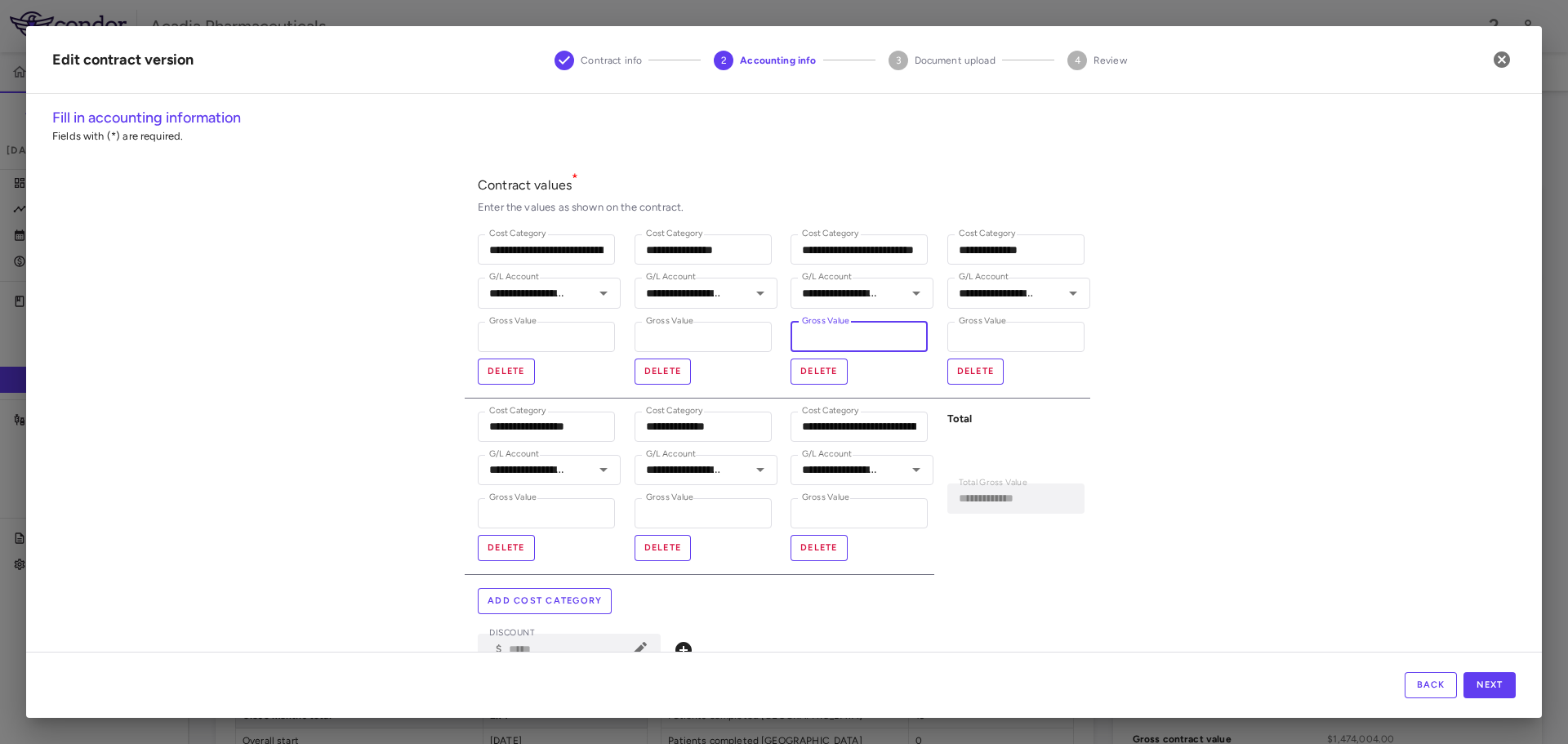
drag, startPoint x: 886, startPoint y: 333, endPoint x: 790, endPoint y: 357, distance: 99.0
click at [790, 357] on div "**********" at bounding box center [856, 309] width 157 height 176
click at [867, 343] on input "*********" at bounding box center [859, 336] width 138 height 30
type input "********"
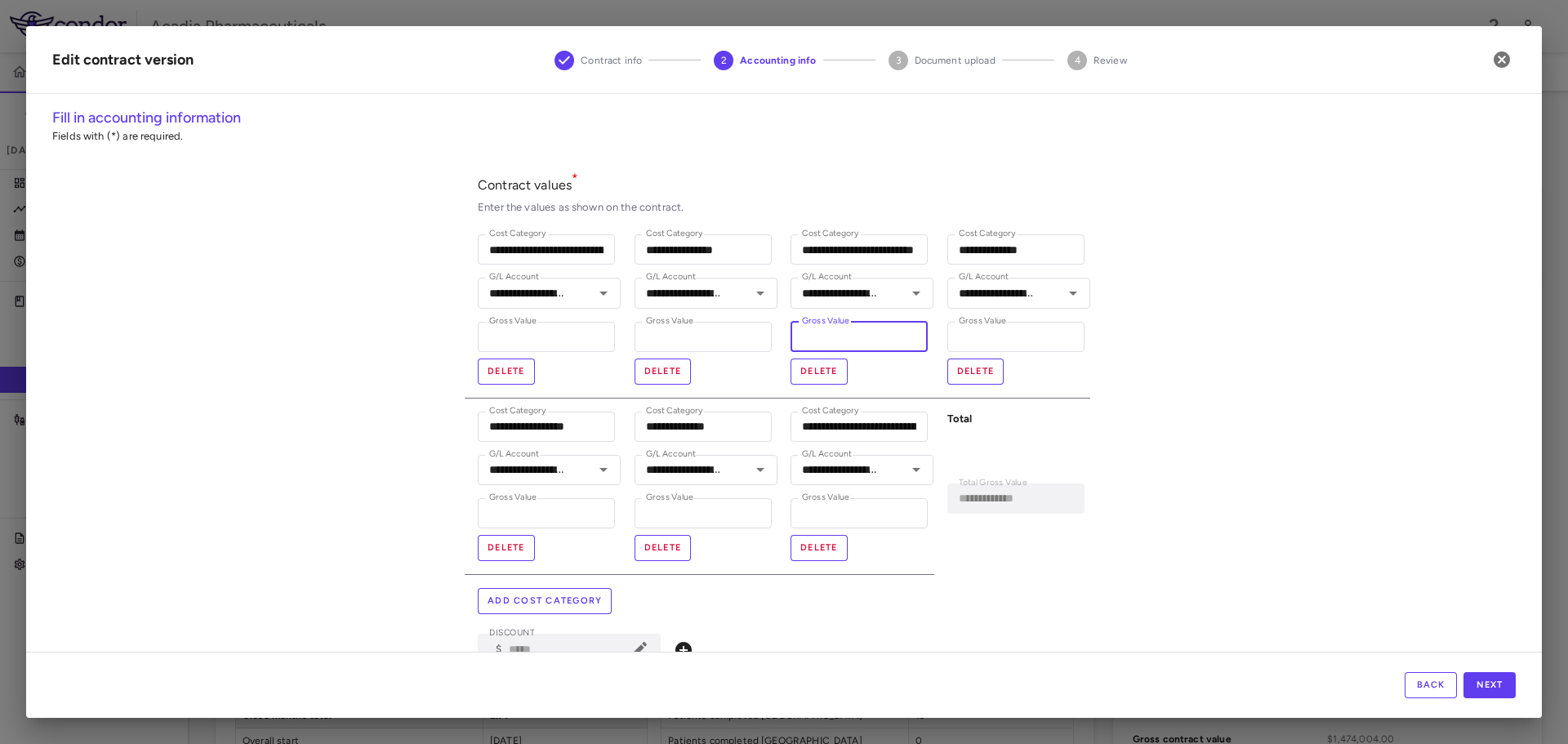
type input "**********"
type input "******"
type input "**********"
type input "*"
type input "****"
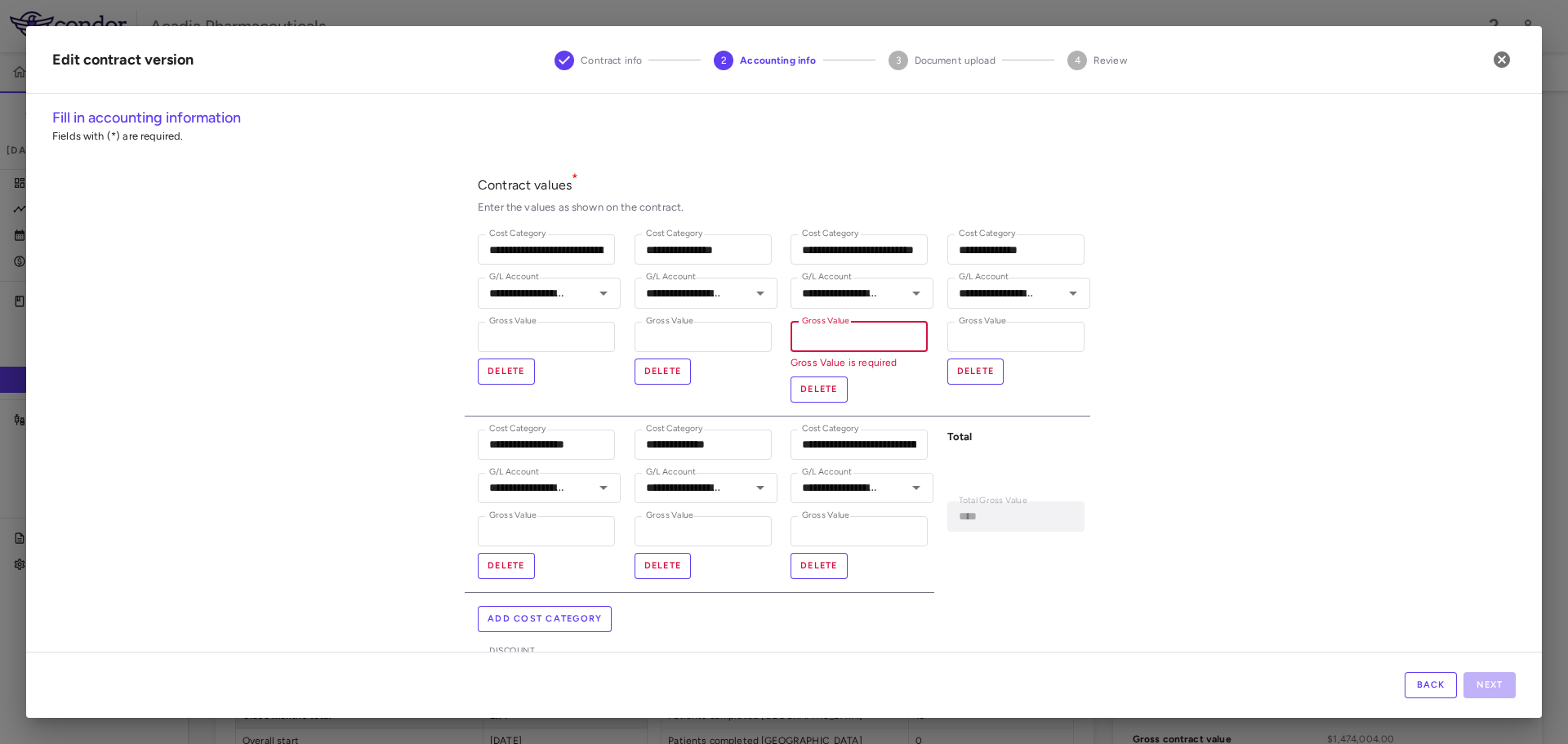
type input "*"
type input "**********"
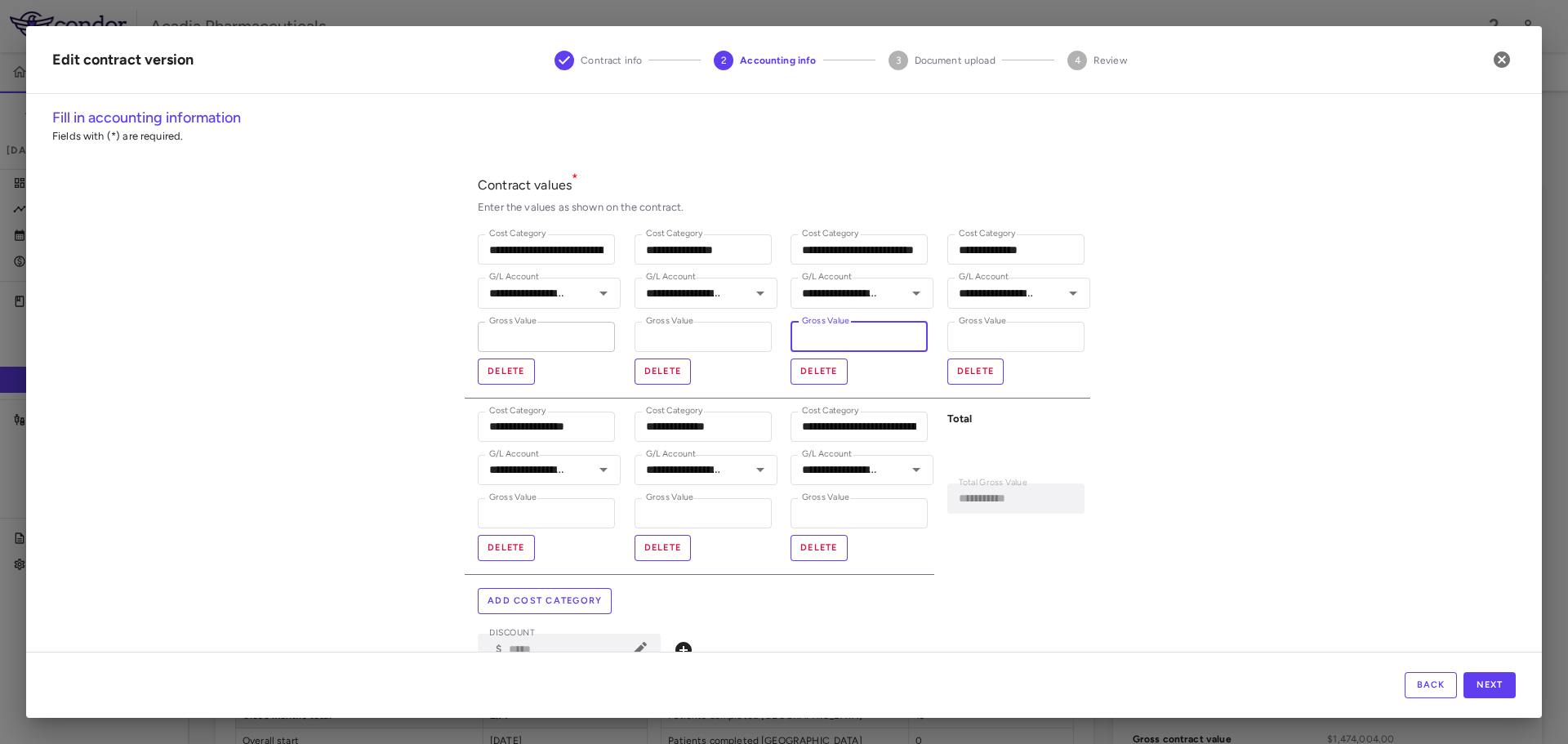
type input "*"
click at [547, 346] on input "********" at bounding box center [546, 336] width 138 height 30
type input "*"
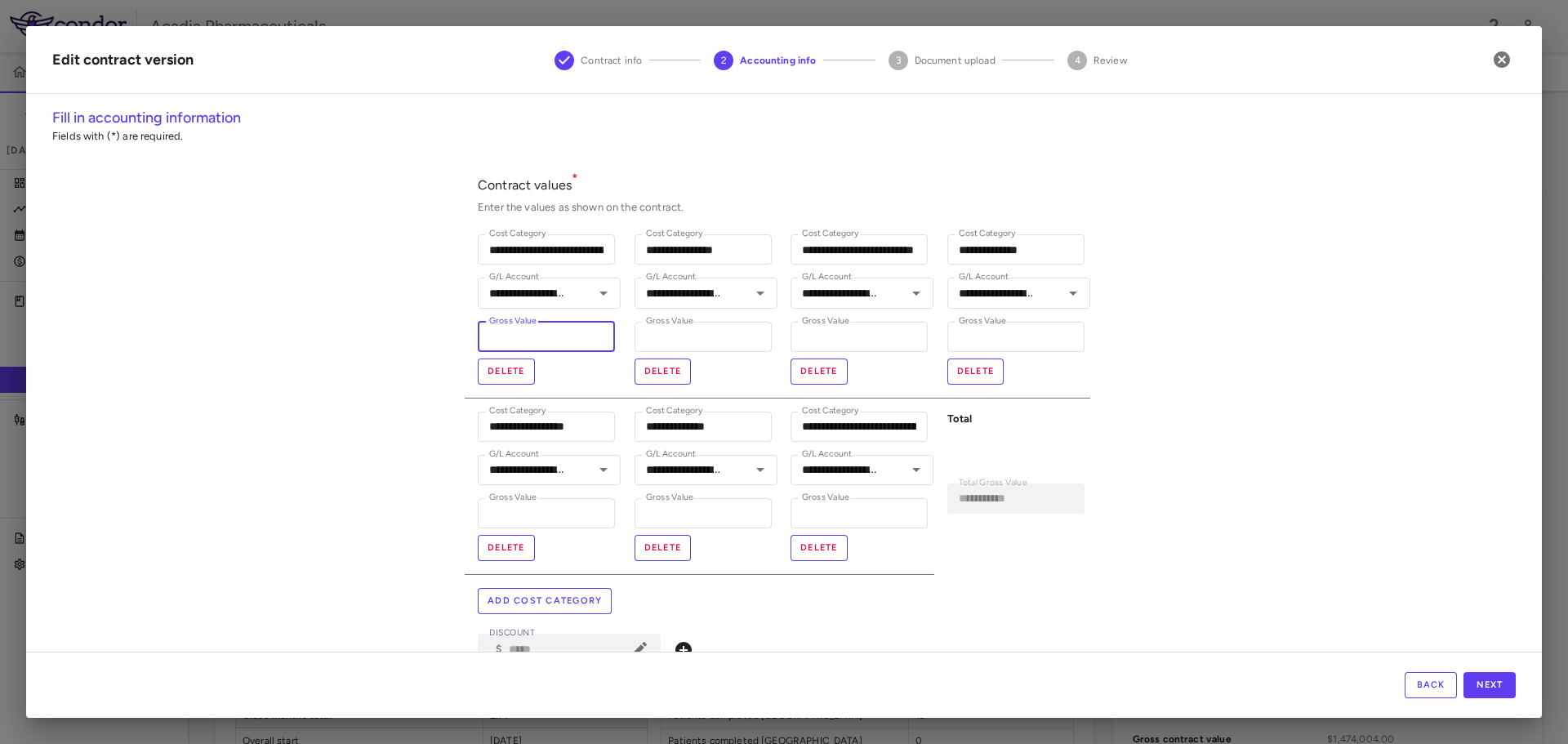
type input "**********"
type input "**"
type input "**********"
type input "***"
type input "**********"
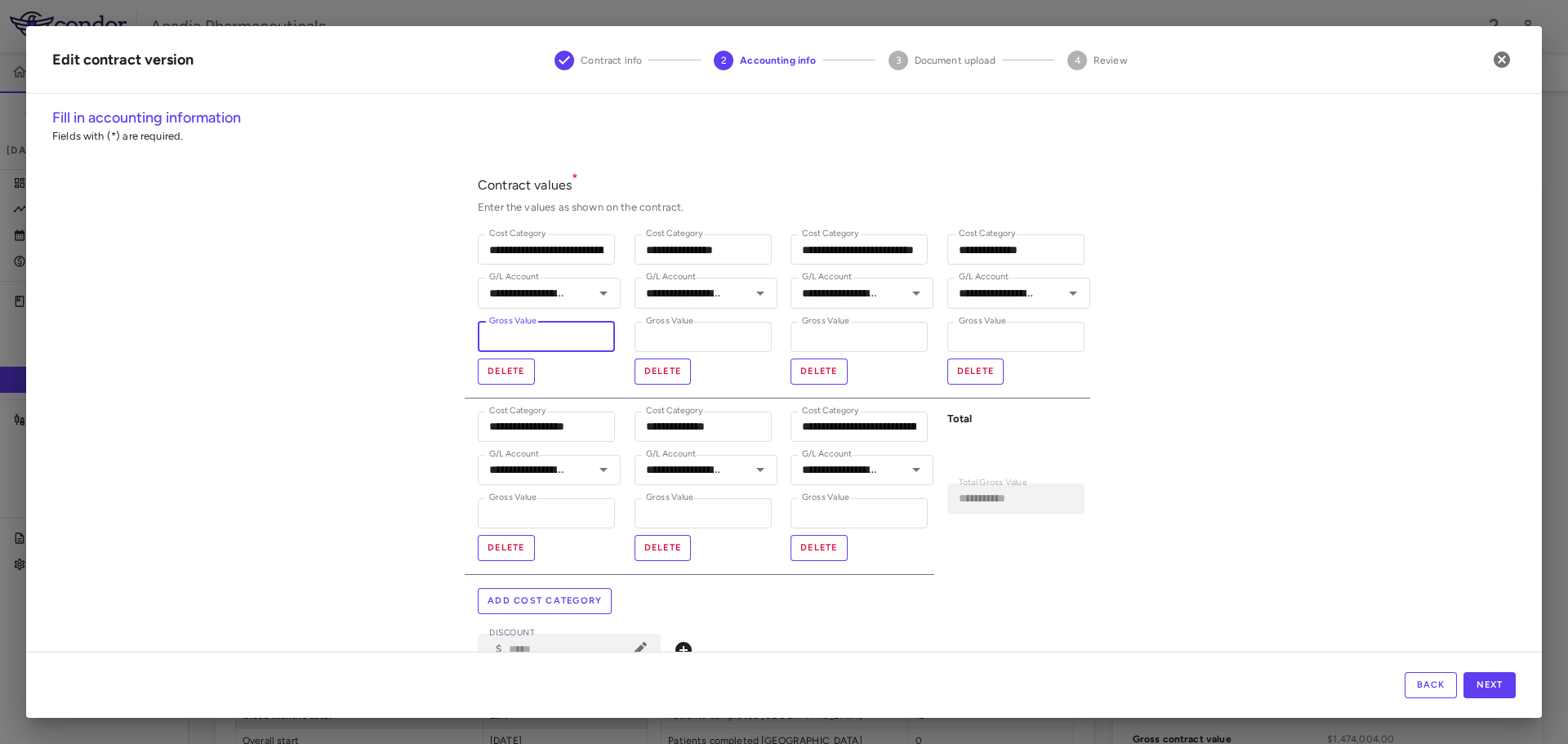
type input "****"
type input "**********"
type input "*****"
type input "**********"
type input "******"
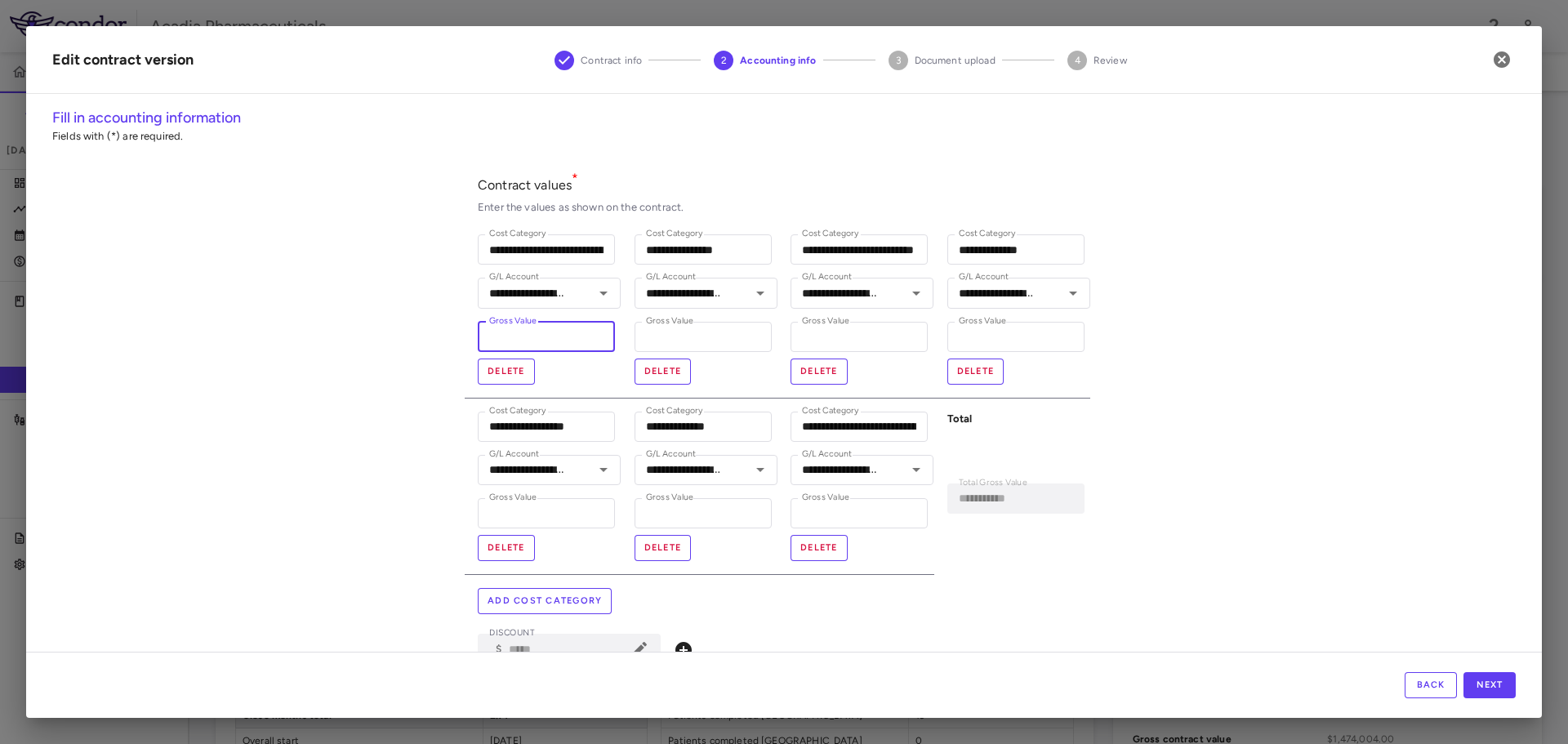
type input "**********"
type input "******"
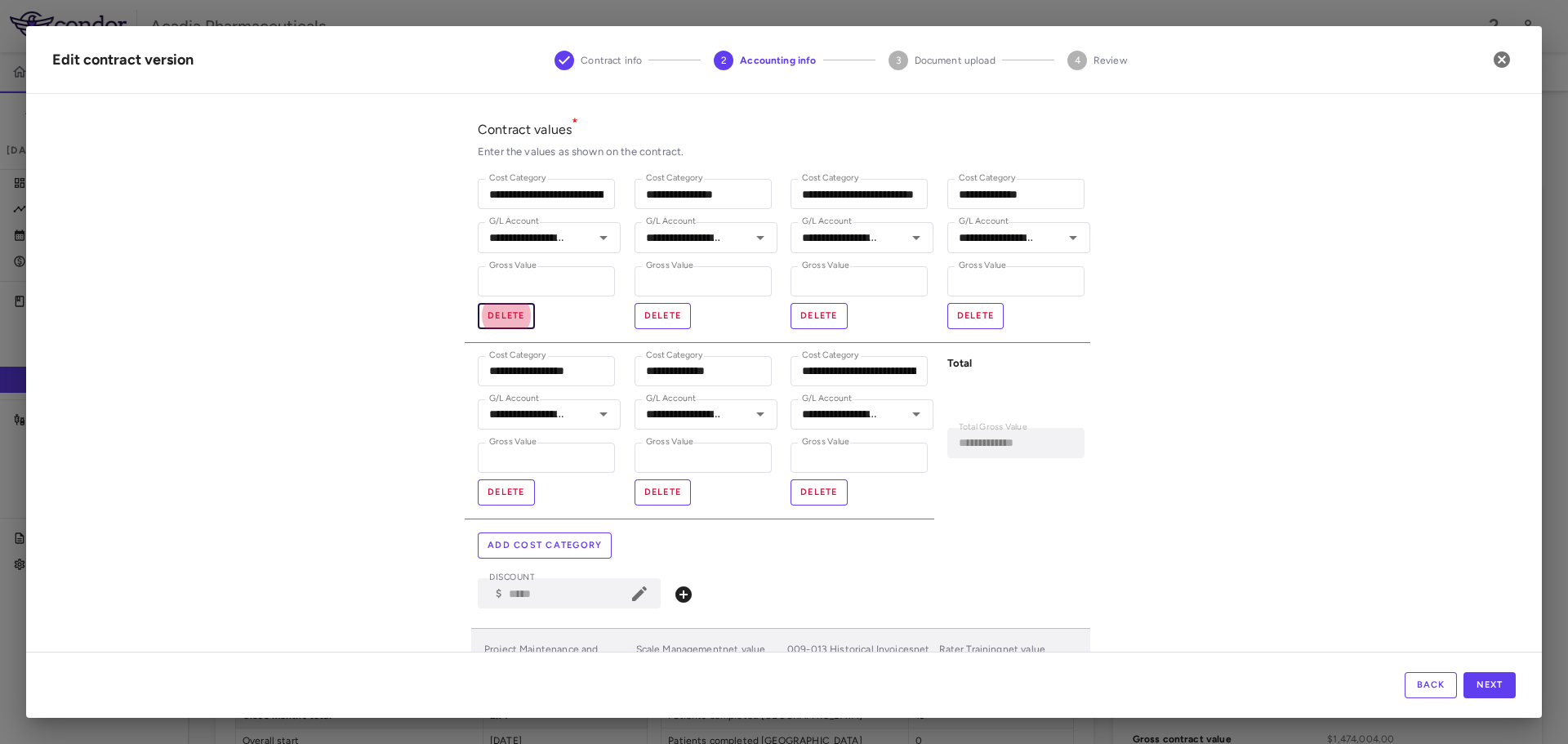
scroll to position [82, 0]
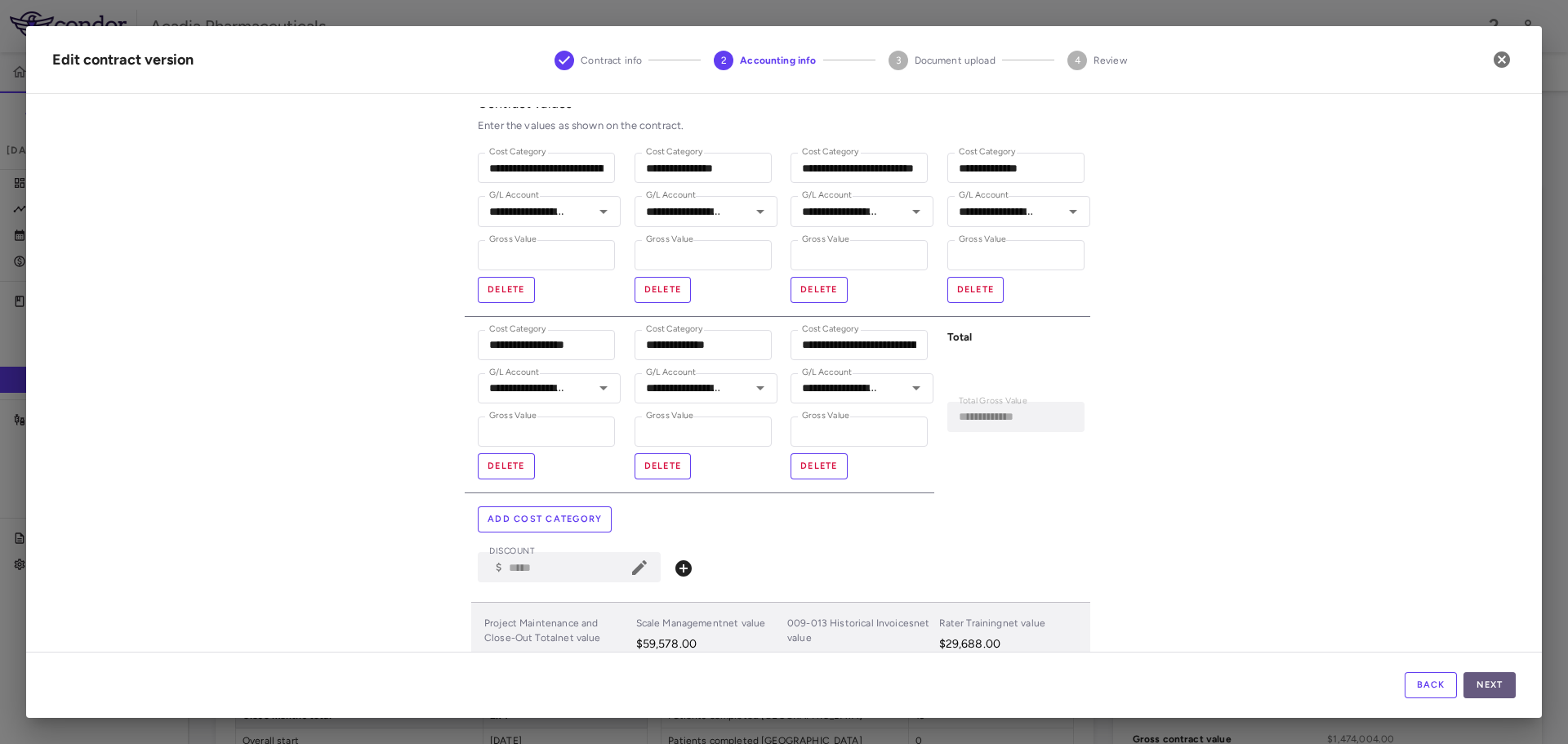
click at [1510, 689] on button "Next" at bounding box center [1490, 685] width 53 height 26
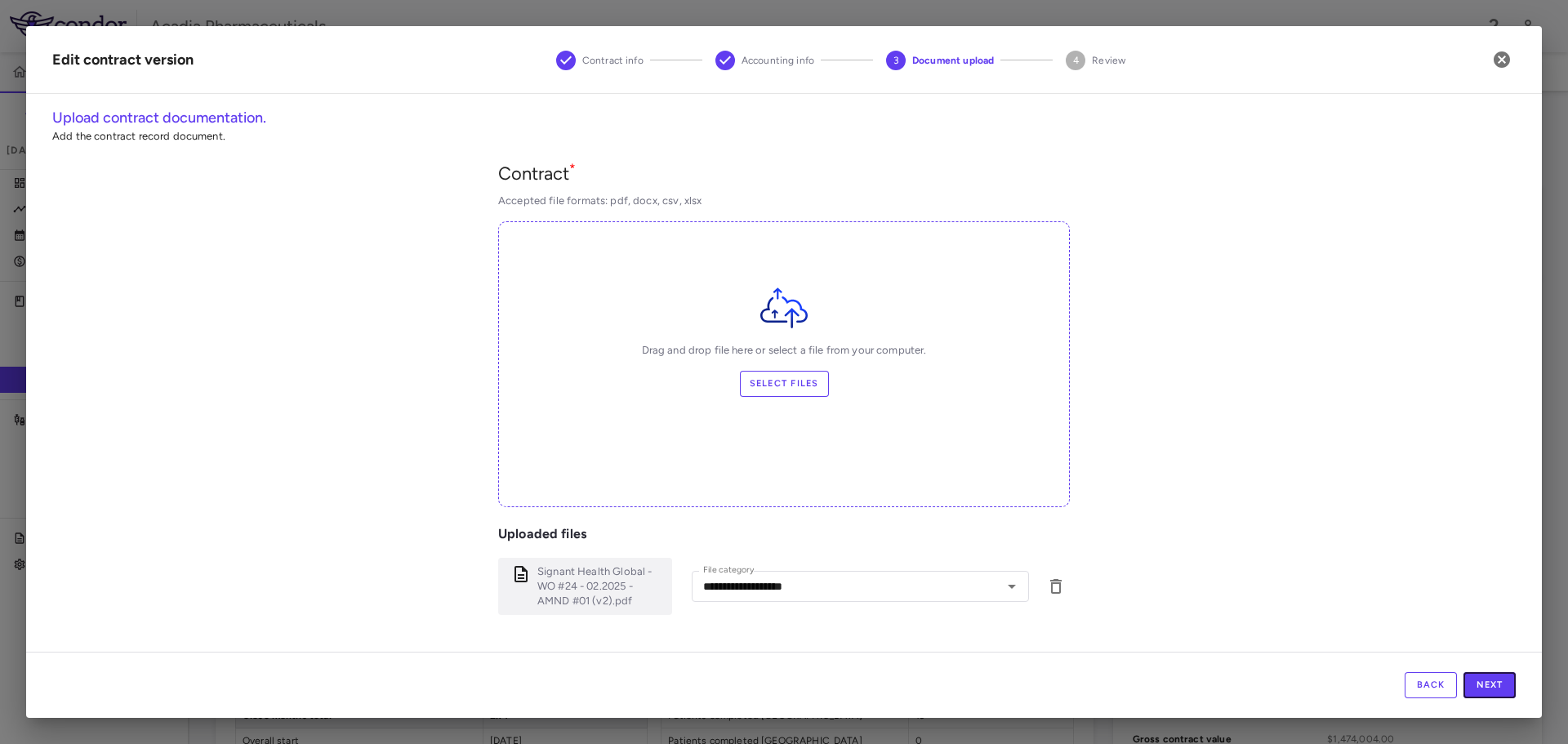
click at [1510, 689] on button "Next" at bounding box center [1490, 685] width 53 height 26
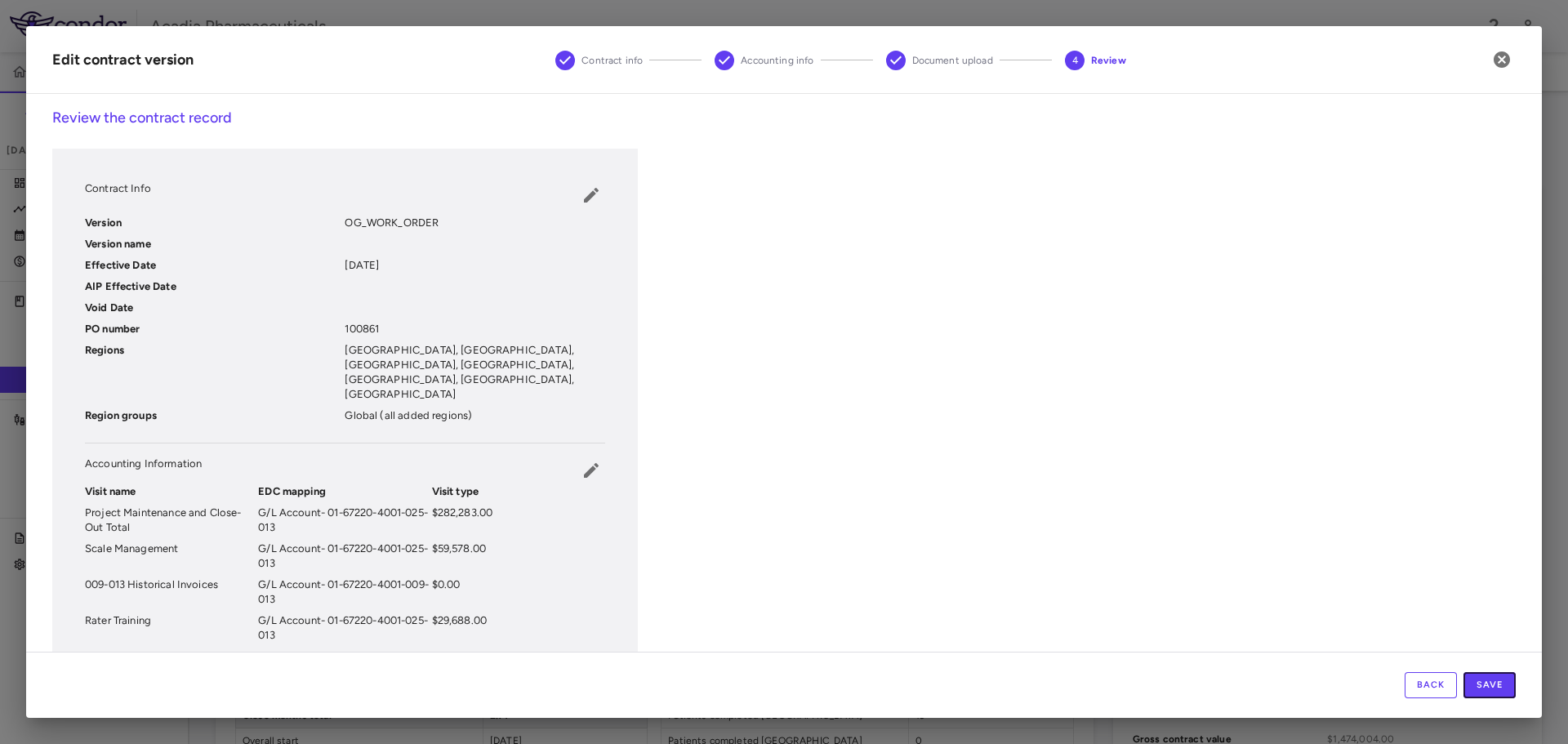
click at [1510, 689] on button "Save" at bounding box center [1490, 685] width 53 height 26
click at [1503, 60] on icon "button" at bounding box center [1503, 59] width 20 height 20
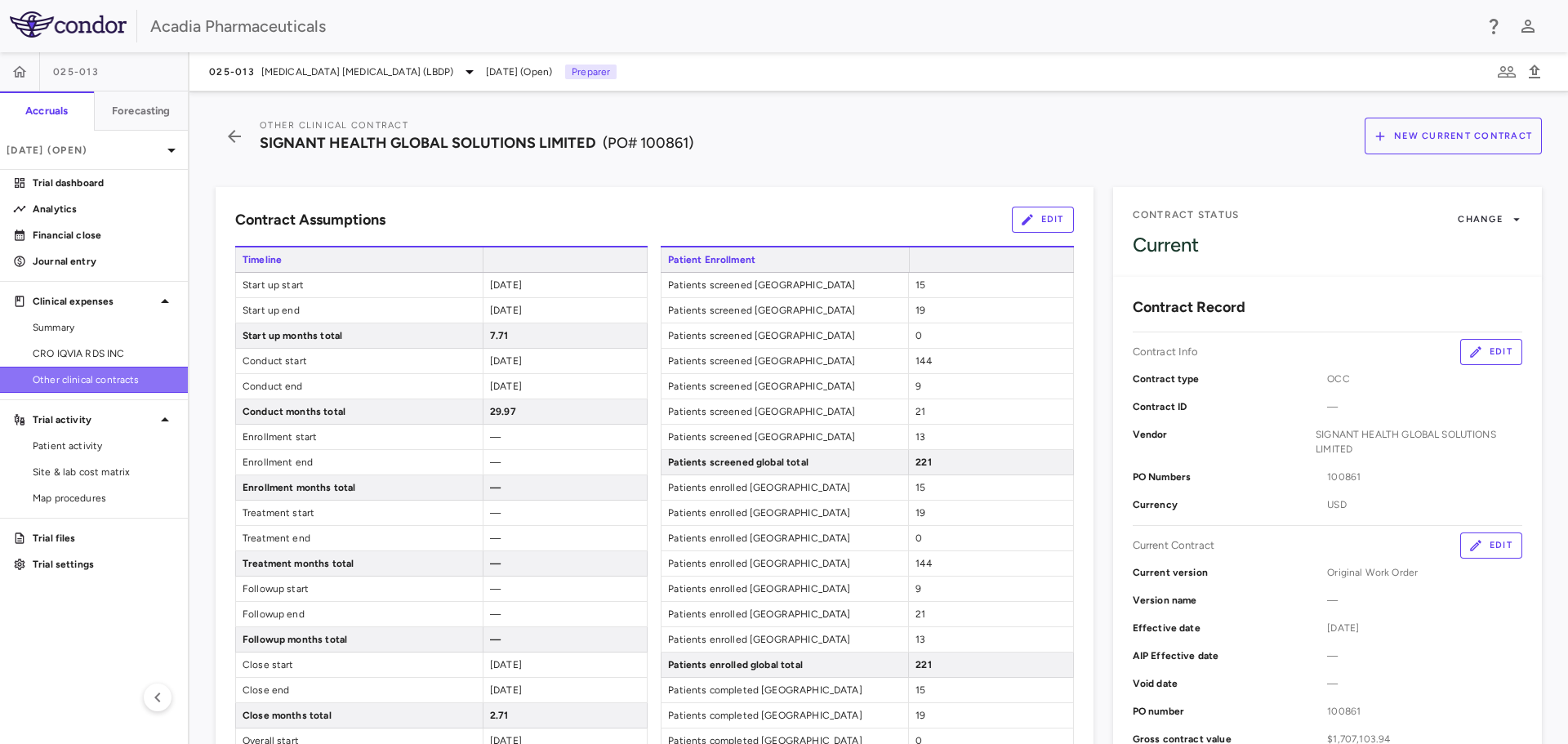
click at [63, 388] on link "Other clinical contracts" at bounding box center [94, 379] width 188 height 24
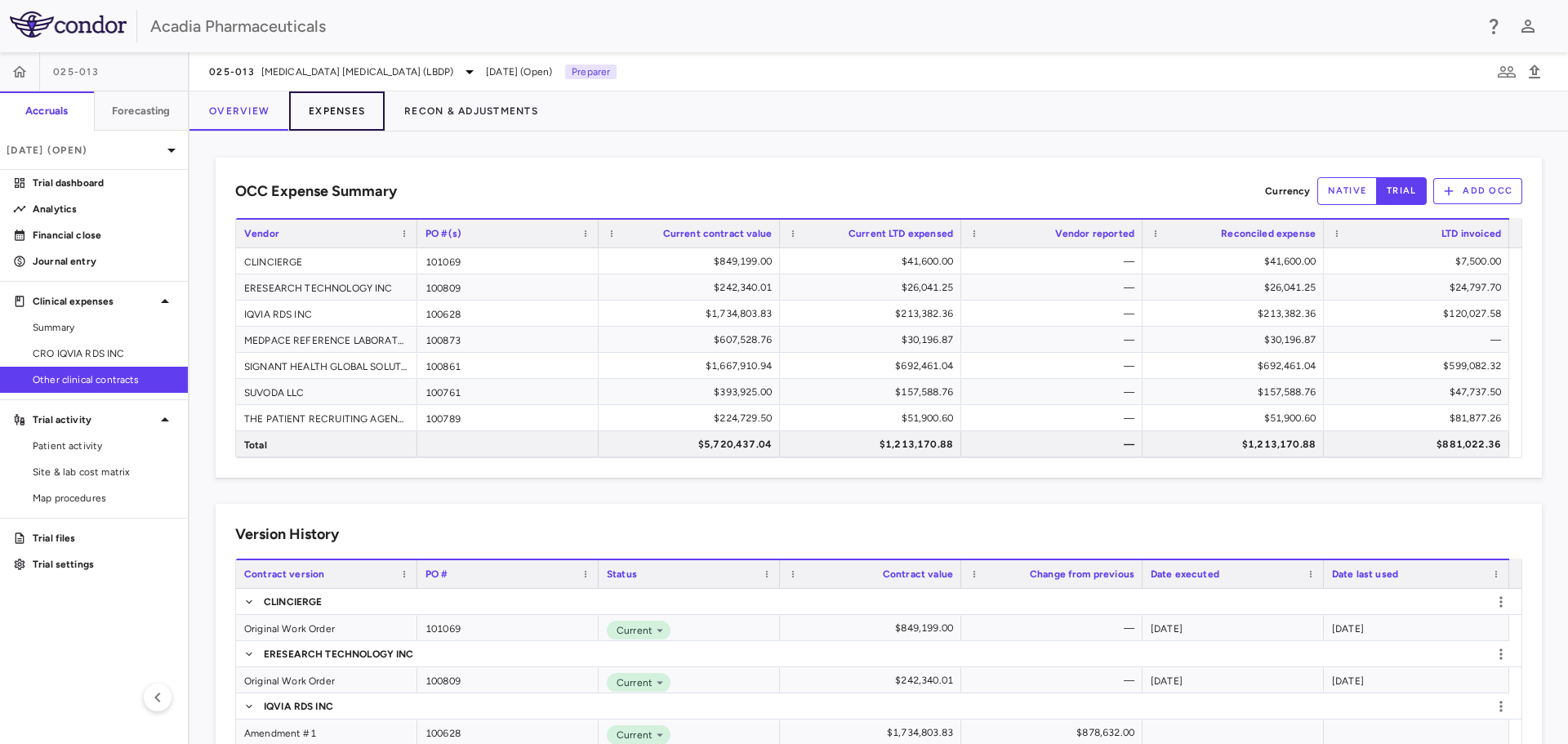
click at [350, 98] on button "Expenses" at bounding box center [337, 111] width 96 height 39
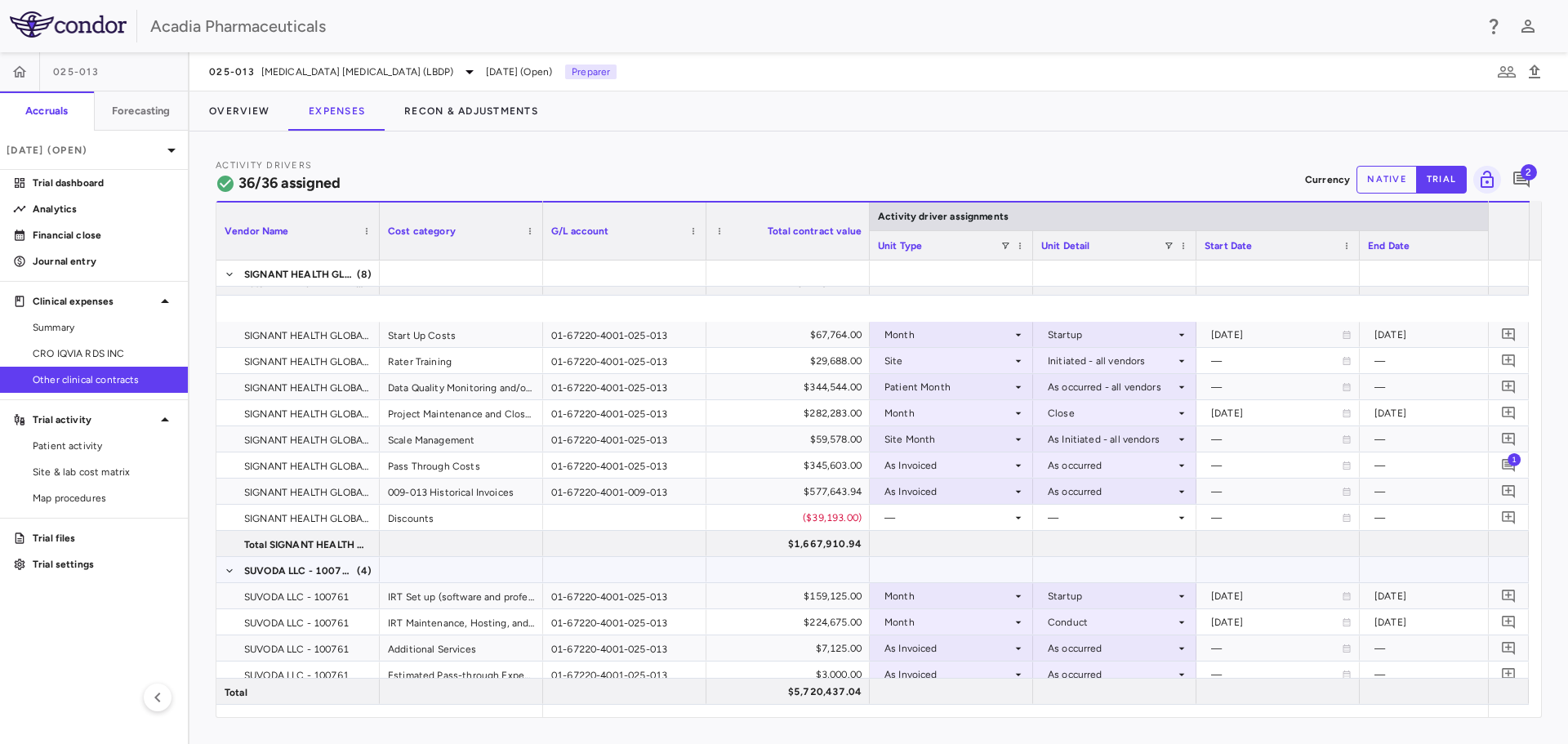
scroll to position [734, 0]
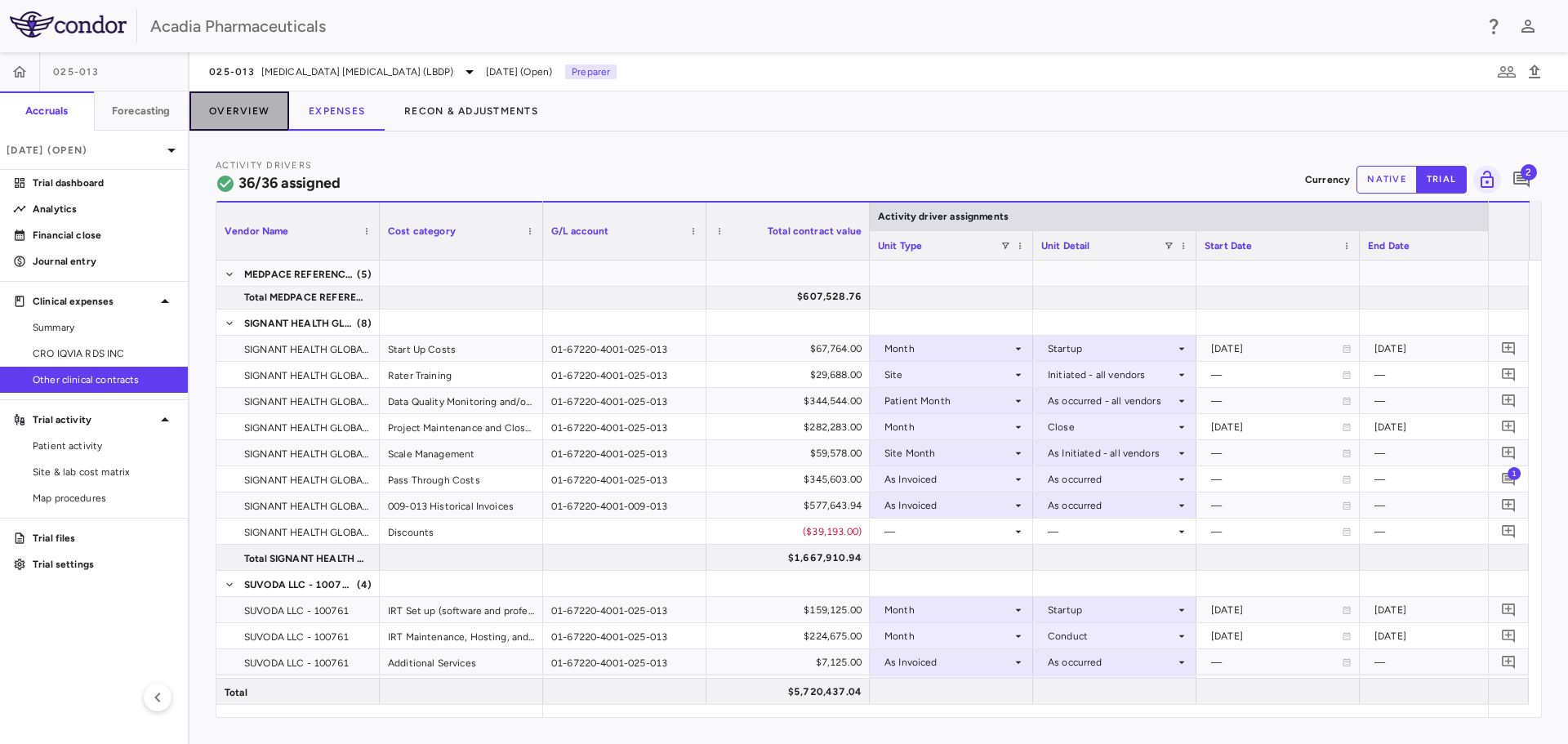
click at [257, 108] on button "Overview" at bounding box center [239, 111] width 100 height 39
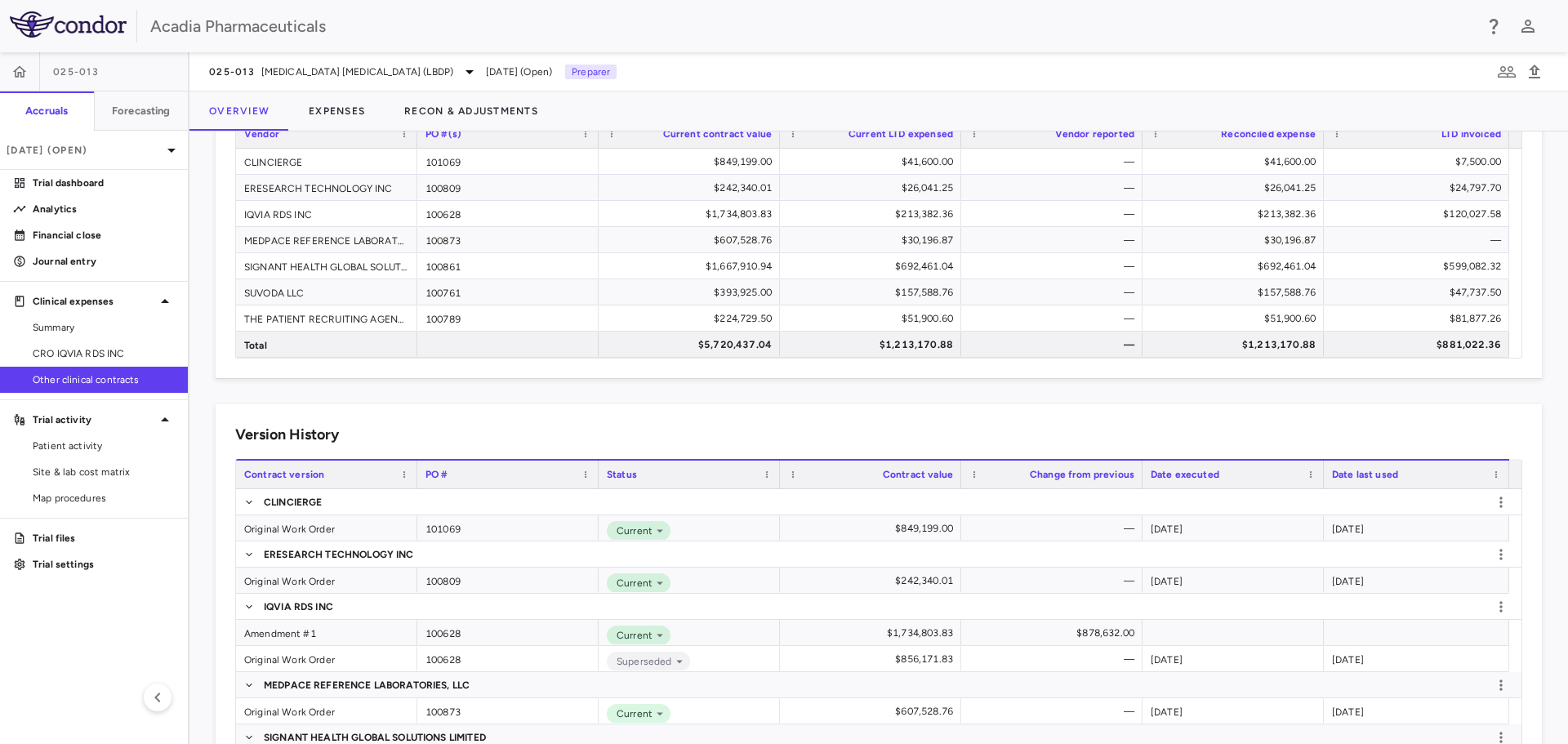
scroll to position [245, 0]
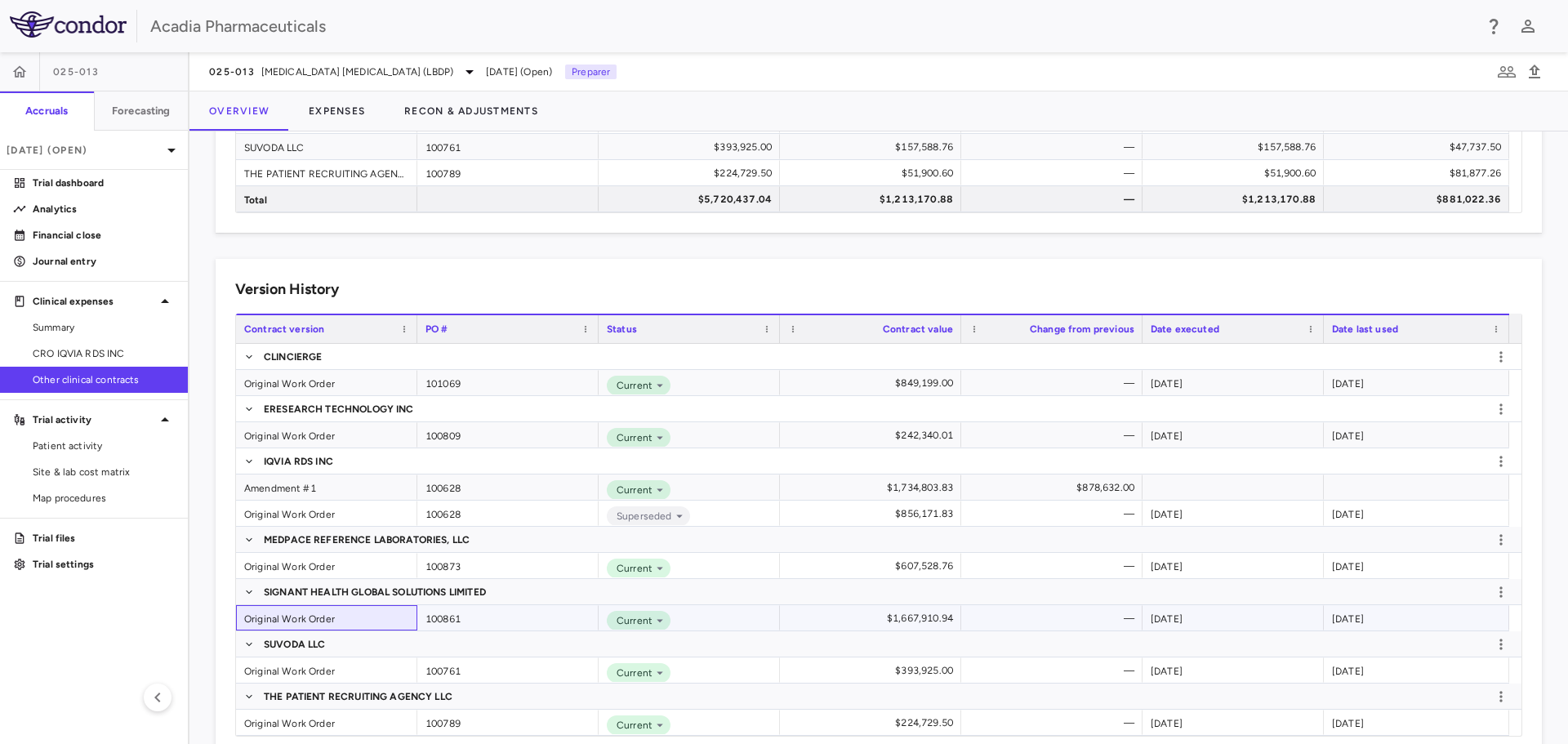
click at [312, 609] on div "Original Work Order" at bounding box center [327, 617] width 181 height 25
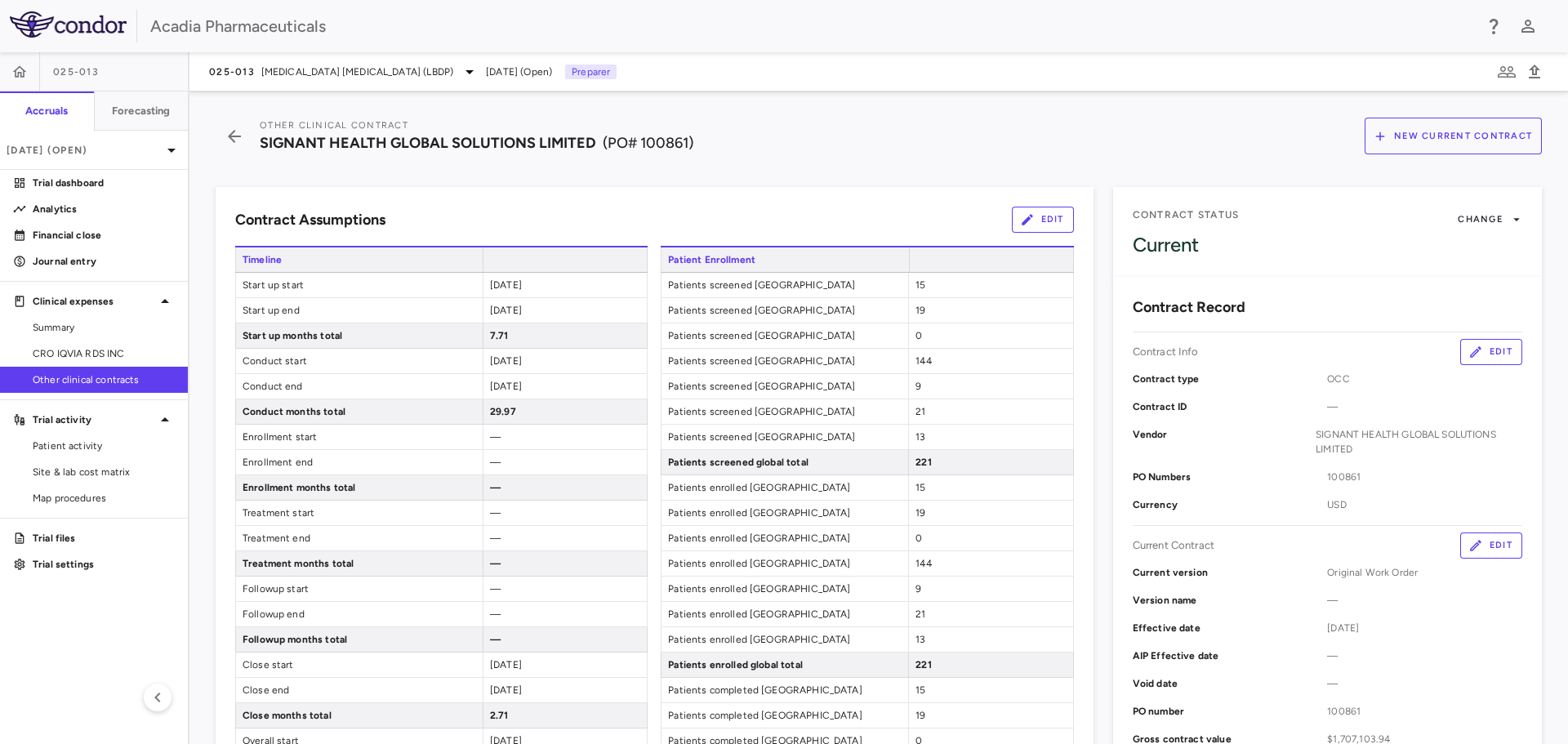
click at [1488, 543] on button "Edit" at bounding box center [1492, 545] width 62 height 26
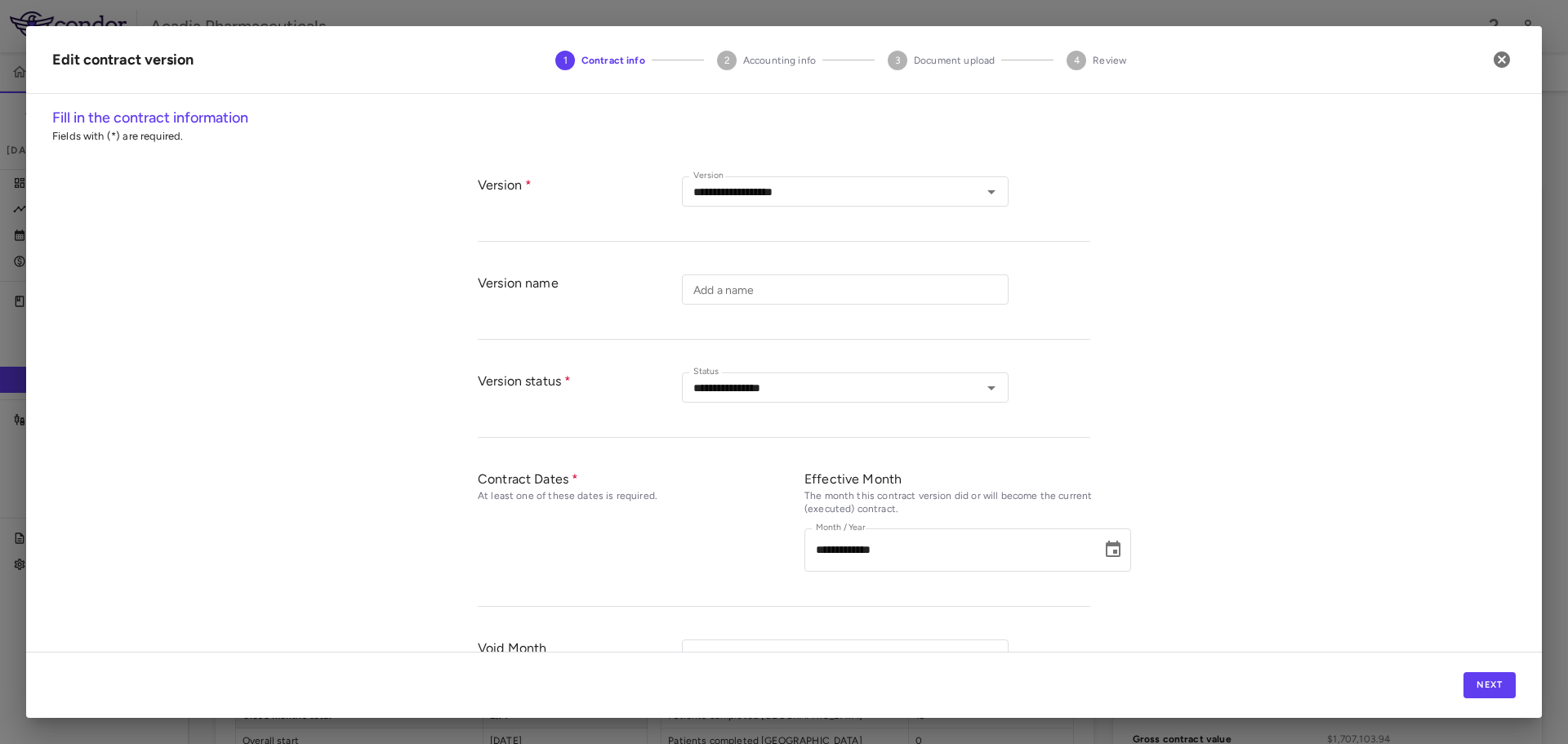
type input "**********"
type input "******"
click at [1480, 685] on button "Next" at bounding box center [1490, 685] width 53 height 26
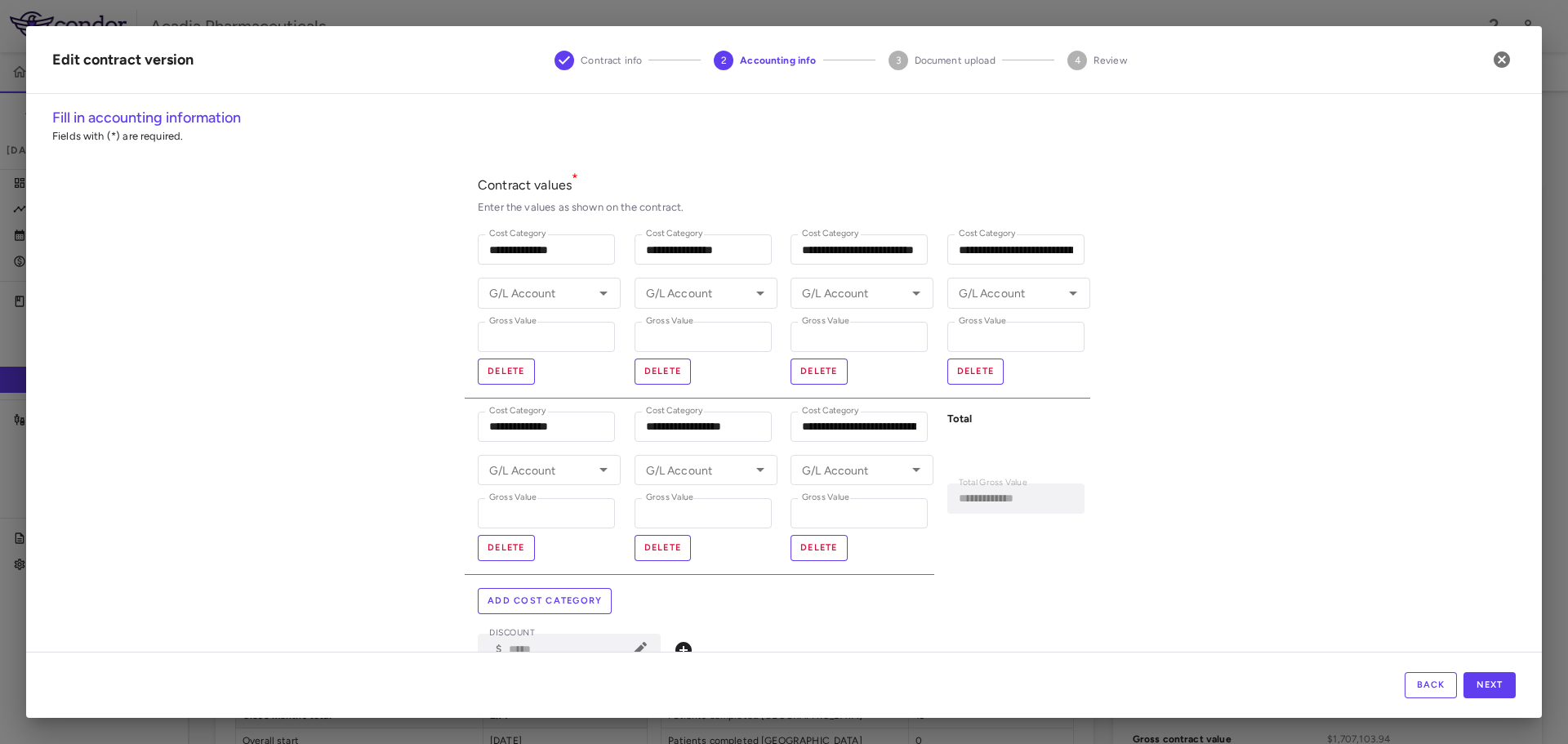
type input "**********"
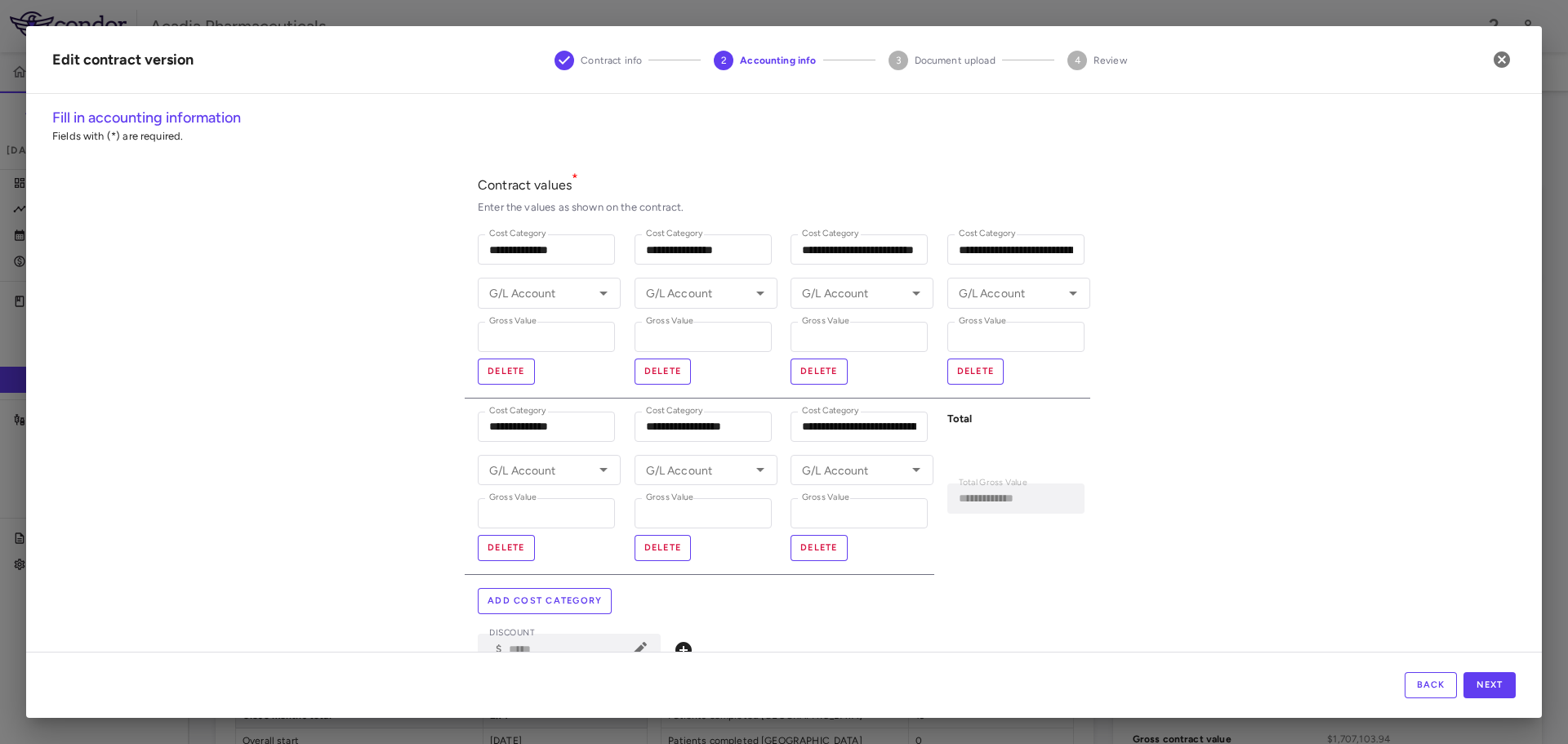
type input "**********"
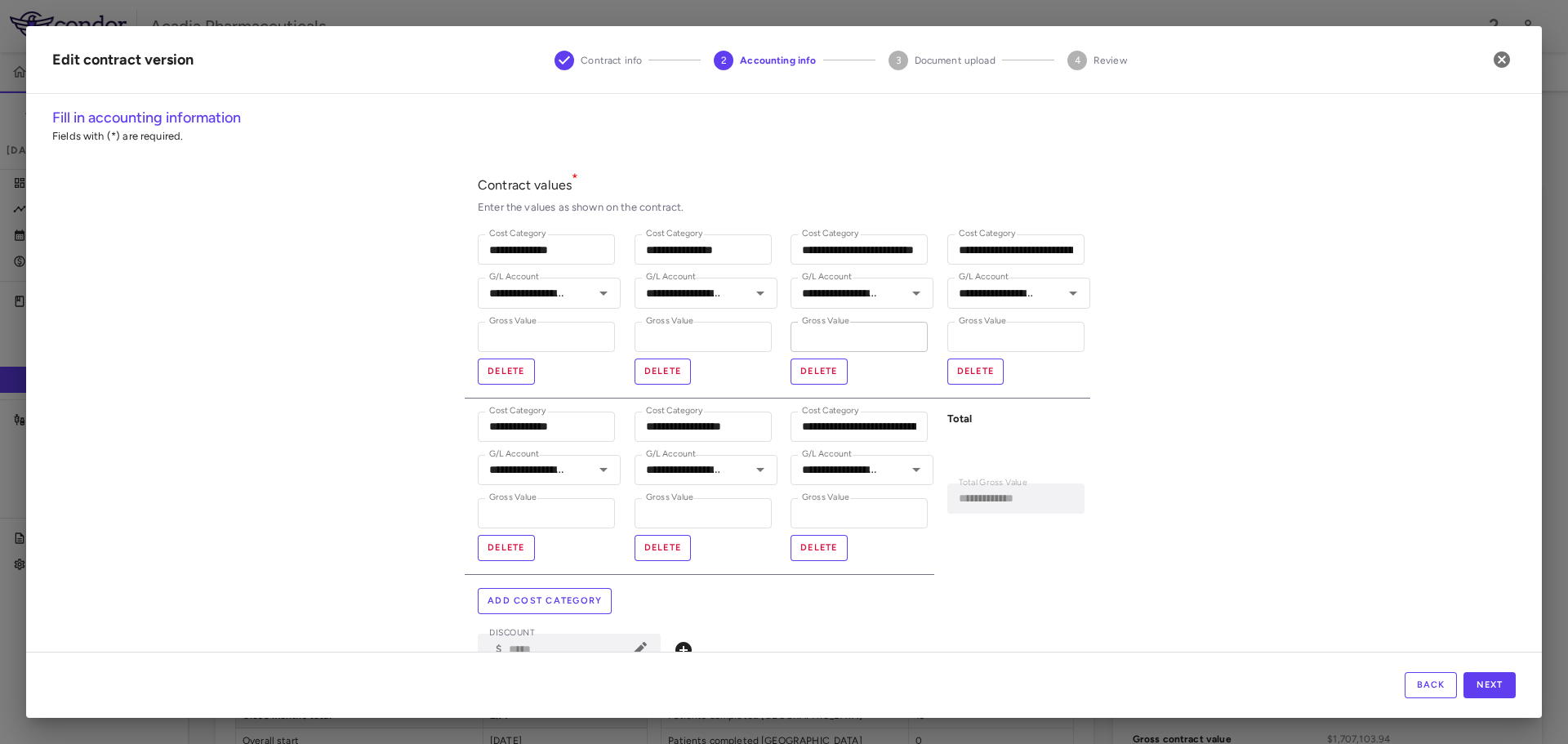
click at [862, 332] on input "*********" at bounding box center [859, 336] width 138 height 30
click at [862, 333] on input "*********" at bounding box center [859, 336] width 138 height 30
type input "*"
type input "**********"
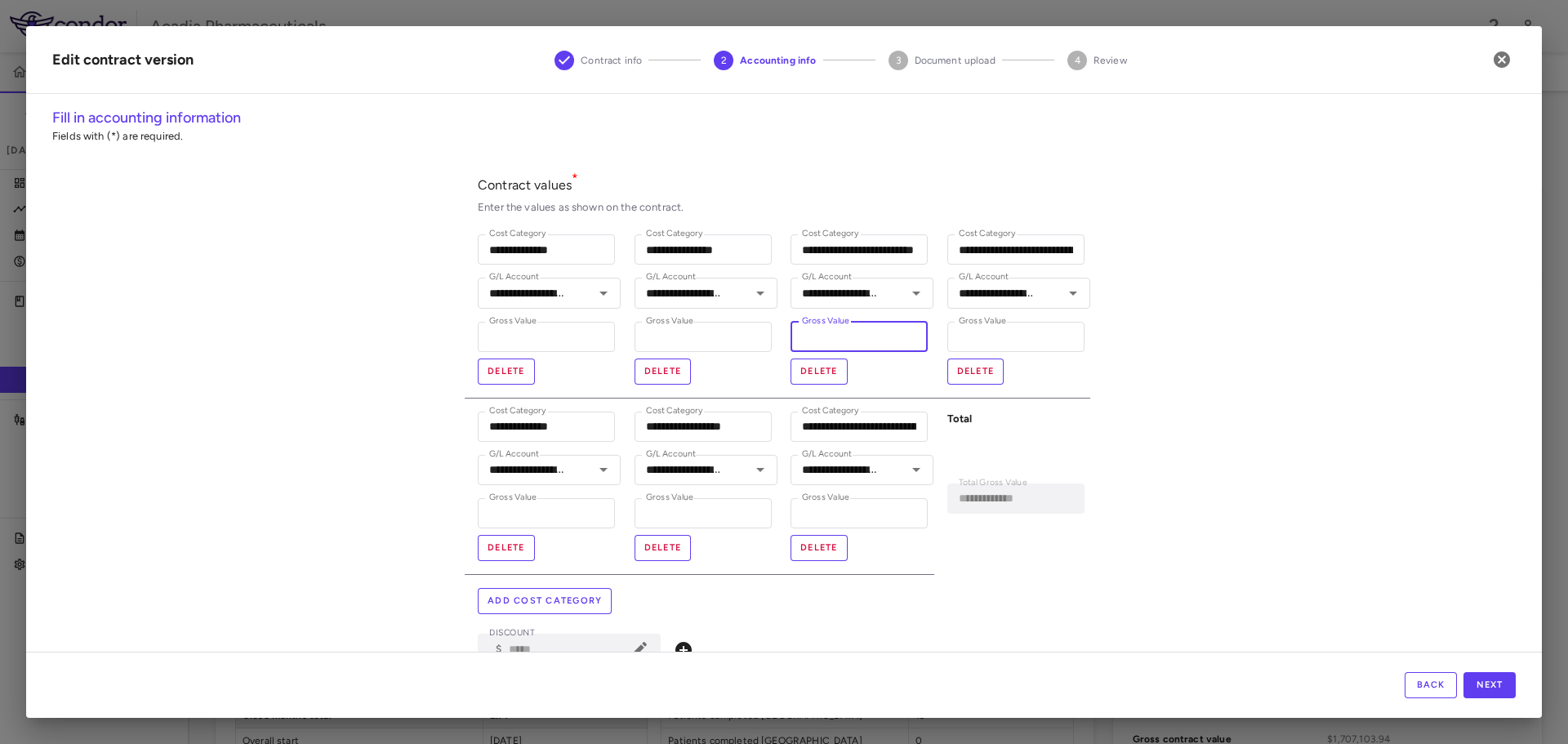
type input "*"
click at [1487, 685] on button "Next" at bounding box center [1490, 685] width 53 height 26
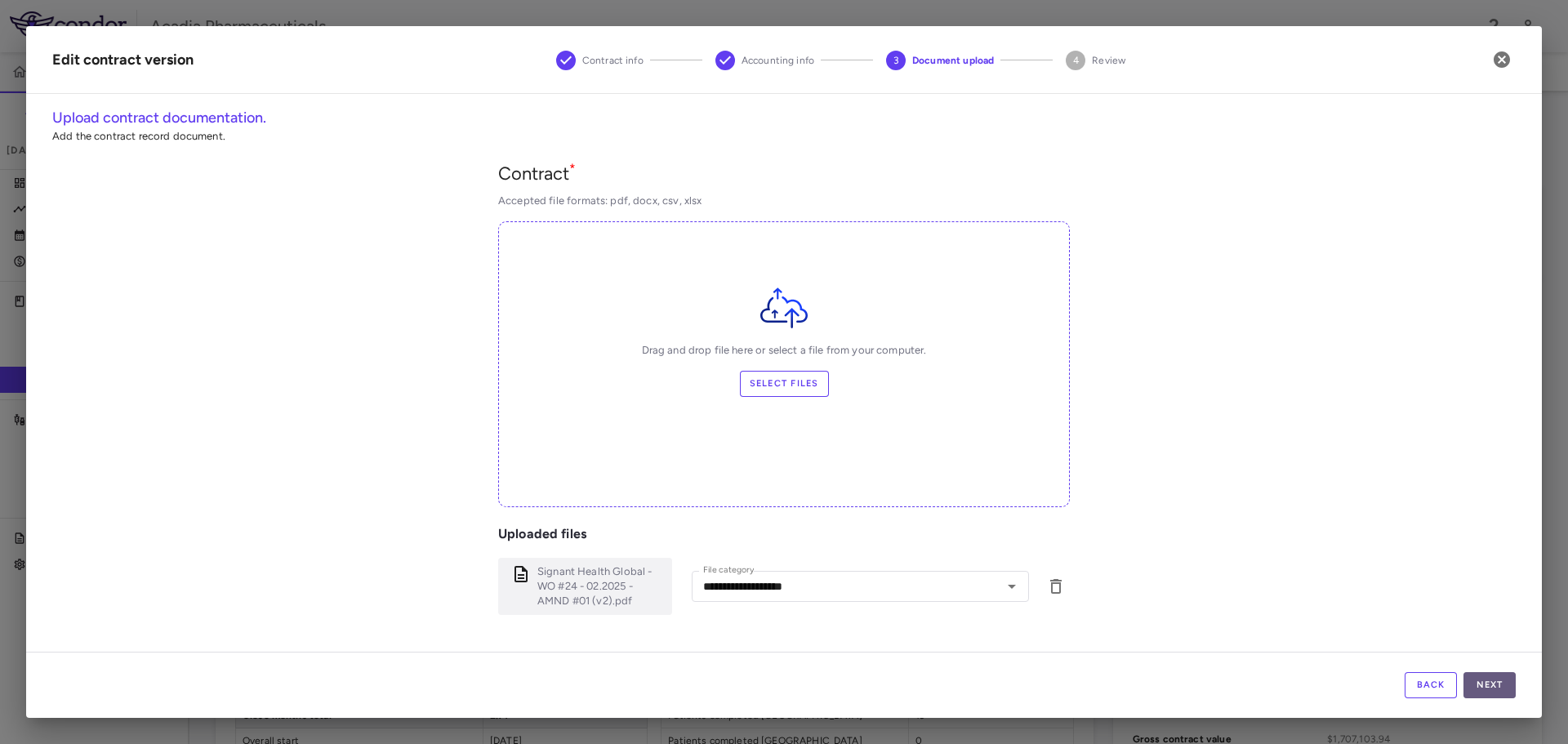
click at [1493, 685] on button "Next" at bounding box center [1490, 685] width 53 height 26
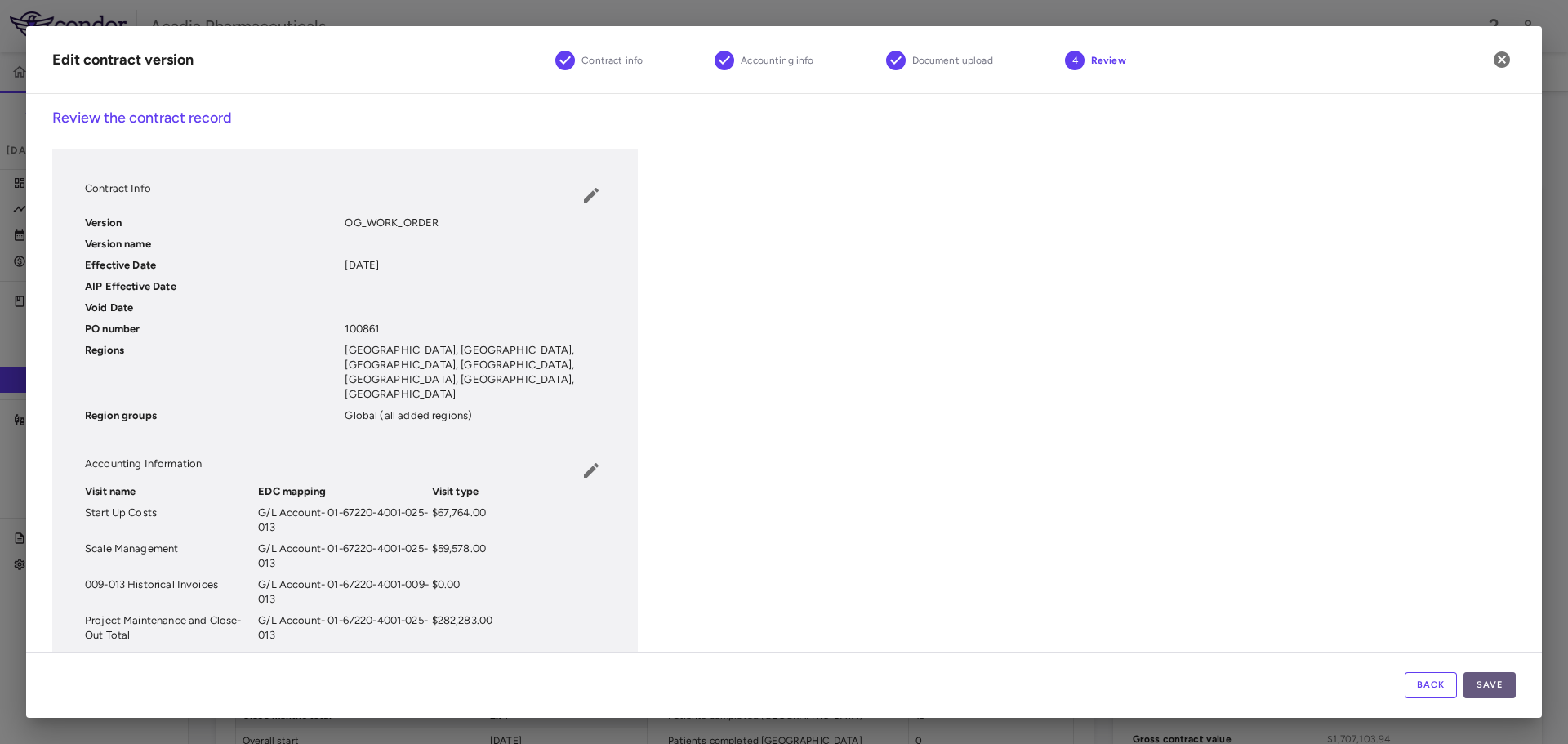
click at [1493, 686] on button "Save" at bounding box center [1490, 685] width 53 height 26
click at [1488, 699] on div "Back Save" at bounding box center [784, 685] width 1516 height 66
click at [1493, 685] on button "Save" at bounding box center [1490, 685] width 53 height 26
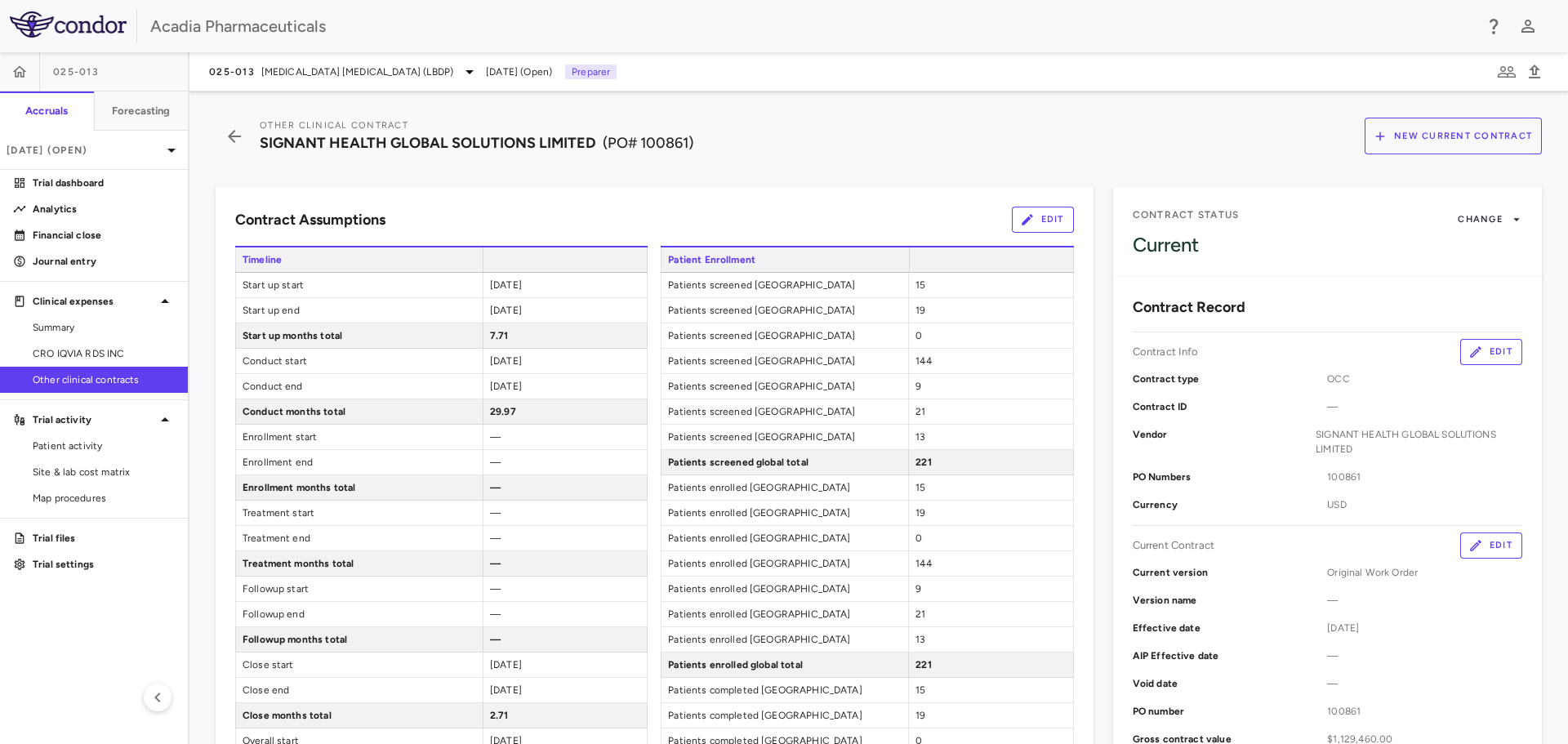
click at [168, 381] on span "Other clinical contracts" at bounding box center [103, 379] width 142 height 15
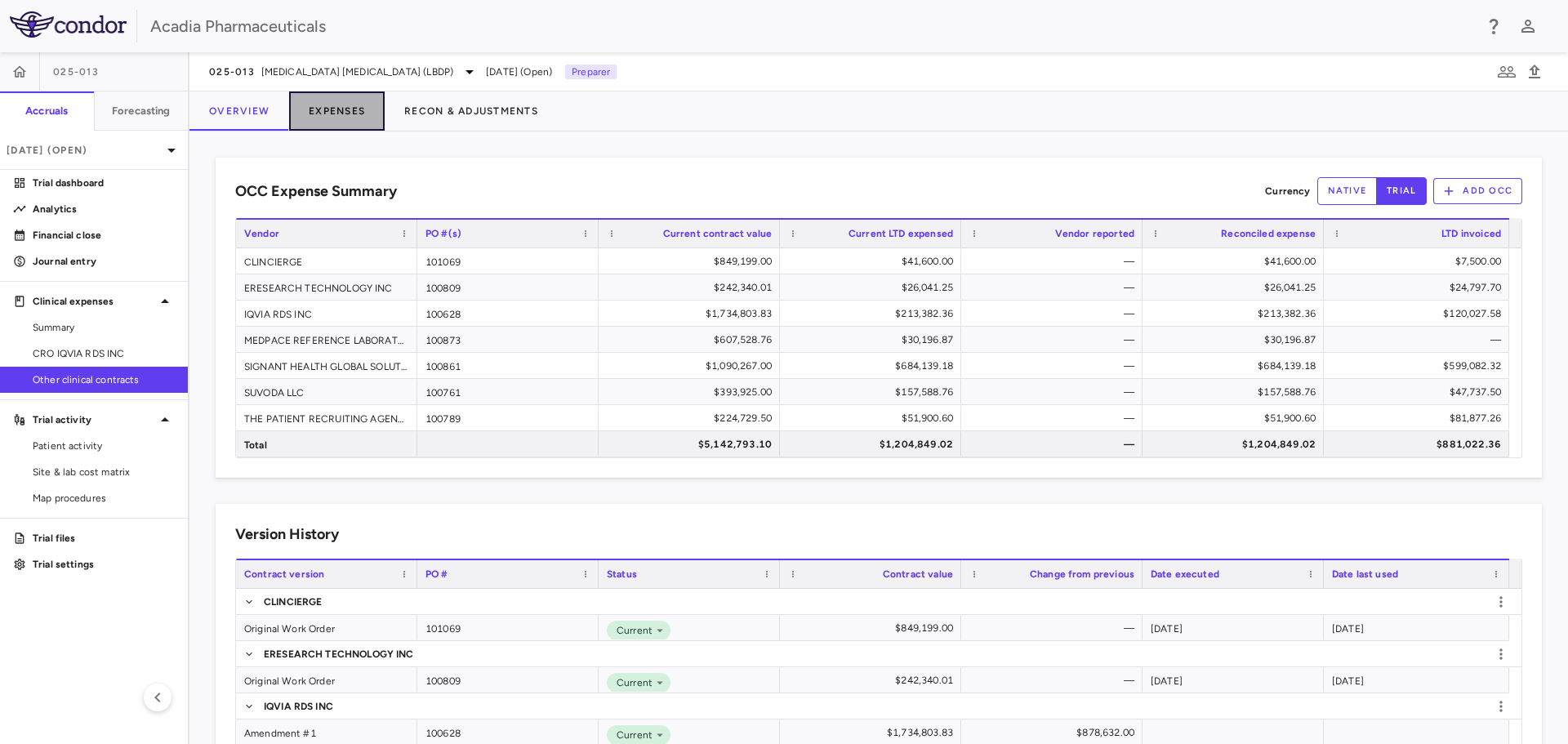
click at [348, 108] on button "Expenses" at bounding box center [337, 111] width 96 height 39
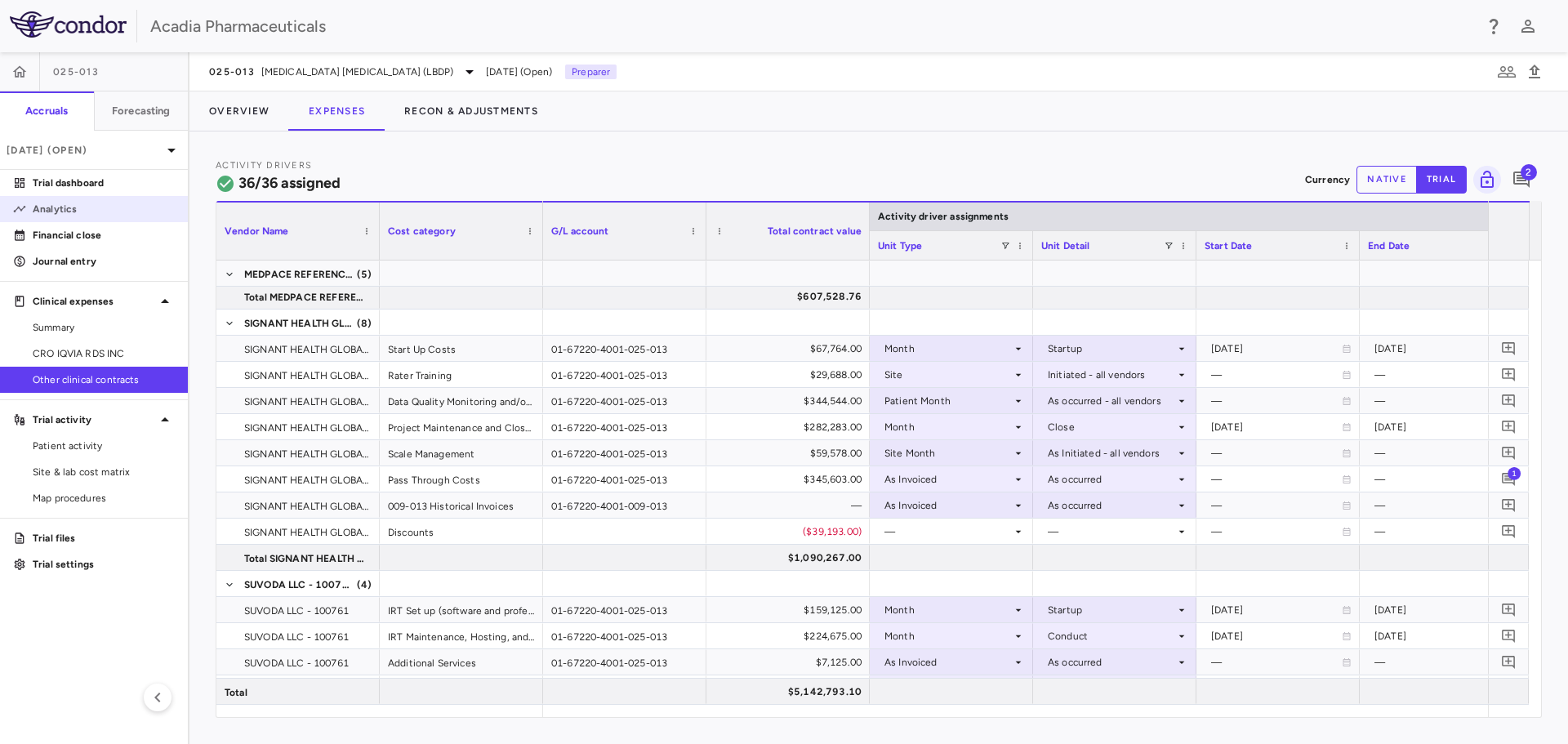
click at [32, 215] on p "Analytics" at bounding box center [103, 209] width 142 height 15
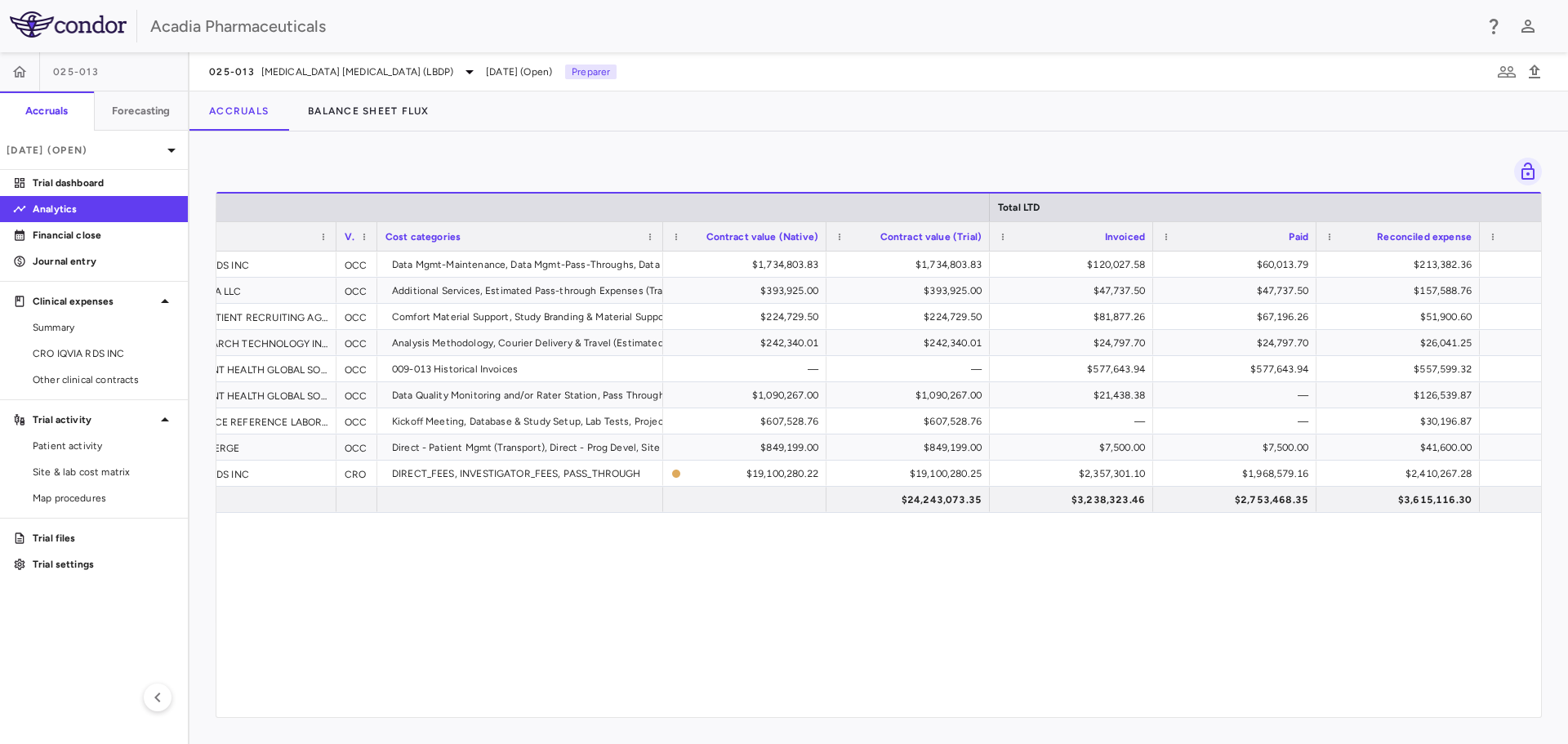
scroll to position [0, 443]
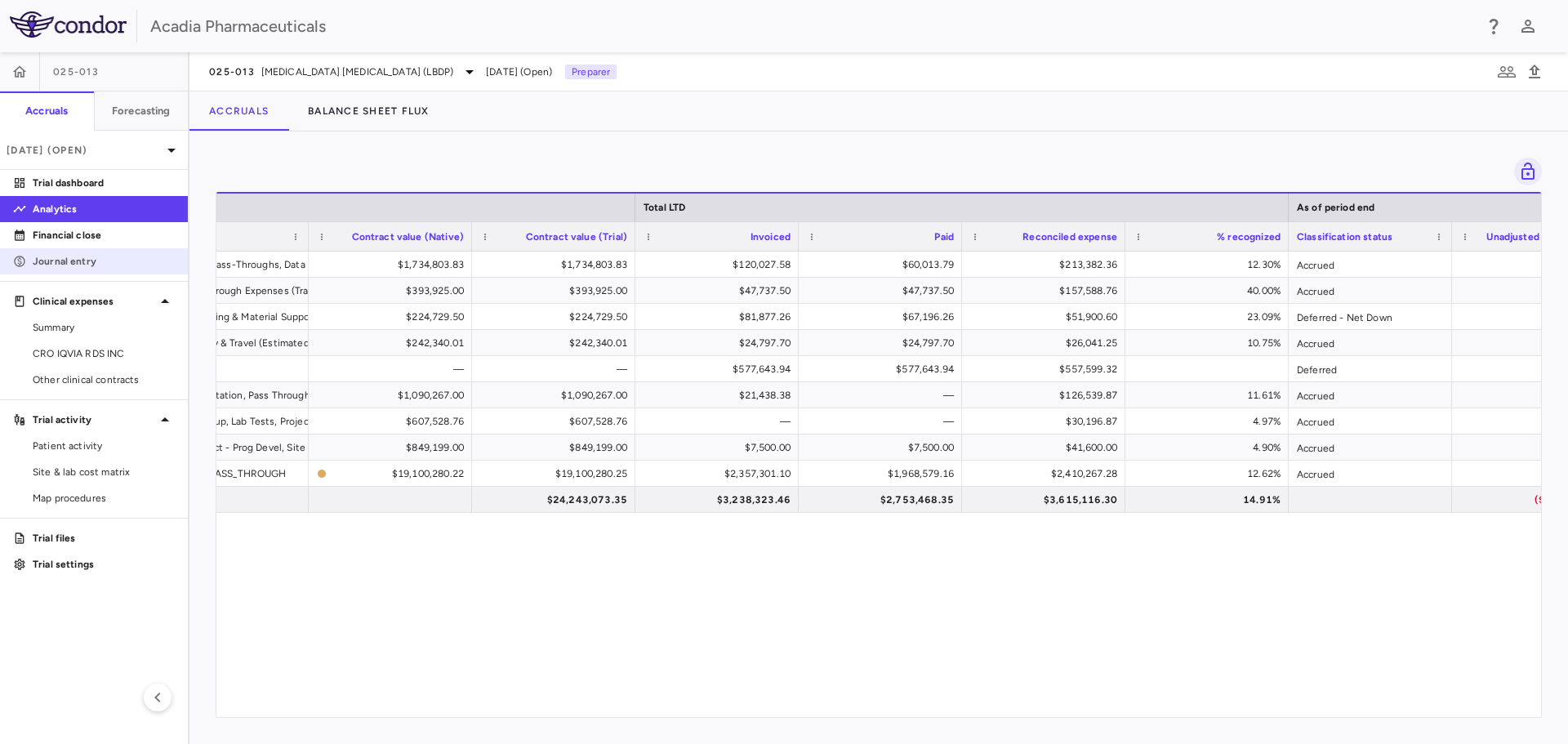
click at [68, 270] on link "Journal entry" at bounding box center [94, 260] width 188 height 24
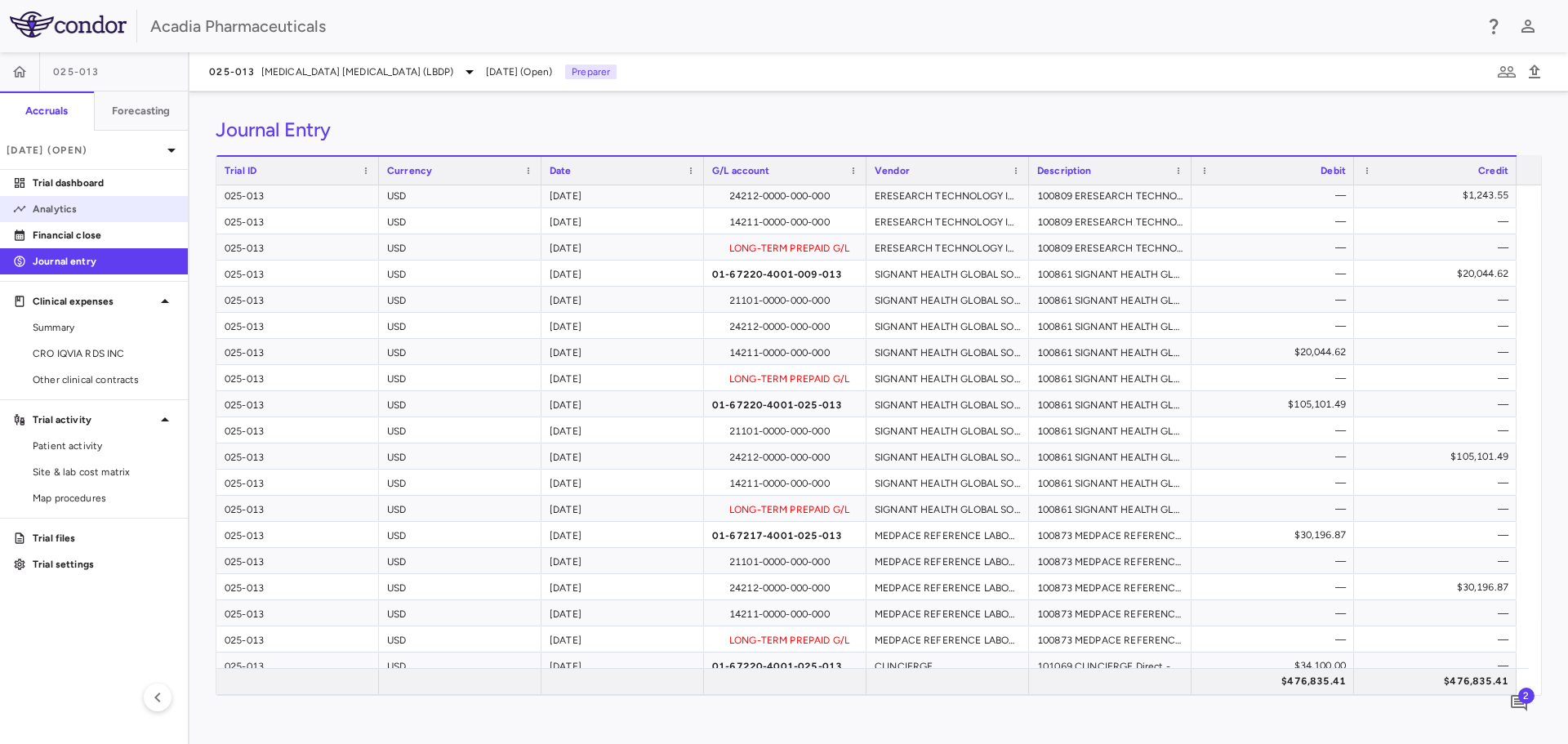
click at [86, 213] on p "Analytics" at bounding box center [103, 209] width 142 height 15
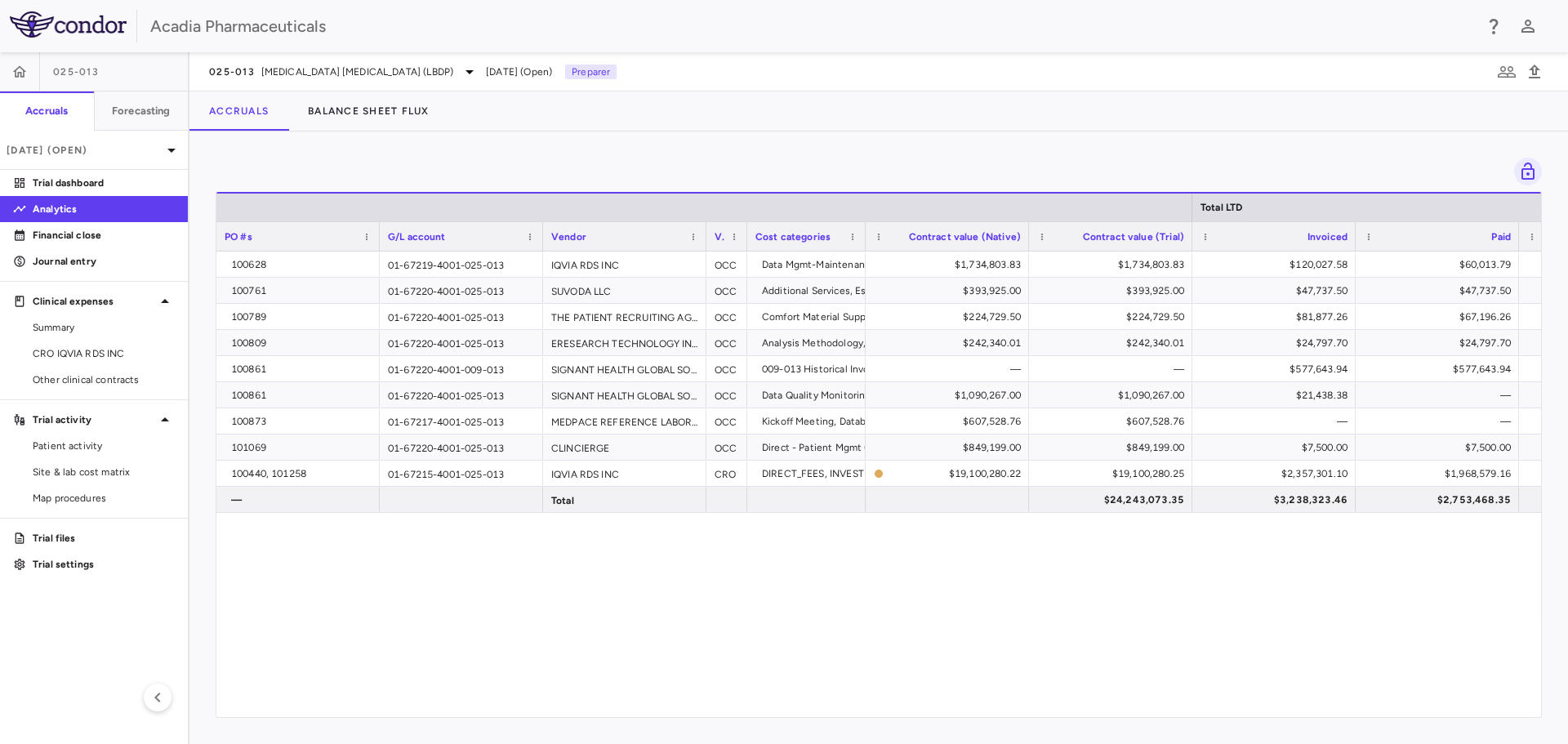
drag, startPoint x: 1030, startPoint y: 243, endPoint x: 863, endPoint y: 291, distance: 173.8
click at [863, 291] on div "Total LTD PO #s G/L account Vendor Vendor type" at bounding box center [879, 454] width 1325 height 525
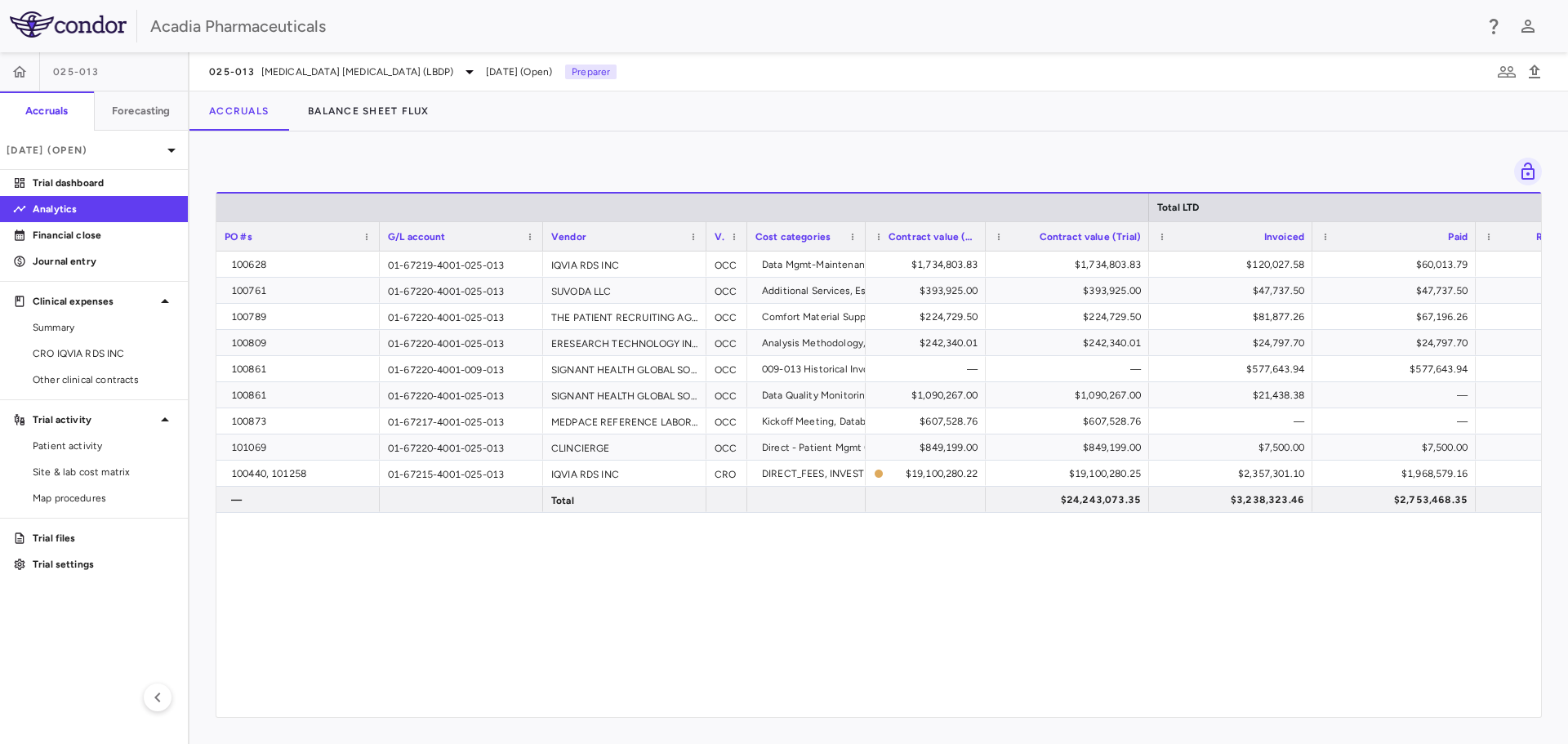
drag, startPoint x: 1026, startPoint y: 244, endPoint x: 983, endPoint y: 249, distance: 43.3
click at [983, 249] on div at bounding box center [985, 236] width 7 height 28
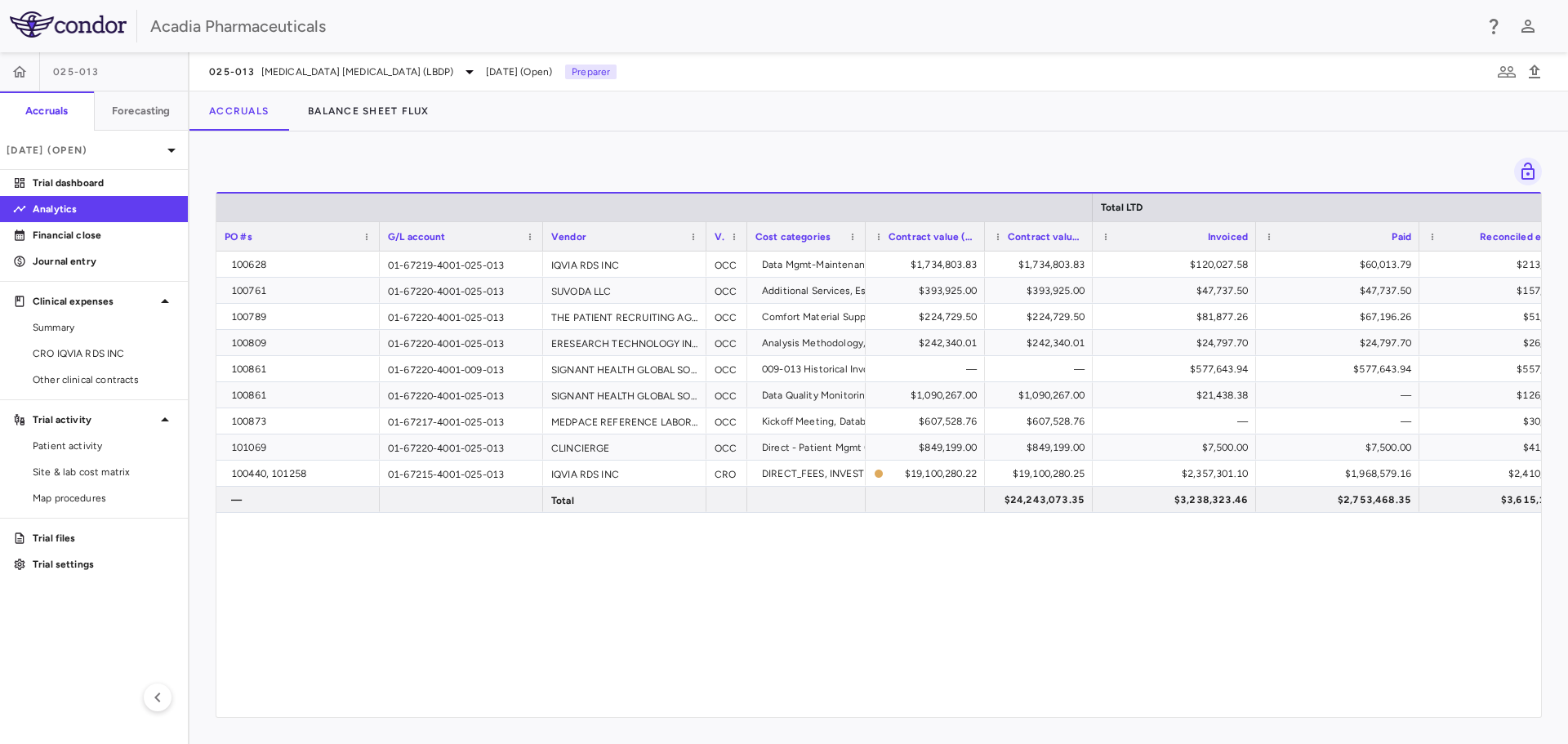
drag, startPoint x: 1146, startPoint y: 244, endPoint x: 1091, endPoint y: 237, distance: 55.4
click at [1091, 237] on div at bounding box center [1092, 236] width 7 height 28
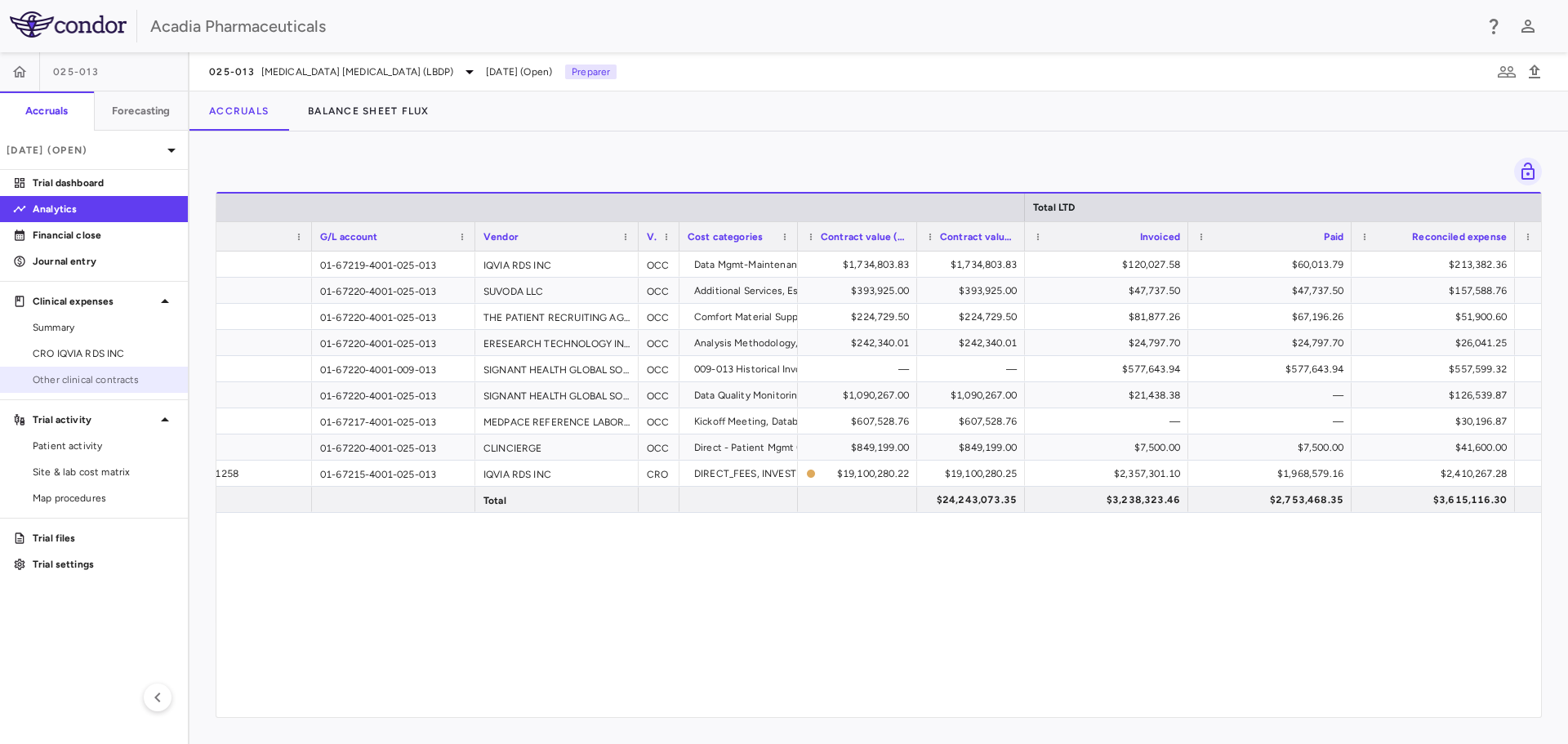
click at [117, 382] on span "Other clinical contracts" at bounding box center [103, 379] width 142 height 15
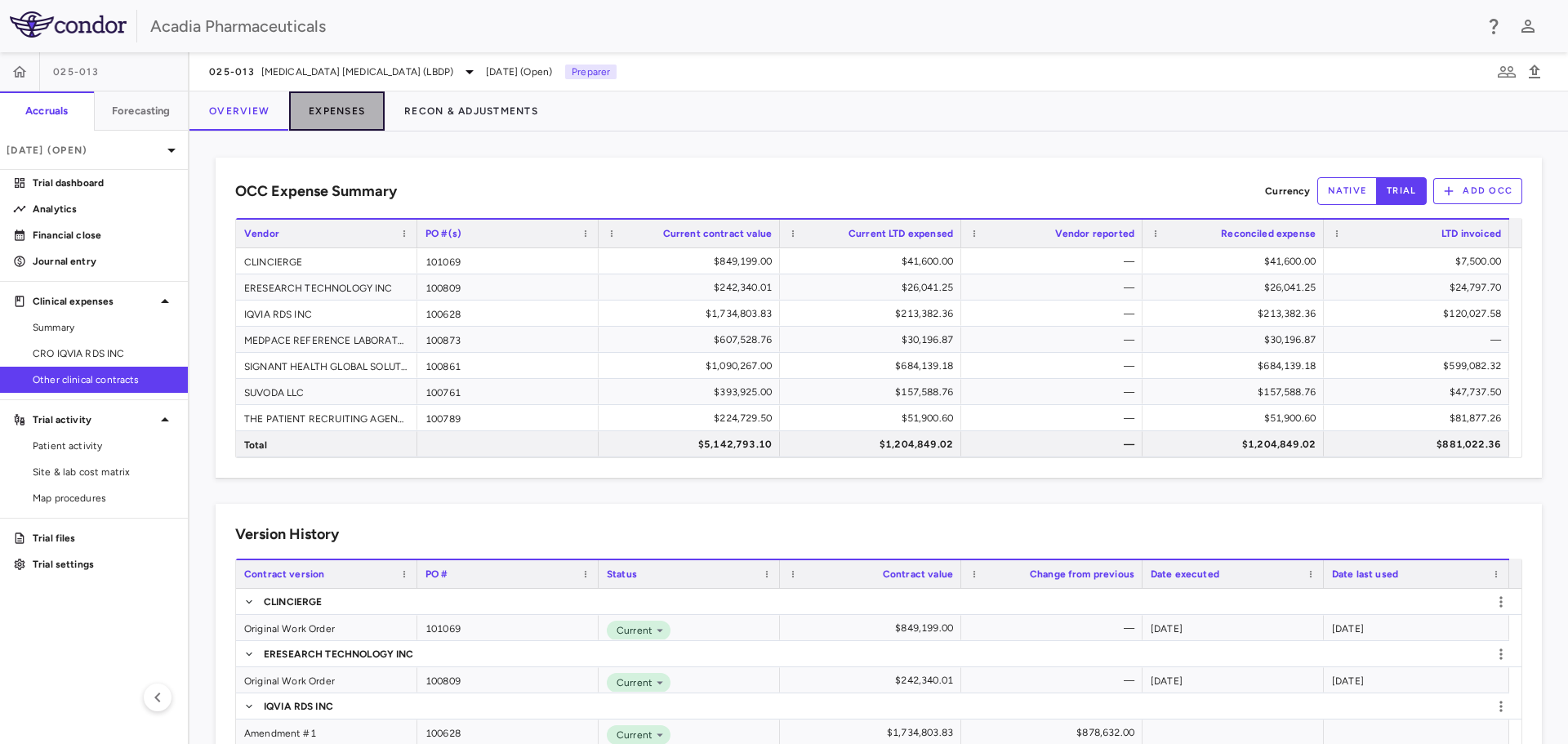
click at [346, 103] on button "Expenses" at bounding box center [337, 111] width 96 height 39
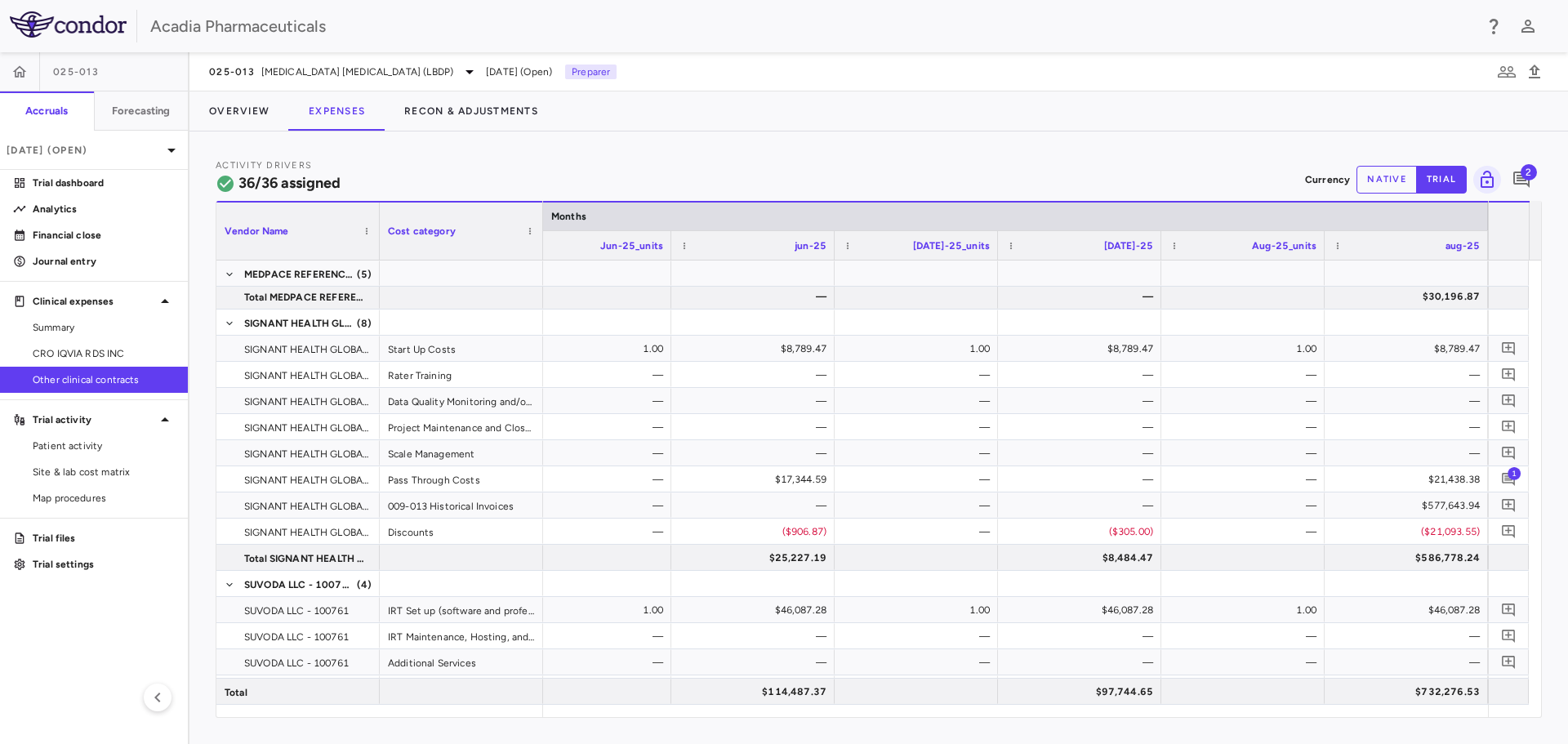
drag, startPoint x: 1400, startPoint y: 177, endPoint x: 1414, endPoint y: 362, distance: 185.5
click at [1400, 176] on button "native" at bounding box center [1387, 179] width 60 height 27
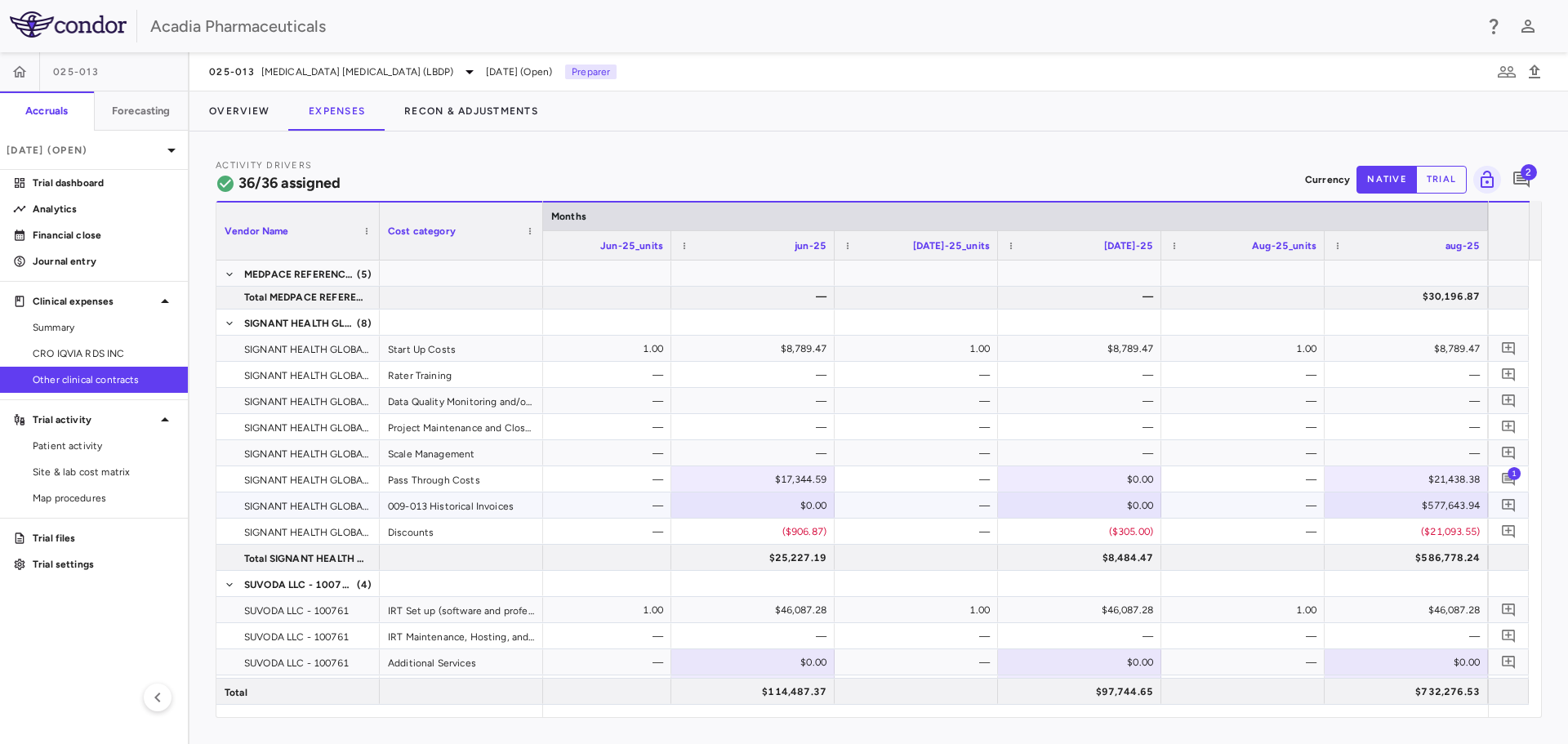
click at [1413, 506] on div "$577,643.94" at bounding box center [1410, 505] width 141 height 26
click at [1418, 509] on input "*********" at bounding box center [1419, 507] width 138 height 27
type input "*"
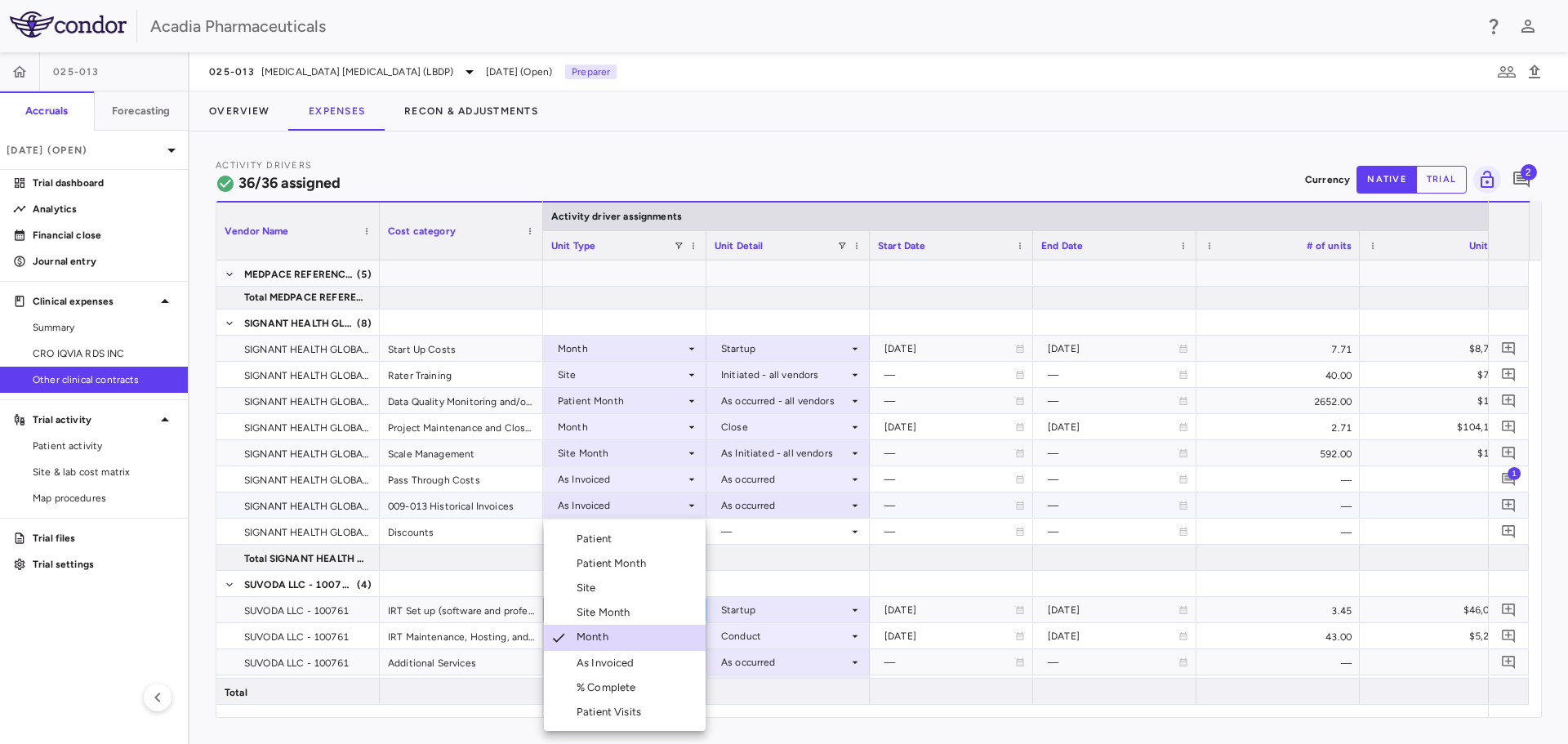
click at [1443, 534] on div at bounding box center [784, 372] width 1568 height 744
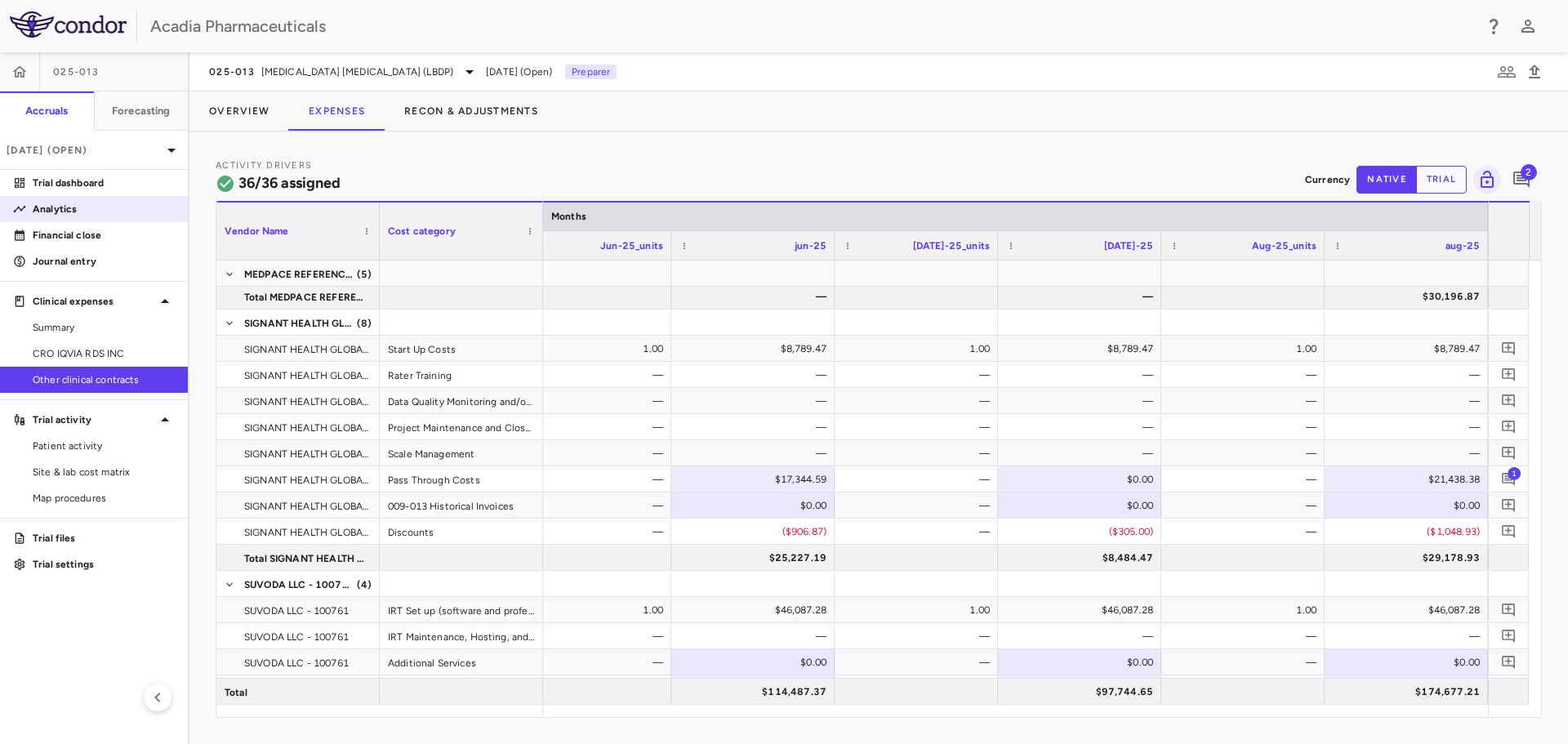
click at [80, 214] on p "Analytics" at bounding box center [103, 209] width 142 height 15
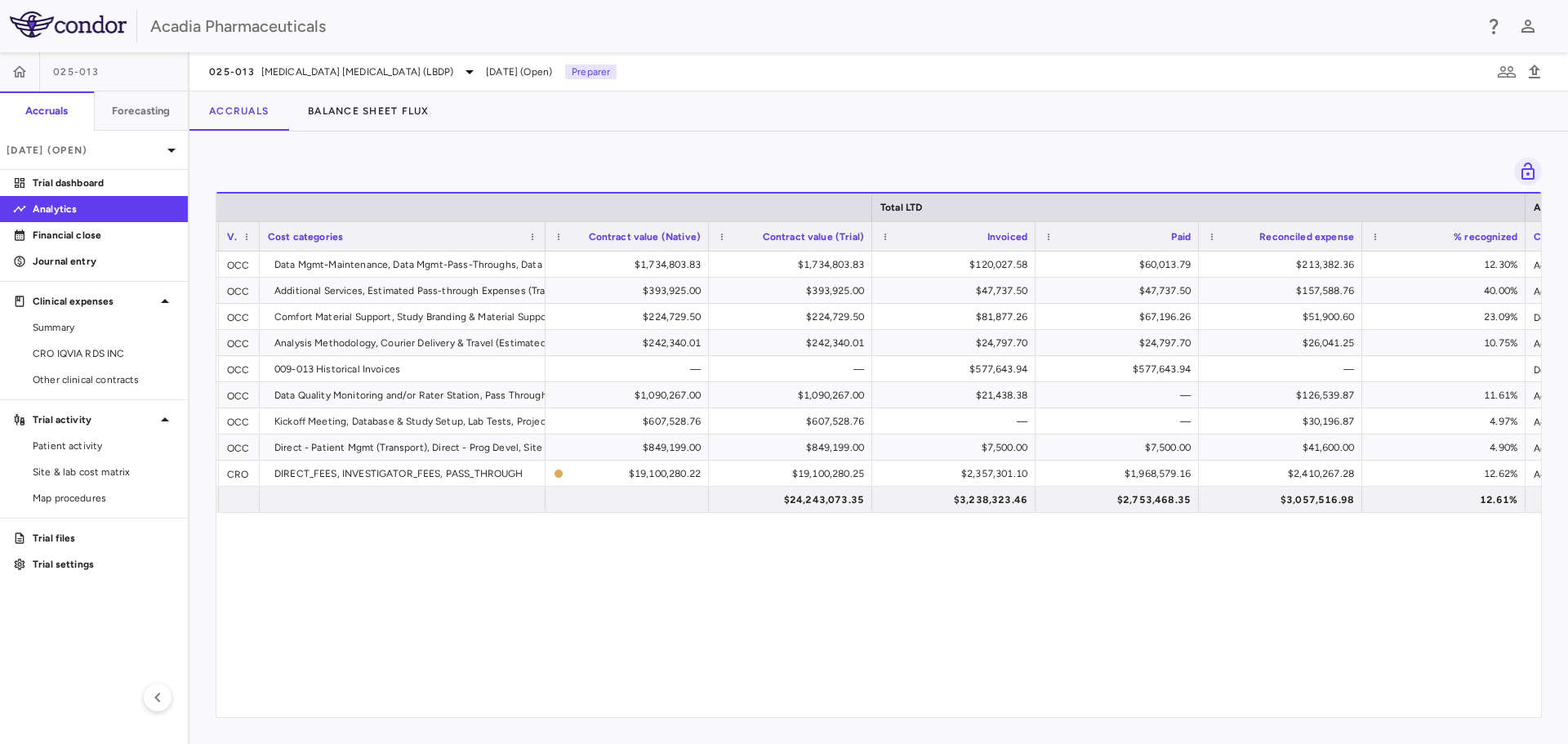
scroll to position [0, 554]
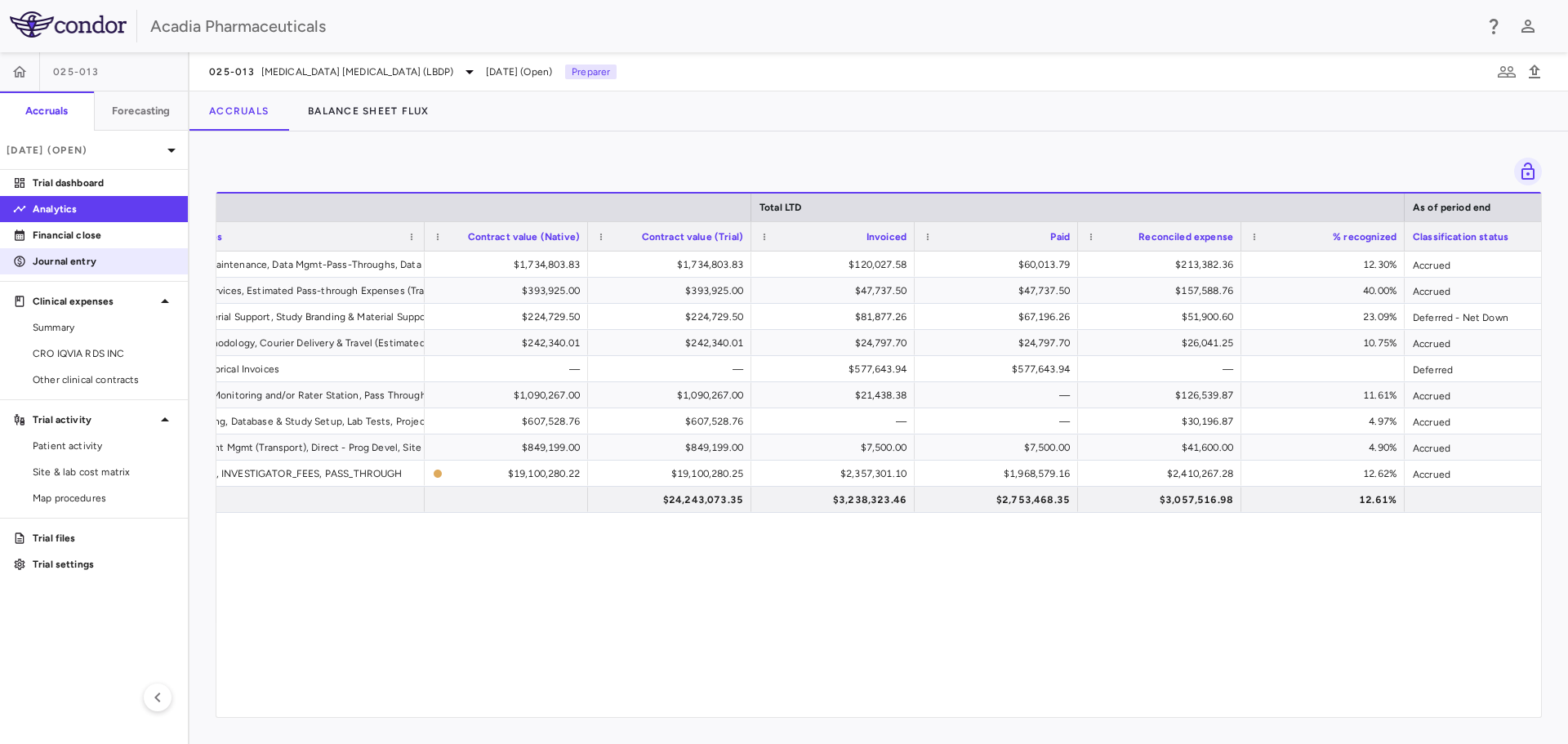
click at [109, 258] on p "Journal entry" at bounding box center [103, 260] width 142 height 15
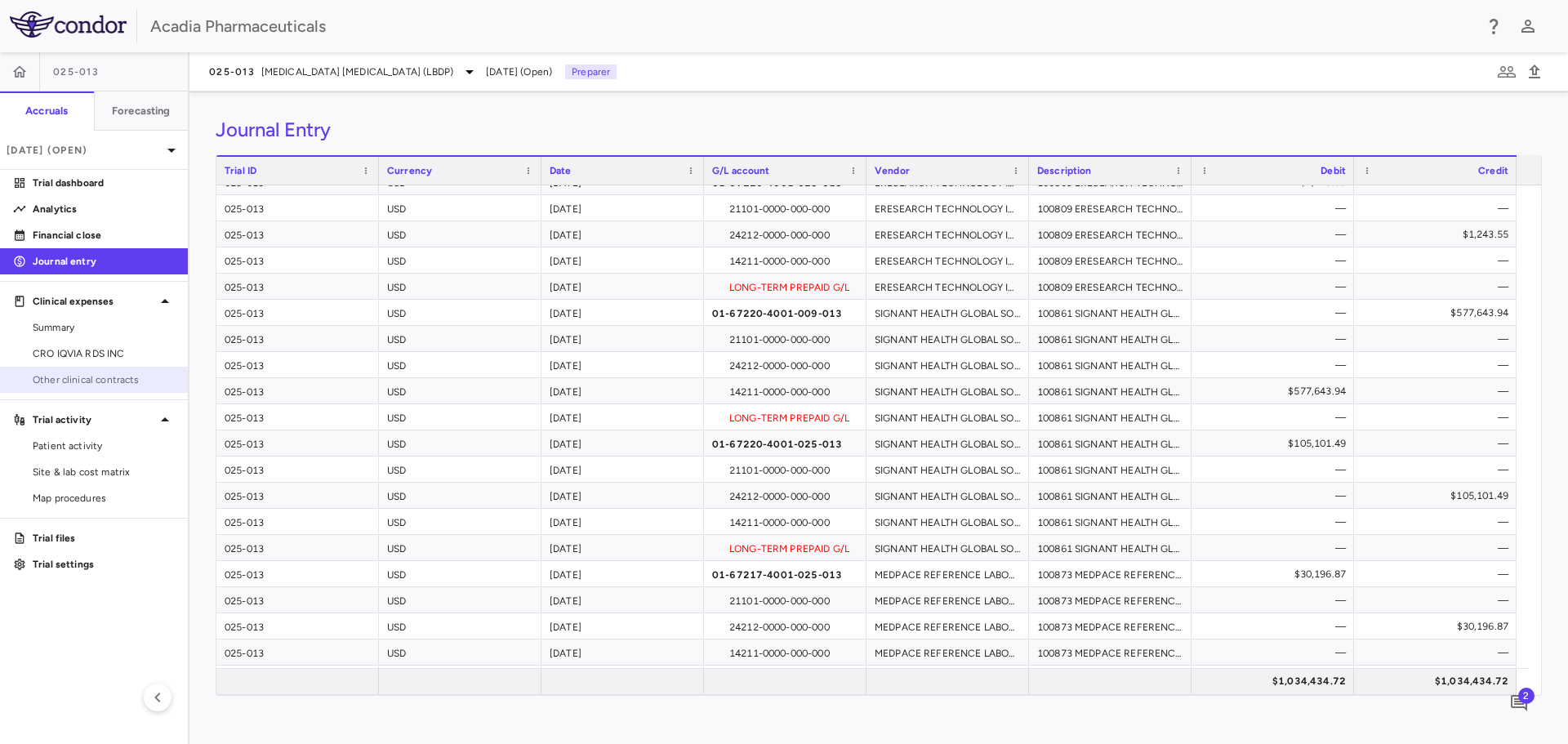
click at [75, 372] on span "Other clinical contracts" at bounding box center [103, 379] width 142 height 15
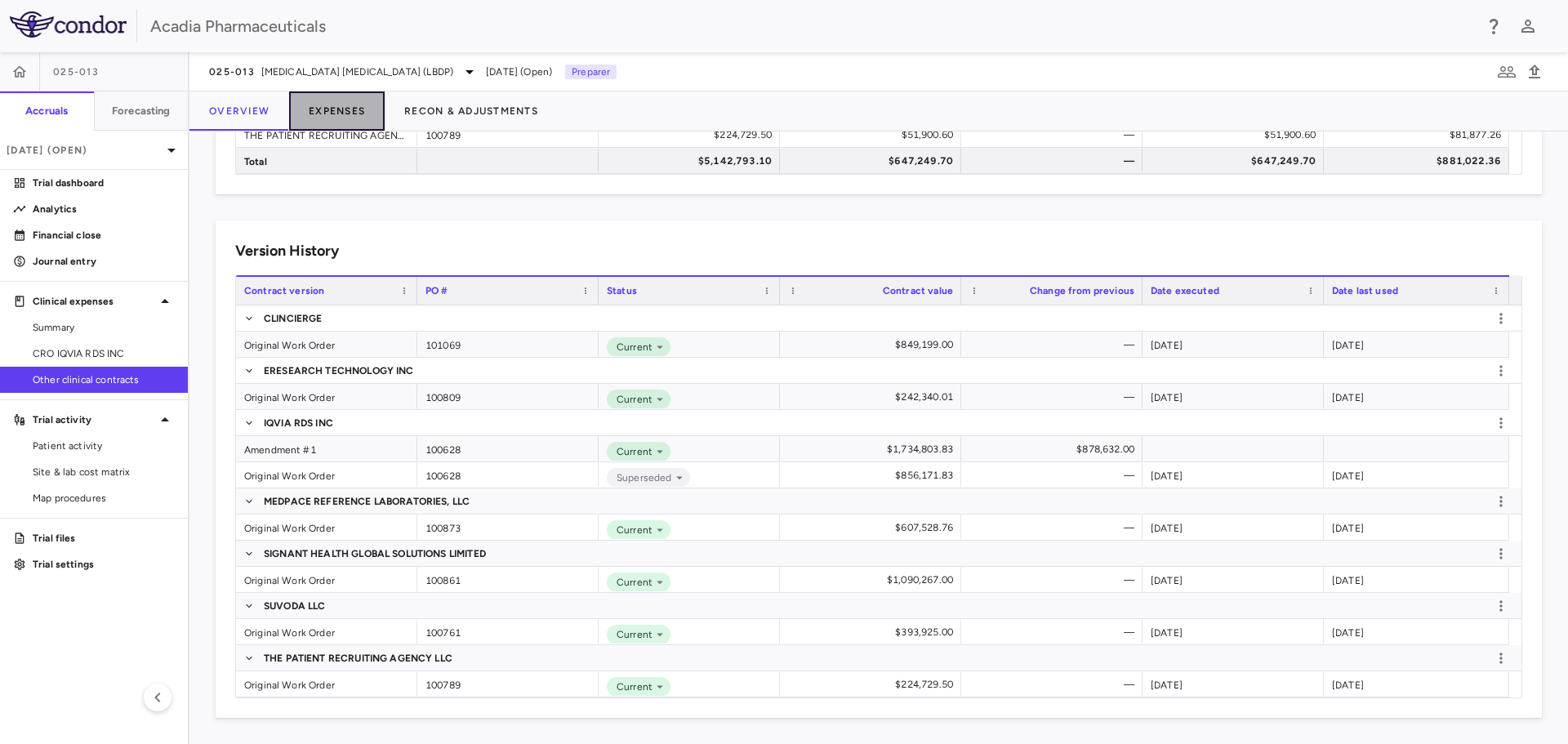
click at [356, 112] on button "Expenses" at bounding box center [337, 111] width 96 height 39
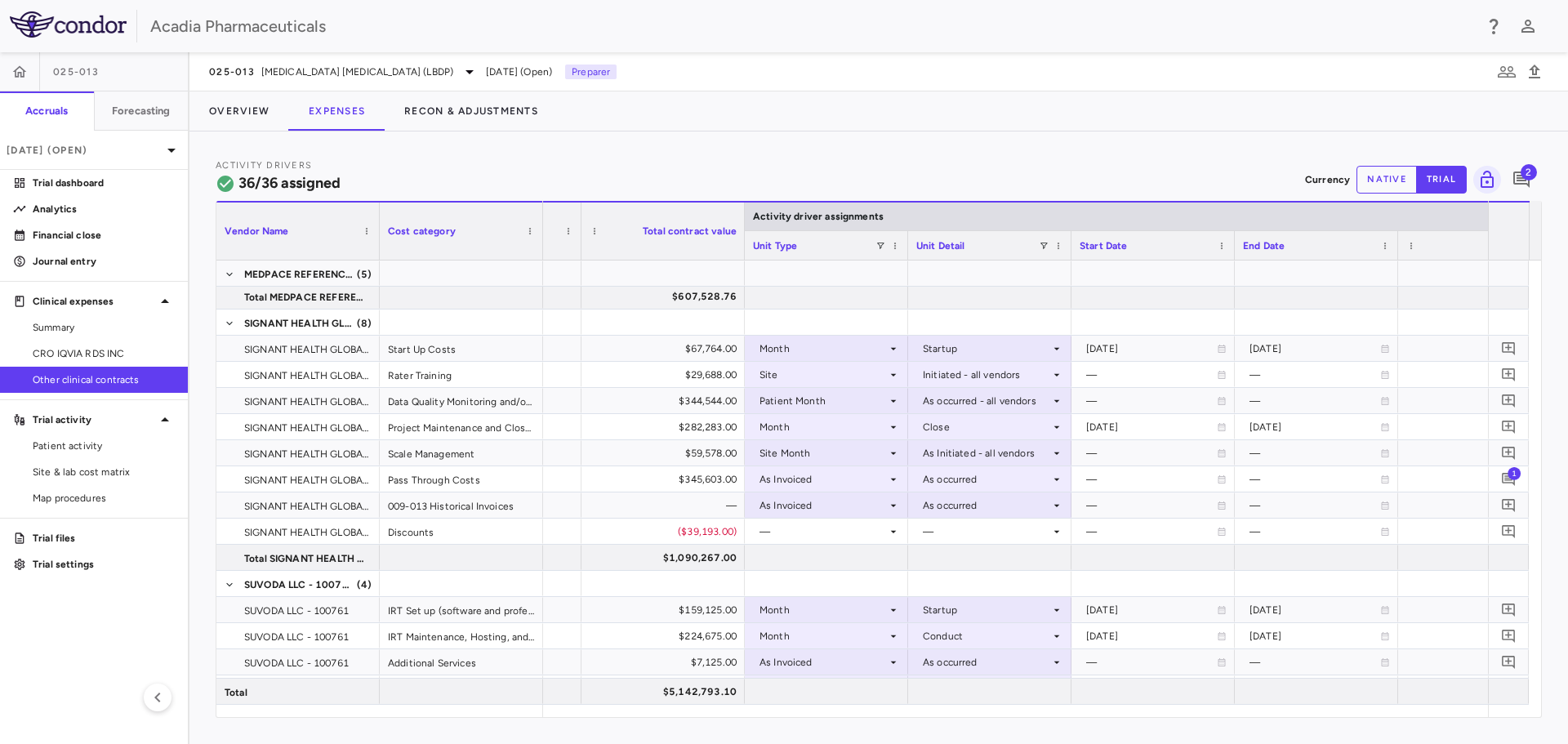
scroll to position [0, 493]
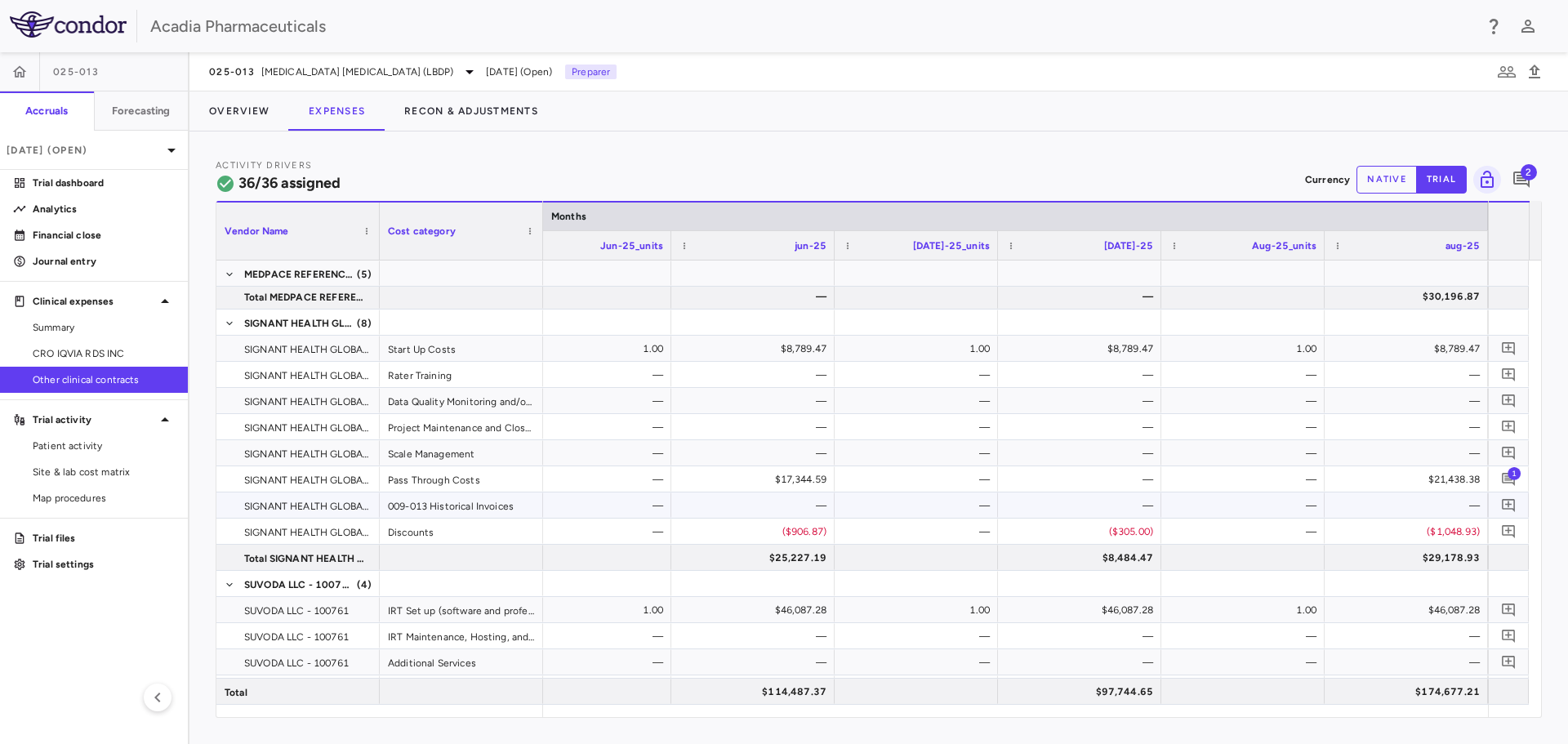
click at [1463, 508] on div "—" at bounding box center [1410, 505] width 141 height 26
click at [1400, 182] on button "native" at bounding box center [1387, 179] width 60 height 27
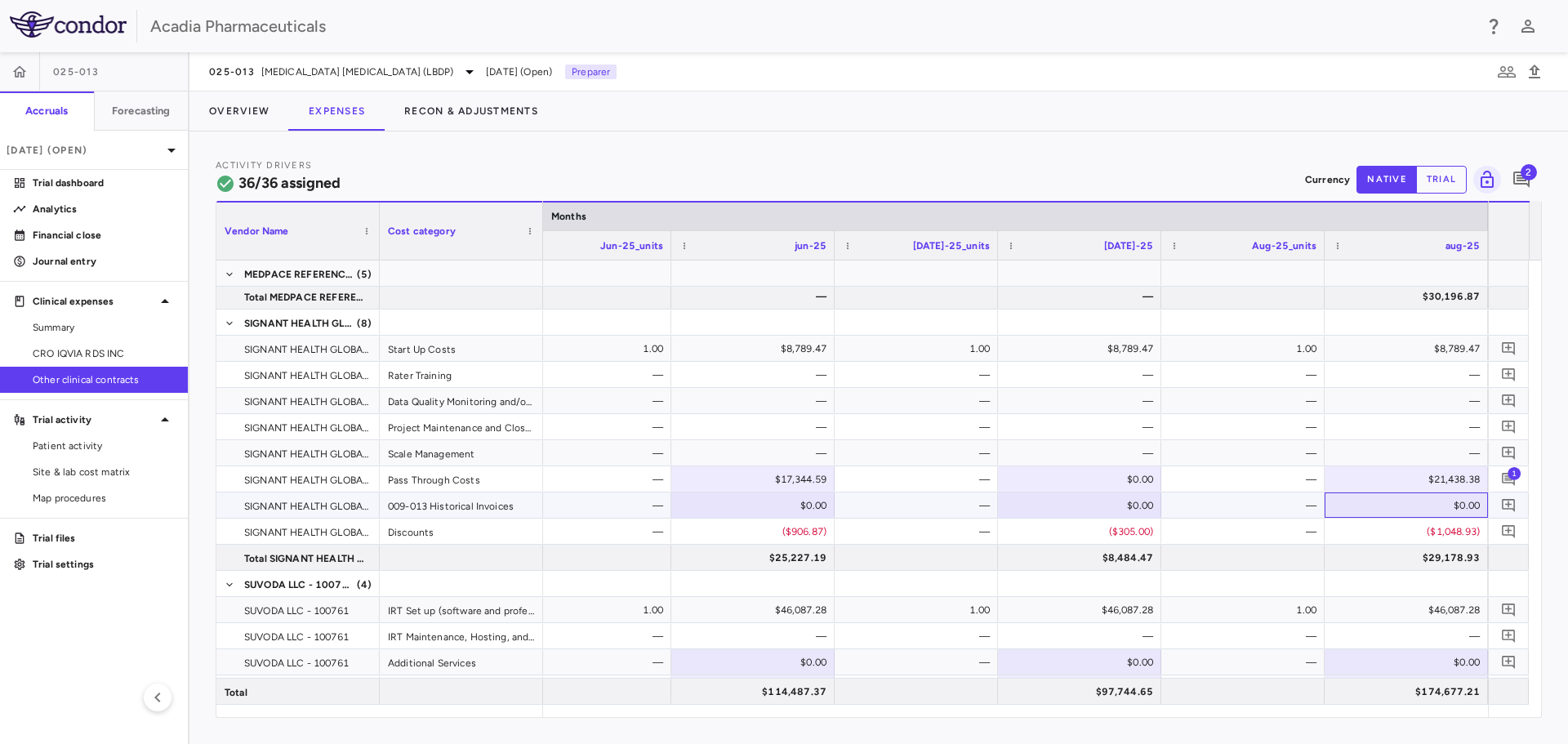
click at [1446, 505] on div "$0.00" at bounding box center [1410, 505] width 141 height 26
click at [1446, 505] on input "*" at bounding box center [1419, 507] width 138 height 27
click at [255, 113] on button "Overview" at bounding box center [239, 111] width 100 height 39
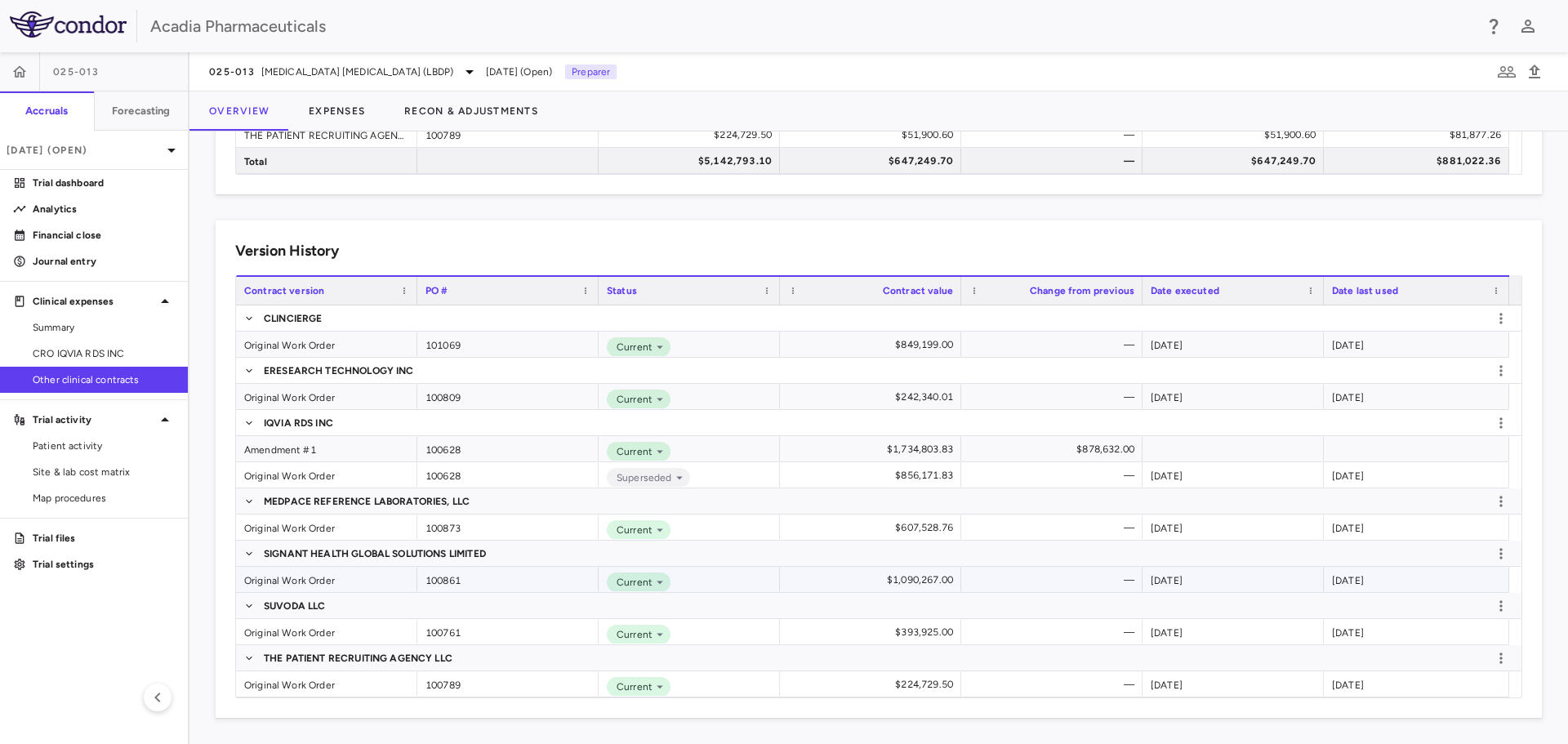
click at [350, 572] on div "Original Work Order" at bounding box center [327, 579] width 181 height 25
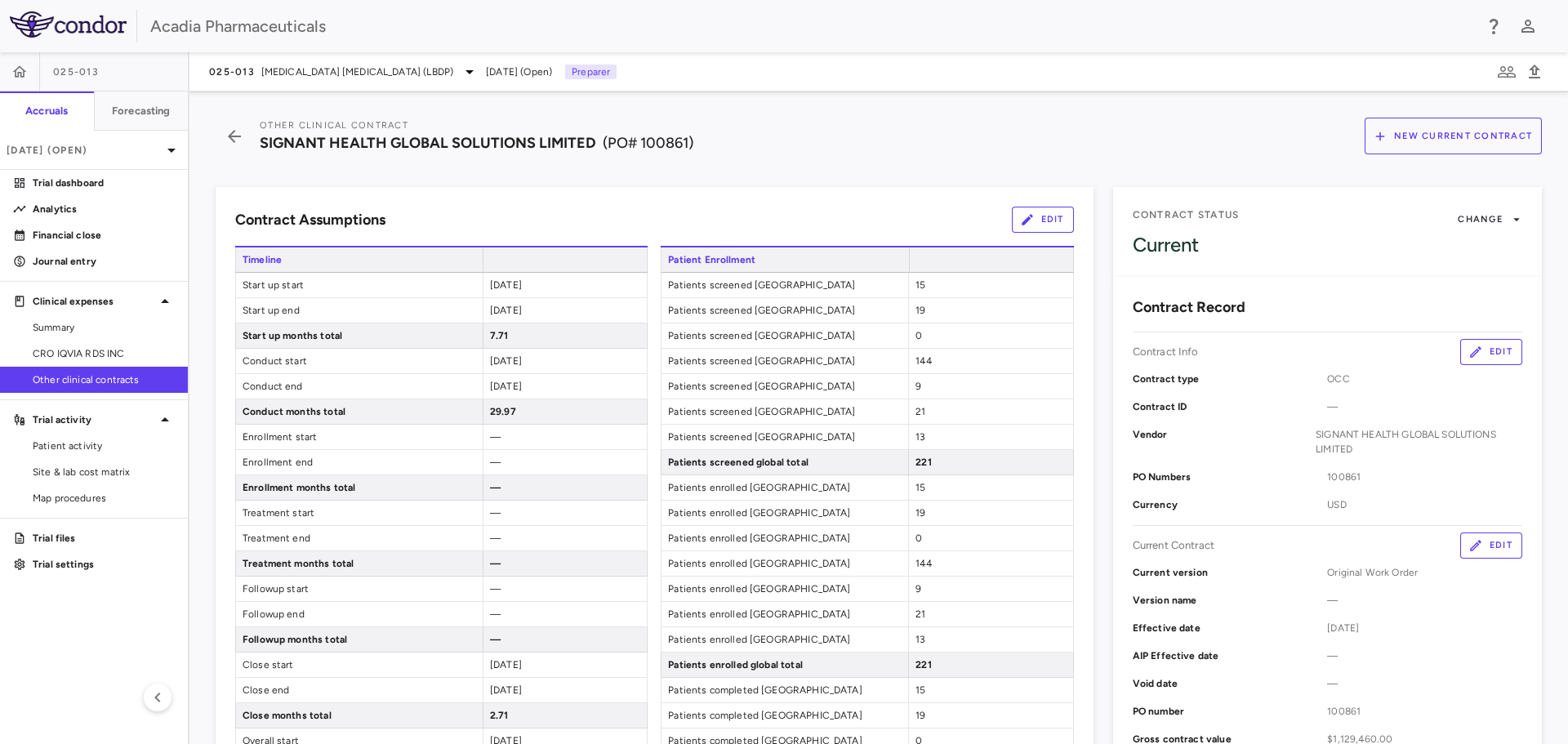
click at [1479, 549] on button "Edit" at bounding box center [1492, 545] width 62 height 26
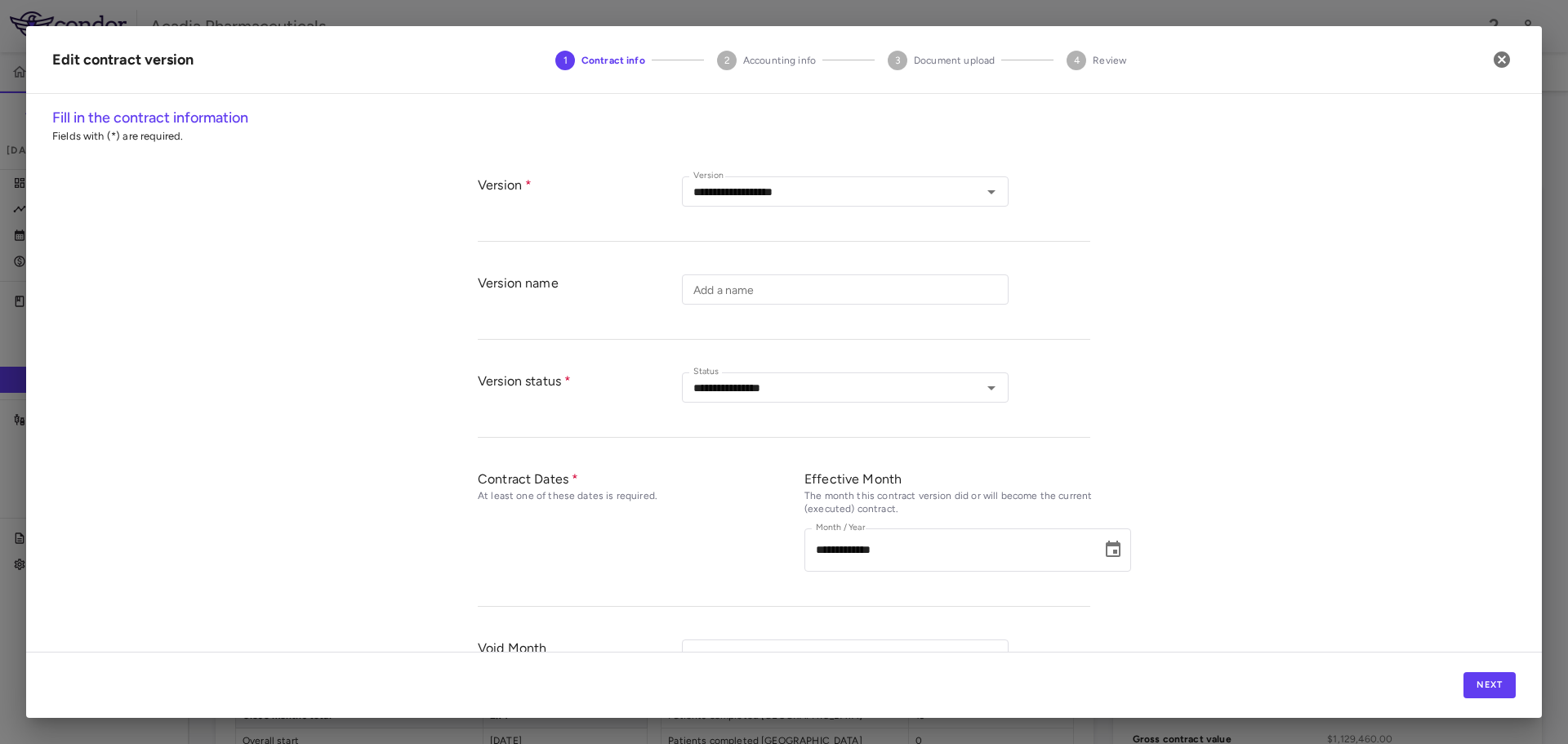
type input "**********"
type input "******"
click at [1486, 687] on button "Next" at bounding box center [1490, 685] width 53 height 26
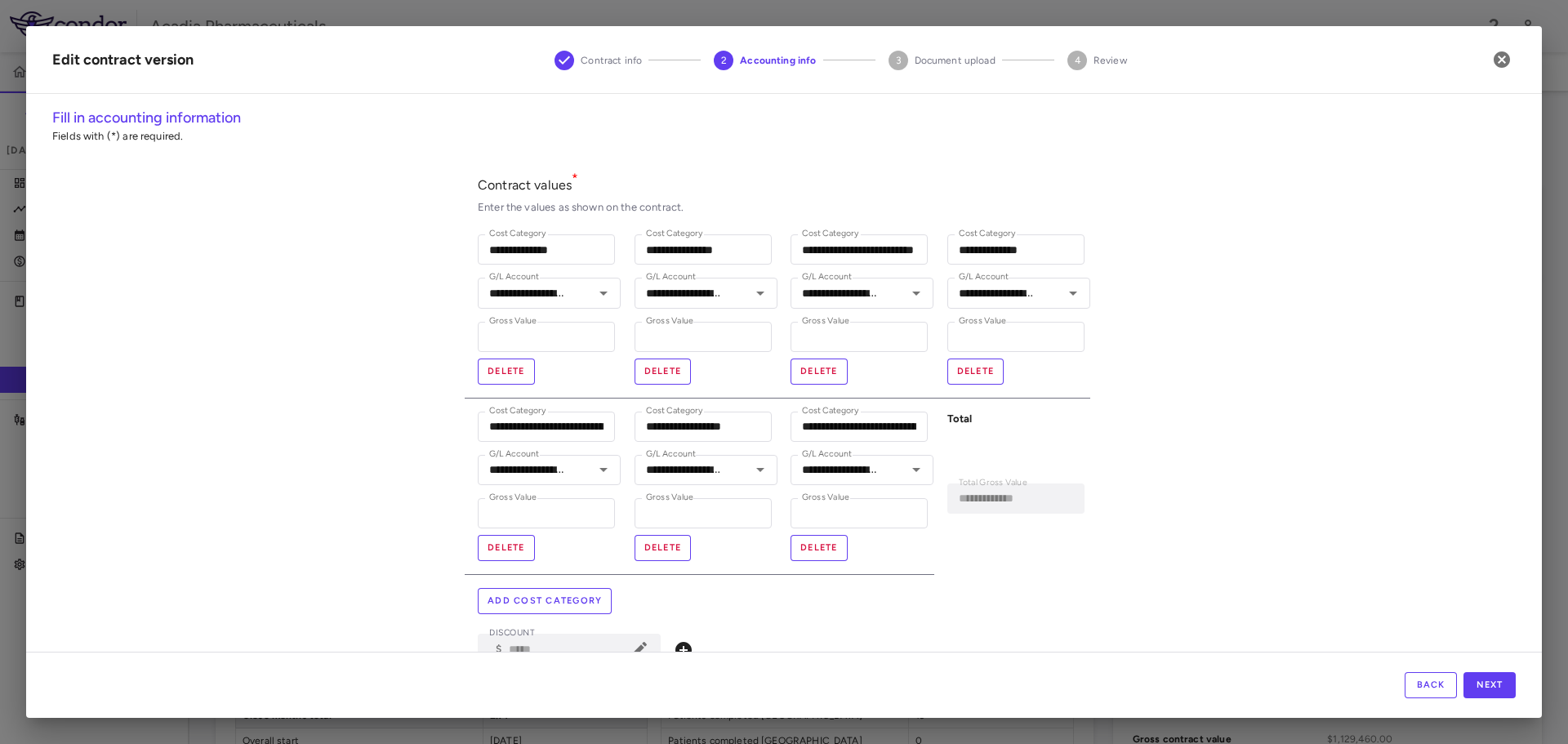
click at [533, 600] on button "Add cost category" at bounding box center [544, 601] width 134 height 26
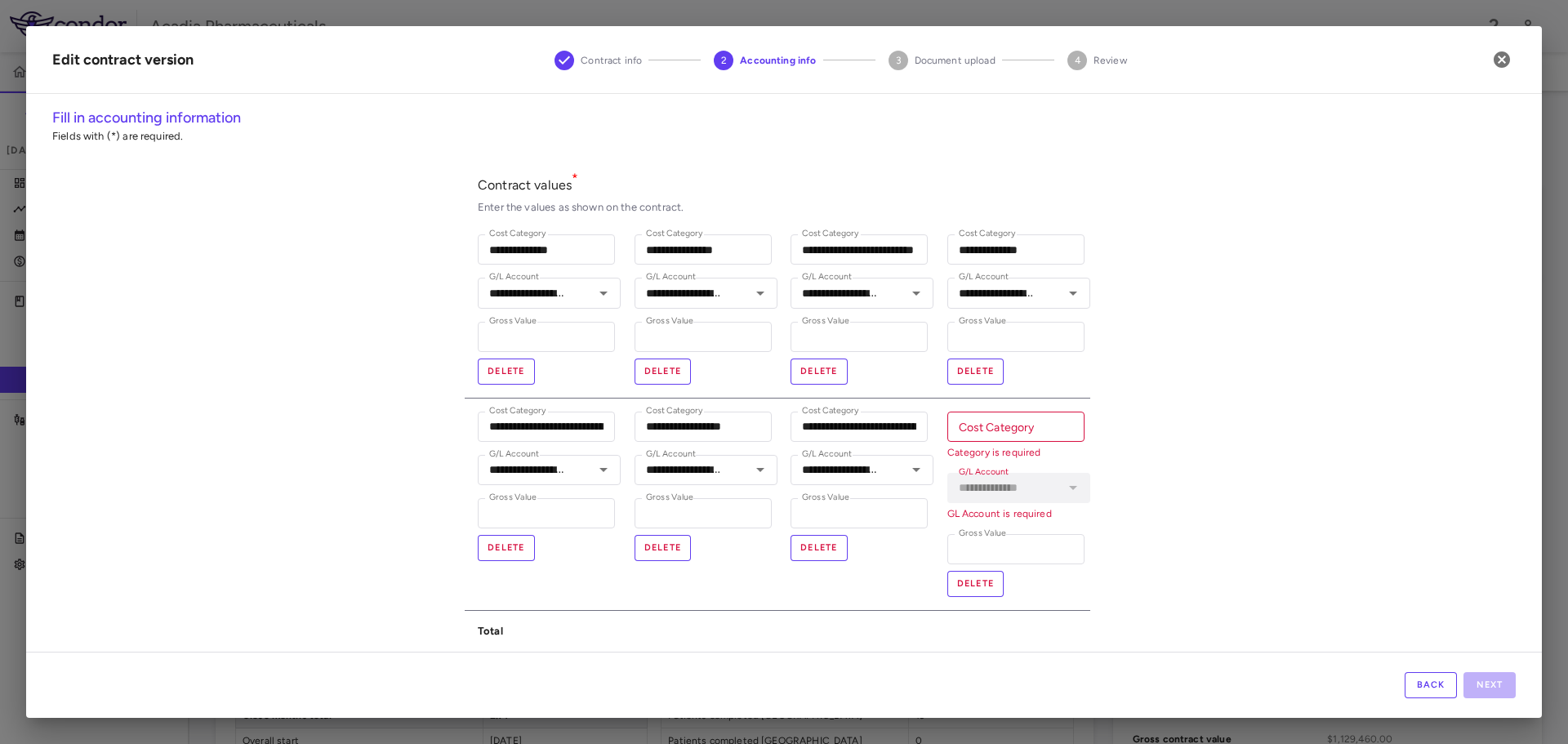
click at [968, 434] on input "Cost Category" at bounding box center [1016, 426] width 138 height 30
click at [981, 459] on label "G/L Account" at bounding box center [984, 454] width 50 height 14
type input "**********"
click at [981, 459] on input "**********" at bounding box center [994, 469] width 85 height 20
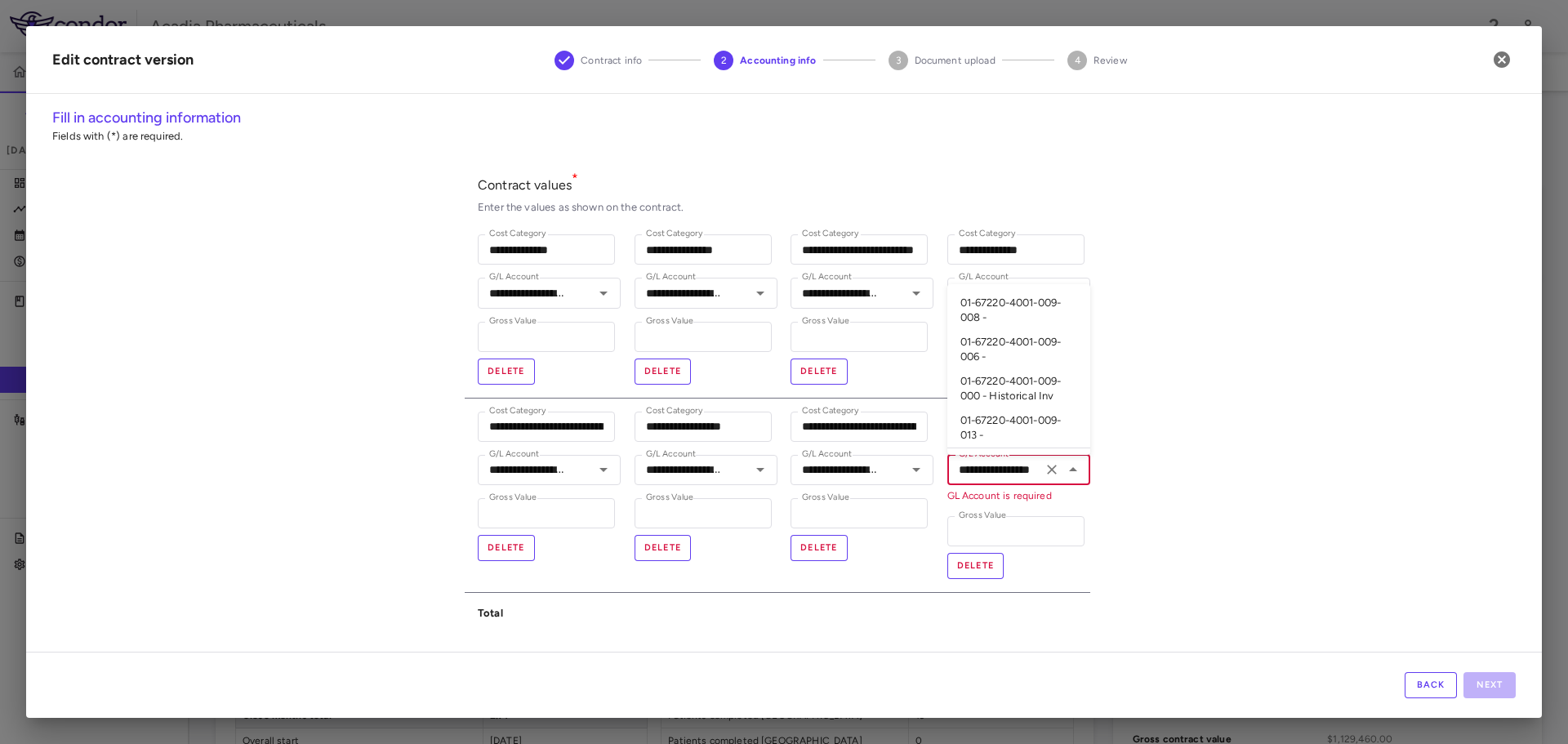
scroll to position [0, 33]
click at [981, 429] on li "01-67220-4001-009-013 -" at bounding box center [1019, 428] width 143 height 40
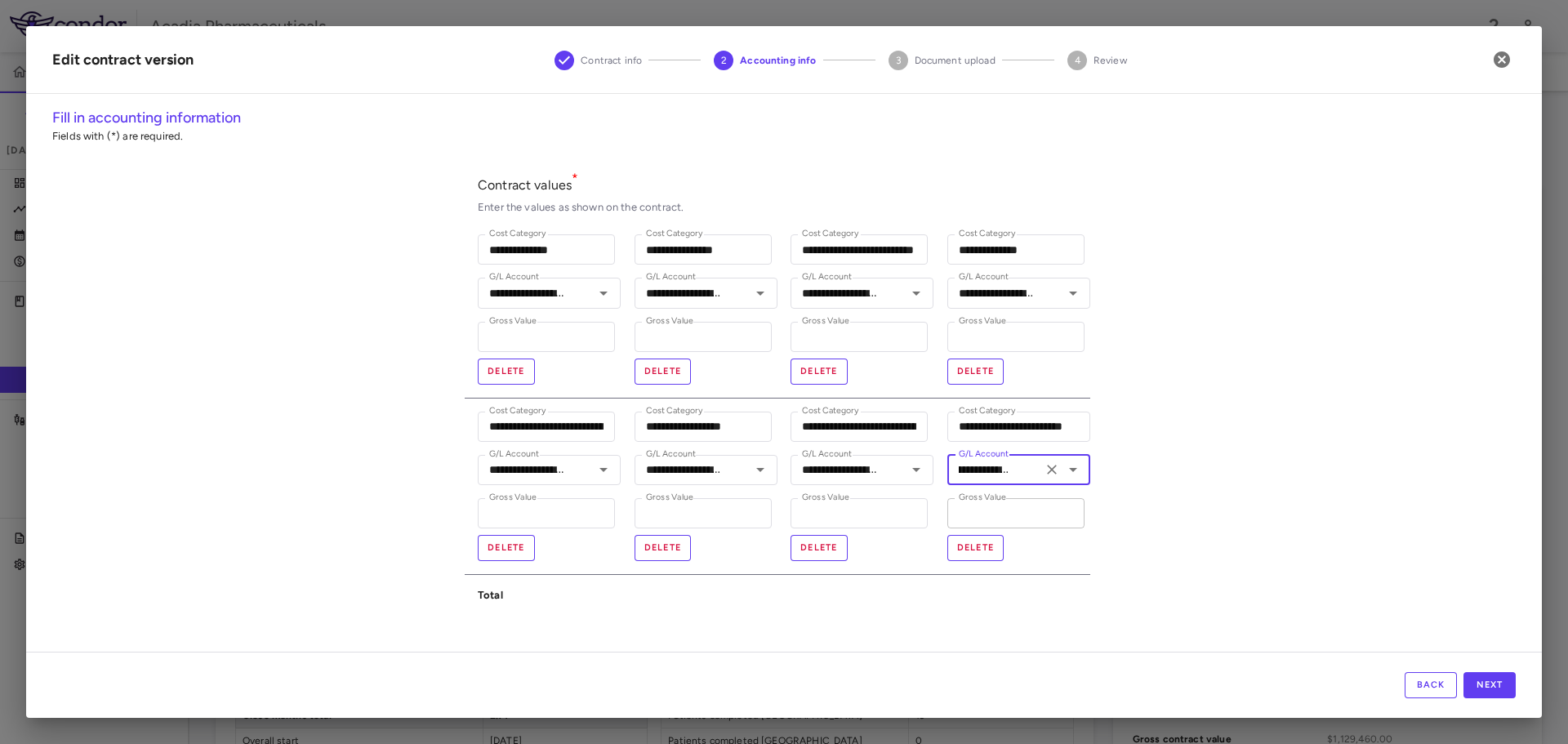
type input "**********"
click at [1065, 524] on input "*" at bounding box center [1016, 513] width 138 height 30
click at [1483, 685] on button "Next" at bounding box center [1490, 685] width 53 height 26
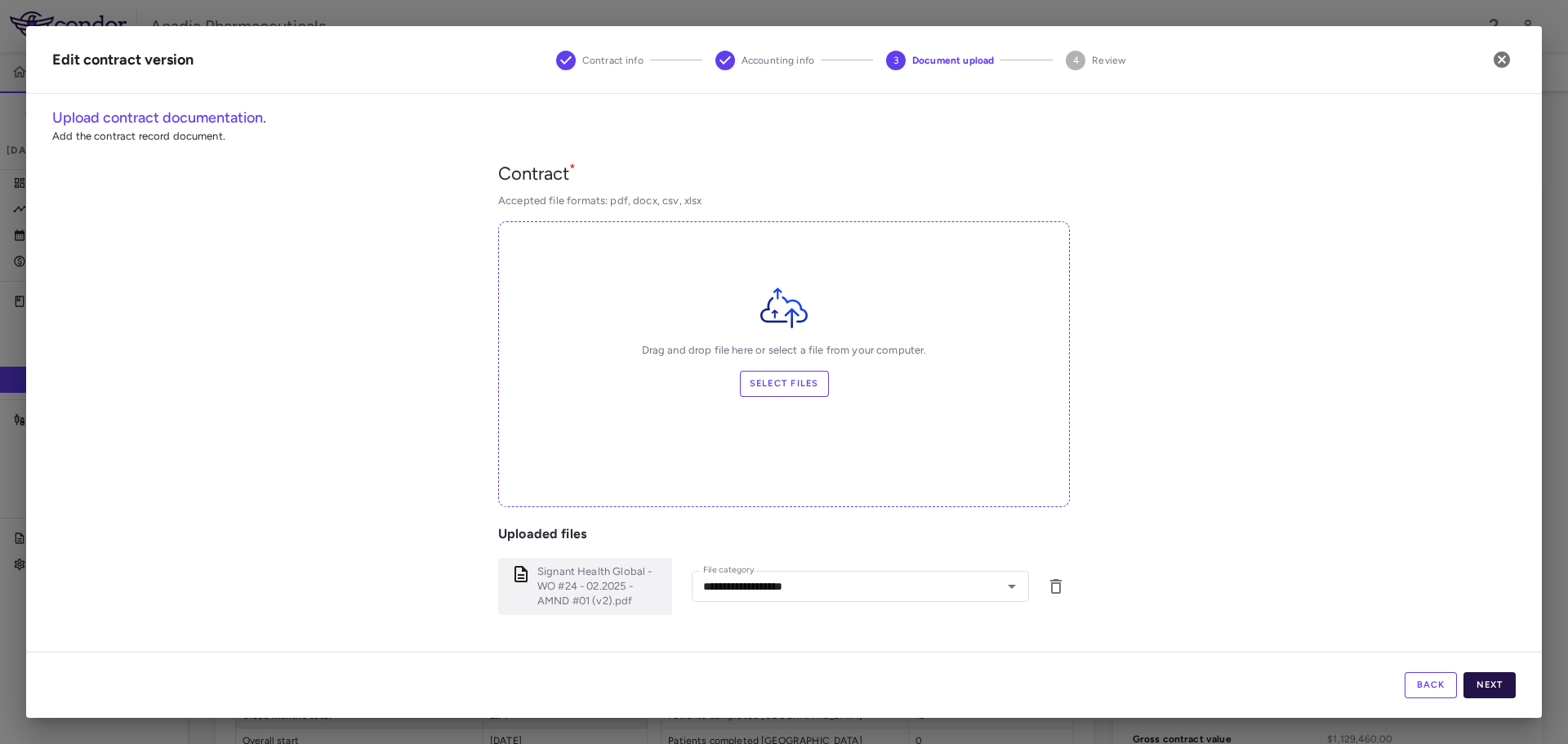
click at [1486, 686] on button "Next" at bounding box center [1490, 685] width 53 height 26
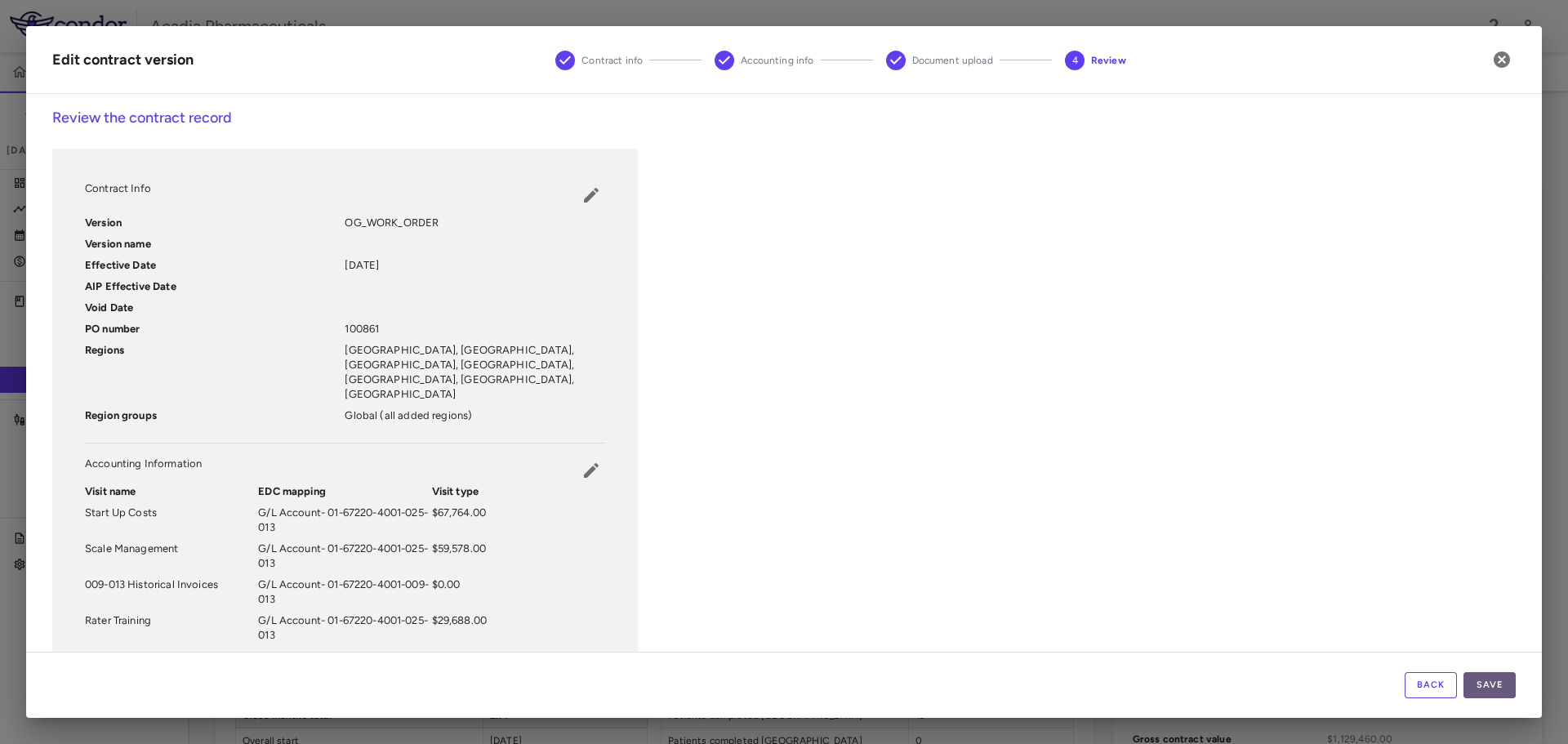
click at [1486, 689] on button "Save" at bounding box center [1490, 685] width 53 height 26
click at [1494, 675] on button "Save" at bounding box center [1490, 685] width 53 height 26
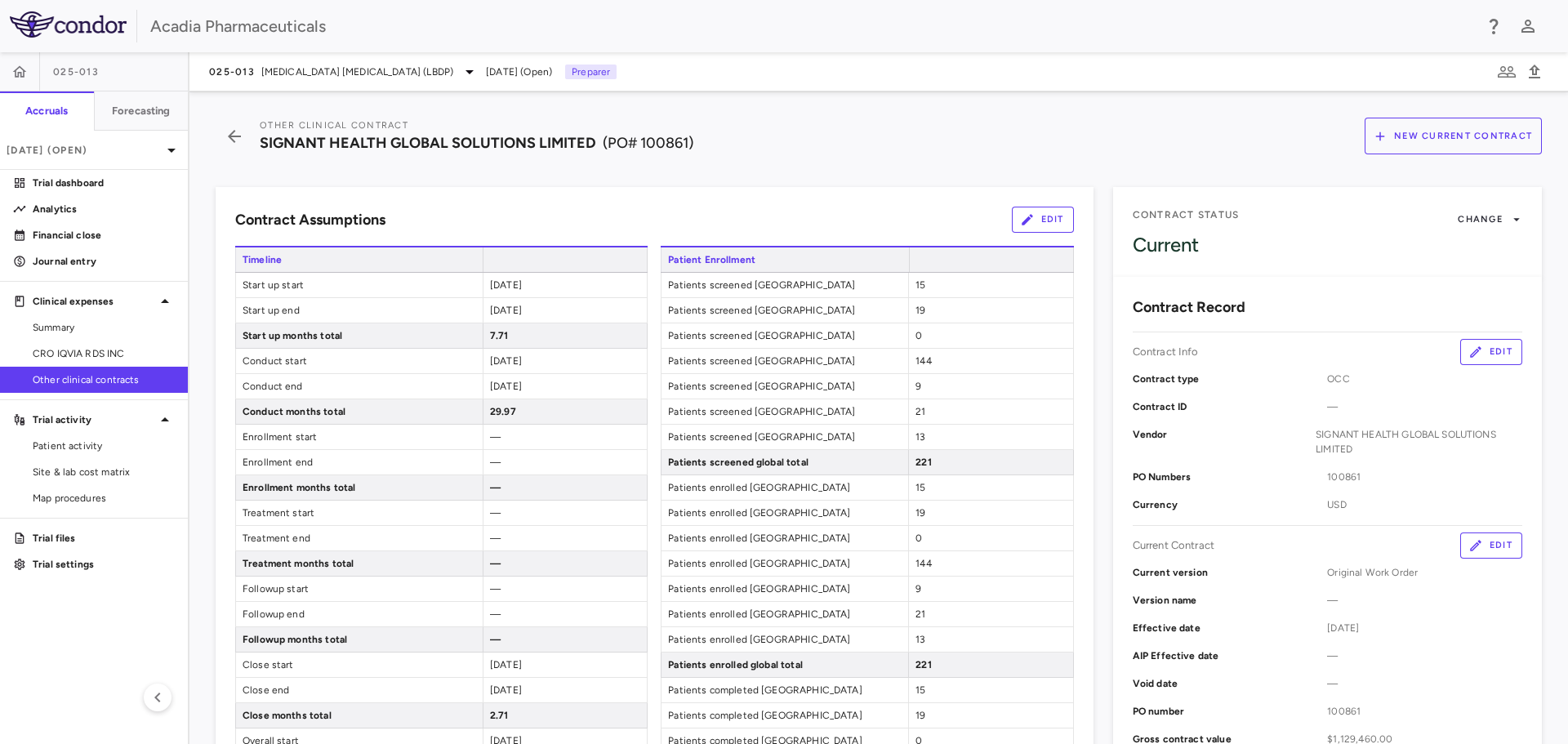
click at [118, 379] on span "Other clinical contracts" at bounding box center [103, 379] width 142 height 15
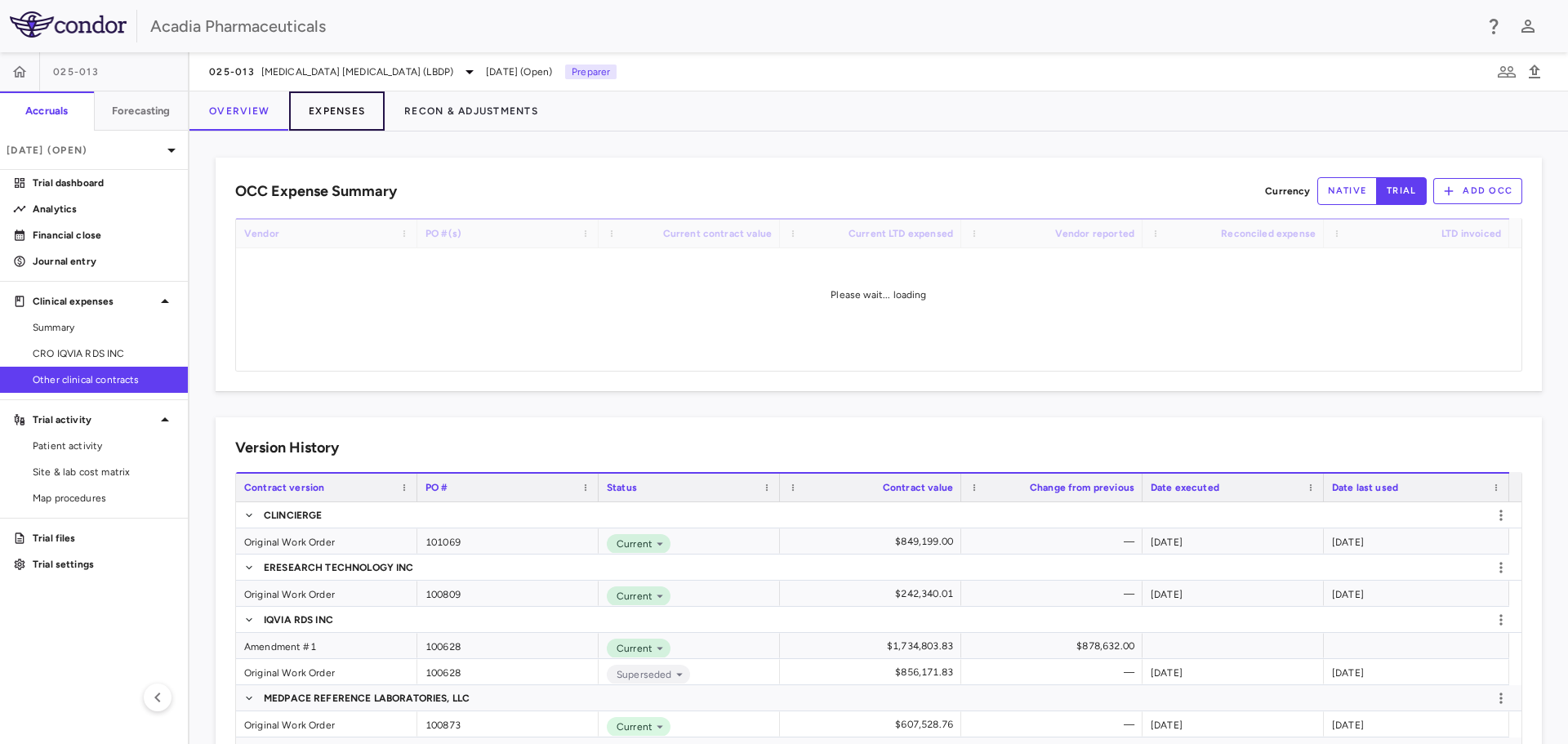
click at [328, 108] on button "Expenses" at bounding box center [337, 111] width 96 height 39
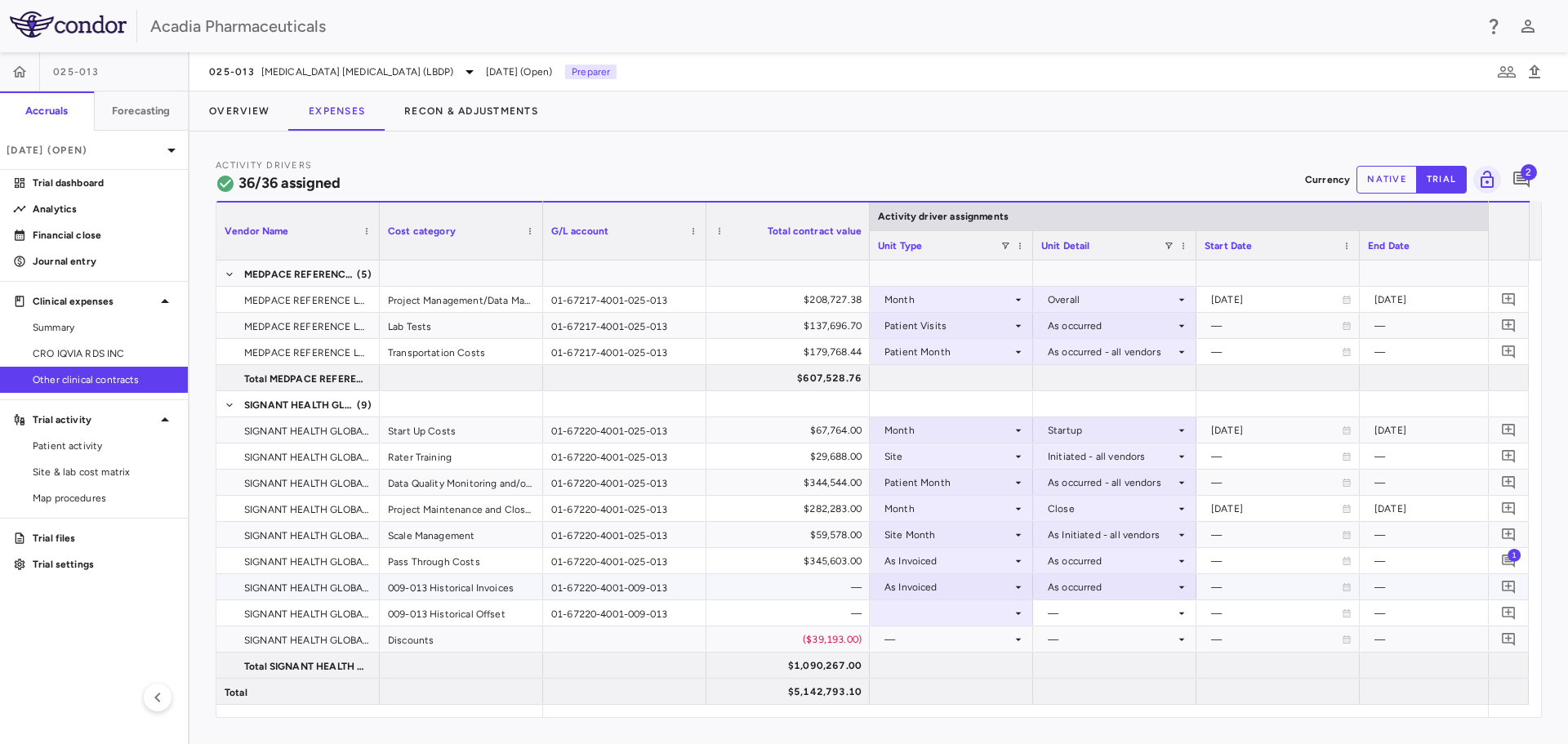
scroll to position [734, 0]
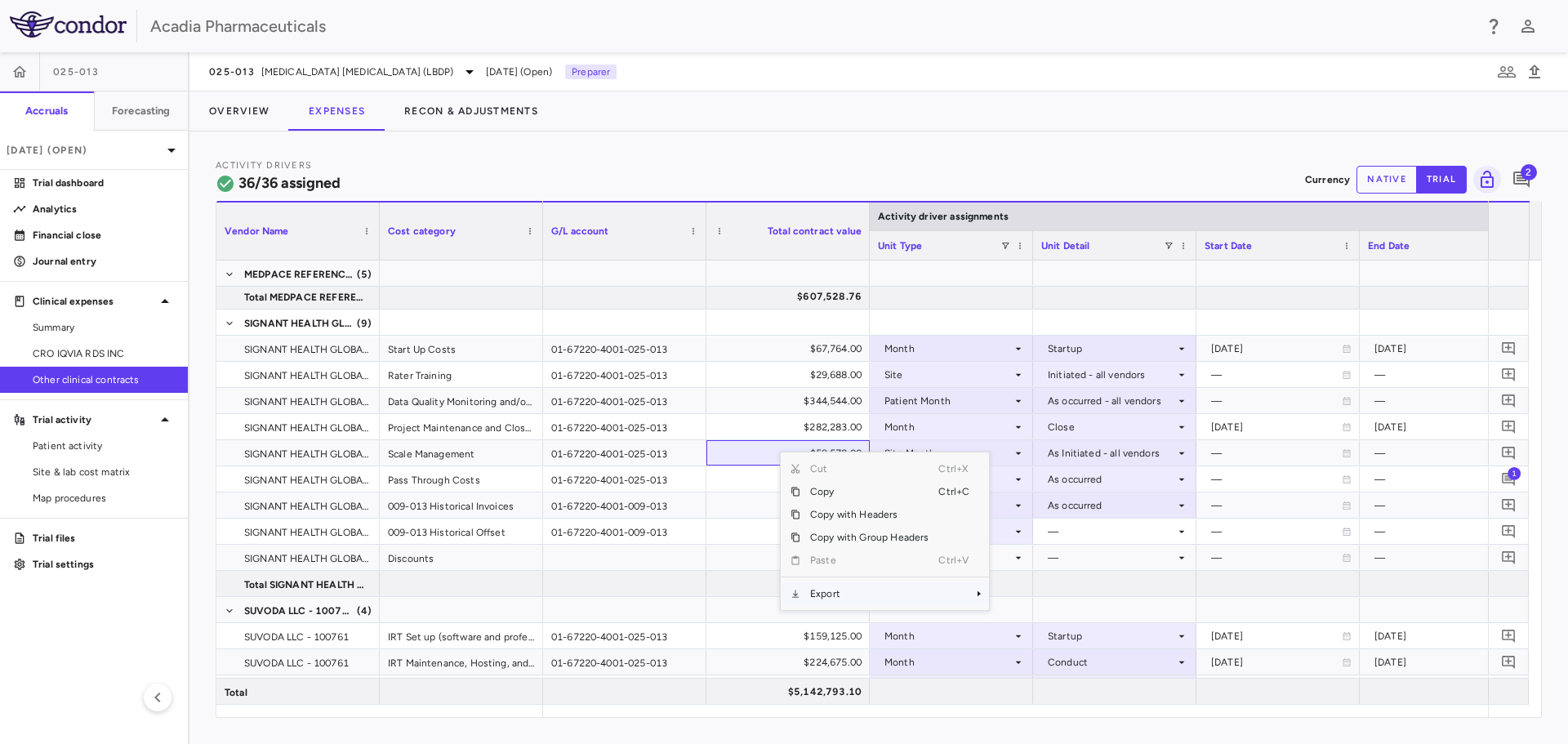
click at [821, 589] on span "Export" at bounding box center [868, 593] width 138 height 22
click at [956, 592] on span "Context Menu" at bounding box center [956, 593] width 36 height 22
click at [1016, 619] on span "Excel Export" at bounding box center [1044, 621] width 77 height 22
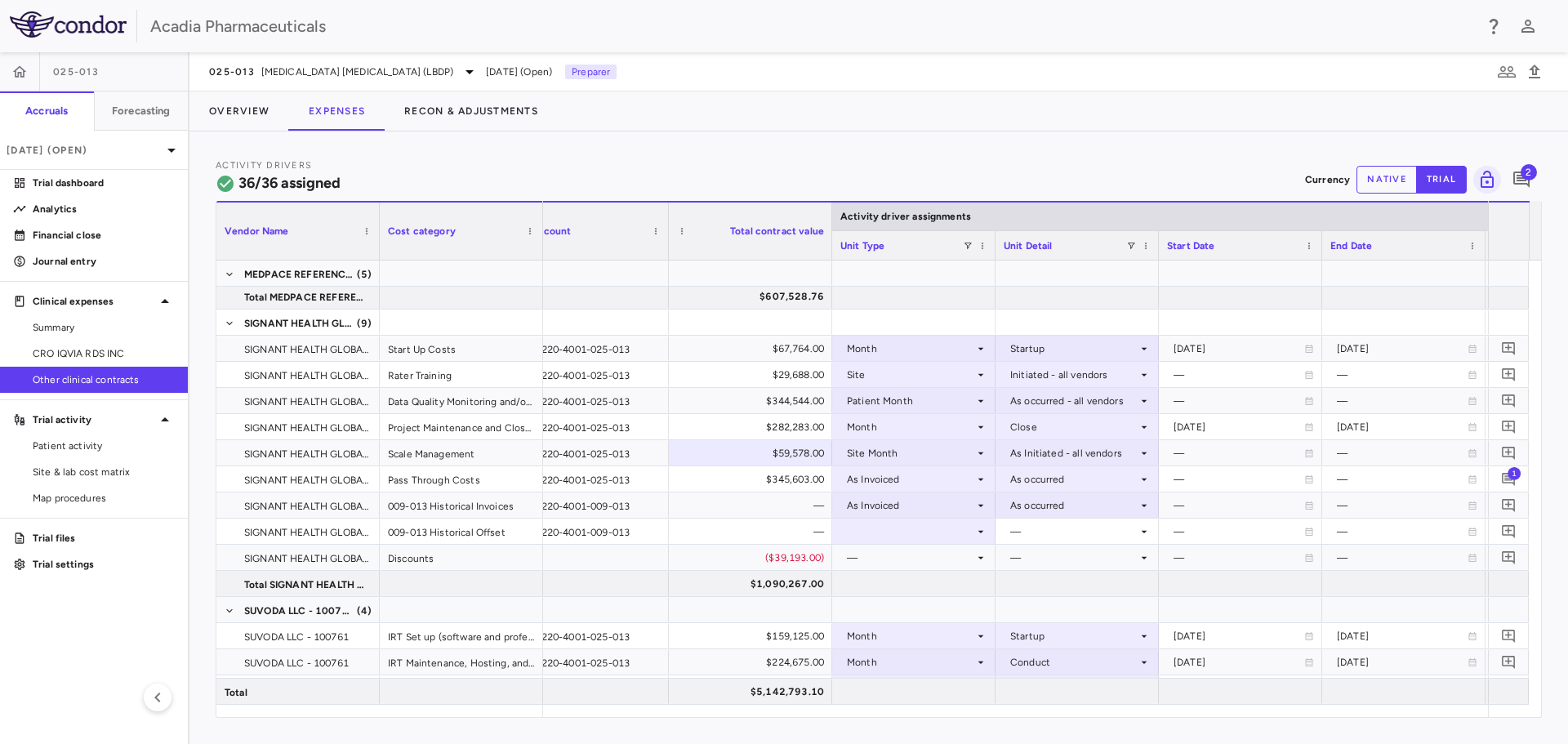
scroll to position [0, 102]
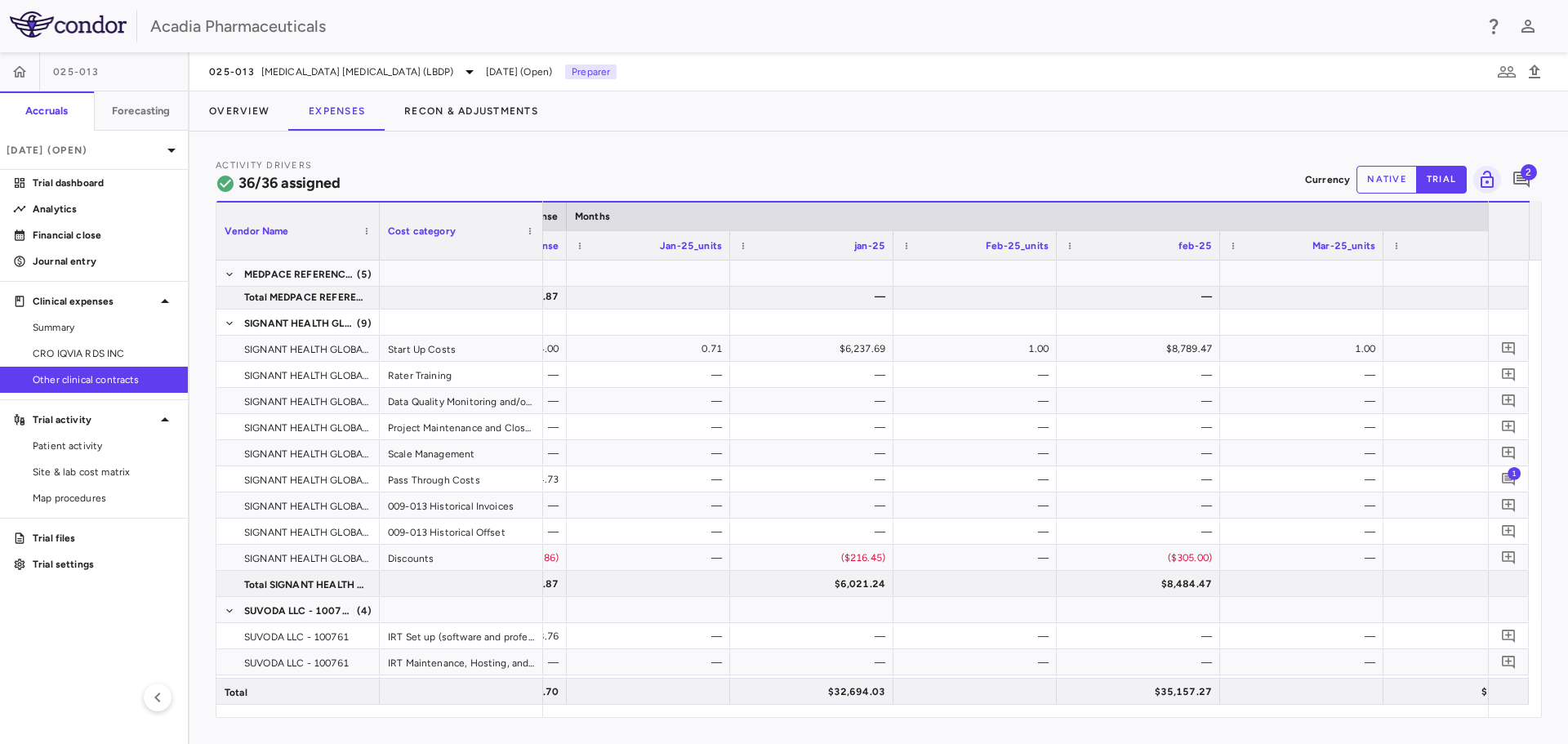
click at [1372, 186] on button "native" at bounding box center [1387, 179] width 60 height 27
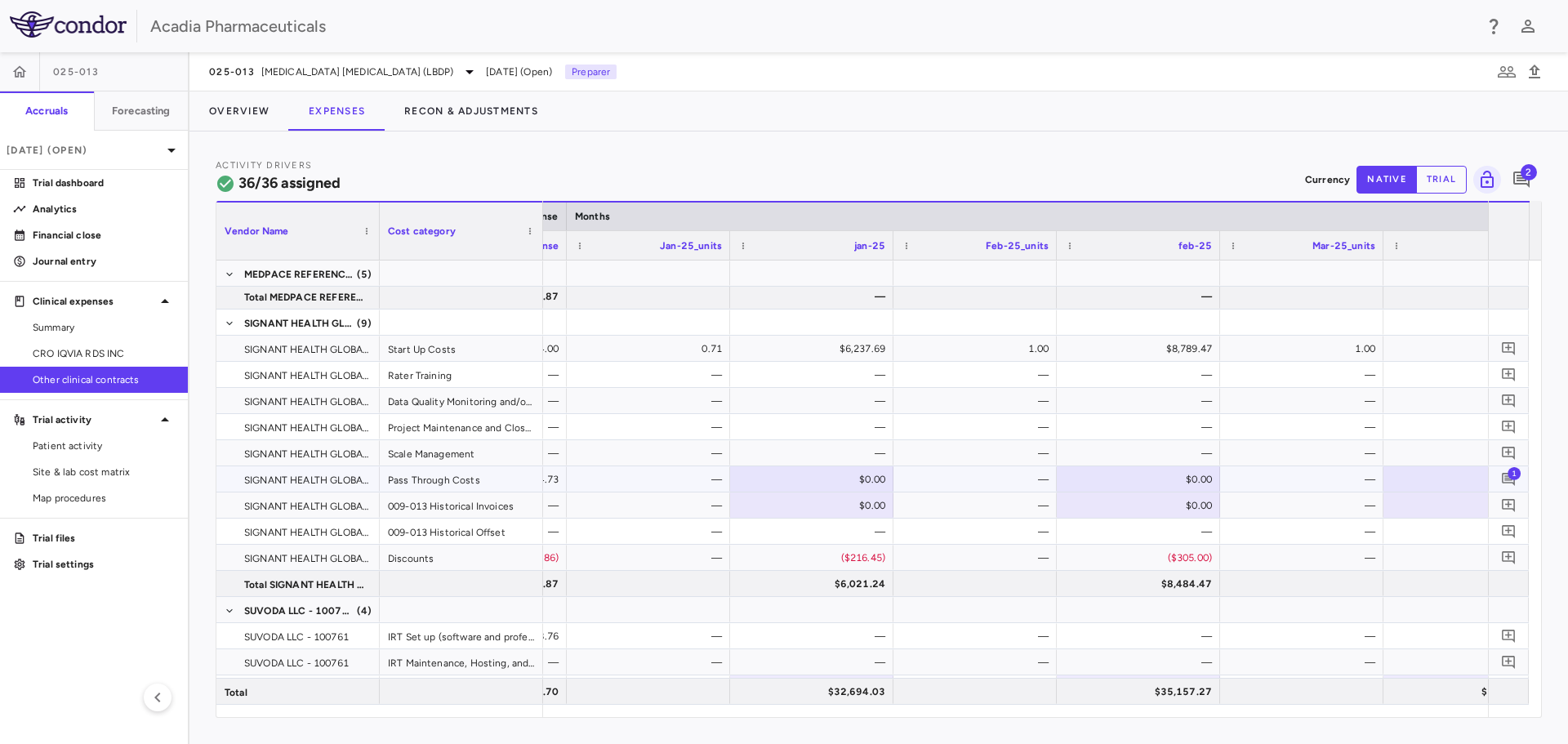
click at [804, 473] on div "$0.00" at bounding box center [816, 479] width 141 height 26
click at [814, 479] on div "$0.00" at bounding box center [816, 479] width 141 height 26
click at [842, 485] on div at bounding box center [812, 479] width 147 height 23
click at [972, 489] on div "—" at bounding box center [979, 479] width 141 height 26
click at [853, 477] on div "$0.00" at bounding box center [816, 479] width 141 height 26
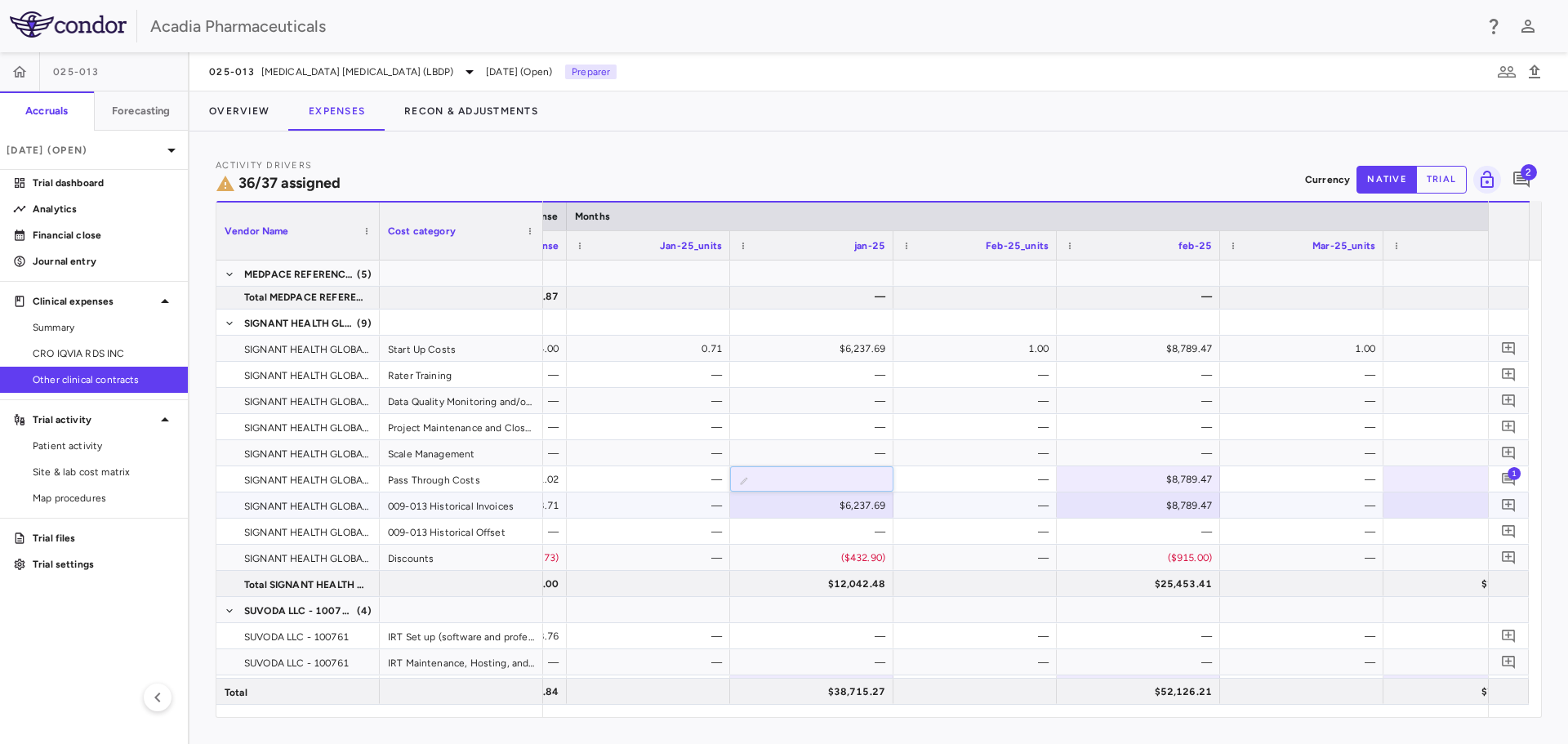
click at [840, 503] on div "$6,237.69" at bounding box center [816, 505] width 141 height 26
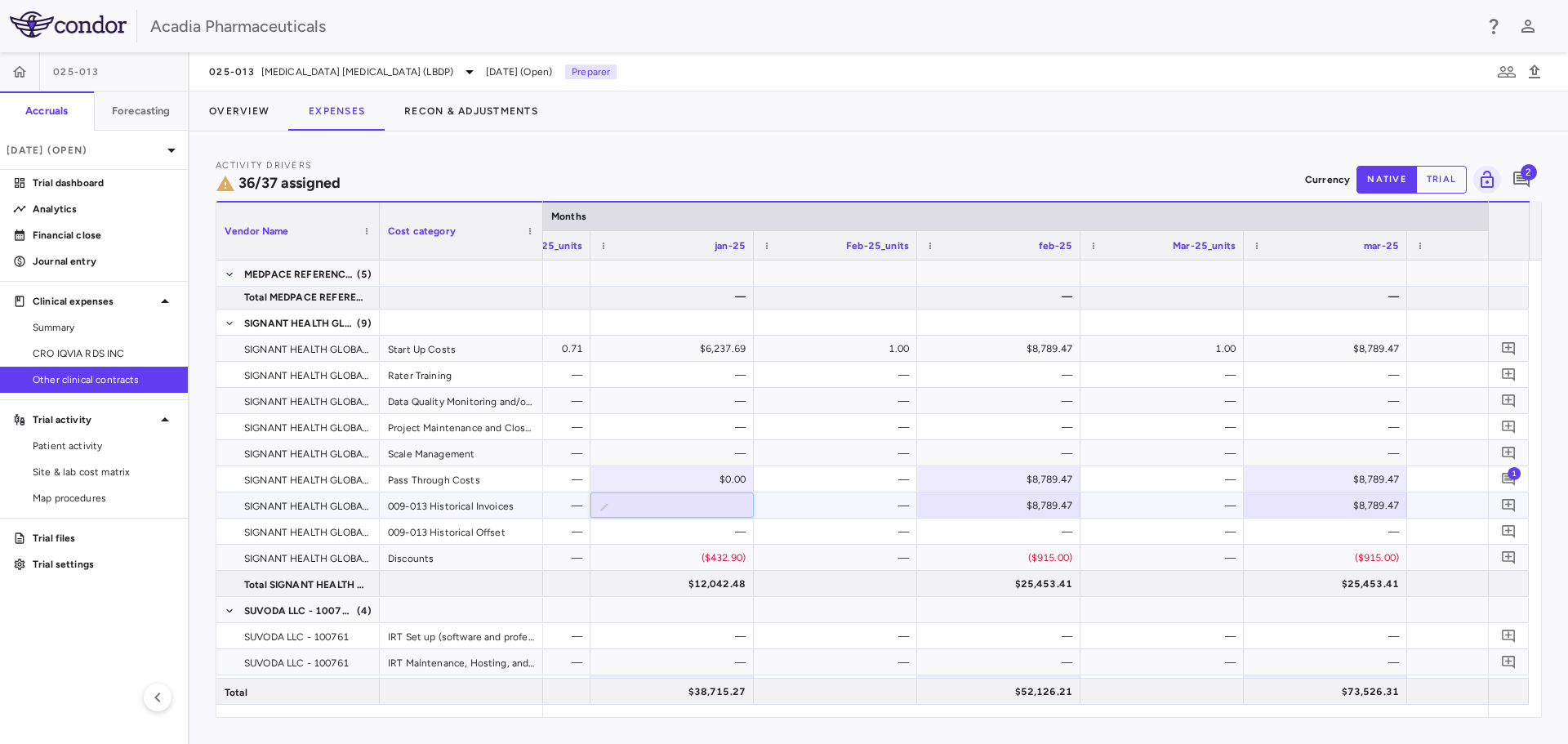
click at [685, 508] on input "*******" at bounding box center [684, 507] width 138 height 27
type input "********"
click at [952, 504] on div "$8,789.47" at bounding box center [1002, 505] width 141 height 26
click at [695, 480] on div "$0.00" at bounding box center [675, 479] width 141 height 26
type input "*"
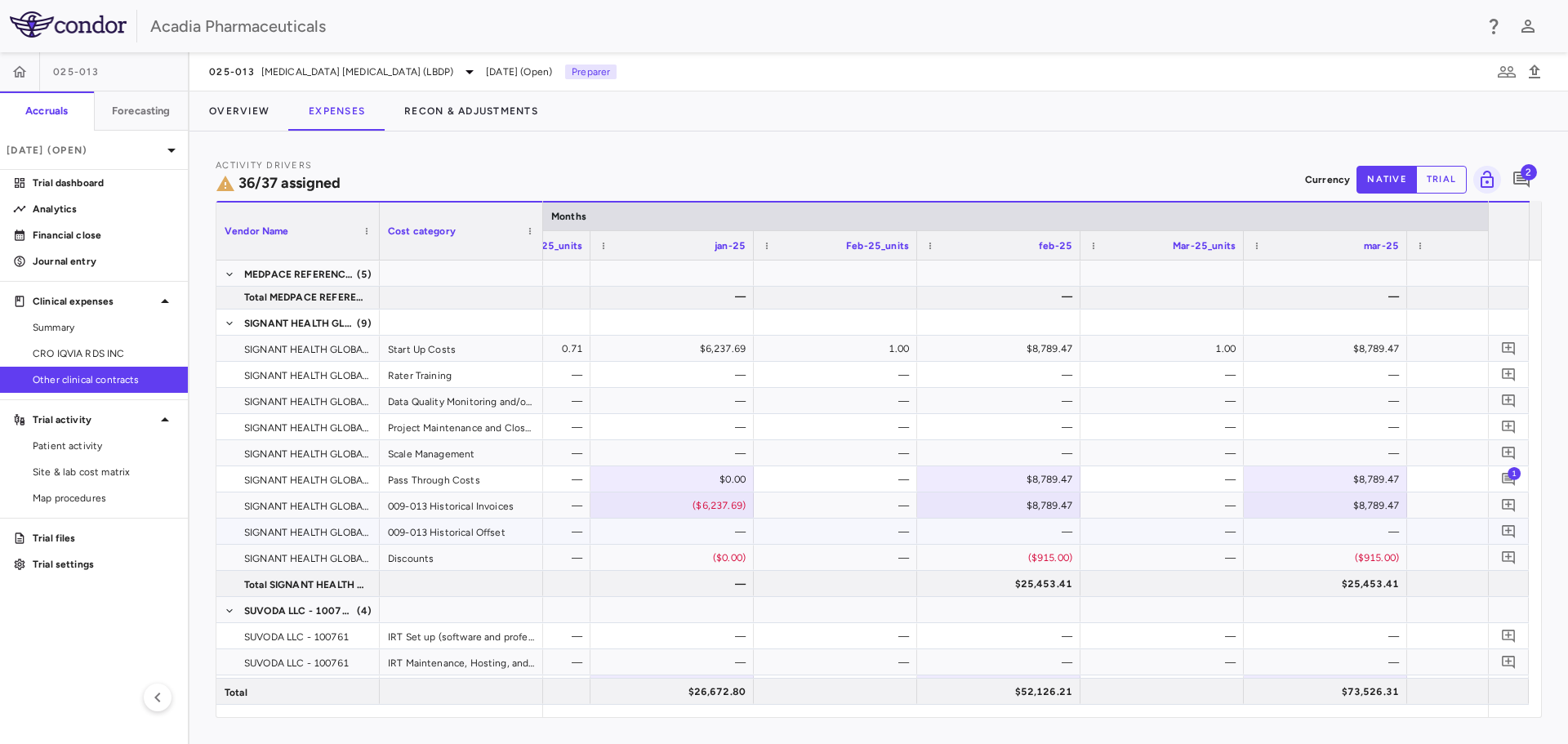
click at [714, 529] on div "—" at bounding box center [675, 531] width 141 height 26
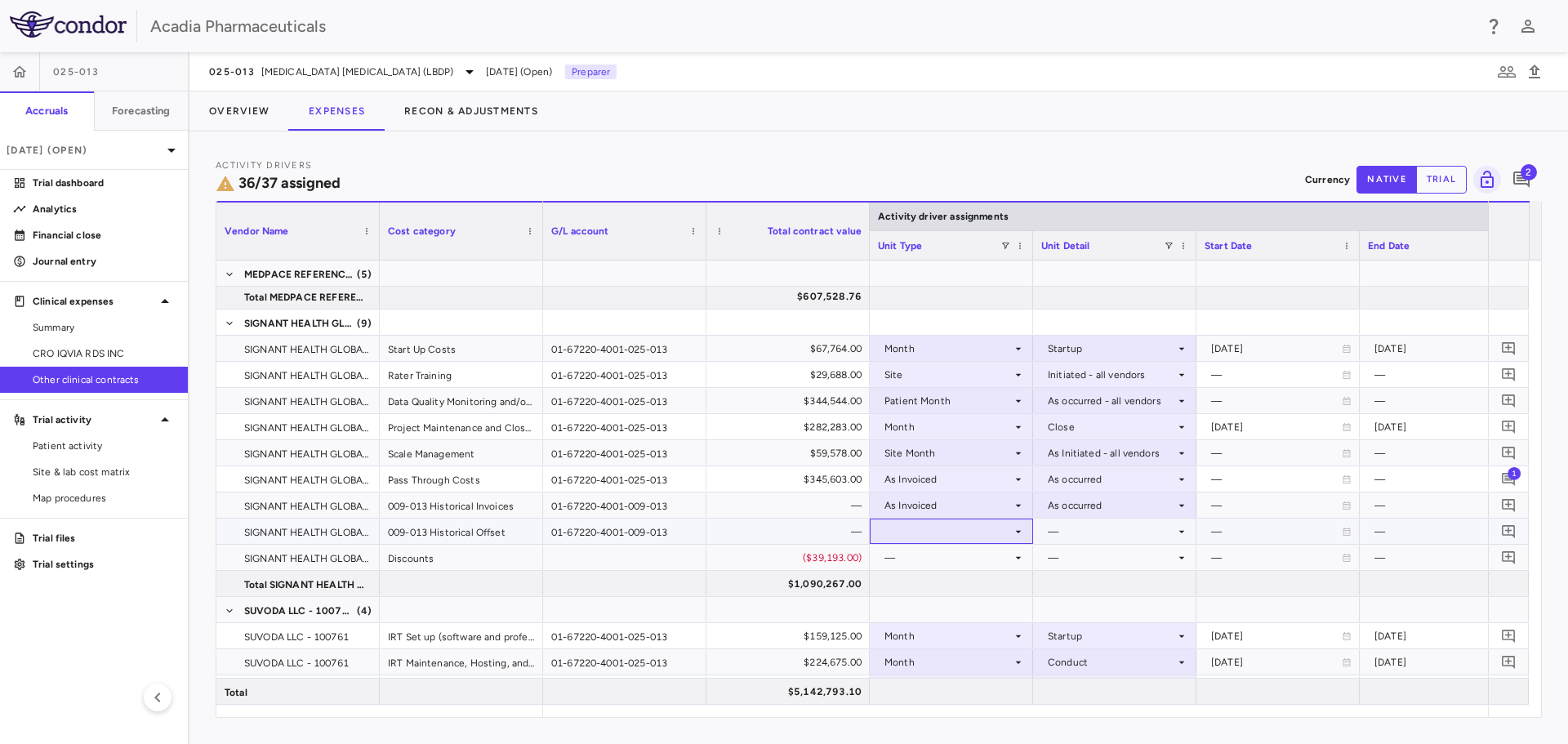
click at [948, 529] on div at bounding box center [951, 530] width 147 height 23
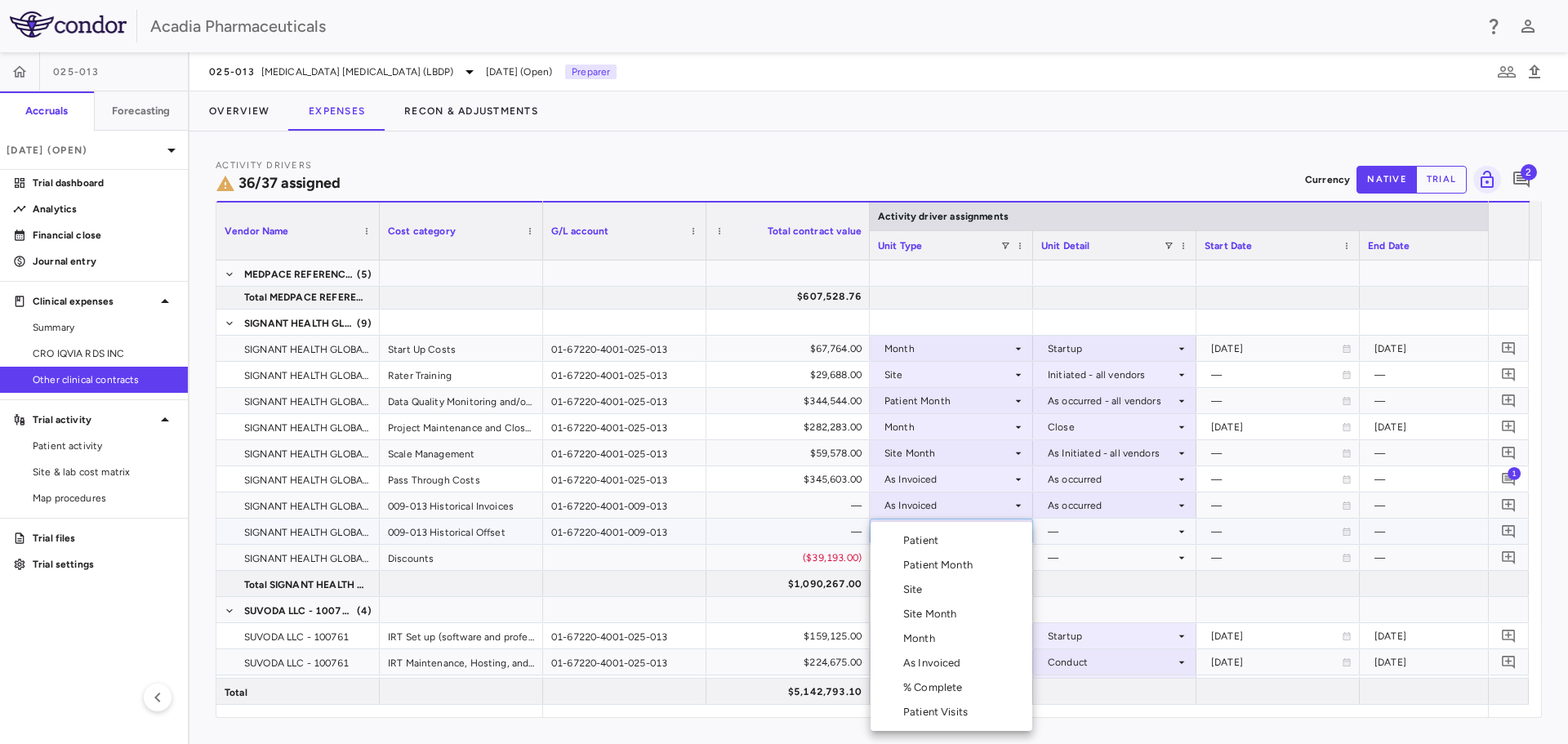
click at [956, 659] on div "As Invoiced" at bounding box center [936, 662] width 64 height 15
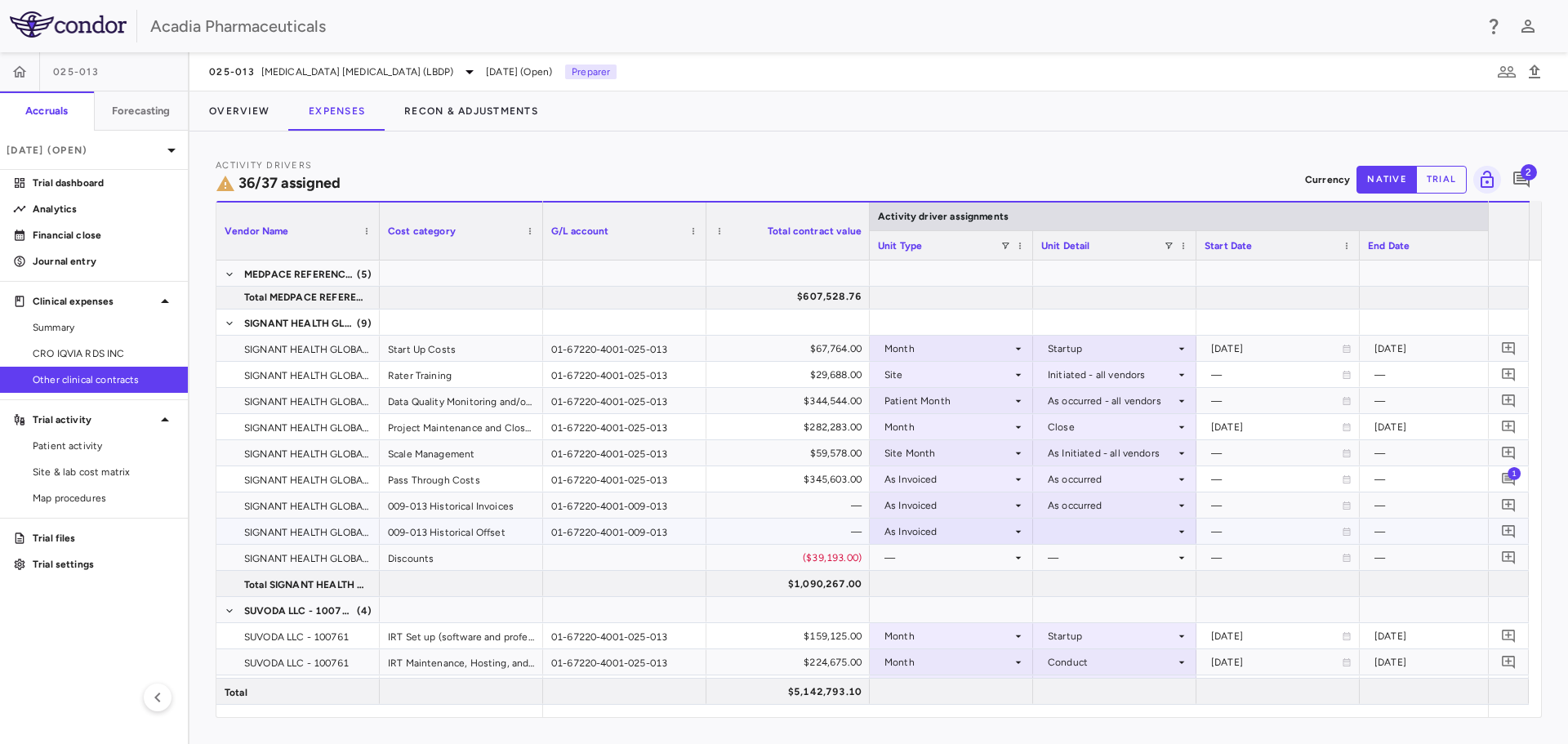
click at [1067, 539] on div at bounding box center [1114, 530] width 147 height 23
click at [1087, 565] on div "As occurred" at bounding box center [1099, 561] width 65 height 15
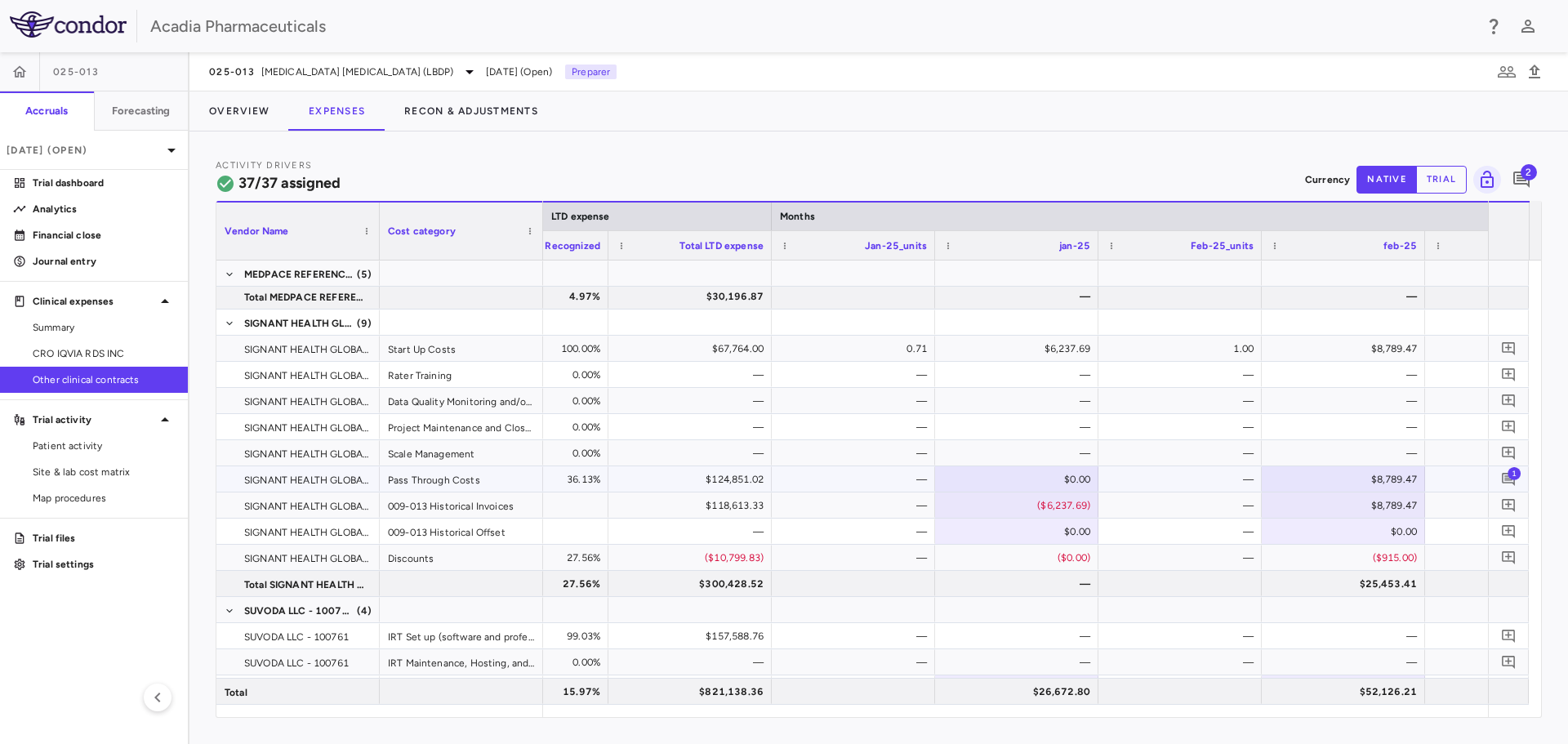
click at [994, 479] on div "$0.00" at bounding box center [1021, 479] width 141 height 26
click at [1020, 544] on div "($649.36)" at bounding box center [1017, 557] width 163 height 25
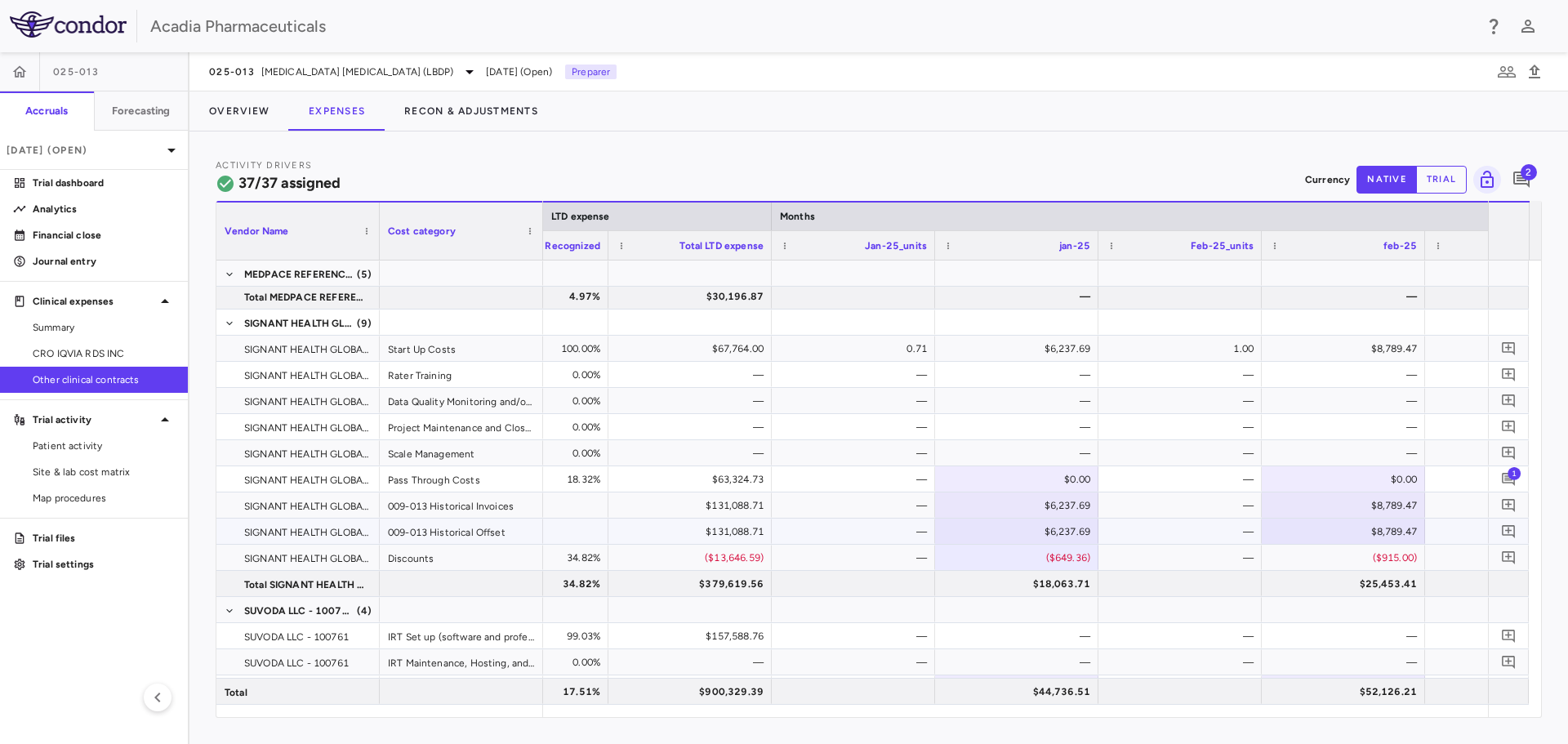
click at [1024, 536] on div "$6,237.69" at bounding box center [1021, 531] width 141 height 26
click at [1024, 536] on input "*******" at bounding box center [1029, 532] width 138 height 27
type input "********"
click at [1358, 525] on div "$8,789.47" at bounding box center [1347, 531] width 141 height 26
click at [1357, 529] on div "$8,789.47" at bounding box center [1347, 531] width 141 height 26
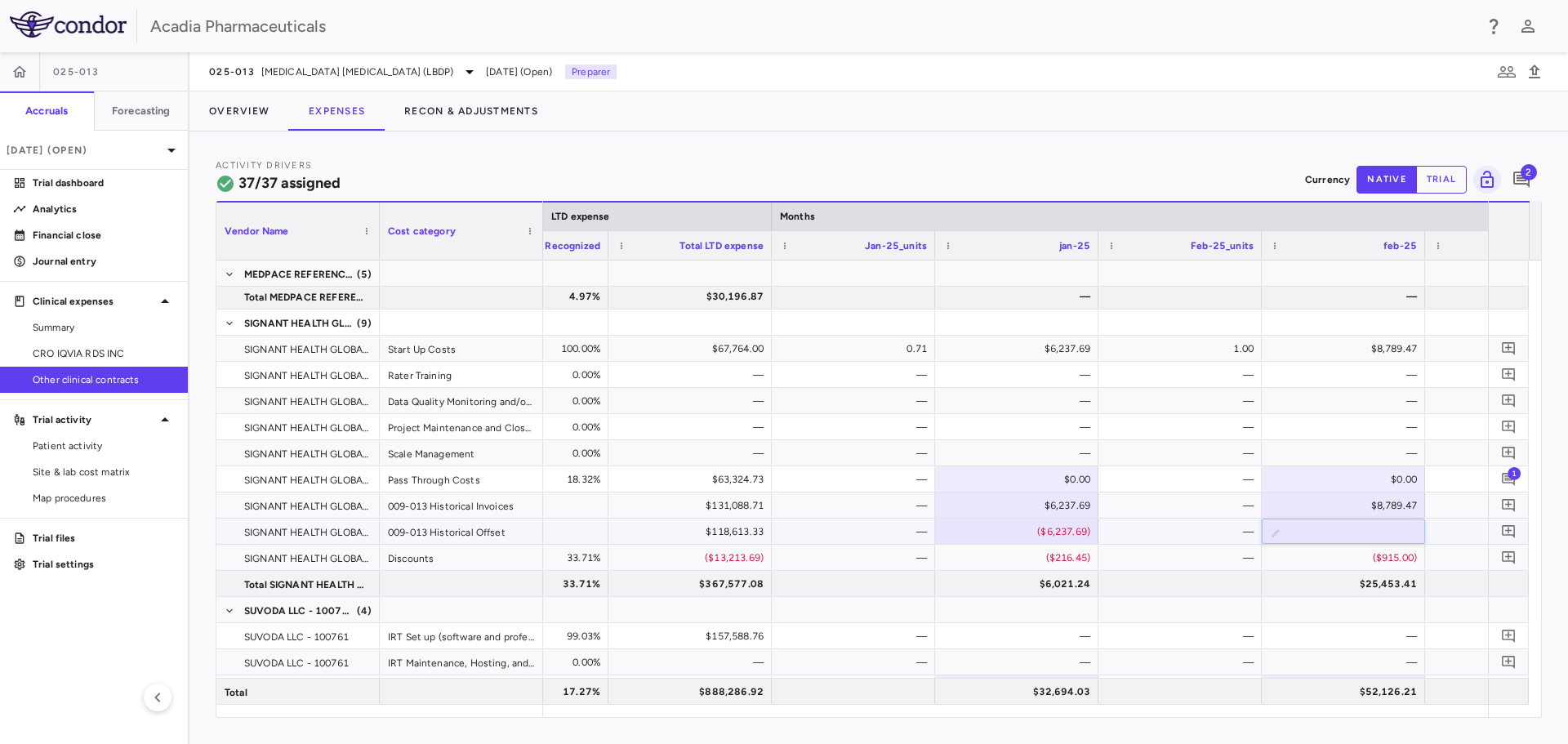
click at [1352, 531] on input "*******" at bounding box center [1355, 532] width 138 height 27
type input "********"
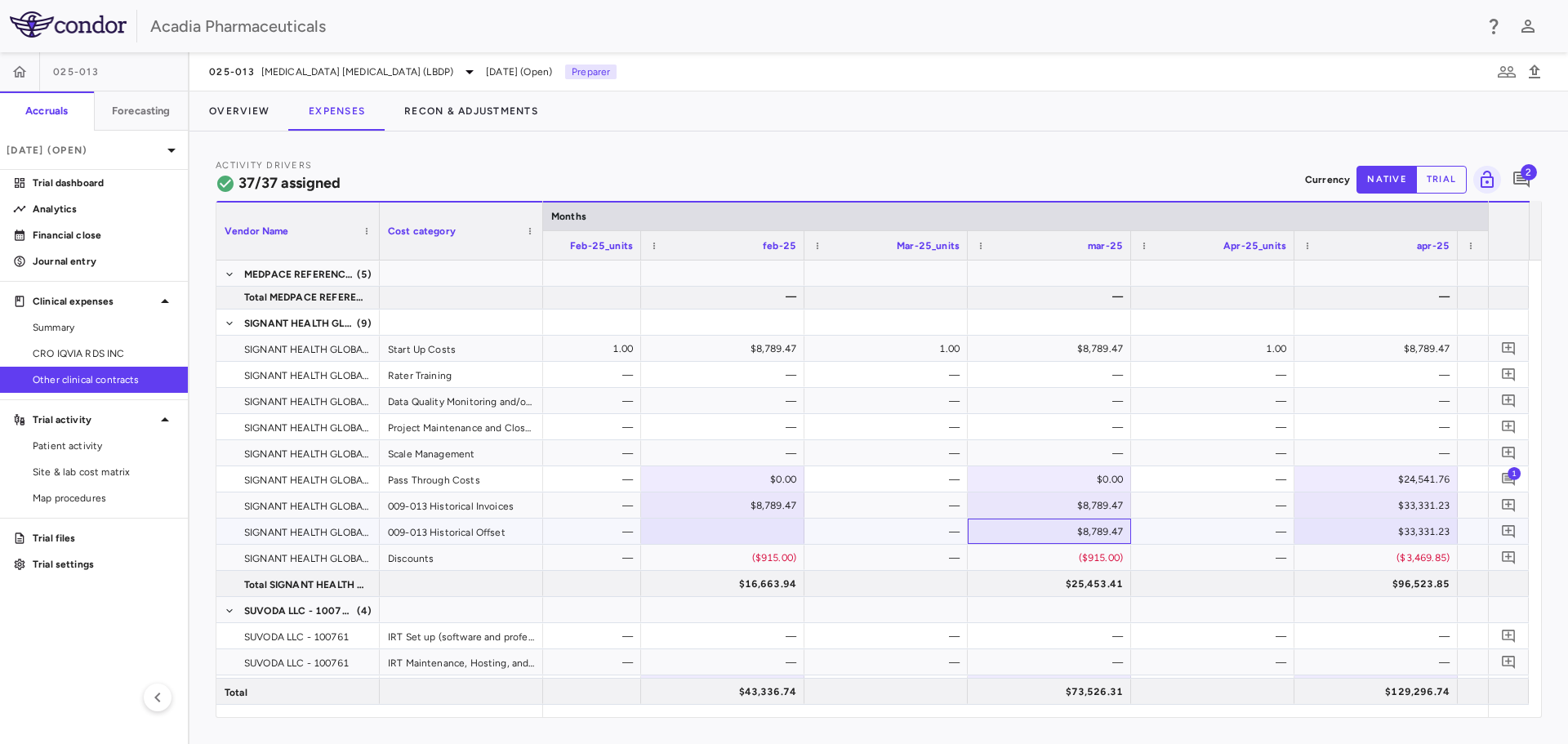
click at [1066, 531] on div "$8,789.47" at bounding box center [1053, 531] width 141 height 26
click at [1047, 534] on input "*******" at bounding box center [1062, 532] width 138 height 27
click at [1054, 537] on div "$8,789.47" at bounding box center [1053, 531] width 141 height 26
click at [1065, 532] on input "*******" at bounding box center [1062, 532] width 138 height 27
type input "********"
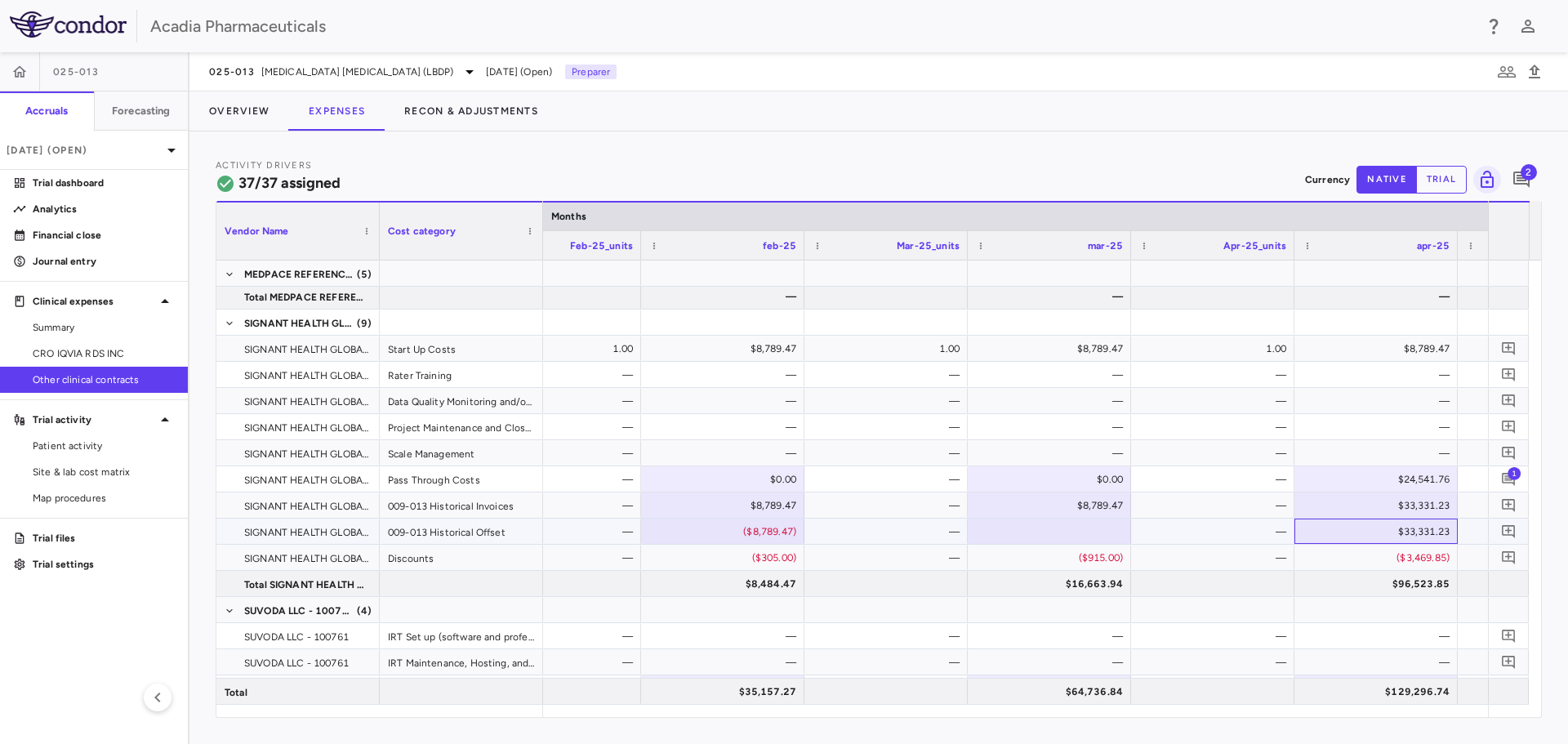
click at [1370, 540] on div "$33,331.23" at bounding box center [1380, 531] width 141 height 26
click at [1374, 536] on input "********" at bounding box center [1388, 532] width 138 height 27
click at [1407, 529] on div "$33,331.23" at bounding box center [1380, 531] width 141 height 26
click at [1384, 532] on input "********" at bounding box center [1388, 532] width 138 height 27
type input "*********"
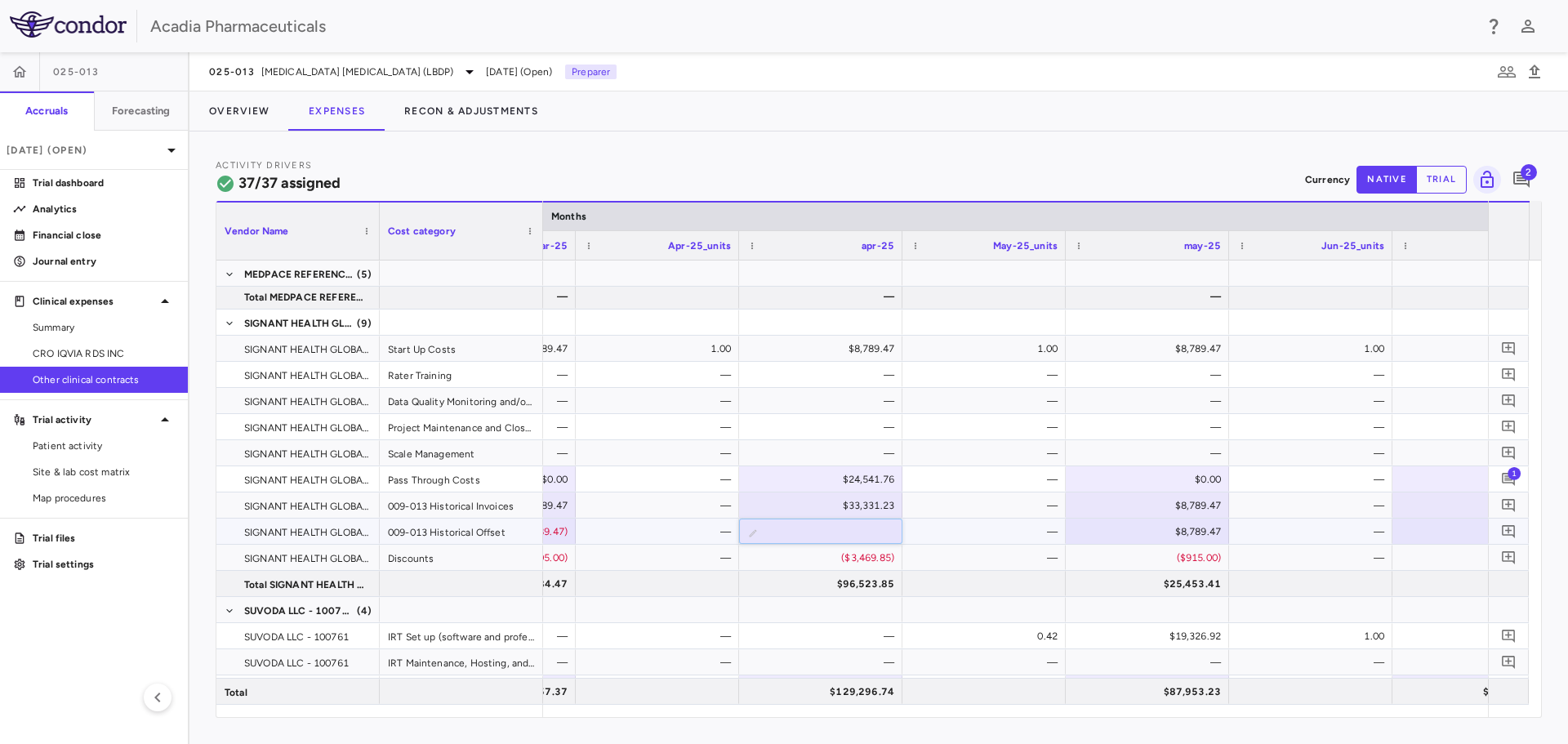
click at [1203, 533] on div "$8,789.47" at bounding box center [1151, 531] width 141 height 26
click at [1152, 534] on input "*******" at bounding box center [1160, 532] width 138 height 27
click at [1184, 543] on div "$8,789.47" at bounding box center [1147, 531] width 163 height 25
click at [1154, 533] on input "*******" at bounding box center [1160, 532] width 138 height 27
type input "********"
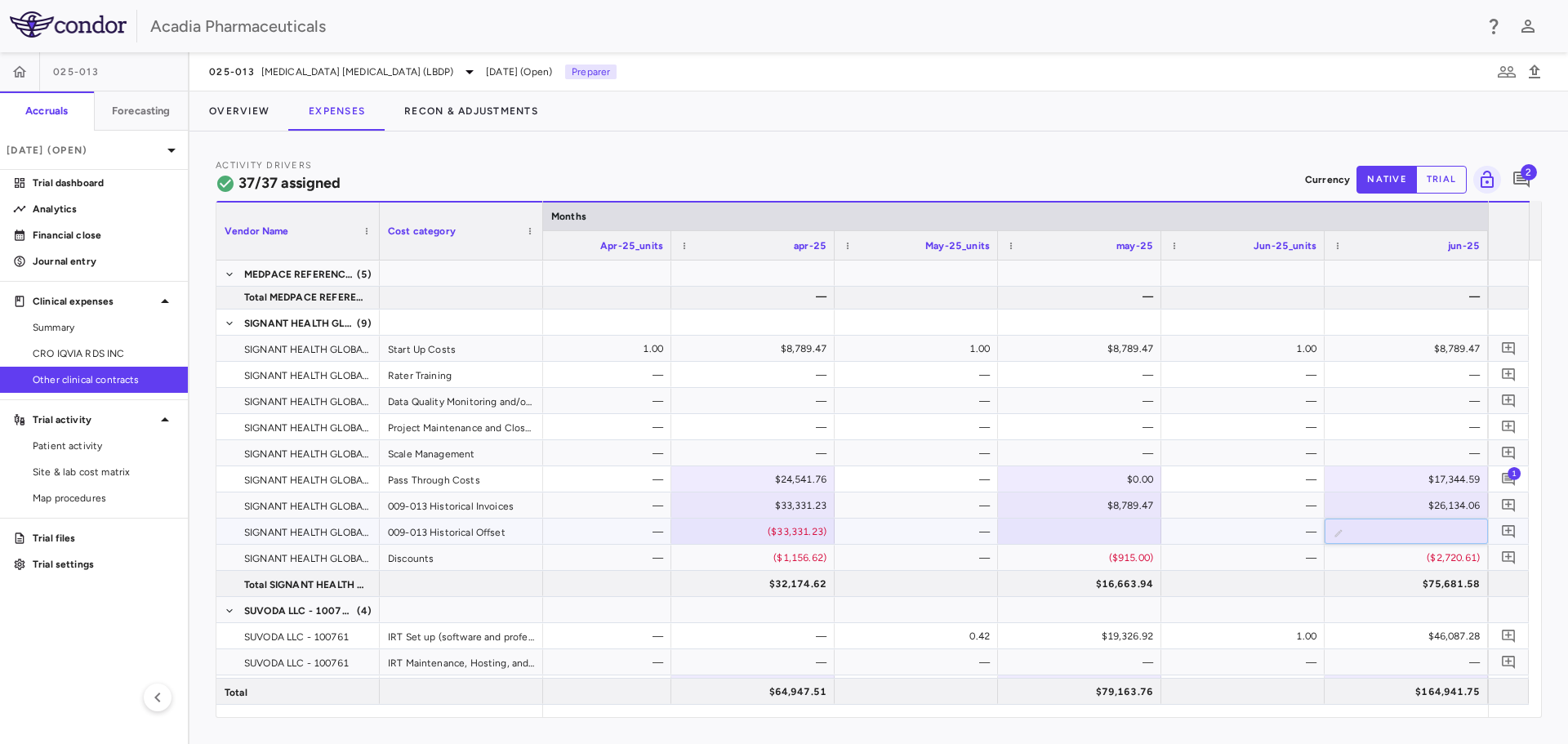
click at [1397, 534] on input "********" at bounding box center [1419, 532] width 138 height 27
click at [763, 530] on div "$26,134.06" at bounding box center [756, 531] width 141 height 26
click at [759, 531] on input "********" at bounding box center [765, 532] width 138 height 27
type input "*********"
click at [1051, 535] on div "$8,789.47" at bounding box center [1083, 531] width 141 height 26
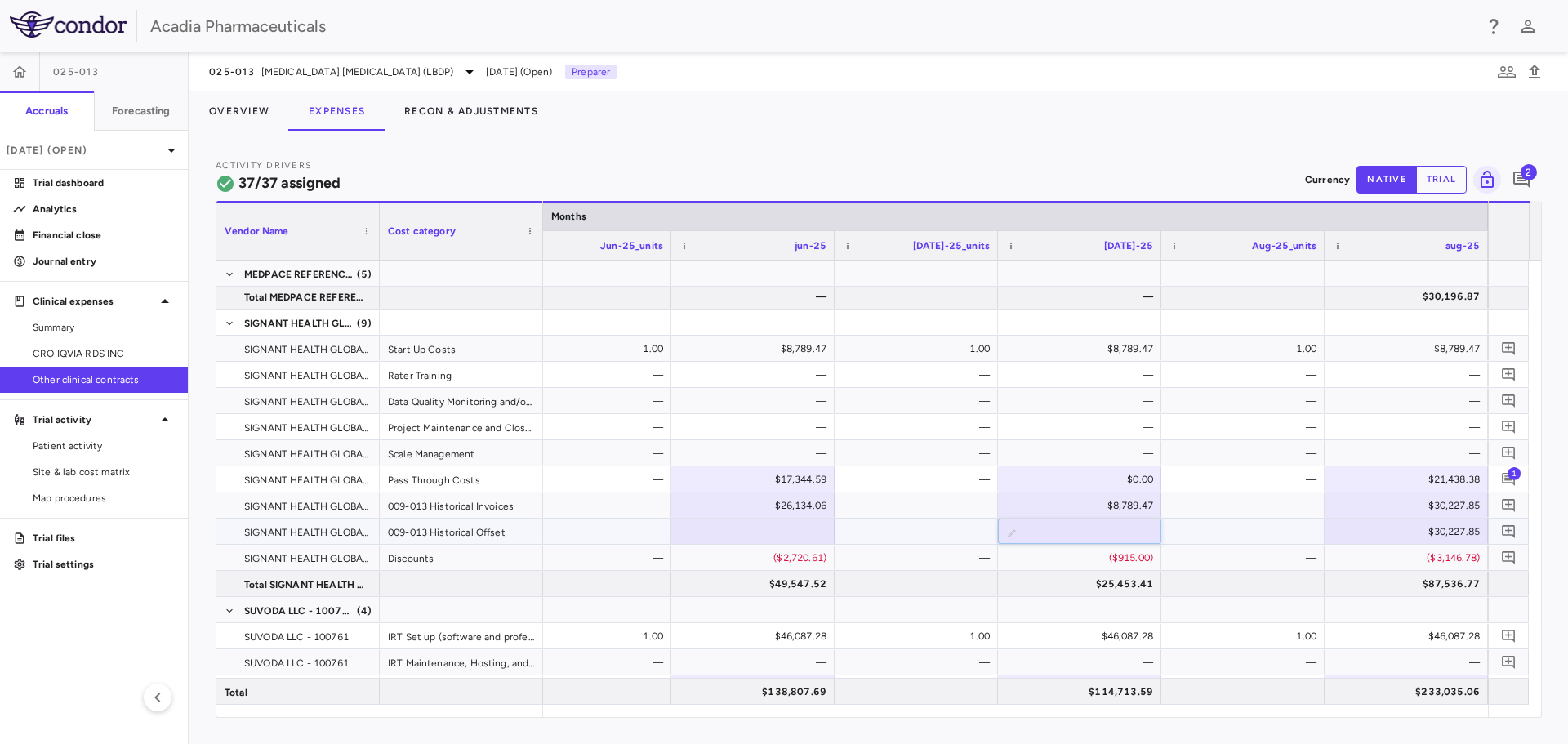
click at [1081, 533] on input "*******" at bounding box center [1092, 532] width 138 height 27
click at [1122, 516] on div "$8,789.47" at bounding box center [1083, 505] width 141 height 26
click at [1106, 529] on div "$8,789.47" at bounding box center [1083, 531] width 141 height 26
click at [1093, 533] on input "*******" at bounding box center [1092, 532] width 138 height 27
type input "********"
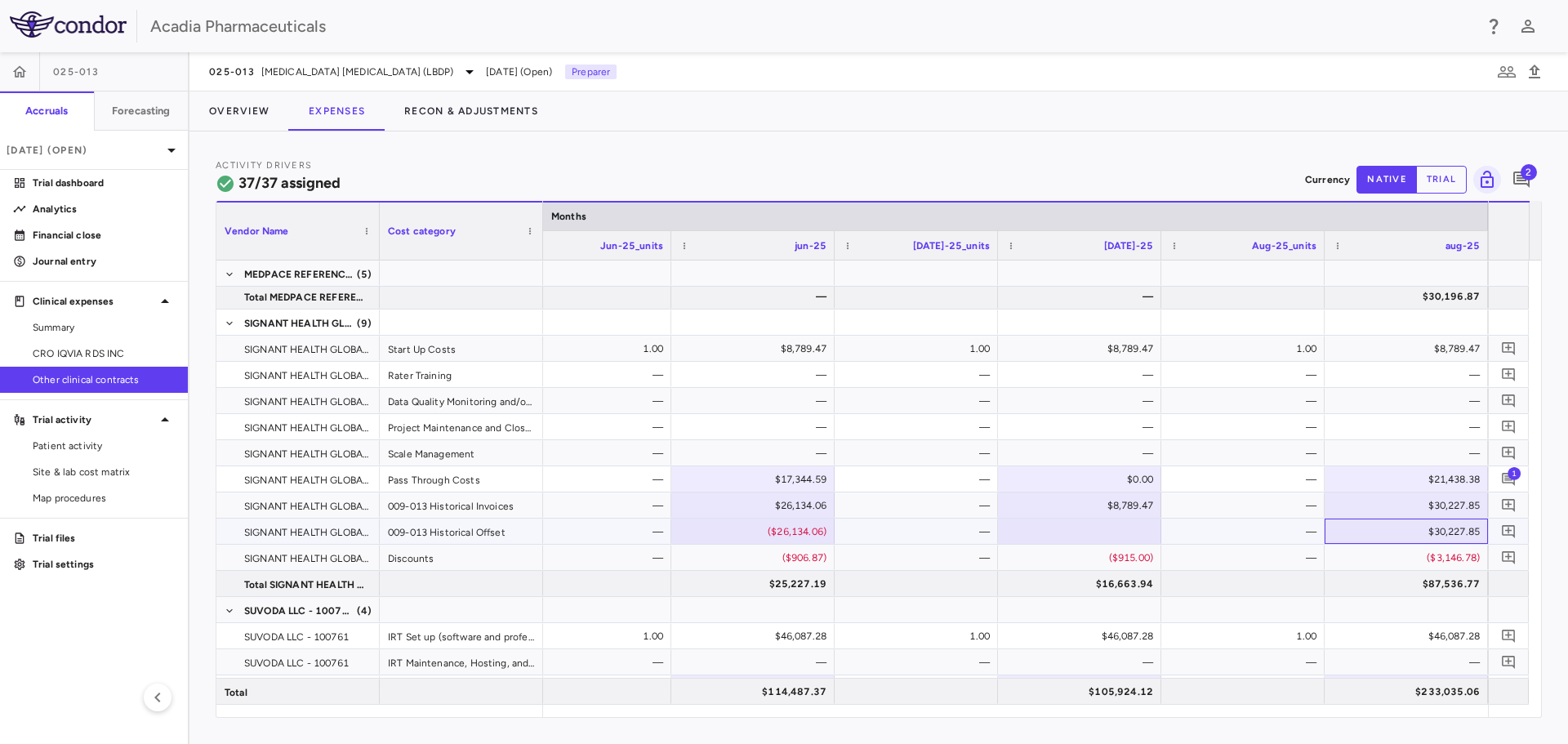
click at [1429, 529] on div "$30,227.85" at bounding box center [1410, 531] width 141 height 26
click at [1395, 539] on input "********" at bounding box center [1419, 532] width 138 height 27
click at [1395, 538] on div "$30,227.85" at bounding box center [1410, 531] width 141 height 26
click at [1408, 536] on input "********" at bounding box center [1419, 532] width 138 height 27
type input "*********"
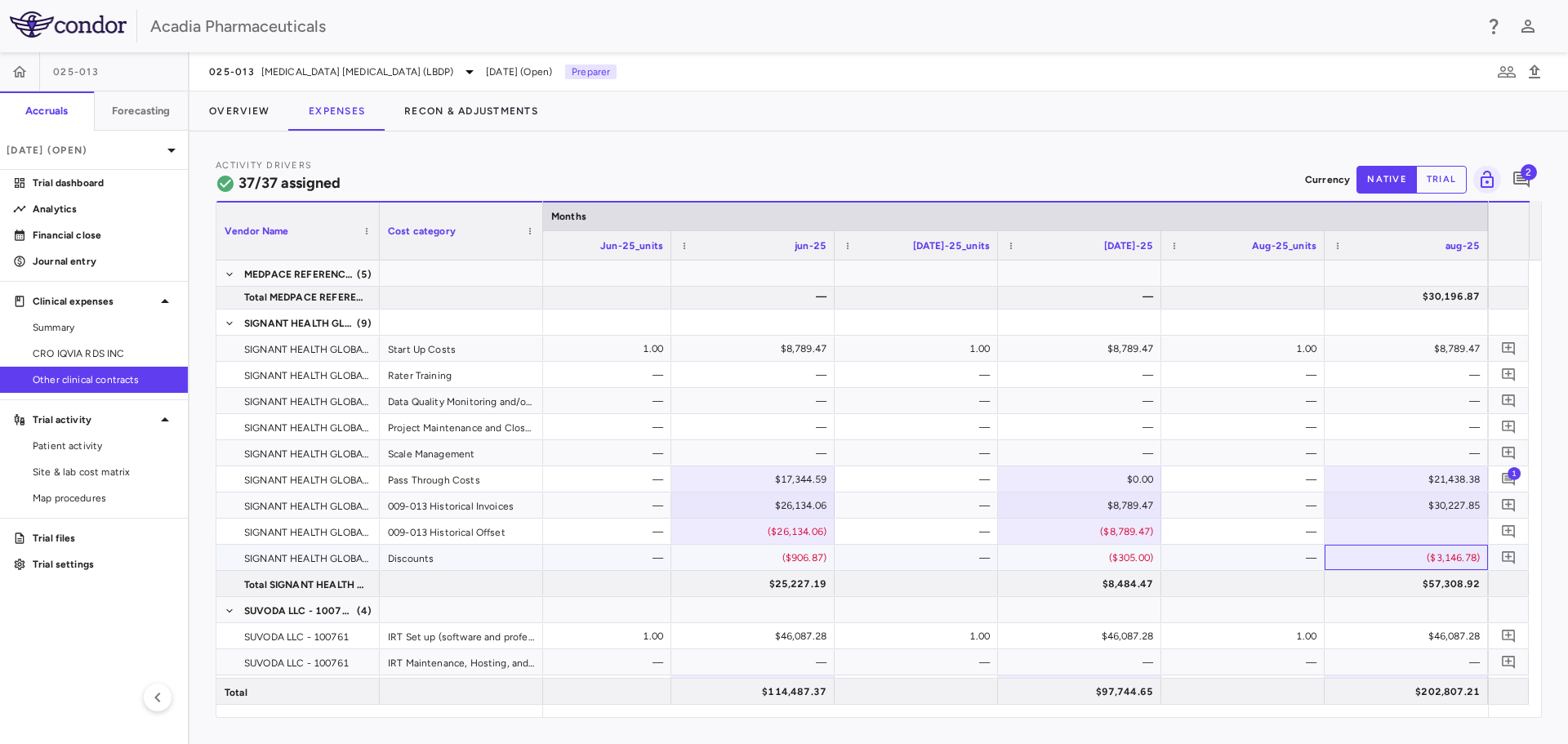
click at [1395, 557] on div "($3,146.78)" at bounding box center [1410, 557] width 141 height 26
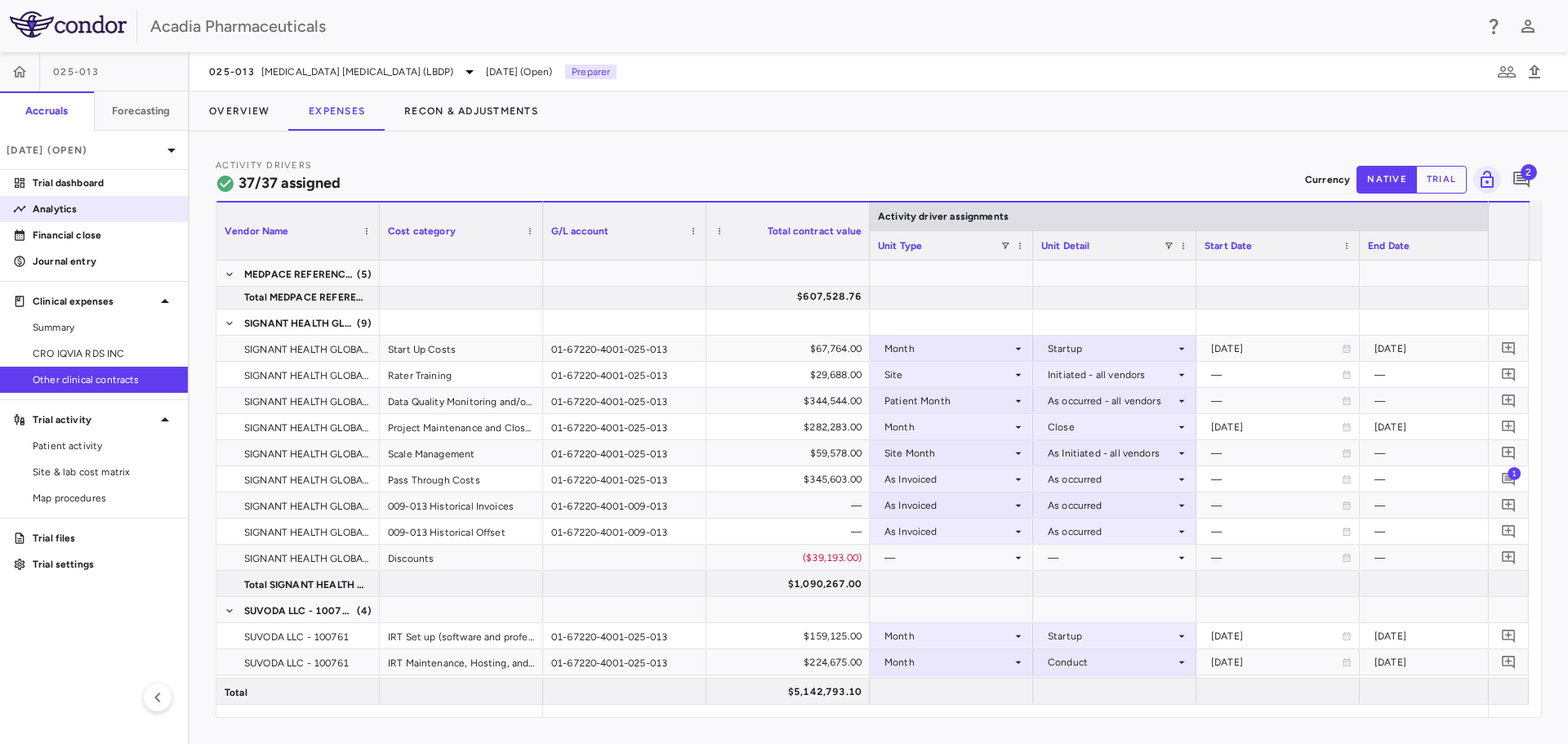
click at [148, 206] on p "Analytics" at bounding box center [103, 209] width 142 height 15
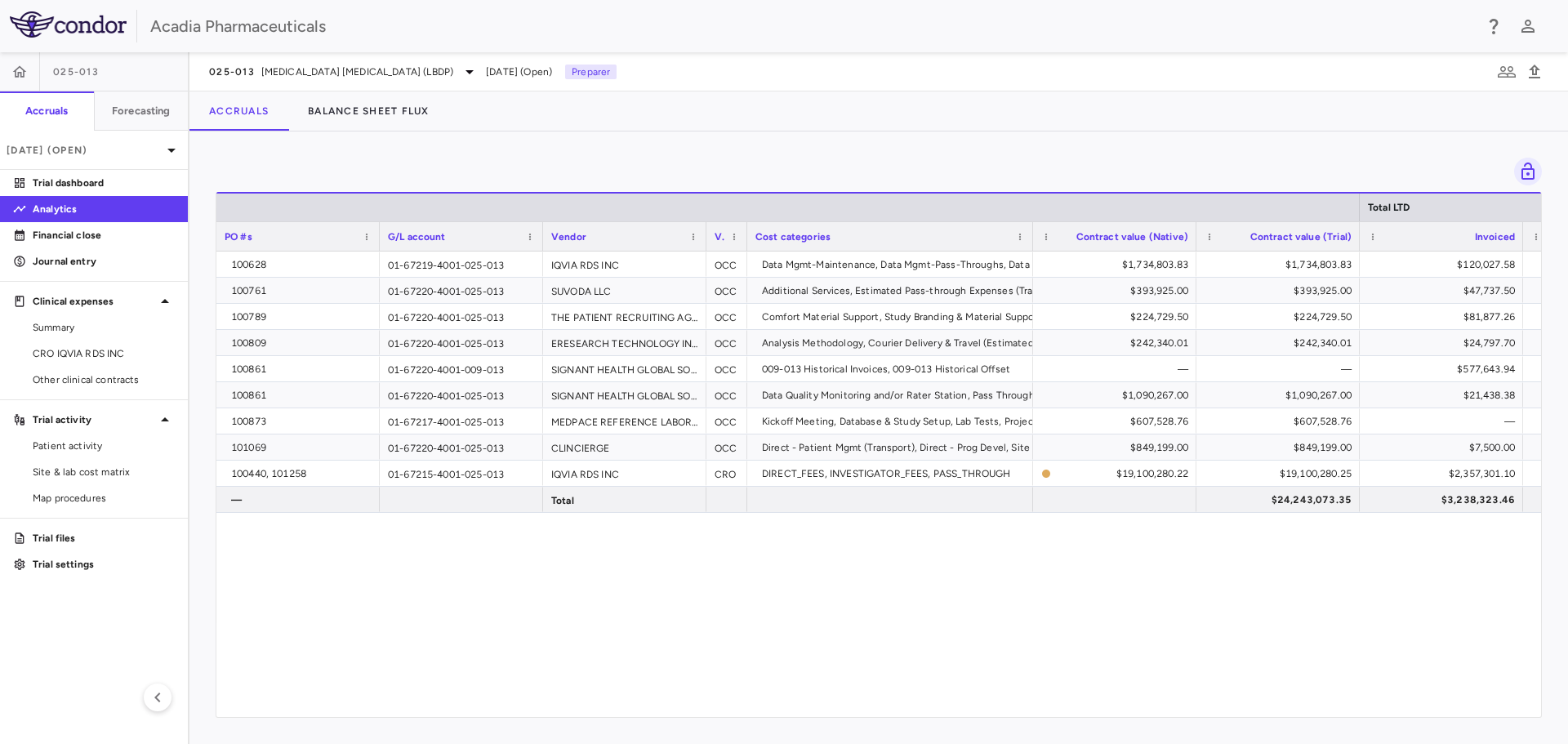
drag, startPoint x: 1022, startPoint y: 250, endPoint x: 905, endPoint y: 298, distance: 126.5
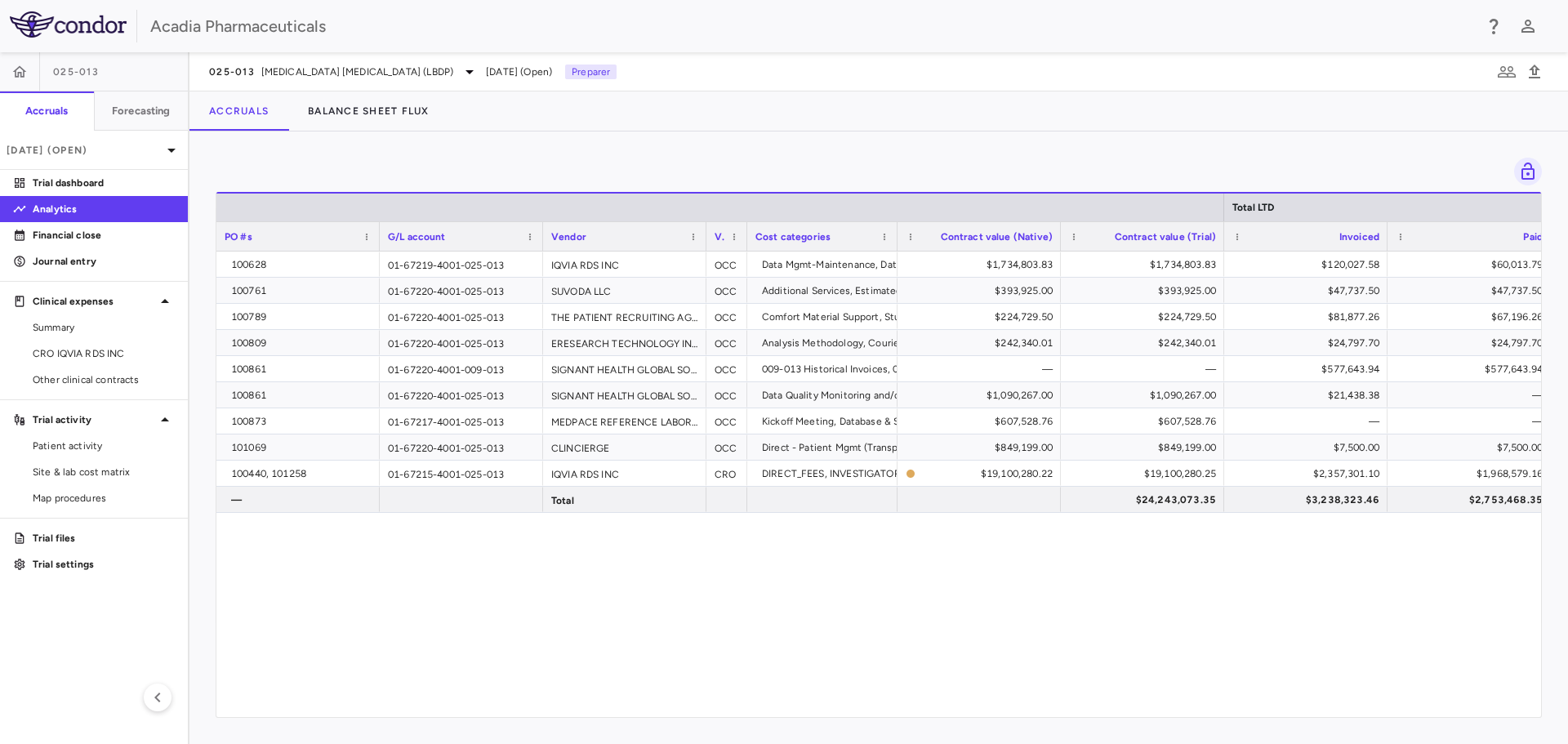
drag, startPoint x: 1031, startPoint y: 248, endPoint x: 896, endPoint y: 284, distance: 139.7
click at [896, 284] on div "Total LTD PO #s G/L account Vendor Vendor type" at bounding box center [879, 454] width 1325 height 525
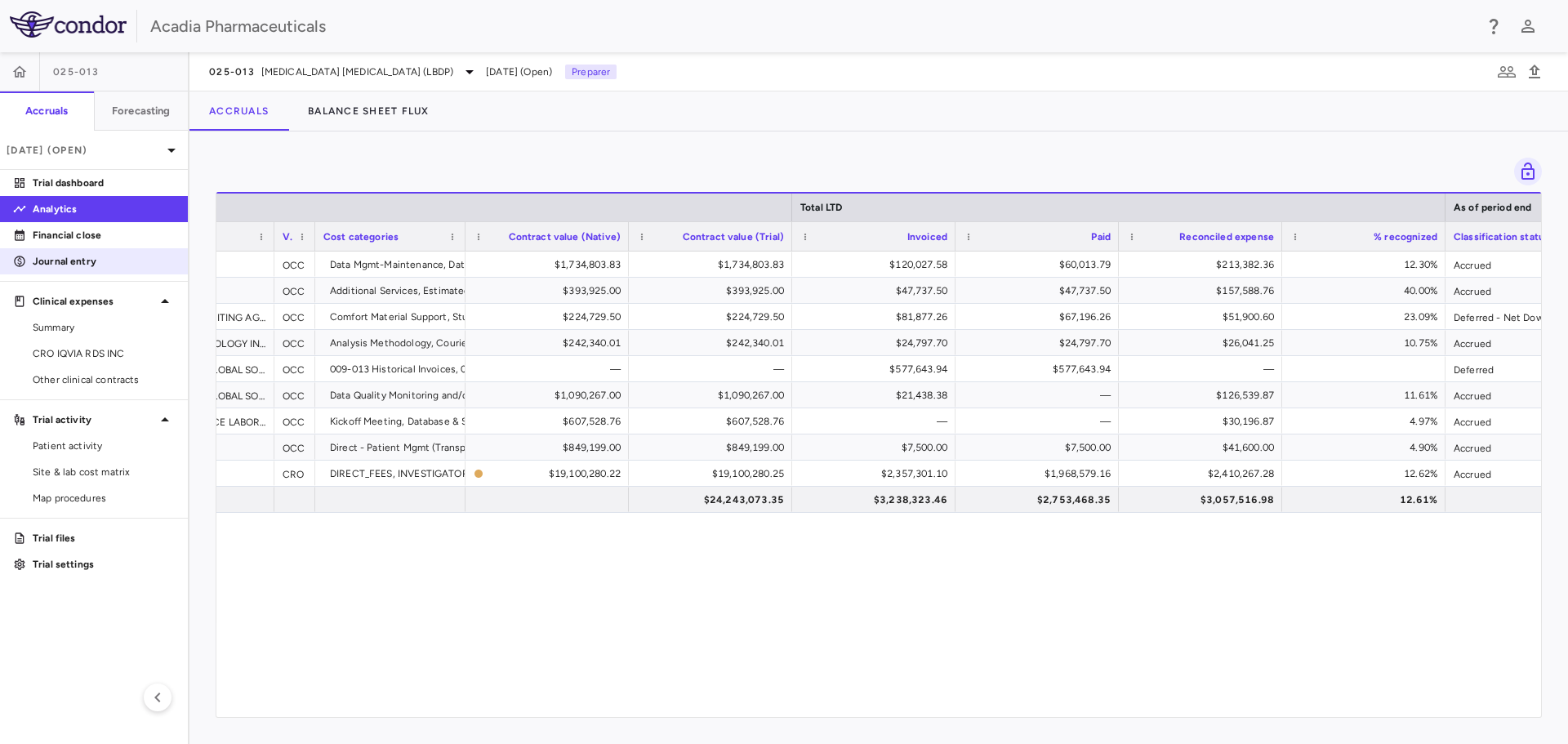
click at [74, 261] on p "Journal entry" at bounding box center [103, 260] width 142 height 15
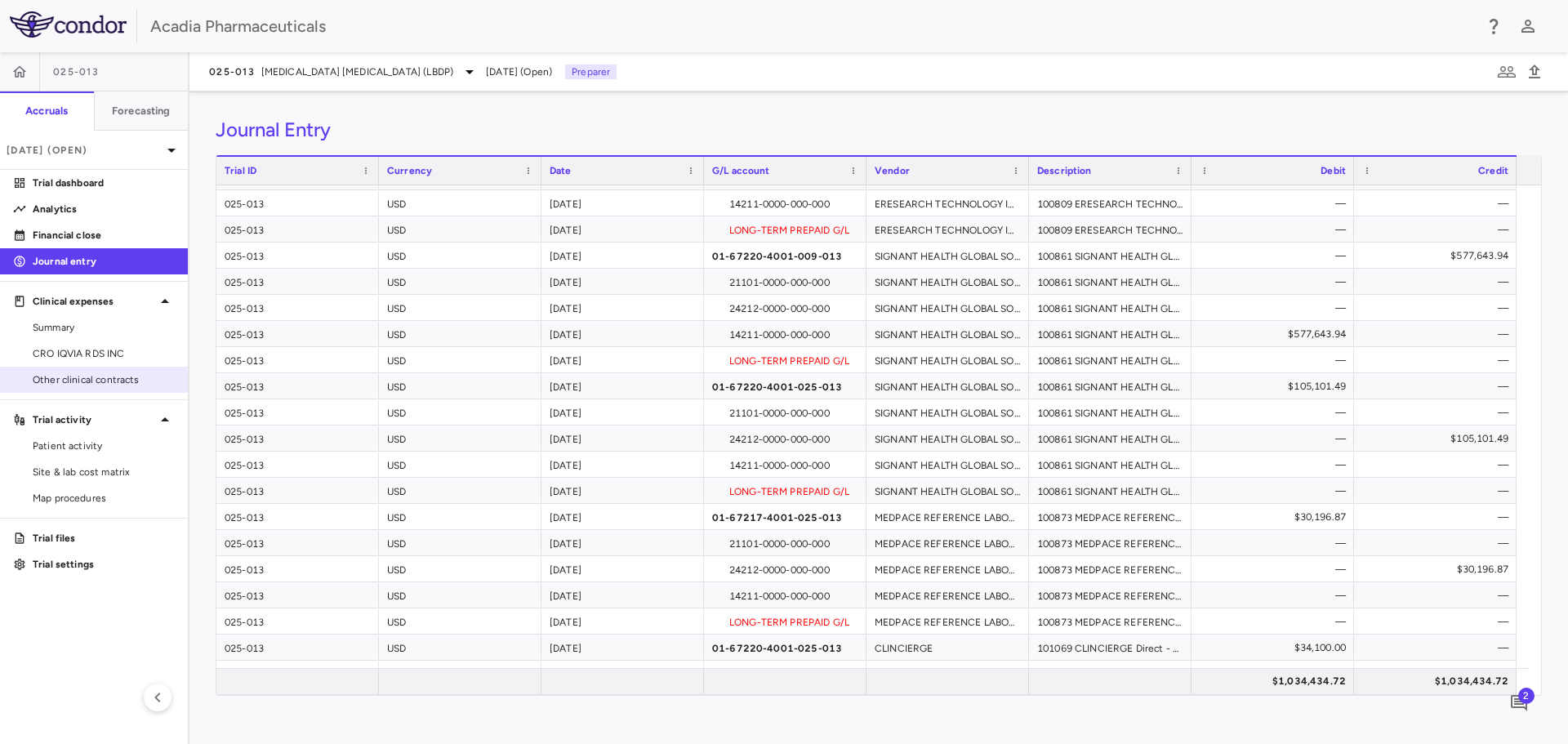
click at [99, 382] on span "Other clinical contracts" at bounding box center [103, 379] width 142 height 15
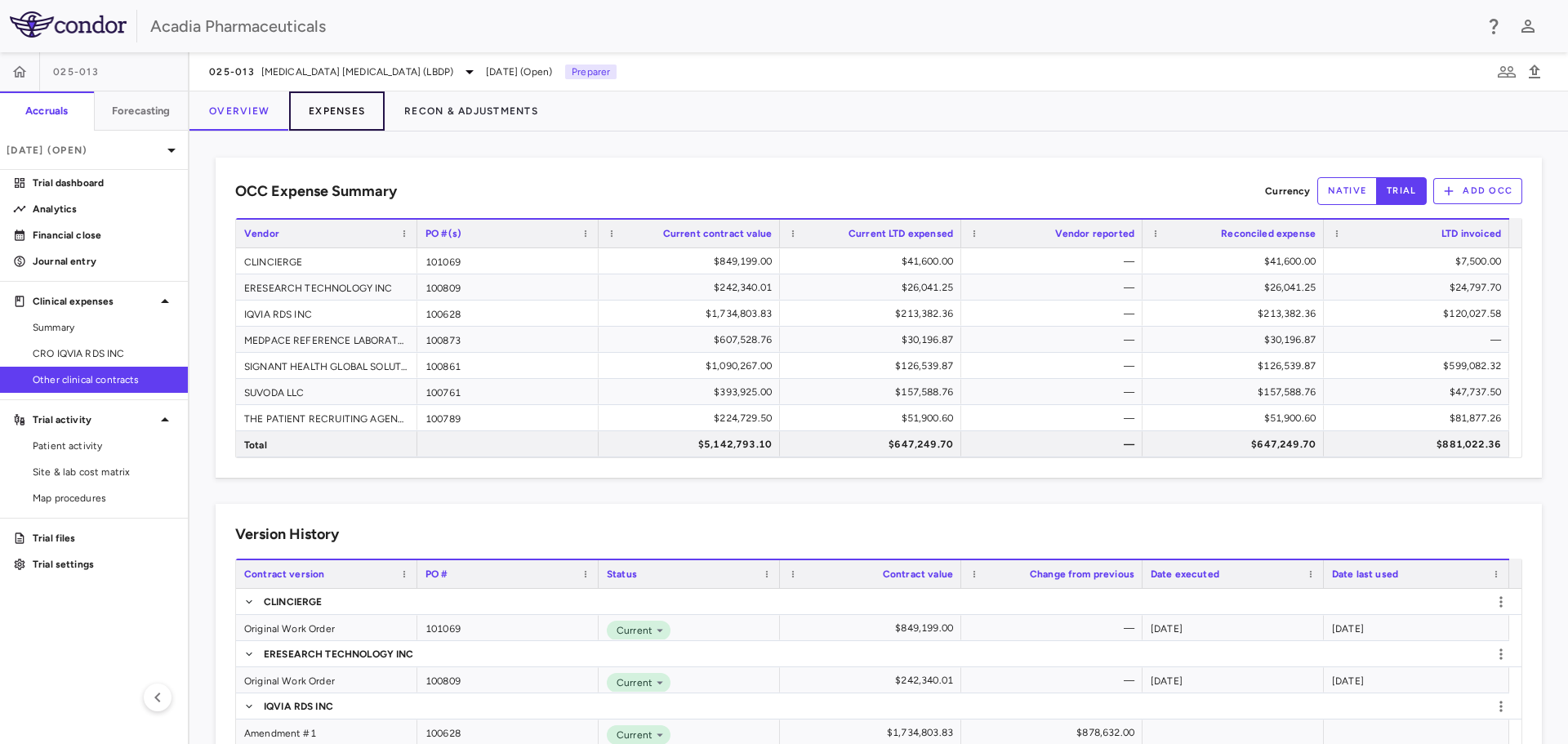
click at [334, 103] on button "Expenses" at bounding box center [337, 111] width 96 height 39
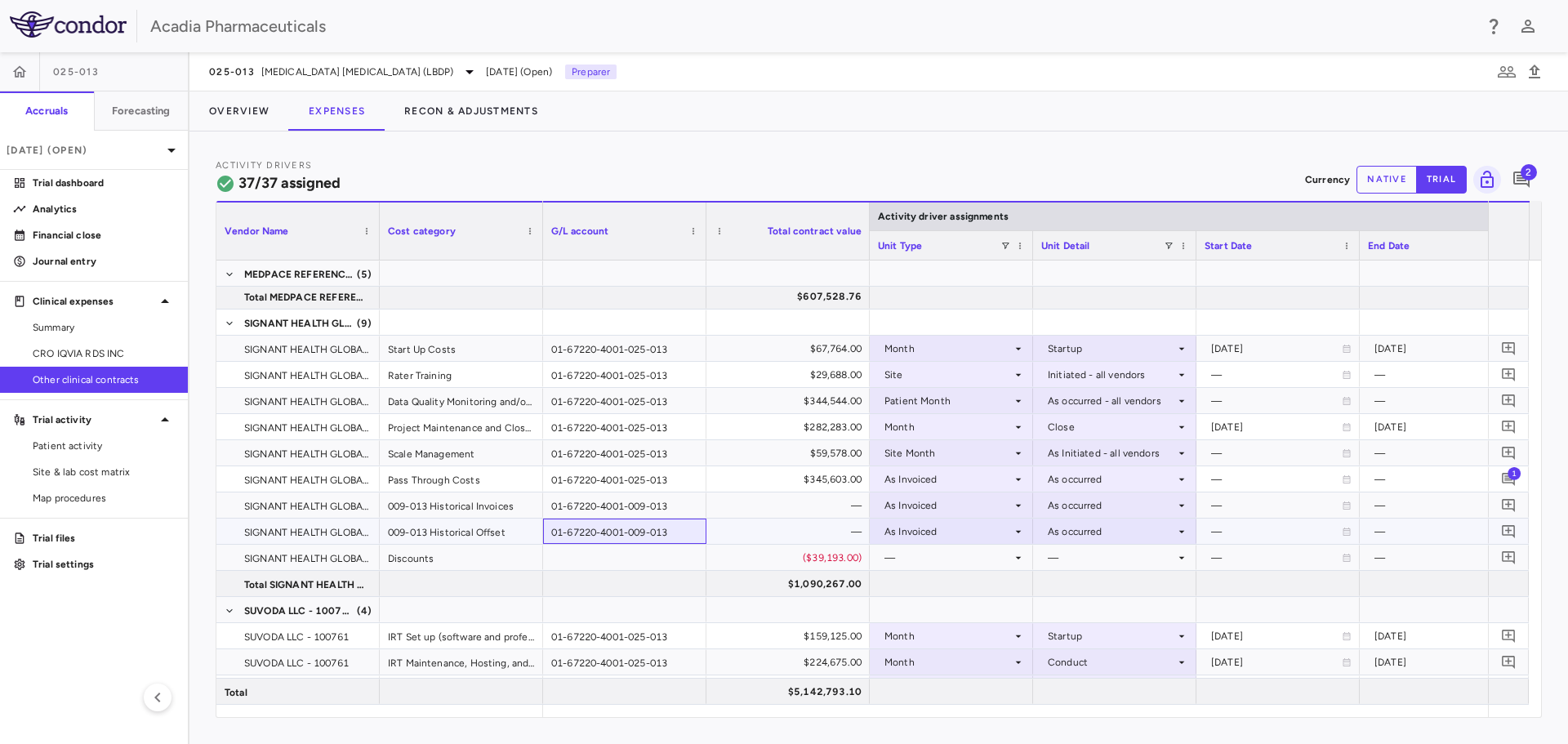
click at [646, 535] on div "01-67220-4001-009-013" at bounding box center [624, 531] width 163 height 25
click at [246, 110] on button "Overview" at bounding box center [239, 111] width 100 height 39
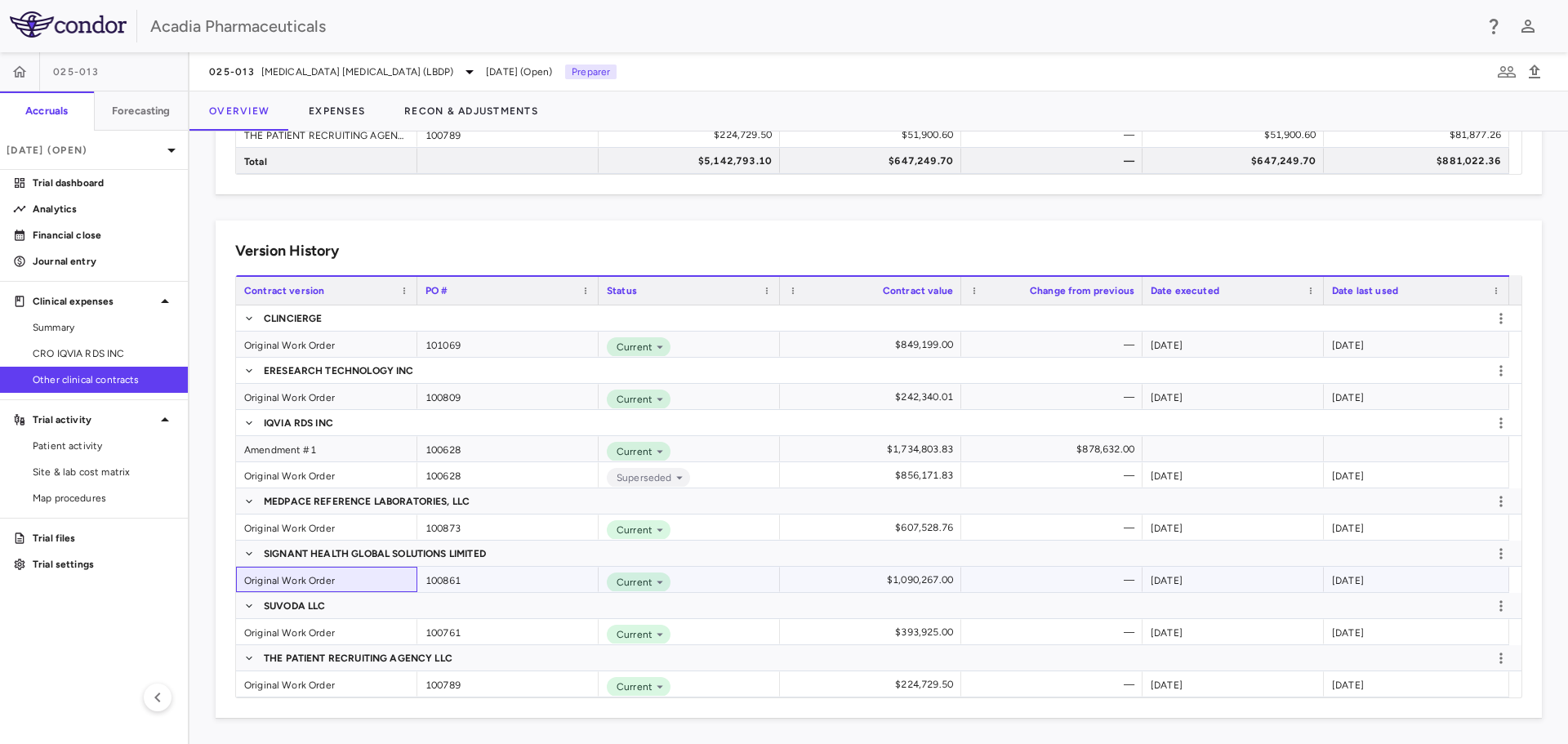
click at [379, 585] on div "Original Work Order" at bounding box center [327, 579] width 181 height 25
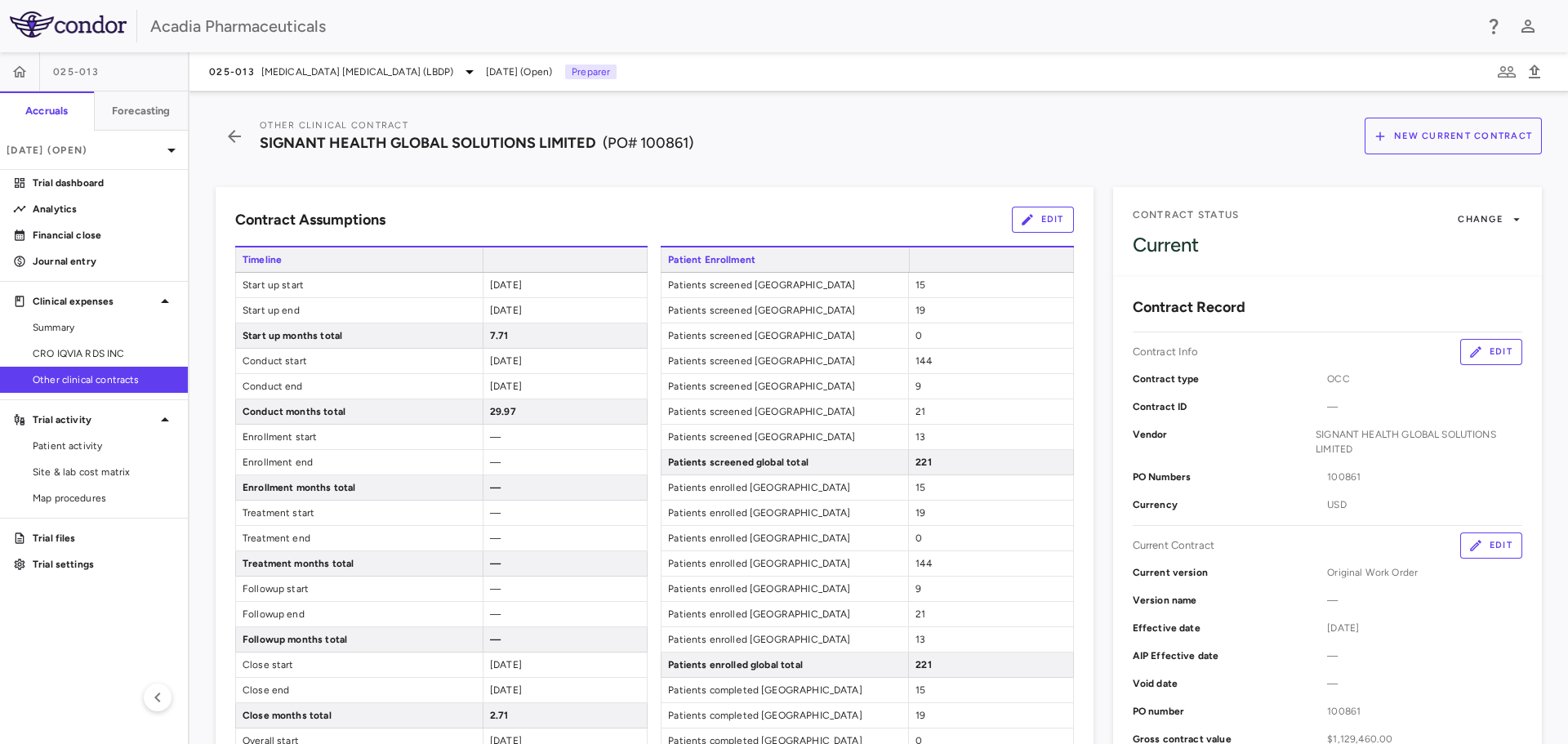
click at [1478, 545] on button "Edit" at bounding box center [1492, 545] width 62 height 26
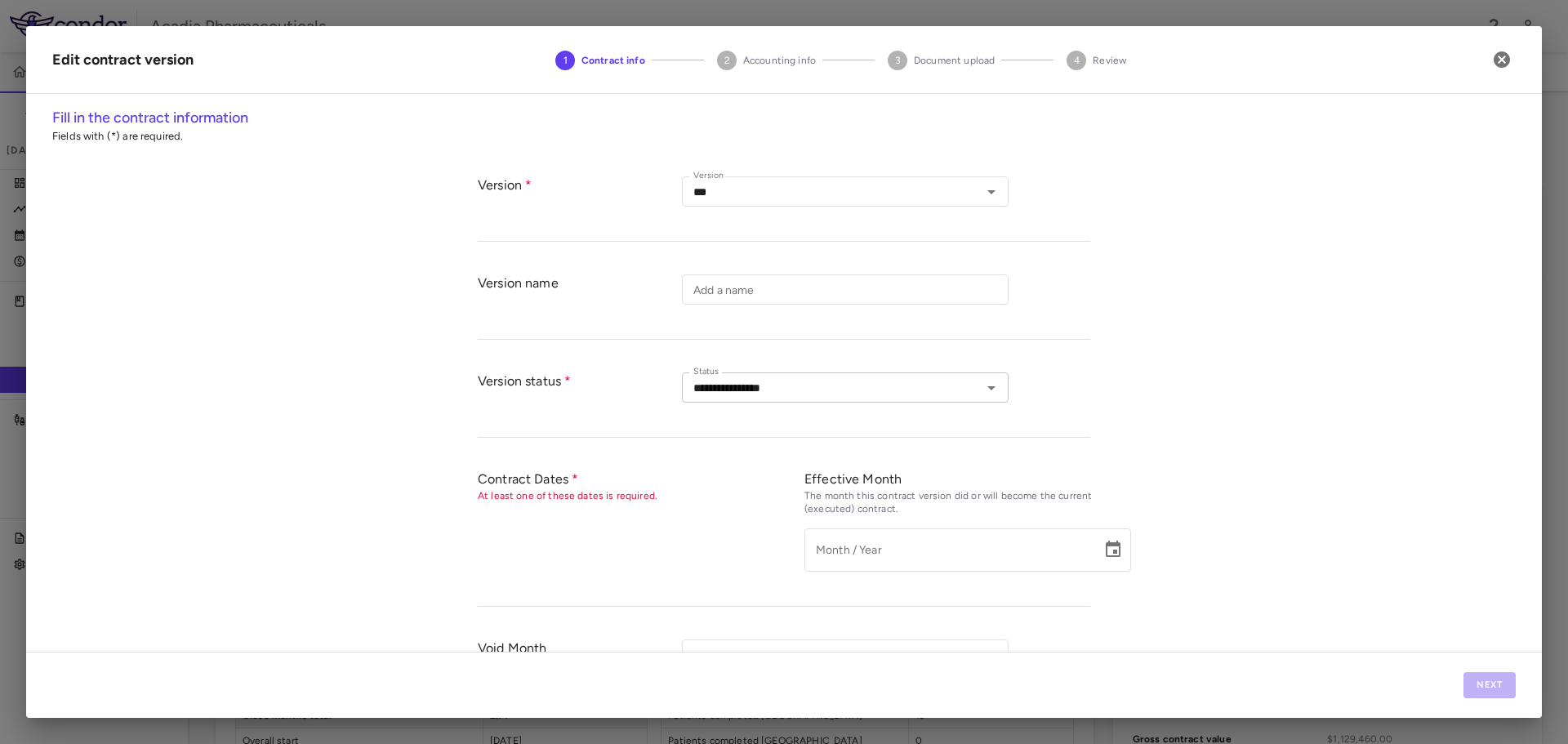
type input "**********"
type input "******"
click at [1489, 695] on button "Next" at bounding box center [1490, 685] width 53 height 26
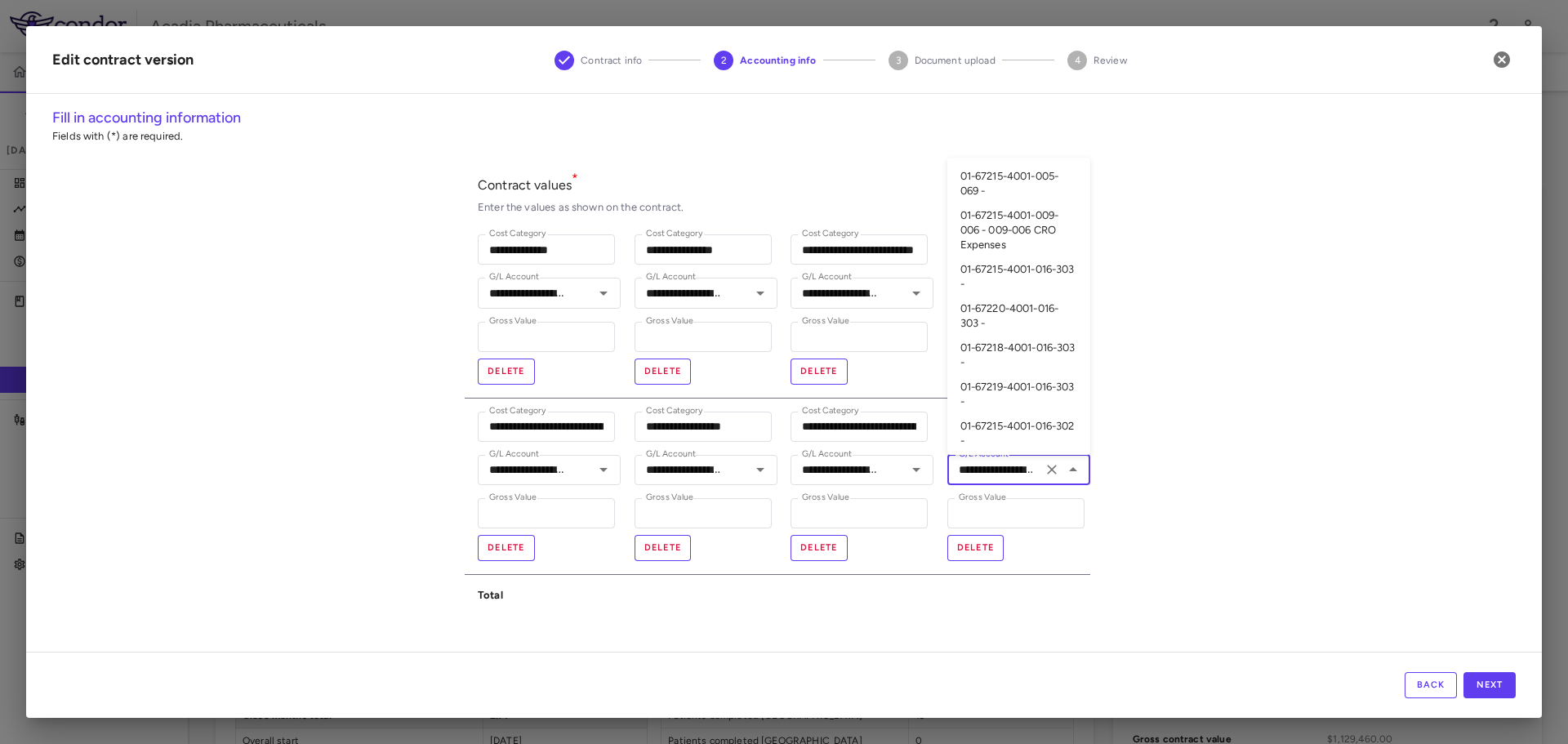
click at [1005, 474] on input "**********" at bounding box center [994, 469] width 85 height 20
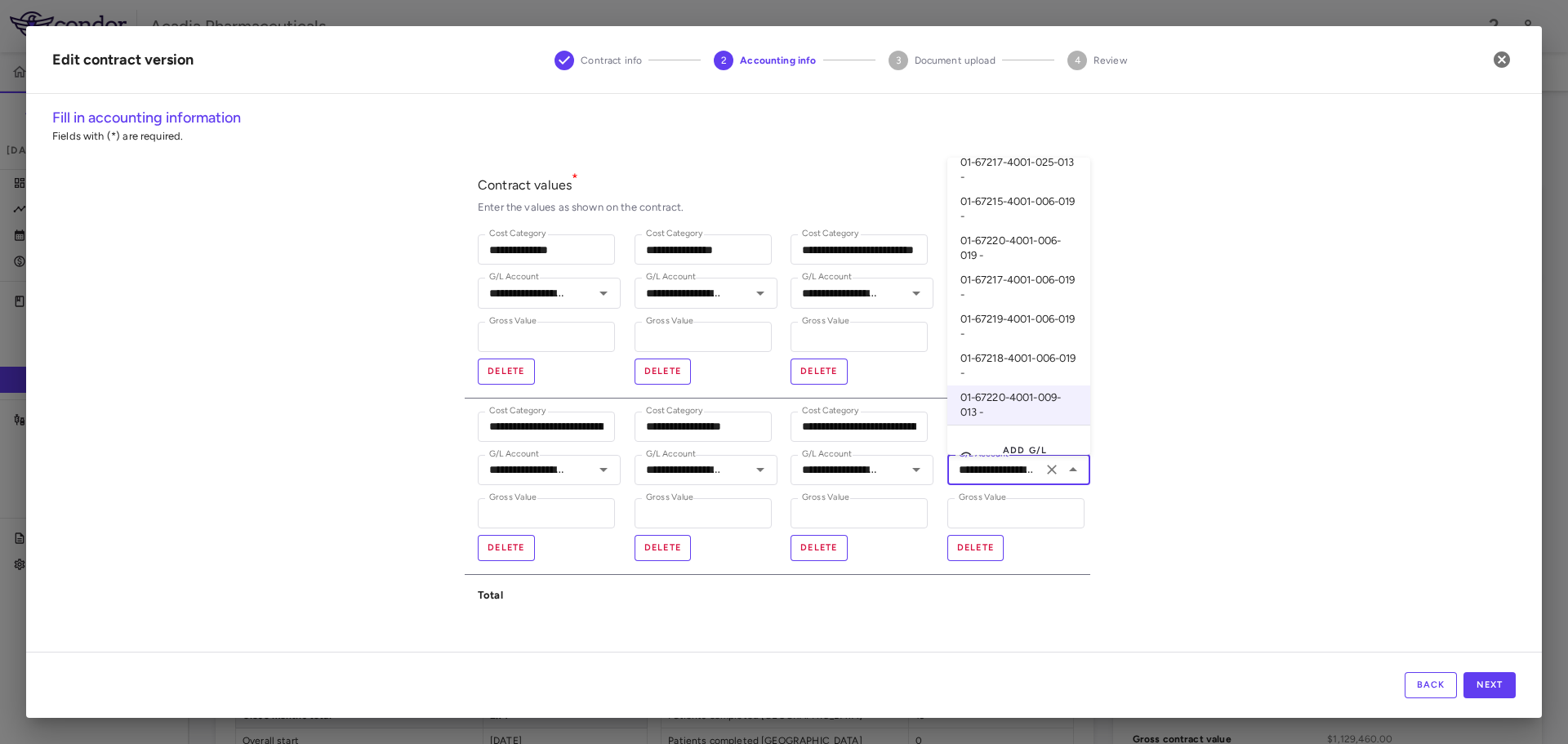
click at [1246, 335] on div "**********" at bounding box center [784, 379] width 1516 height 544
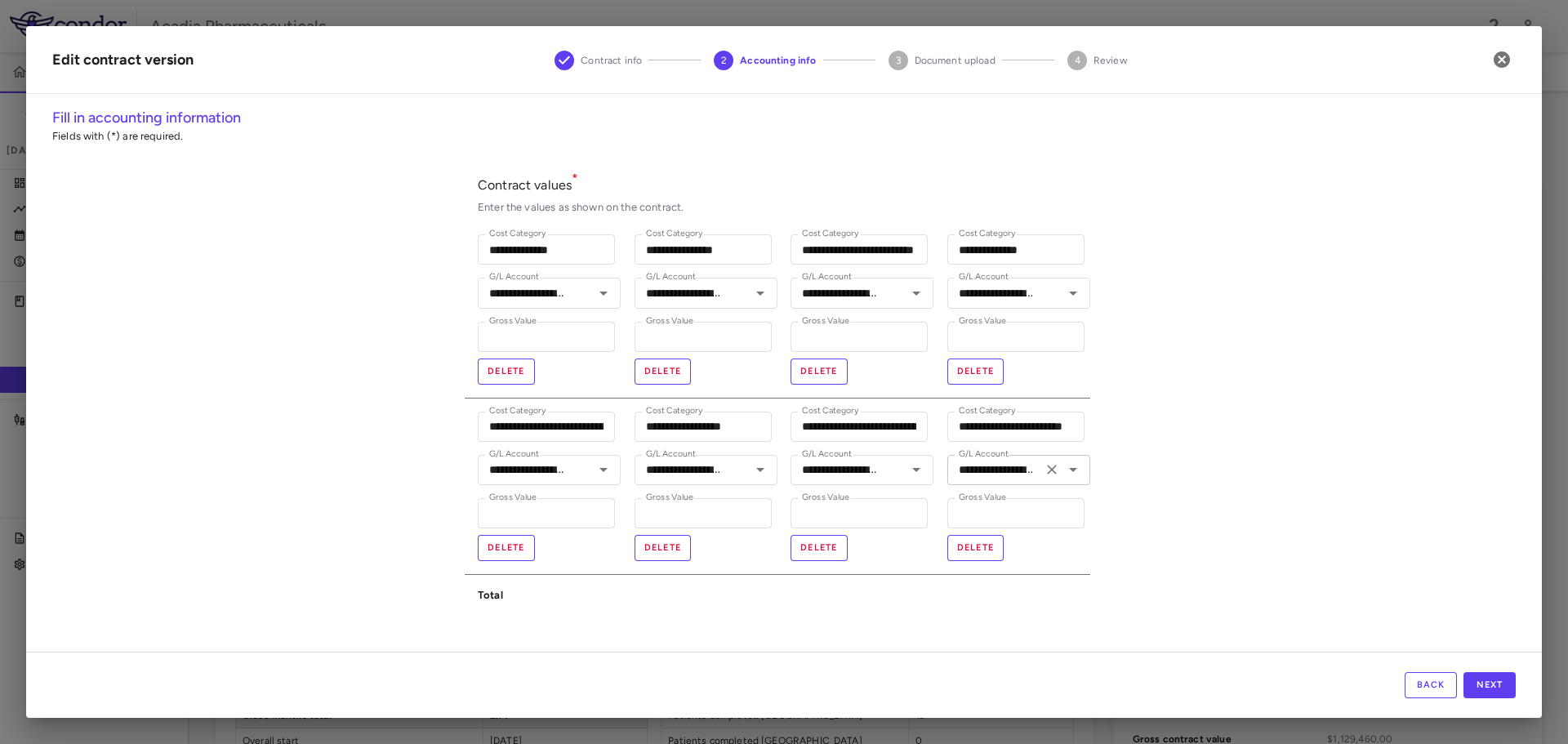
click at [1014, 470] on input "**********" at bounding box center [994, 469] width 85 height 20
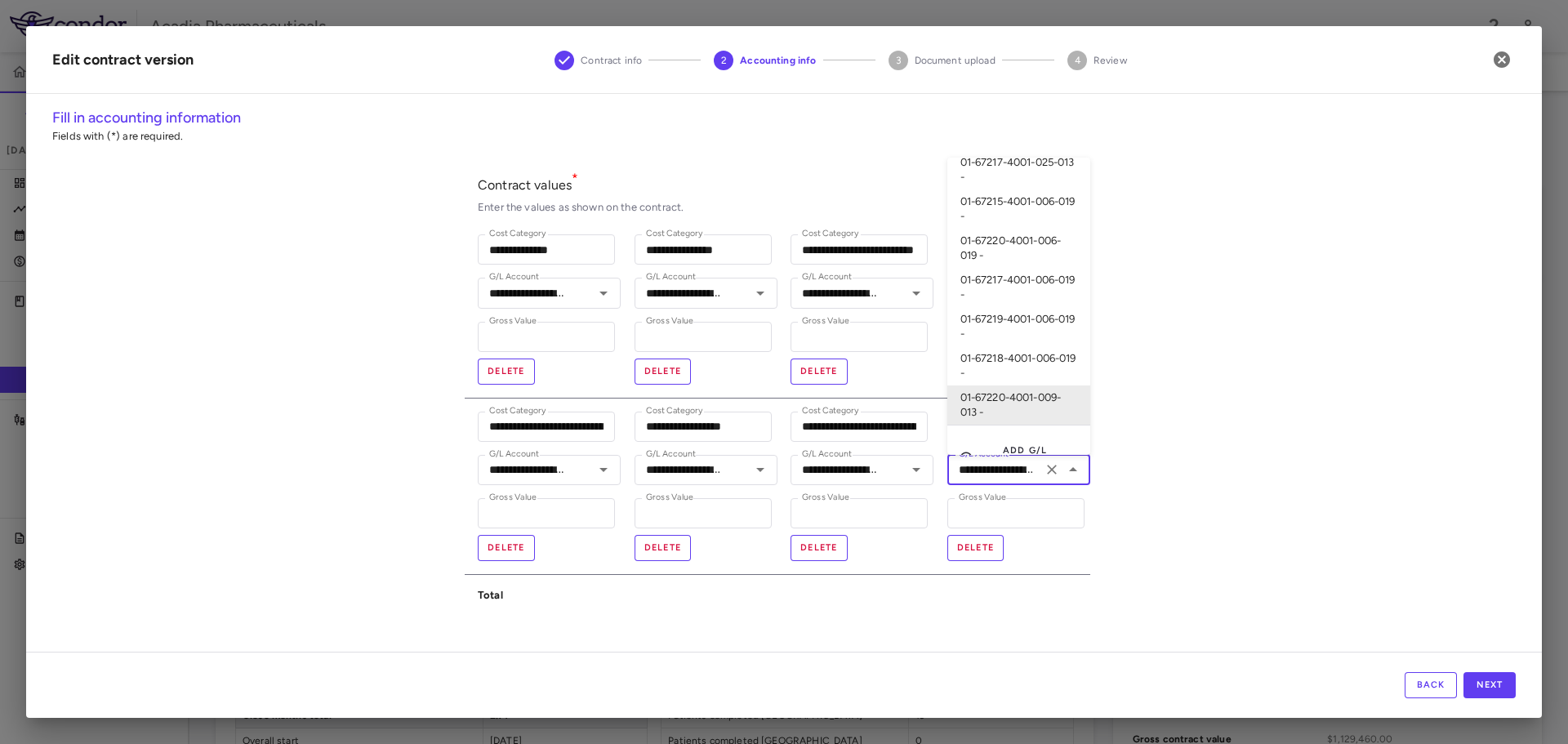
click at [1025, 468] on input "**********" at bounding box center [994, 469] width 85 height 20
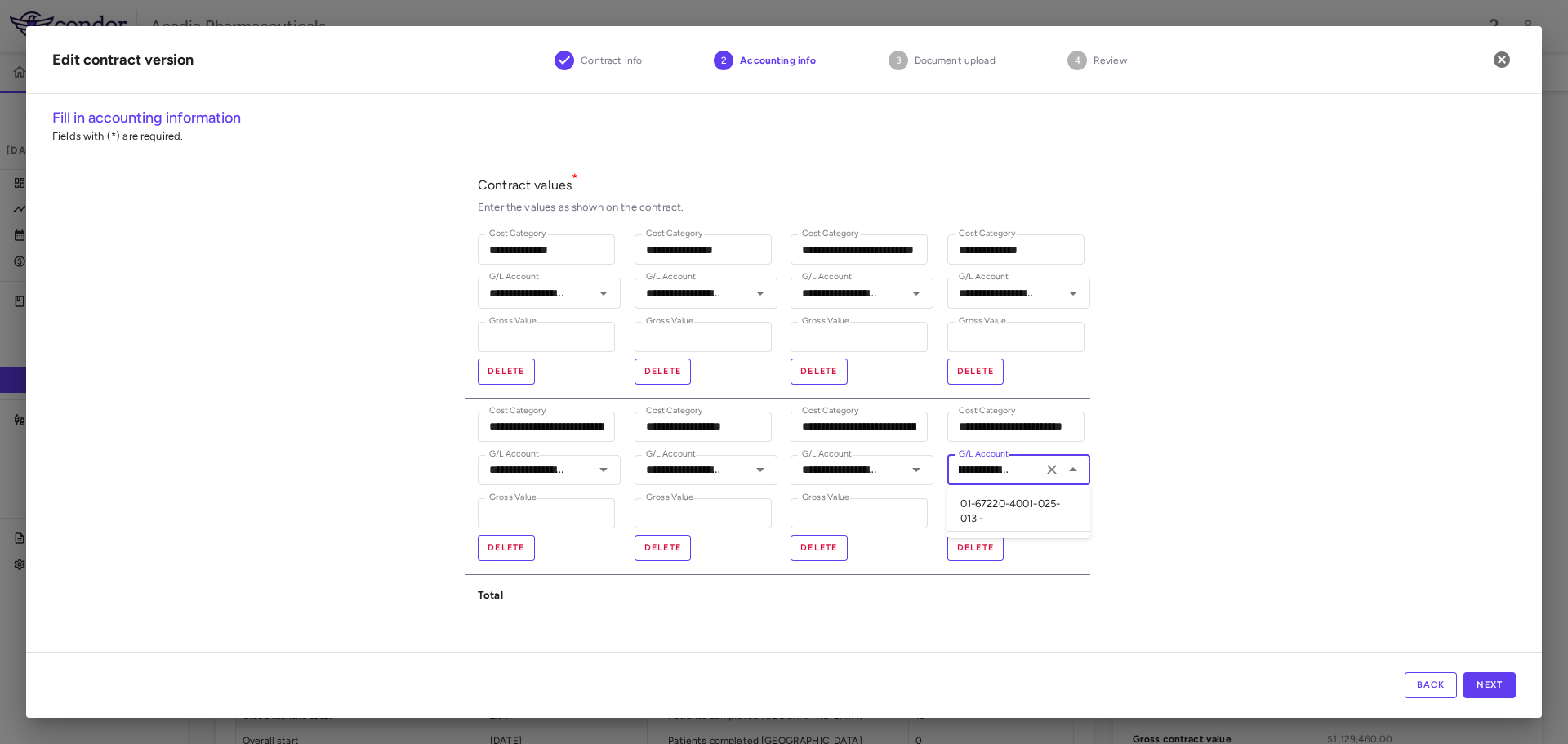
click at [1040, 511] on li "01-67220-4001-025-013 -" at bounding box center [1019, 511] width 143 height 40
type input "**********"
click at [1124, 495] on div "**********" at bounding box center [784, 379] width 1516 height 544
click at [1508, 693] on button "Next" at bounding box center [1490, 685] width 53 height 26
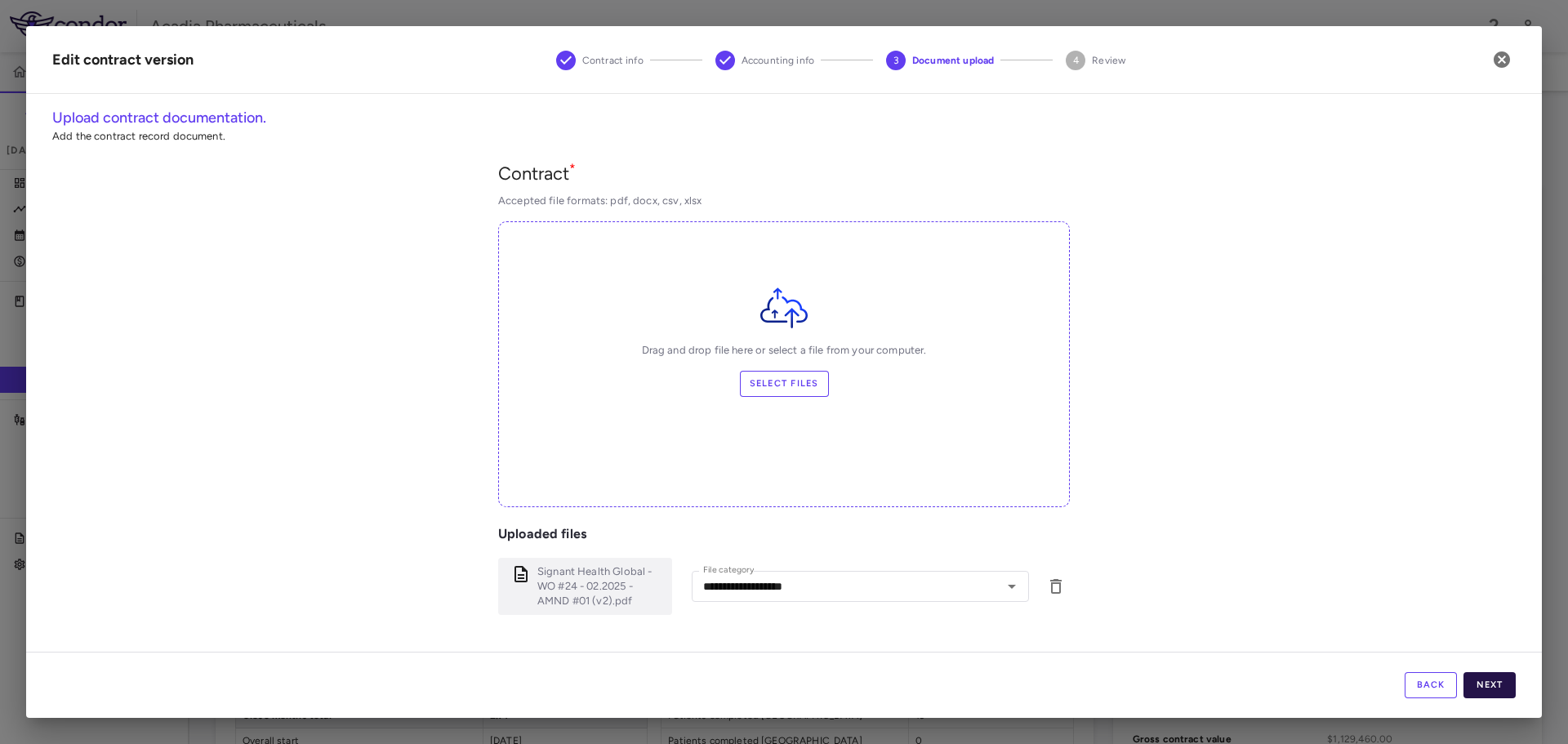
click at [1508, 692] on button "Next" at bounding box center [1490, 685] width 53 height 26
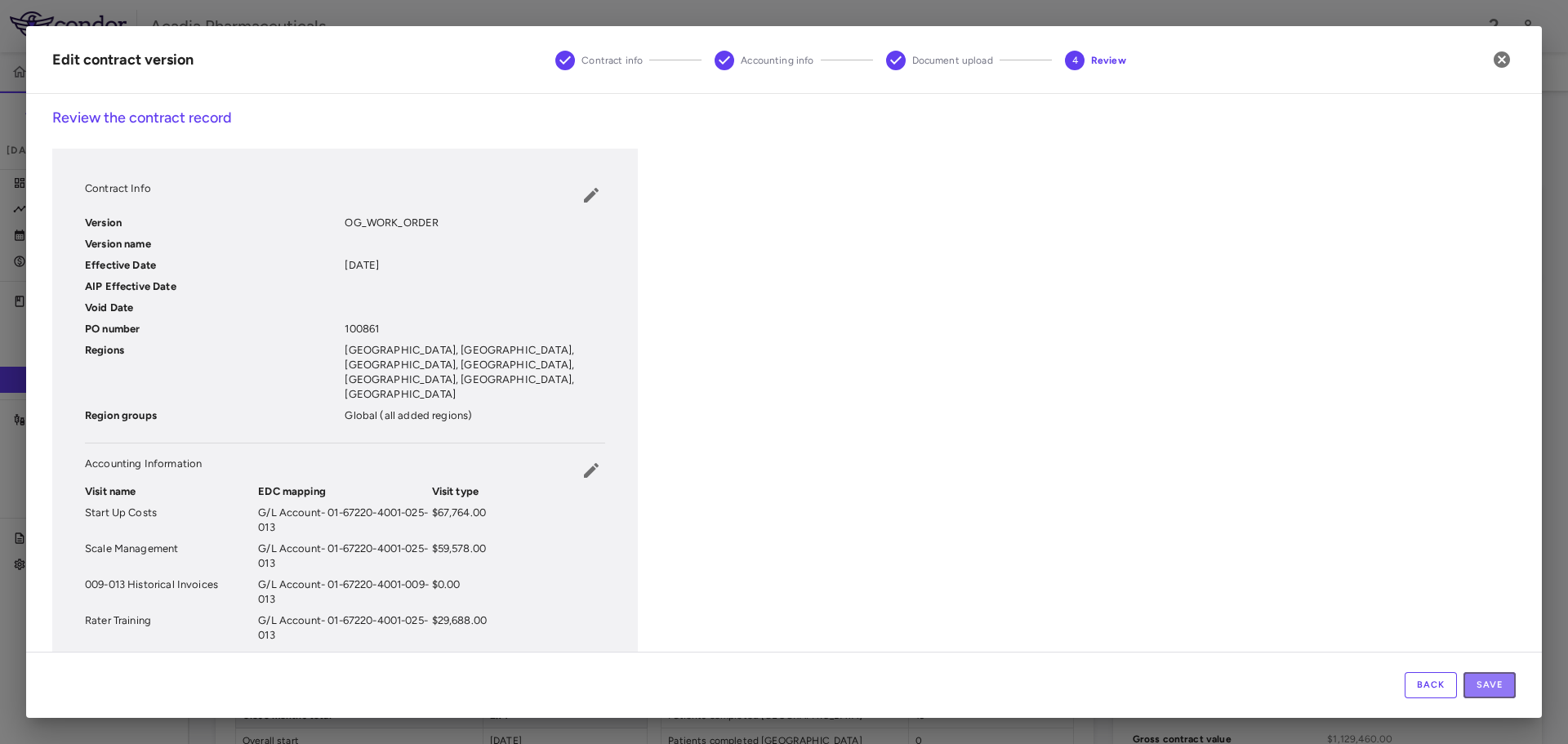
click at [1508, 692] on button "Save" at bounding box center [1490, 685] width 53 height 26
click at [1508, 54] on icon "button" at bounding box center [1502, 59] width 17 height 17
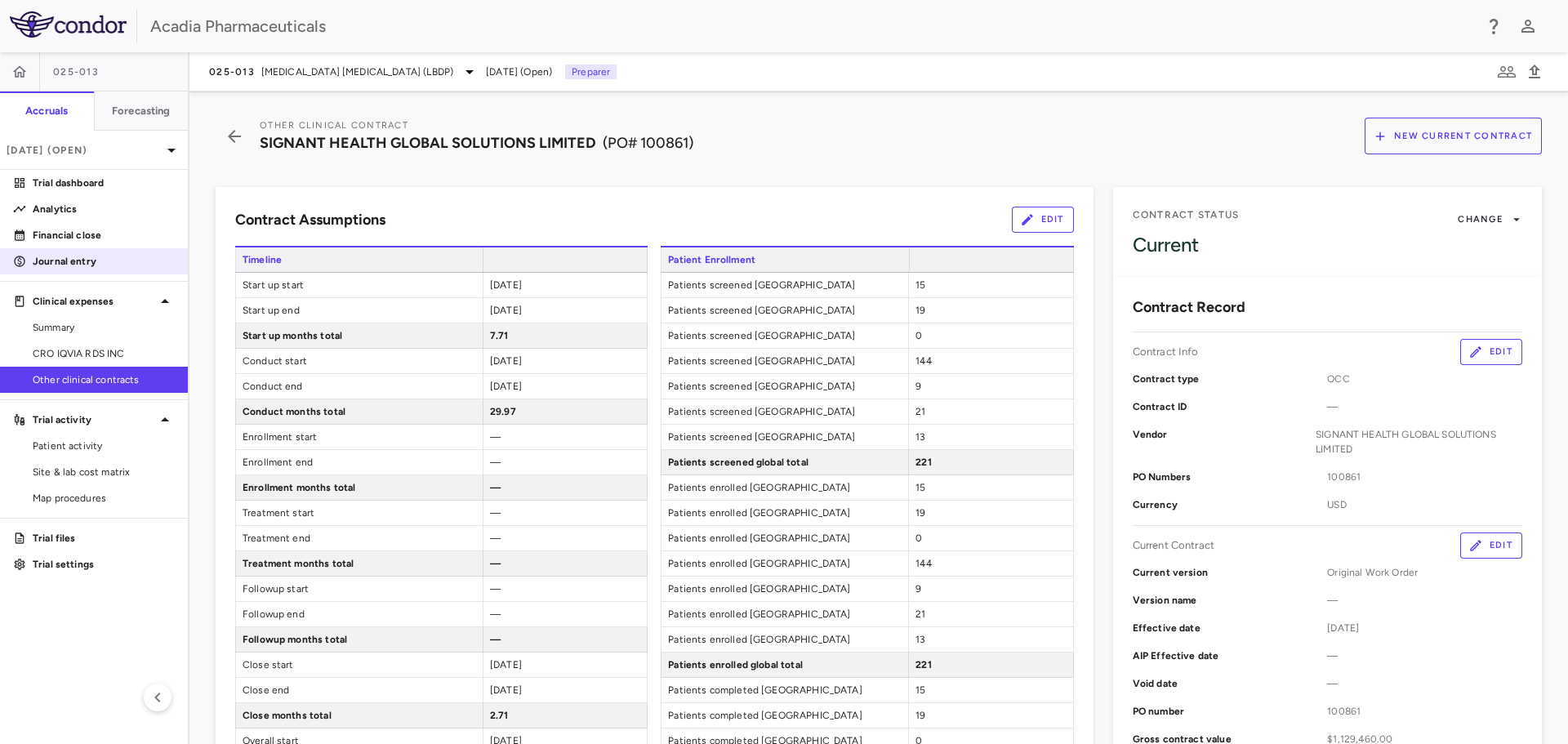
click at [78, 262] on p "Journal entry" at bounding box center [103, 260] width 142 height 15
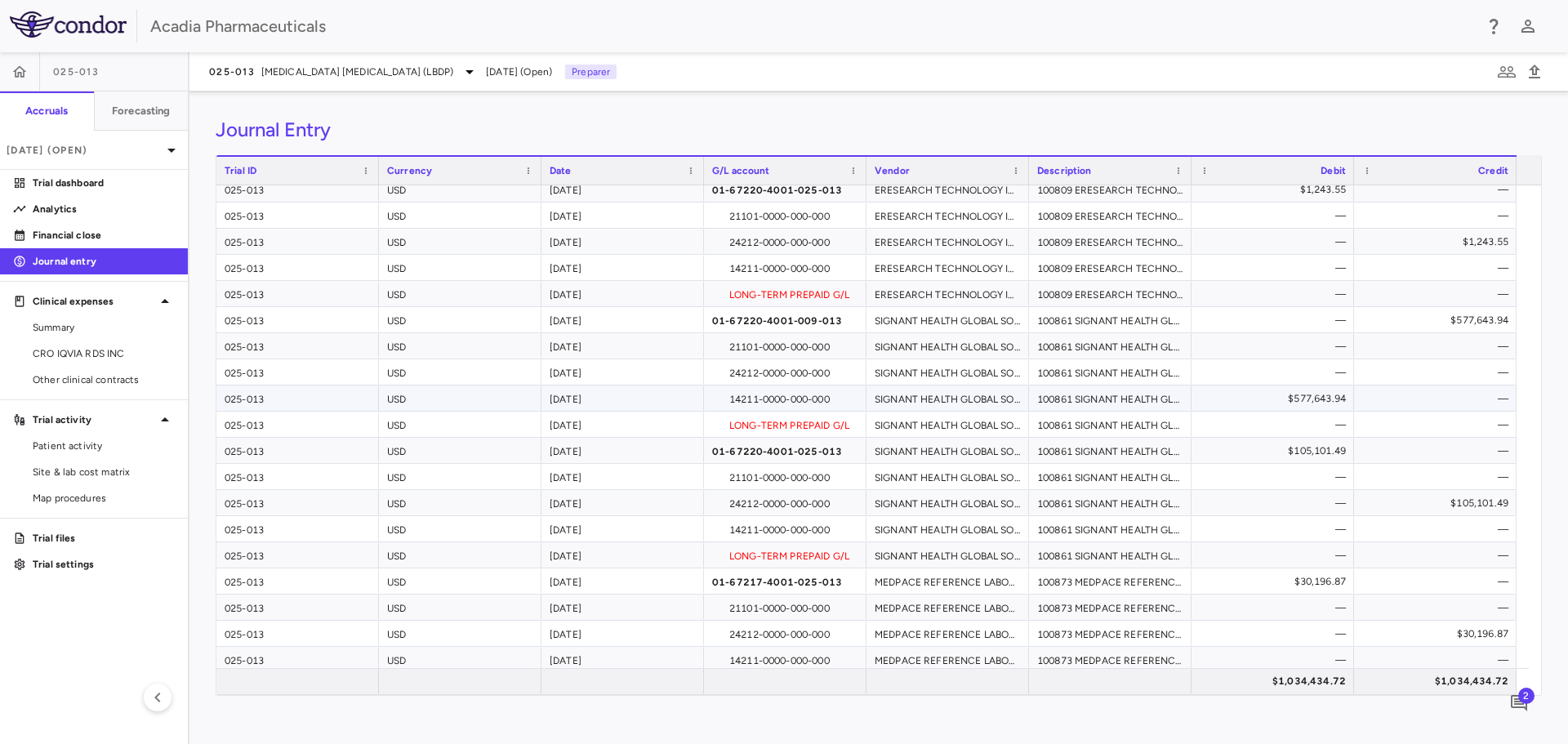
scroll to position [409, 0]
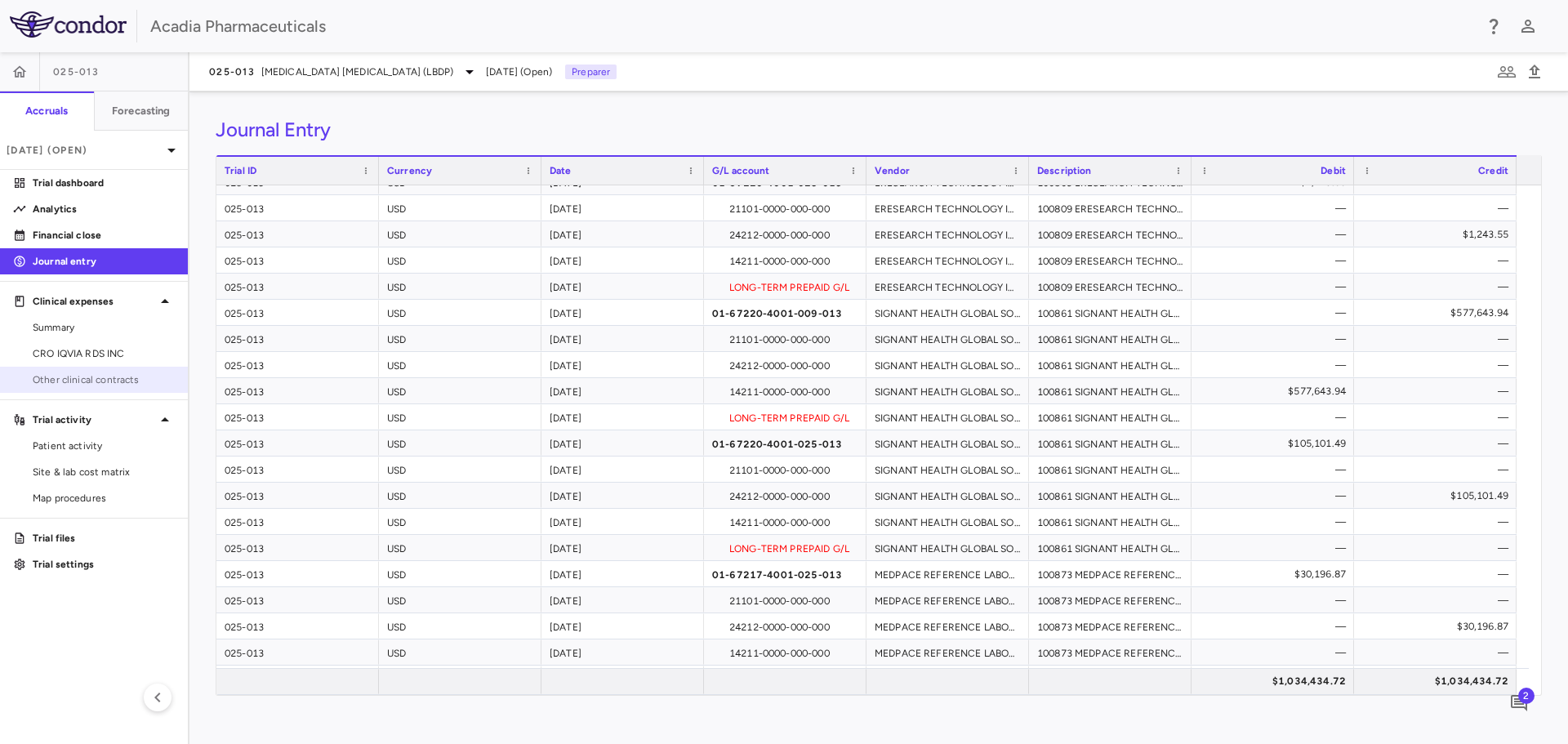
click at [88, 378] on span "Other clinical contracts" at bounding box center [103, 379] width 142 height 15
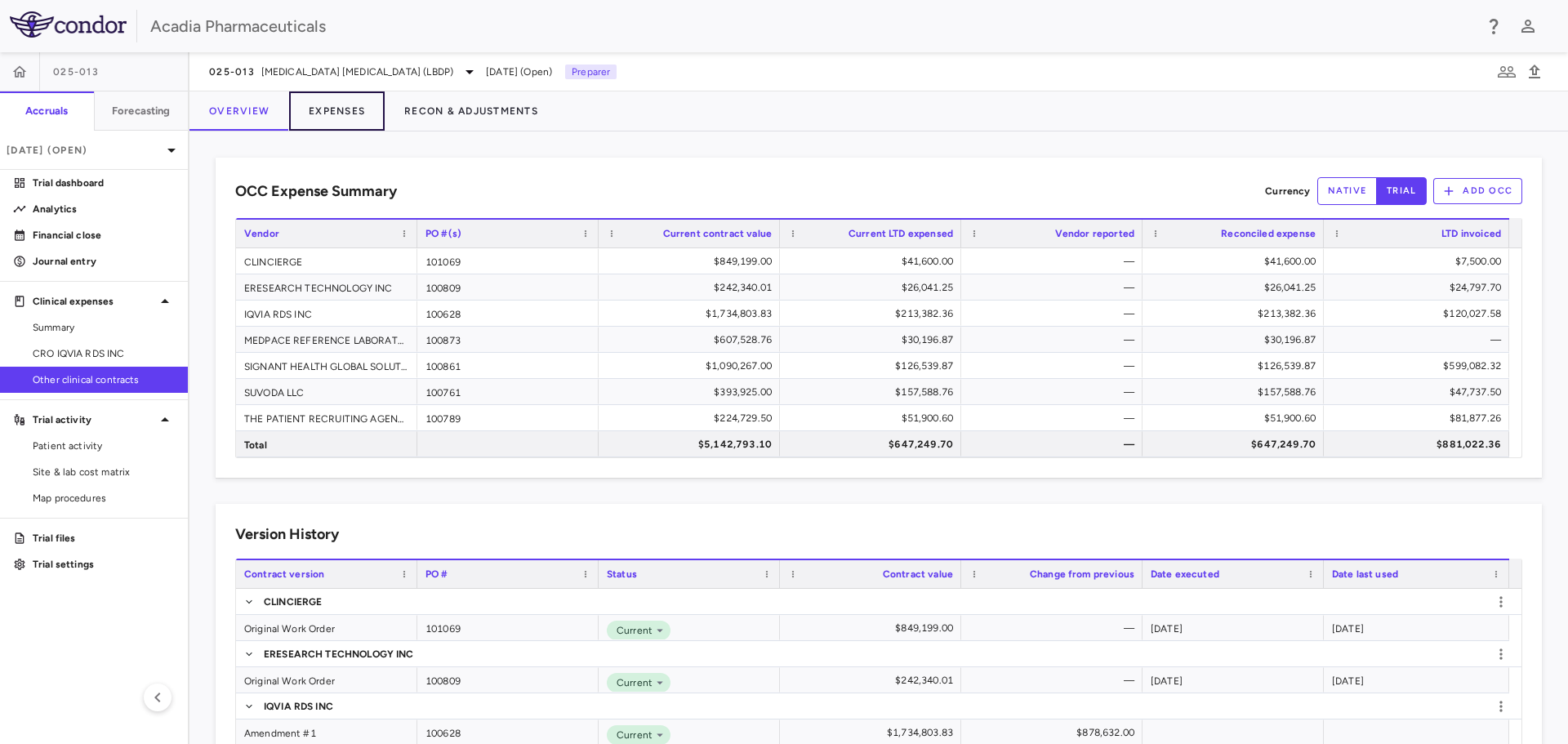
click at [358, 91] on div "025-013 [MEDICAL_DATA] [MEDICAL_DATA] (LBDP) [DATE] (Open) Preparer Overview Ex…" at bounding box center [878, 398] width 1379 height 691
click at [332, 101] on button "Expenses" at bounding box center [337, 111] width 96 height 39
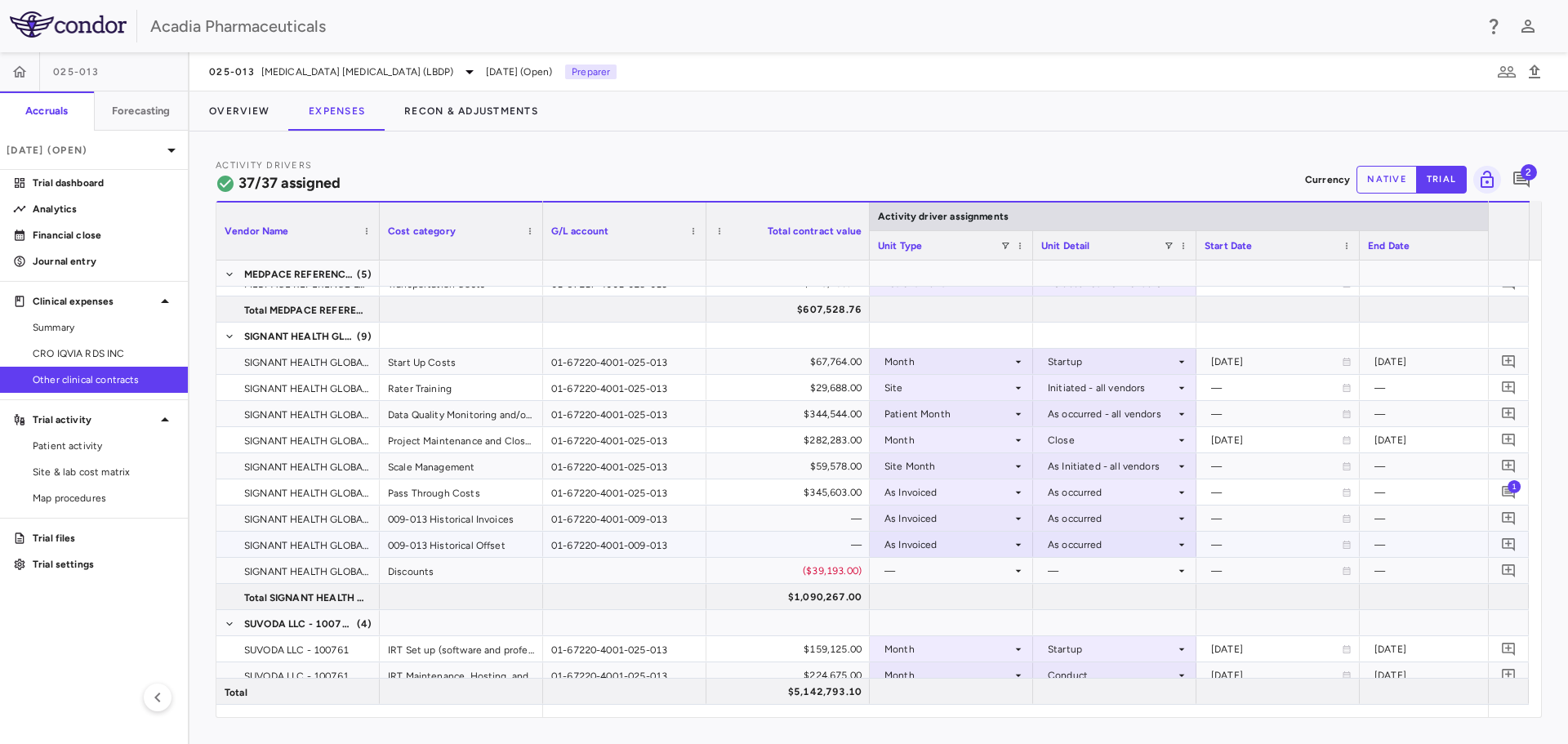
scroll to position [775, 0]
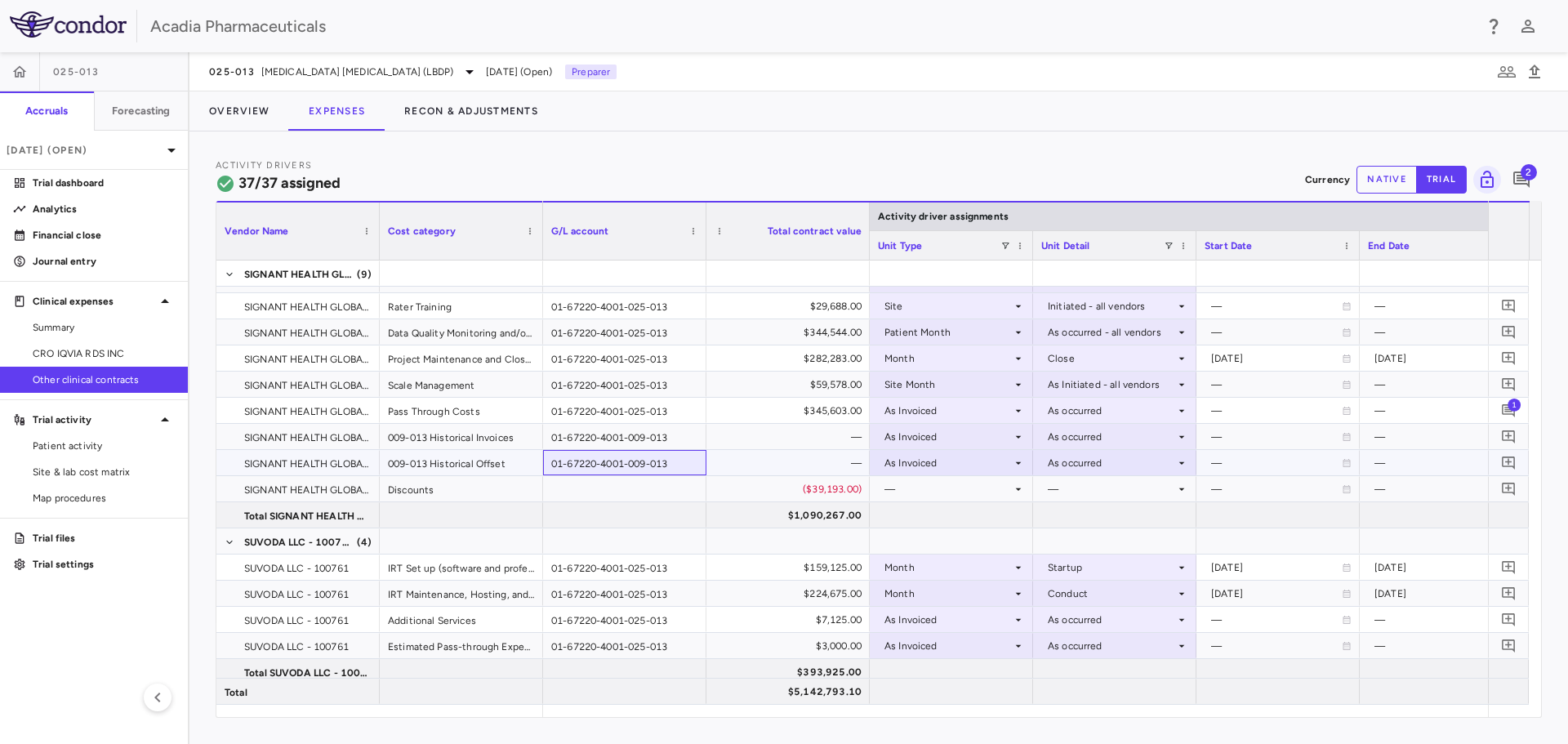
click at [638, 457] on div "01-67220-4001-009-013" at bounding box center [624, 462] width 163 height 25
click at [253, 99] on button "Overview" at bounding box center [239, 111] width 100 height 39
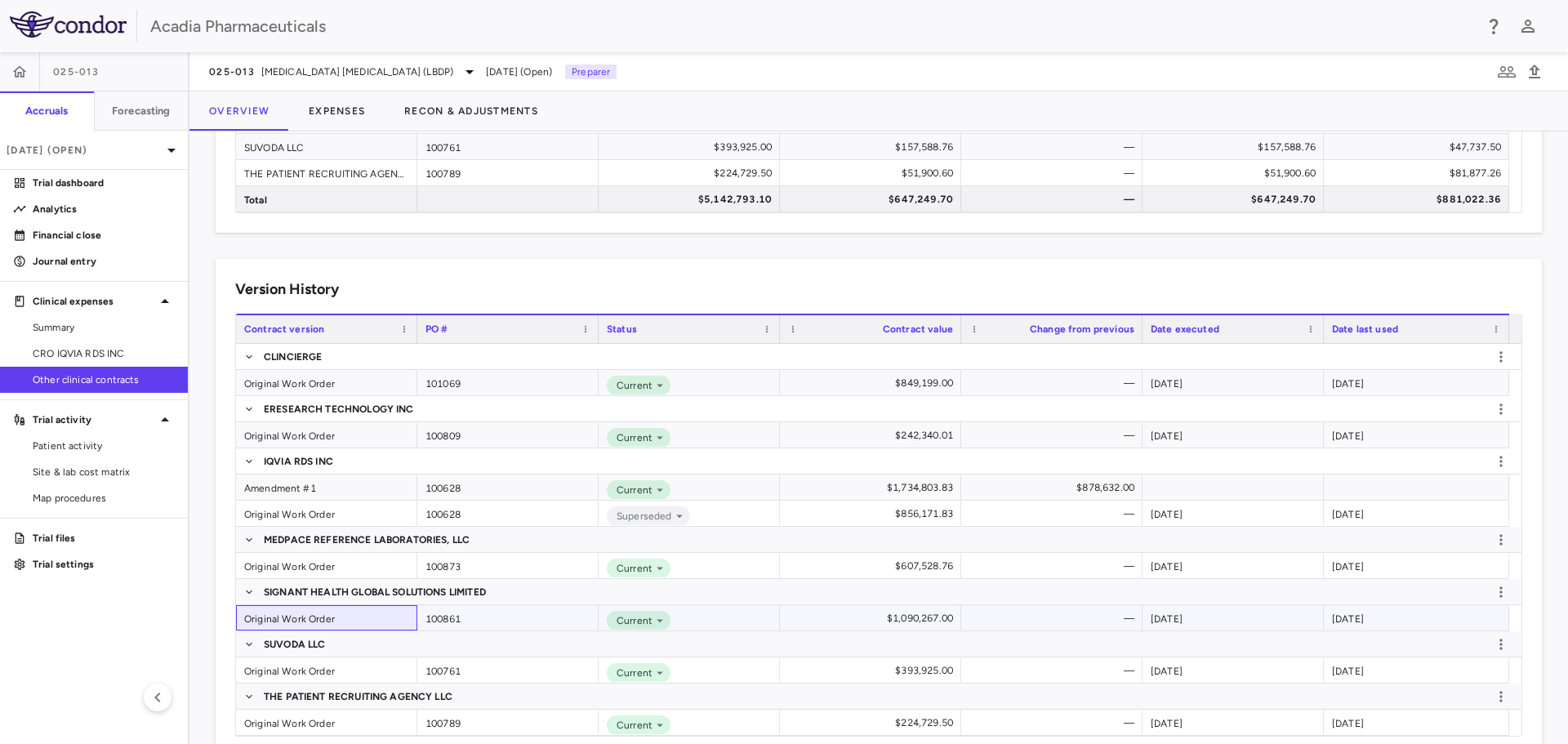
click at [339, 614] on div "Original Work Order" at bounding box center [327, 617] width 181 height 25
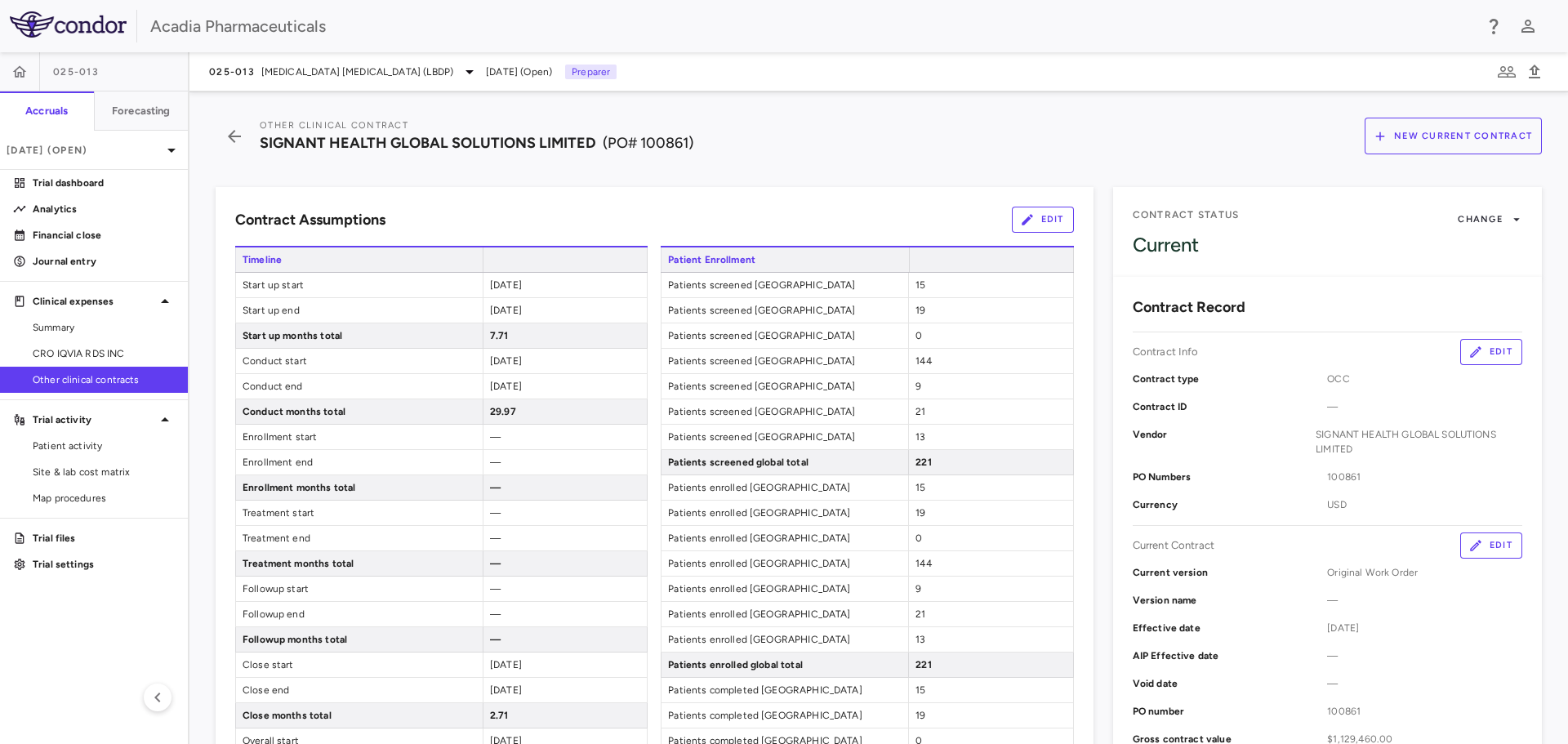
click at [1492, 534] on button "Edit" at bounding box center [1492, 545] width 62 height 26
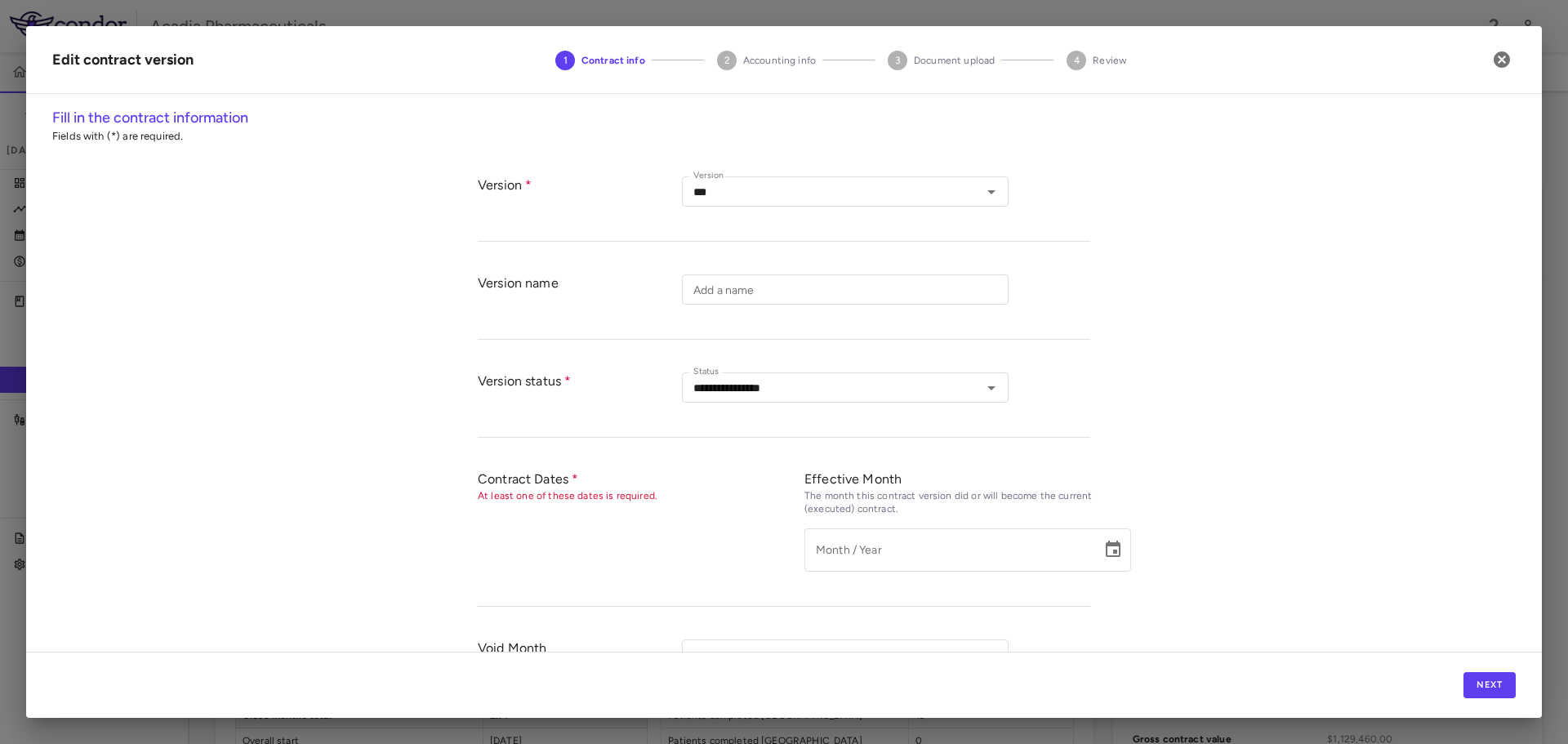
type input "**********"
type input "******"
click at [1482, 680] on button "Next" at bounding box center [1490, 685] width 53 height 26
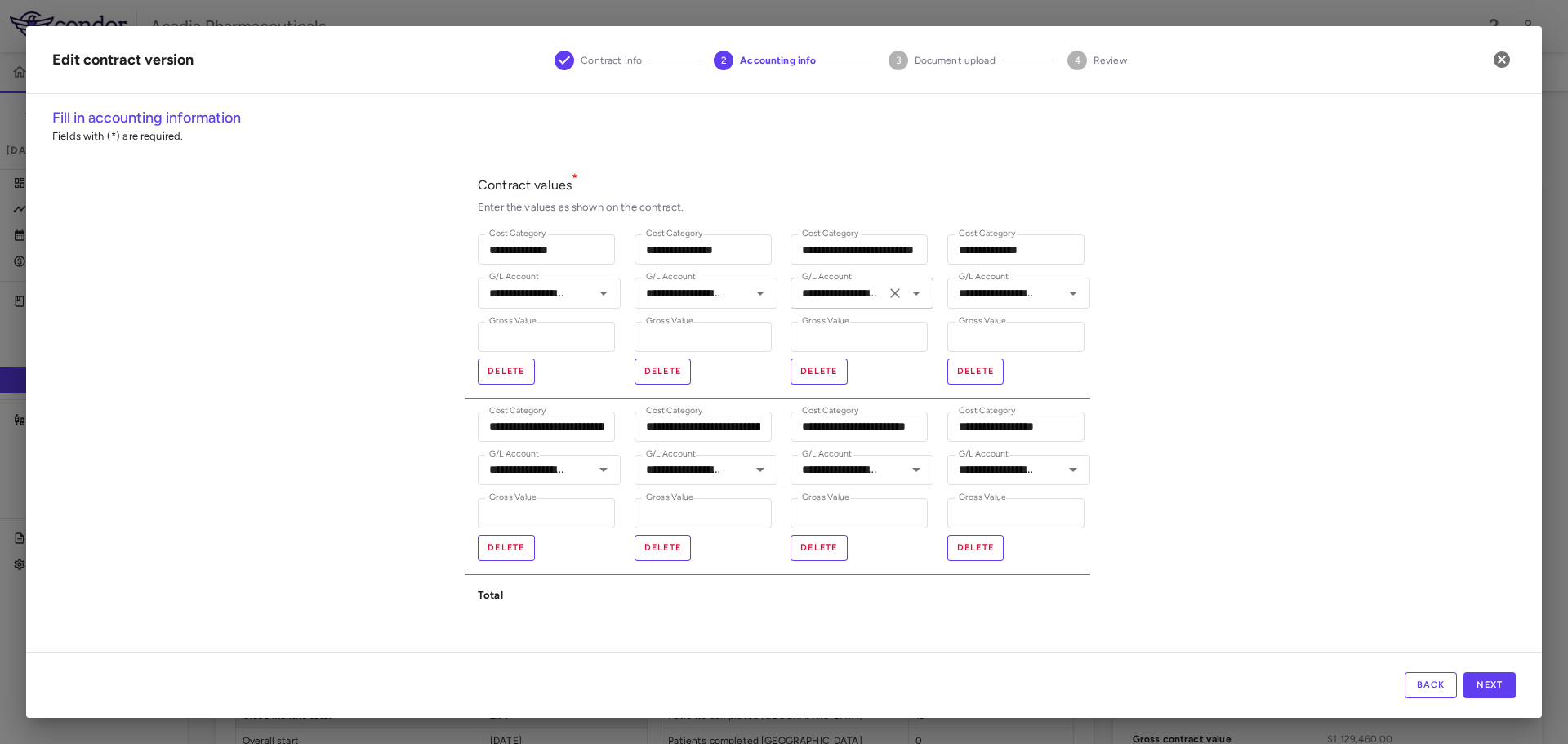
click at [910, 296] on icon "Open" at bounding box center [916, 294] width 20 height 20
click at [956, 142] on p "Fields with (*) are required." at bounding box center [784, 136] width 1464 height 15
click at [918, 475] on icon "Open" at bounding box center [916, 469] width 20 height 20
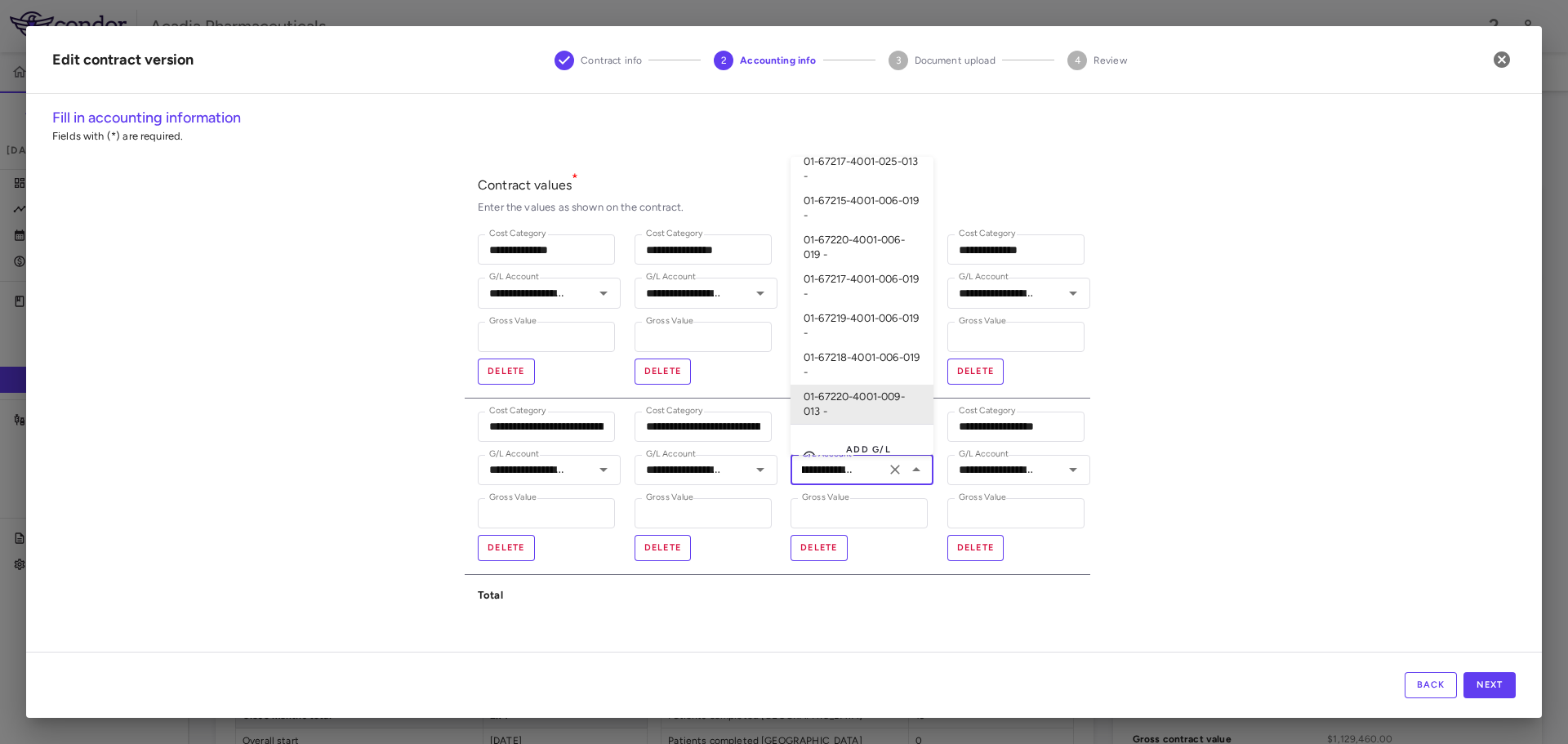
click at [891, 470] on icon "Clear" at bounding box center [895, 469] width 17 height 17
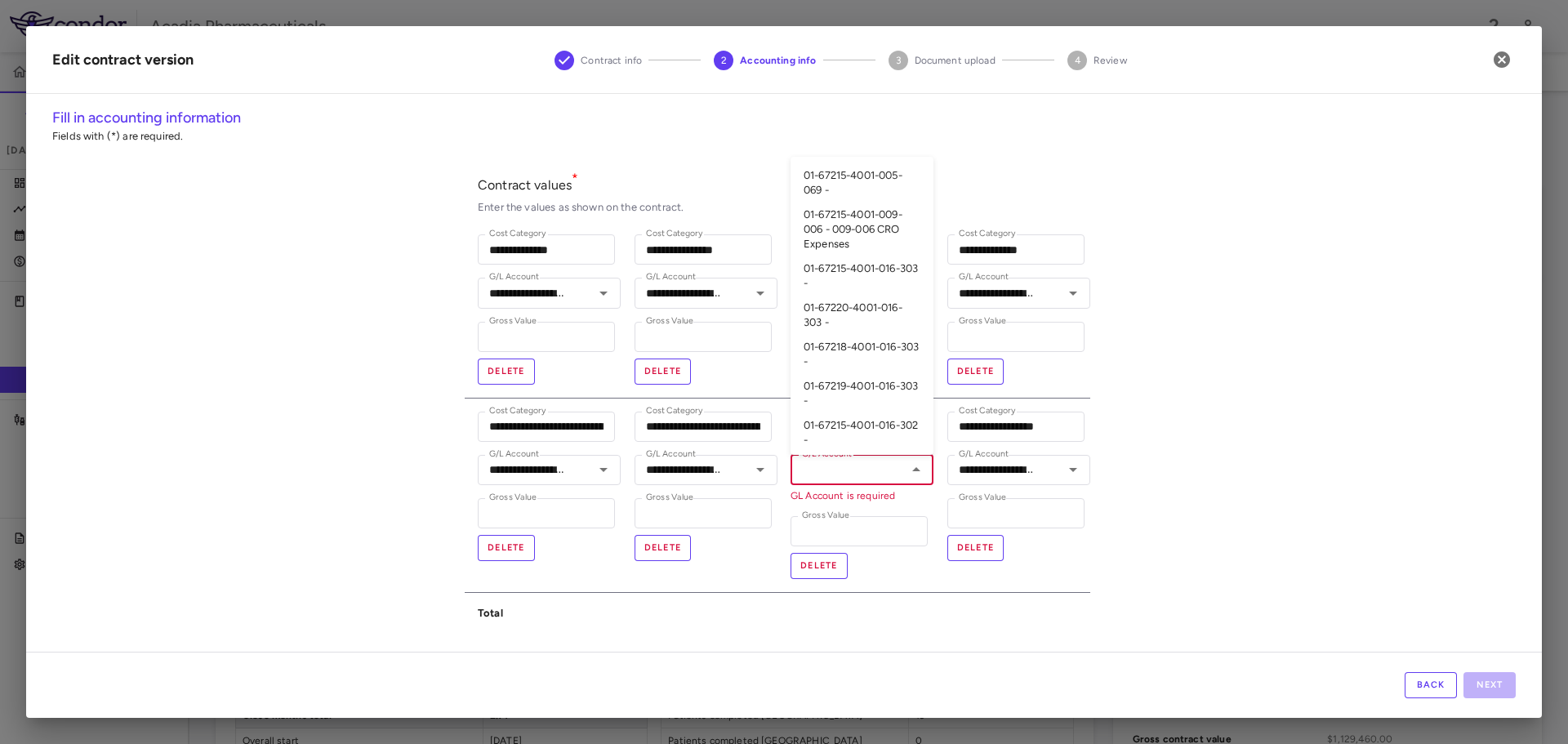
click at [876, 465] on input "G/L Account" at bounding box center [848, 469] width 106 height 20
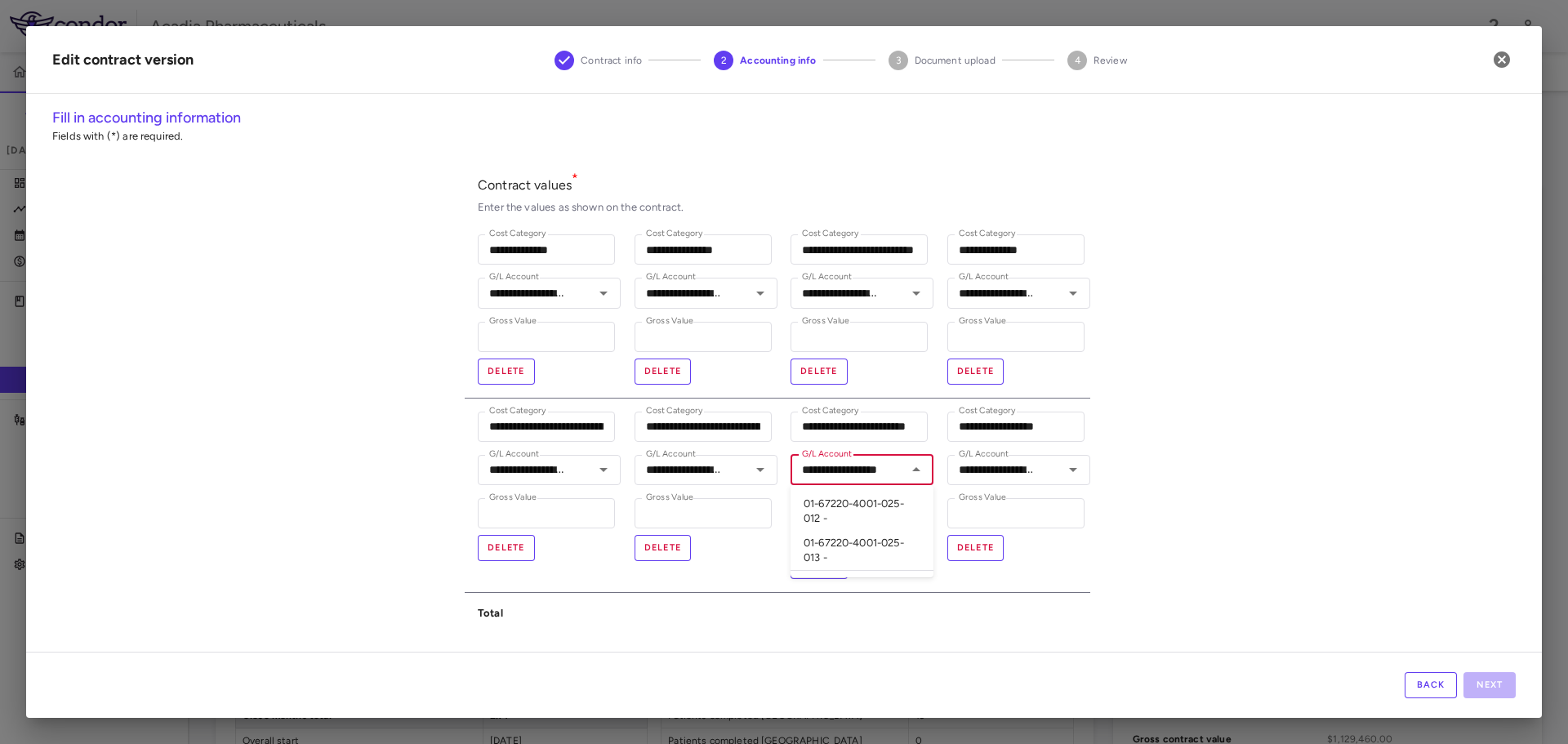
click at [859, 545] on li "01-67220-4001-025-013 -" at bounding box center [862, 550] width 143 height 40
type input "**********"
click at [1106, 518] on div "**********" at bounding box center [784, 379] width 1516 height 544
click at [910, 477] on icon "Open" at bounding box center [916, 469] width 20 height 20
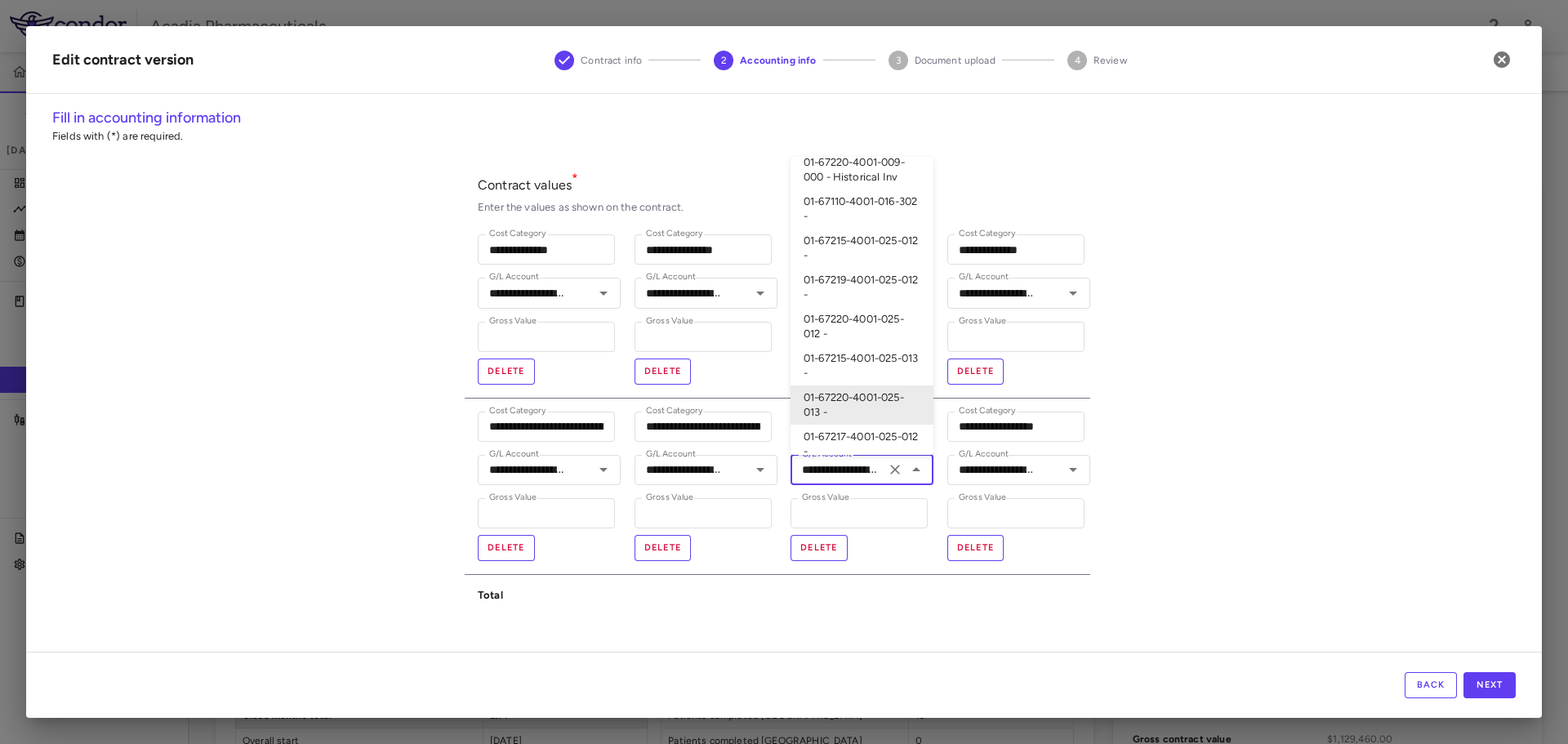
click at [1172, 489] on div "**********" at bounding box center [784, 379] width 1516 height 544
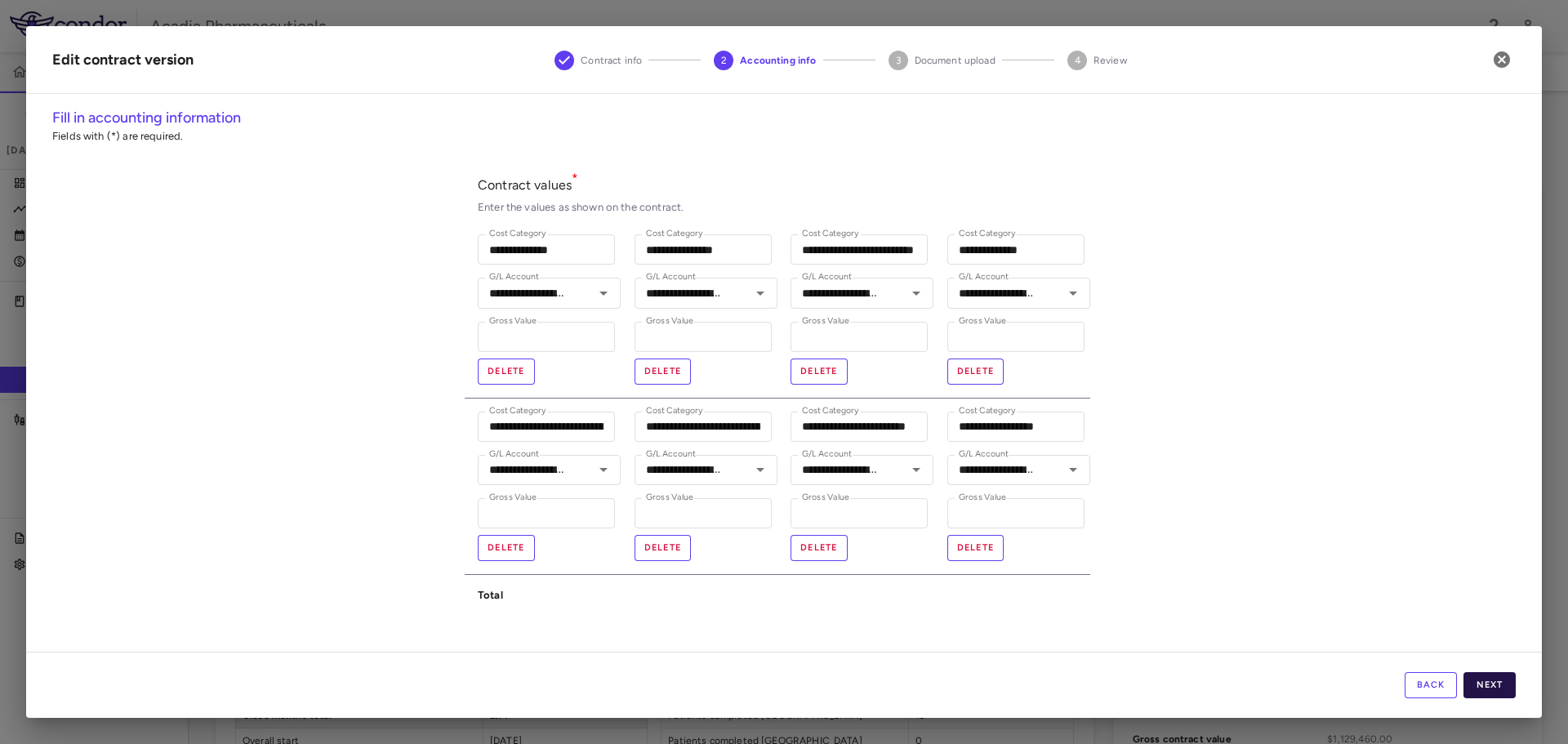
click at [1483, 693] on button "Next" at bounding box center [1490, 685] width 53 height 26
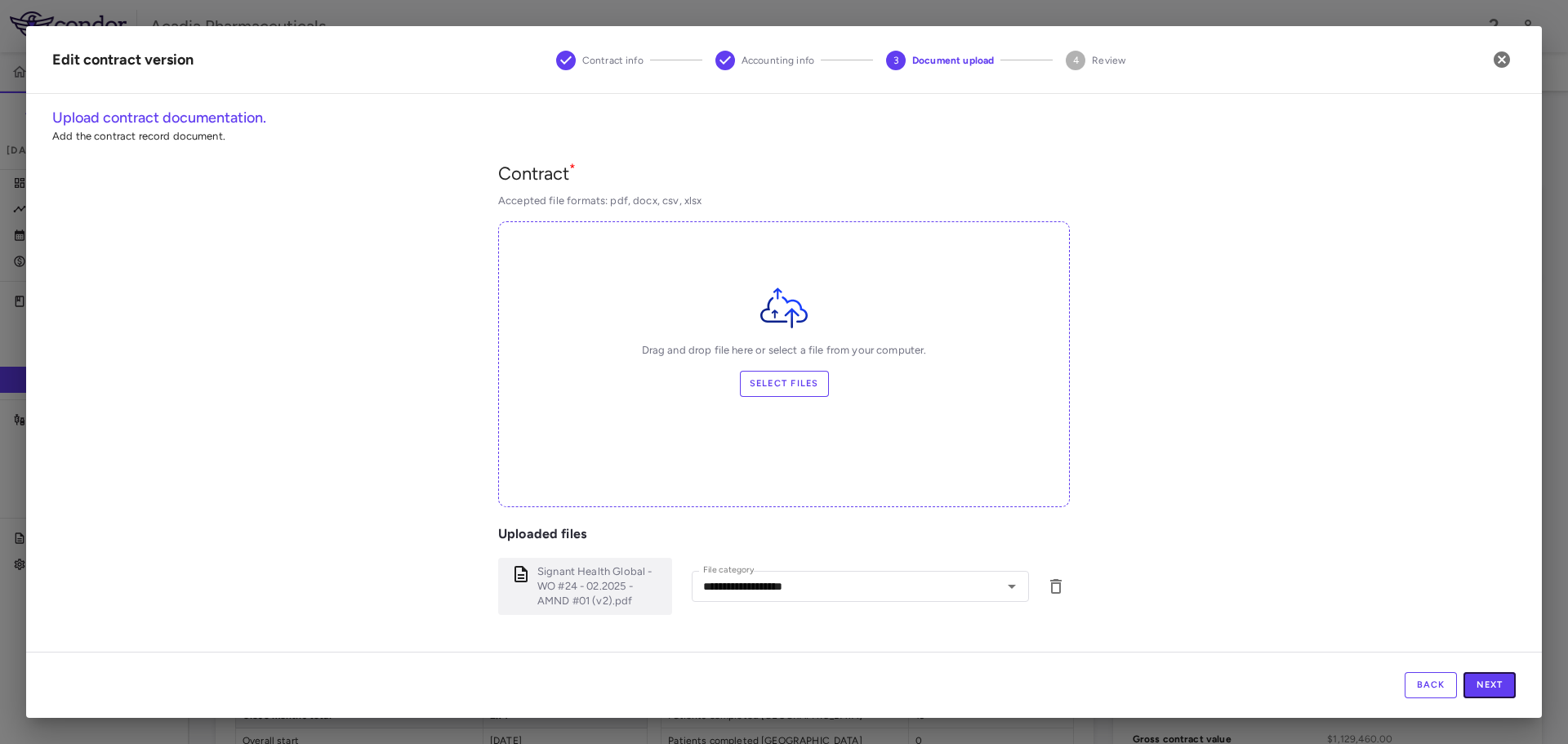
click at [1483, 693] on button "Next" at bounding box center [1490, 685] width 53 height 26
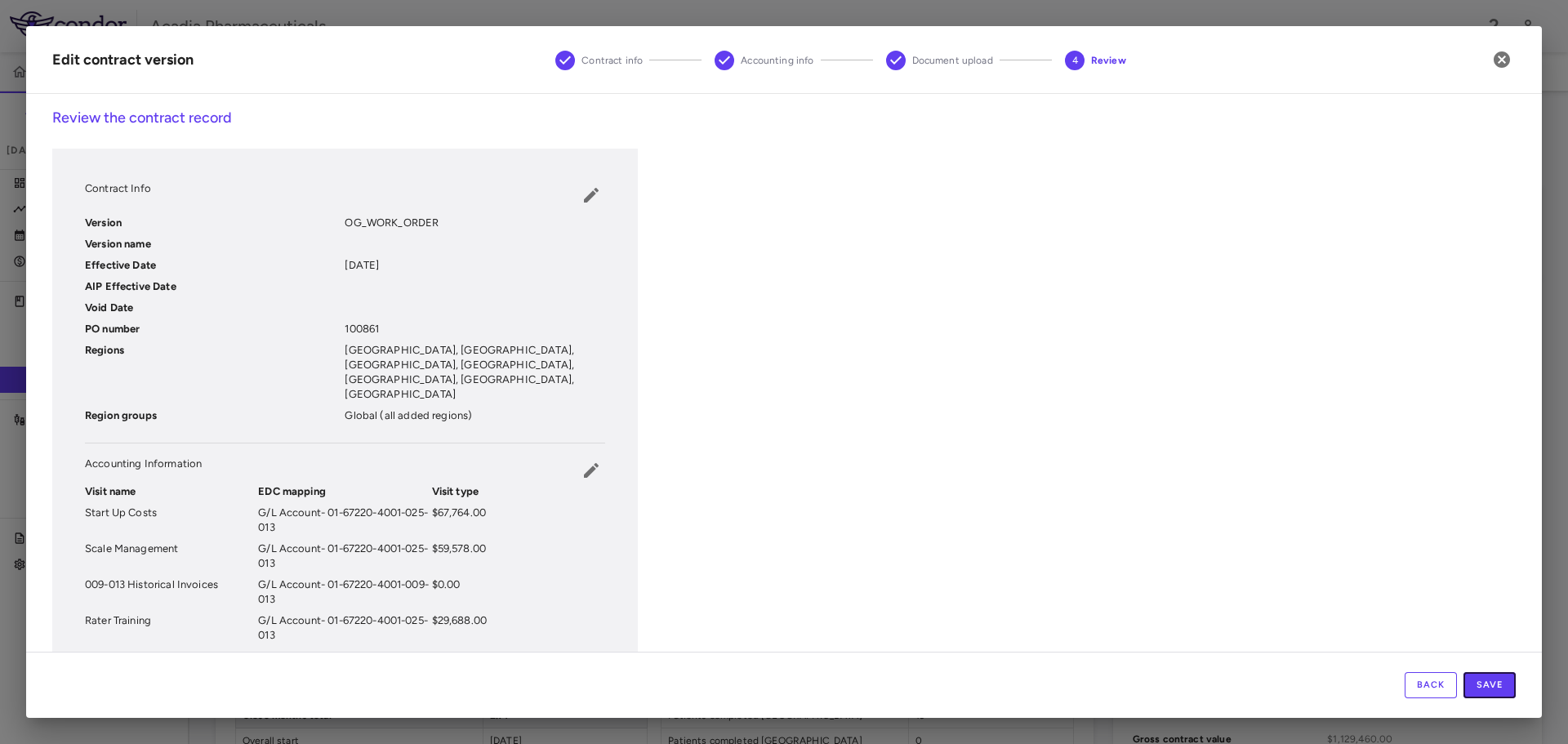
click at [1483, 693] on button "Save" at bounding box center [1490, 685] width 53 height 26
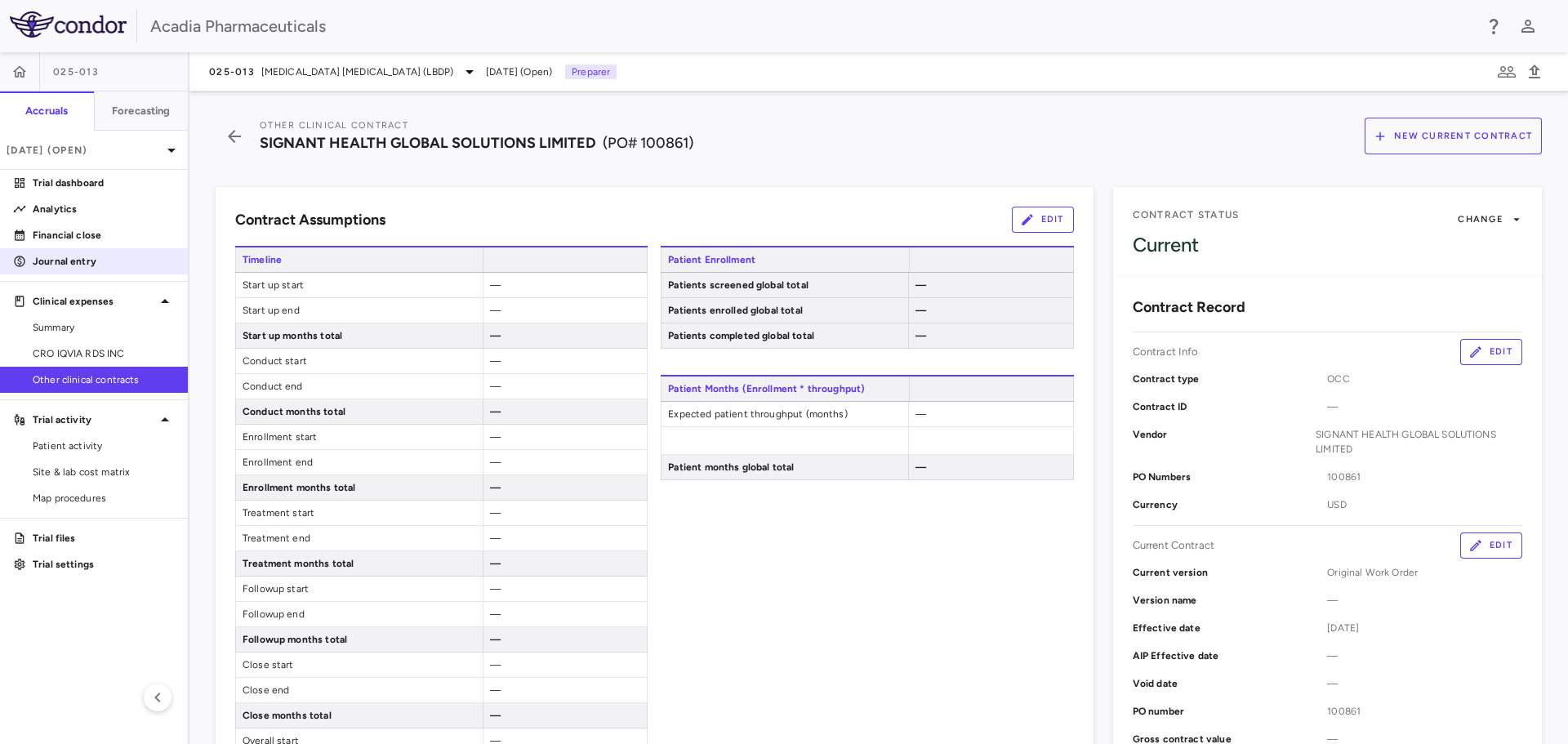
click at [90, 264] on p "Journal entry" at bounding box center [103, 260] width 142 height 15
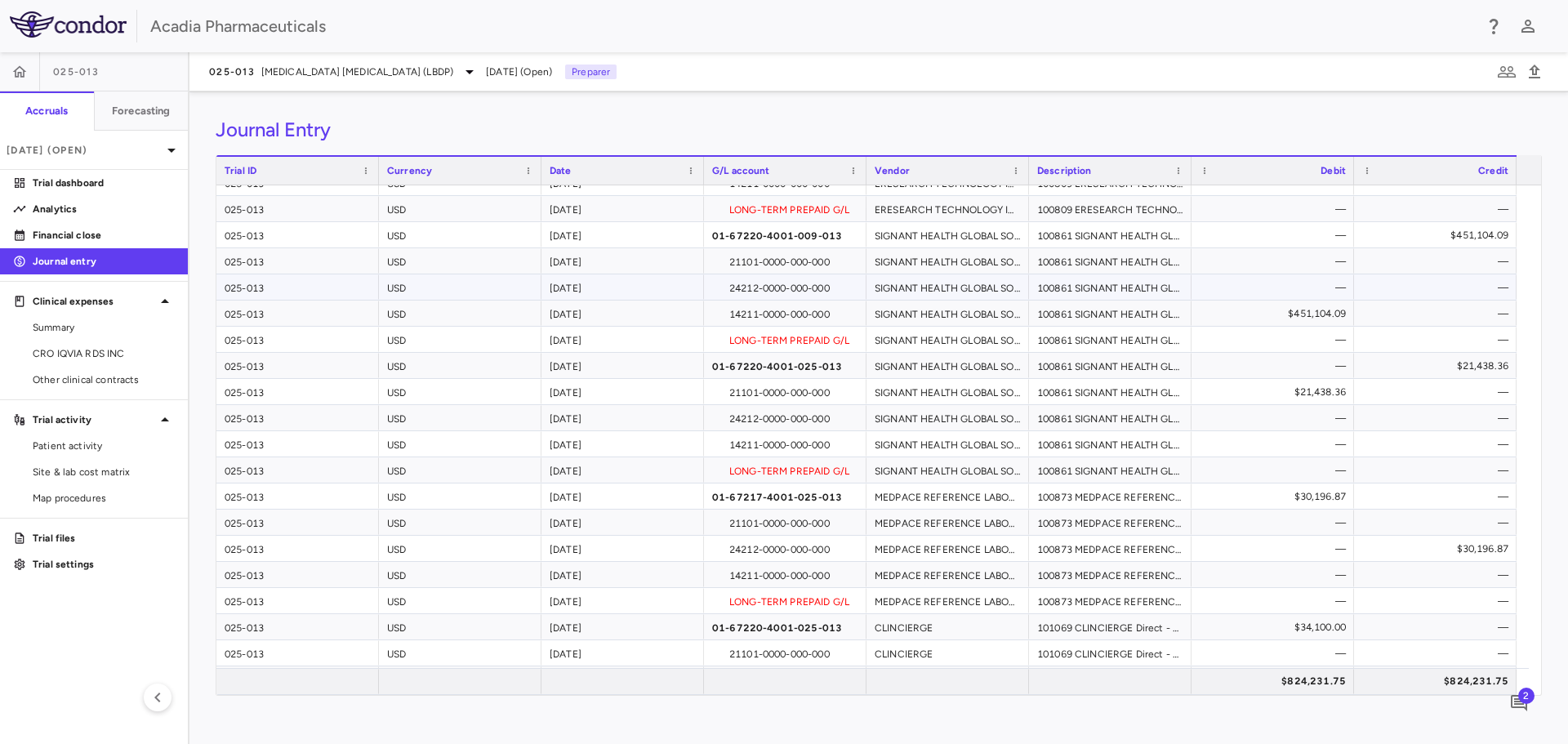
scroll to position [489, 0]
click at [732, 630] on div "01-67220-4001-025-013" at bounding box center [785, 622] width 163 height 25
click at [127, 370] on link "Other clinical contracts" at bounding box center [94, 379] width 188 height 24
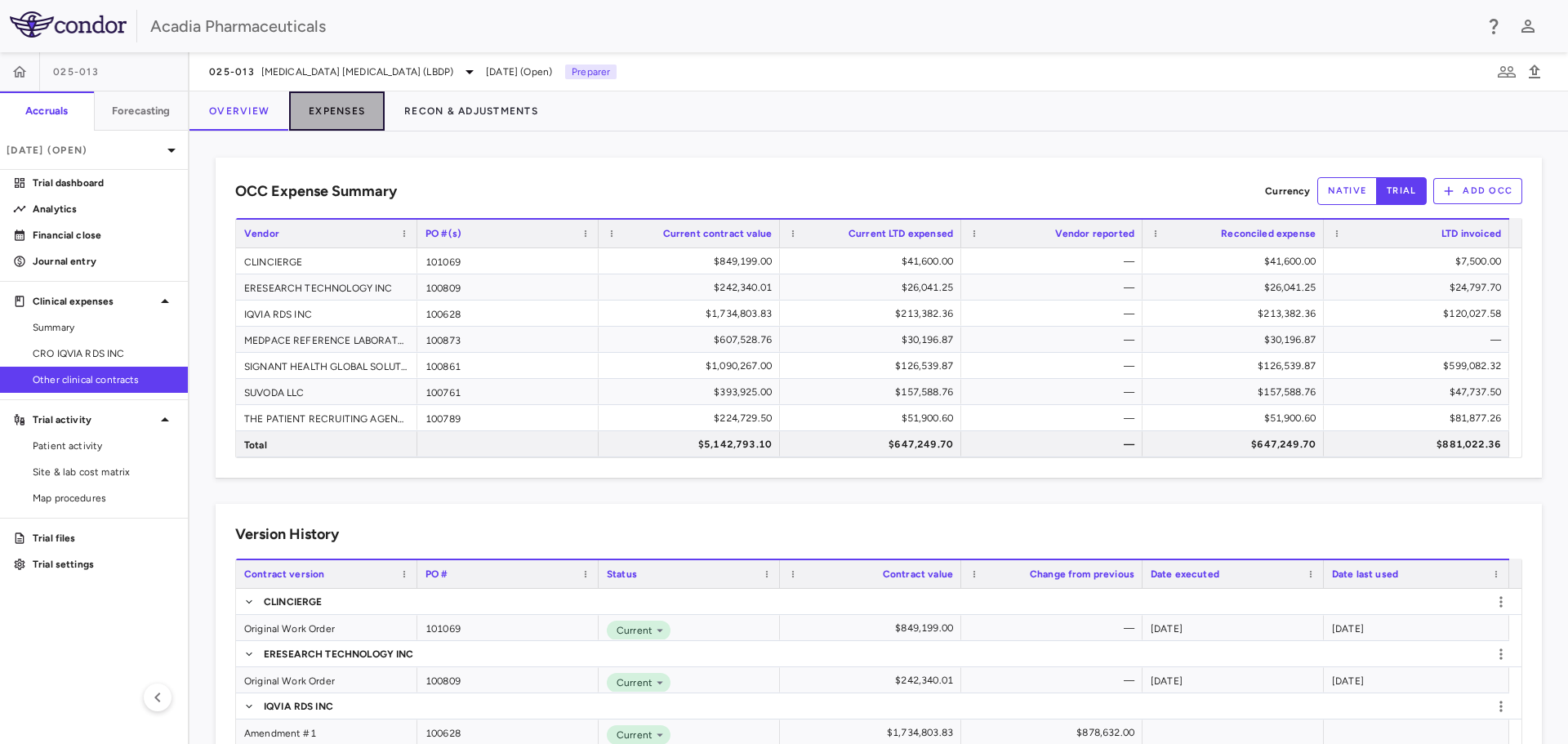
click at [345, 116] on button "Expenses" at bounding box center [337, 111] width 96 height 39
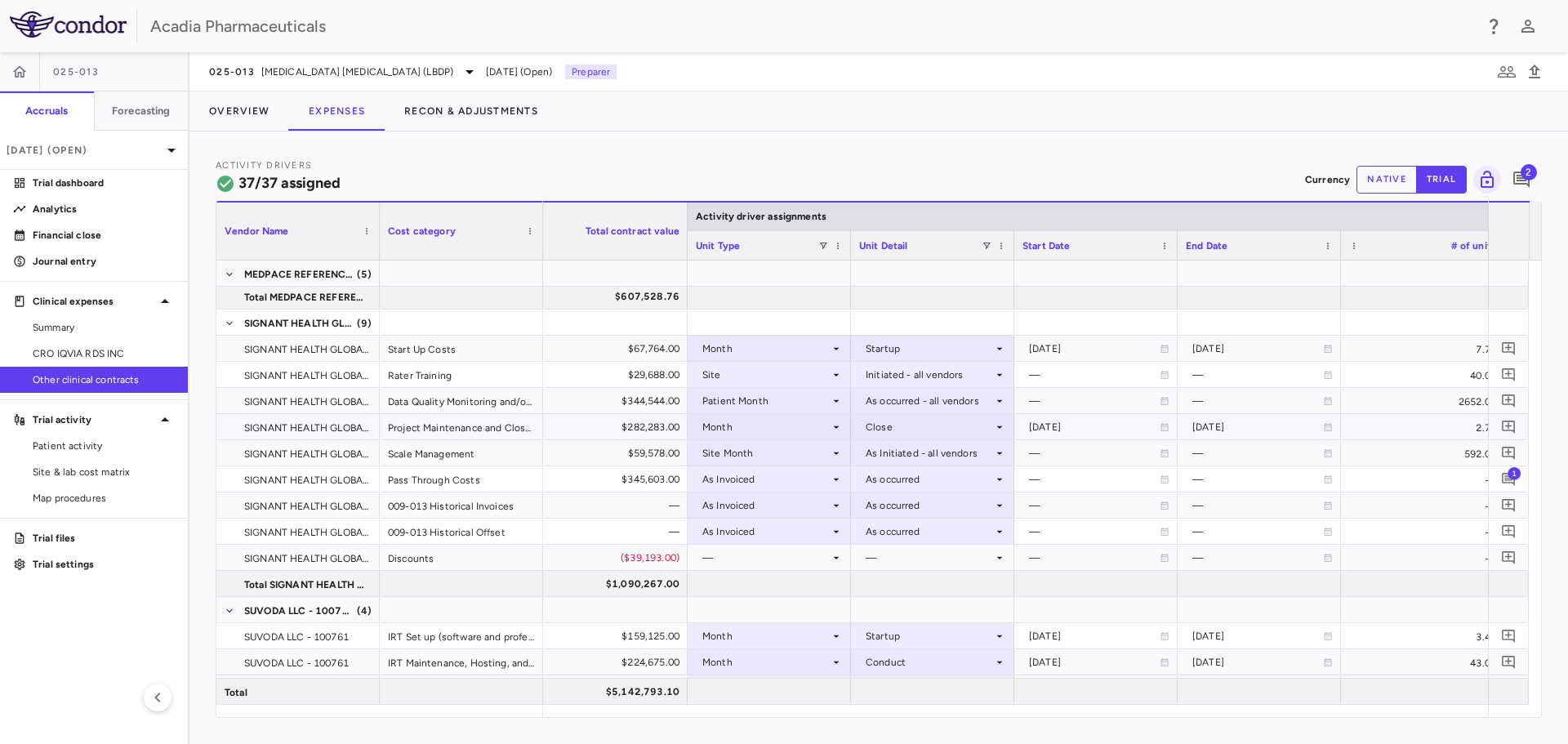
click at [1076, 432] on div "2028-03-01" at bounding box center [1095, 426] width 131 height 26
click at [920, 425] on div "Close" at bounding box center [929, 426] width 128 height 26
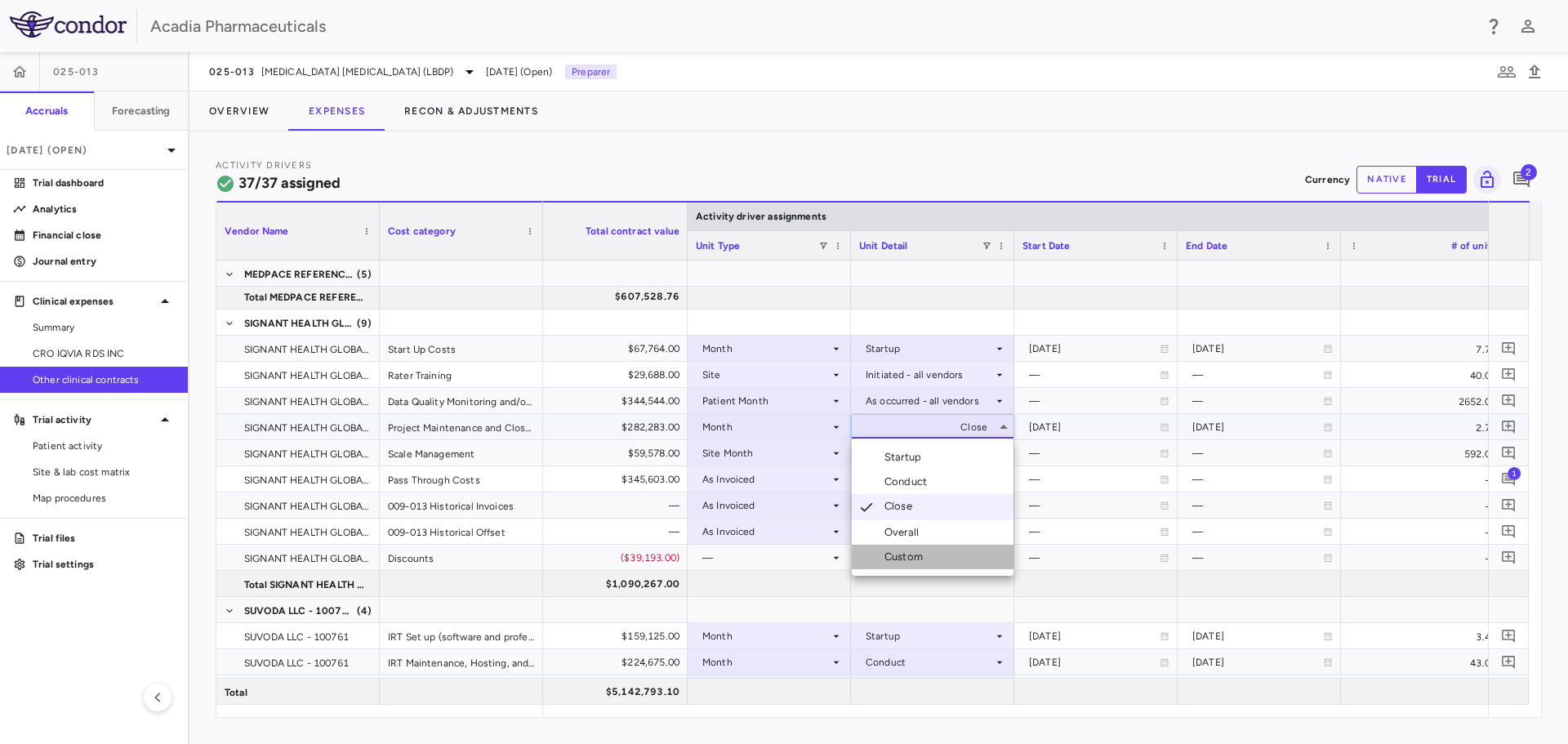
click at [915, 558] on div "Custom" at bounding box center [907, 556] width 45 height 15
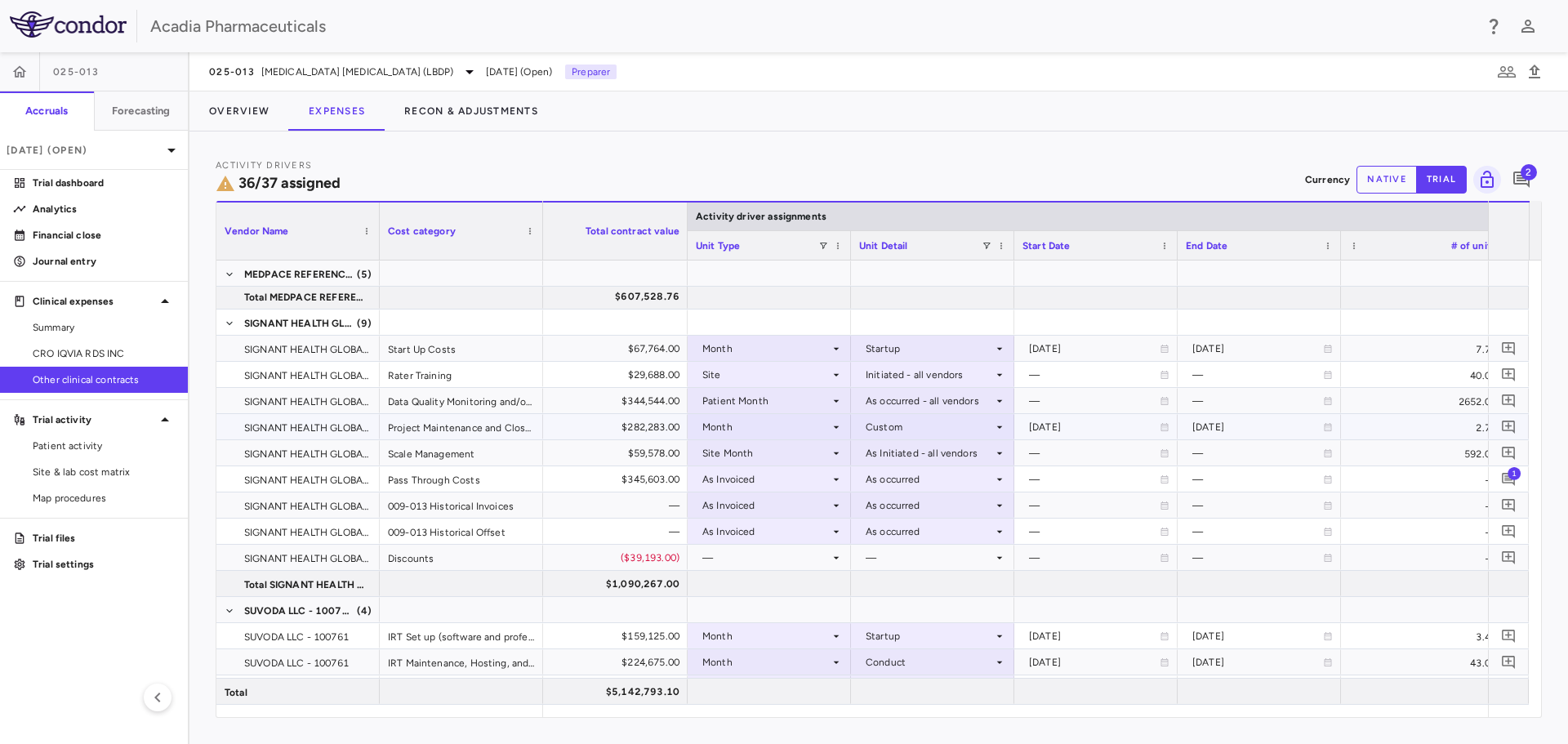
click at [1077, 423] on div "2028-03-01" at bounding box center [1095, 426] width 131 height 26
click at [1167, 427] on icon at bounding box center [1166, 427] width 8 height 8
click at [1167, 427] on icon "Choose date, selected date is Sep 8, 2025" at bounding box center [1164, 428] width 12 height 13
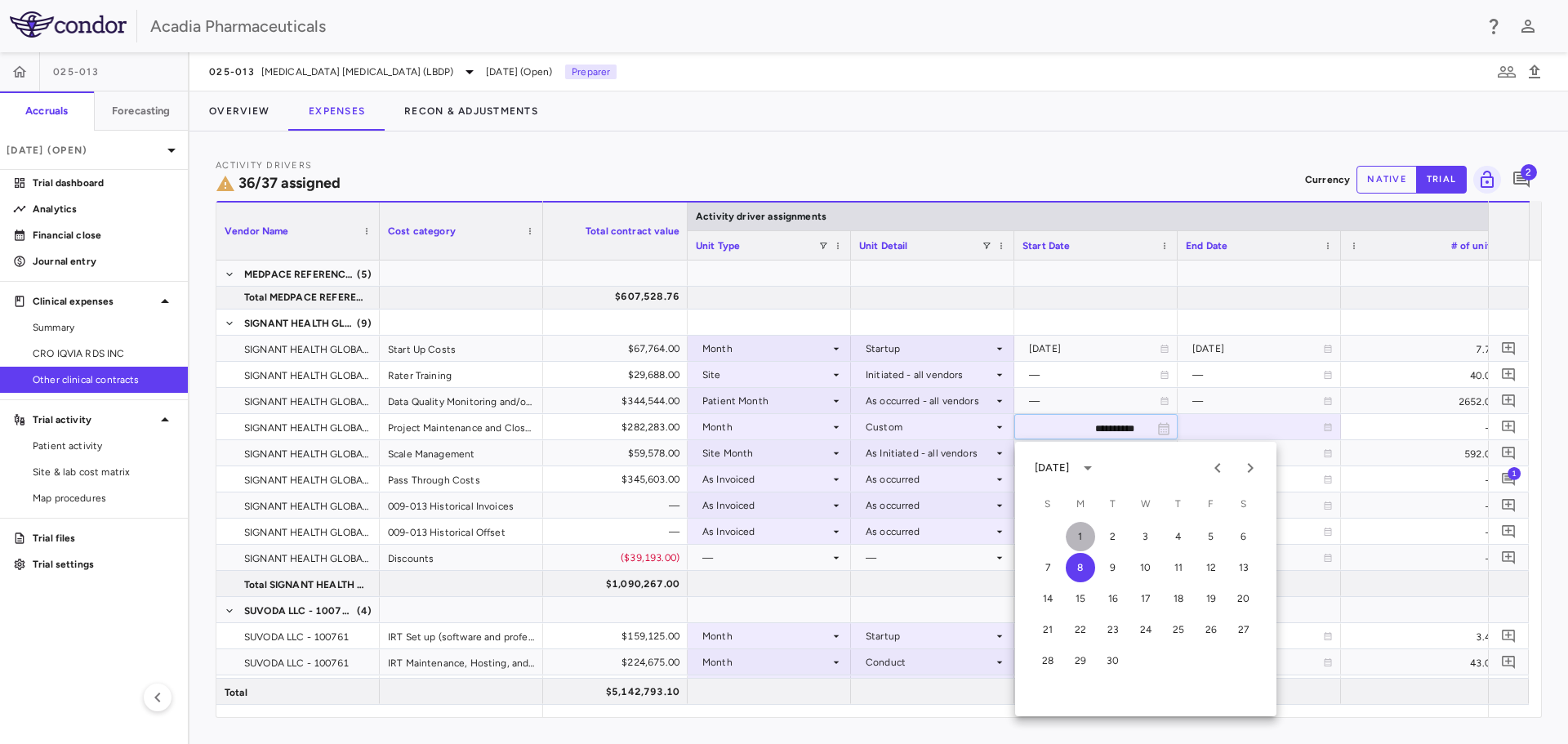
click at [1092, 534] on button "1" at bounding box center [1081, 536] width 29 height 29
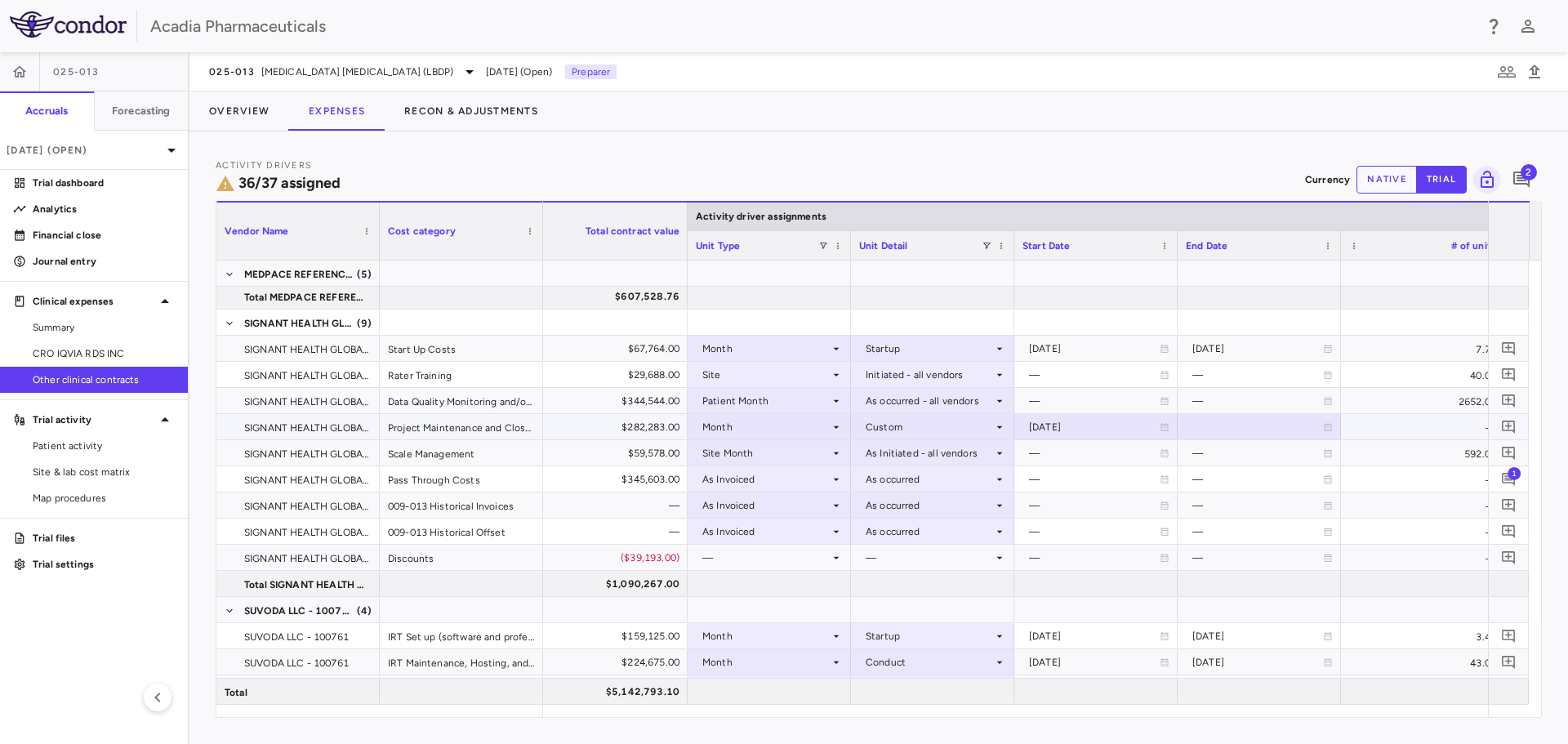
click at [1328, 429] on icon at bounding box center [1329, 427] width 8 height 8
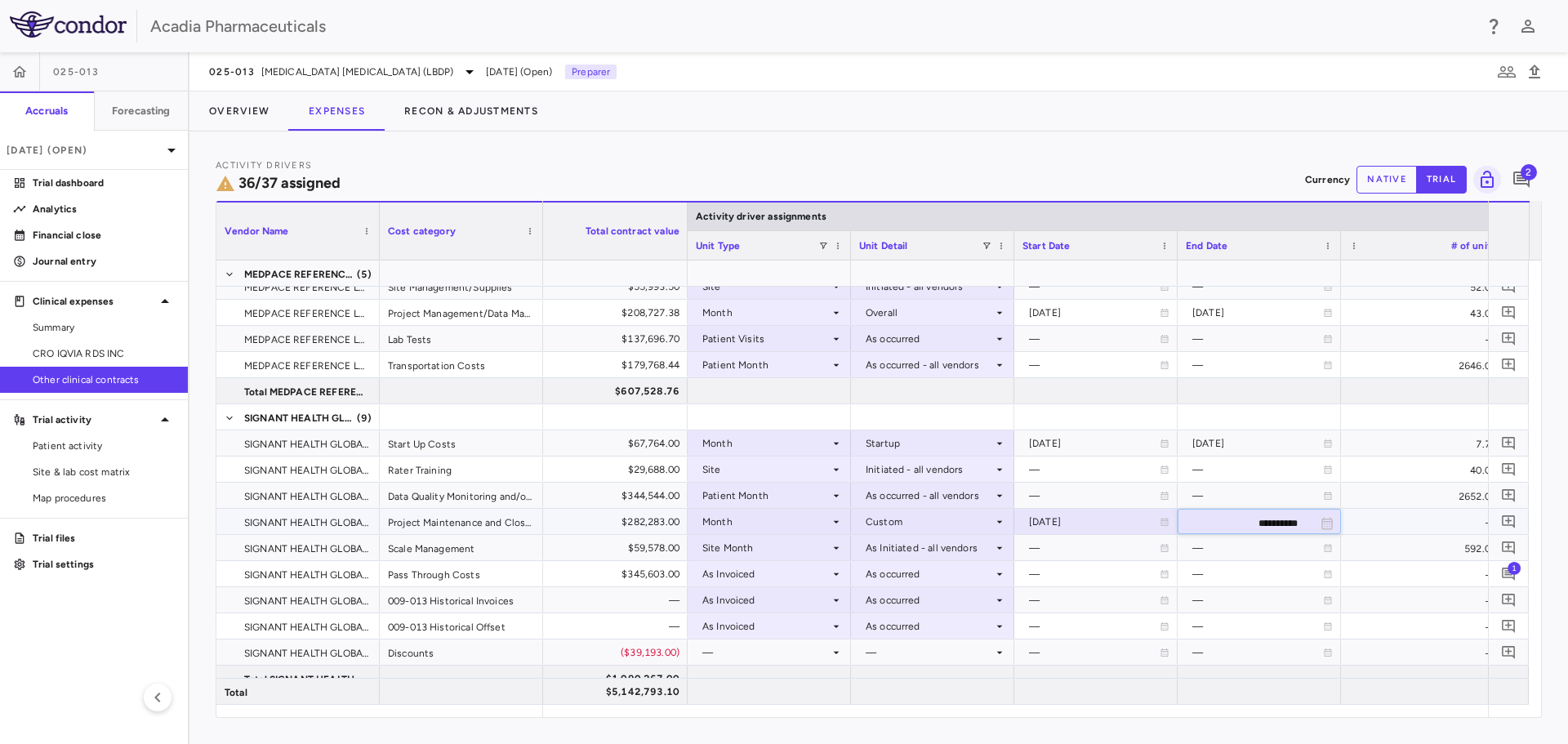
click at [1005, 516] on icon at bounding box center [999, 521] width 13 height 13
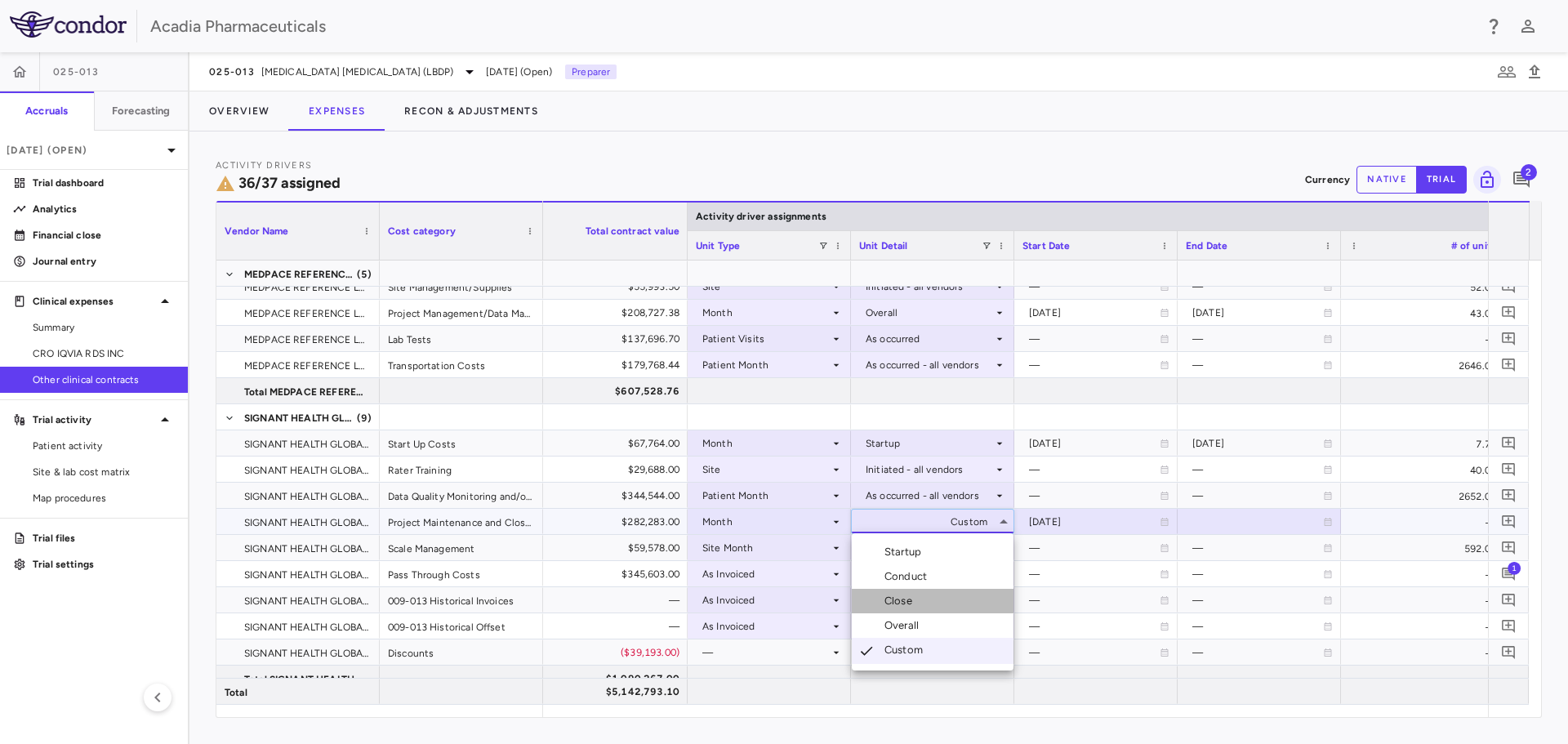
click at [924, 595] on li "Close" at bounding box center [933, 601] width 162 height 24
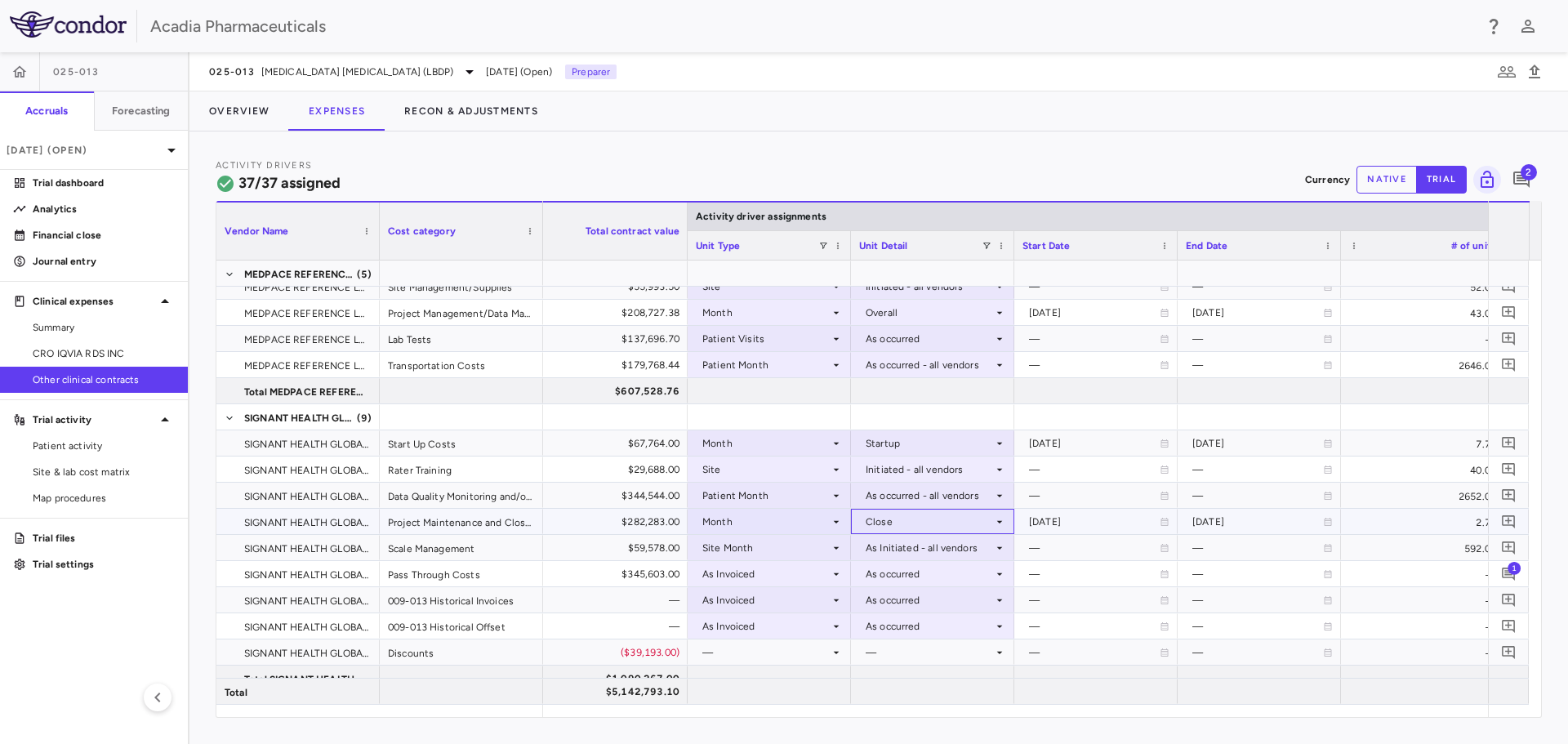
click at [970, 524] on div "Close" at bounding box center [929, 522] width 128 height 26
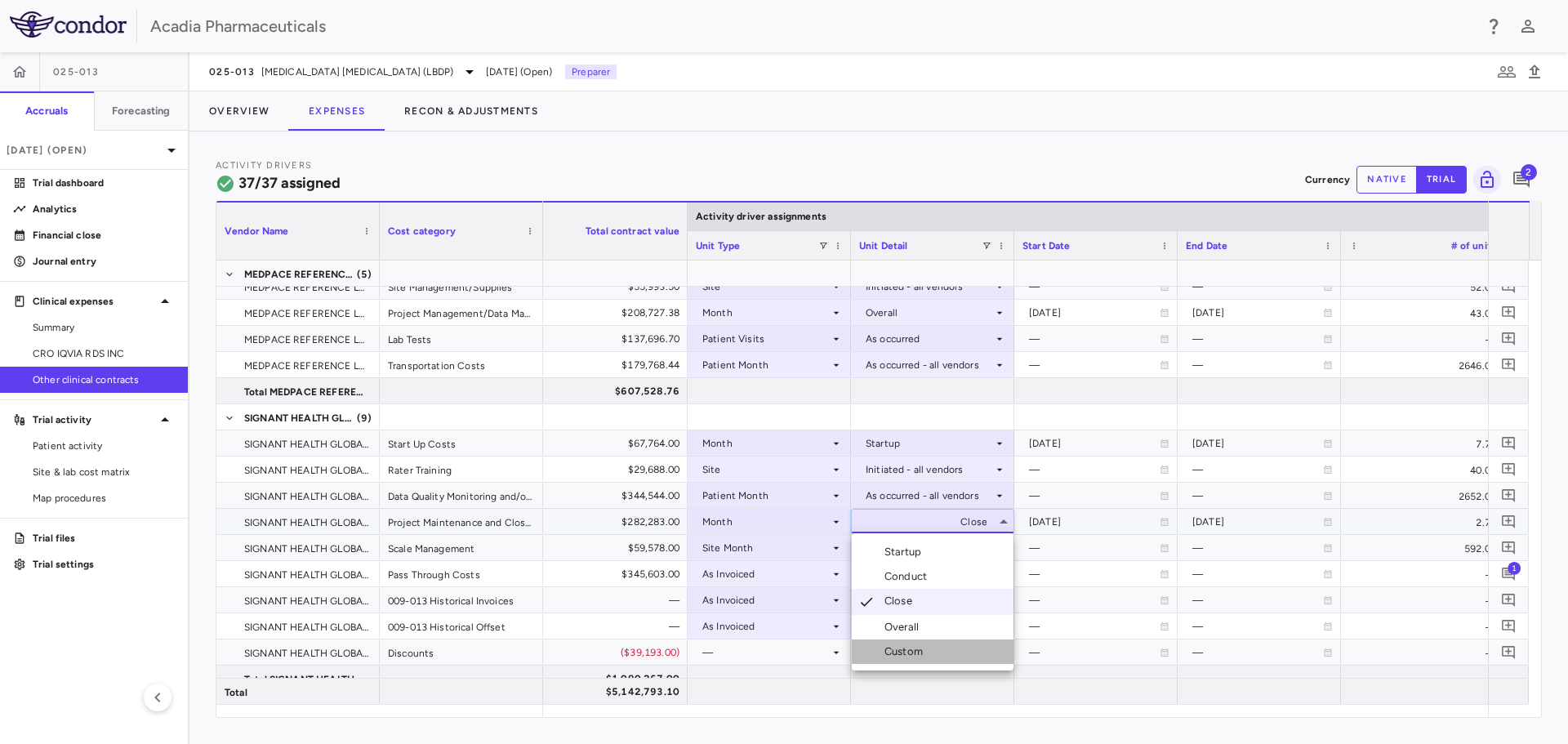
click at [945, 656] on li "Custom" at bounding box center [933, 651] width 162 height 24
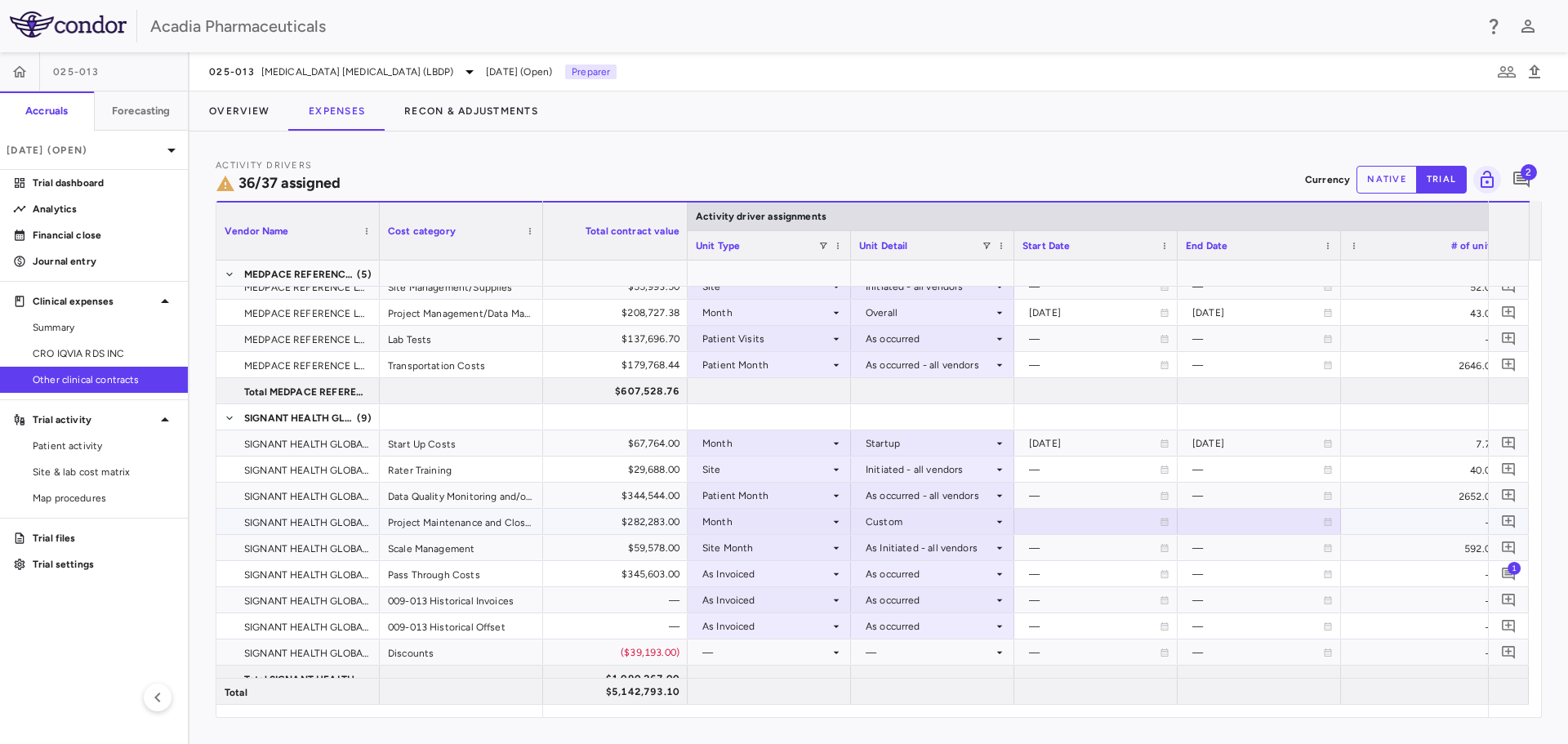
click at [1167, 524] on icon at bounding box center [1165, 522] width 10 height 10
click at [1166, 524] on icon "Choose date, selected date is Sep 8, 2025" at bounding box center [1163, 523] width 15 height 15
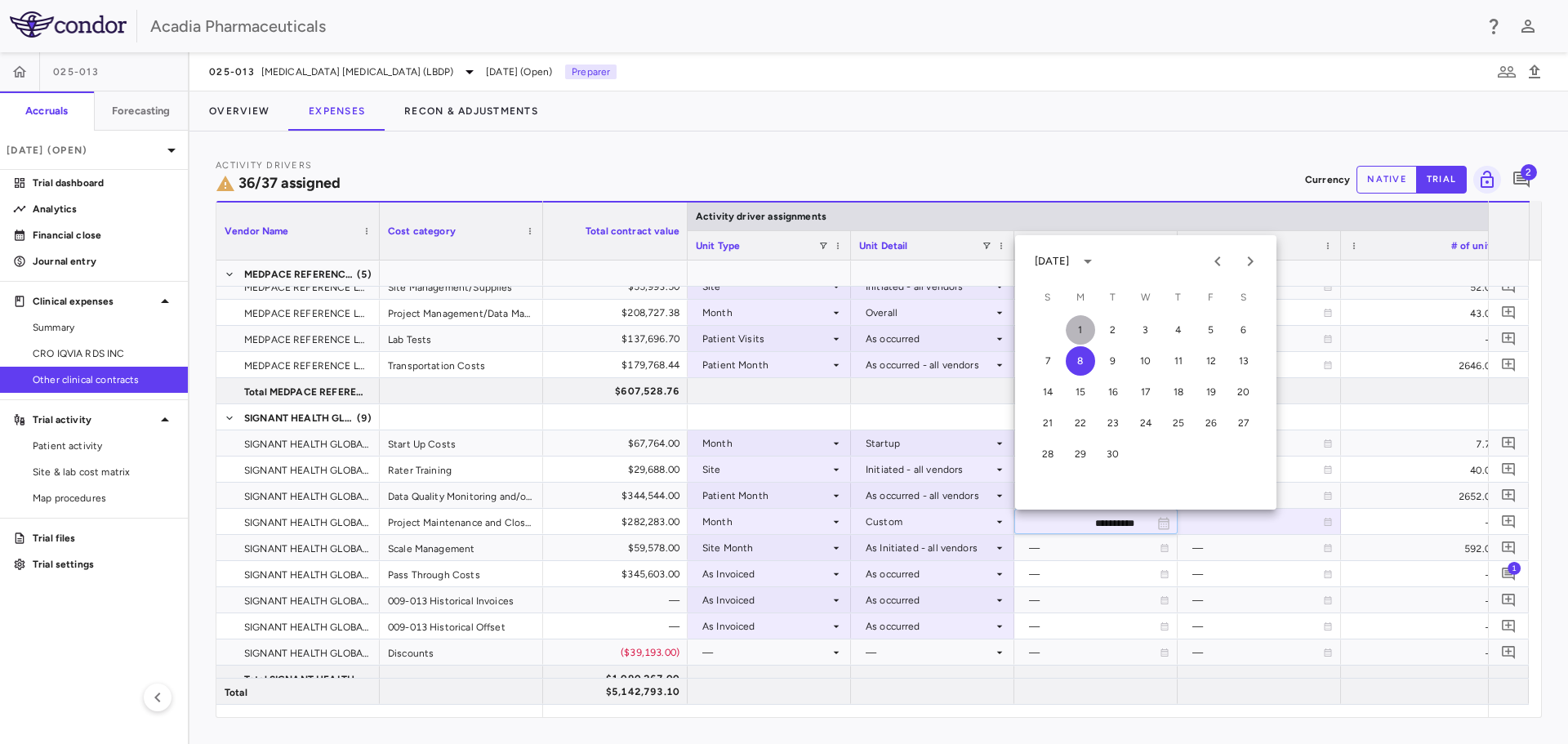
click at [1091, 328] on button "1" at bounding box center [1081, 330] width 29 height 29
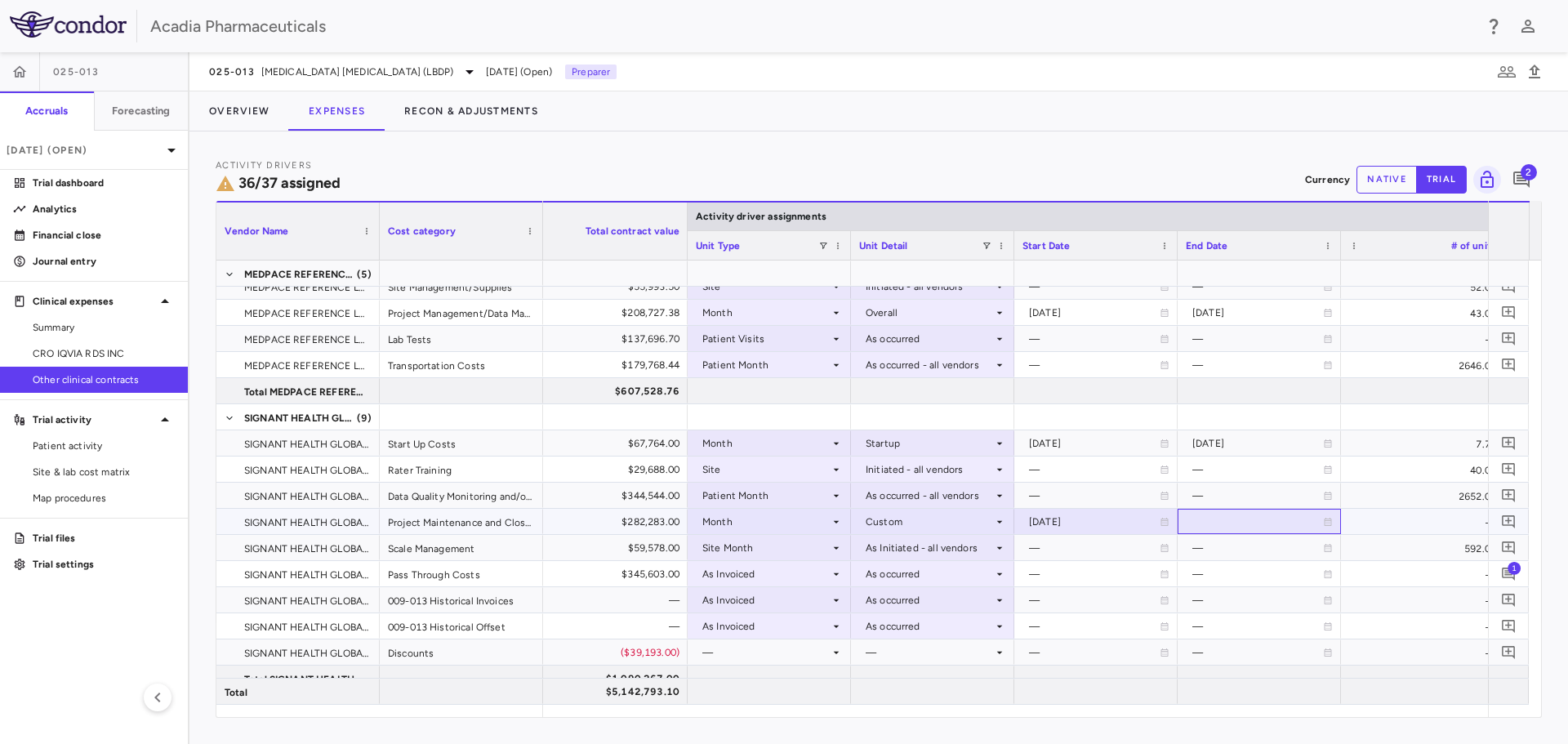
click at [1329, 521] on icon at bounding box center [1328, 522] width 10 height 10
click at [1329, 521] on icon "Choose date, selected date is Sep 8, 2025" at bounding box center [1328, 523] width 12 height 13
click at [1266, 264] on button "calendar view is open, switch to year view" at bounding box center [1251, 261] width 27 height 27
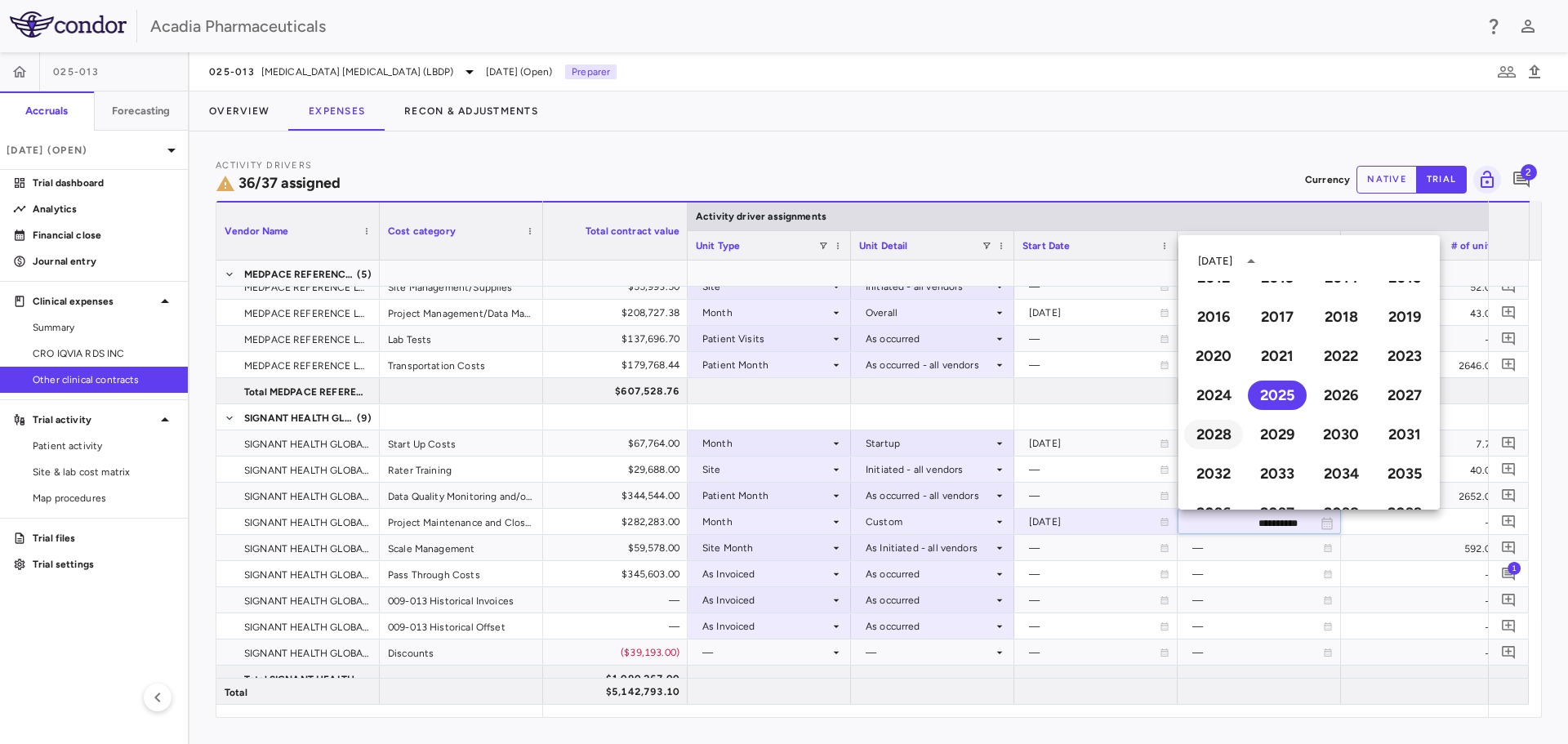
click at [1232, 435] on button "2028" at bounding box center [1214, 434] width 59 height 29
type input "**********"
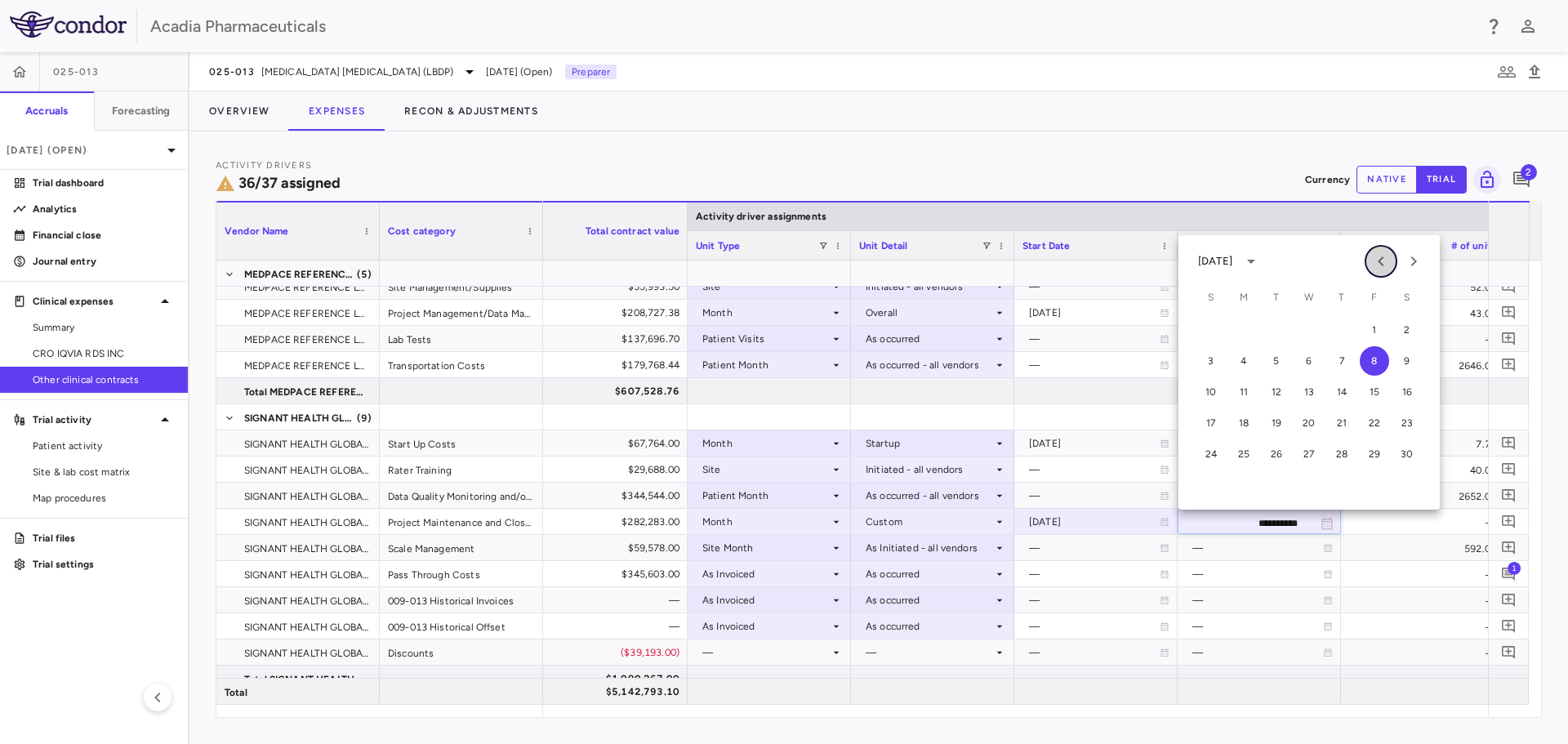
click at [1387, 266] on icon "Previous month" at bounding box center [1382, 261] width 20 height 20
click at [1386, 266] on icon "Previous month" at bounding box center [1382, 261] width 20 height 20
click at [1252, 417] on button "22" at bounding box center [1244, 423] width 29 height 29
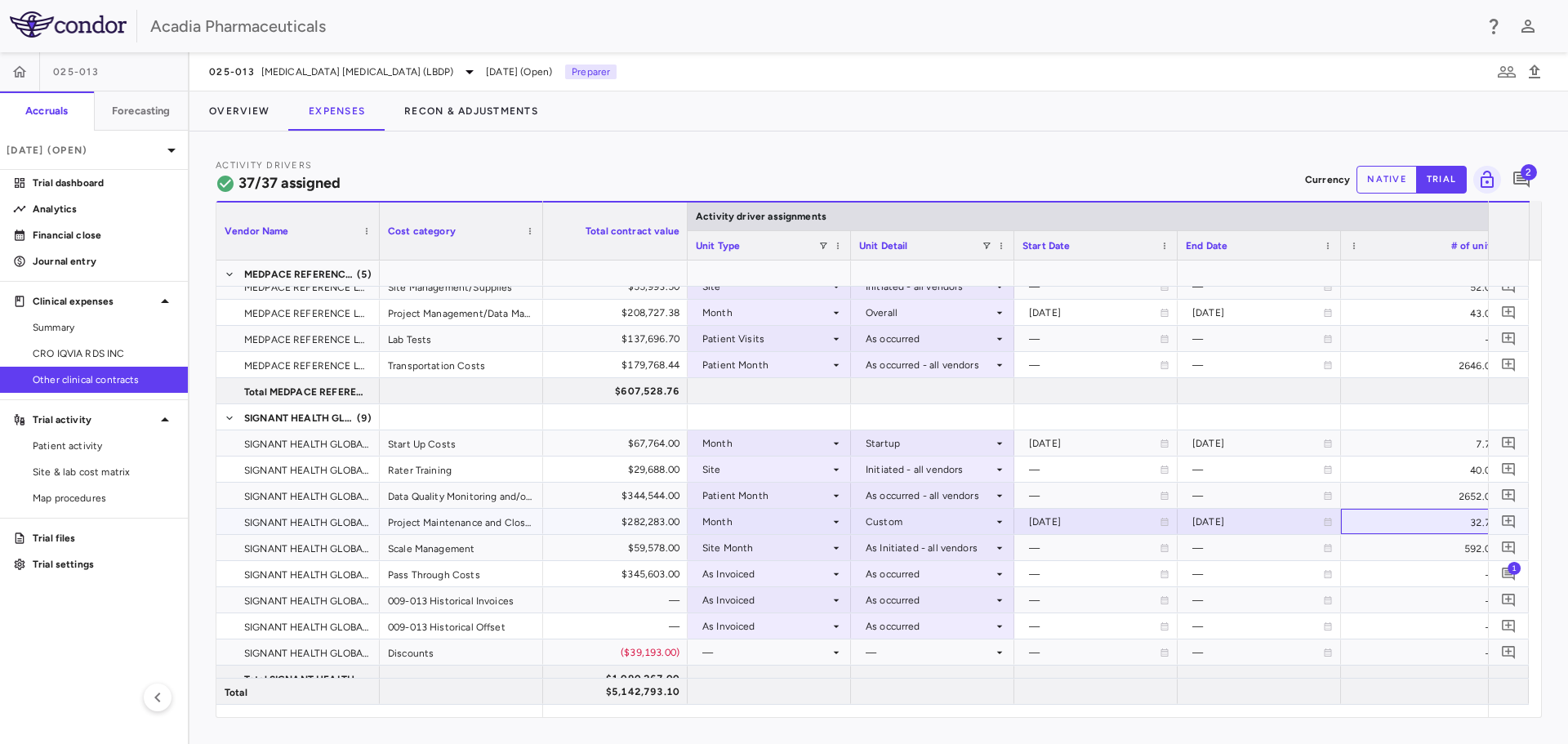
click at [1362, 521] on div "32.71" at bounding box center [1423, 522] width 163 height 25
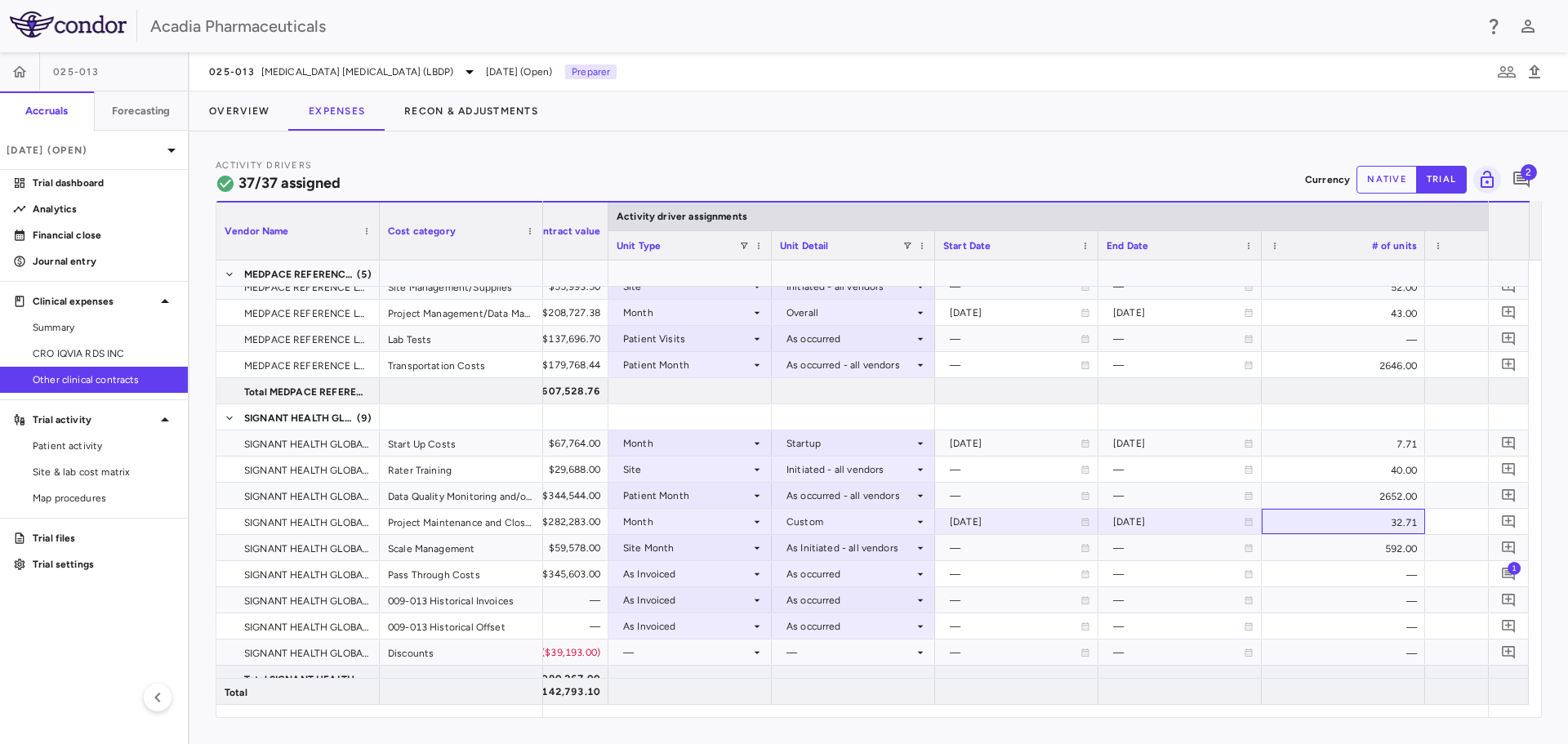
scroll to position [0, 276]
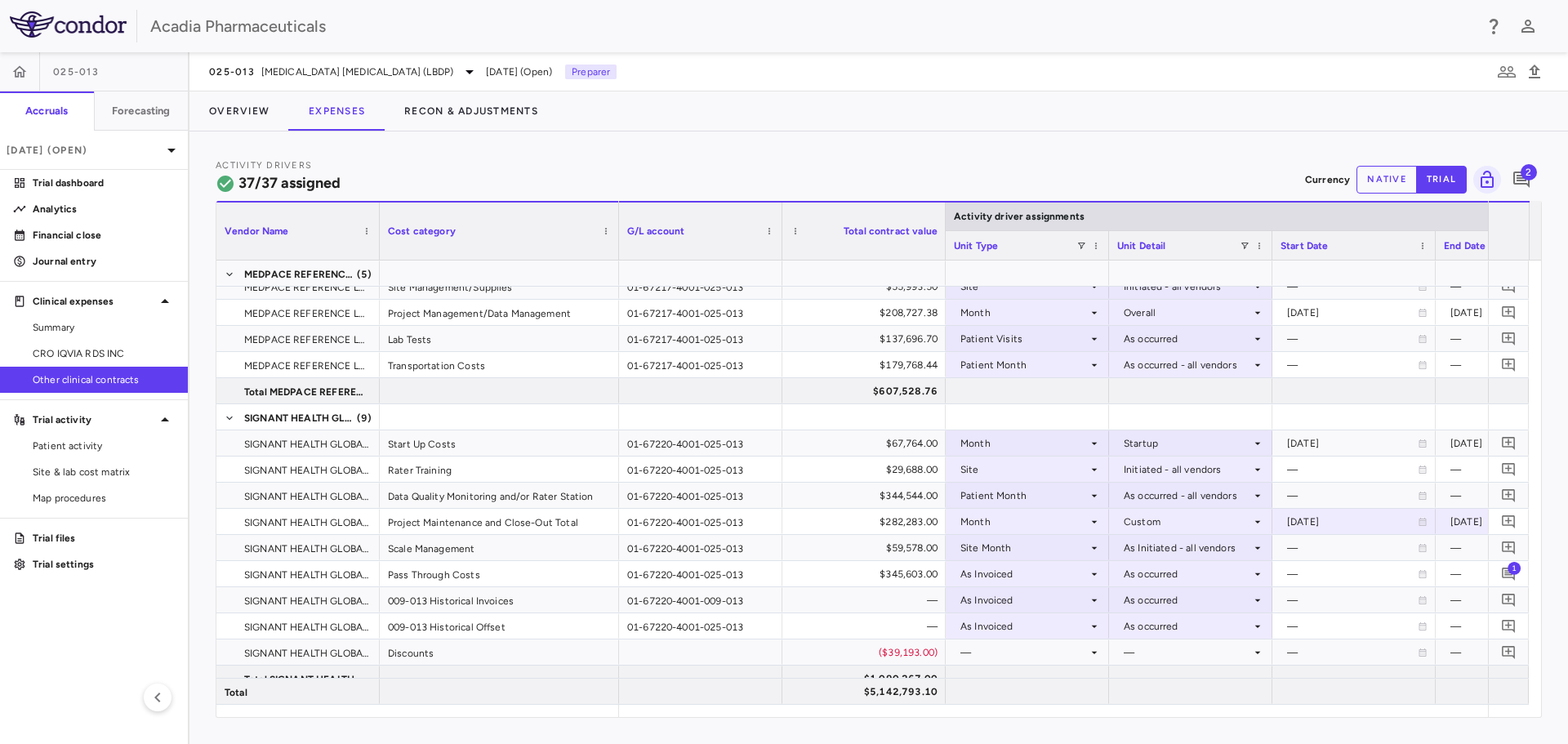
drag, startPoint x: 540, startPoint y: 250, endPoint x: 616, endPoint y: 300, distance: 91.0
click at [616, 300] on div "Vendor Name Cost category Activity driver assignments G/L account 1" at bounding box center [879, 458] width 1325 height 516
click at [119, 261] on p "Journal entry" at bounding box center [103, 260] width 142 height 15
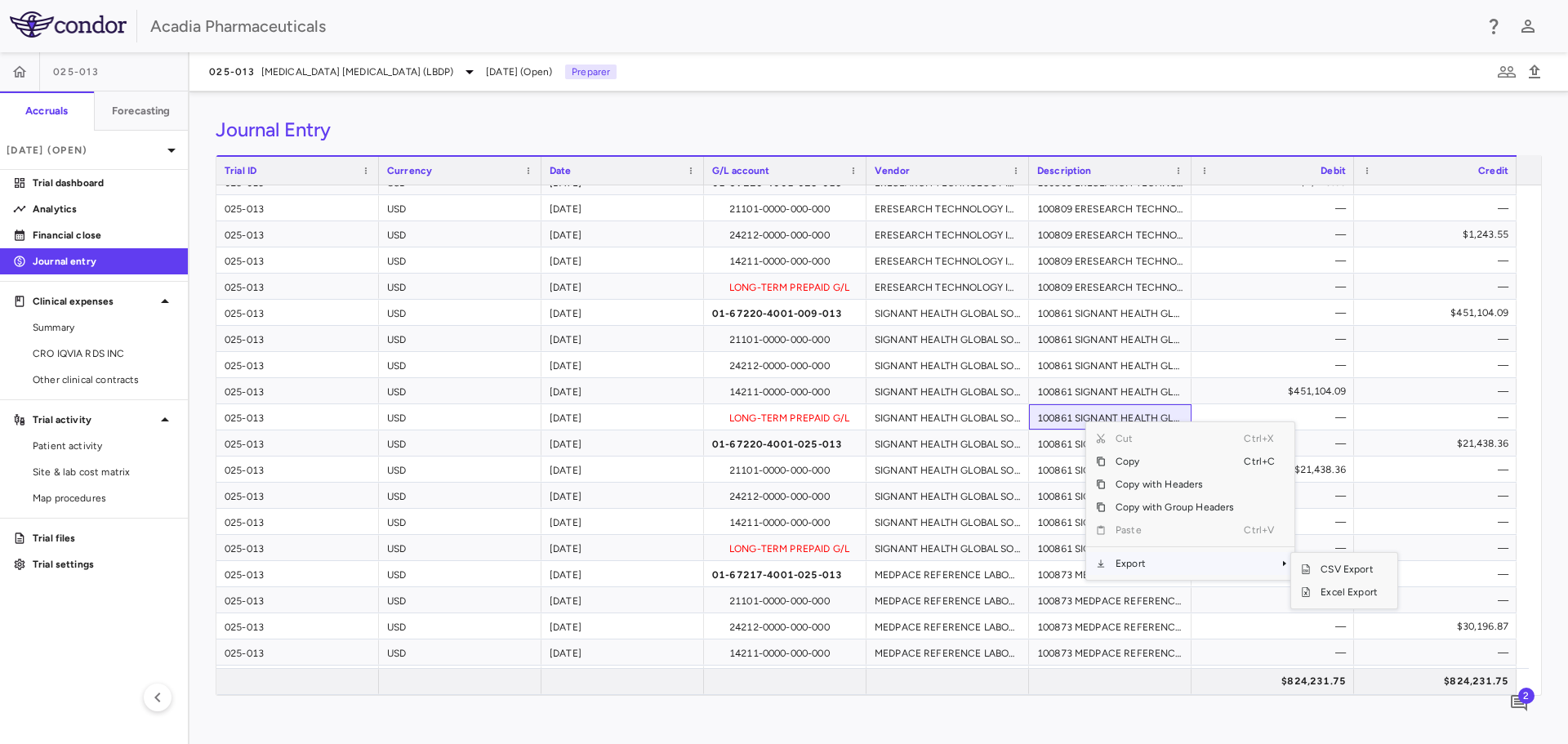
click at [1126, 569] on span "Export" at bounding box center [1175, 563] width 138 height 22
click at [1129, 563] on span "Export" at bounding box center [1175, 563] width 138 height 22
drag, startPoint x: 86, startPoint y: 180, endPoint x: 98, endPoint y: 156, distance: 26.8
click at [86, 180] on p "Trial dashboard" at bounding box center [103, 182] width 142 height 15
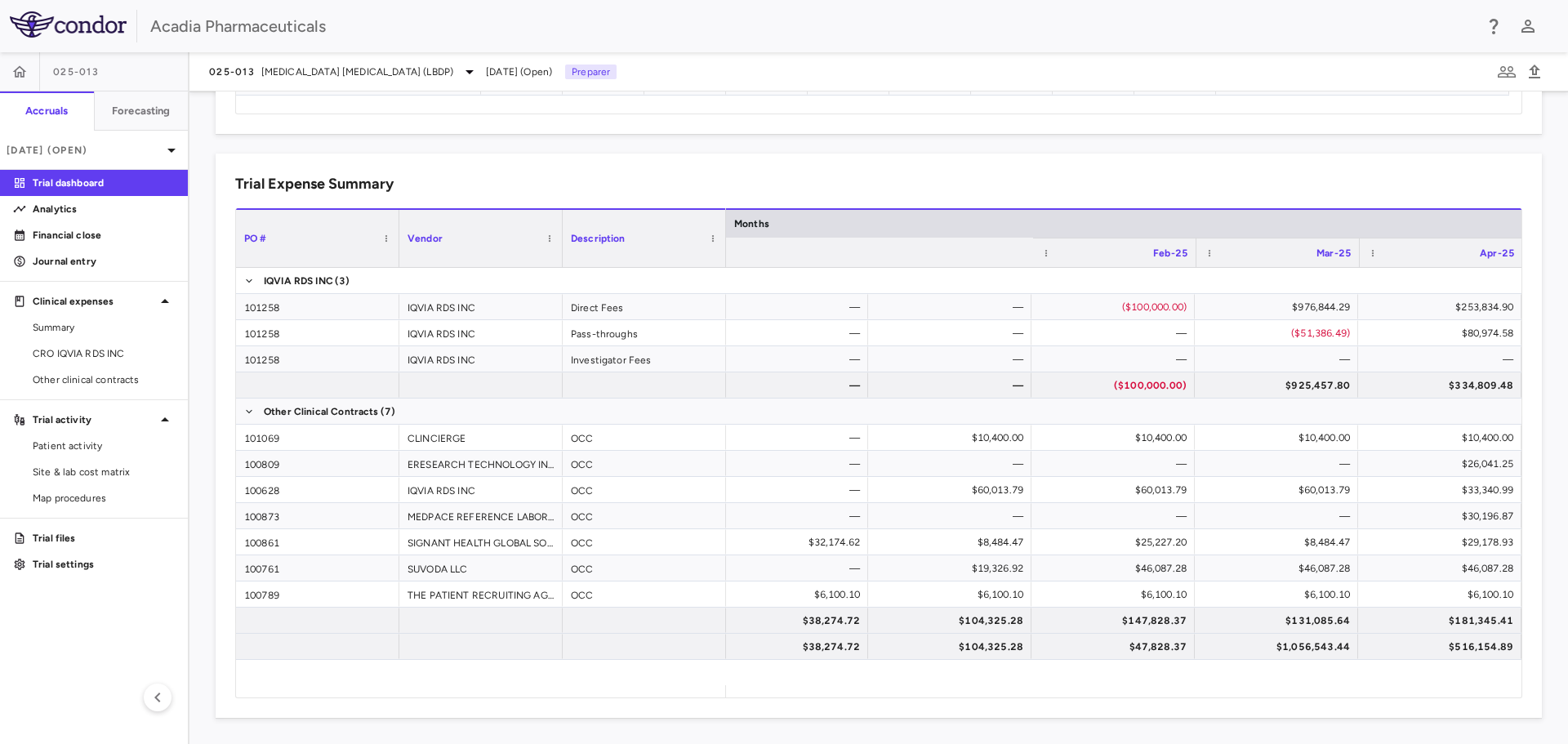
scroll to position [0, 509]
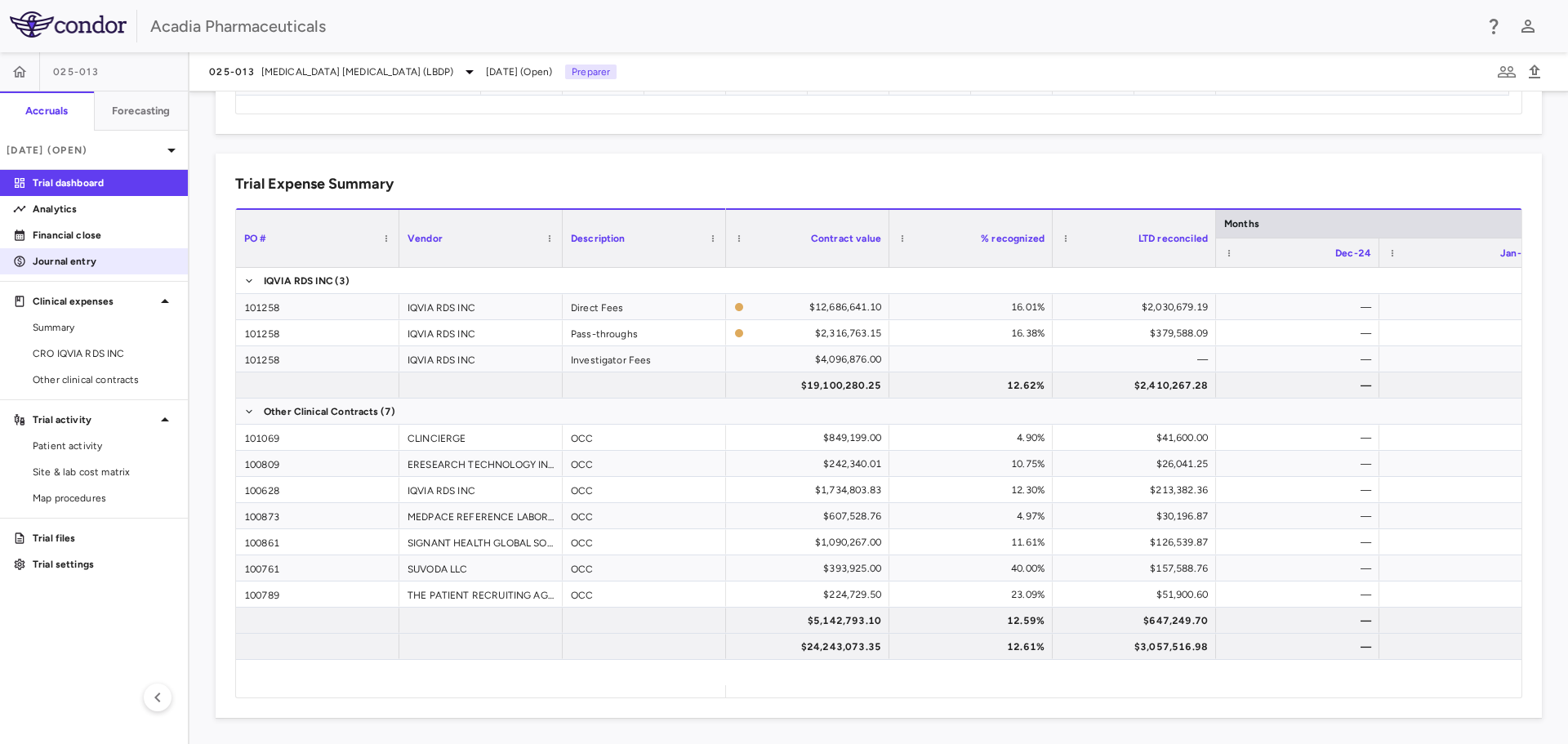
click at [123, 258] on p "Journal entry" at bounding box center [103, 260] width 142 height 15
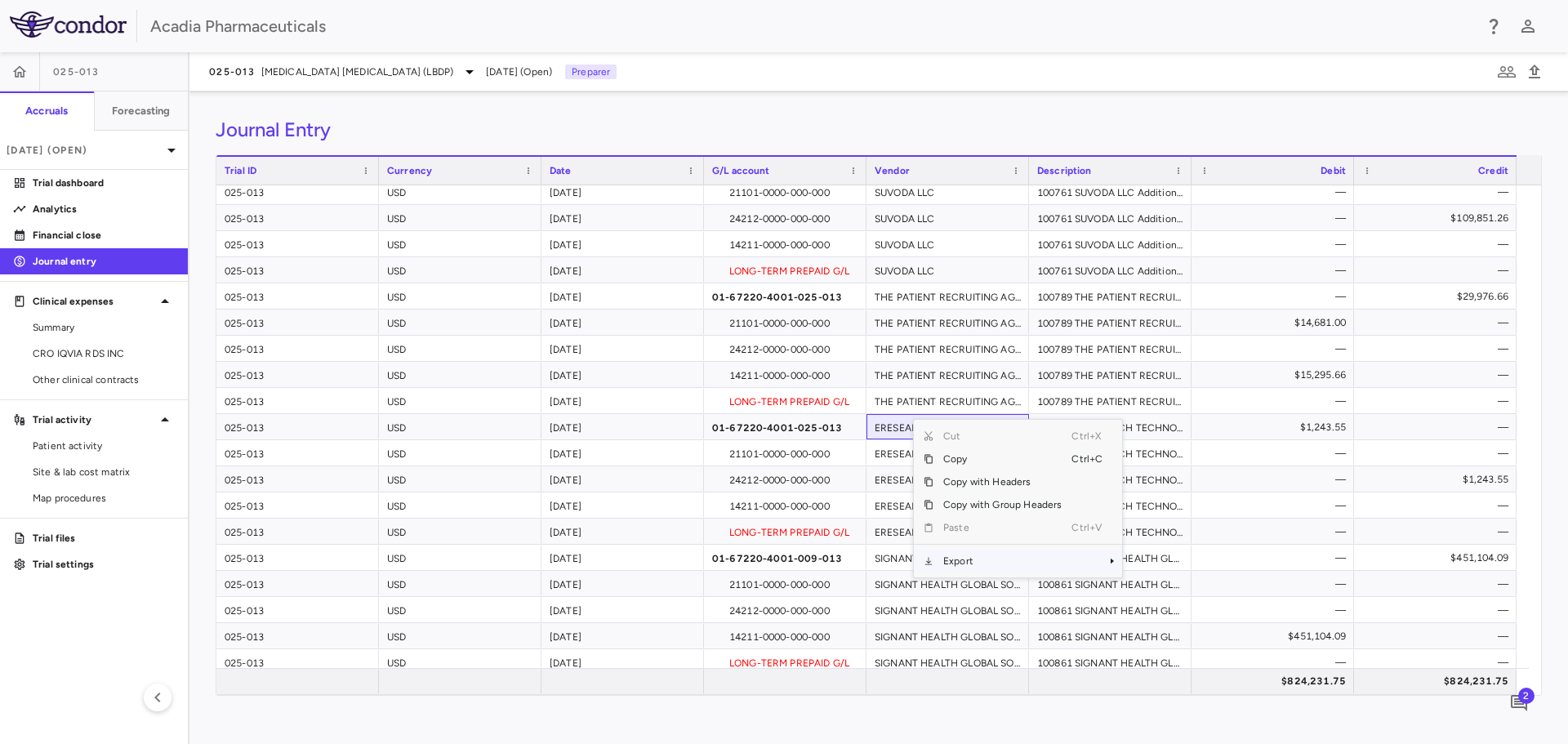
click at [946, 562] on span "Export" at bounding box center [1002, 560] width 138 height 22
click at [1142, 590] on span "Excel Export" at bounding box center [1177, 589] width 77 height 22
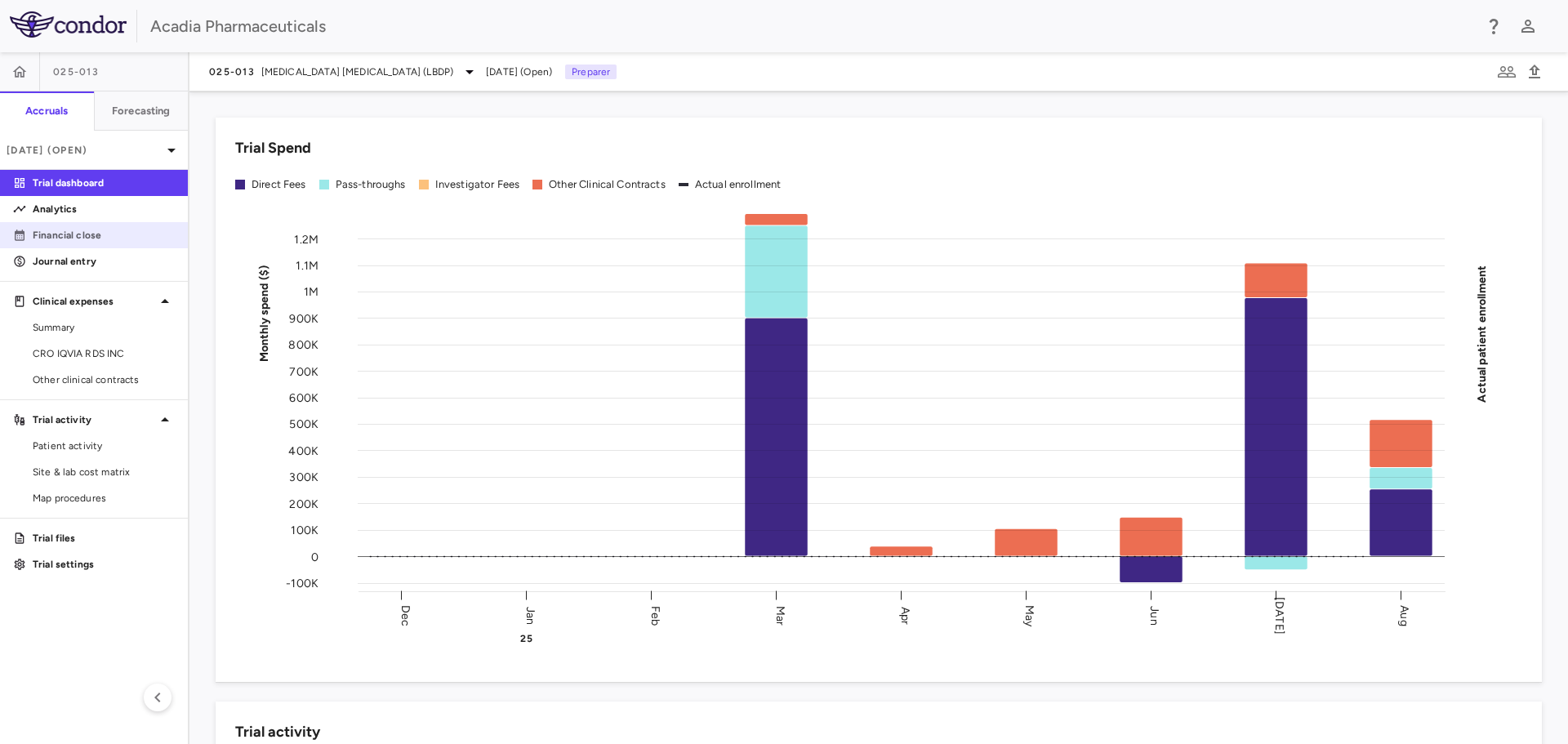
click at [57, 231] on p "Financial close" at bounding box center [103, 235] width 142 height 15
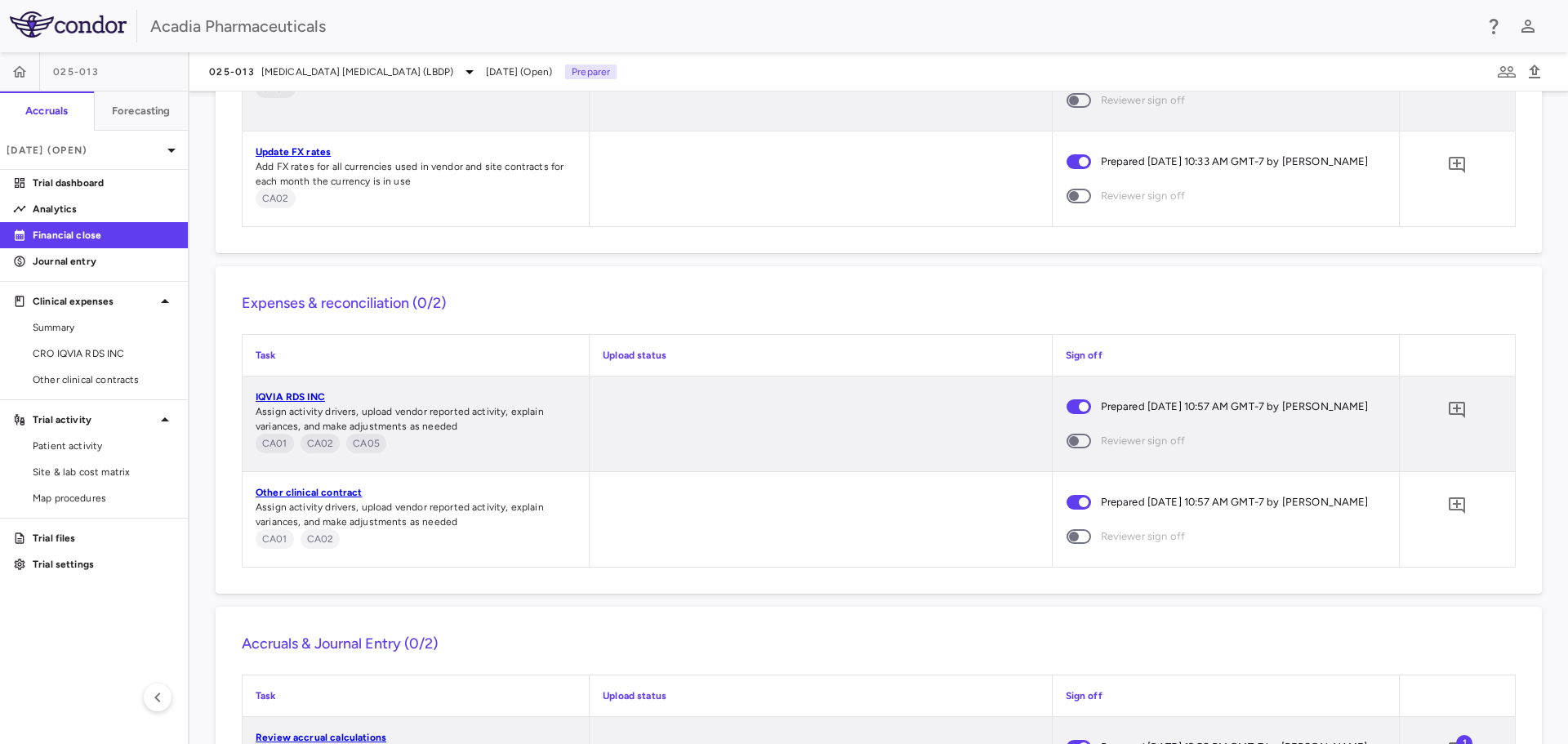
scroll to position [1560, 0]
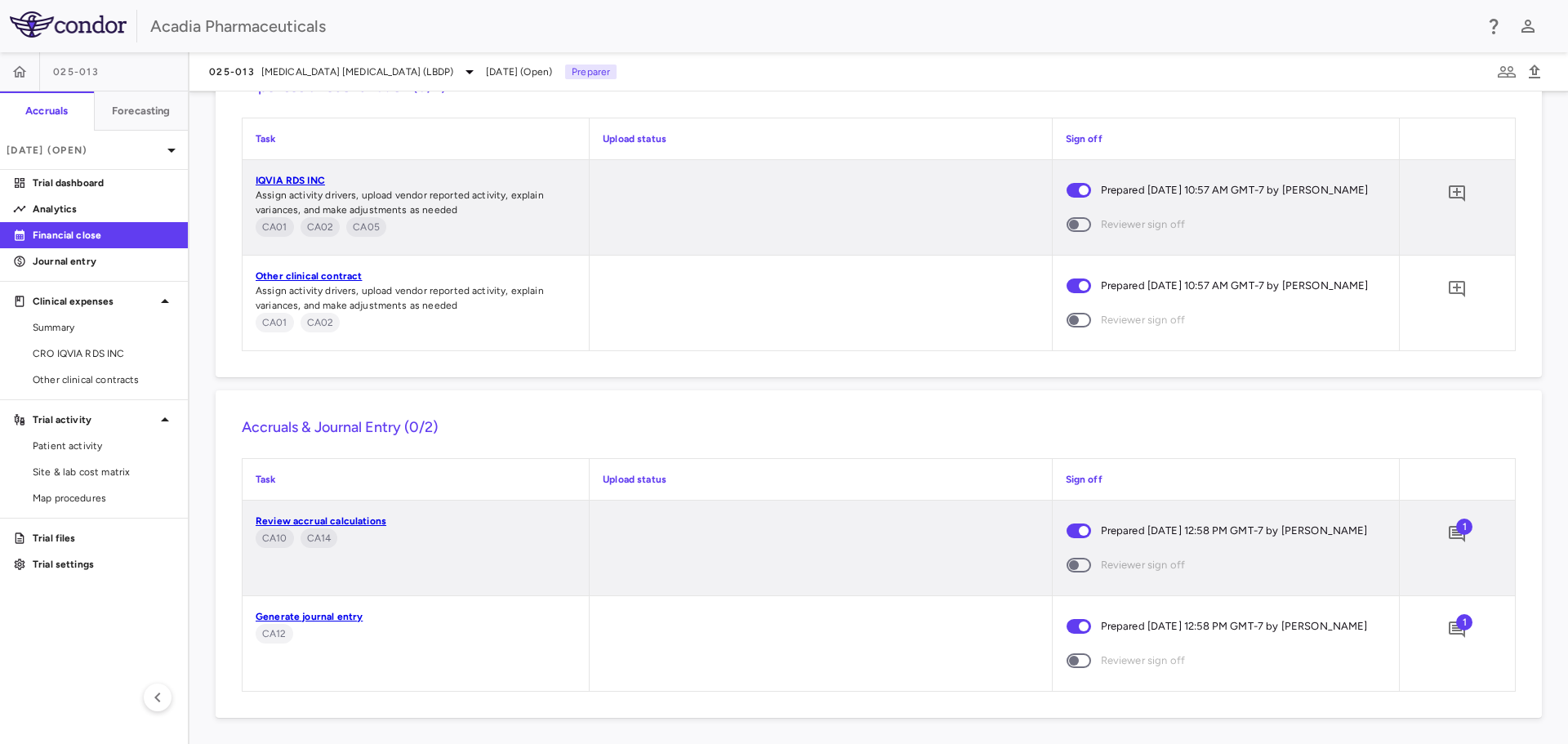
click at [1457, 615] on span "1" at bounding box center [1465, 622] width 17 height 17
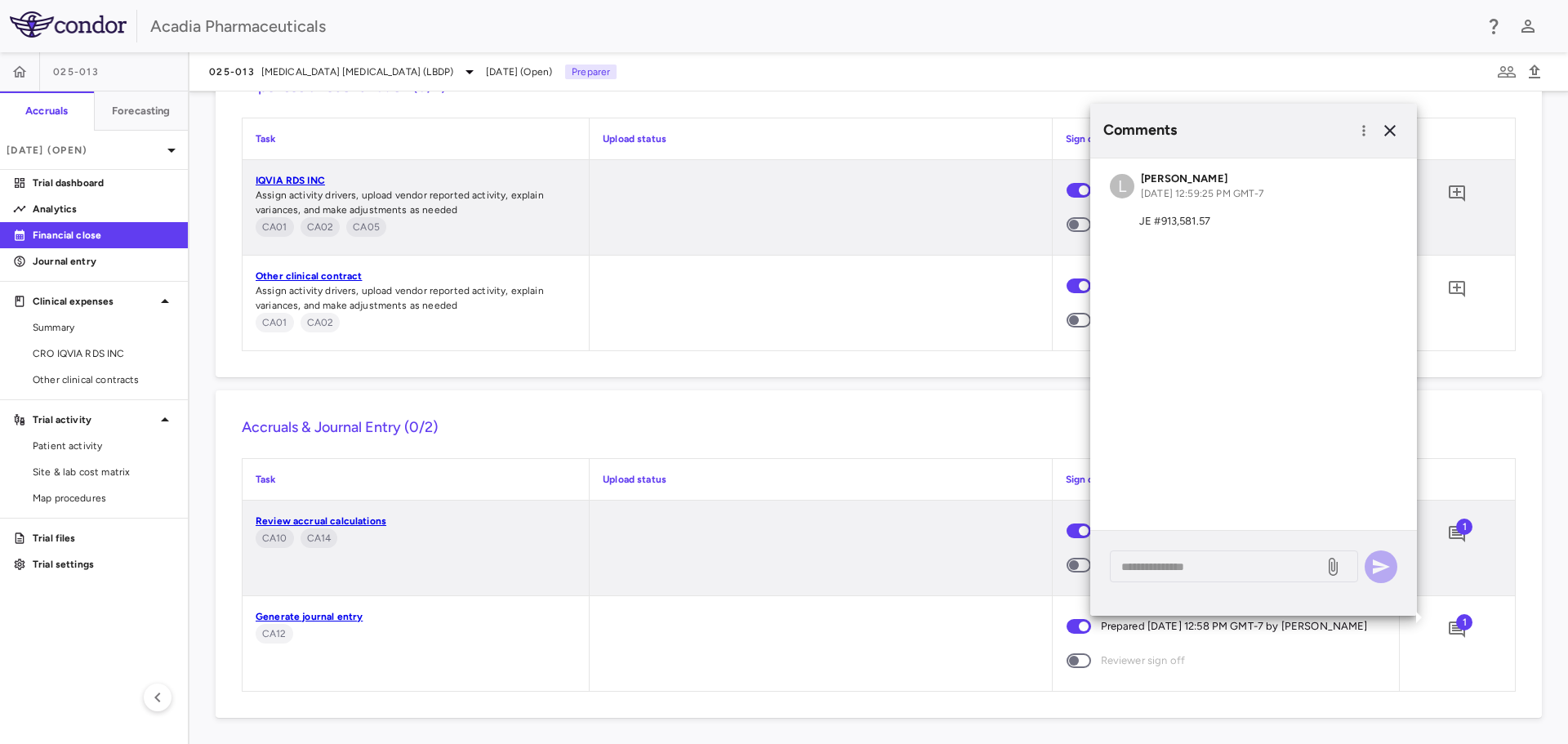
click at [1202, 206] on div "L [PERSON_NAME] [DATE] 12:59:25 PM GMT-7 JE #913,581.57" at bounding box center [1254, 203] width 327 height 90
click at [1208, 220] on p "JE #913,581.57" at bounding box center [1254, 220] width 288 height 15
click at [1236, 558] on textarea at bounding box center [1217, 567] width 191 height 18
type textarea "*"
click at [1279, 573] on div "**********" at bounding box center [1234, 566] width 249 height 32
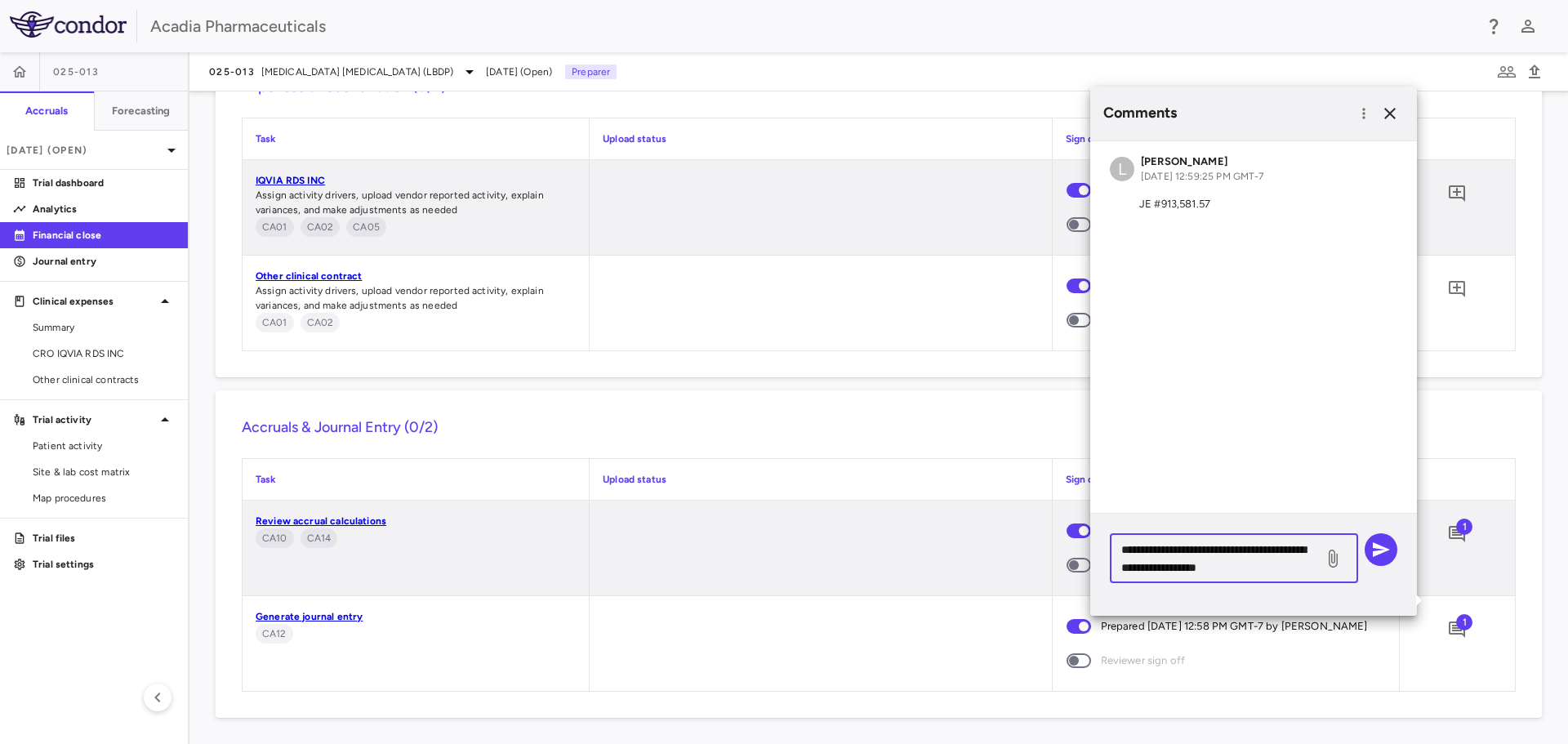
type textarea "**********"
click div "**********"
click icon "button"
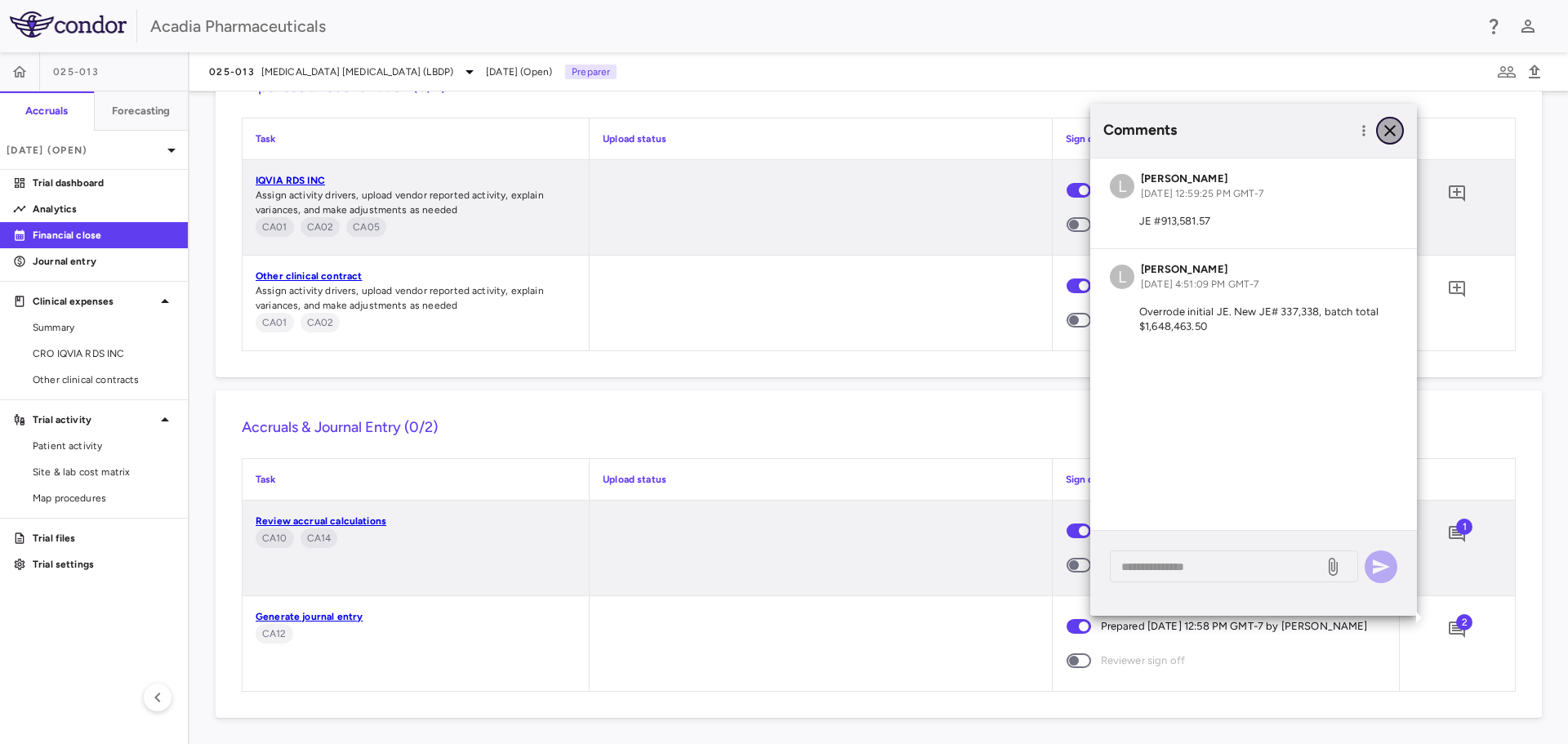
click icon "button"
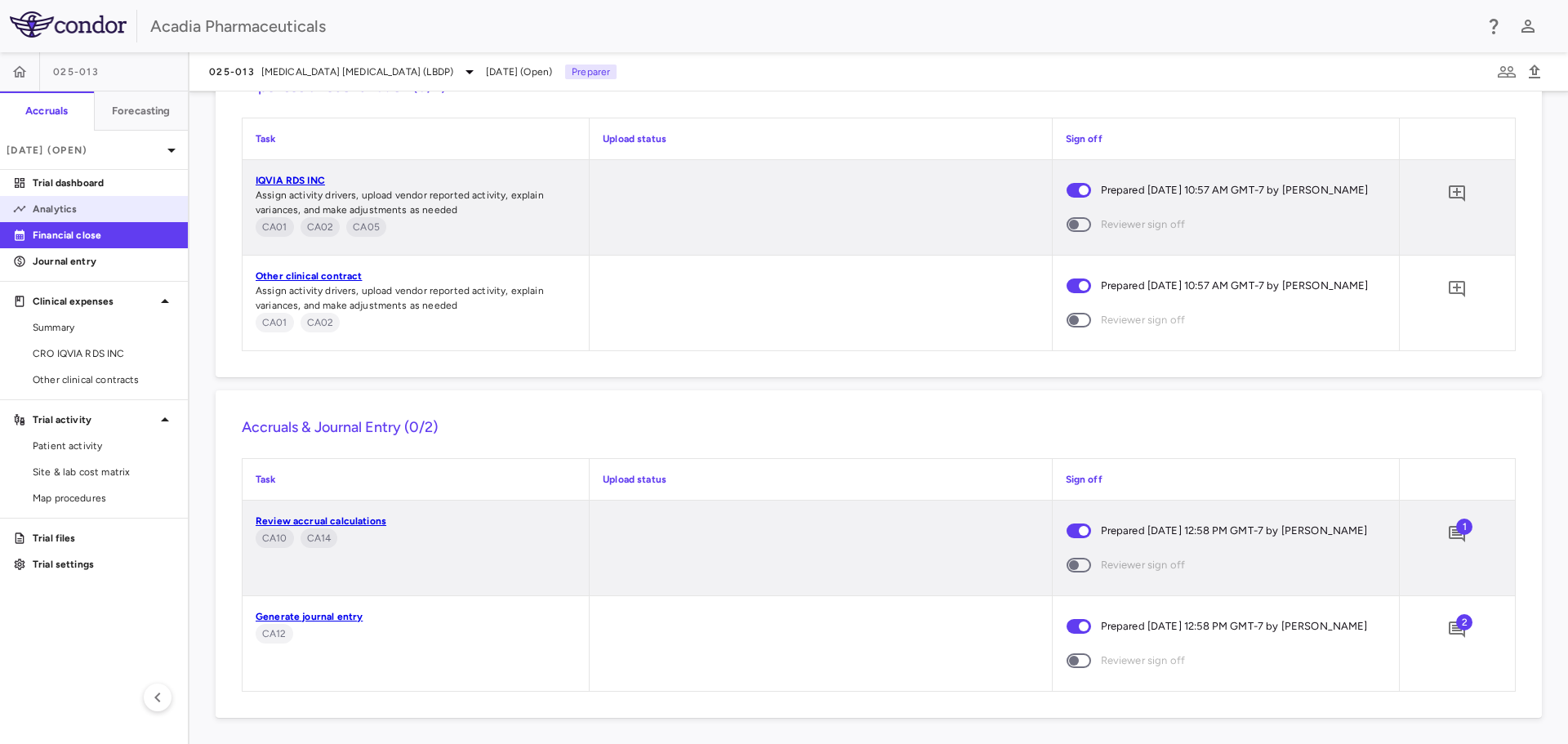
click p "Analytics"
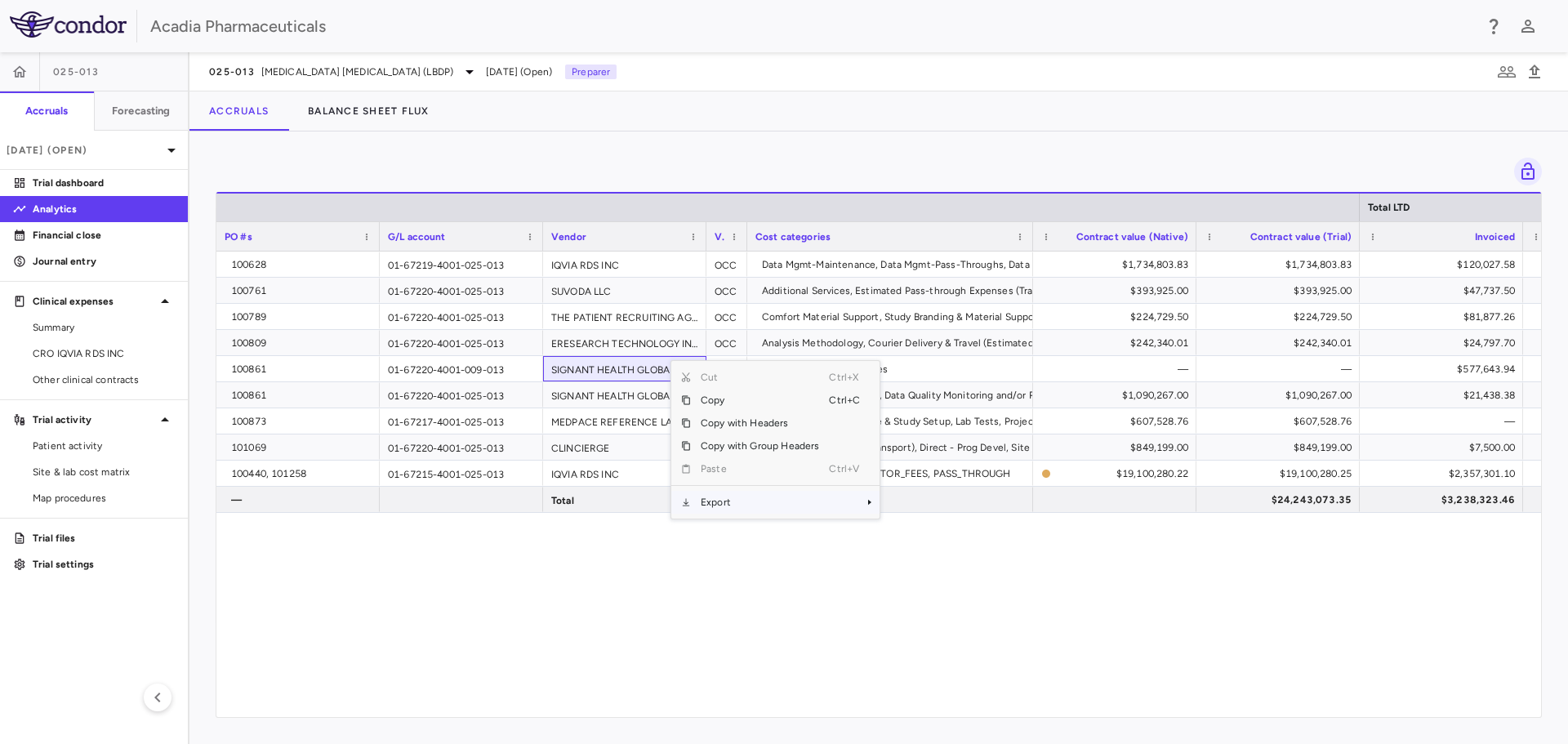
click span "Export"
click span "Excel Export"
click button "button"
